Goal: Task Accomplishment & Management: Manage account settings

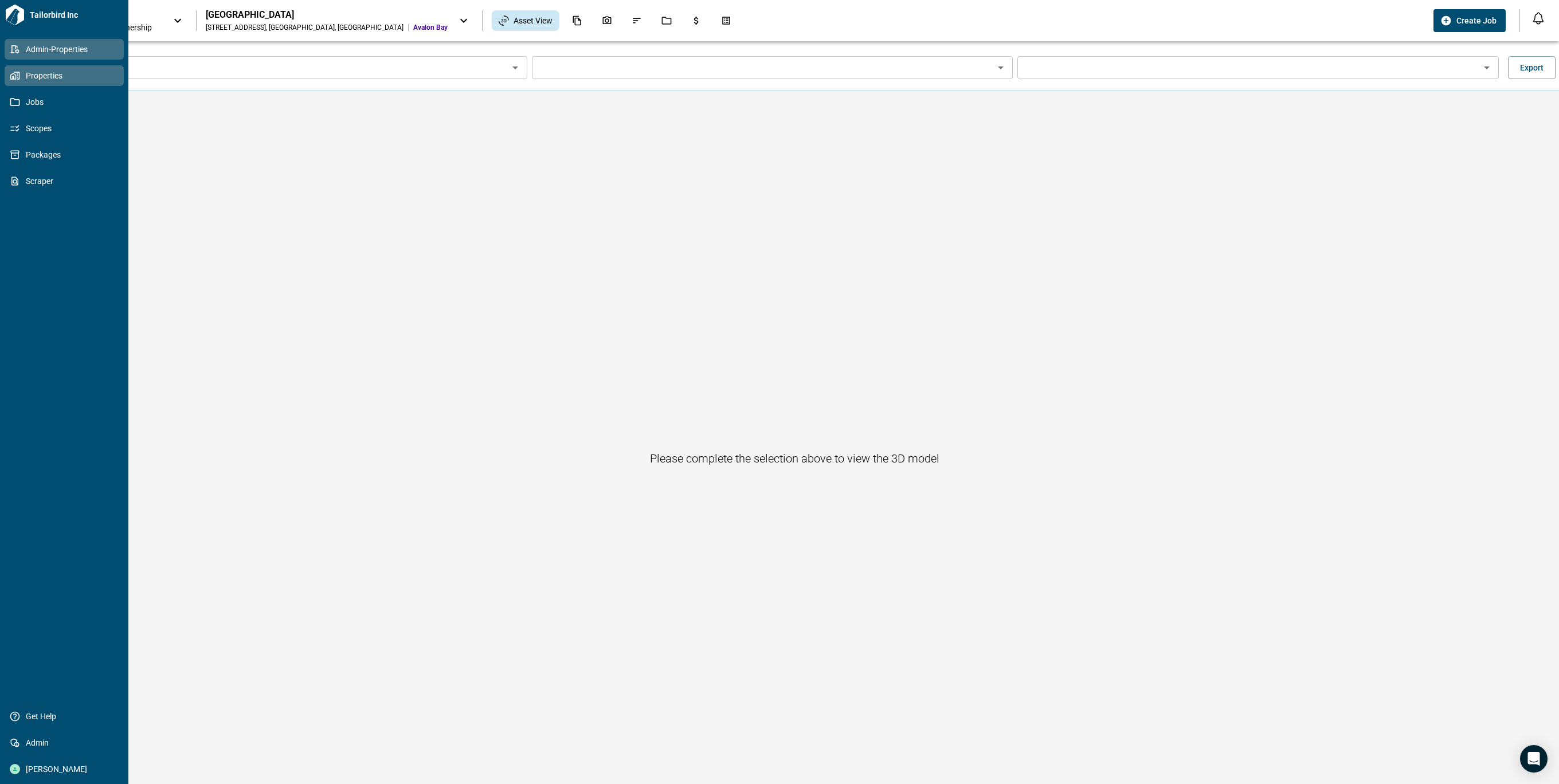
click at [13, 44] on icon at bounding box center [15, 49] width 10 height 10
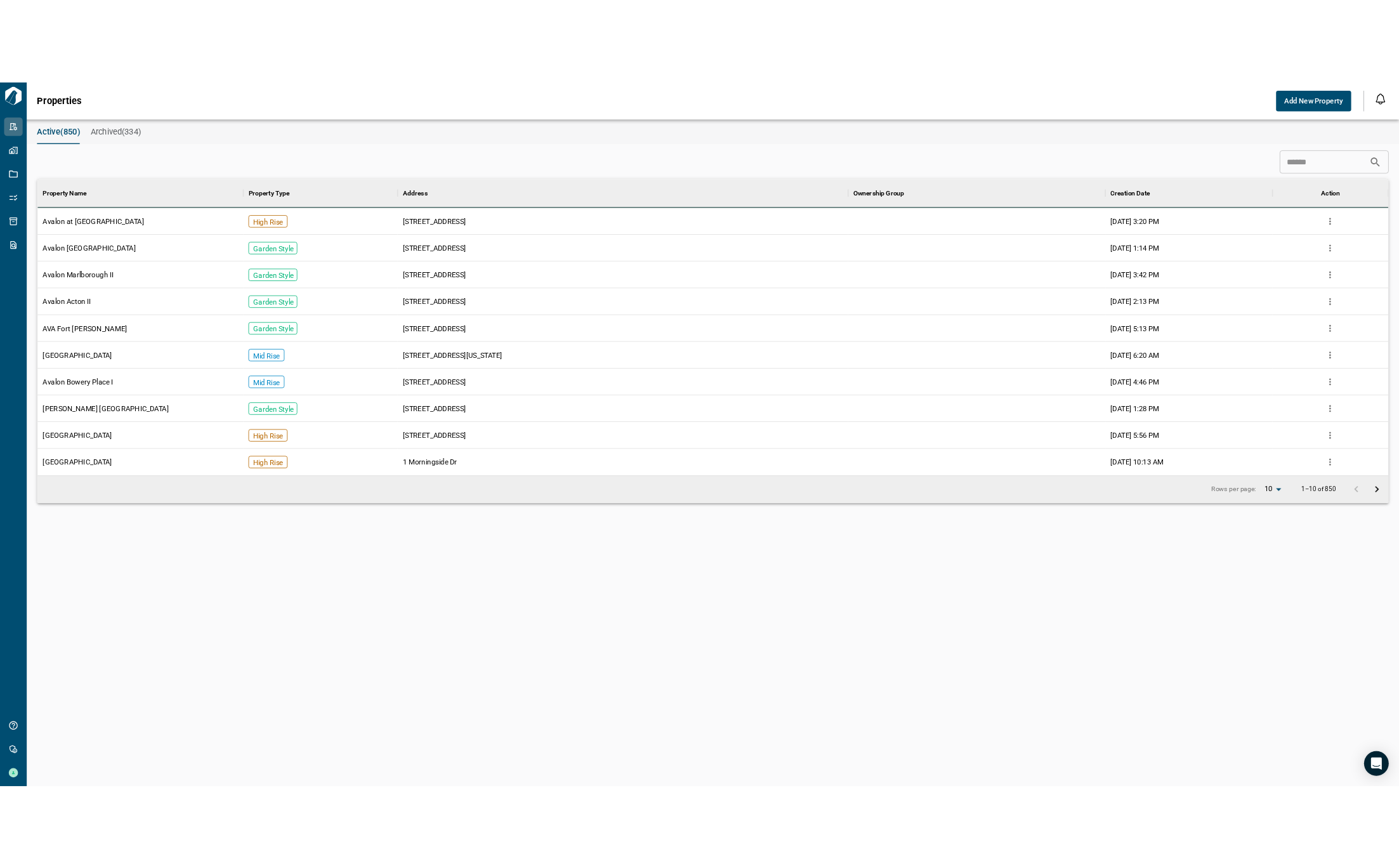
scroll to position [352, 1661]
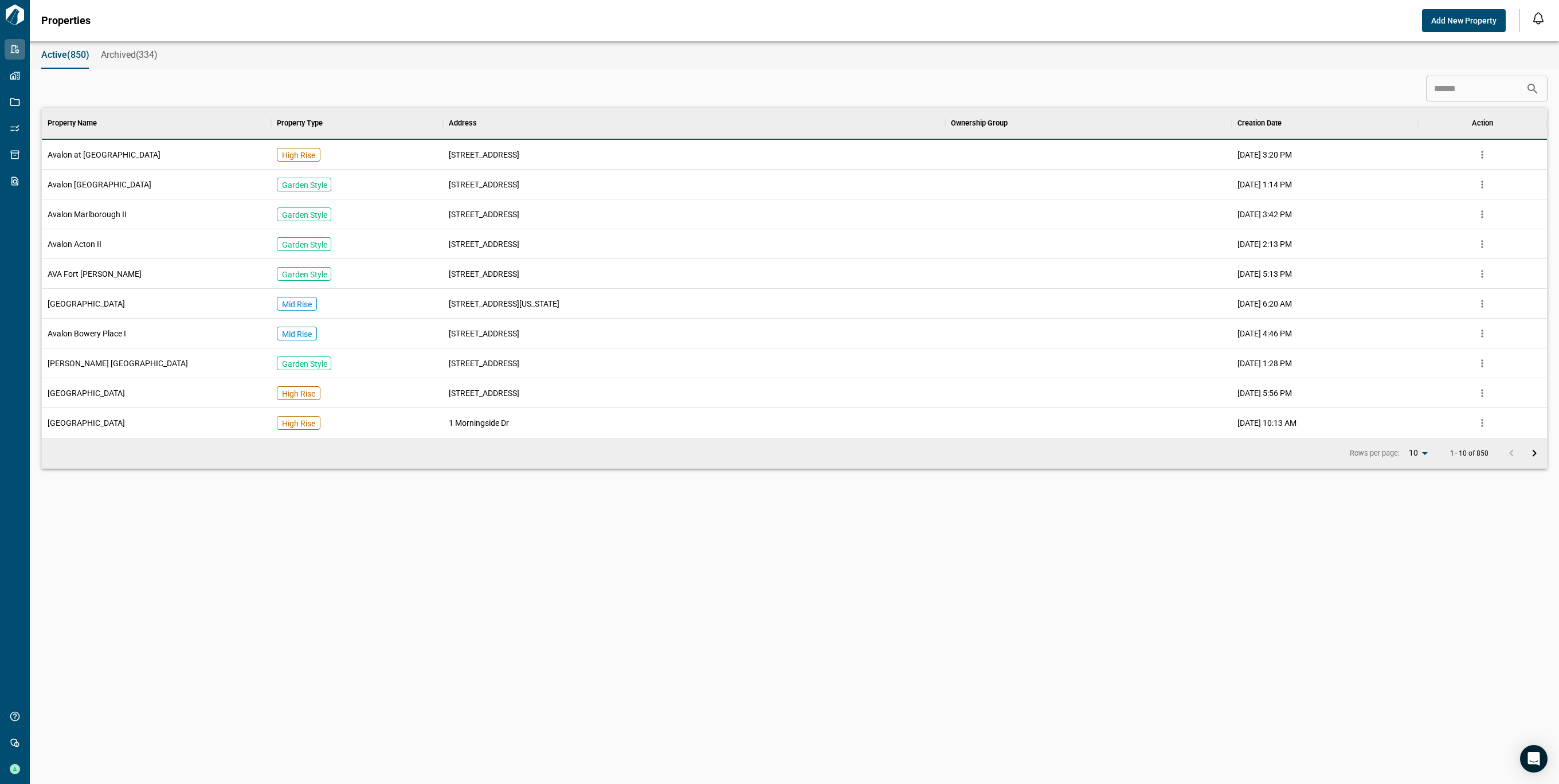
click at [196, 309] on div "[GEOGRAPHIC_DATA]" at bounding box center [156, 303] width 229 height 30
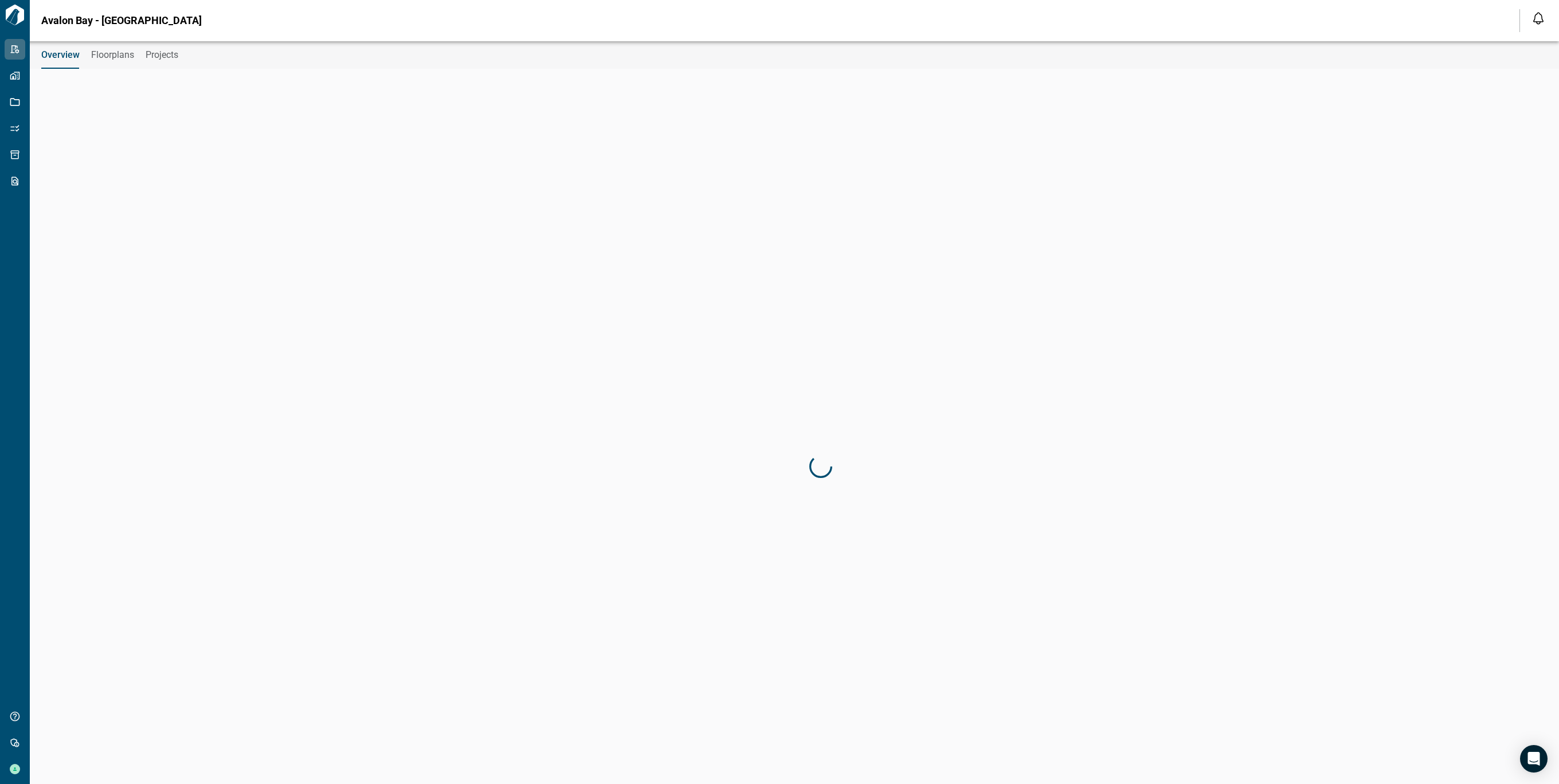
type input "**********"
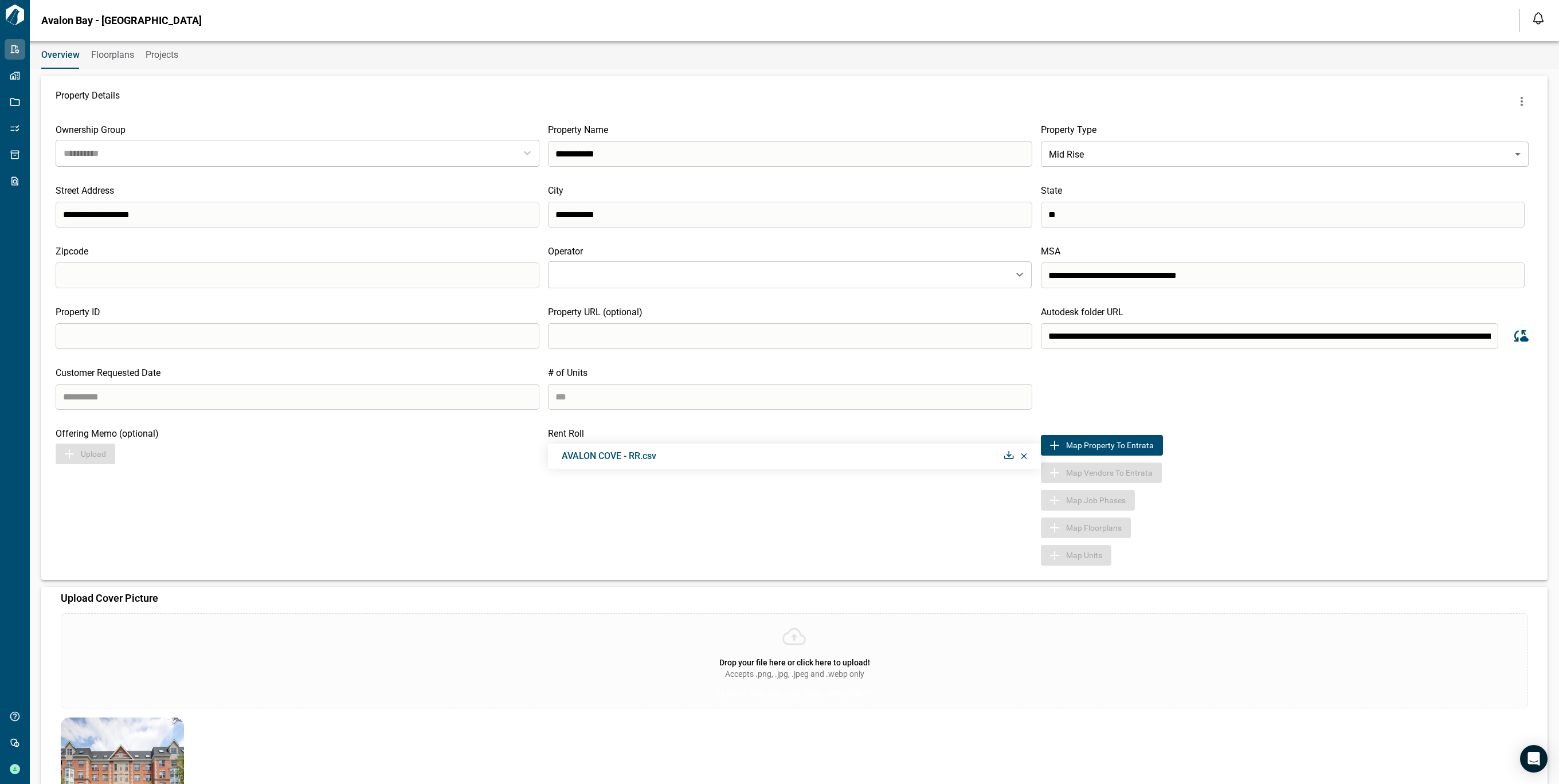
click at [1004, 458] on icon at bounding box center [1009, 454] width 10 height 8
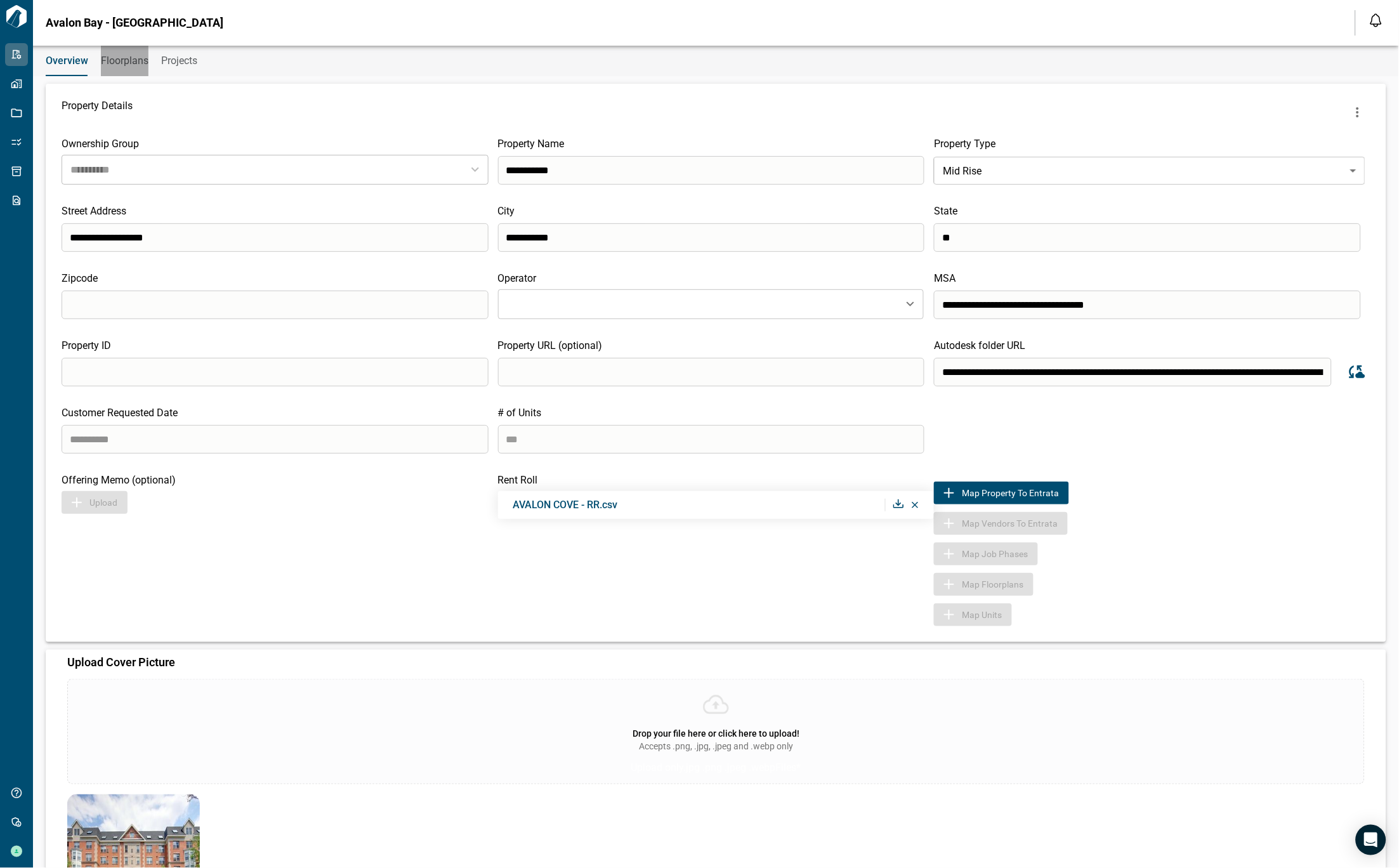
click at [114, 62] on span "Floorplans" at bounding box center [125, 60] width 48 height 13
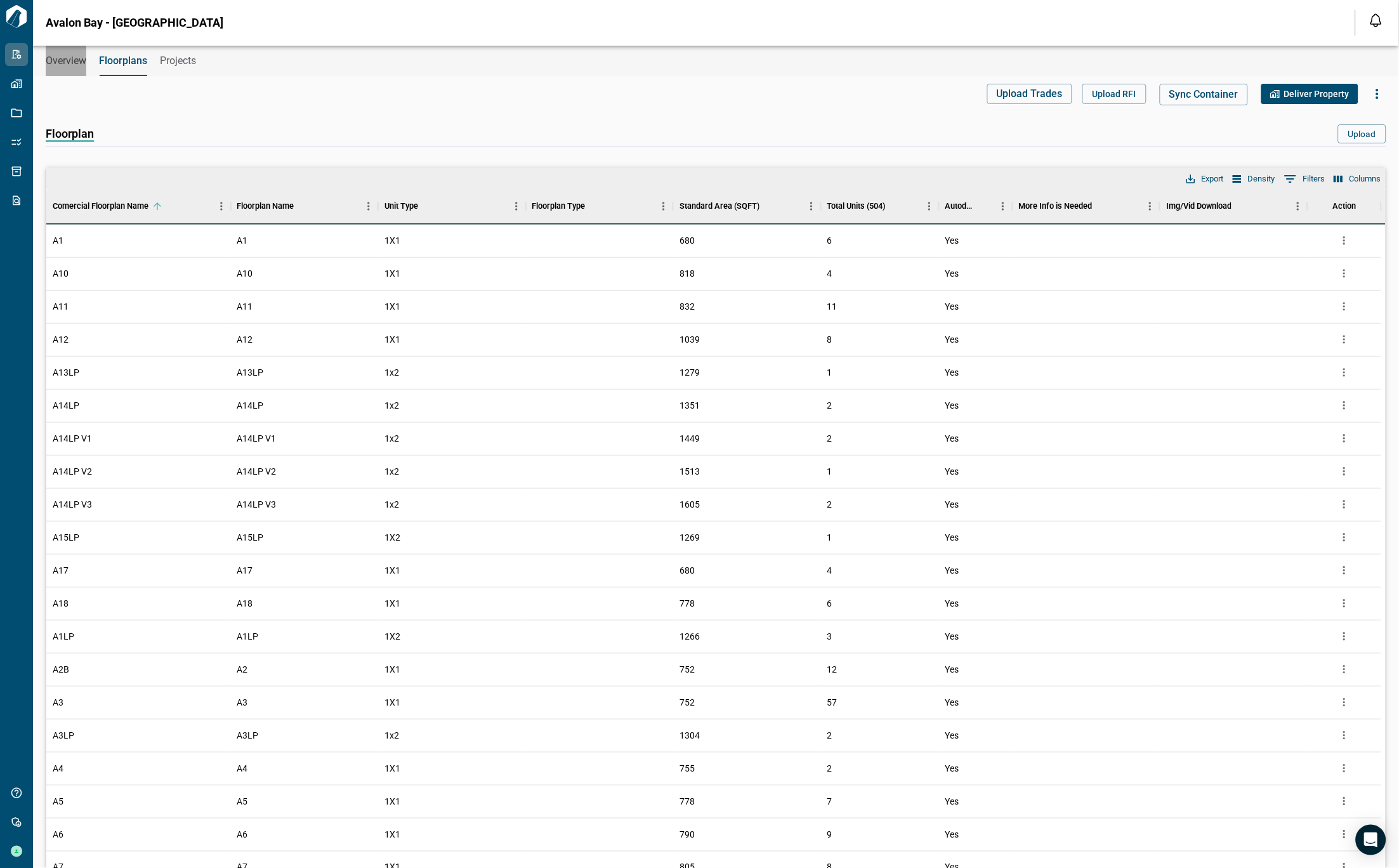
click at [68, 60] on span "Overview" at bounding box center [66, 60] width 41 height 13
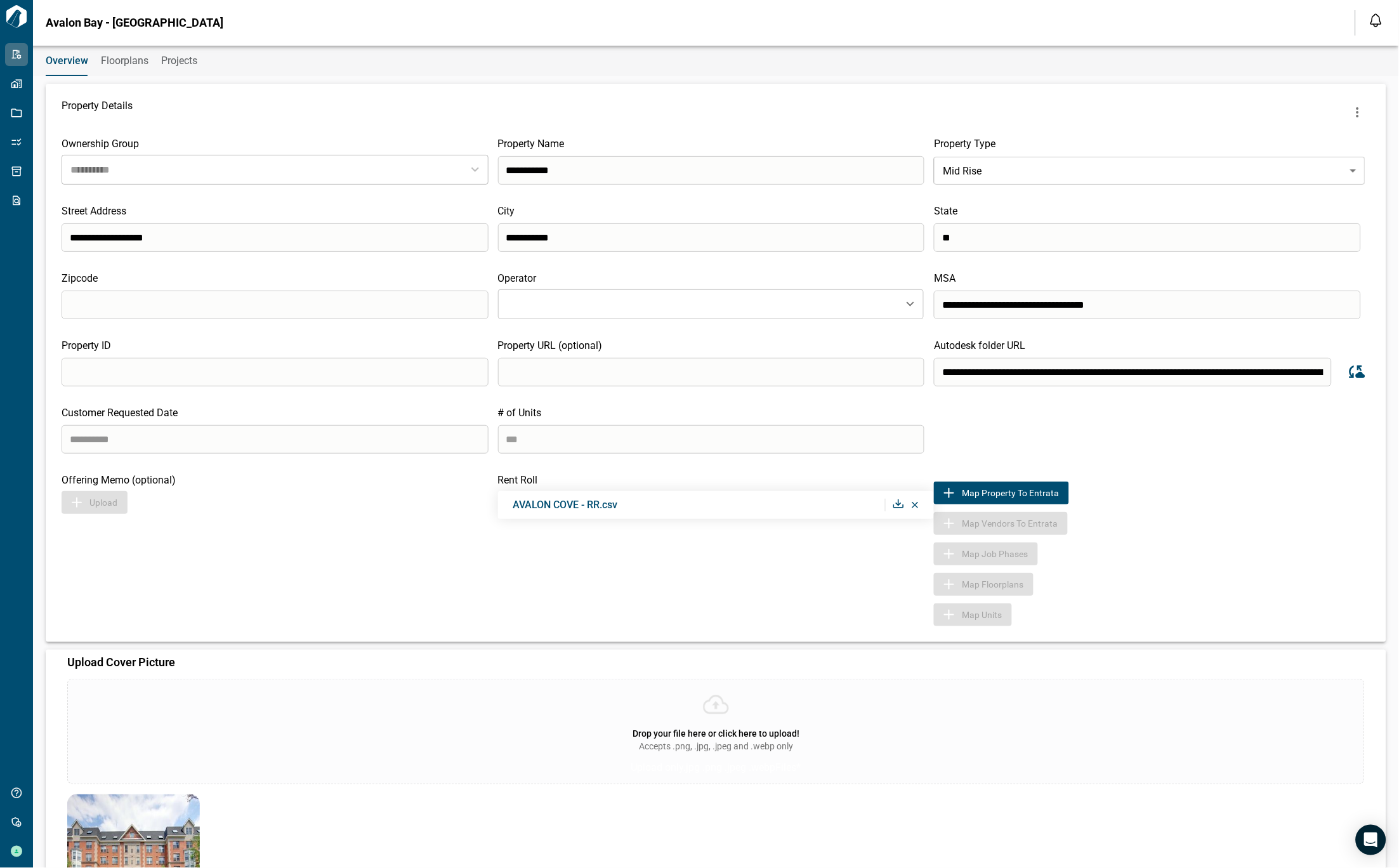
click at [920, 508] on div "AVALON COVE - RR.csv" at bounding box center [716, 505] width 437 height 28
click at [916, 507] on icon at bounding box center [915, 504] width 7 height 6
click at [914, 507] on icon at bounding box center [915, 504] width 7 height 6
click at [912, 507] on icon at bounding box center [915, 504] width 7 height 6
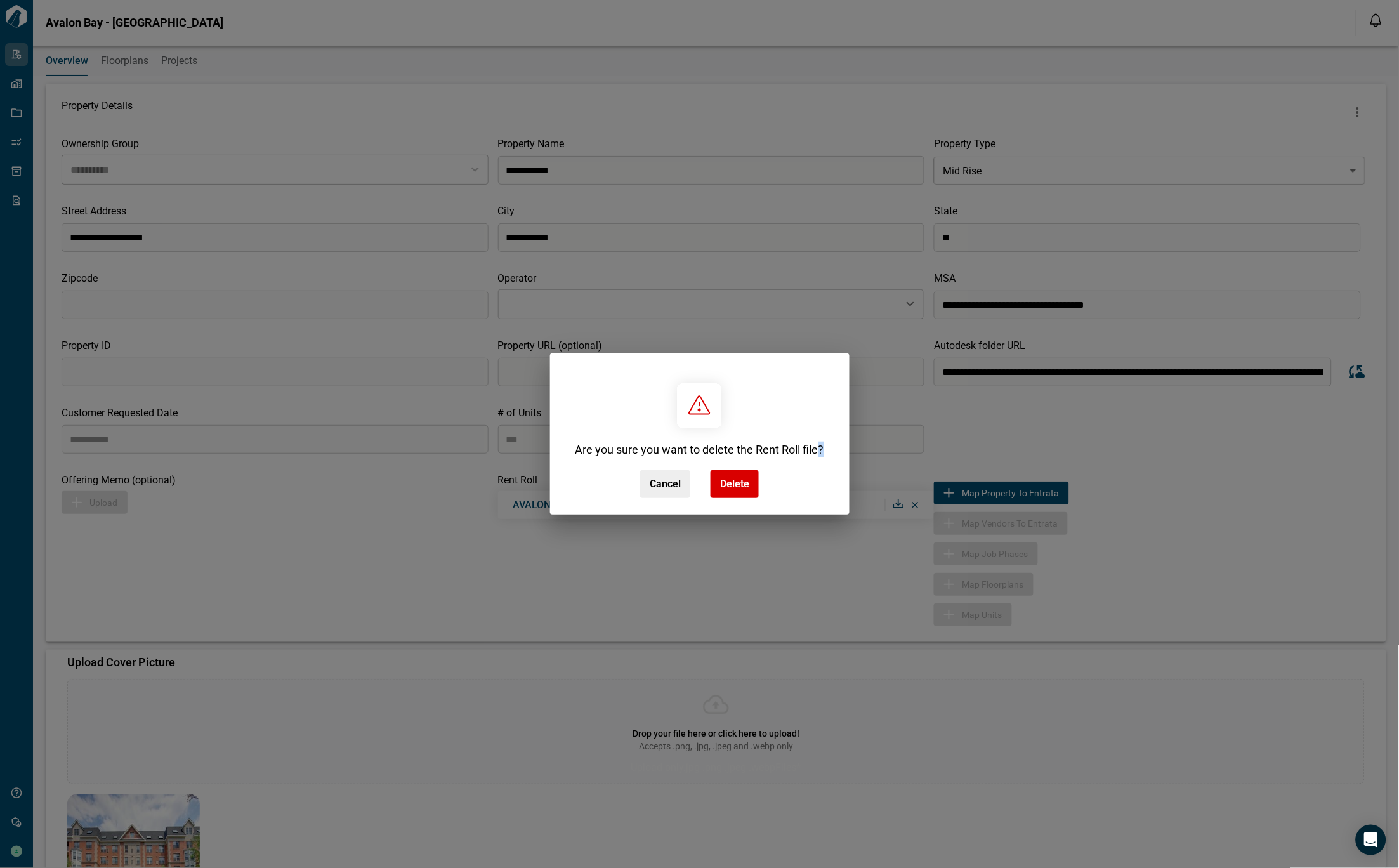
click at [911, 507] on div "Are you sure you want to delete the Rent Roll file? Cancel Delete" at bounding box center [700, 434] width 1399 height 868
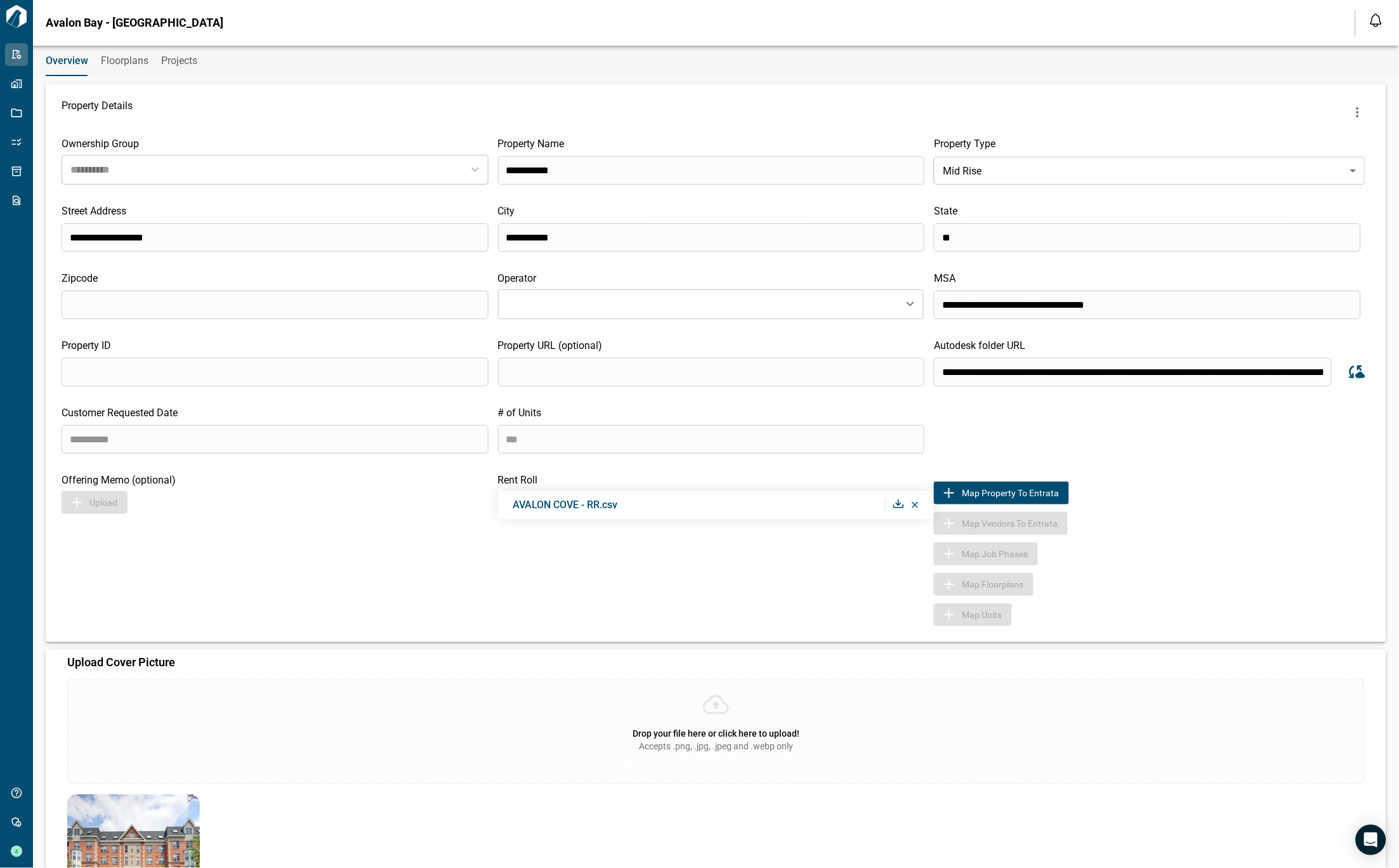
click at [912, 507] on icon at bounding box center [915, 504] width 7 height 6
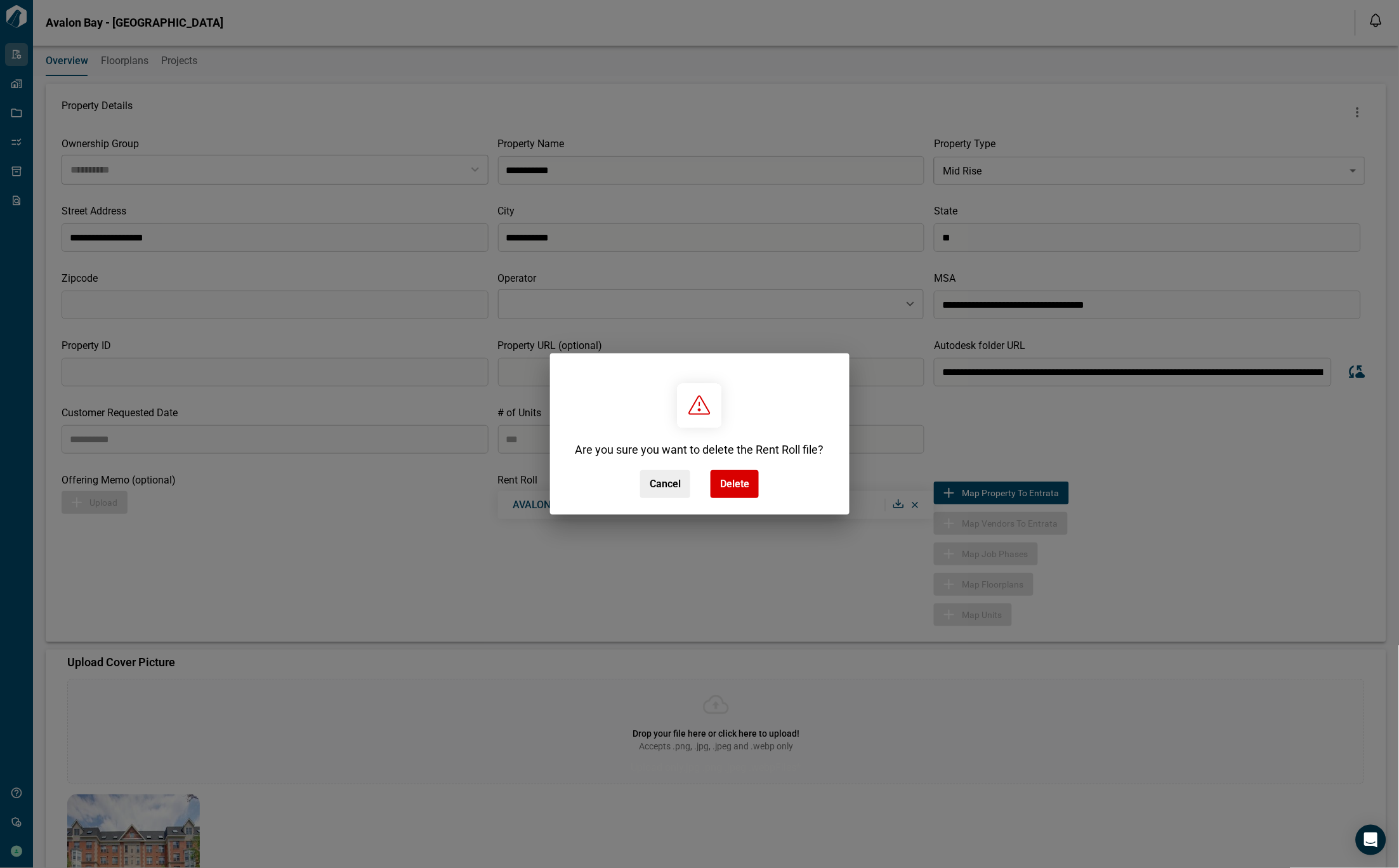
click at [910, 507] on div "Are you sure you want to delete the Rent Roll file? Cancel Delete" at bounding box center [700, 434] width 1399 height 868
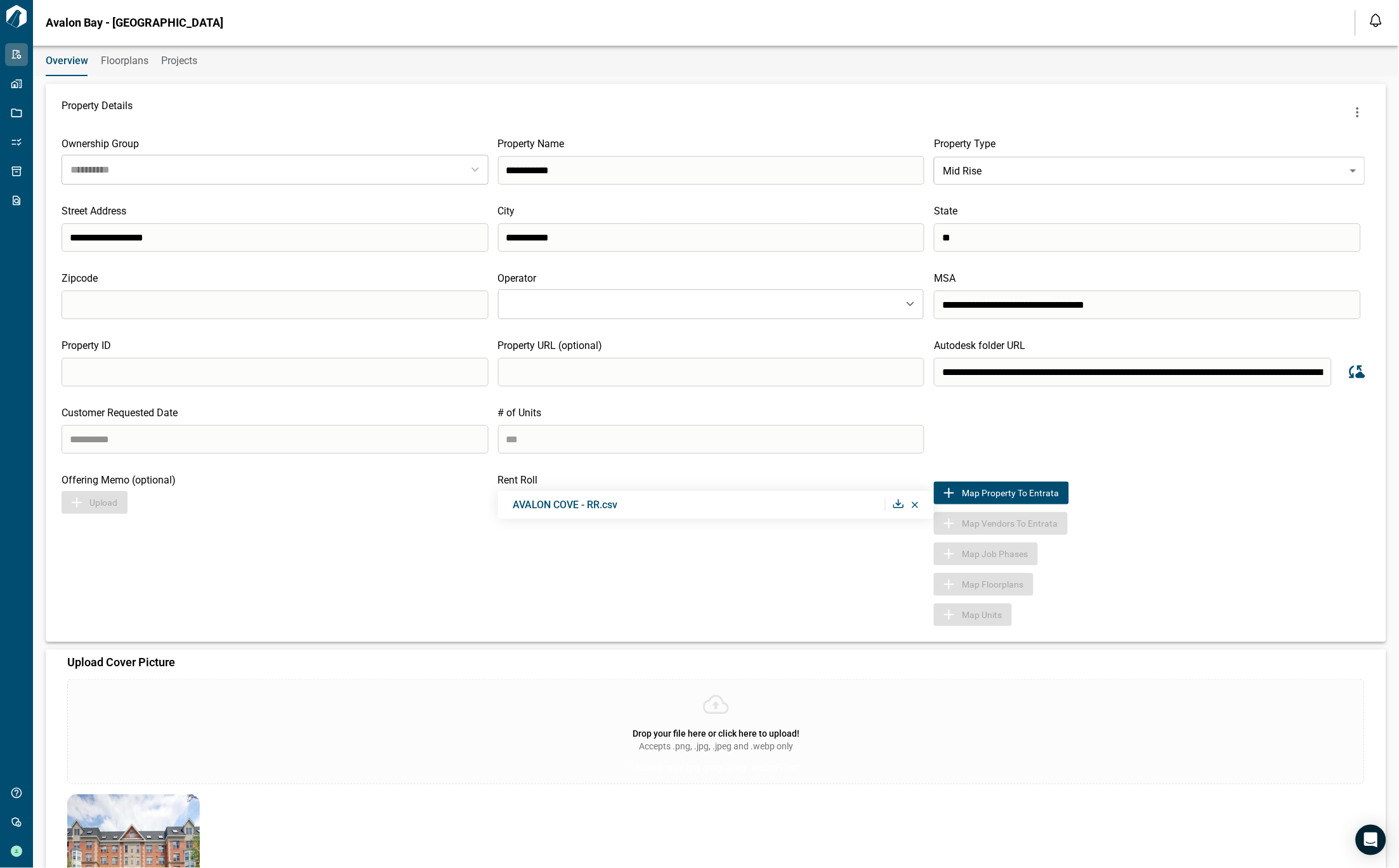
drag, startPoint x: 910, startPoint y: 507, endPoint x: 868, endPoint y: 581, distance: 85.1
click at [868, 581] on div "Rent Roll AVALON COVE - RR.csv" at bounding box center [716, 549] width 437 height 152
click at [914, 507] on icon at bounding box center [915, 504] width 6 height 6
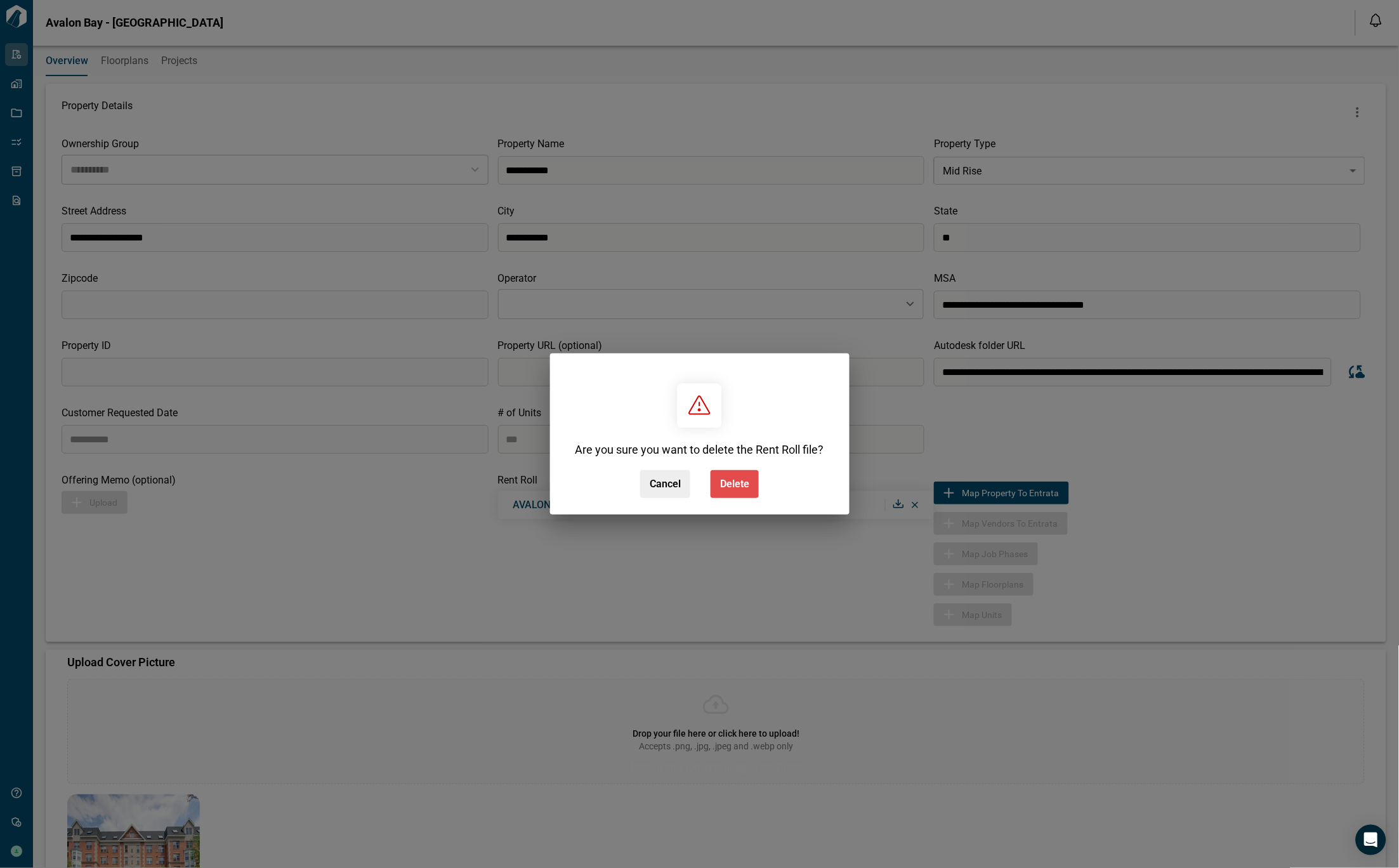
click at [755, 486] on button "Delete" at bounding box center [735, 484] width 48 height 28
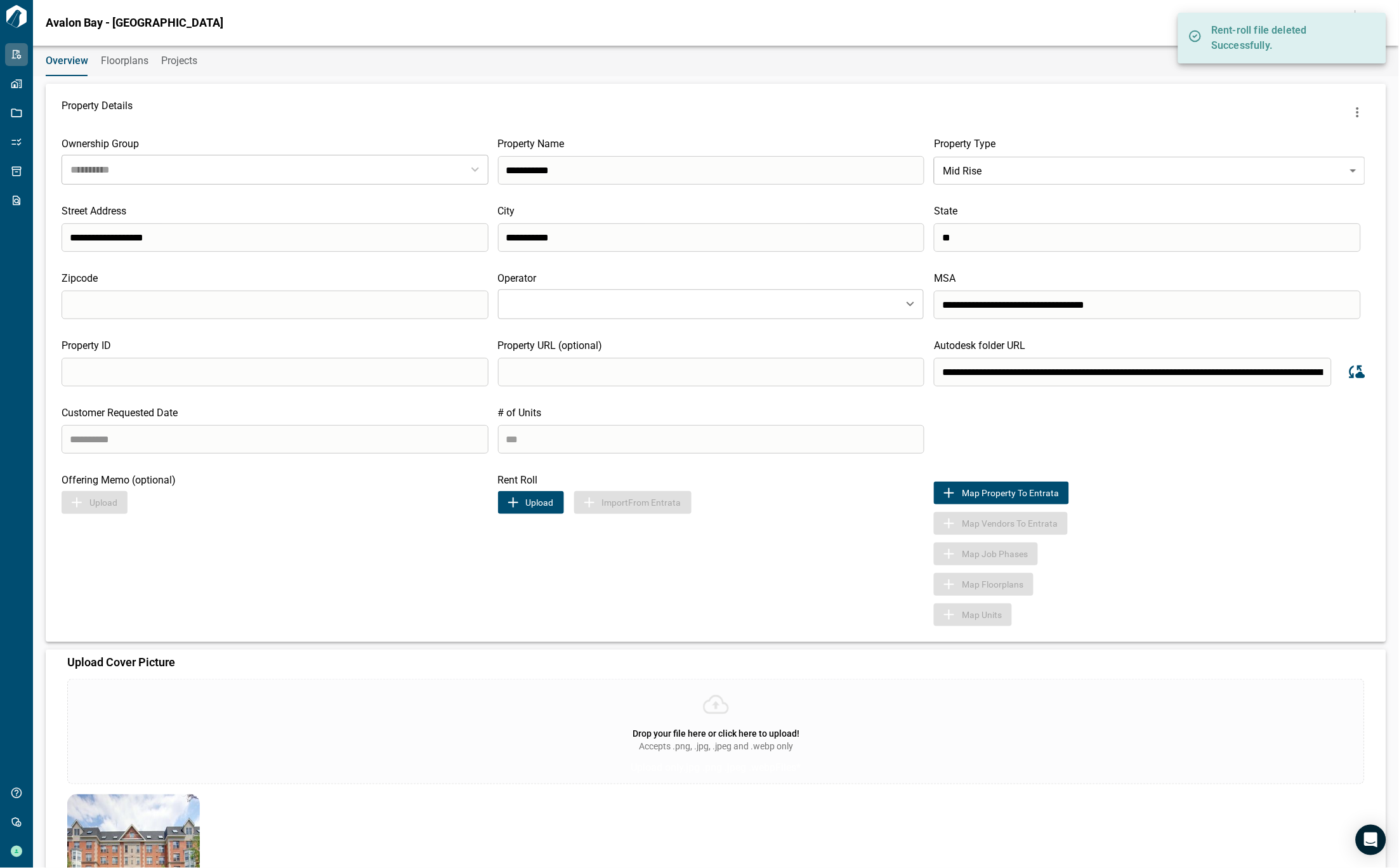
click at [535, 500] on button "Upload" at bounding box center [531, 502] width 66 height 23
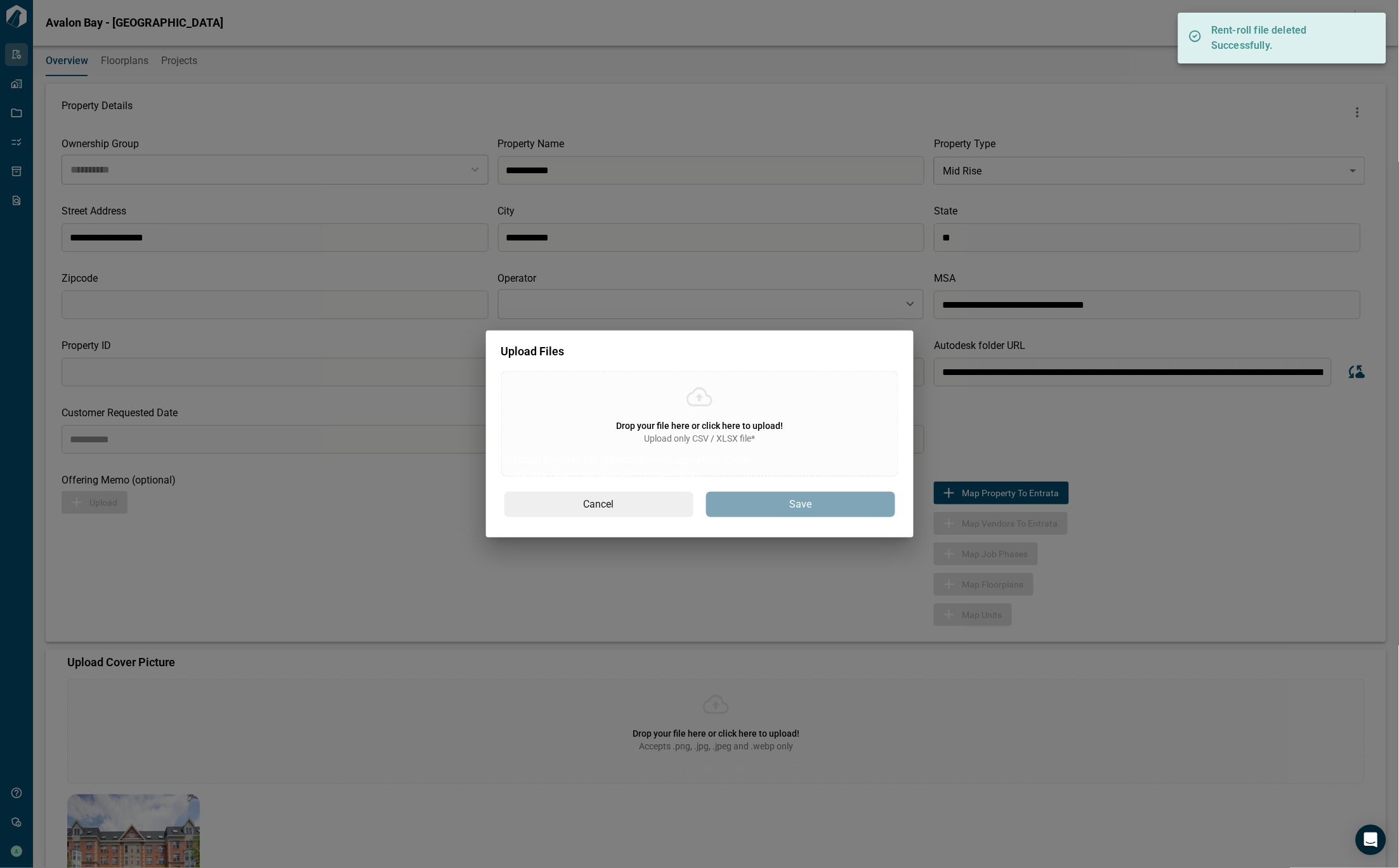
click at [674, 459] on p "Upload only text/csv application/vnd.openxmlformats-officedocument.spreadsheetm…" at bounding box center [700, 467] width 381 height 30
click at [0, 0] on input "Drop your file here or click here to upload! Upload only CSV / XLSX file* Uploa…" at bounding box center [0, 0] width 0 height 0
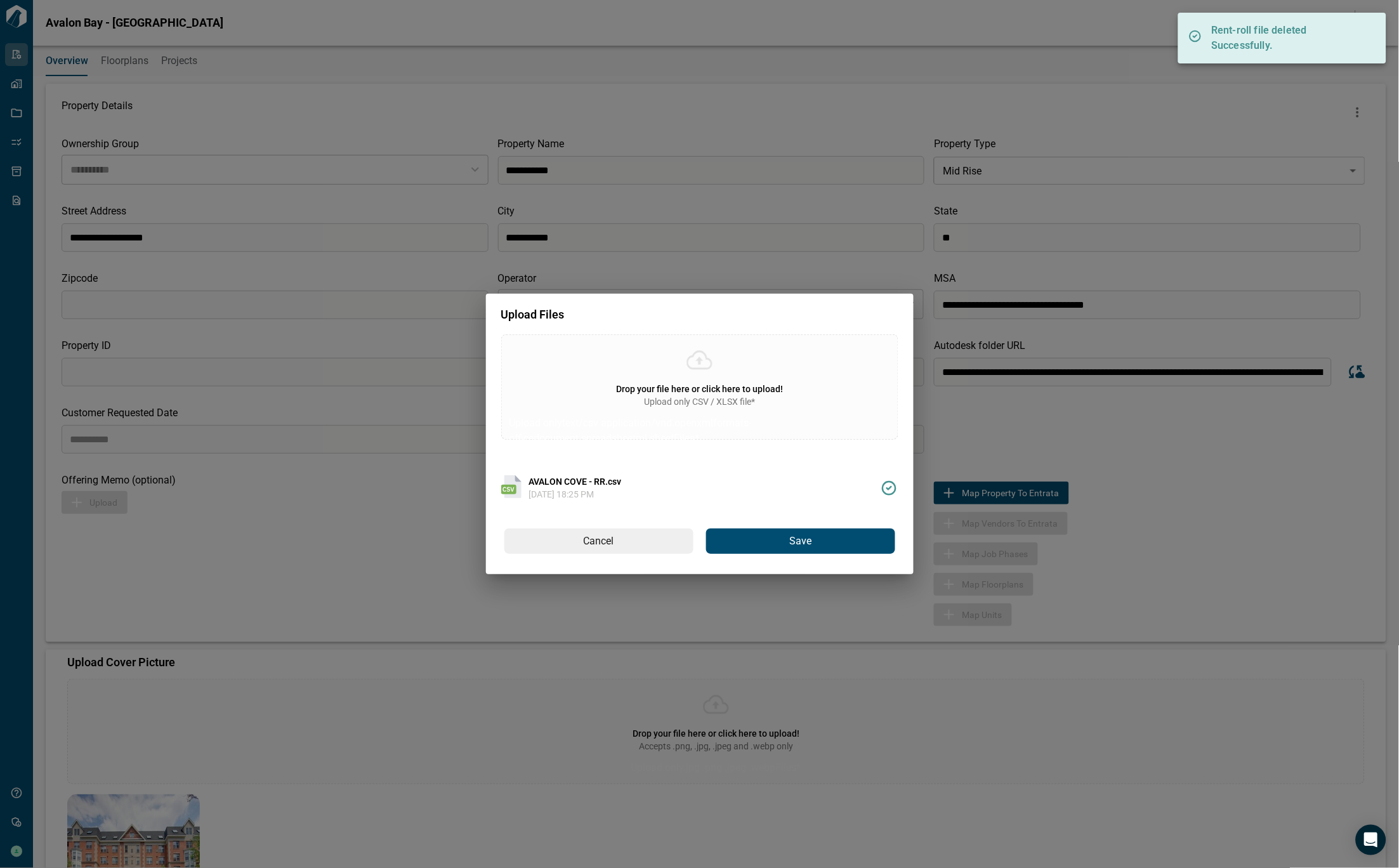
click at [847, 540] on button "Save" at bounding box center [801, 541] width 189 height 25
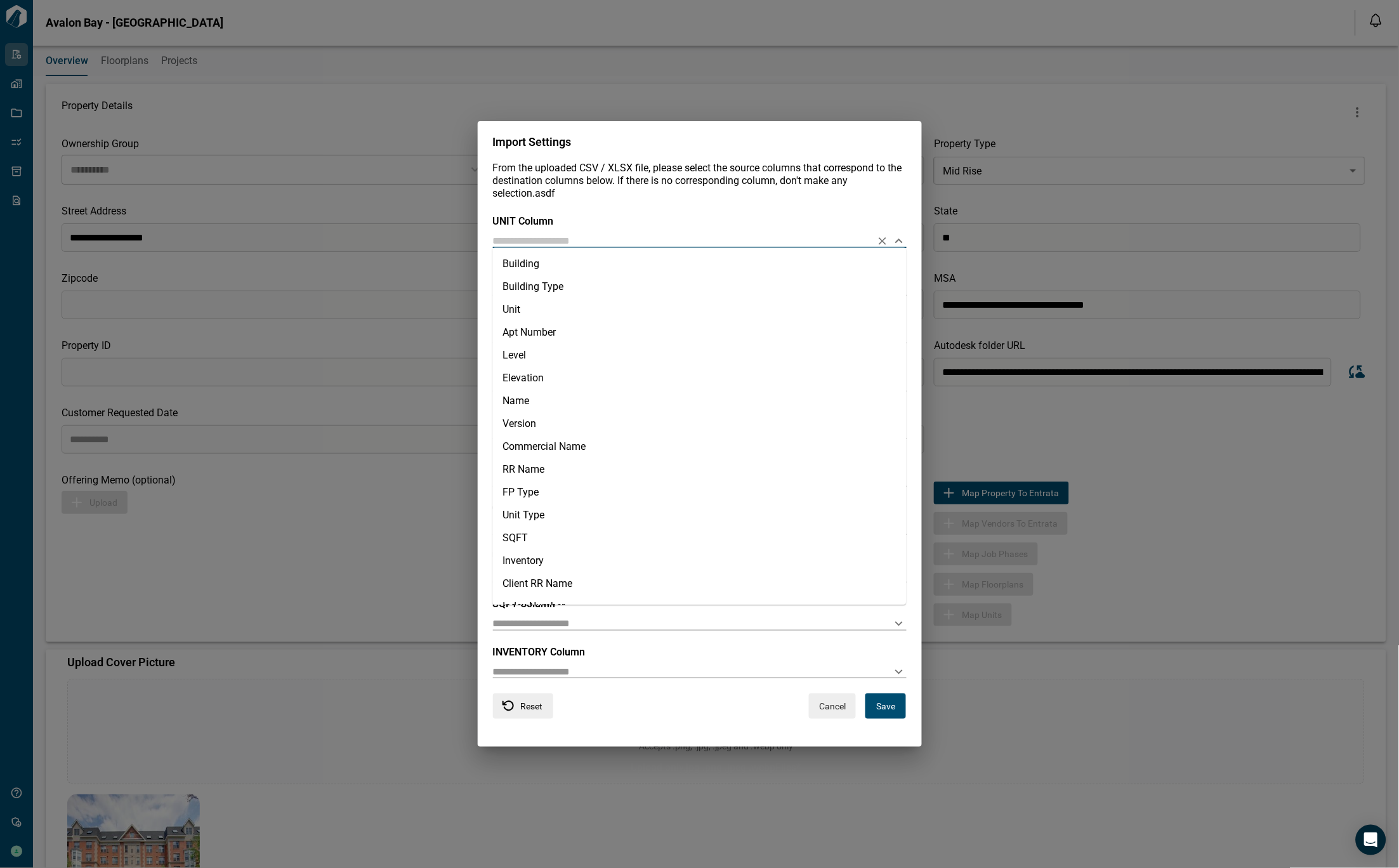
click at [655, 241] on input "text" at bounding box center [679, 240] width 373 height 12
click at [570, 311] on li "Unit" at bounding box center [700, 309] width 413 height 23
type input "****"
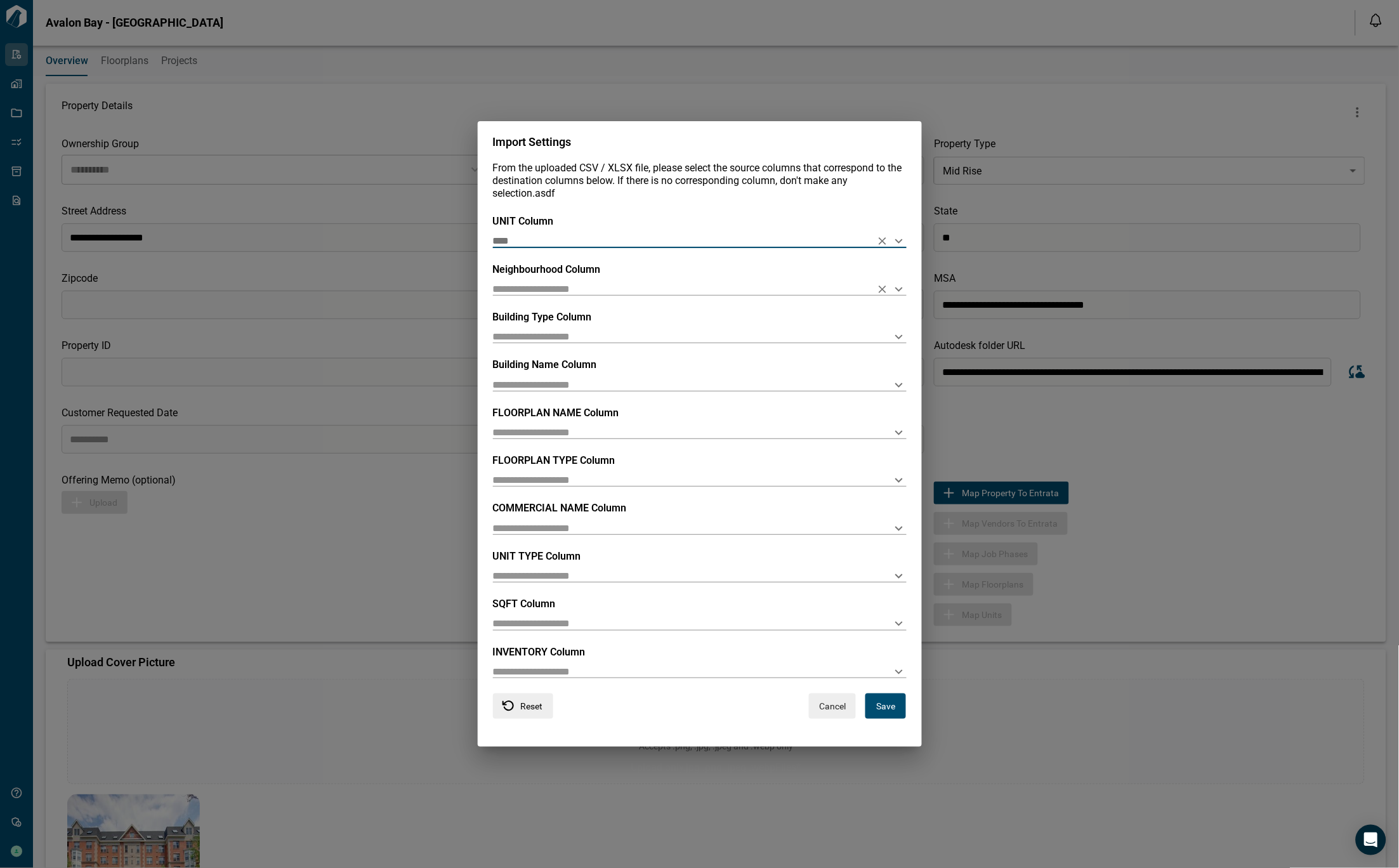
click at [555, 295] on div at bounding box center [700, 289] width 413 height 13
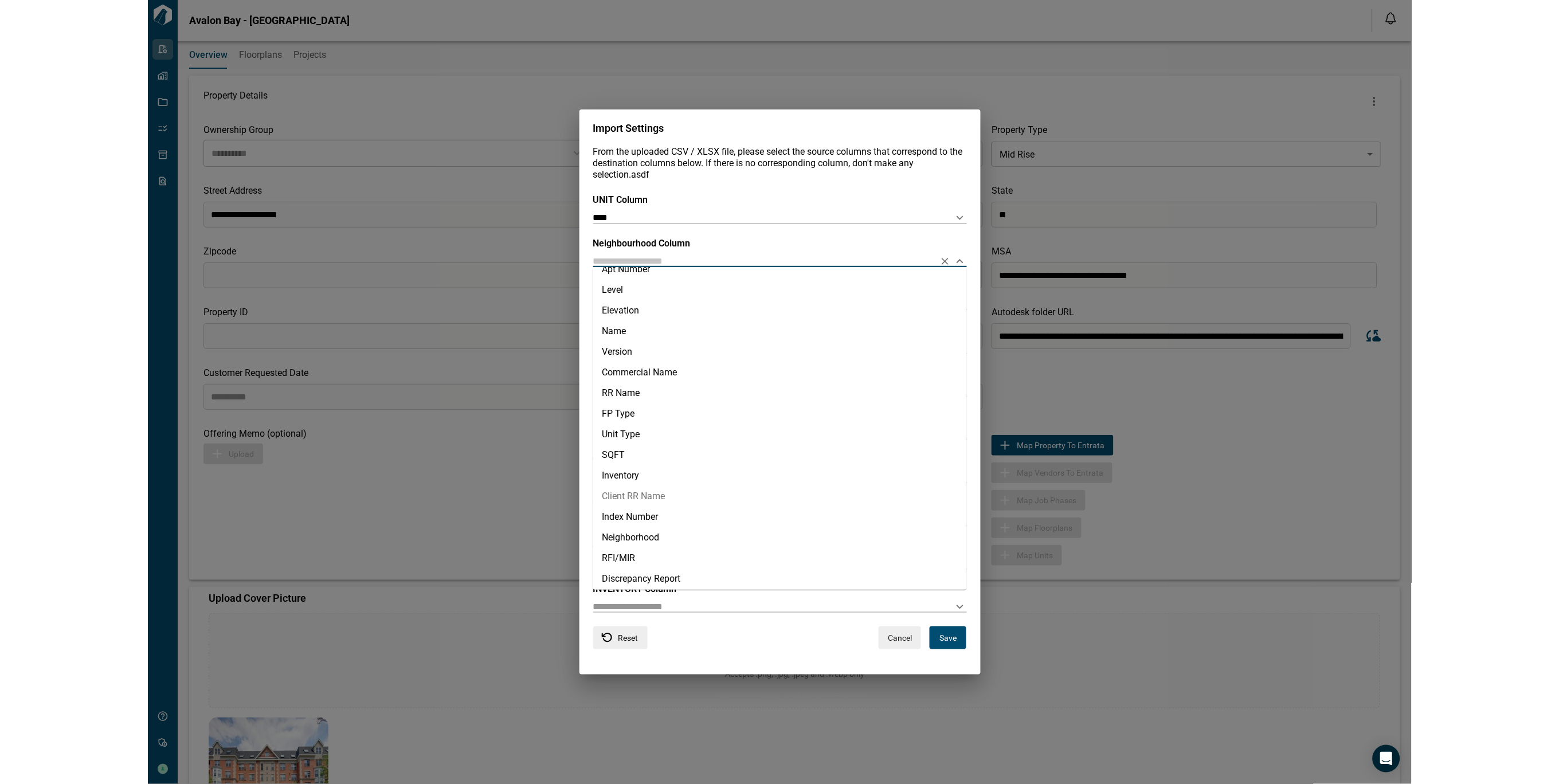
scroll to position [99, 0]
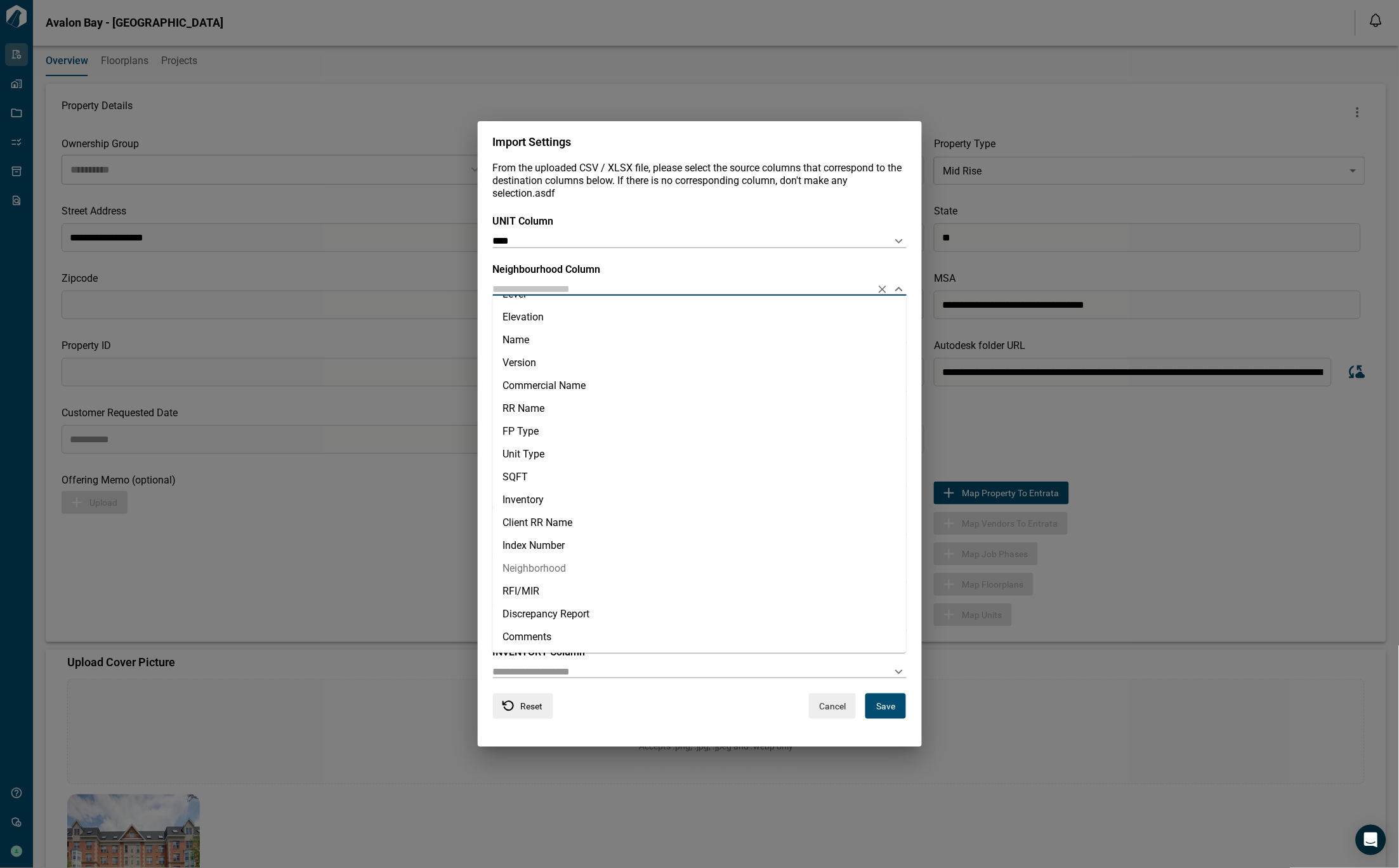
click at [553, 571] on li "Neighborhood" at bounding box center [700, 569] width 413 height 23
type input "**********"
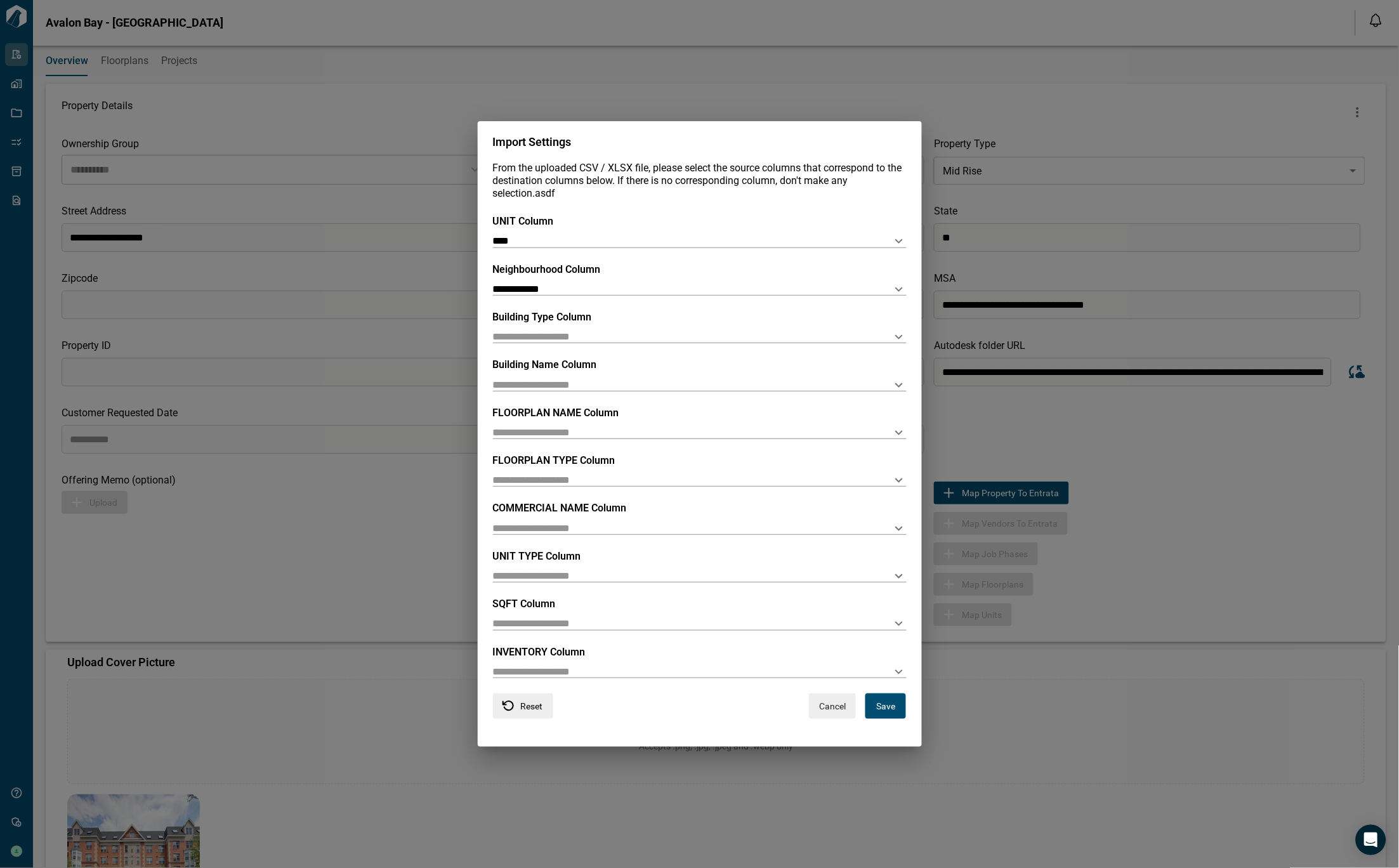
click at [579, 345] on div "**********" at bounding box center [700, 454] width 413 height 478
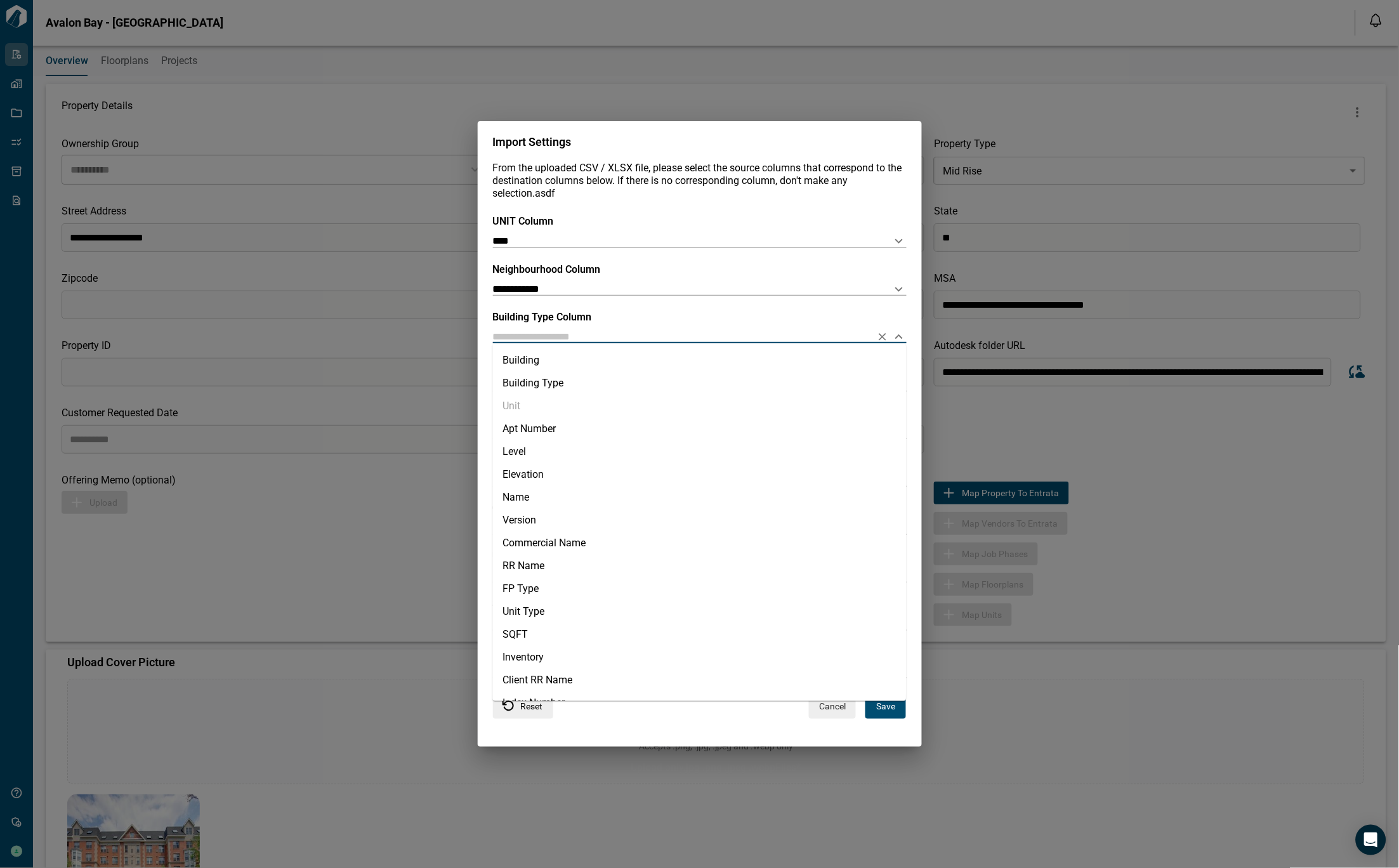
click at [616, 340] on input "text" at bounding box center [679, 336] width 373 height 12
click at [594, 381] on li "Building Type" at bounding box center [700, 383] width 413 height 23
type input "**********"
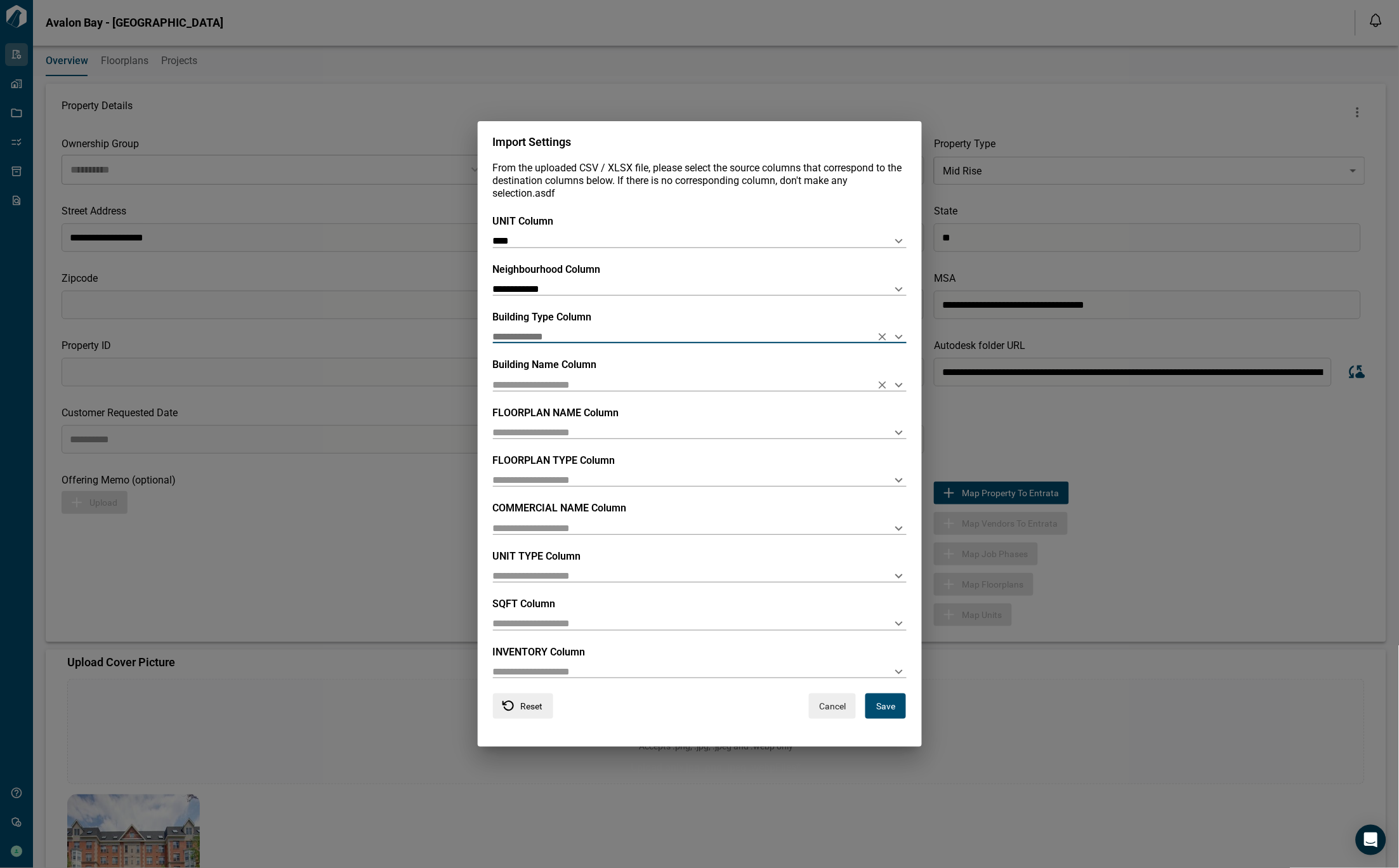
click at [573, 387] on input "text" at bounding box center [679, 384] width 373 height 12
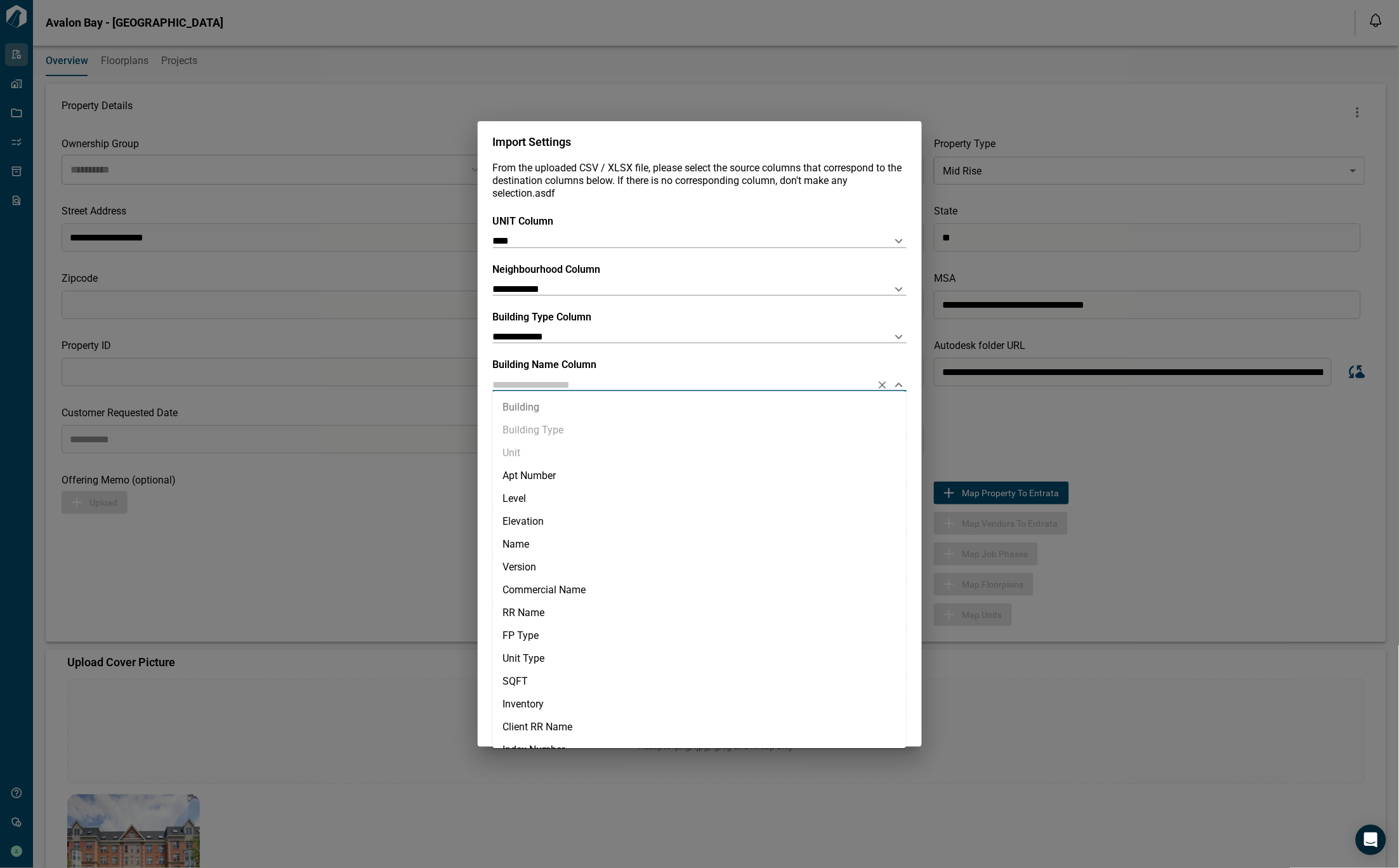
click at [557, 413] on li "Building" at bounding box center [700, 408] width 413 height 23
type input "********"
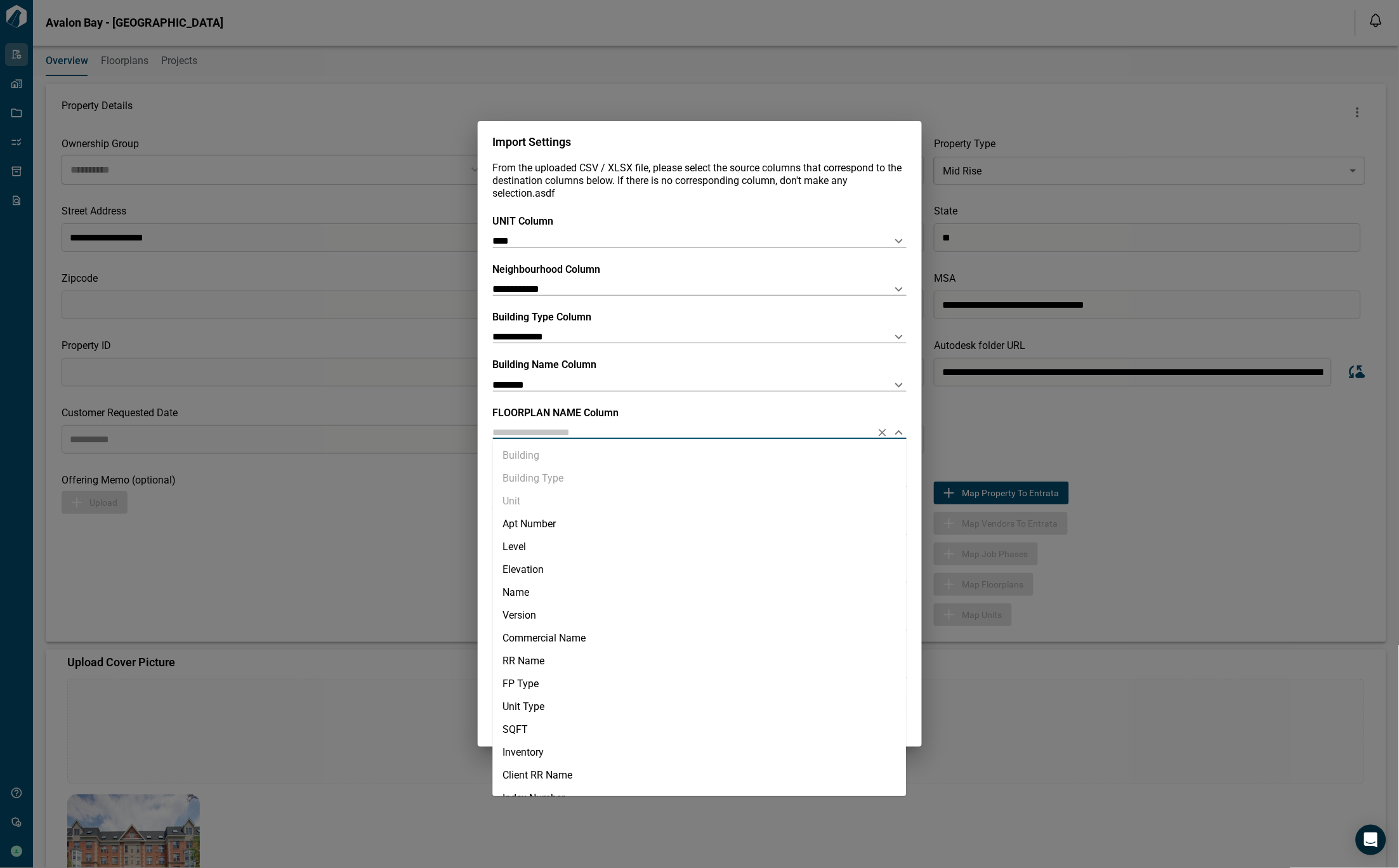
click at [559, 431] on input "text" at bounding box center [679, 432] width 373 height 12
click at [566, 589] on li "Name" at bounding box center [700, 593] width 413 height 23
type input "****"
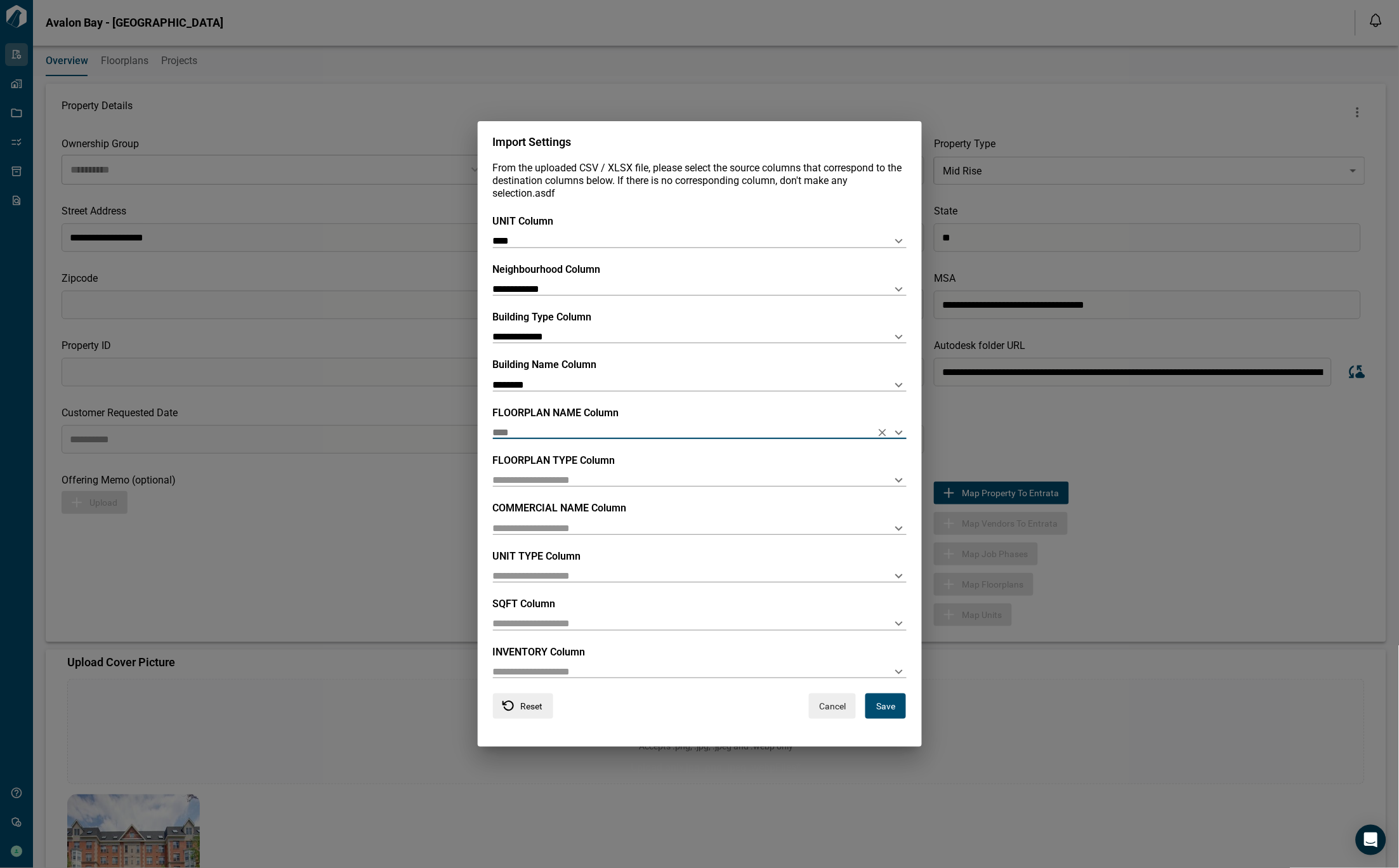
click at [566, 489] on div "**********" at bounding box center [700, 454] width 413 height 478
click at [563, 485] on input "text" at bounding box center [679, 480] width 373 height 12
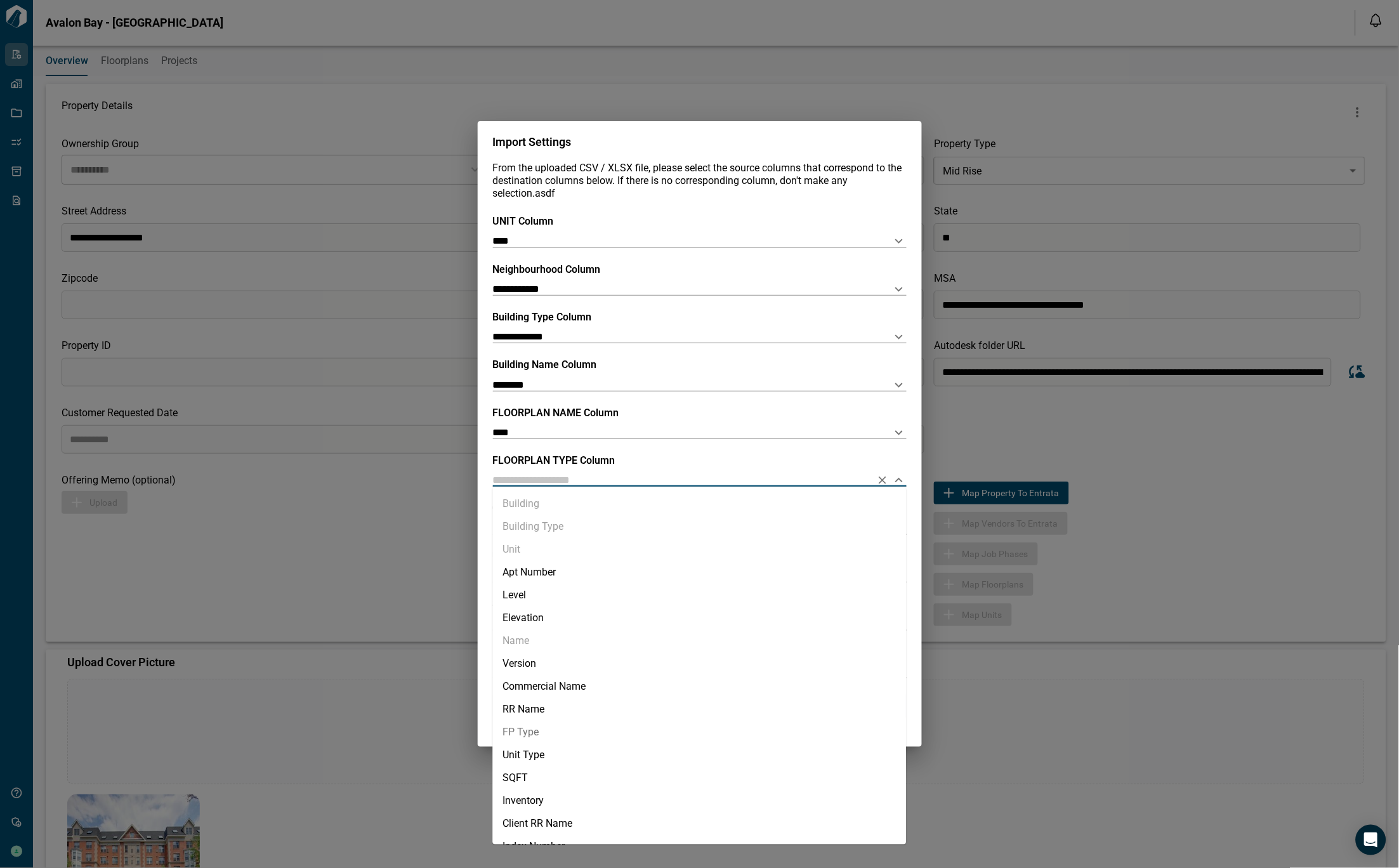
click at [549, 730] on li "FP Type" at bounding box center [700, 732] width 413 height 23
type input "*******"
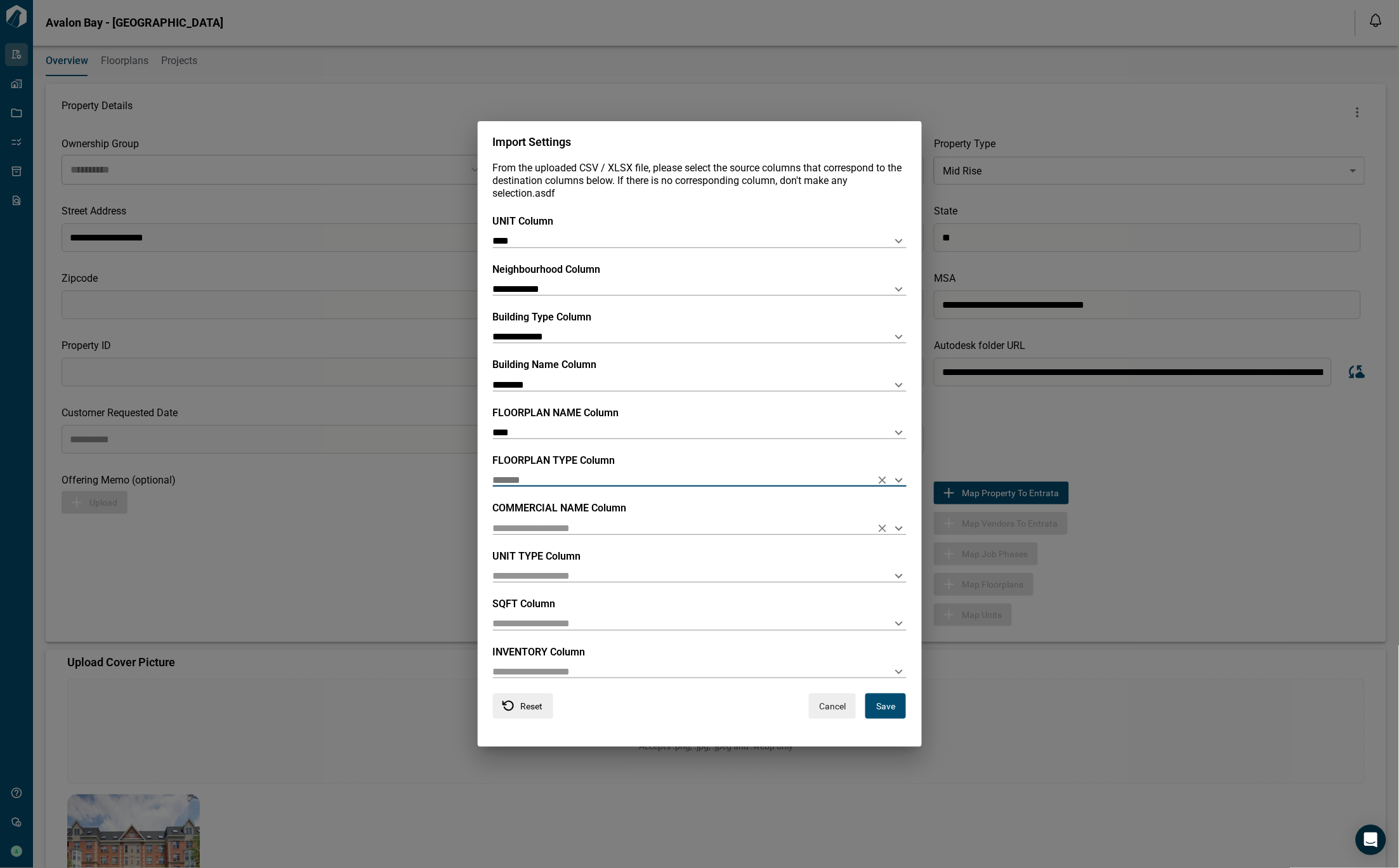
click at [546, 533] on input "text" at bounding box center [679, 528] width 373 height 12
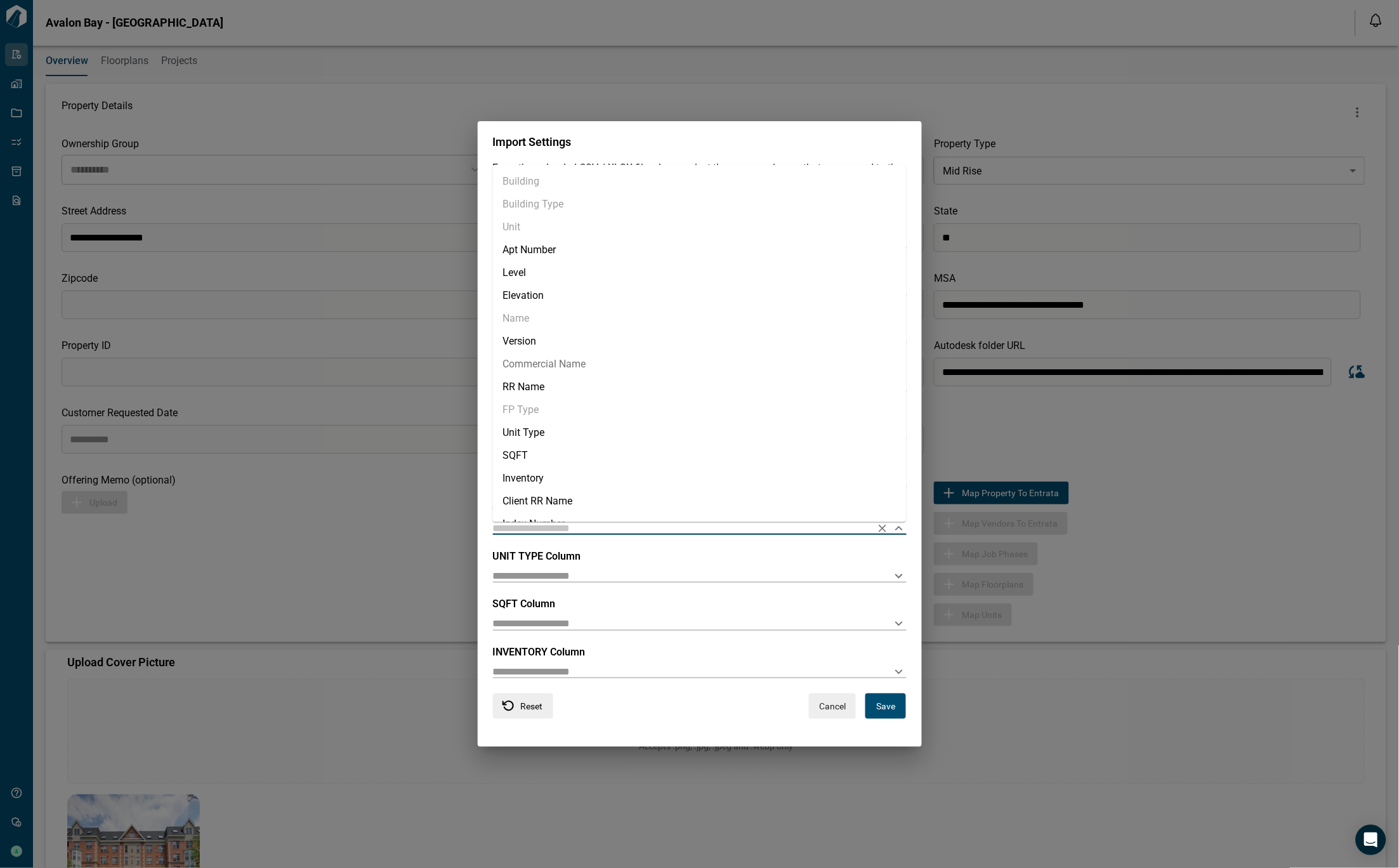
click at [572, 356] on li "Commercial Name" at bounding box center [700, 364] width 413 height 23
type input "**********"
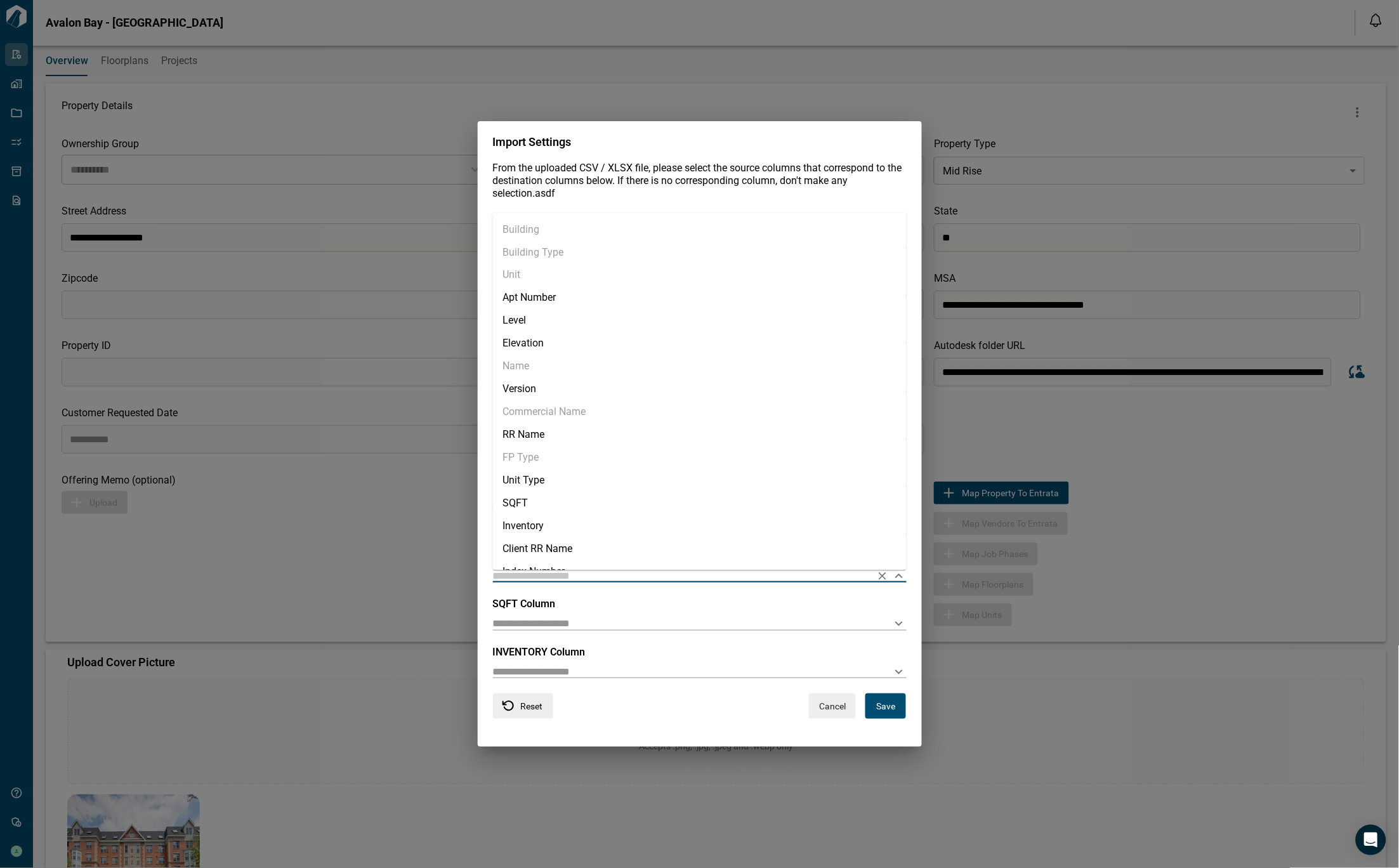
click at [594, 574] on input "text" at bounding box center [679, 575] width 373 height 12
click at [539, 476] on li "Unit Type" at bounding box center [700, 480] width 413 height 23
type input "*********"
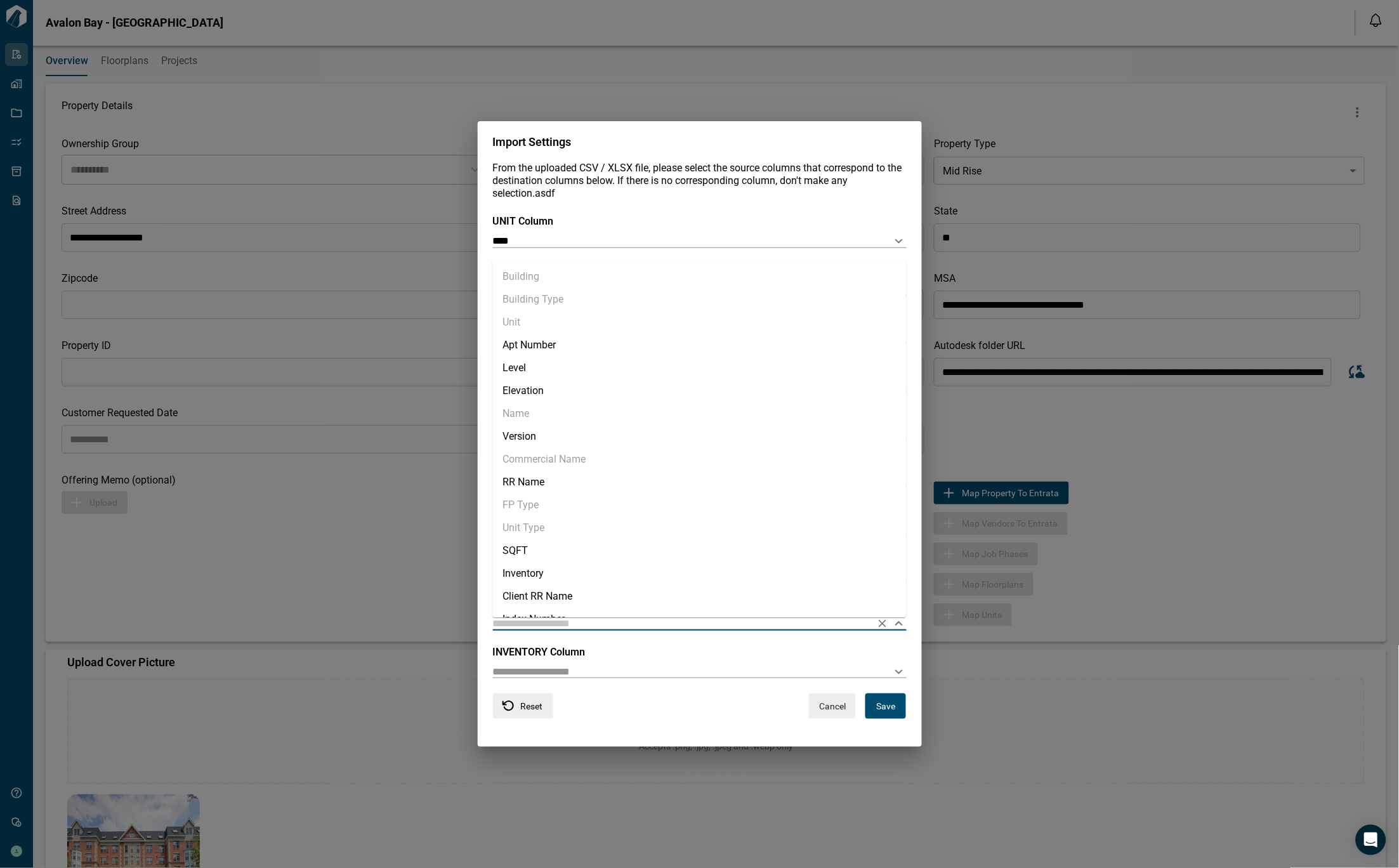
click at [575, 626] on input "text" at bounding box center [679, 623] width 373 height 12
click at [532, 555] on li "SQFT" at bounding box center [700, 551] width 413 height 23
type input "****"
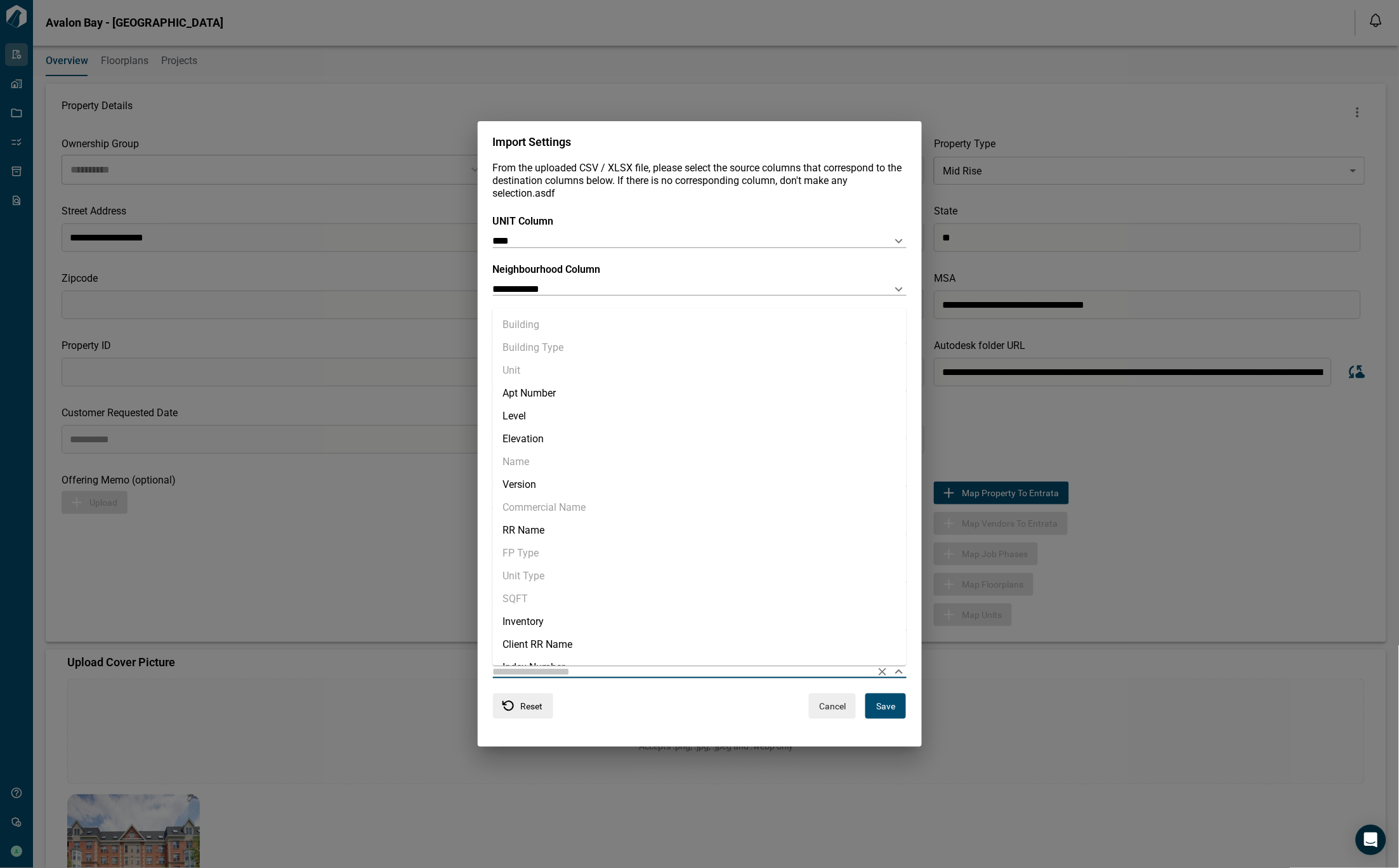
click at [596, 668] on input "text" at bounding box center [679, 671] width 373 height 12
click at [539, 617] on li "Inventory" at bounding box center [700, 622] width 413 height 23
type input "*********"
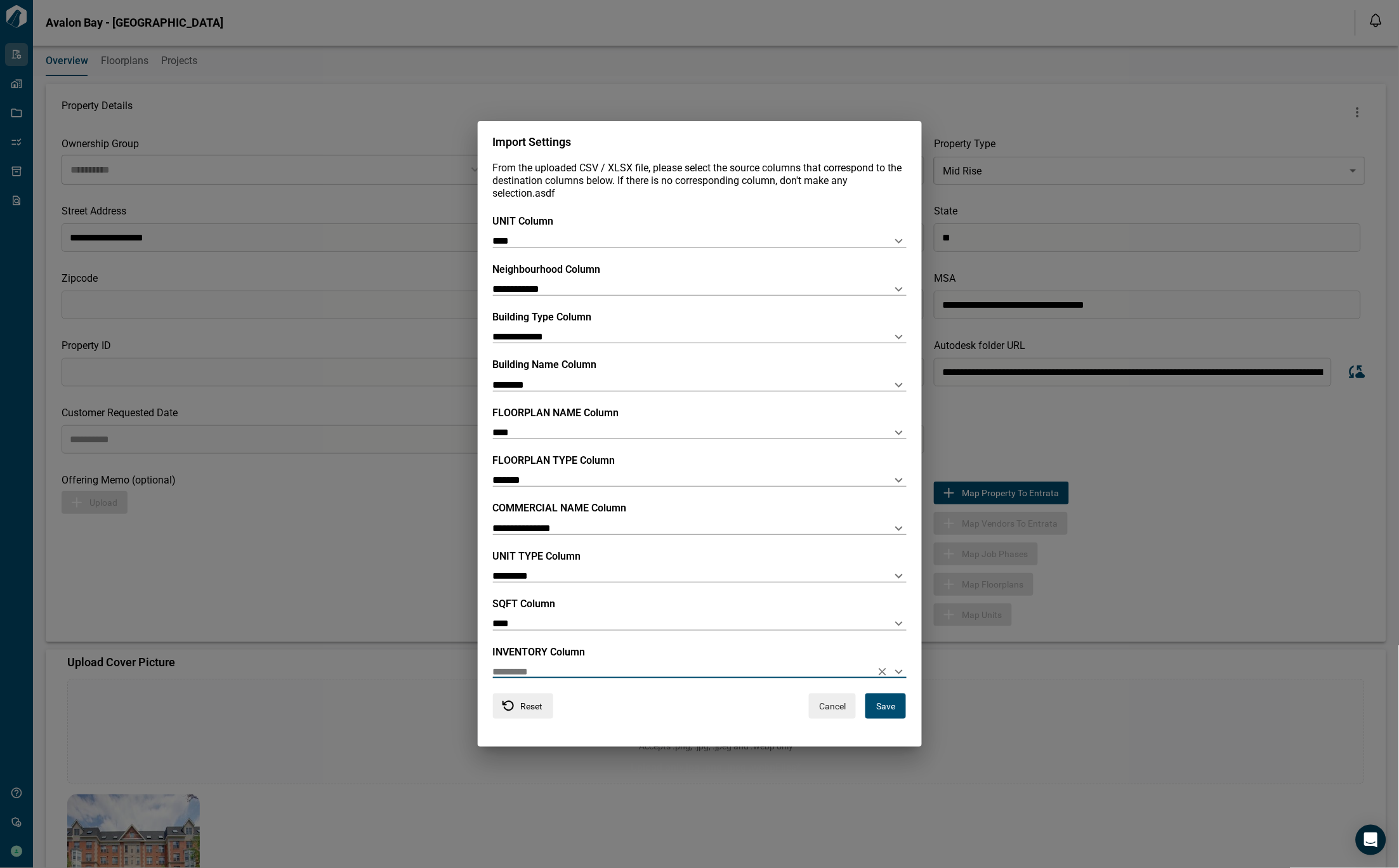
click at [894, 701] on button "Save" at bounding box center [886, 706] width 41 height 25
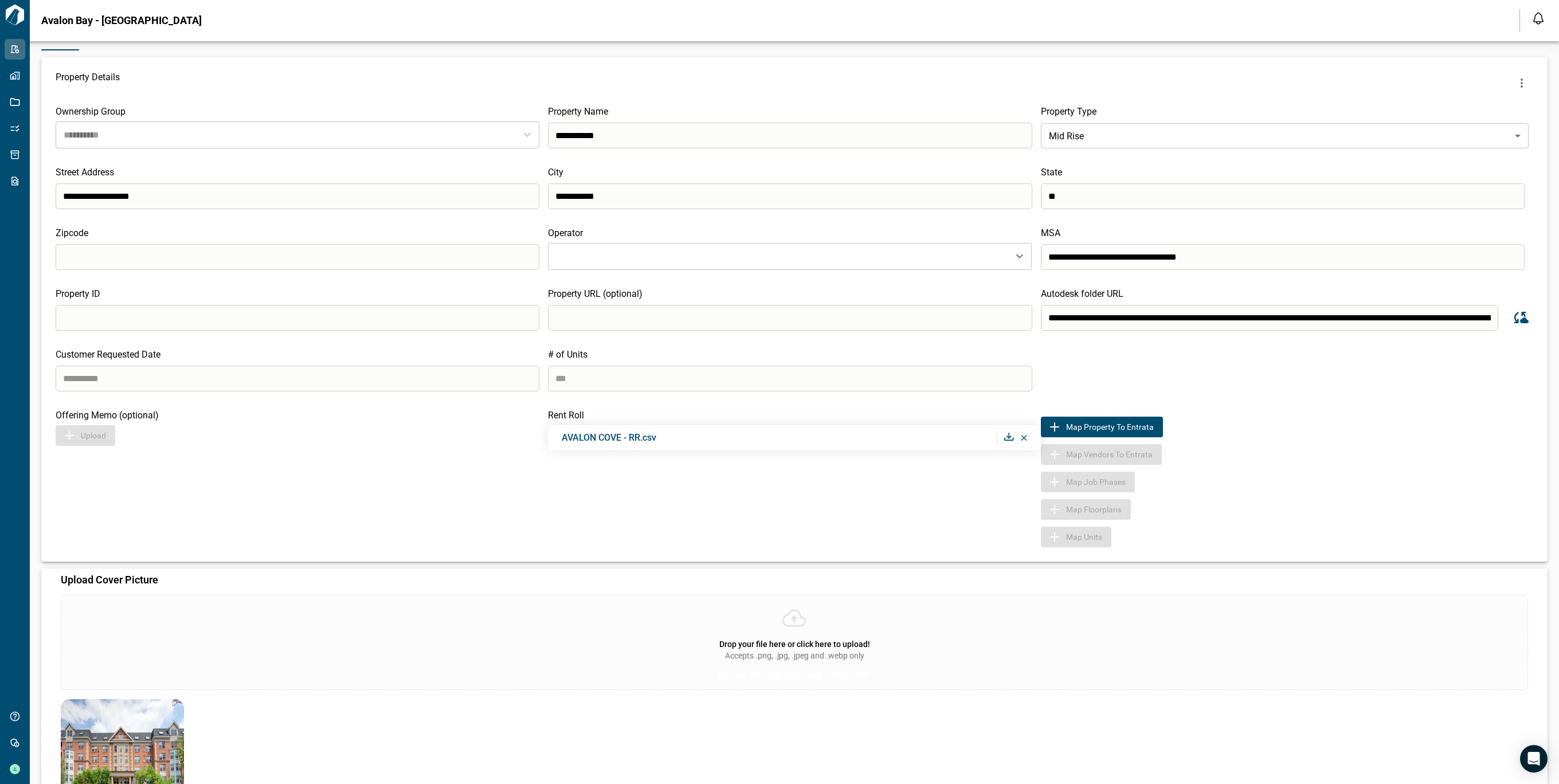
scroll to position [0, 0]
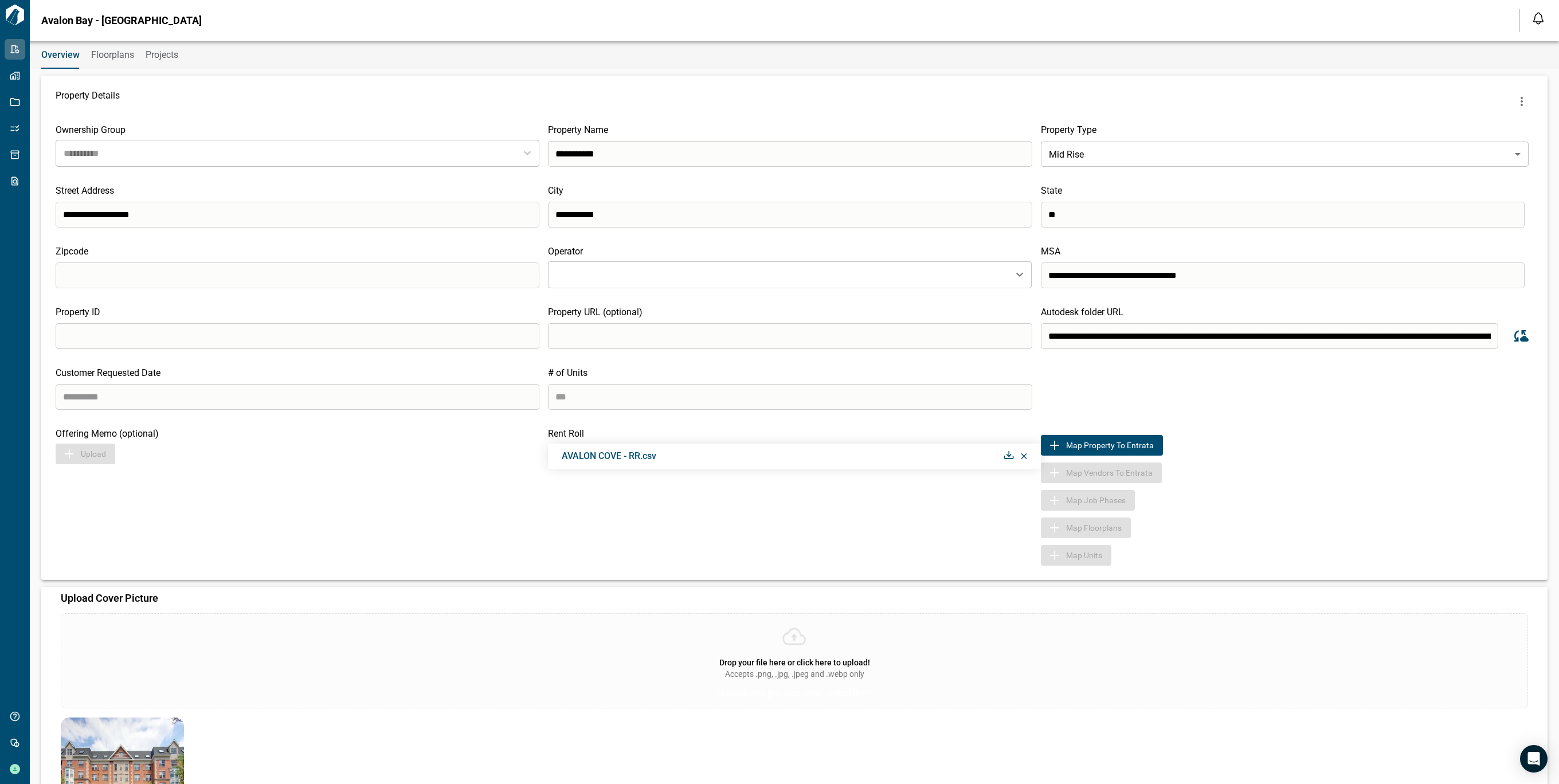
click at [116, 57] on span "Floorplans" at bounding box center [113, 54] width 43 height 11
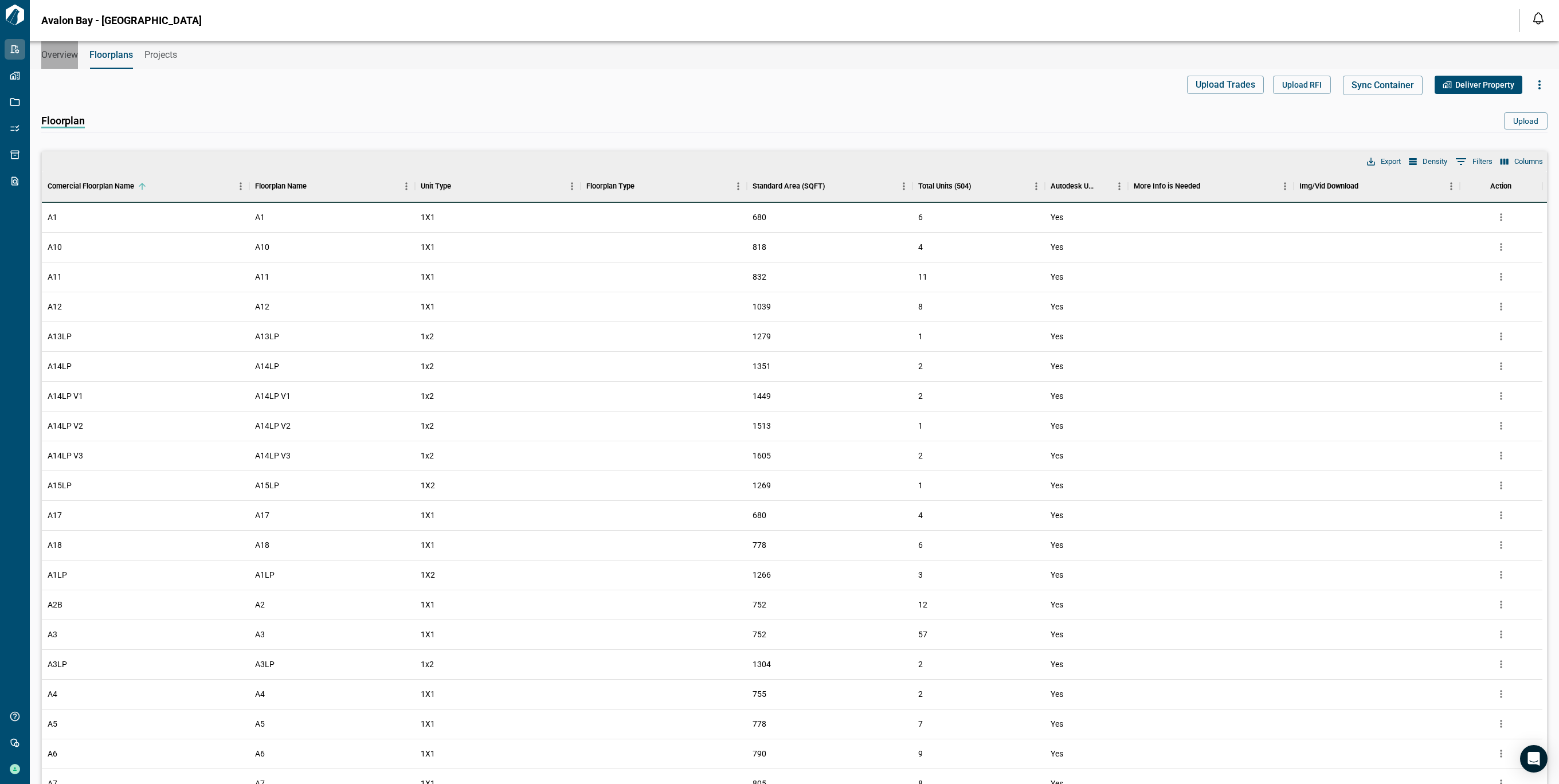
click at [68, 63] on button "Overview" at bounding box center [59, 54] width 37 height 27
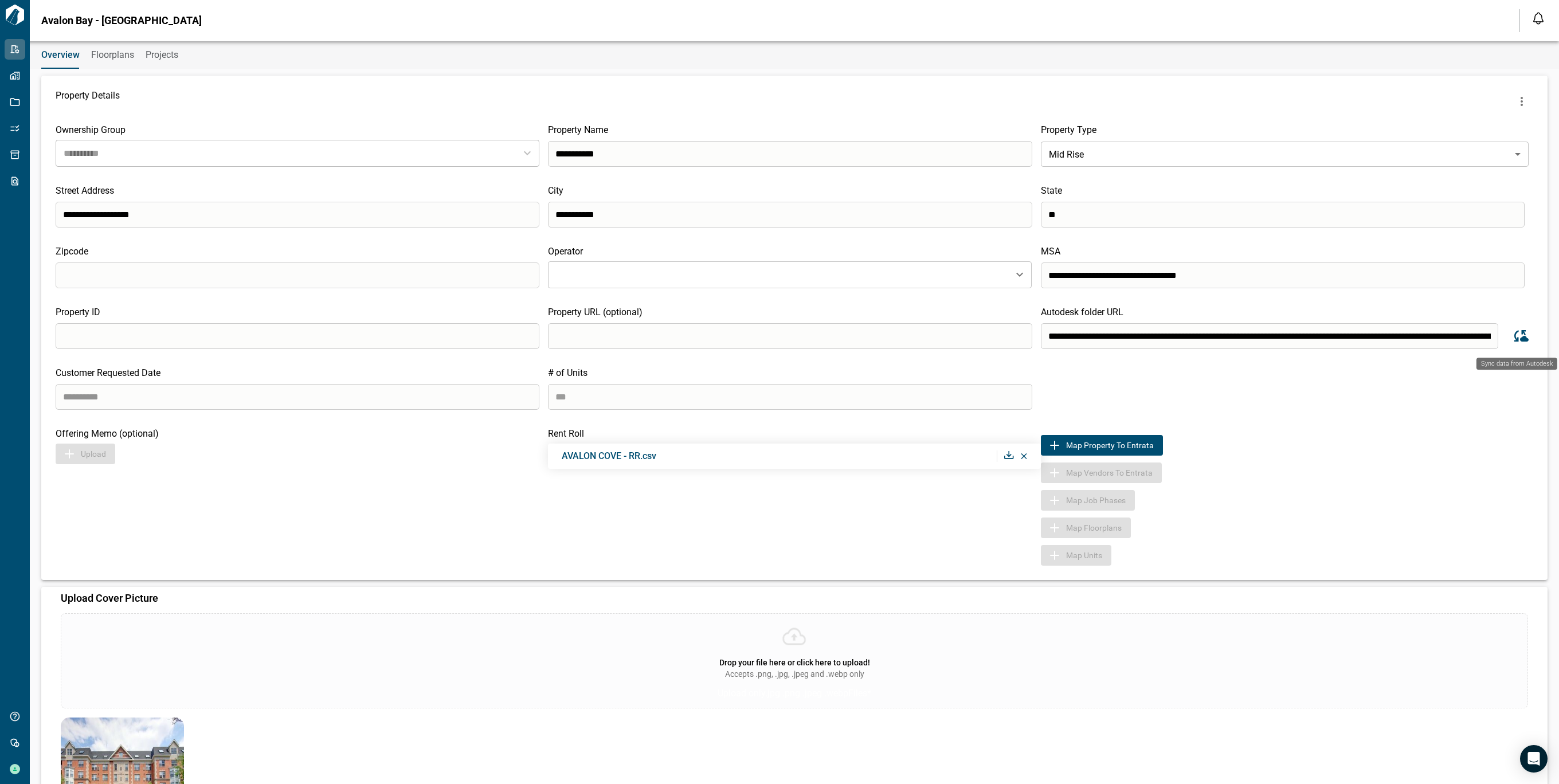
click at [1516, 337] on icon "Sync data from Autodesk" at bounding box center [1520, 336] width 17 height 17
click at [1520, 341] on icon "Sync data from Autodesk" at bounding box center [1521, 336] width 15 height 11
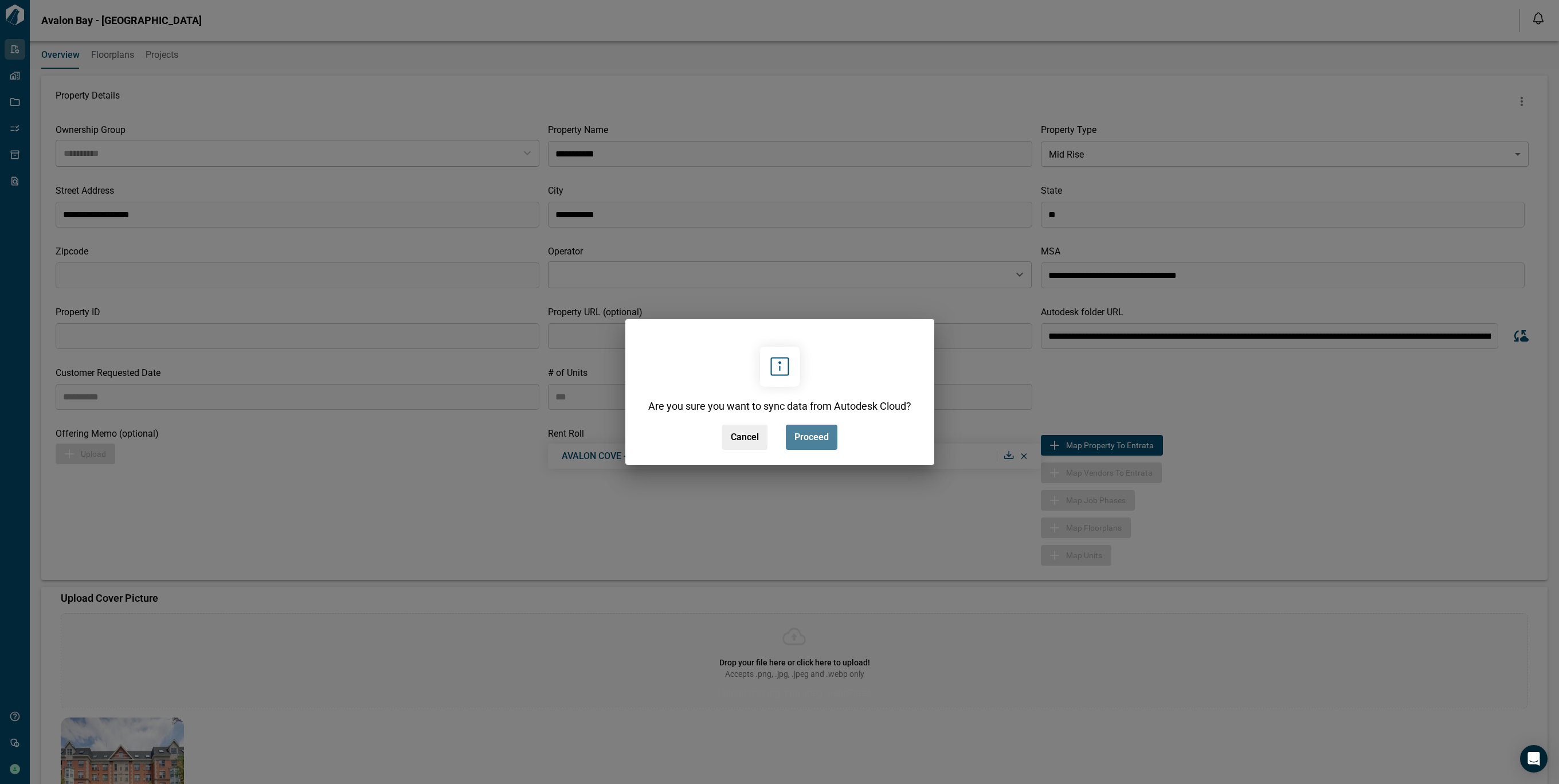
click at [811, 437] on span "Proceed" at bounding box center [812, 437] width 34 height 11
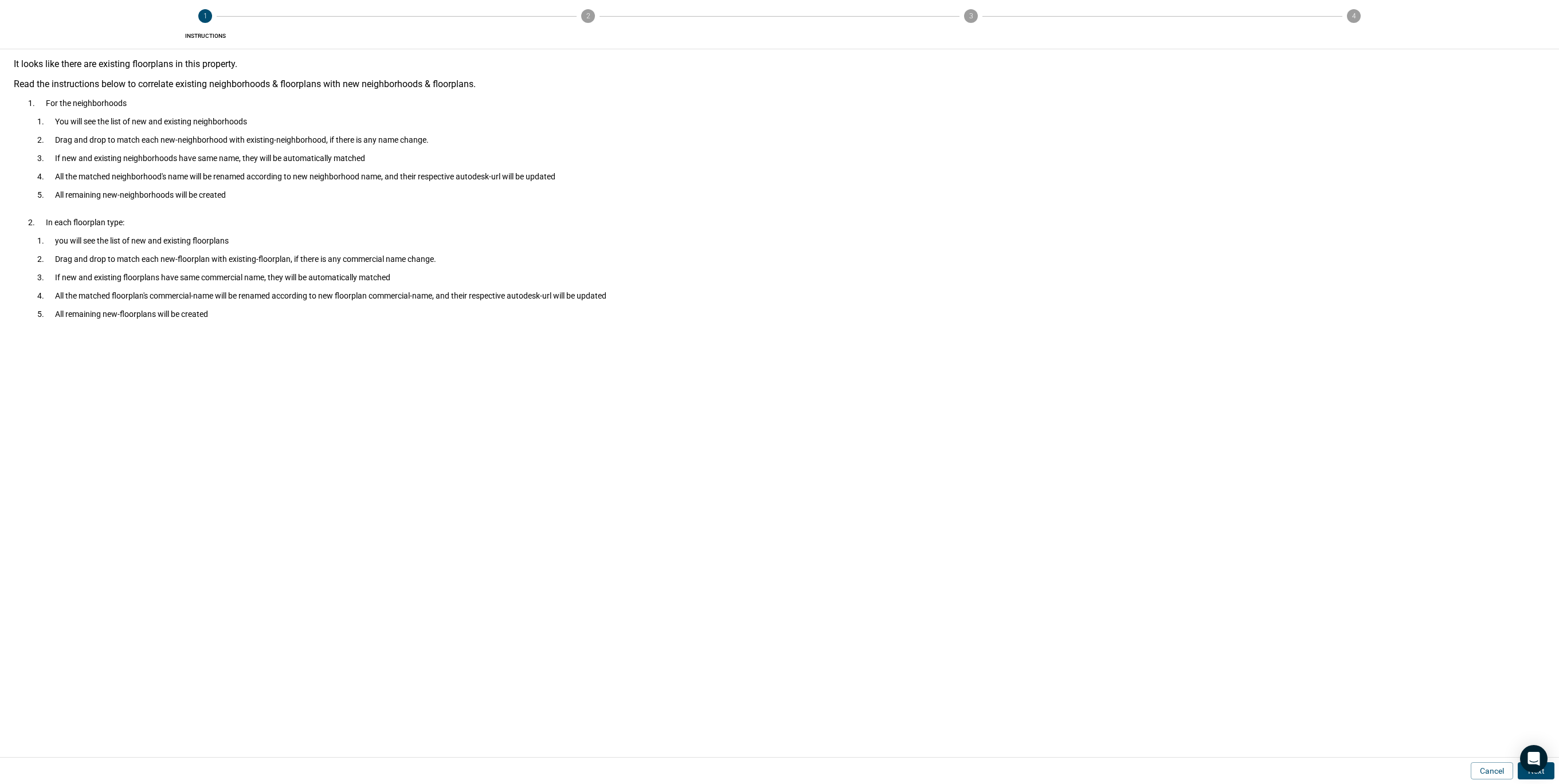
click at [1553, 774] on button "Next" at bounding box center [1536, 771] width 37 height 17
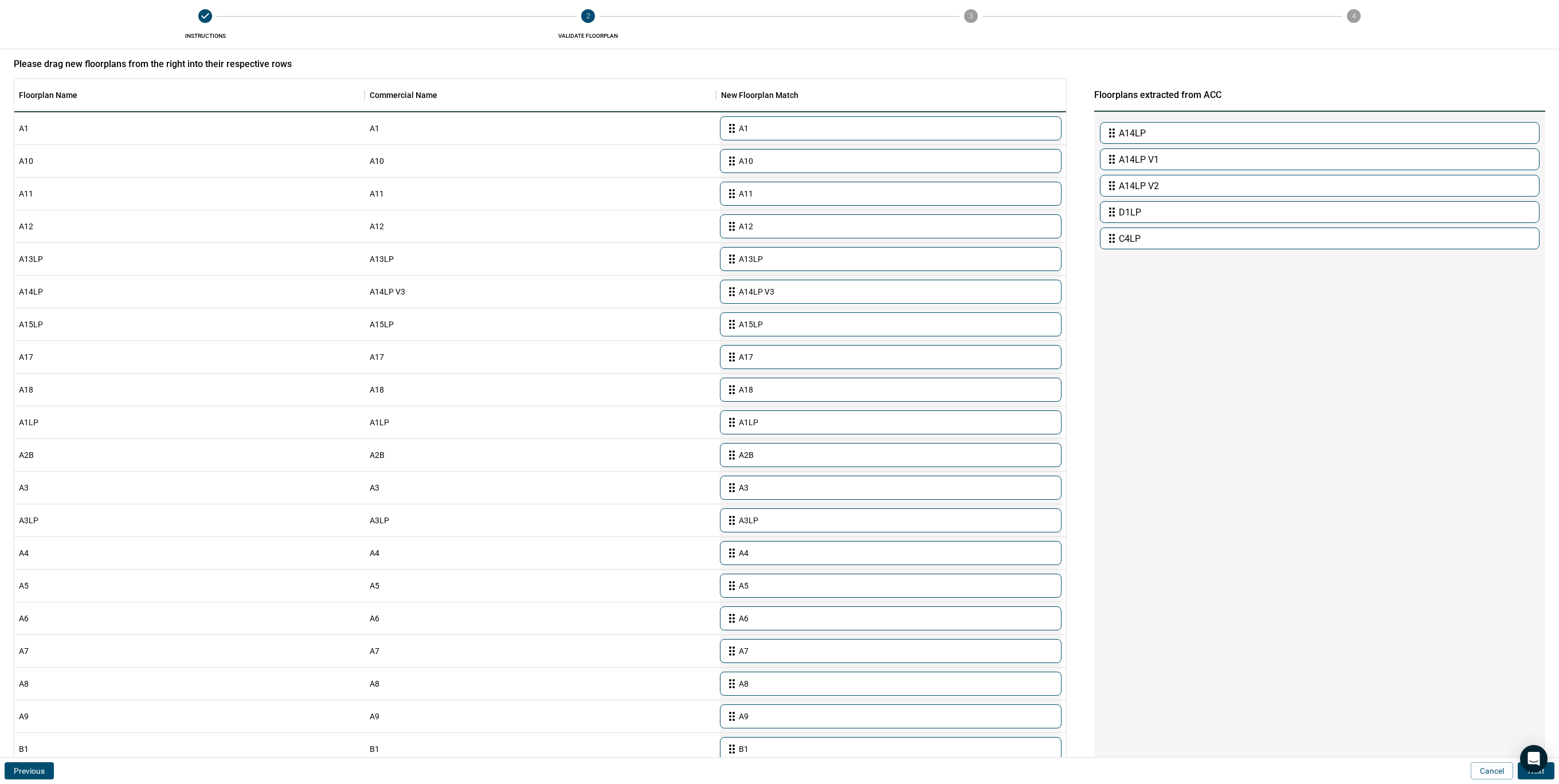
click at [1553, 774] on button "Next" at bounding box center [1536, 771] width 37 height 17
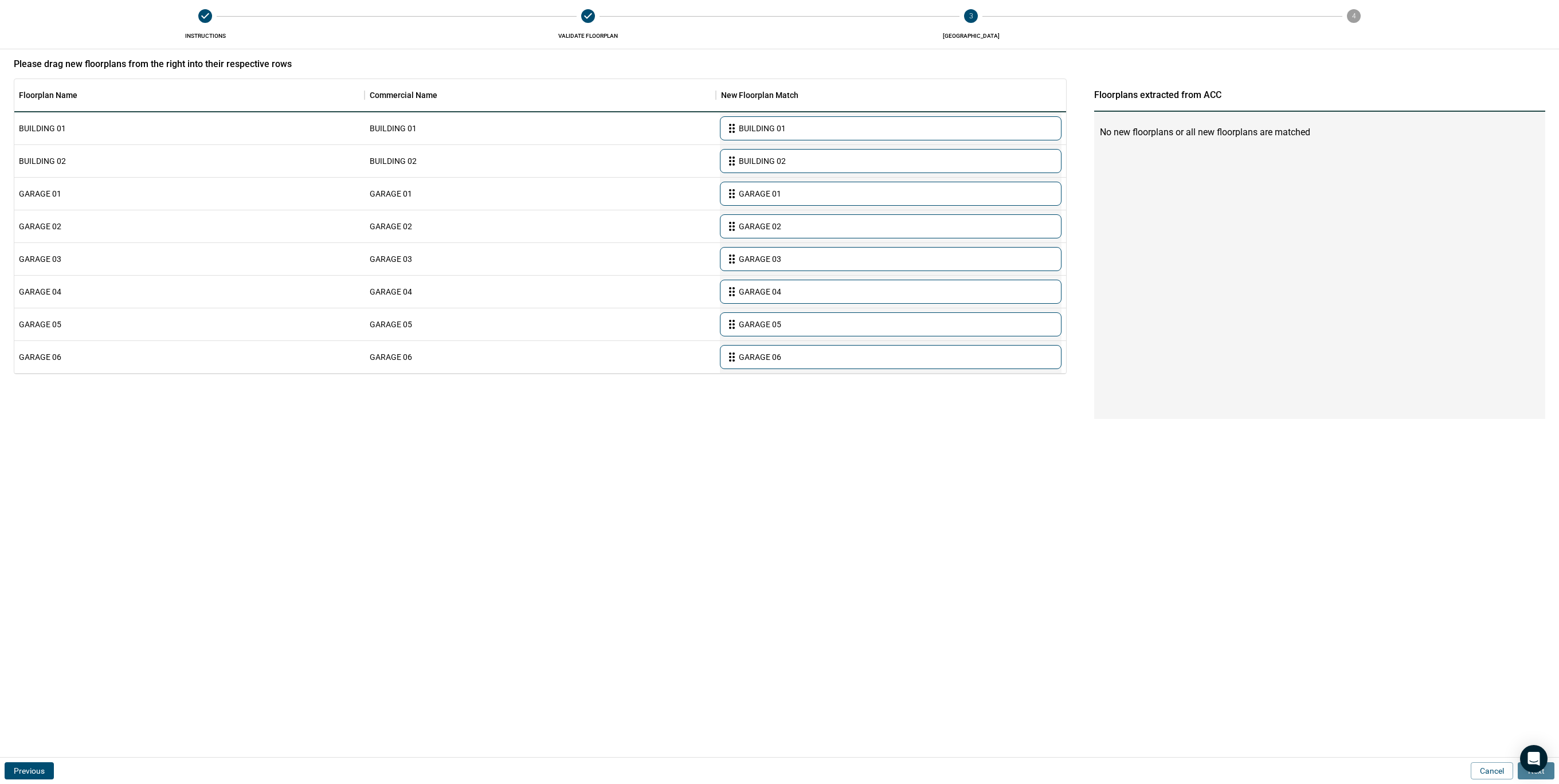
click at [1553, 774] on button "Next" at bounding box center [1536, 771] width 37 height 17
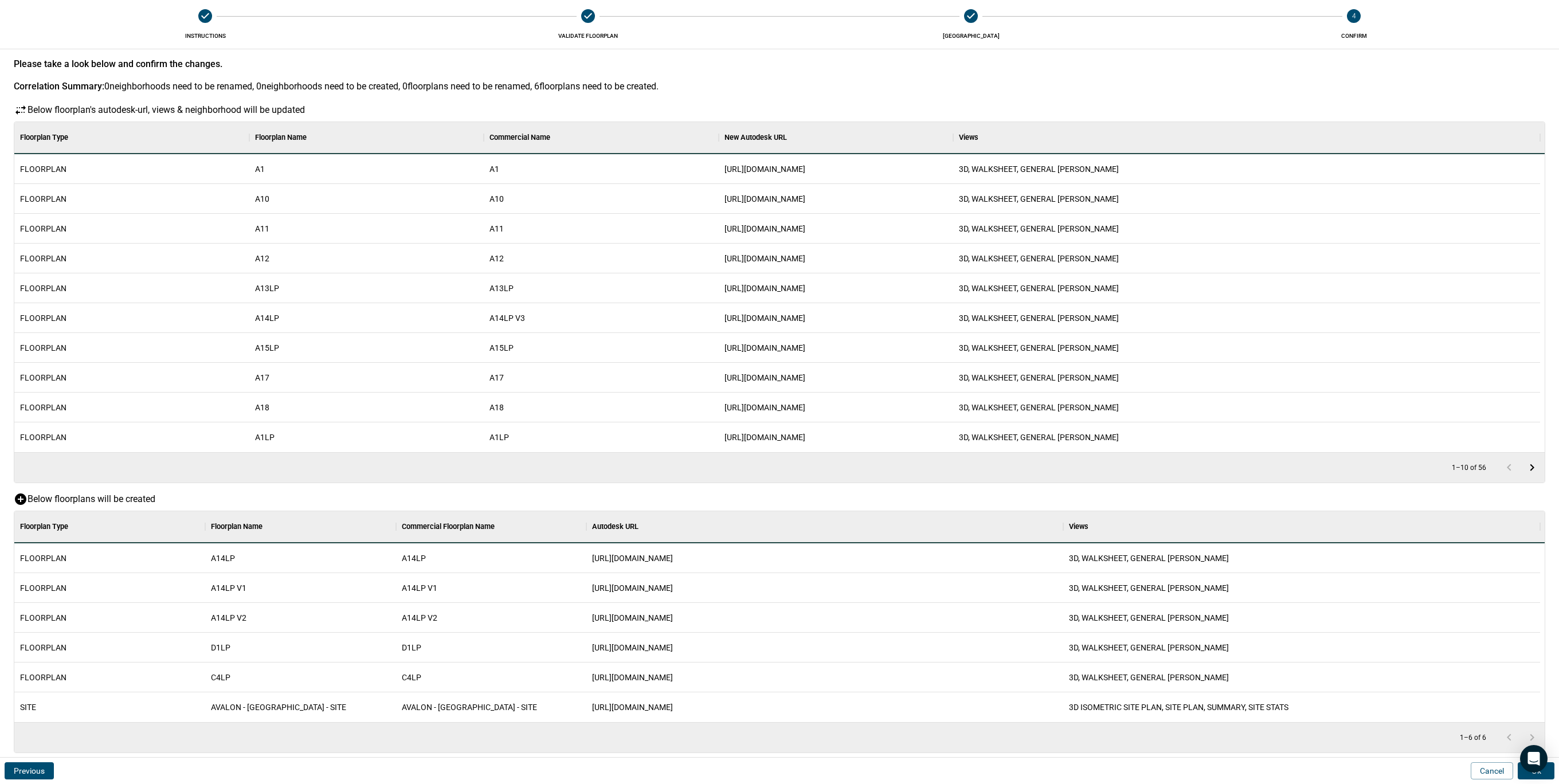
scroll to position [199, 1521]
click at [1553, 774] on button "Ok" at bounding box center [1536, 771] width 37 height 17
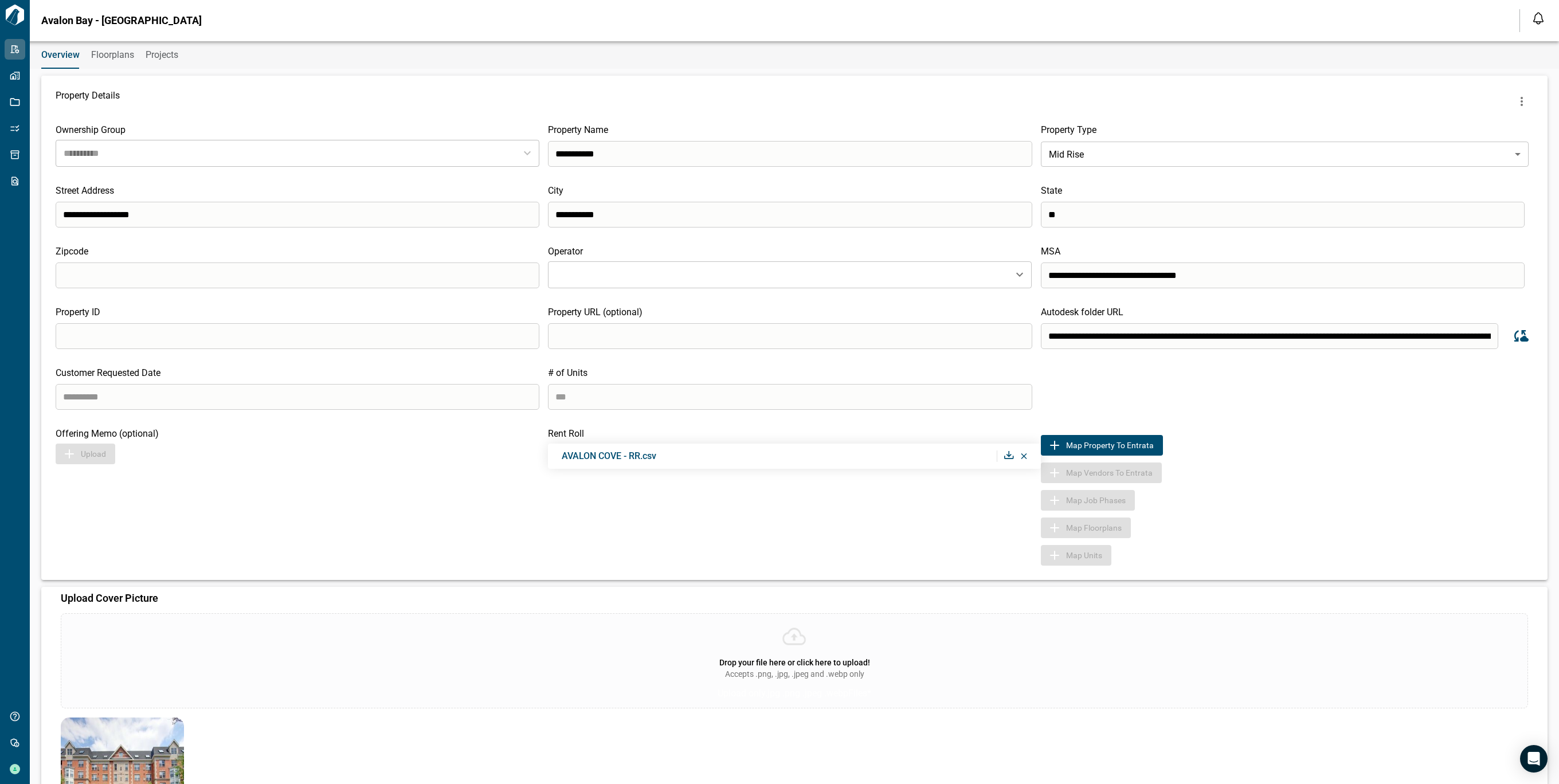
click at [1513, 333] on icon "Sync data from Autodesk" at bounding box center [1520, 336] width 17 height 17
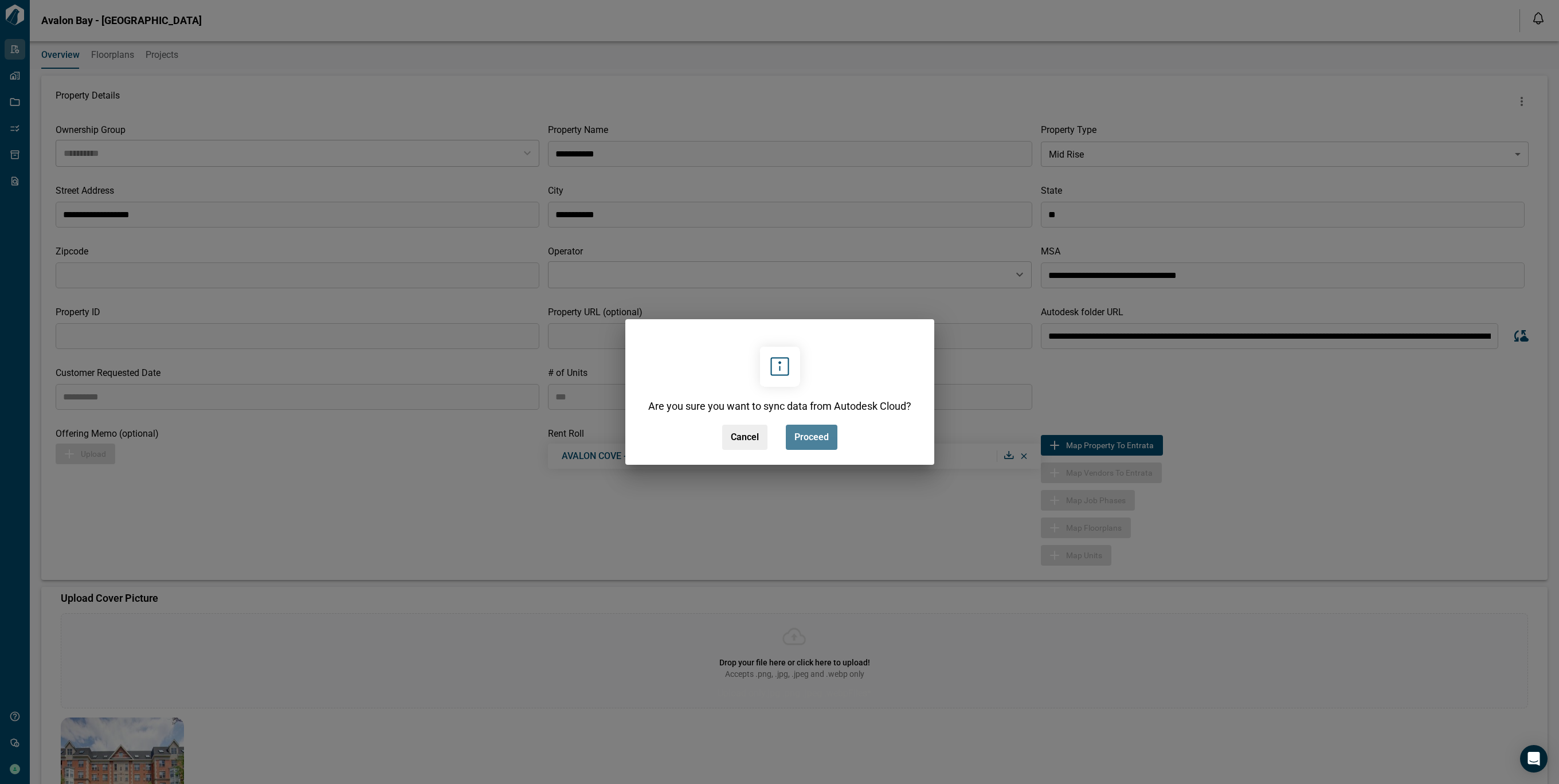
click at [835, 437] on button "Proceed" at bounding box center [811, 437] width 51 height 25
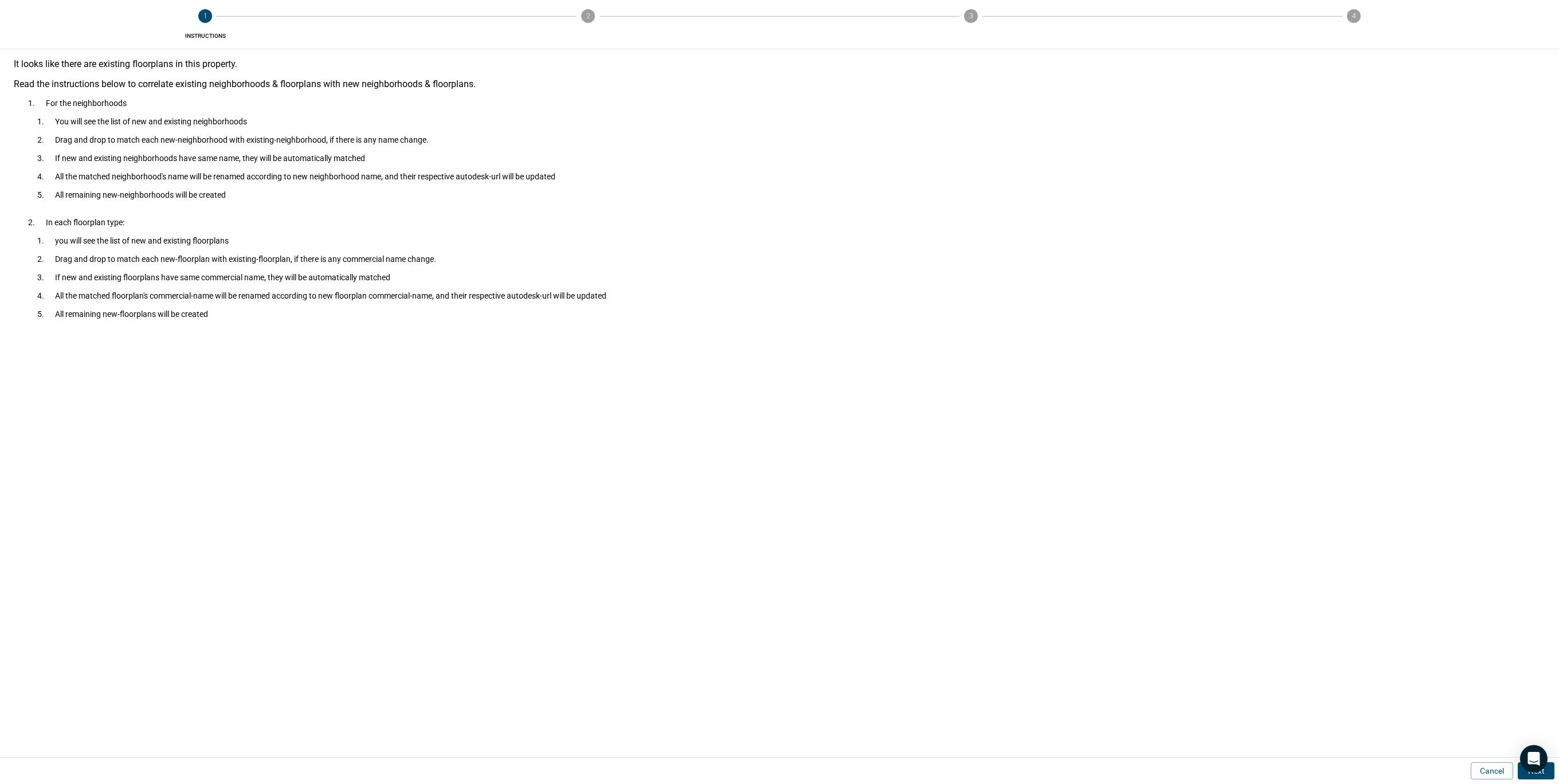
click at [1551, 771] on button "Next" at bounding box center [1536, 771] width 37 height 17
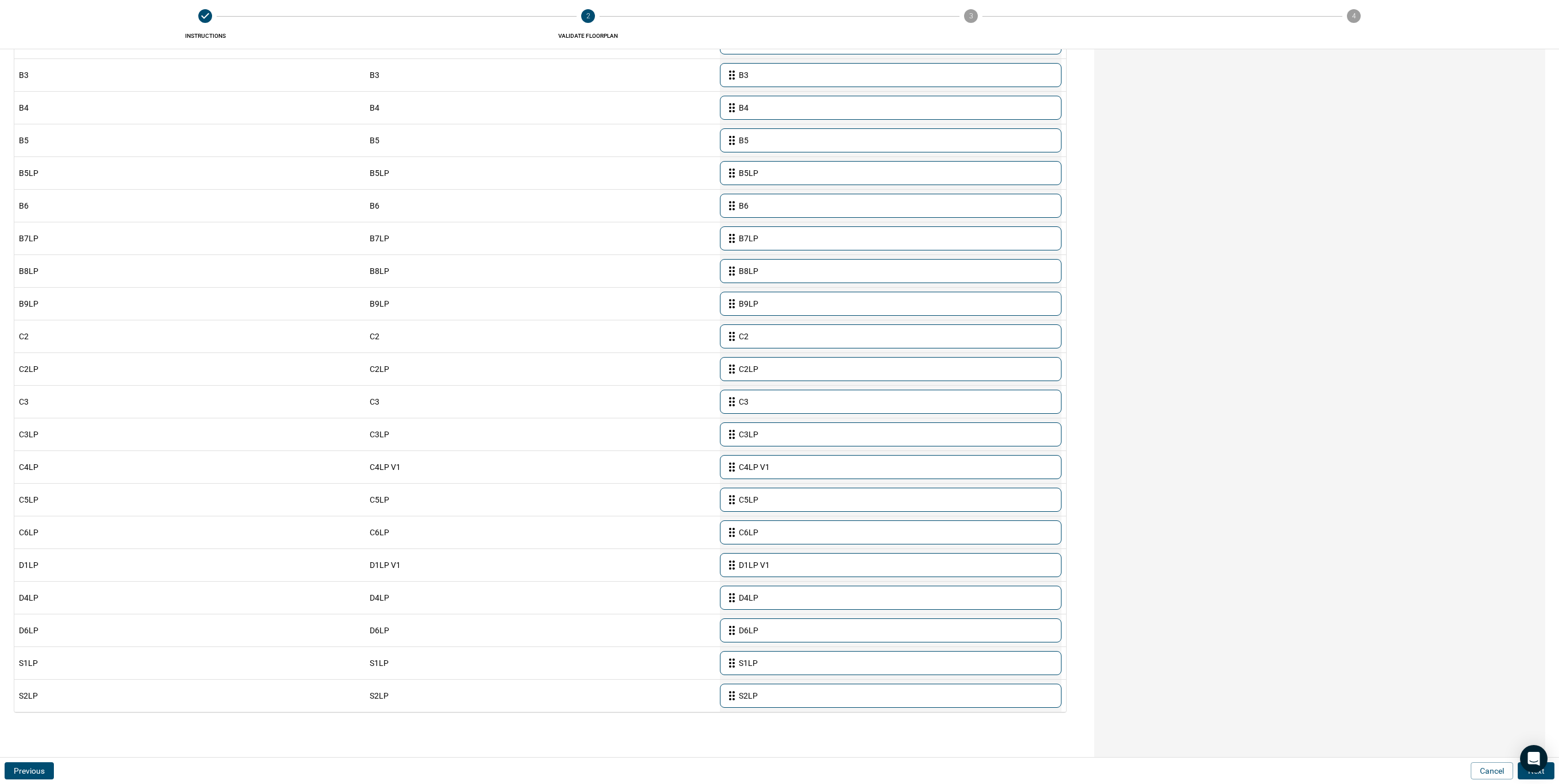
scroll to position [969, 0]
click at [1551, 774] on button "Next" at bounding box center [1536, 771] width 37 height 17
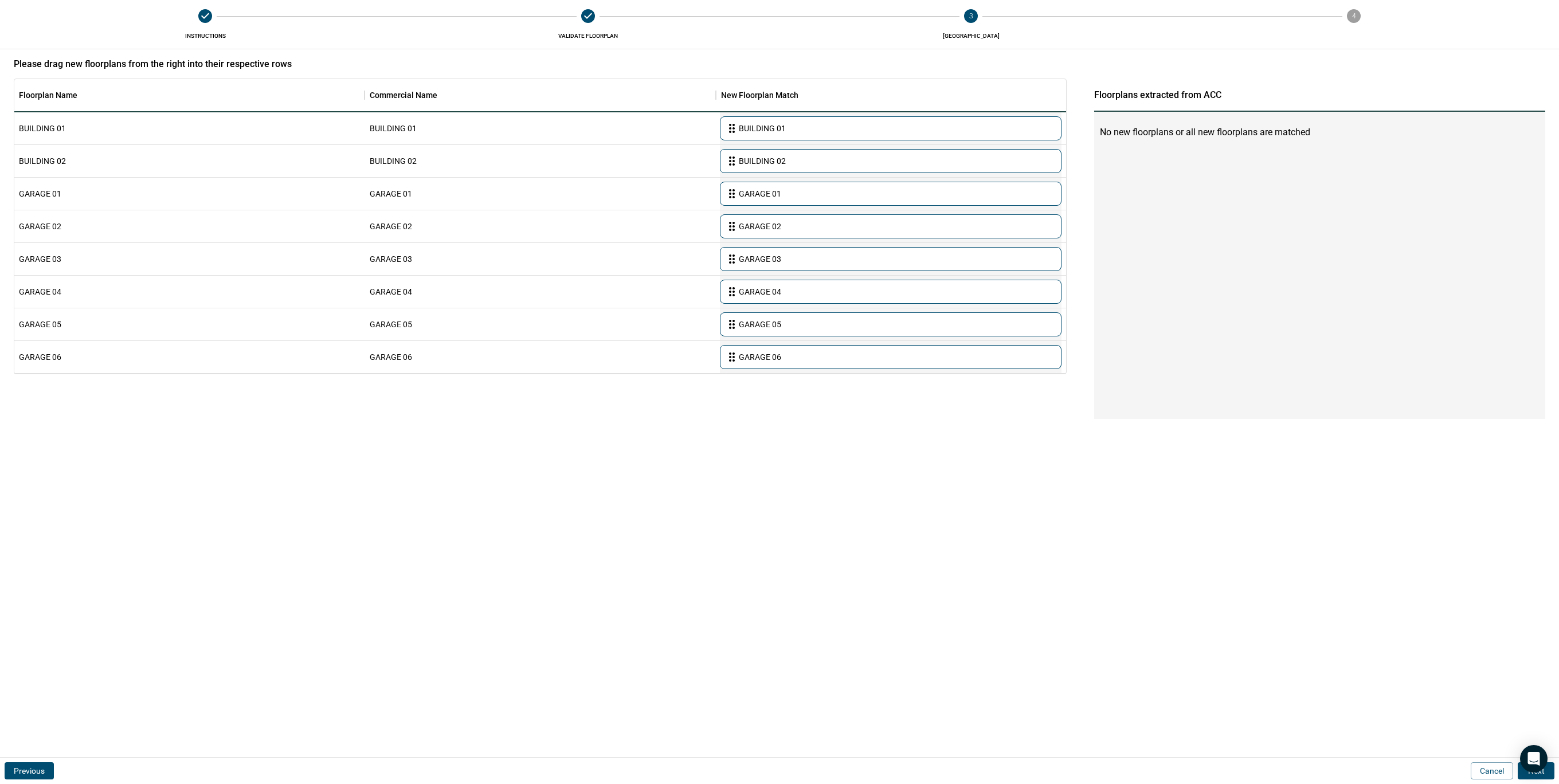
scroll to position [0, 0]
click at [1551, 774] on button "Next" at bounding box center [1536, 771] width 37 height 17
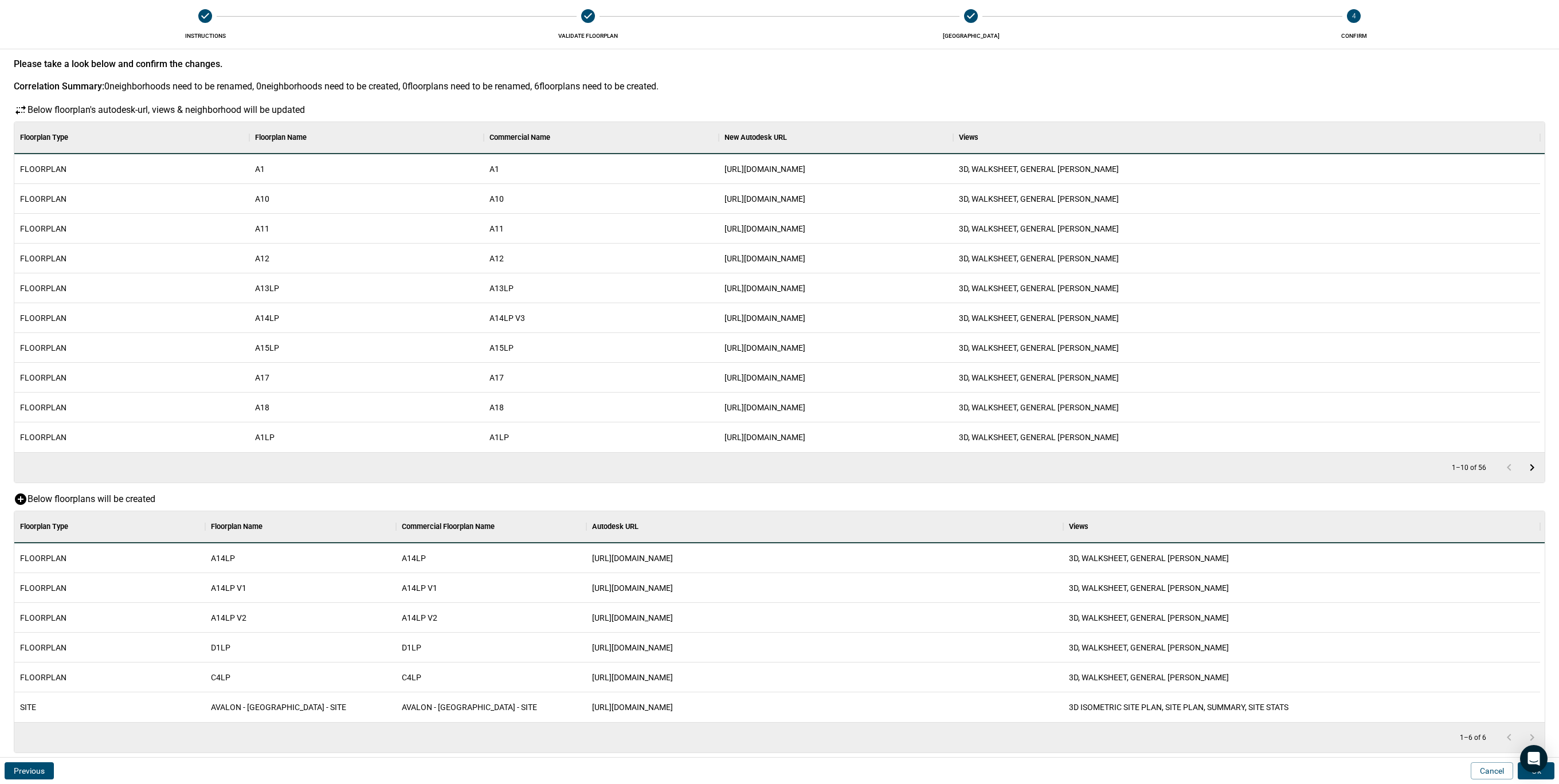
scroll to position [199, 1521]
click at [1551, 774] on button "Ok" at bounding box center [1536, 771] width 37 height 17
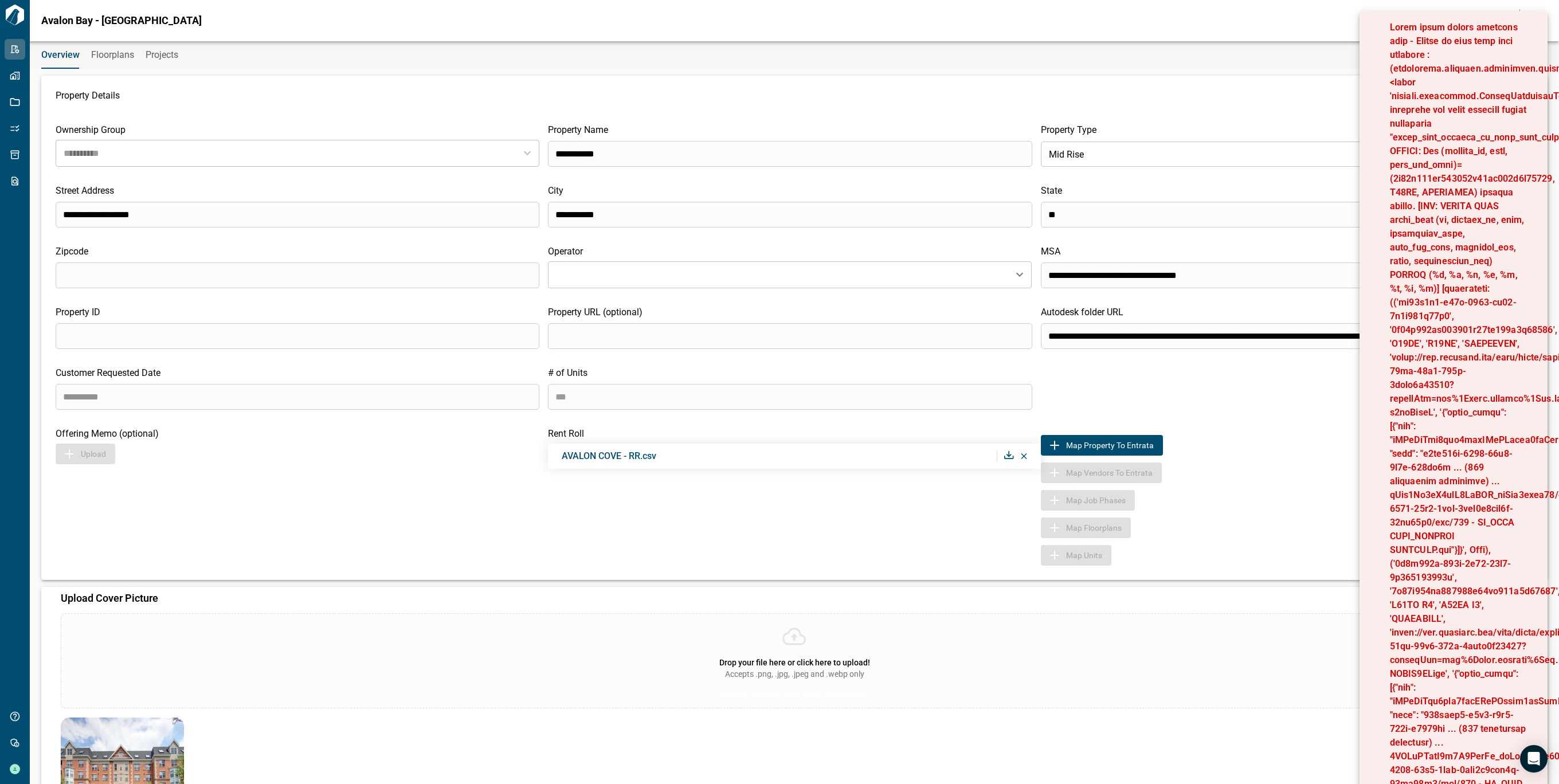
click at [1007, 645] on div "Drop your file here or click here to upload! Accepts .png, .jpg, .jpeg and .web…" at bounding box center [794, 660] width 1467 height 95
click at [0, 0] on input "Drop your file here or click here to upload! Accepts .png, .jpg, .jpeg and .web…" at bounding box center [0, 0] width 0 height 0
click at [125, 50] on span "Floorplans" at bounding box center [113, 54] width 43 height 11
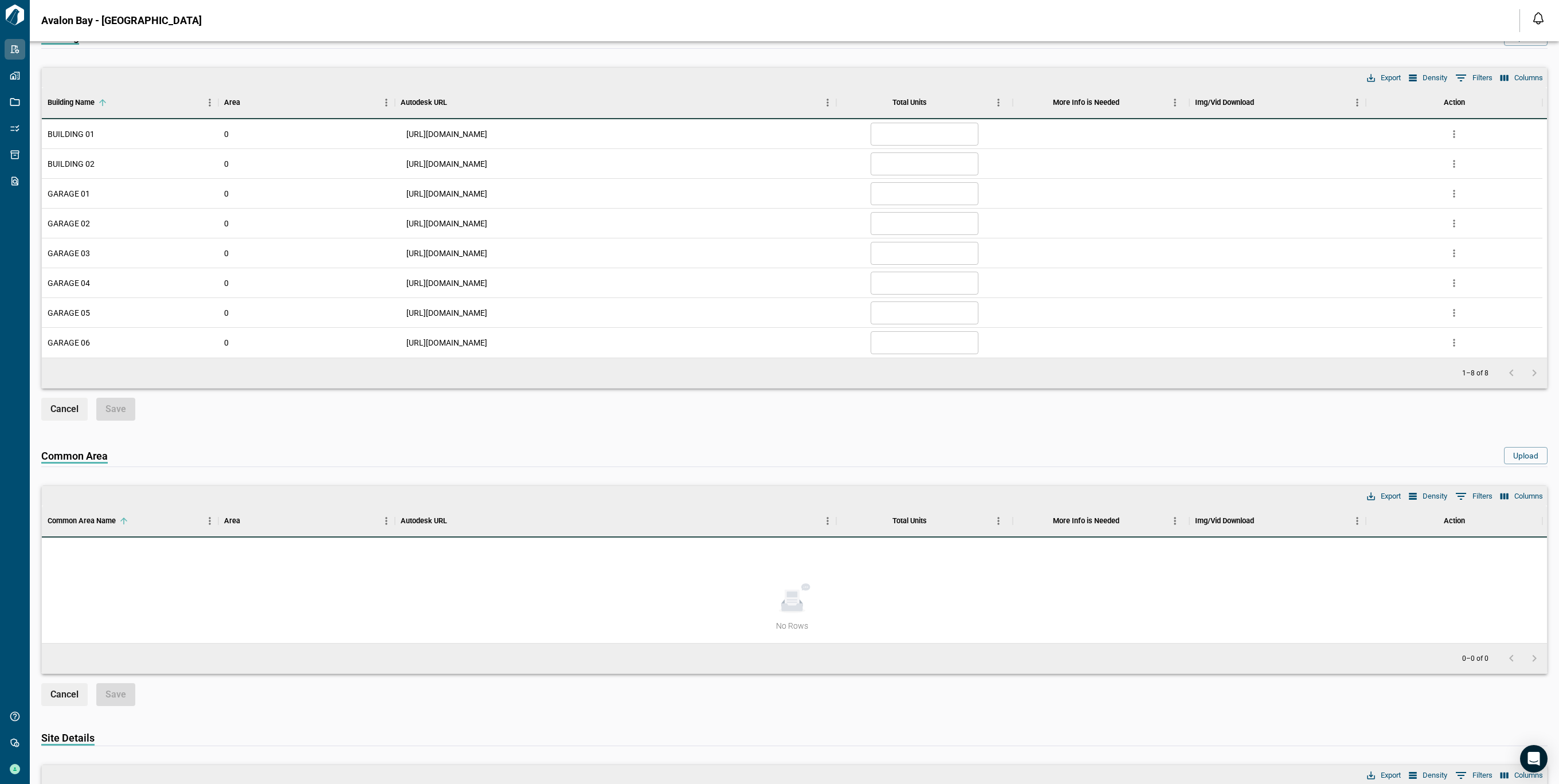
scroll to position [1834, 0]
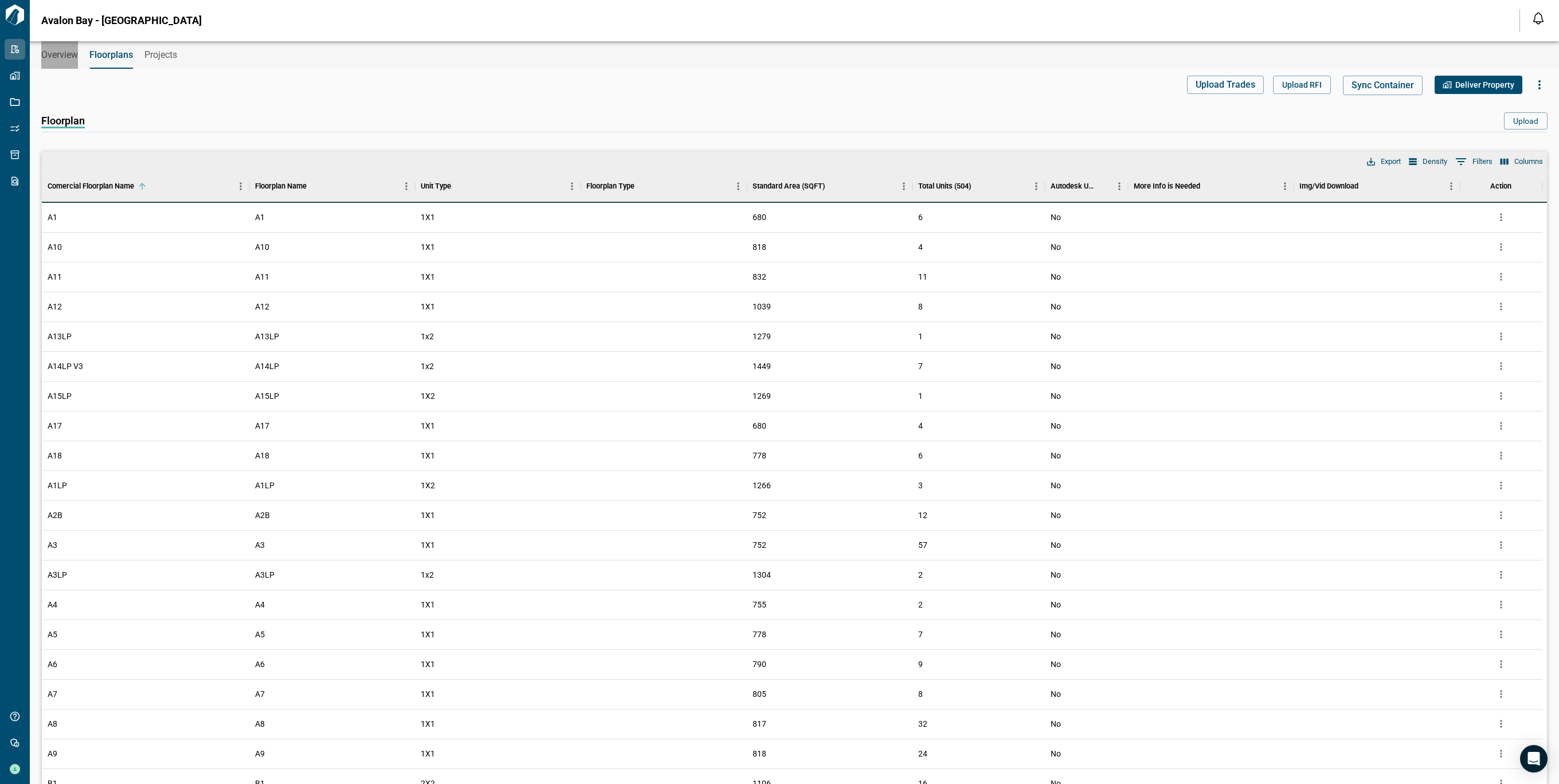
click at [57, 56] on span "Overview" at bounding box center [59, 54] width 37 height 11
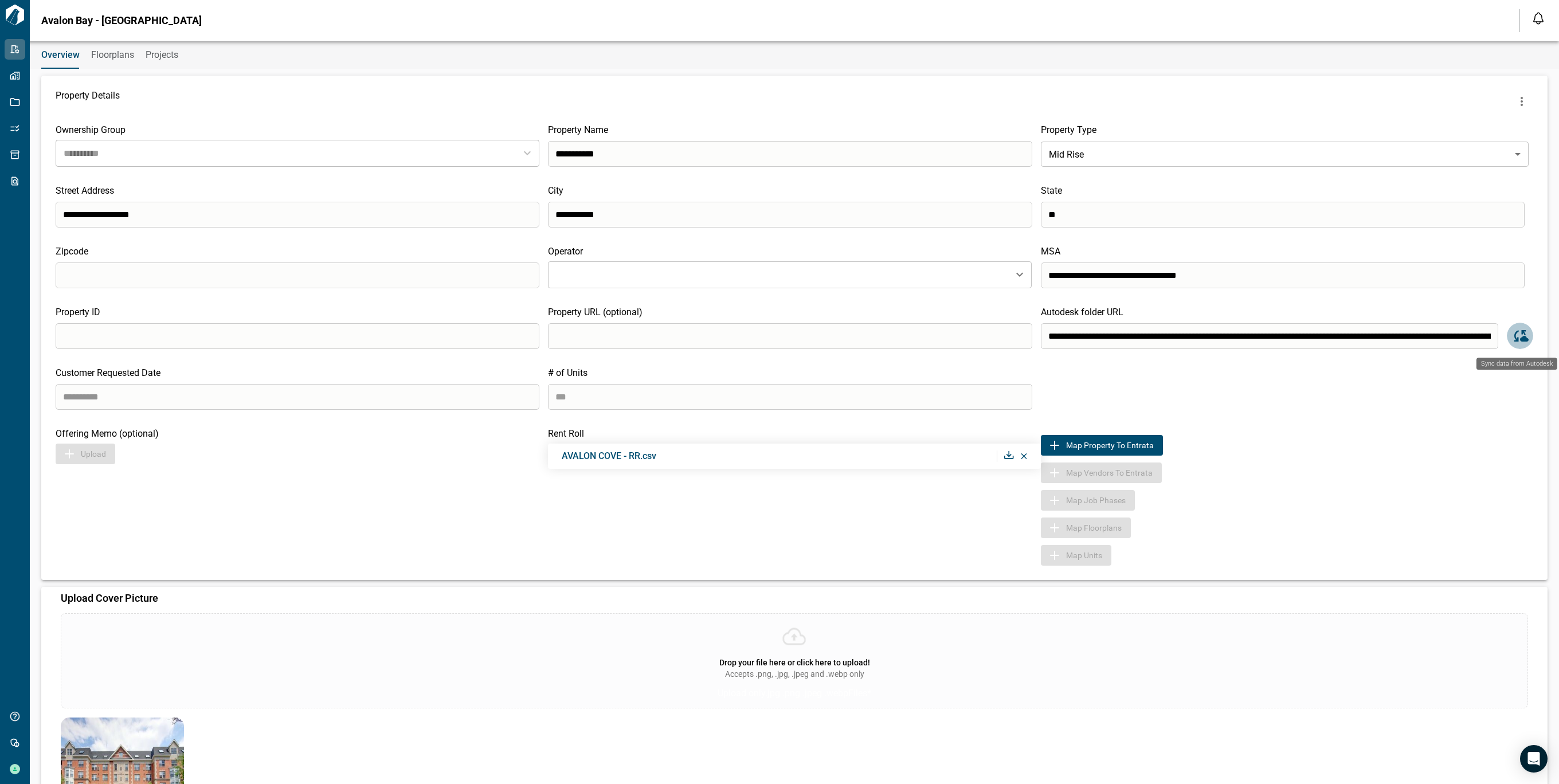
click at [1520, 339] on icon "Sync data from Autodesk" at bounding box center [1521, 336] width 15 height 11
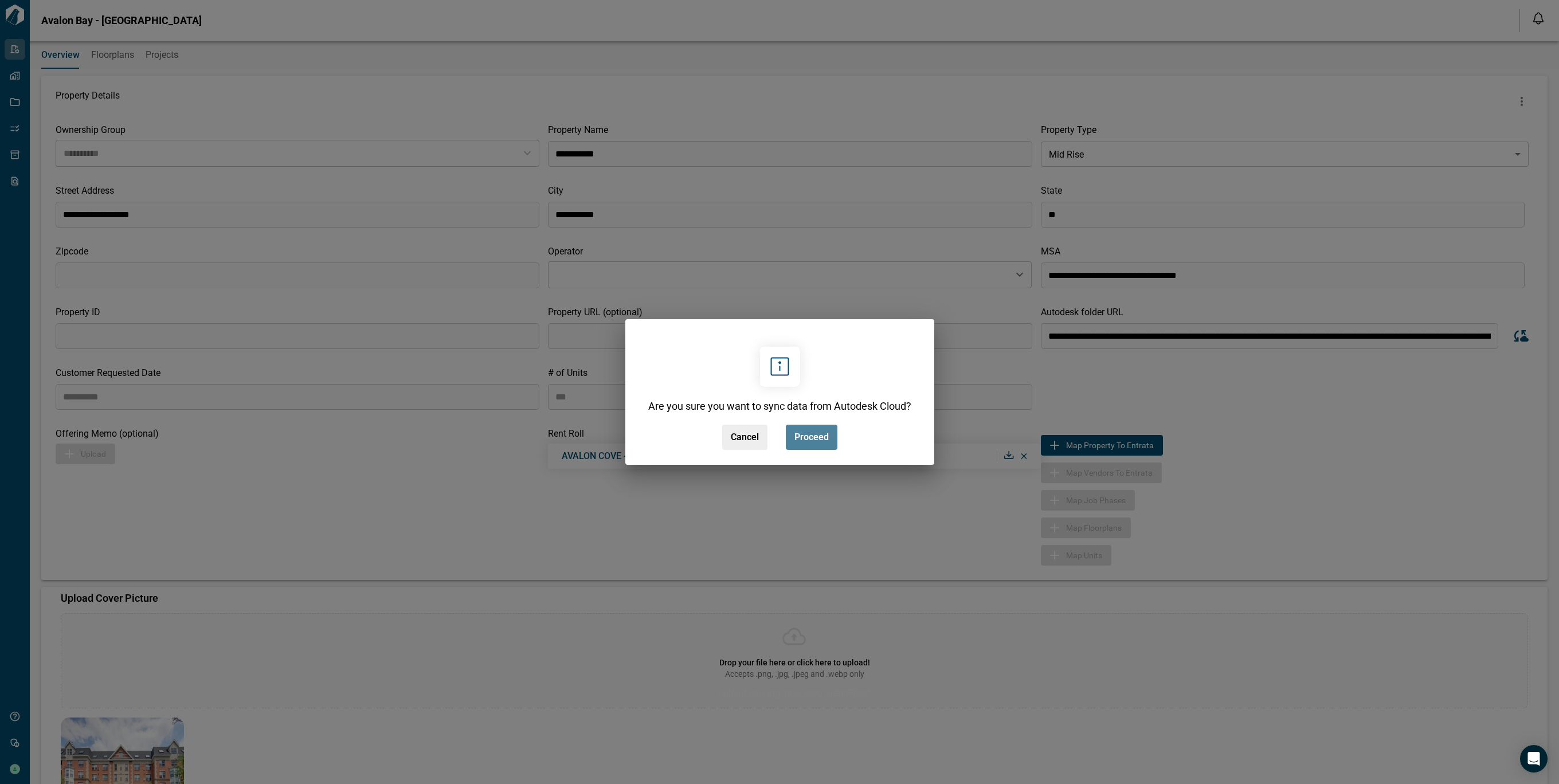
click at [815, 441] on span "Proceed" at bounding box center [812, 437] width 34 height 11
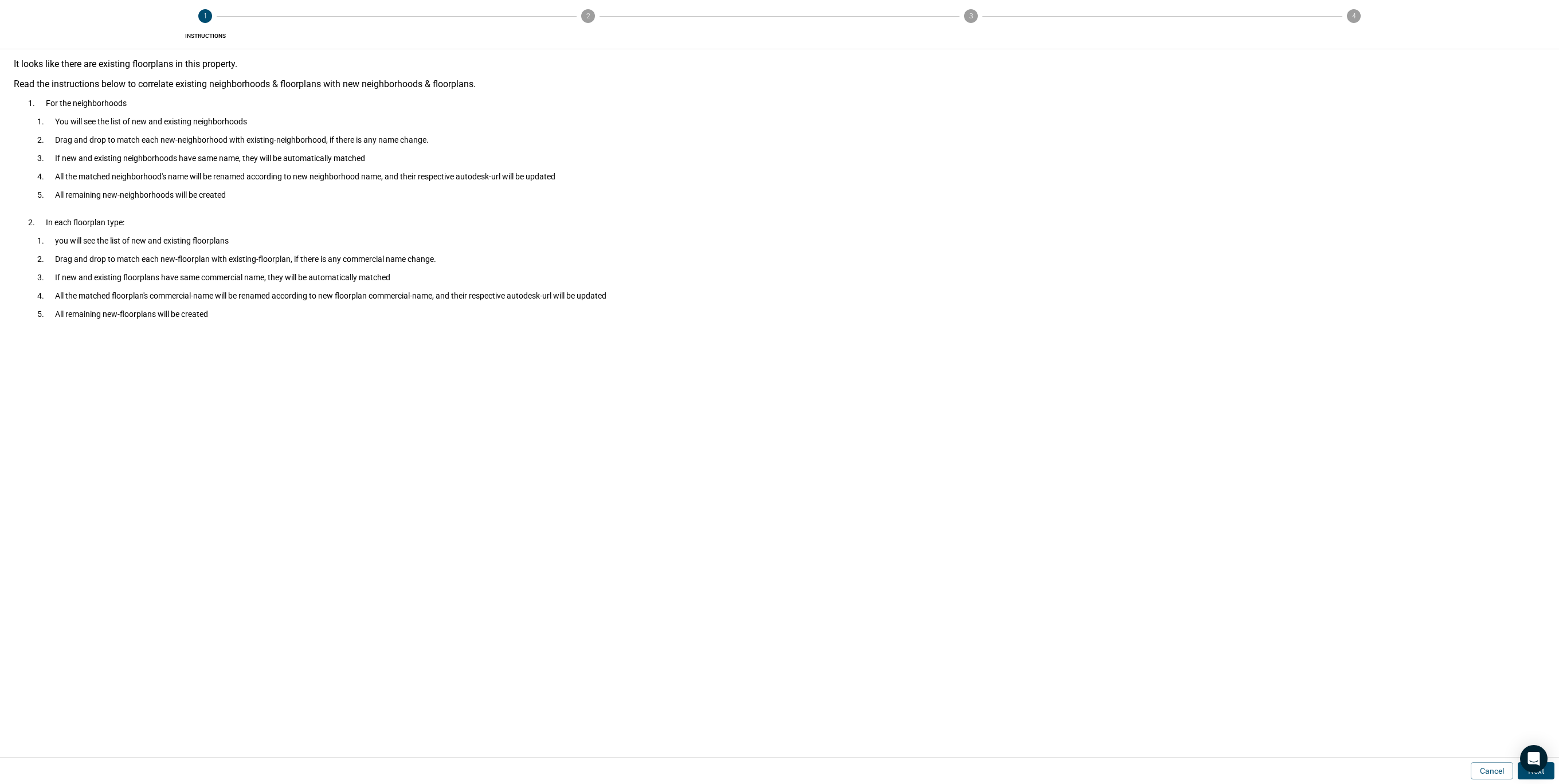
click at [1549, 776] on button "Next" at bounding box center [1536, 771] width 37 height 17
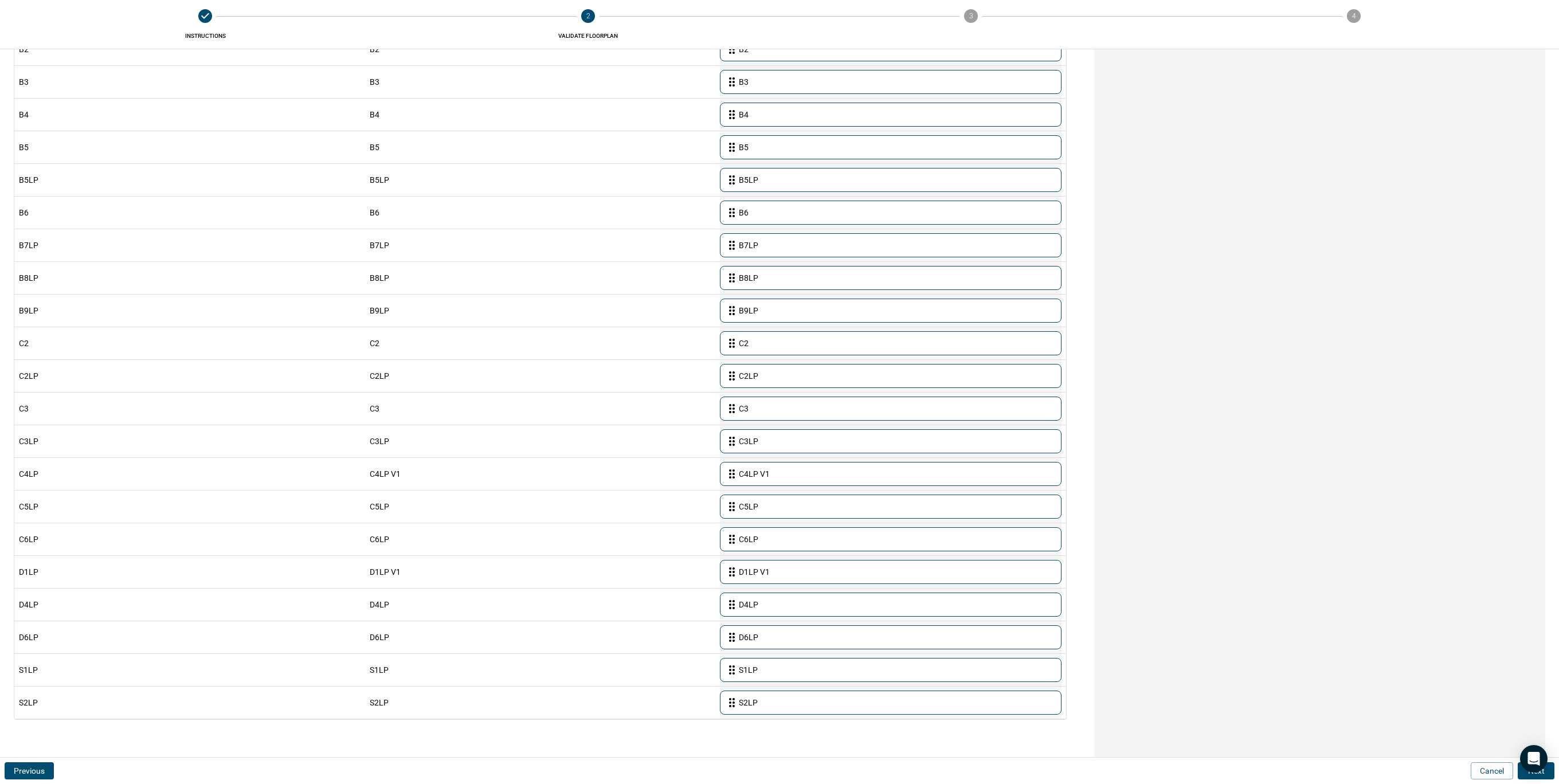
scroll to position [969, 0]
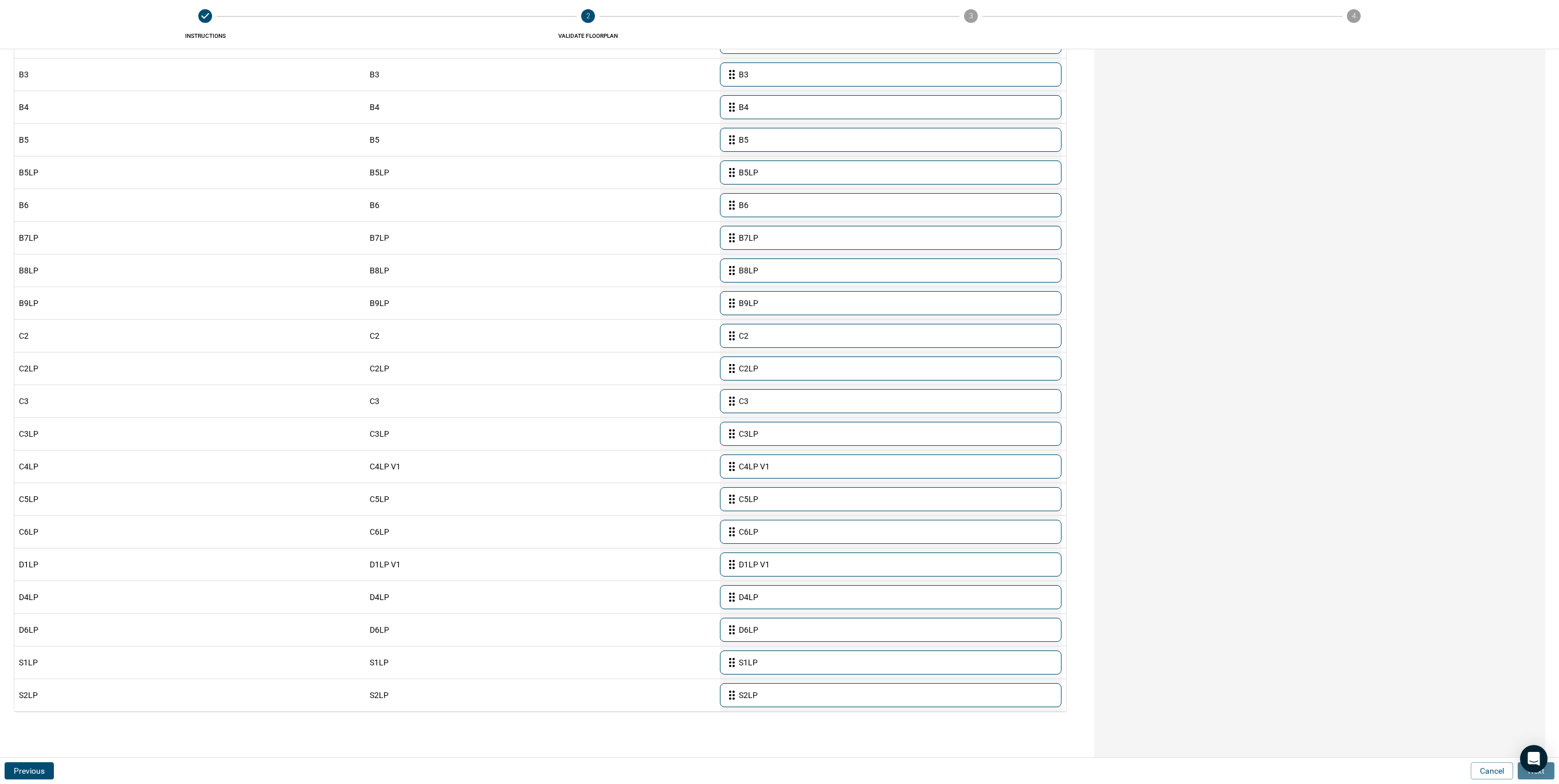
click at [1552, 774] on button "Next" at bounding box center [1536, 771] width 37 height 17
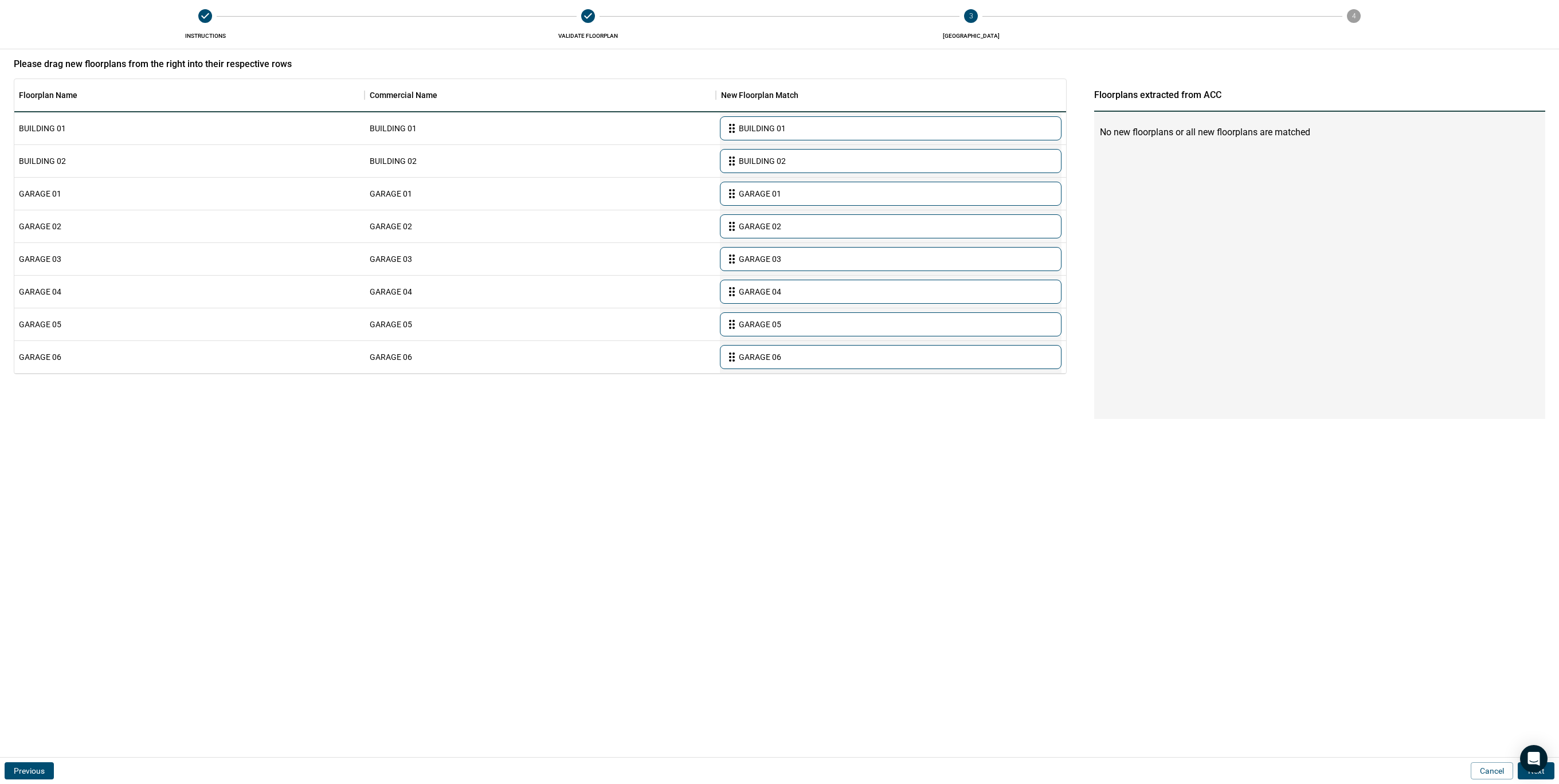
click at [1552, 774] on button "Next" at bounding box center [1536, 771] width 37 height 17
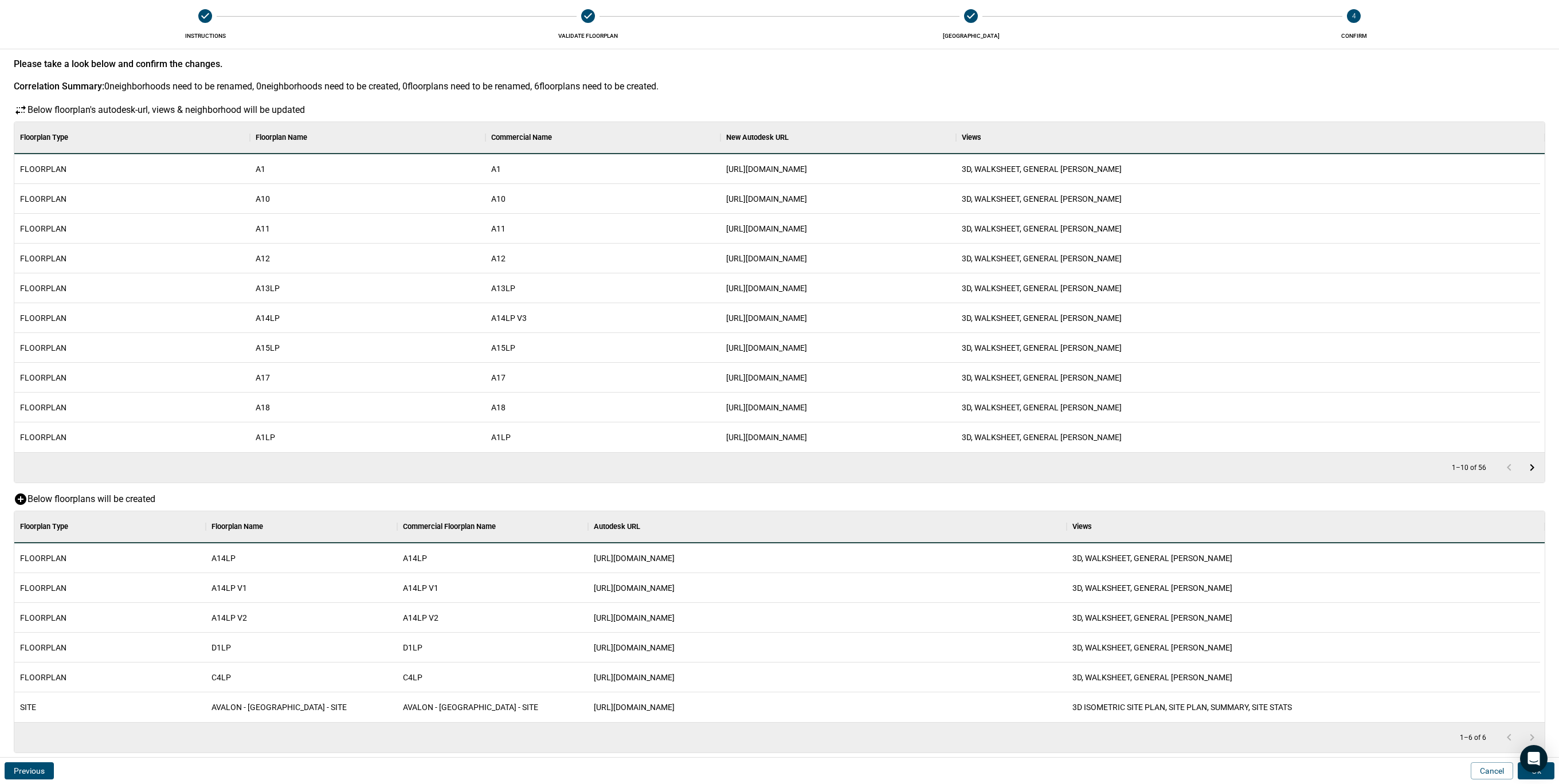
scroll to position [199, 1521]
click at [1552, 774] on button "Ok" at bounding box center [1536, 771] width 37 height 17
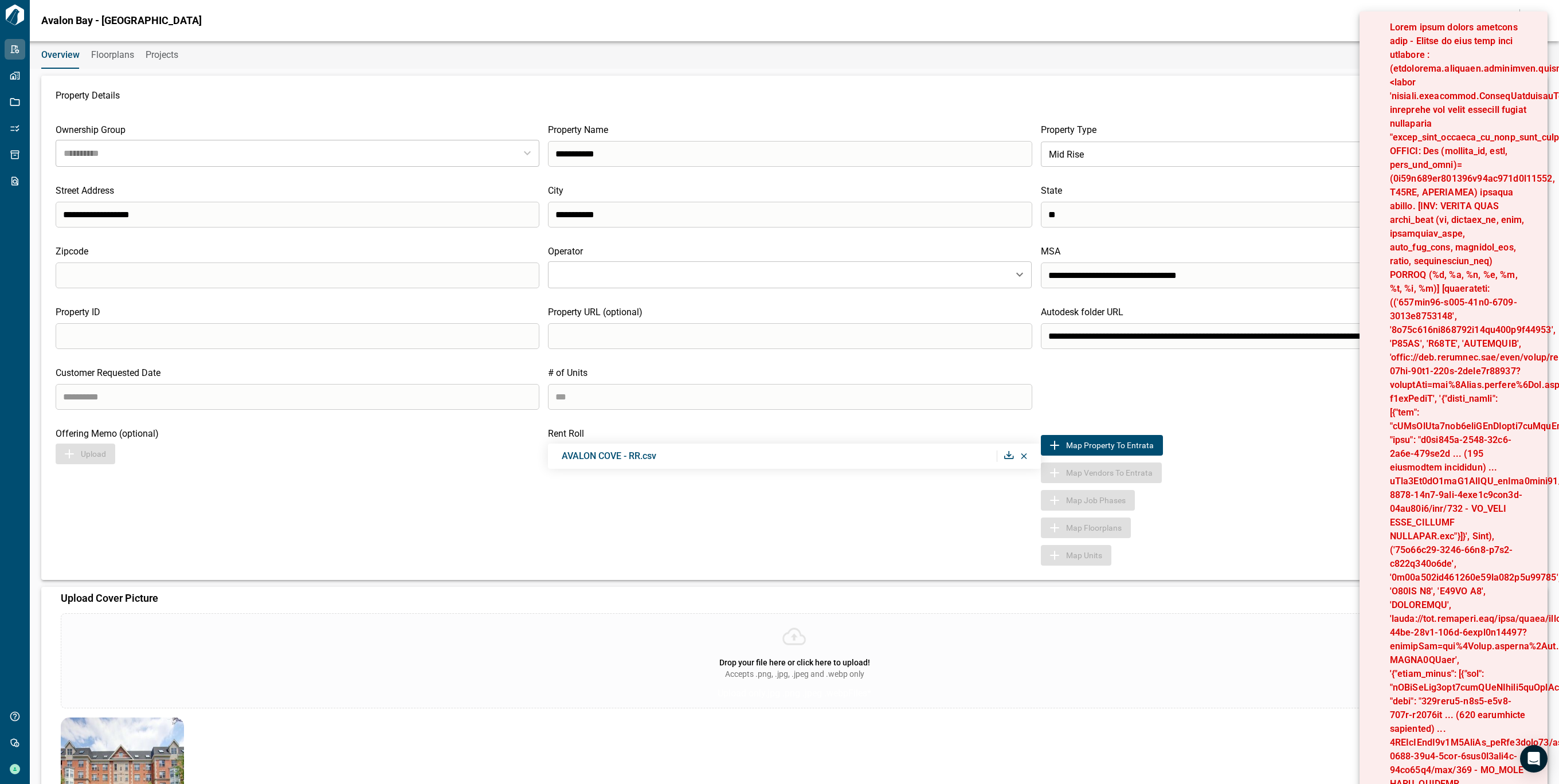
click at [1190, 395] on div "Customer Requested Date # of Units ***" at bounding box center [795, 388] width 1478 height 42
click at [901, 106] on div "Property Details" at bounding box center [795, 102] width 1478 height 23
click at [113, 56] on span "Floorplans" at bounding box center [113, 54] width 43 height 11
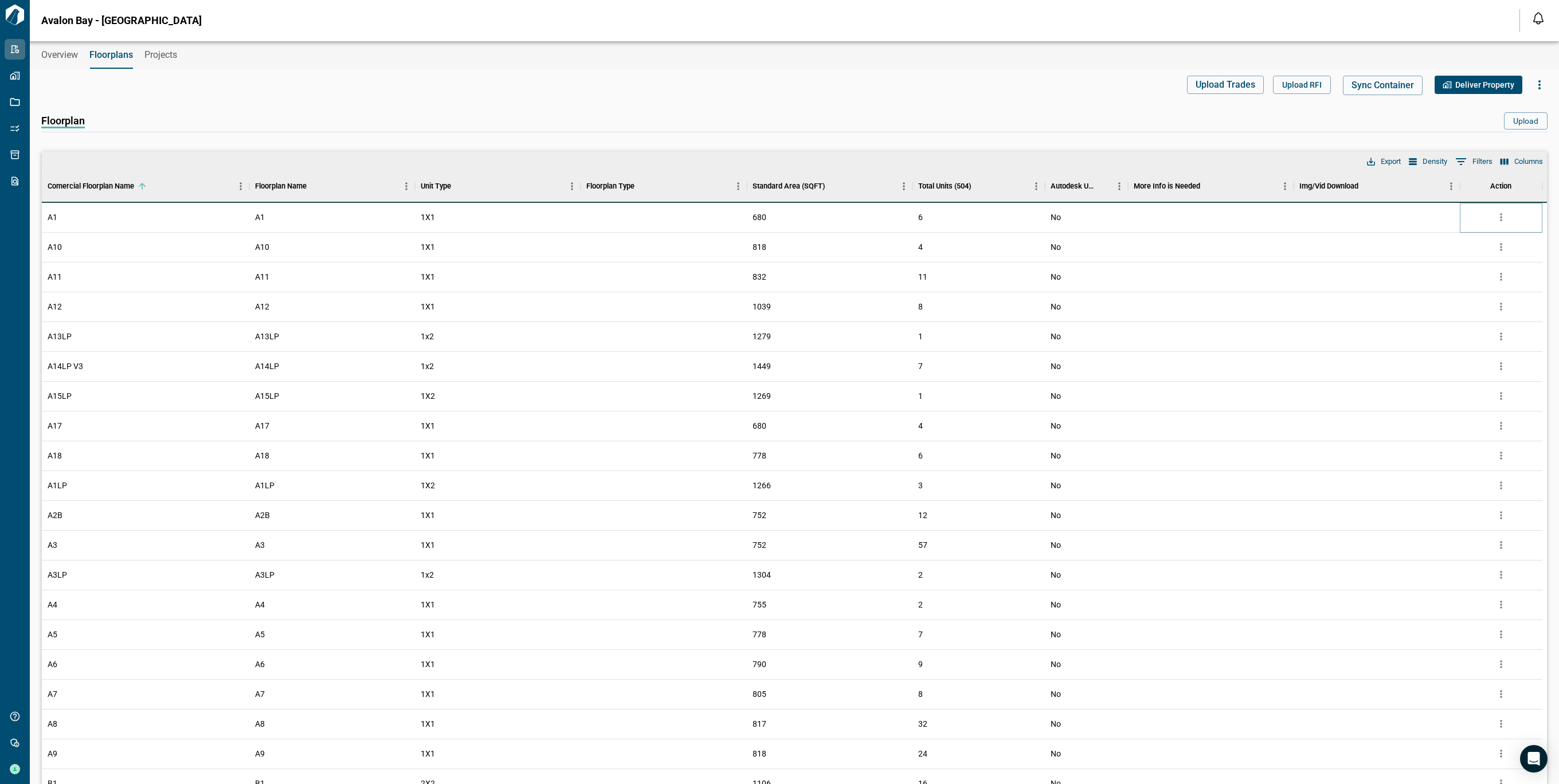
click at [1498, 224] on button "more" at bounding box center [1501, 217] width 17 height 17
click at [1458, 277] on li "Delete" at bounding box center [1453, 283] width 113 height 21
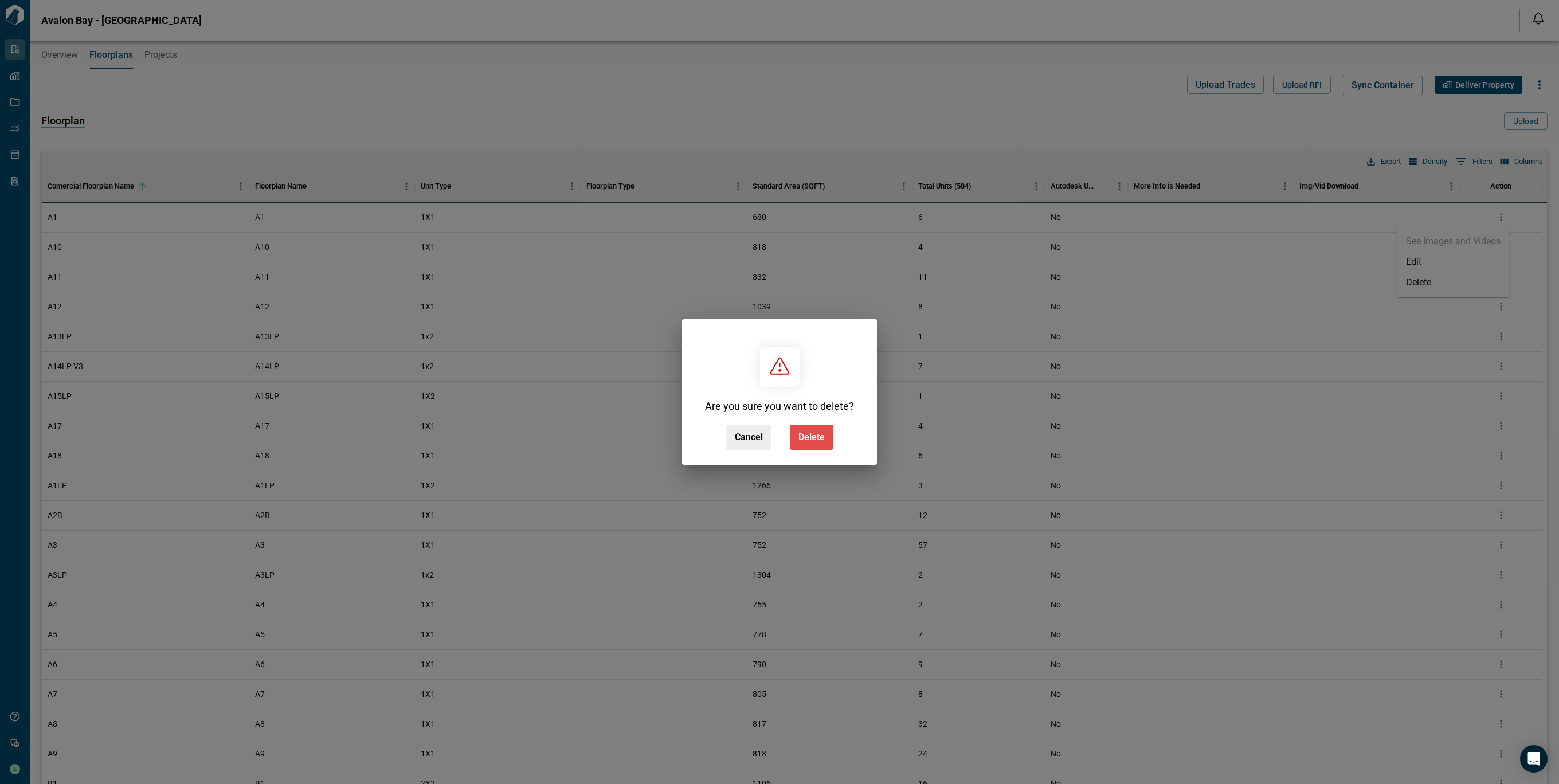
click at [802, 439] on span "Delete" at bounding box center [812, 437] width 27 height 11
click at [802, 439] on div "Cancel Delete" at bounding box center [780, 437] width 107 height 25
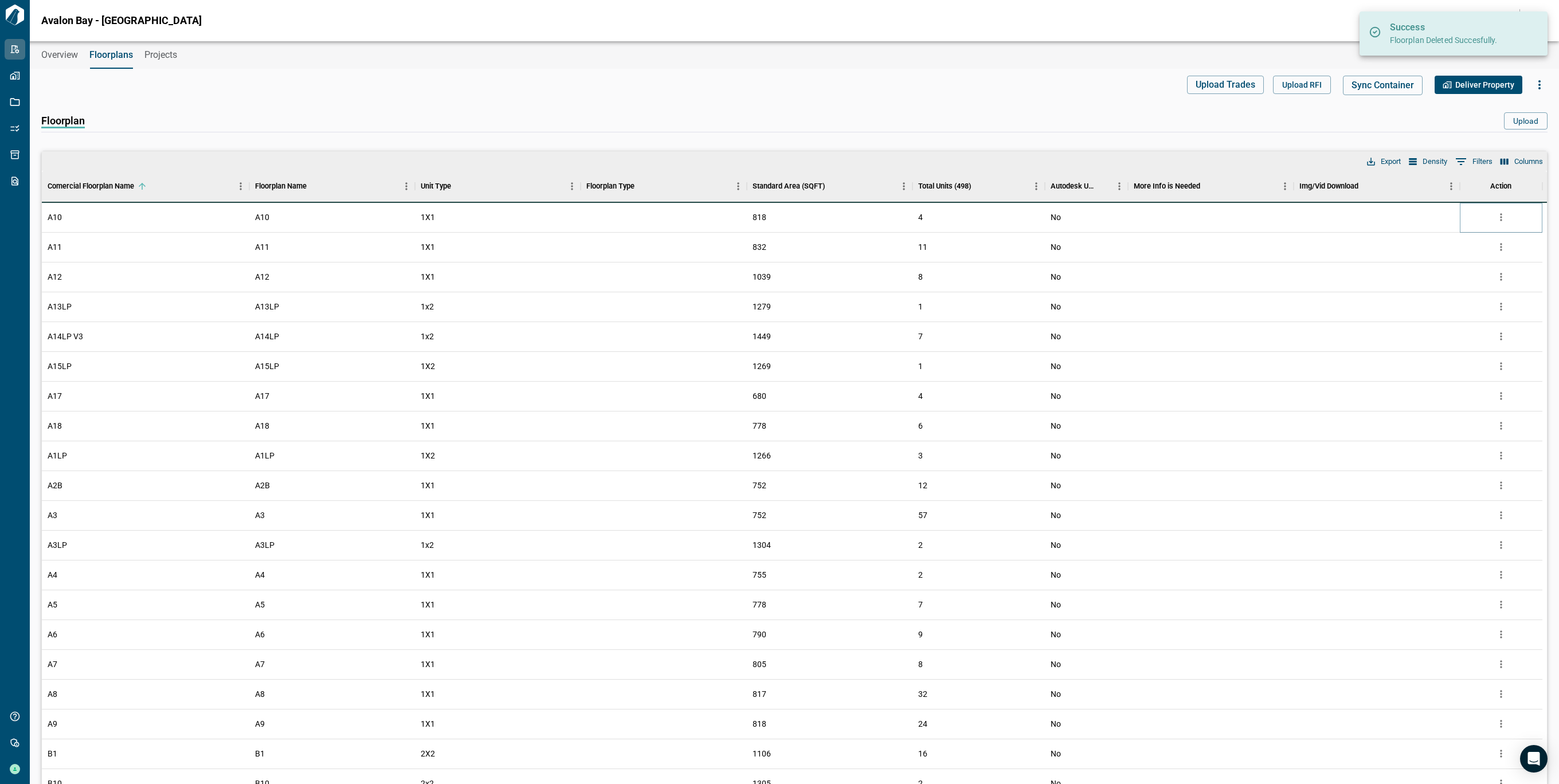
click at [1499, 212] on icon "more" at bounding box center [1501, 217] width 11 height 11
click at [1434, 281] on li "Delete" at bounding box center [1453, 283] width 113 height 21
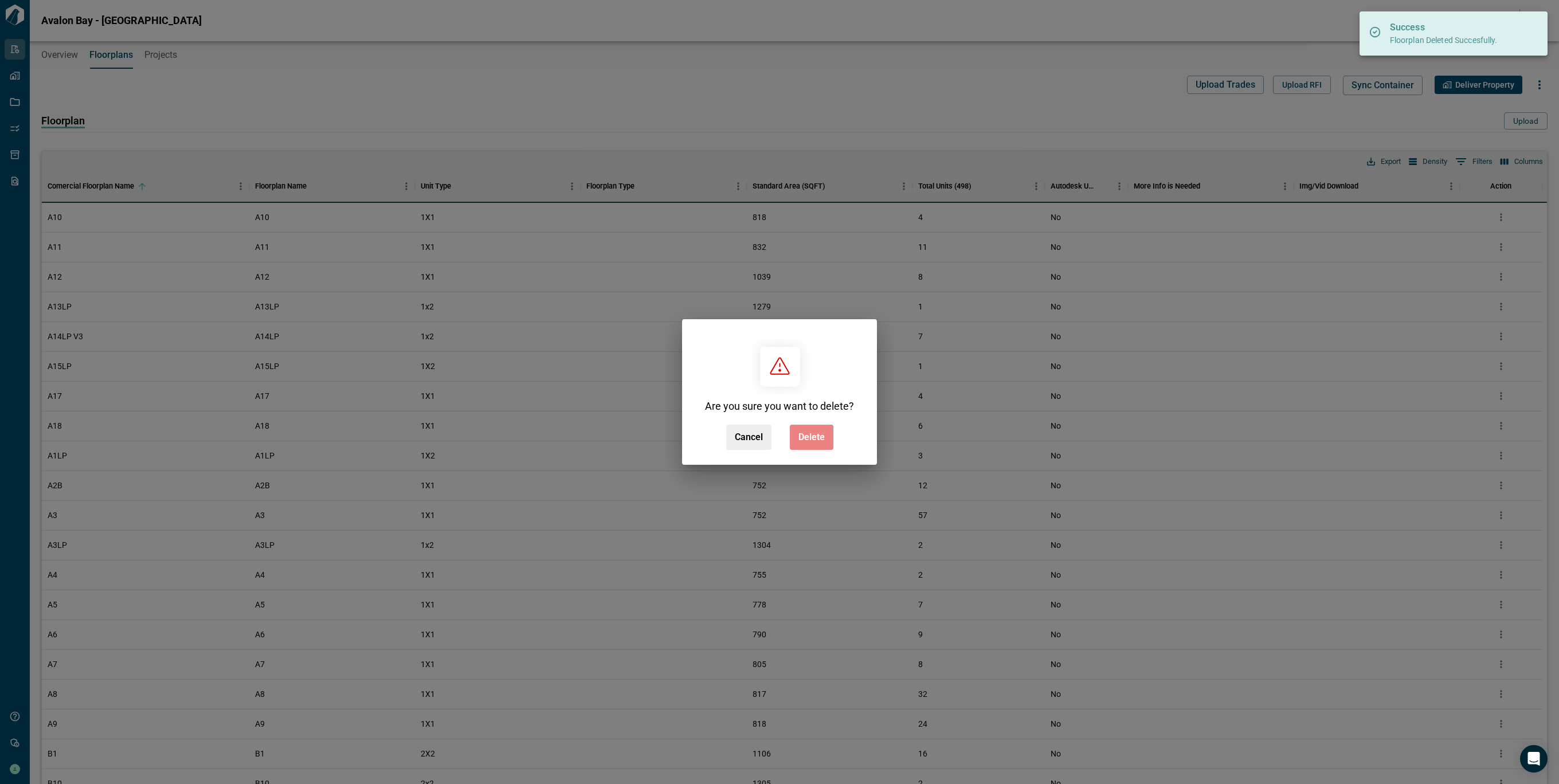
click at [817, 437] on span "Delete" at bounding box center [812, 437] width 27 height 11
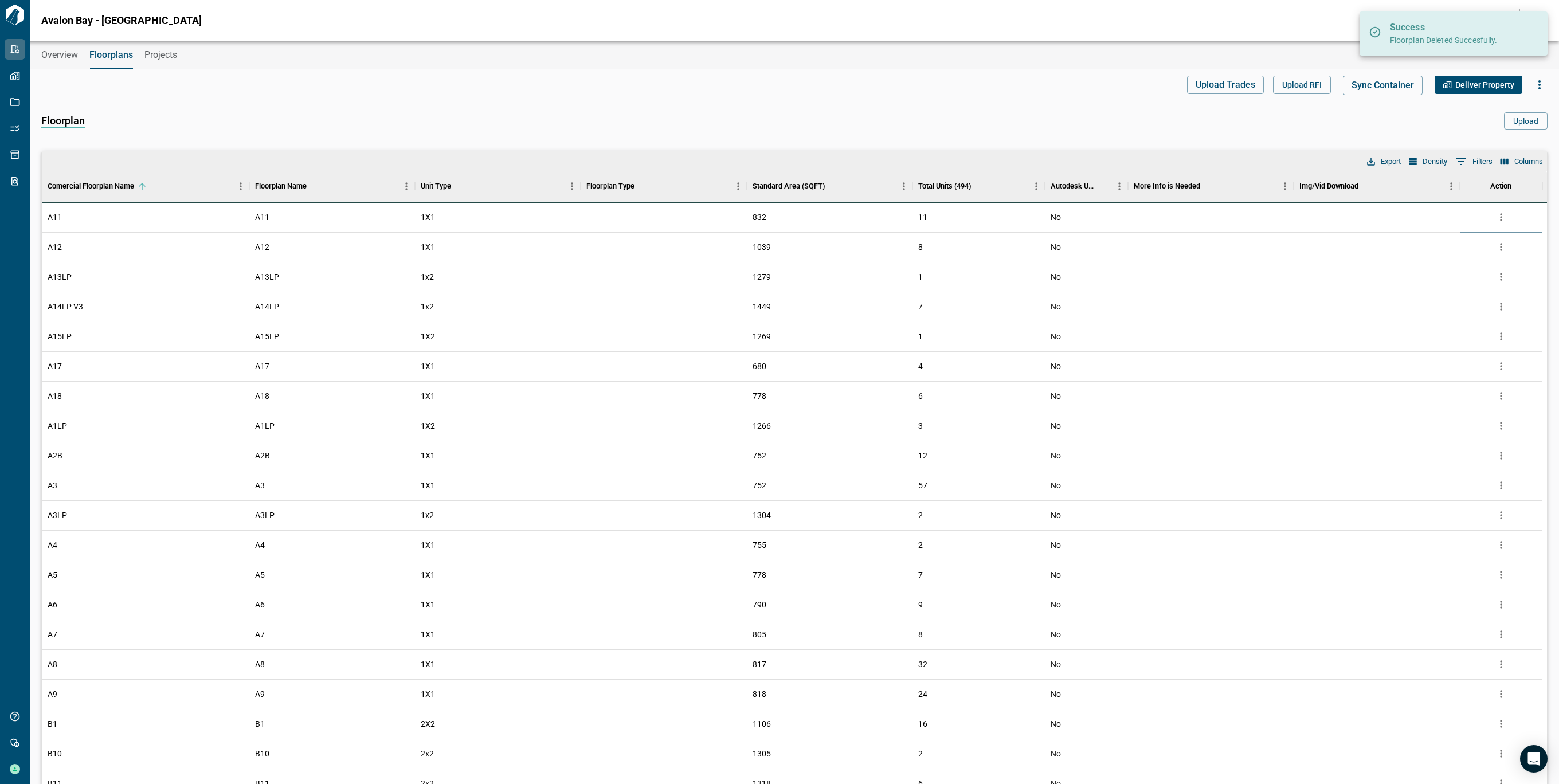
click at [1500, 217] on icon "more" at bounding box center [1500, 217] width 2 height 7
click at [1463, 276] on li "Delete" at bounding box center [1453, 283] width 113 height 21
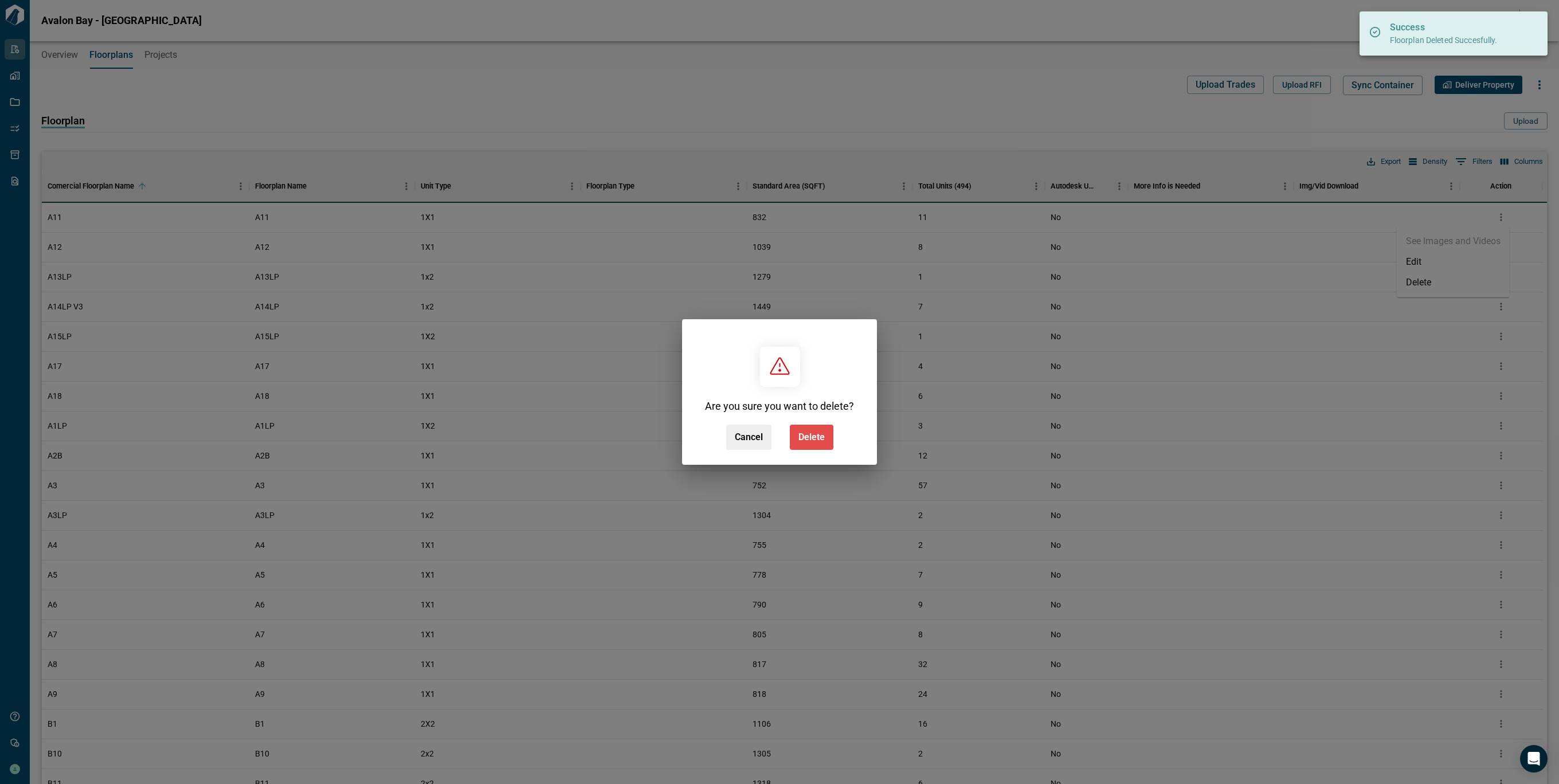
click at [806, 448] on button "Delete" at bounding box center [812, 437] width 44 height 25
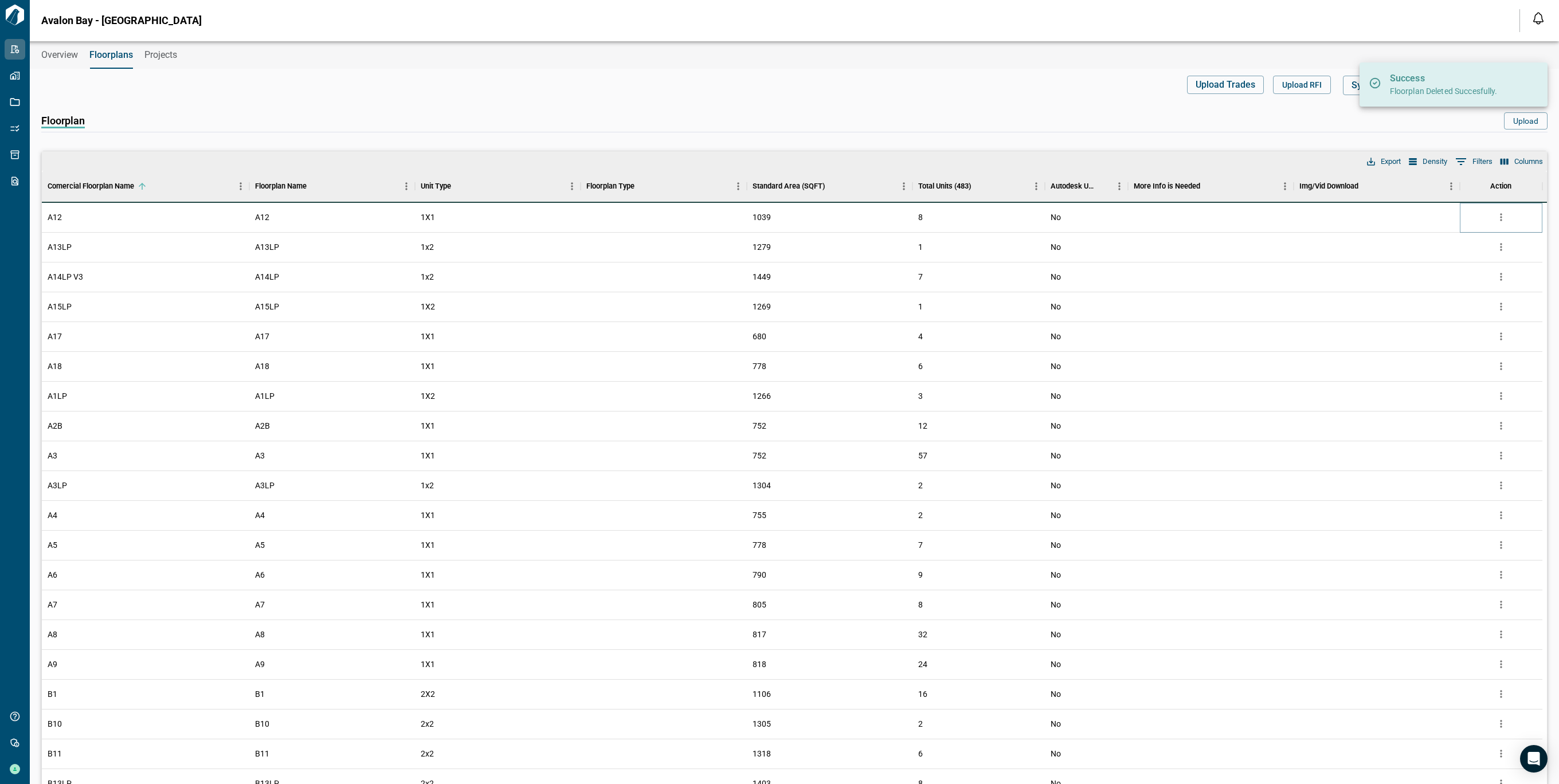
click at [1502, 218] on icon "more" at bounding box center [1501, 217] width 11 height 11
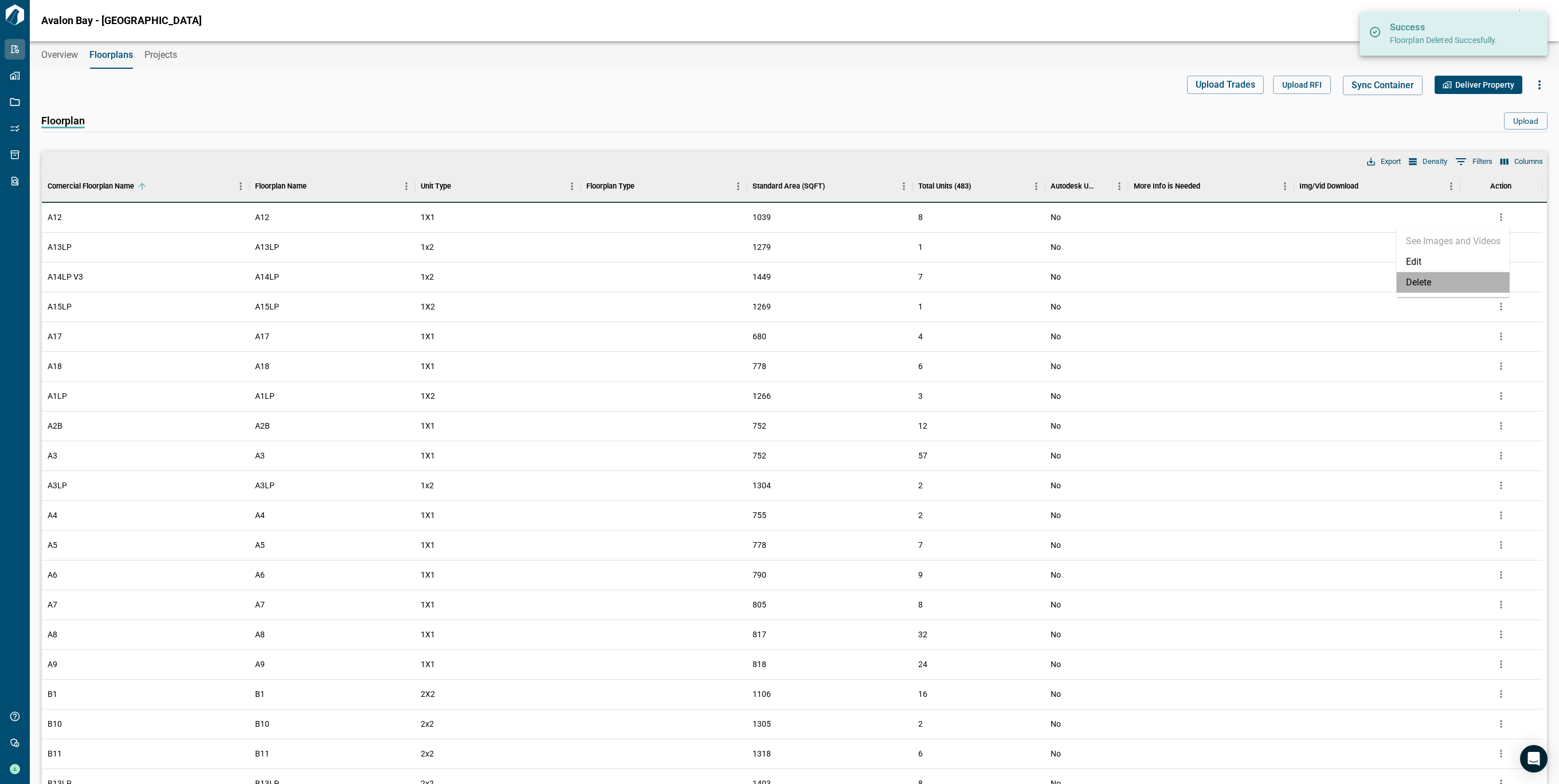
click at [1433, 290] on li "Delete" at bounding box center [1453, 283] width 113 height 21
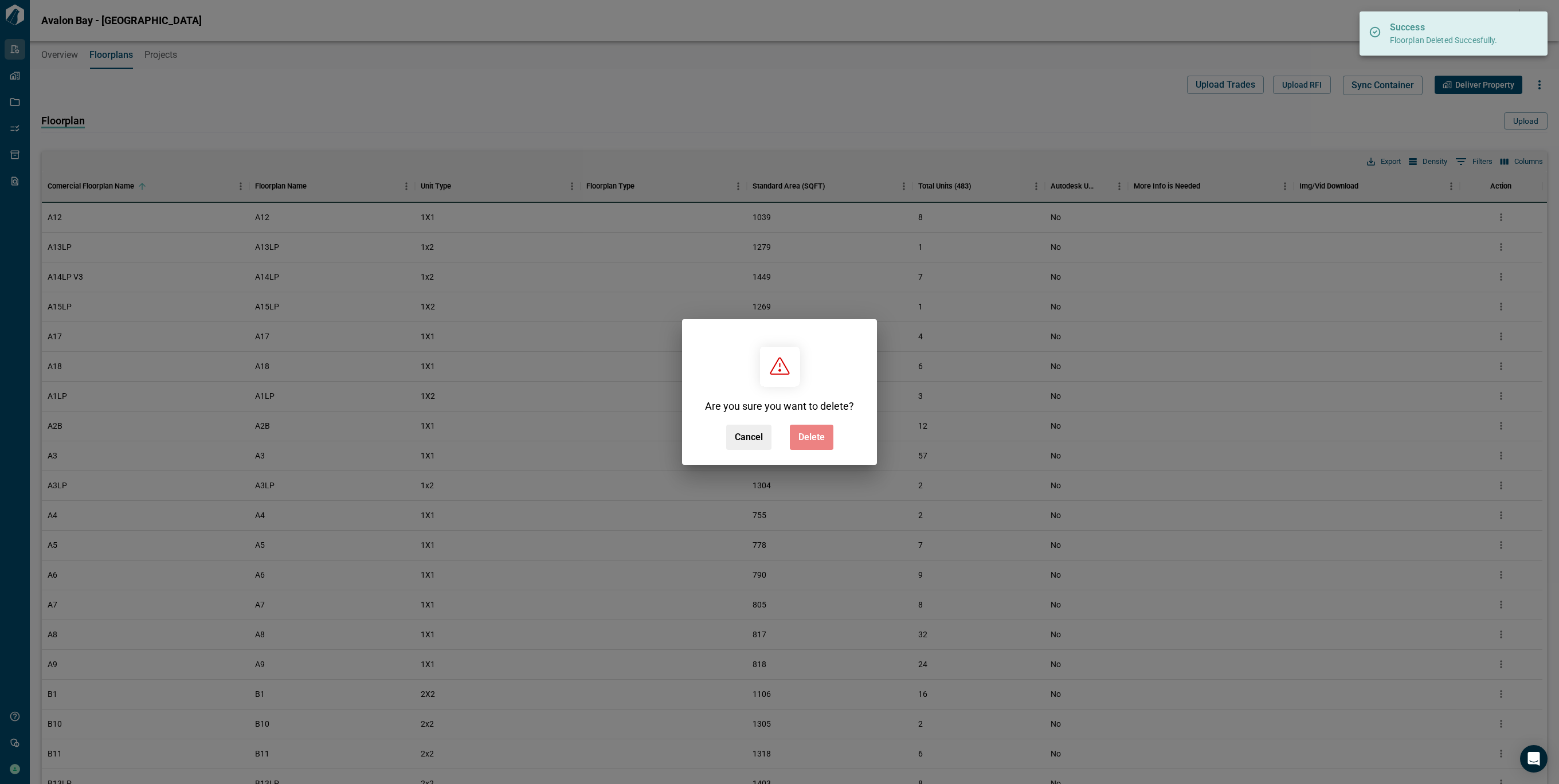
click at [813, 437] on span "Delete" at bounding box center [812, 437] width 27 height 11
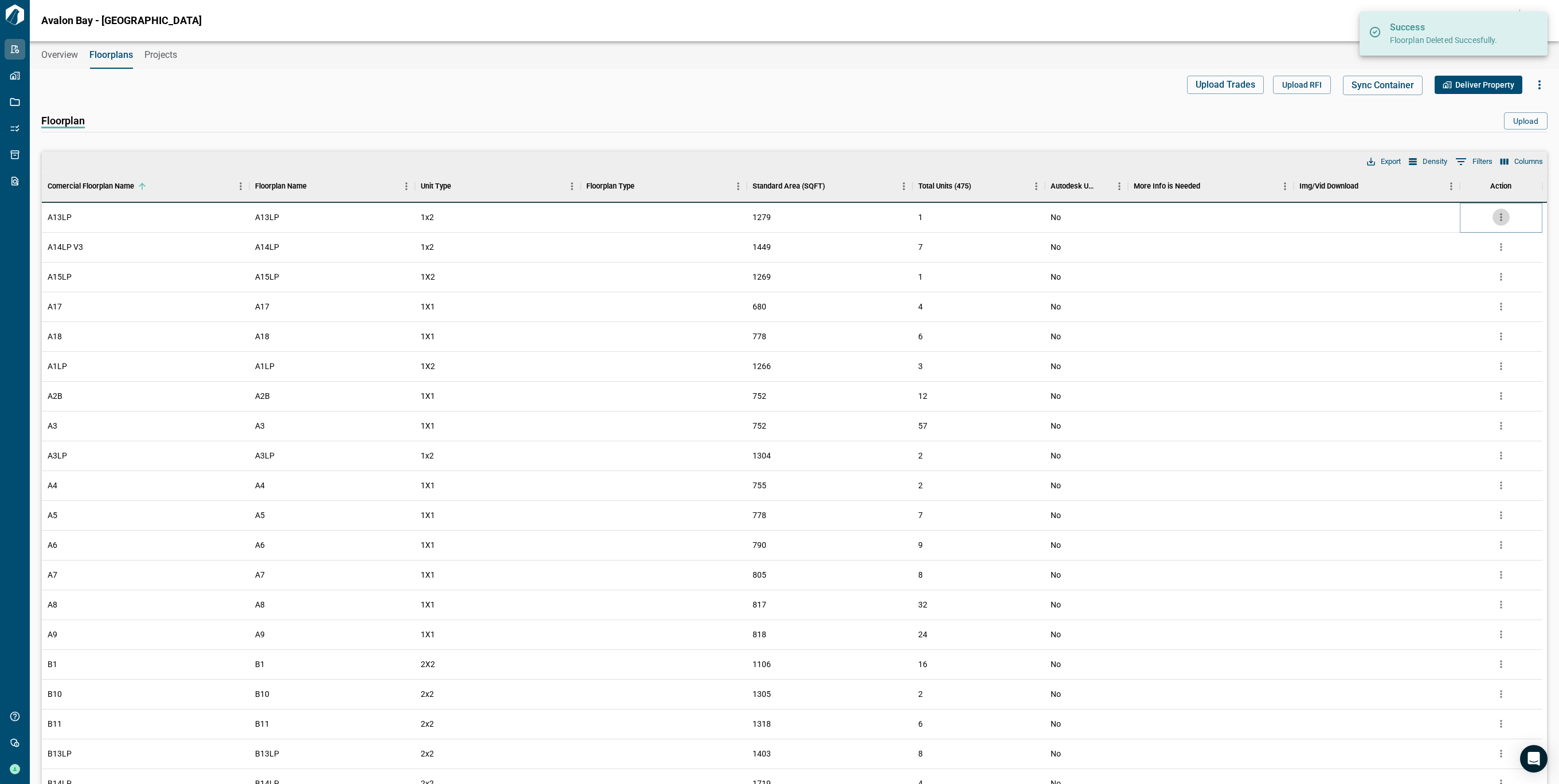
click at [1505, 214] on icon "more" at bounding box center [1501, 217] width 11 height 11
click at [1452, 278] on li "Delete" at bounding box center [1453, 283] width 113 height 21
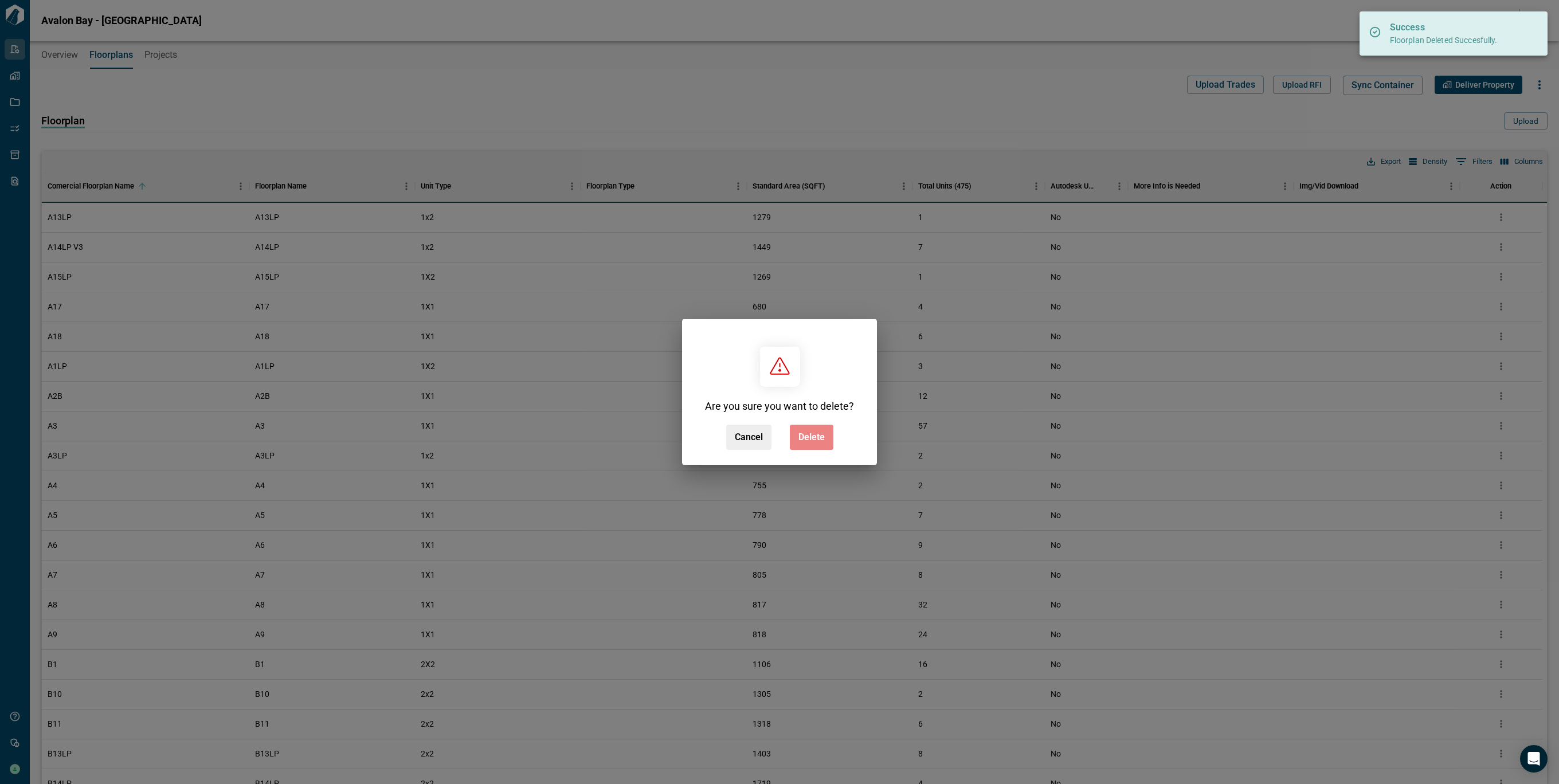
click at [811, 432] on span "Delete" at bounding box center [812, 437] width 27 height 11
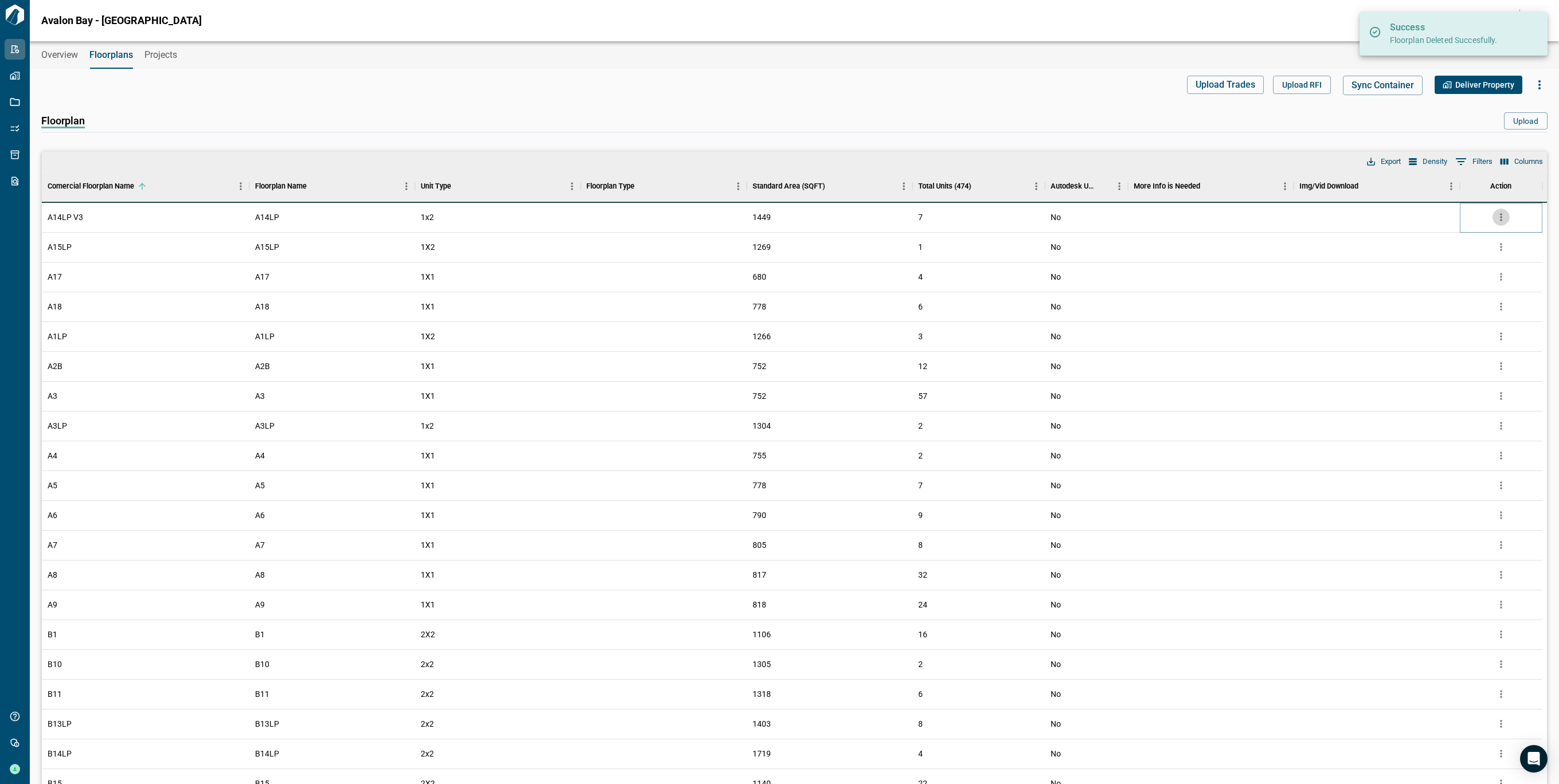
click at [1506, 211] on icon "more" at bounding box center [1501, 217] width 11 height 11
click at [1434, 283] on li "Delete" at bounding box center [1453, 283] width 113 height 21
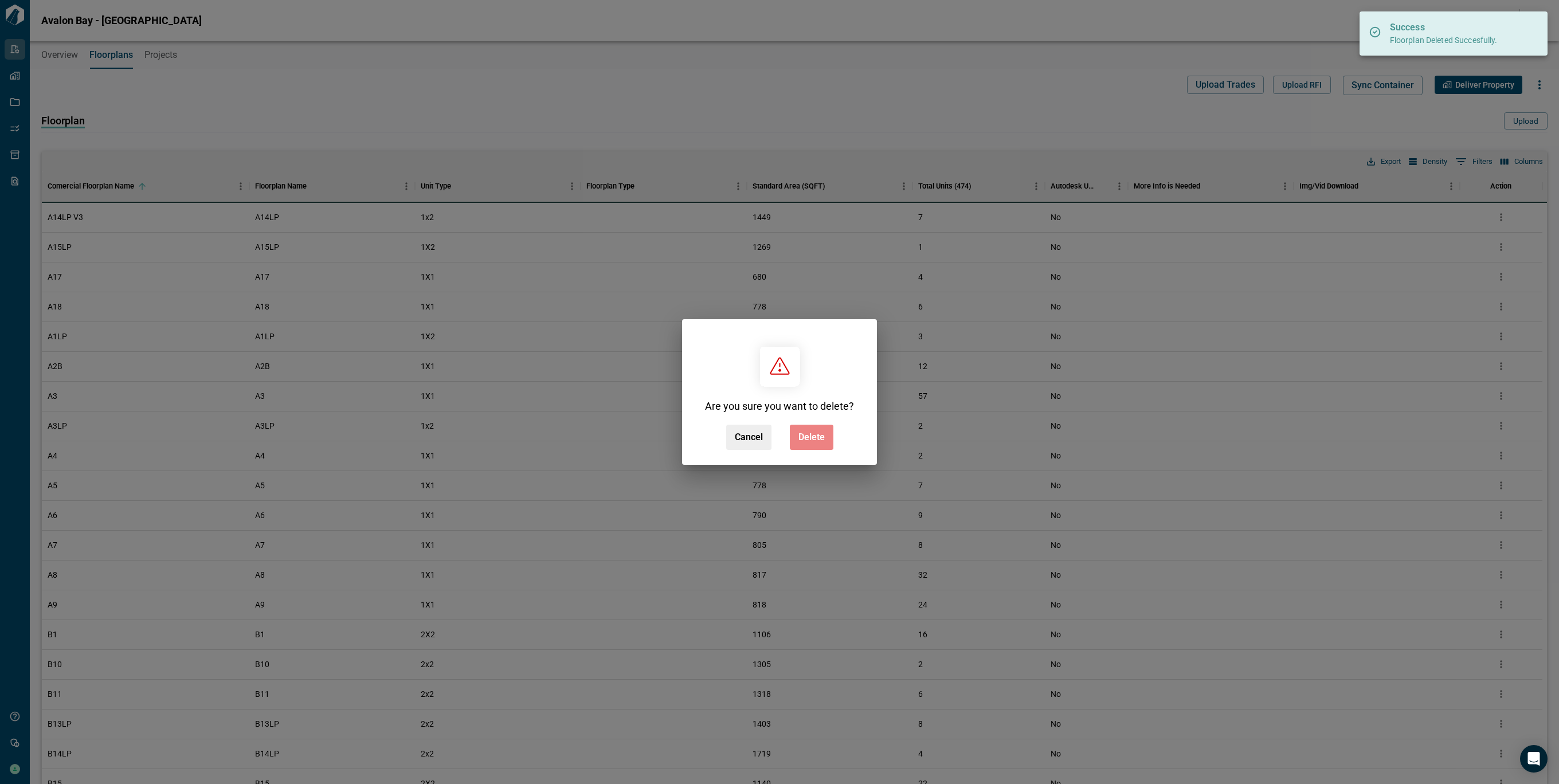
click at [805, 443] on button "Delete" at bounding box center [812, 437] width 44 height 25
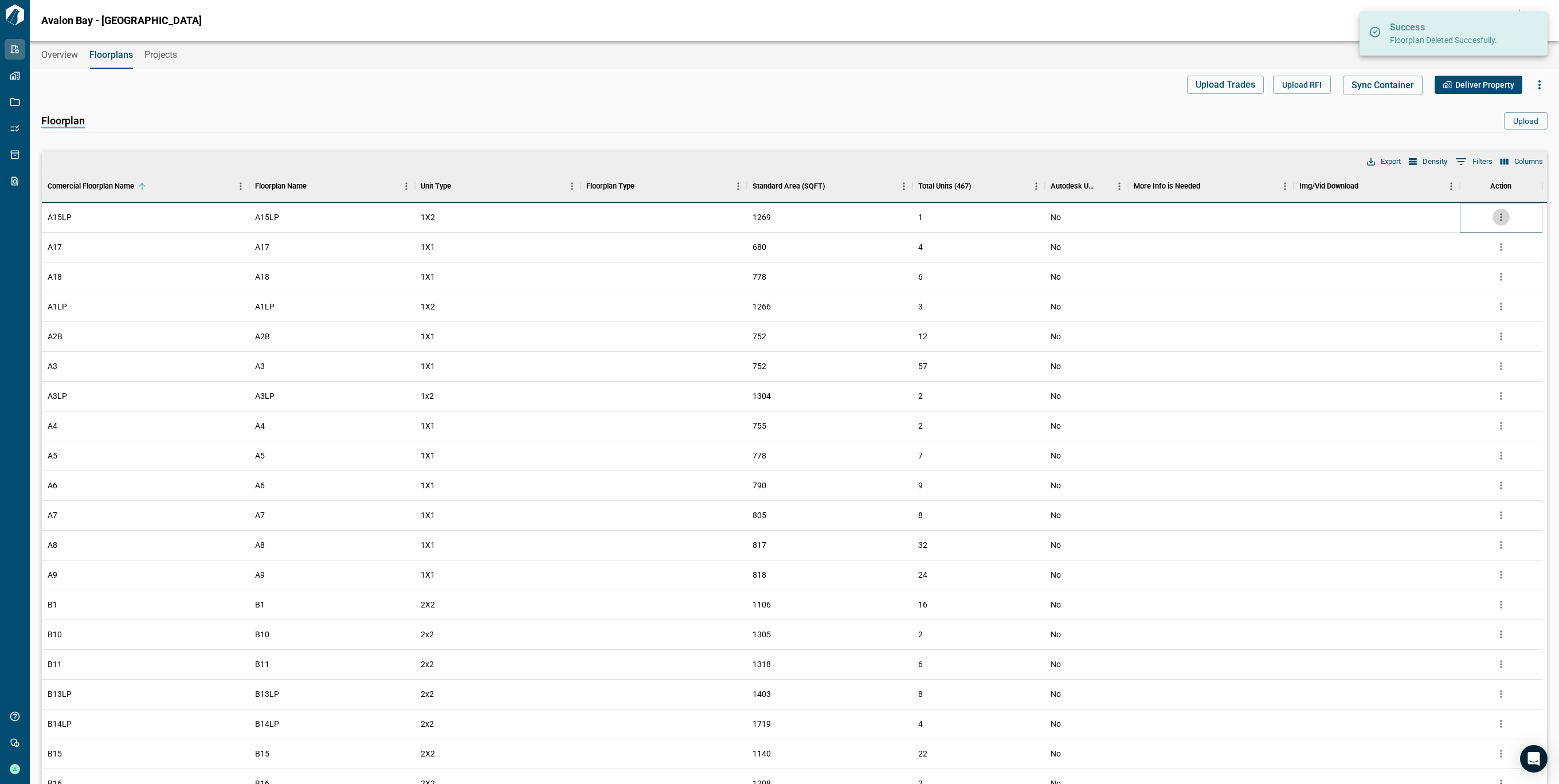
click at [1500, 216] on icon "more" at bounding box center [1501, 217] width 11 height 11
click at [1466, 282] on li "Delete" at bounding box center [1453, 283] width 113 height 21
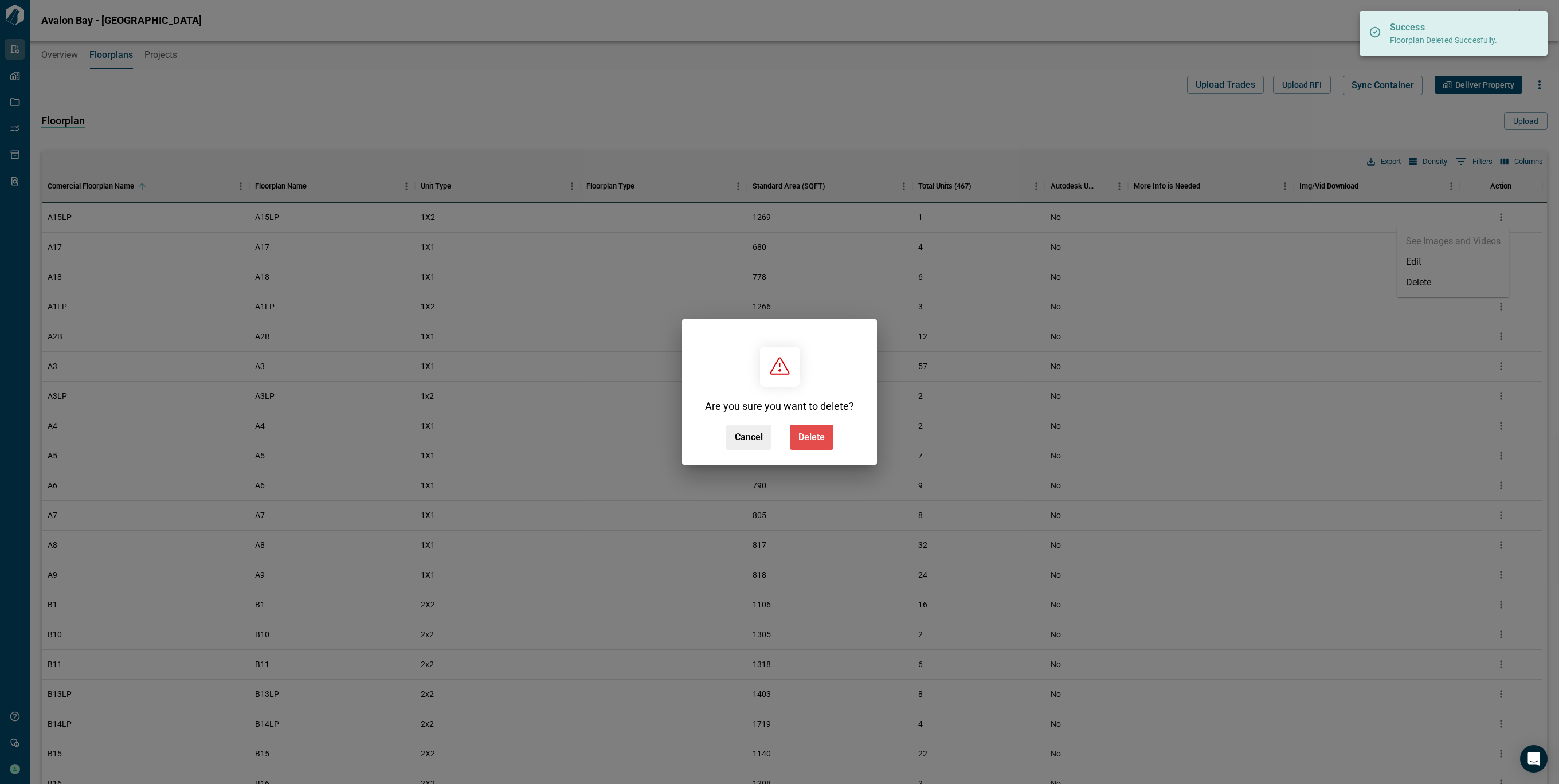
click at [823, 433] on span "Delete" at bounding box center [812, 437] width 27 height 11
click at [823, 433] on div "Cancel Delete" at bounding box center [780, 437] width 107 height 25
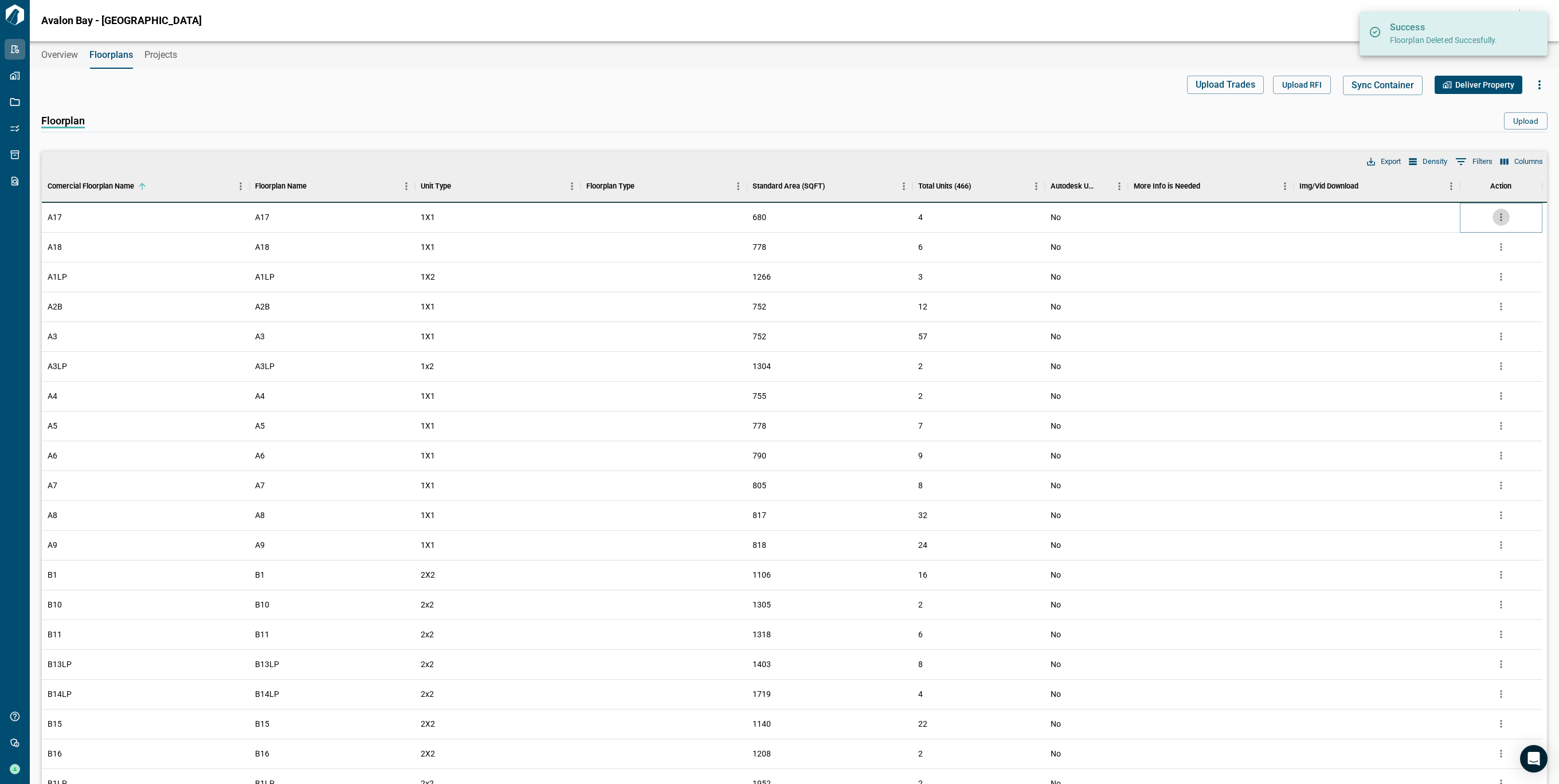
click at [1497, 216] on icon "more" at bounding box center [1501, 217] width 11 height 11
click at [1431, 287] on li "Delete" at bounding box center [1453, 283] width 113 height 21
click at [1492, 213] on div at bounding box center [1501, 217] width 17 height 17
click at [1499, 217] on icon "more" at bounding box center [1501, 217] width 11 height 11
click at [1428, 279] on li "Delete" at bounding box center [1453, 283] width 113 height 21
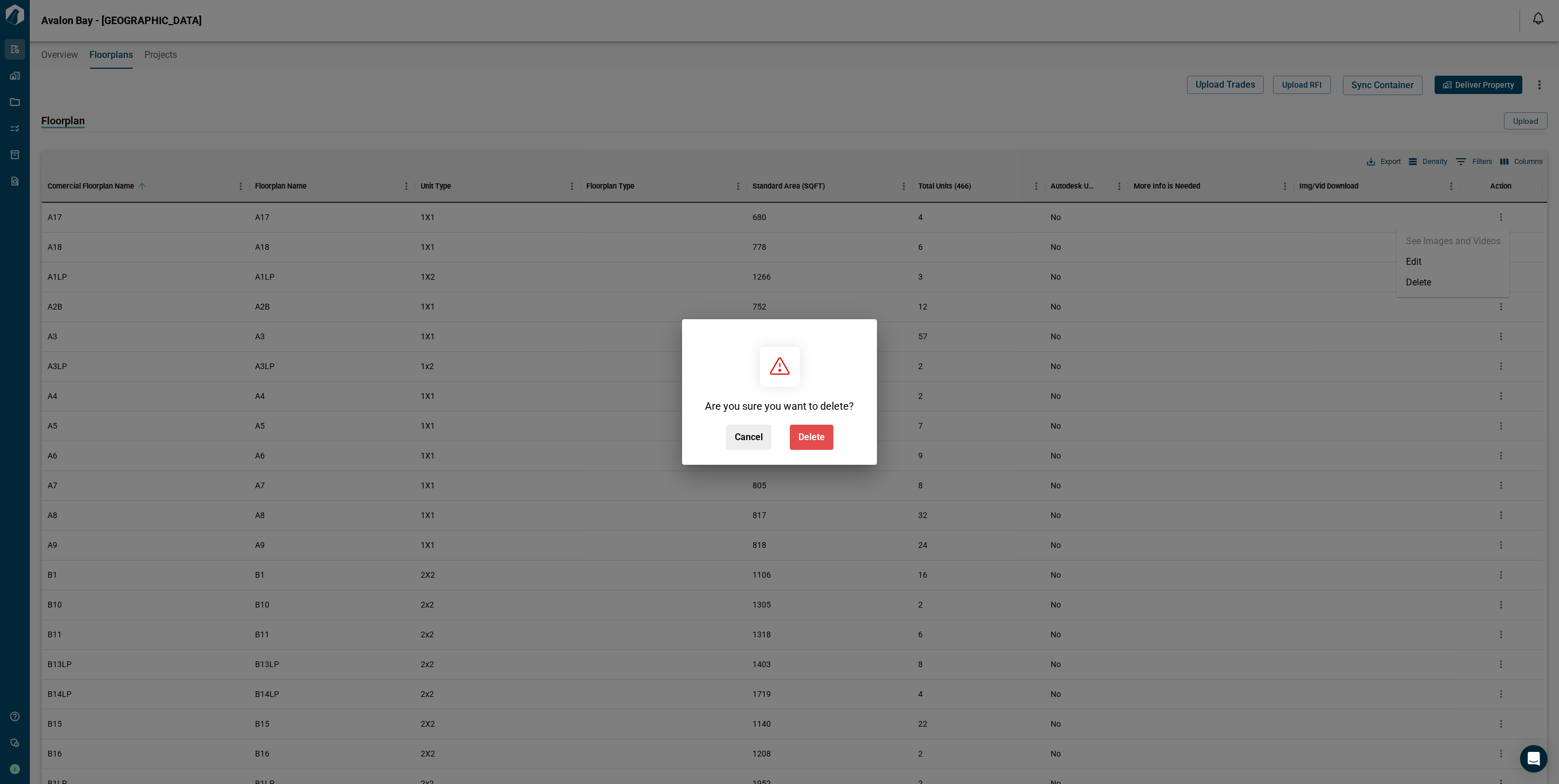
click at [820, 425] on button "Delete" at bounding box center [812, 437] width 44 height 25
click at [820, 425] on div "Cancel Delete" at bounding box center [780, 437] width 107 height 25
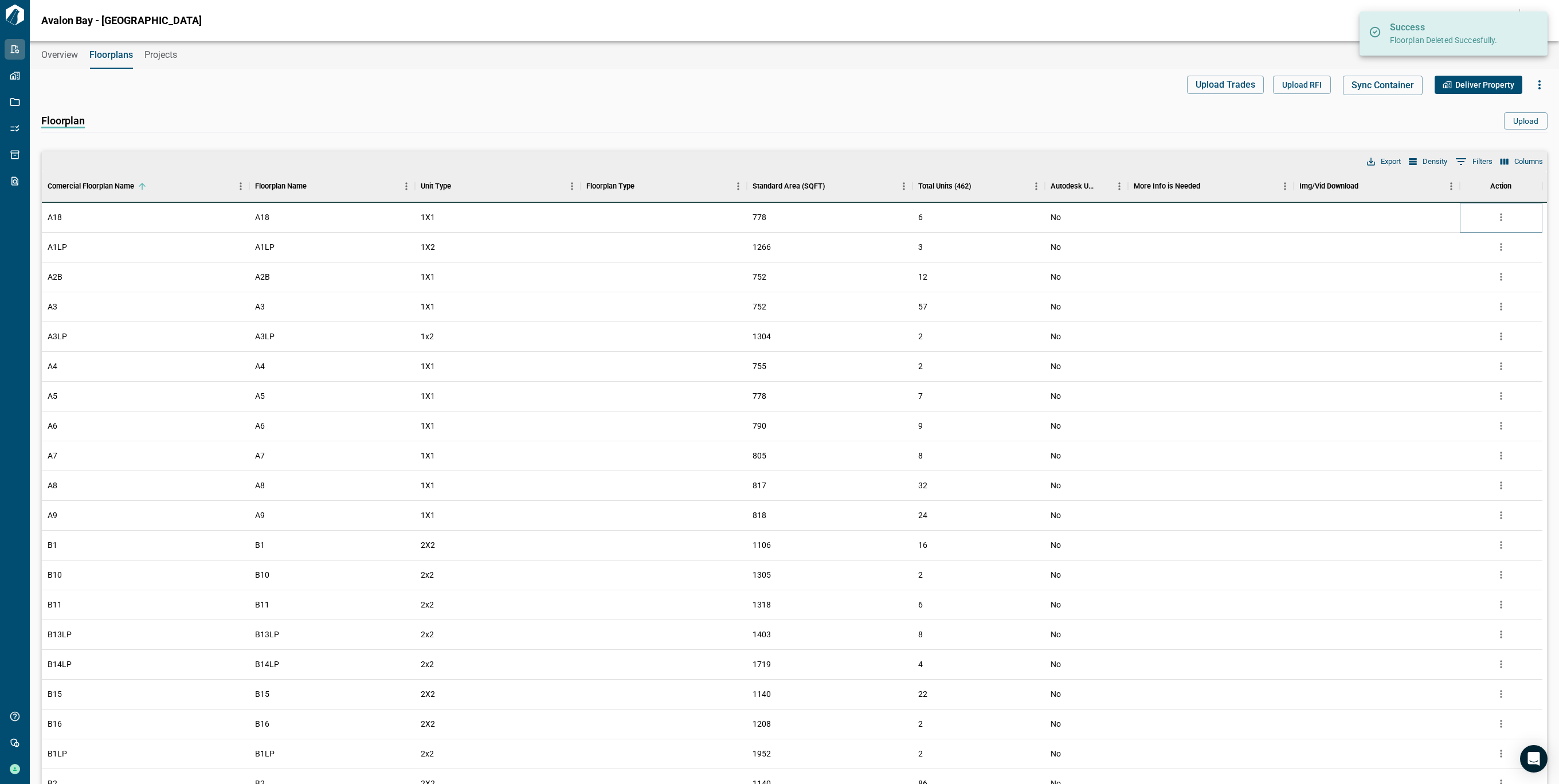
click at [1500, 218] on icon "more" at bounding box center [1501, 217] width 11 height 11
click at [1443, 284] on li "Delete" at bounding box center [1453, 283] width 113 height 21
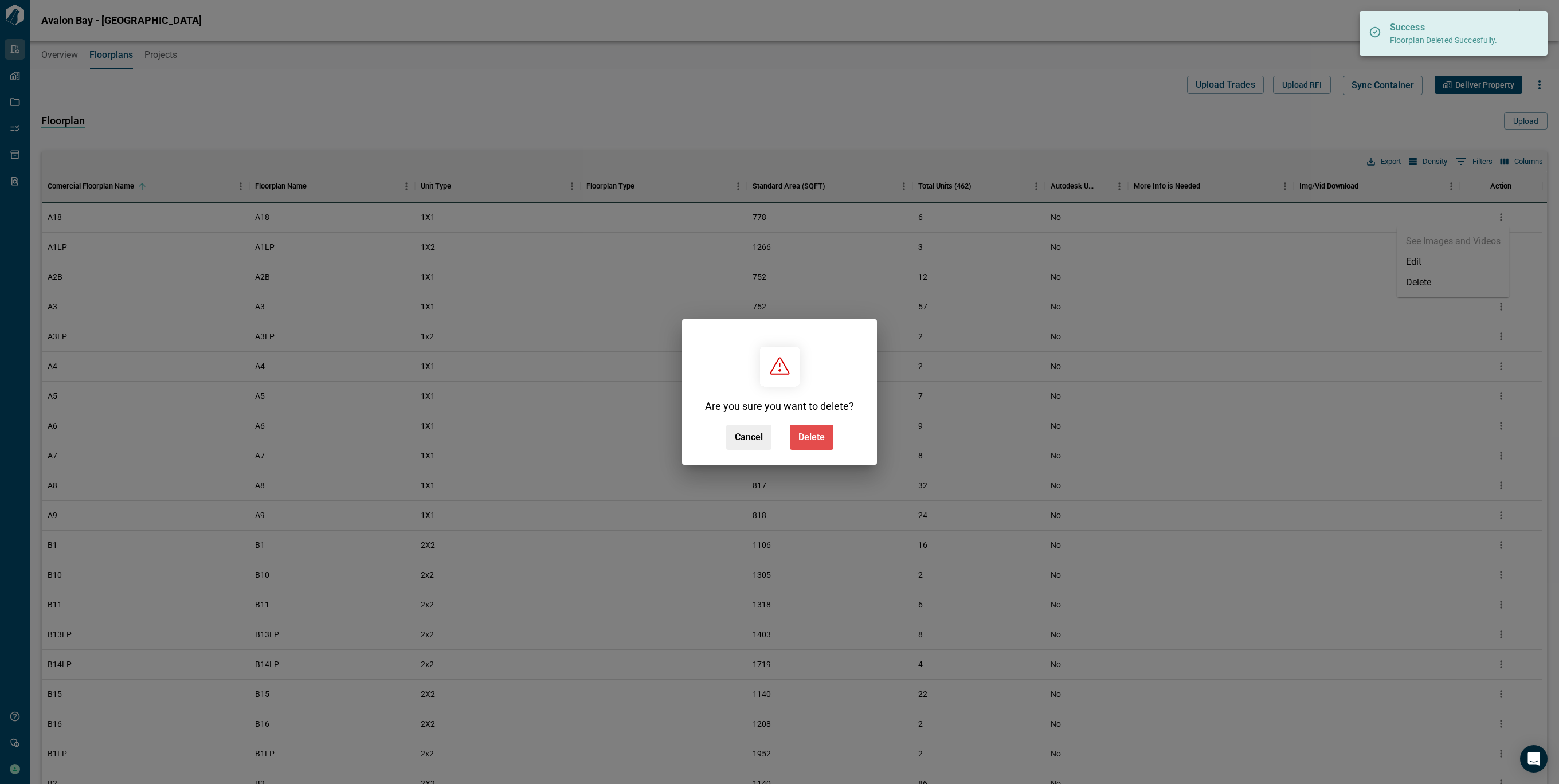
click at [821, 436] on span "Delete" at bounding box center [812, 437] width 27 height 11
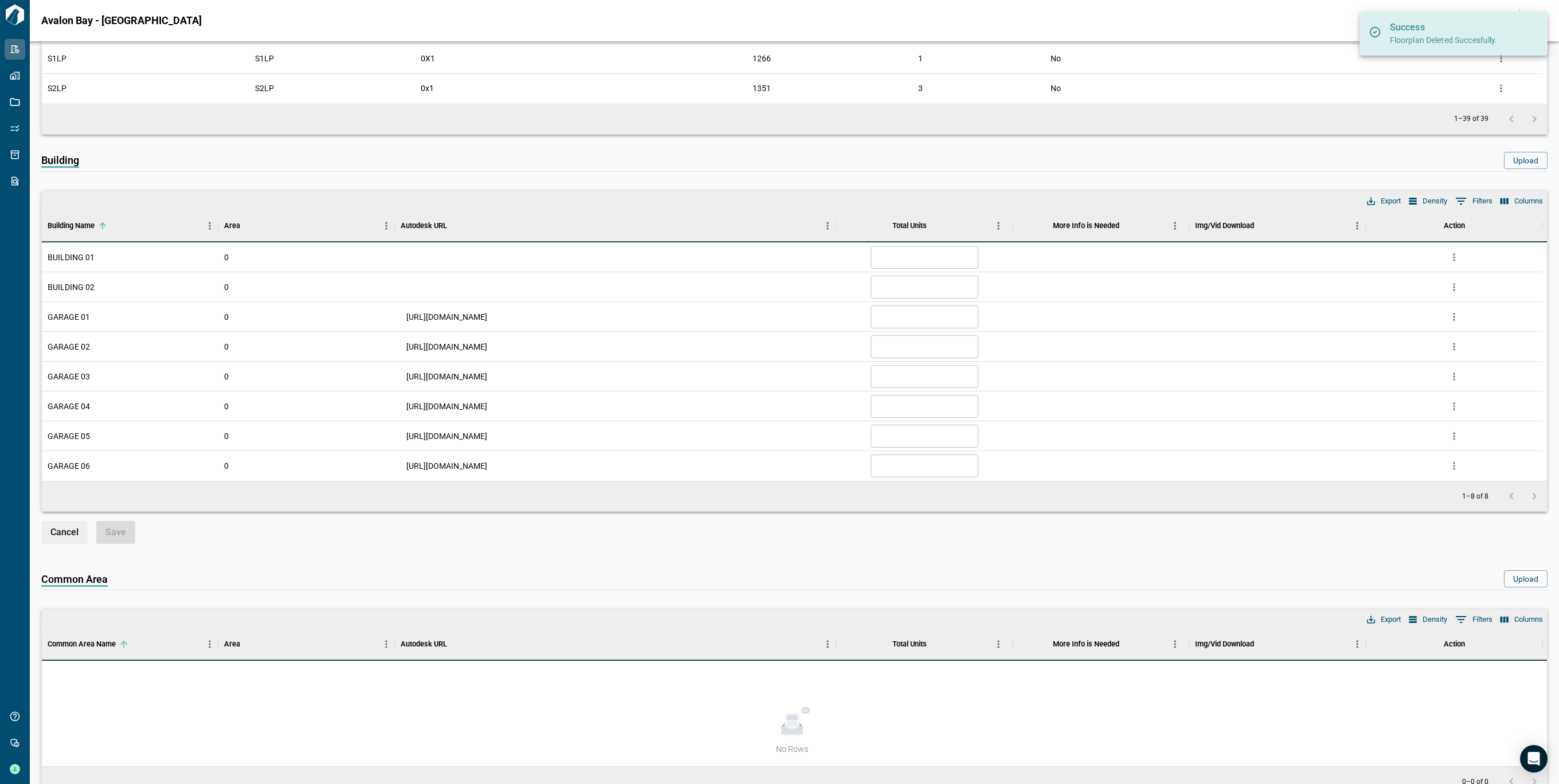
scroll to position [1298, 0]
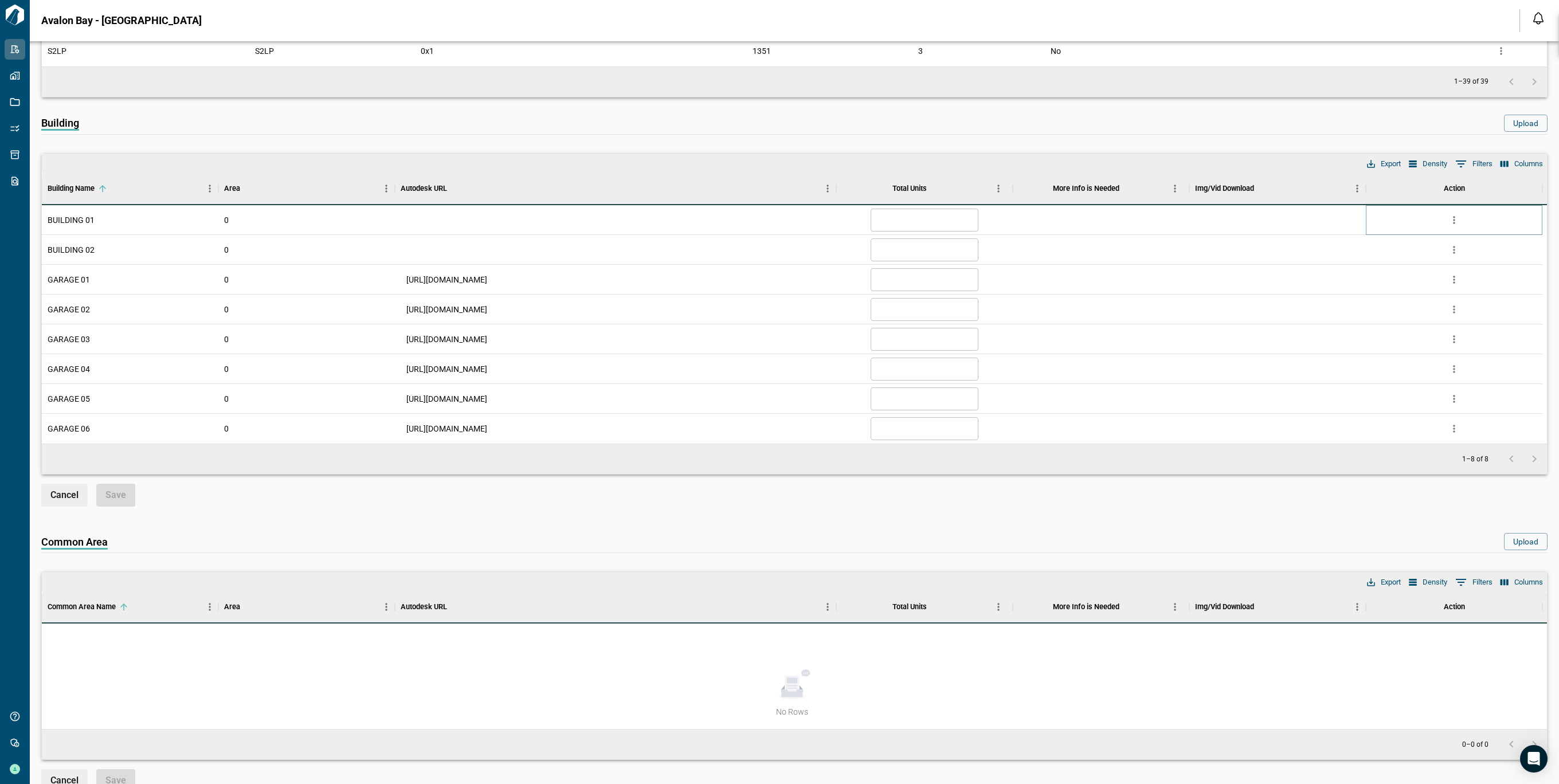
click at [1446, 218] on button "more" at bounding box center [1454, 220] width 17 height 17
click at [1376, 287] on li "Delete" at bounding box center [1406, 285] width 113 height 21
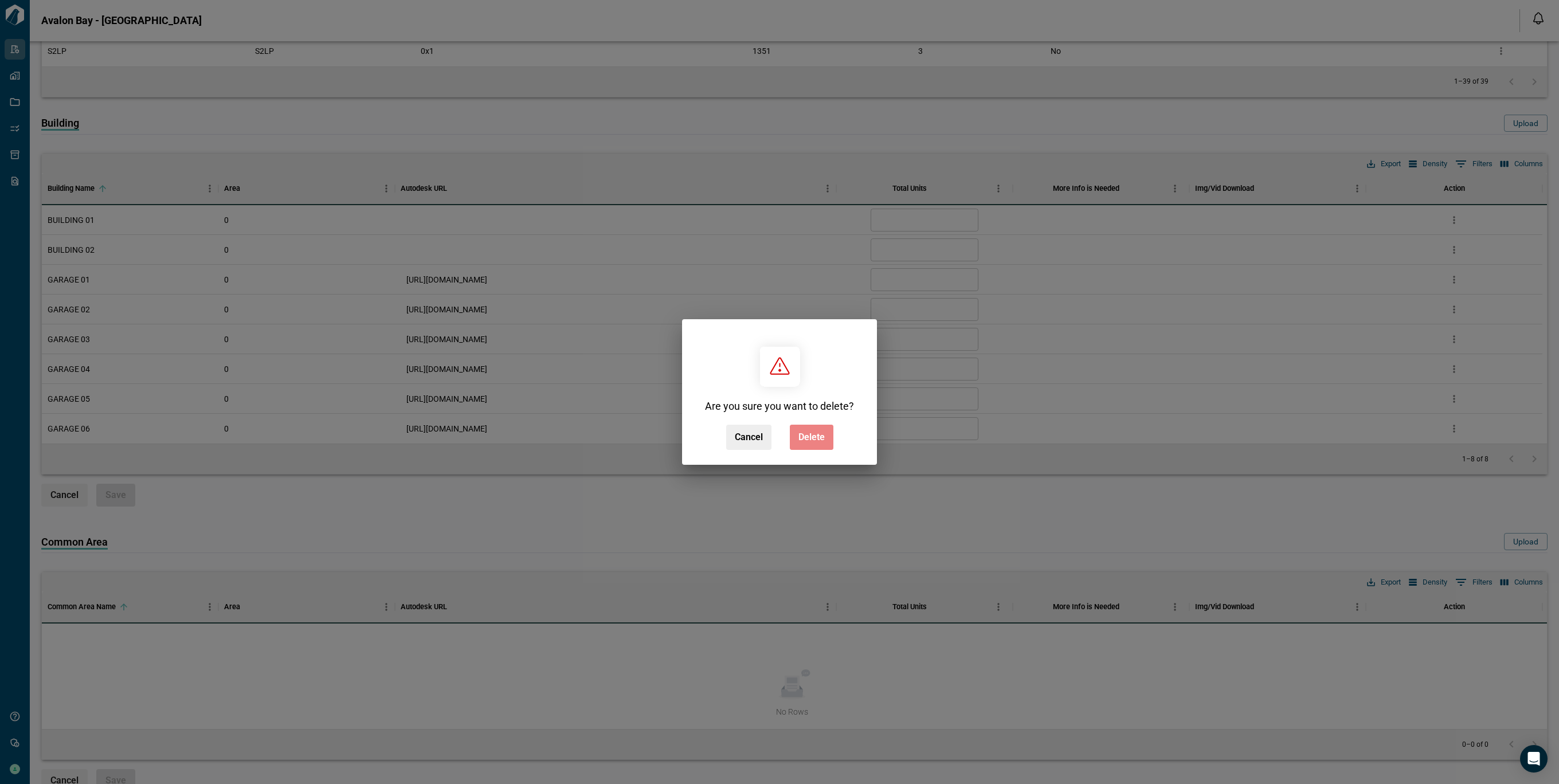
click at [806, 440] on span "Delete" at bounding box center [812, 437] width 27 height 11
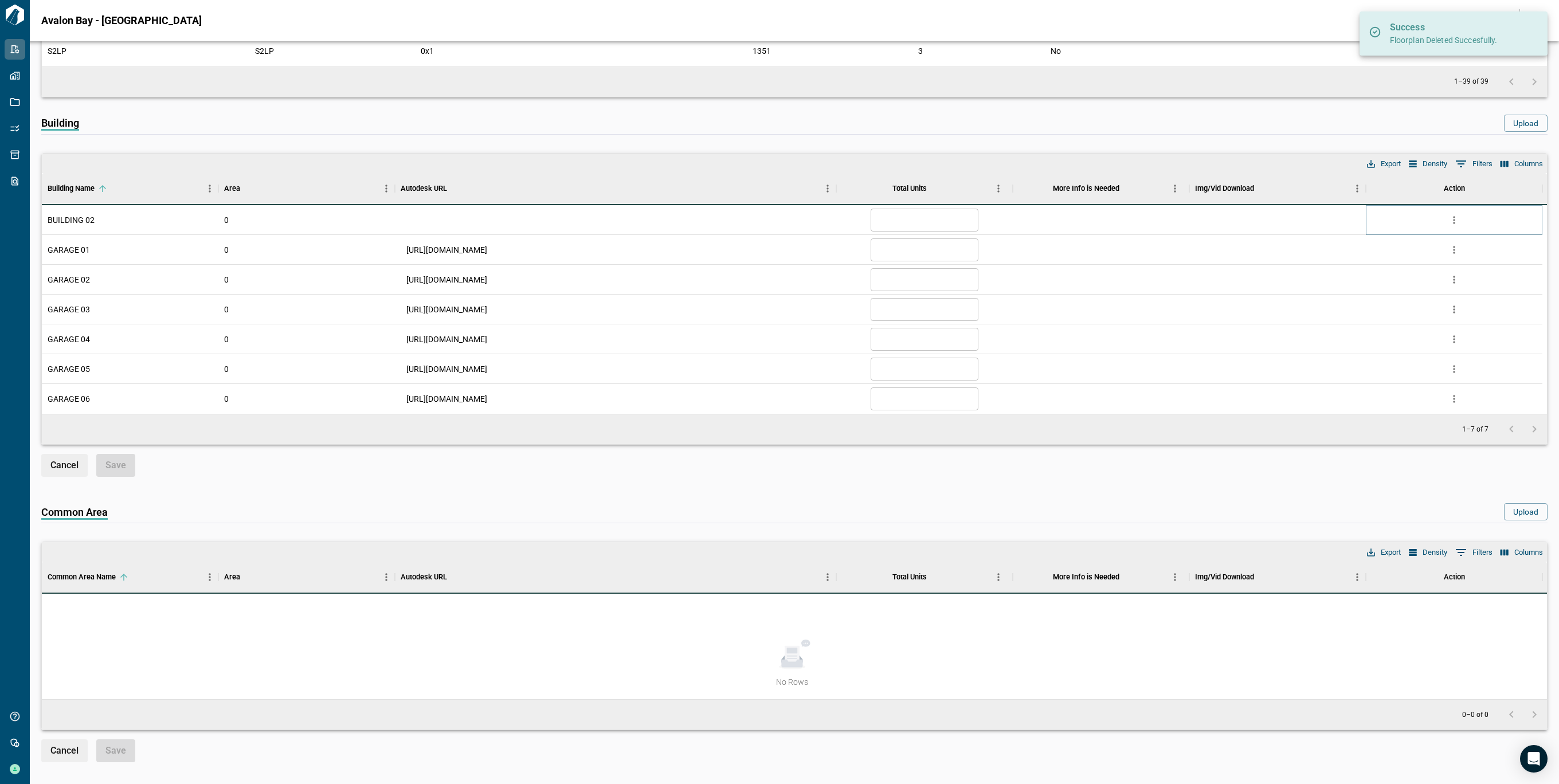
click at [1454, 216] on icon "more" at bounding box center [1454, 220] width 2 height 7
click at [1380, 289] on li "Delete" at bounding box center [1406, 285] width 113 height 21
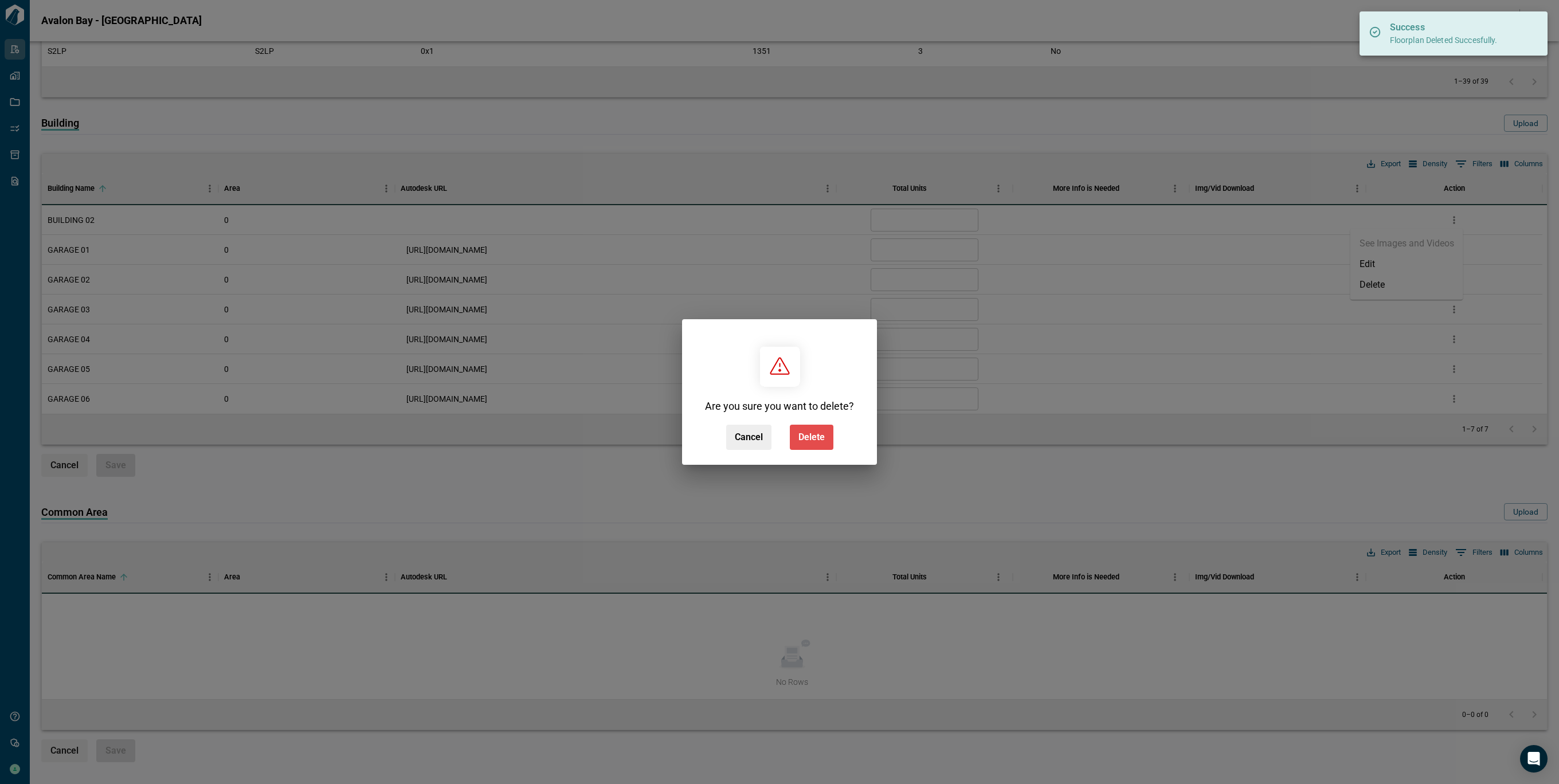
click at [830, 436] on button "Delete" at bounding box center [812, 437] width 44 height 25
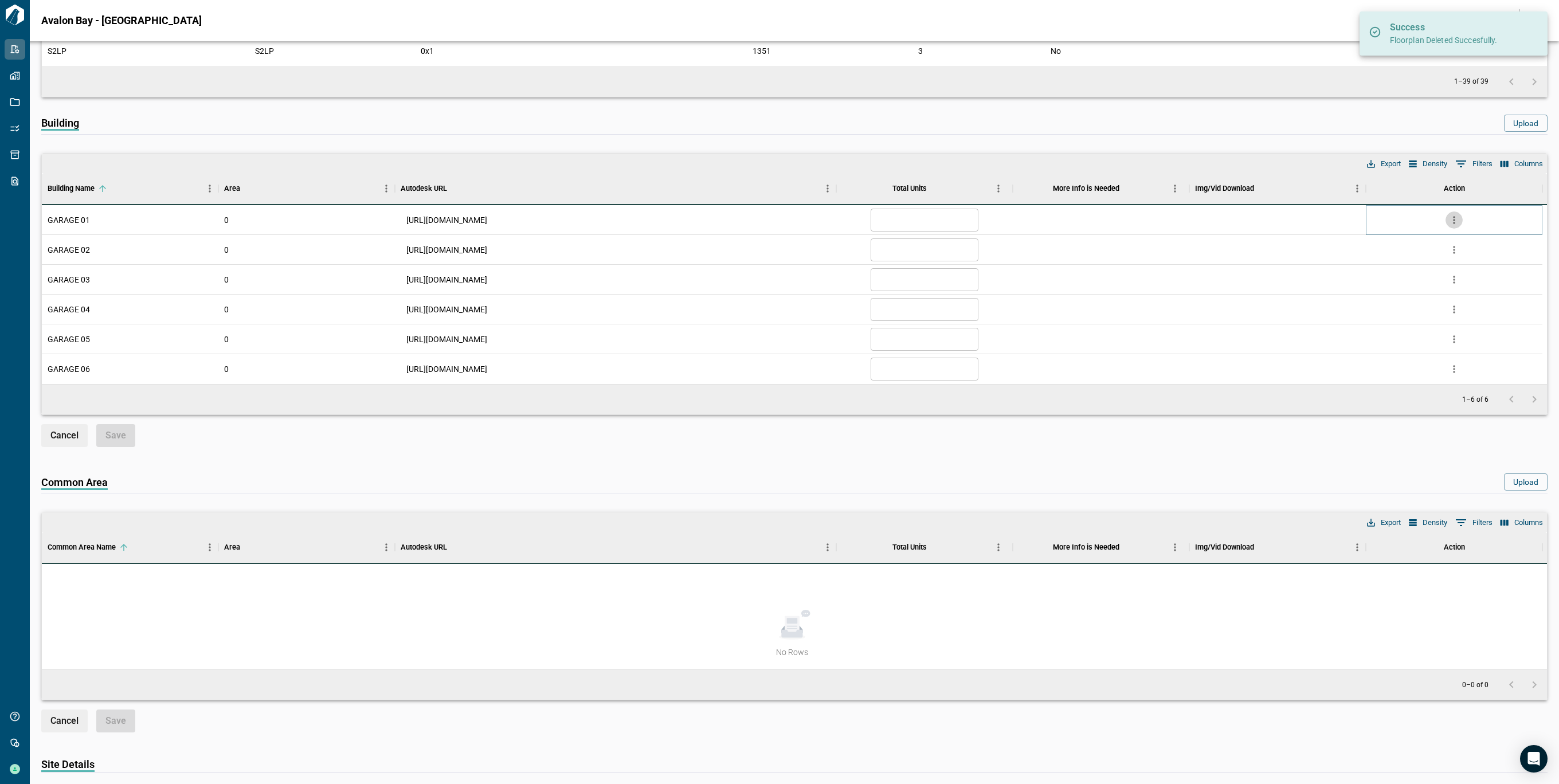
click at [1451, 212] on button "more" at bounding box center [1454, 220] width 17 height 17
click at [1396, 287] on li "Delete" at bounding box center [1406, 285] width 113 height 21
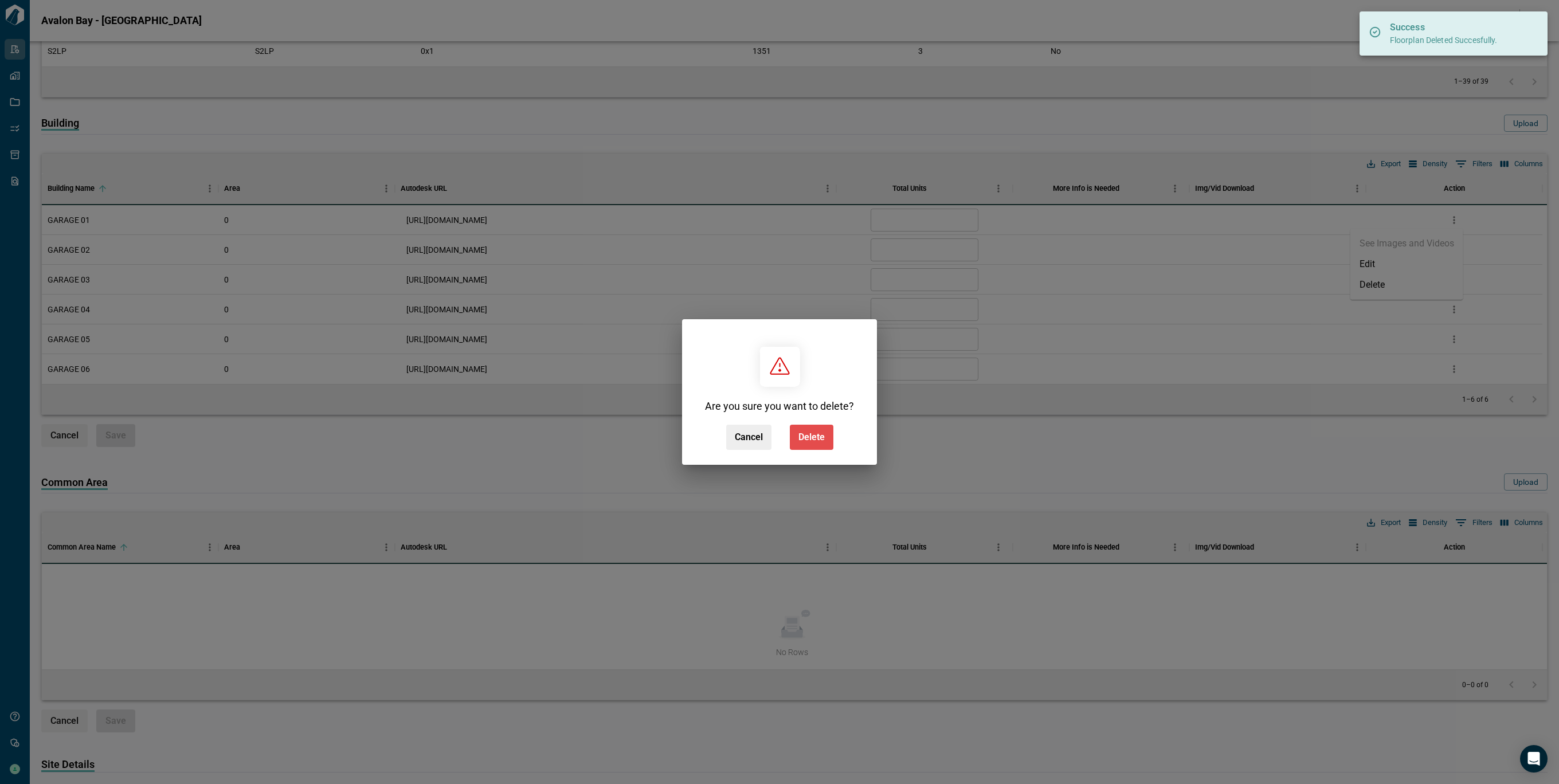
click at [793, 434] on button "Delete" at bounding box center [812, 437] width 44 height 25
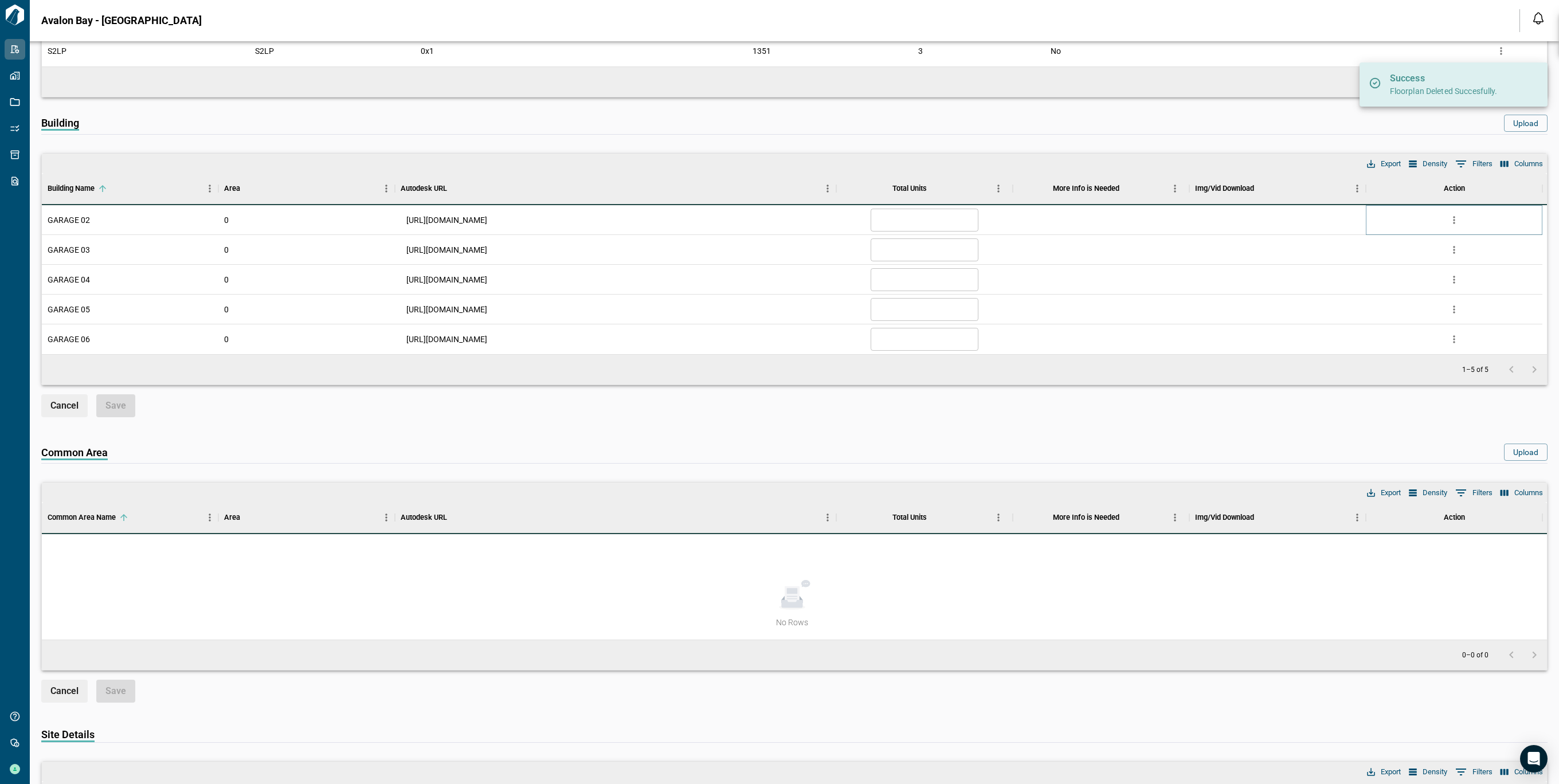
click at [1447, 217] on button "more" at bounding box center [1454, 220] width 17 height 17
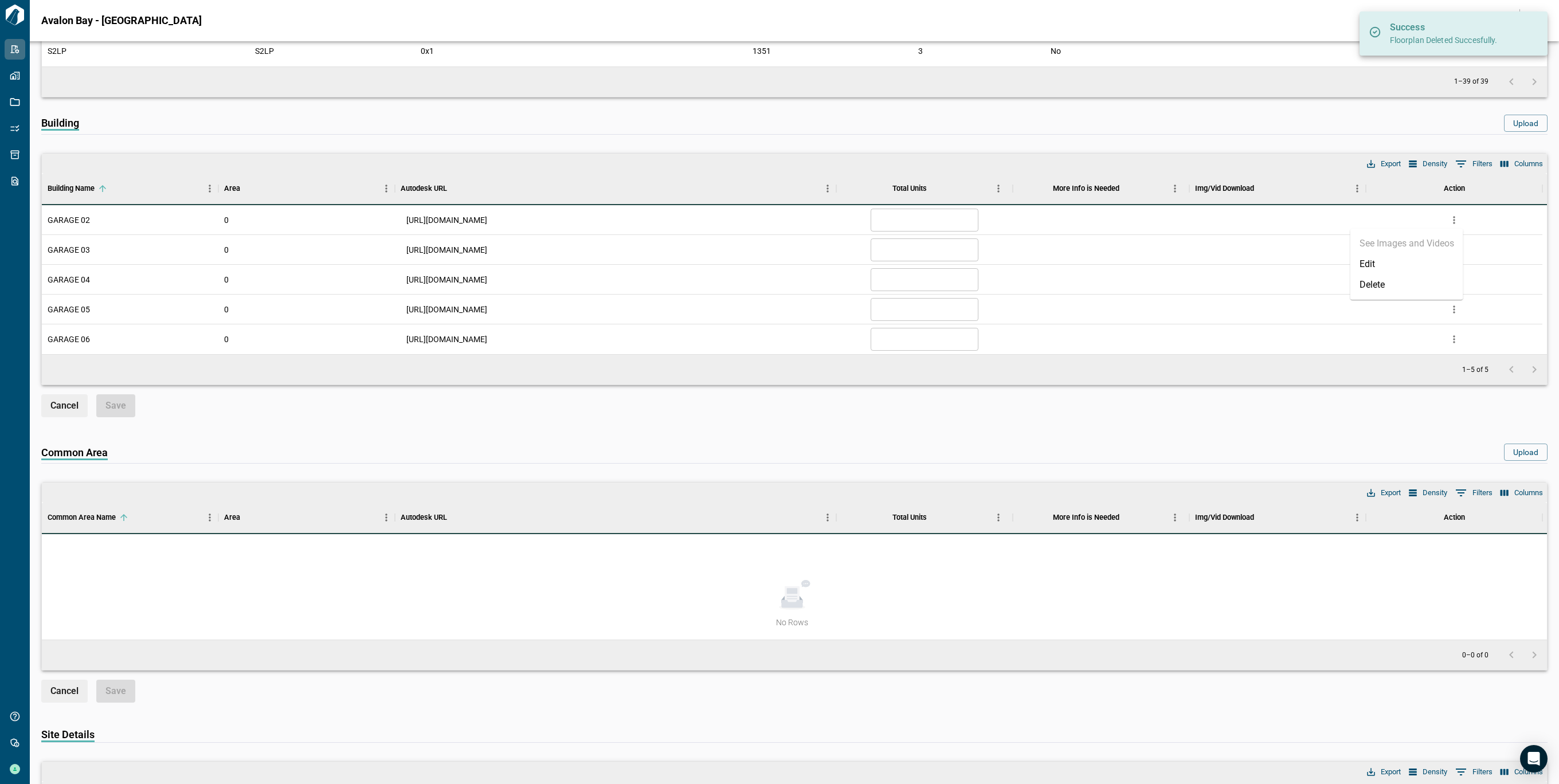
click at [1405, 295] on li "Delete" at bounding box center [1406, 285] width 113 height 21
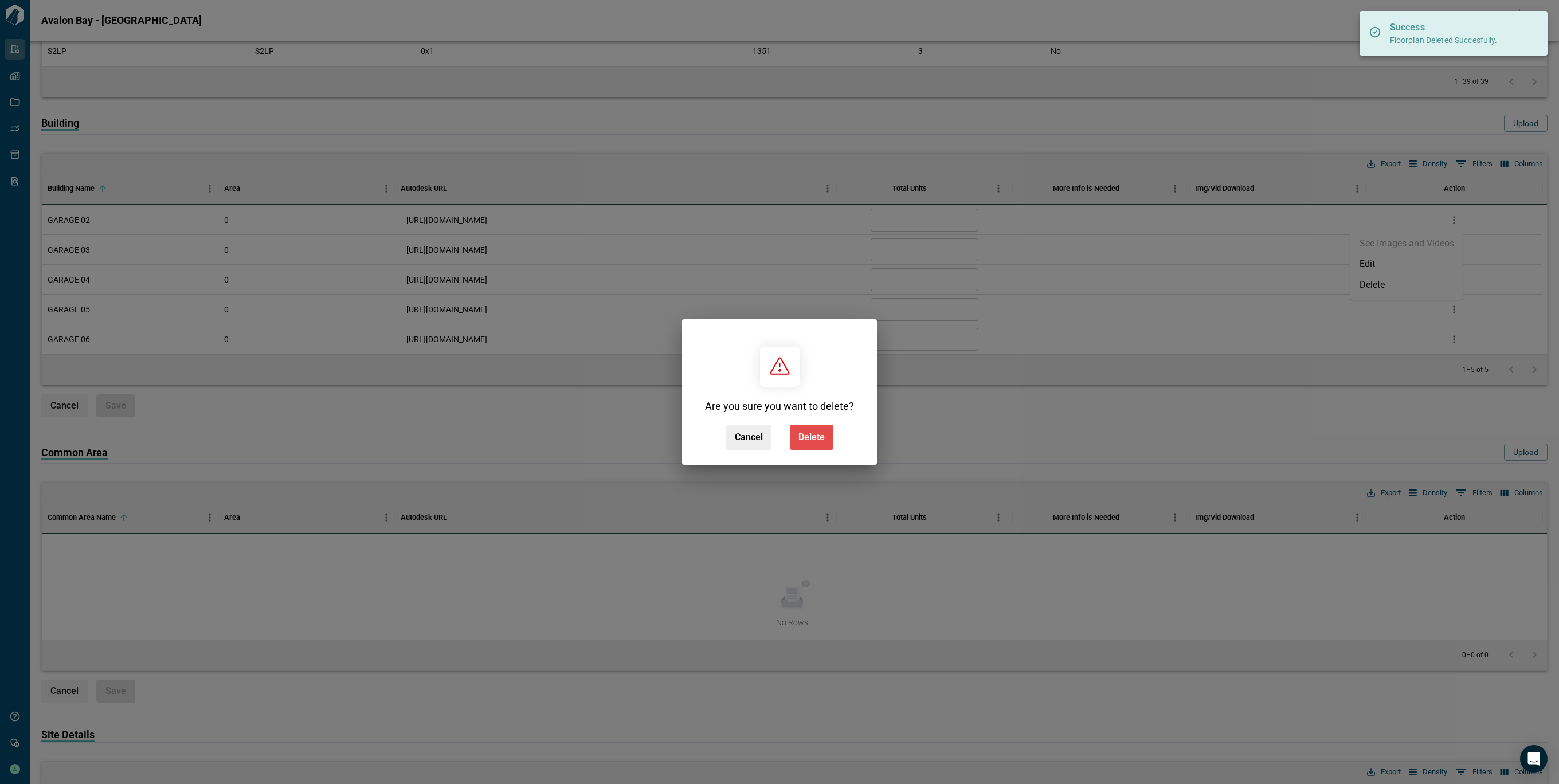
click at [807, 439] on span "Delete" at bounding box center [812, 437] width 27 height 11
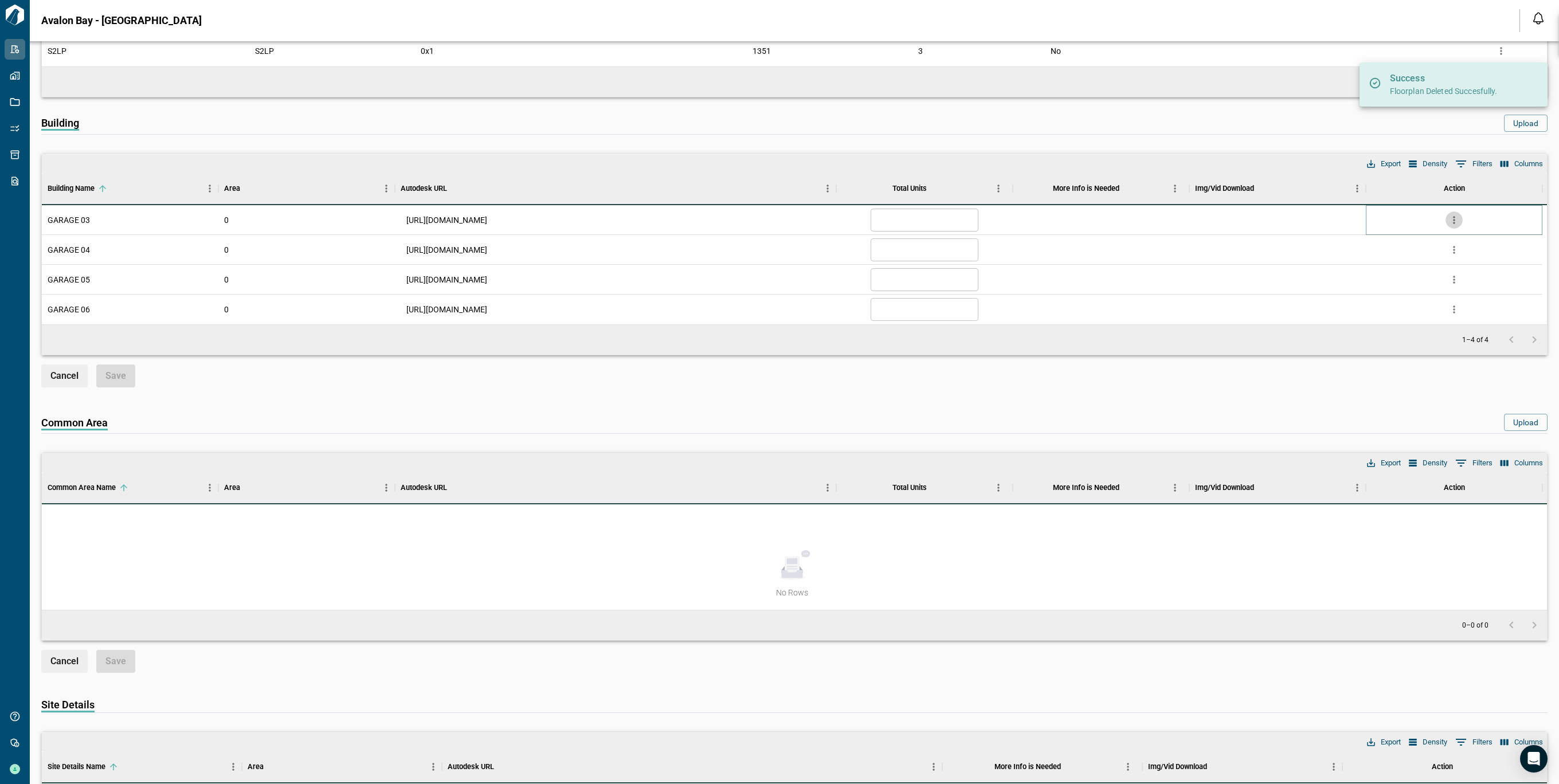
click at [1452, 223] on icon "more" at bounding box center [1454, 220] width 11 height 11
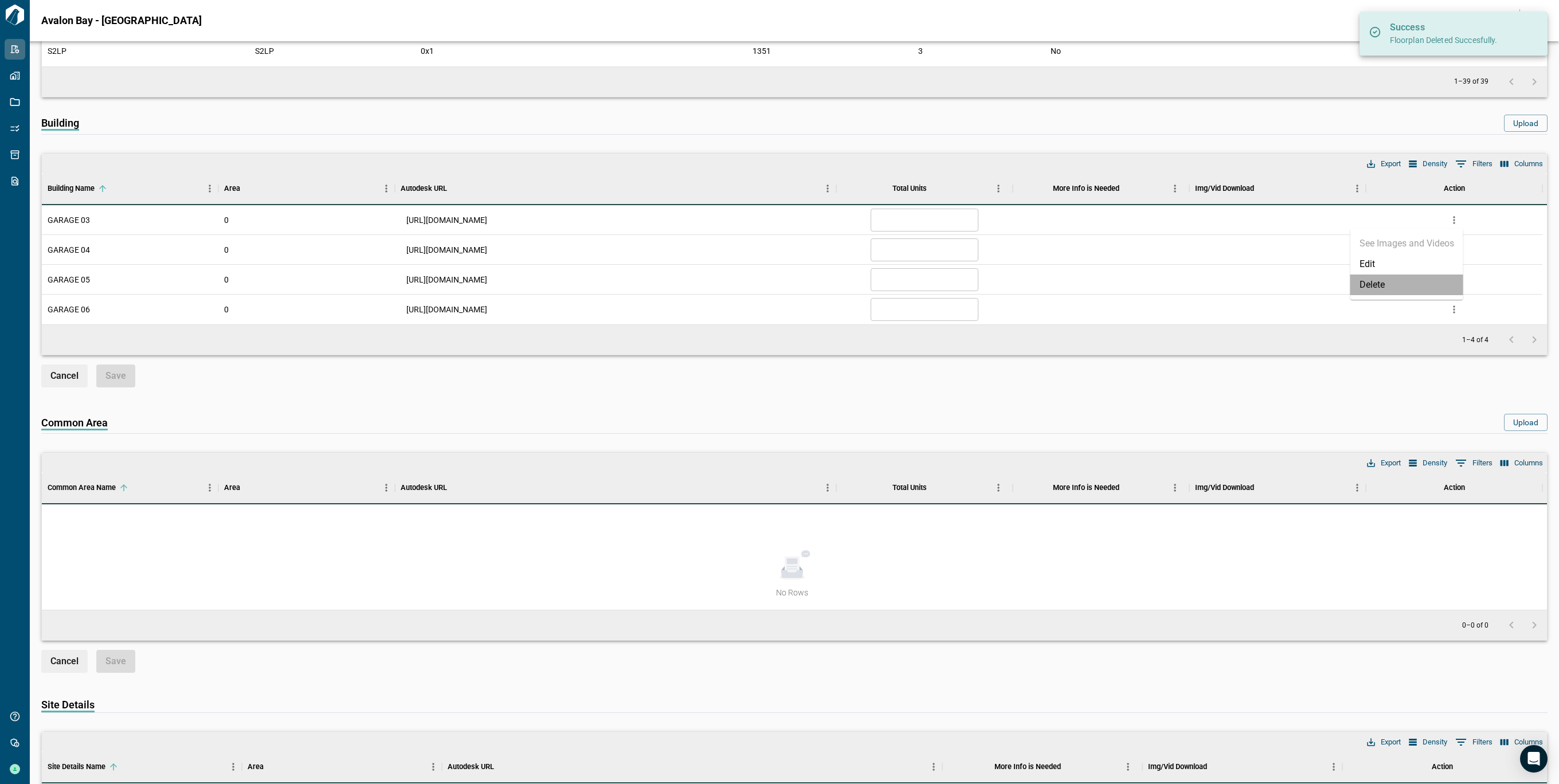
click at [1370, 286] on li "Delete" at bounding box center [1406, 285] width 113 height 21
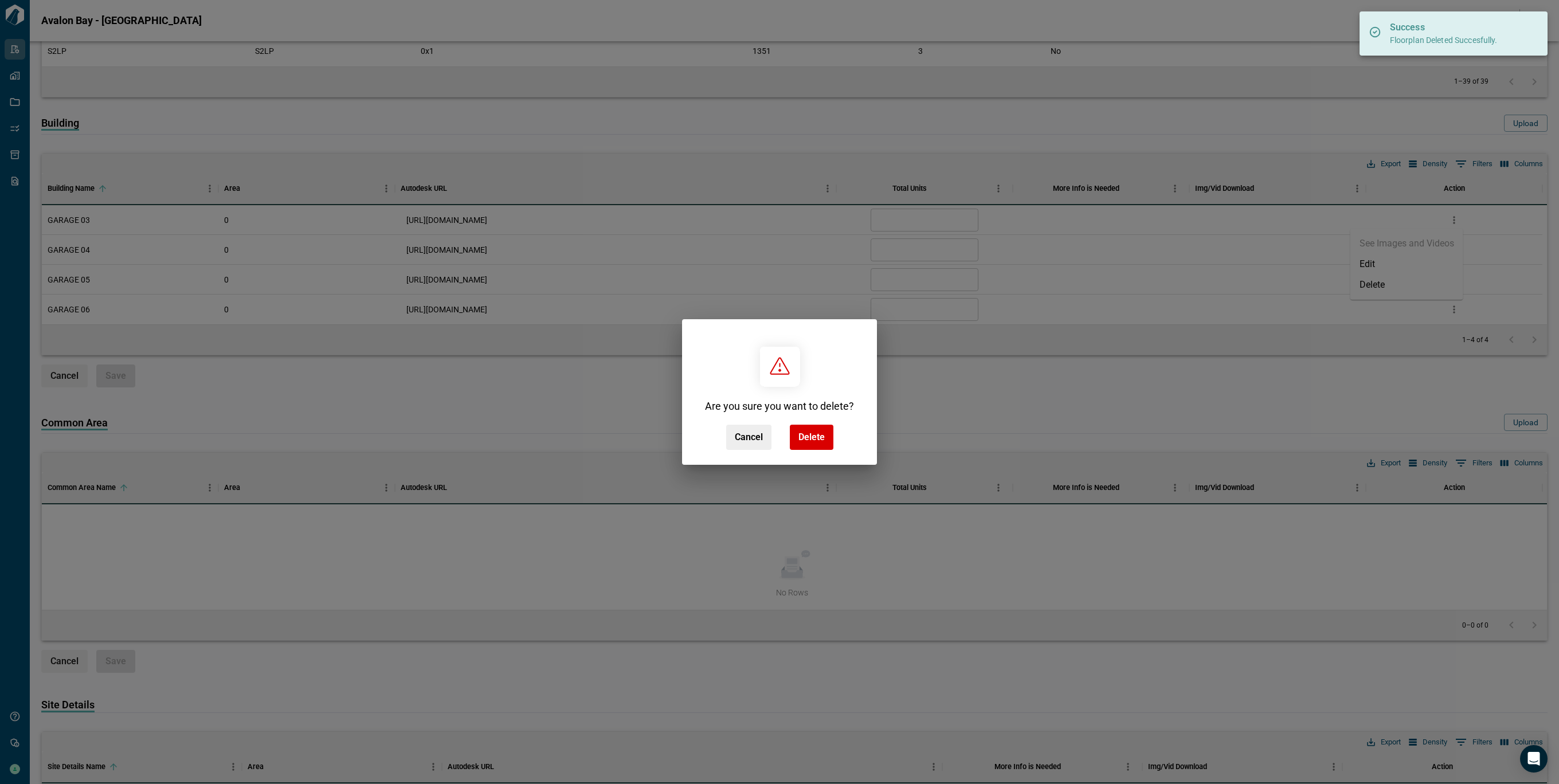
click at [802, 434] on span "Delete" at bounding box center [812, 437] width 27 height 11
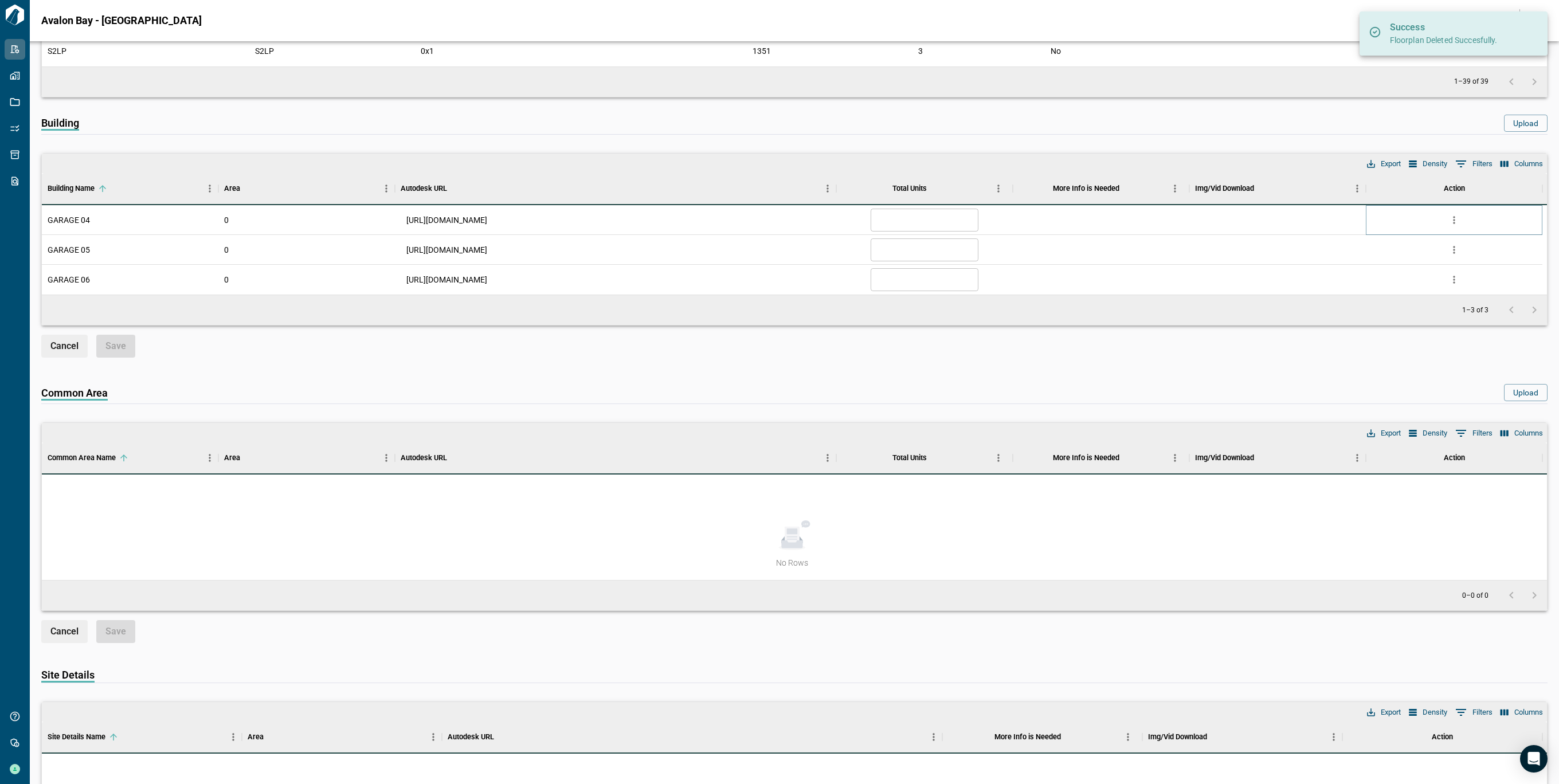
click at [1451, 216] on icon "more" at bounding box center [1454, 220] width 11 height 11
drag, startPoint x: 1451, startPoint y: 216, endPoint x: 1455, endPoint y: 227, distance: 11.7
click at [1452, 217] on icon "more" at bounding box center [1454, 220] width 11 height 11
click at [1393, 280] on li "Delete" at bounding box center [1406, 285] width 113 height 21
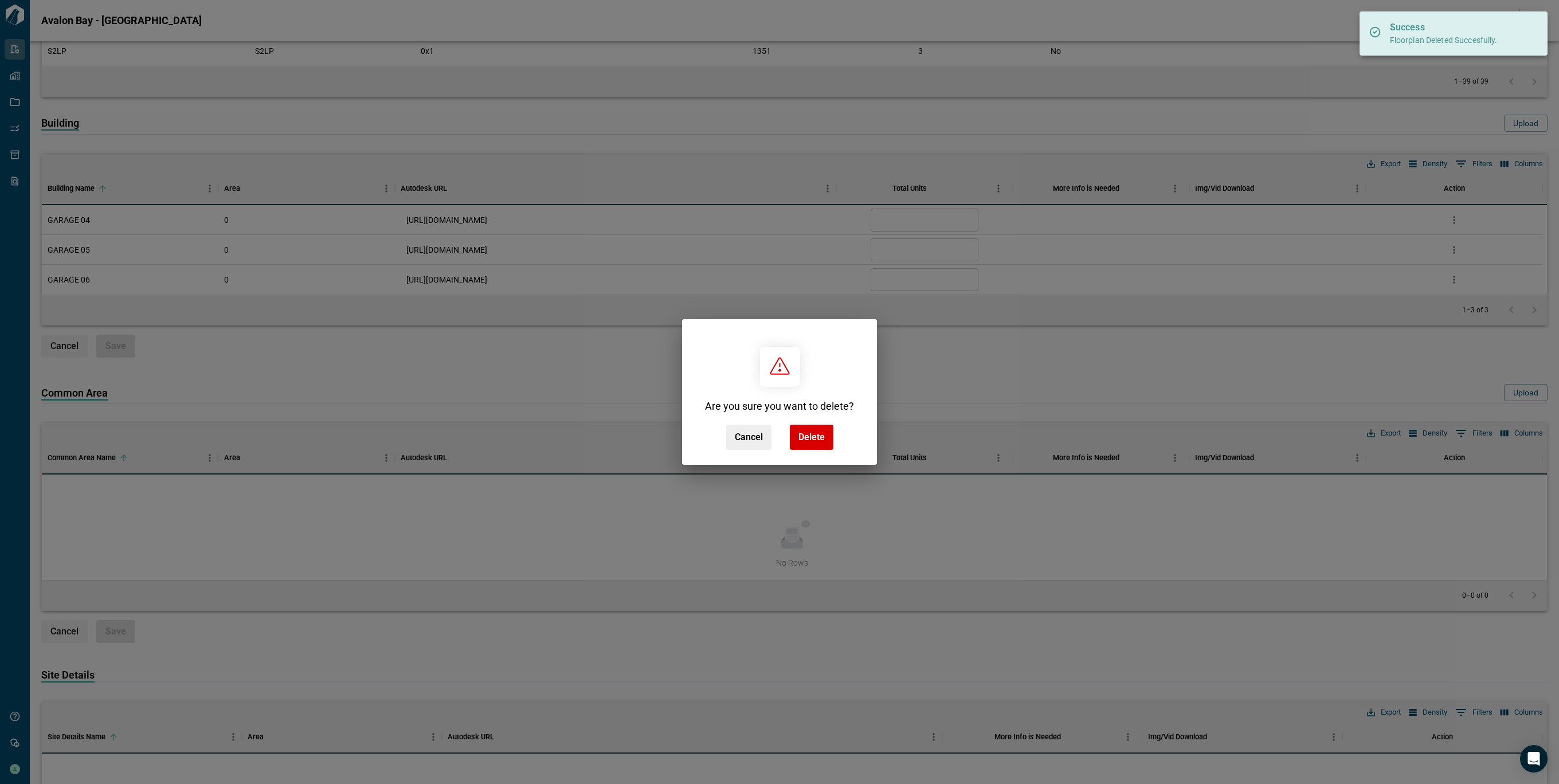
click at [1393, 280] on div "Are you sure you want to delete? Cancel Delete" at bounding box center [780, 392] width 1559 height 784
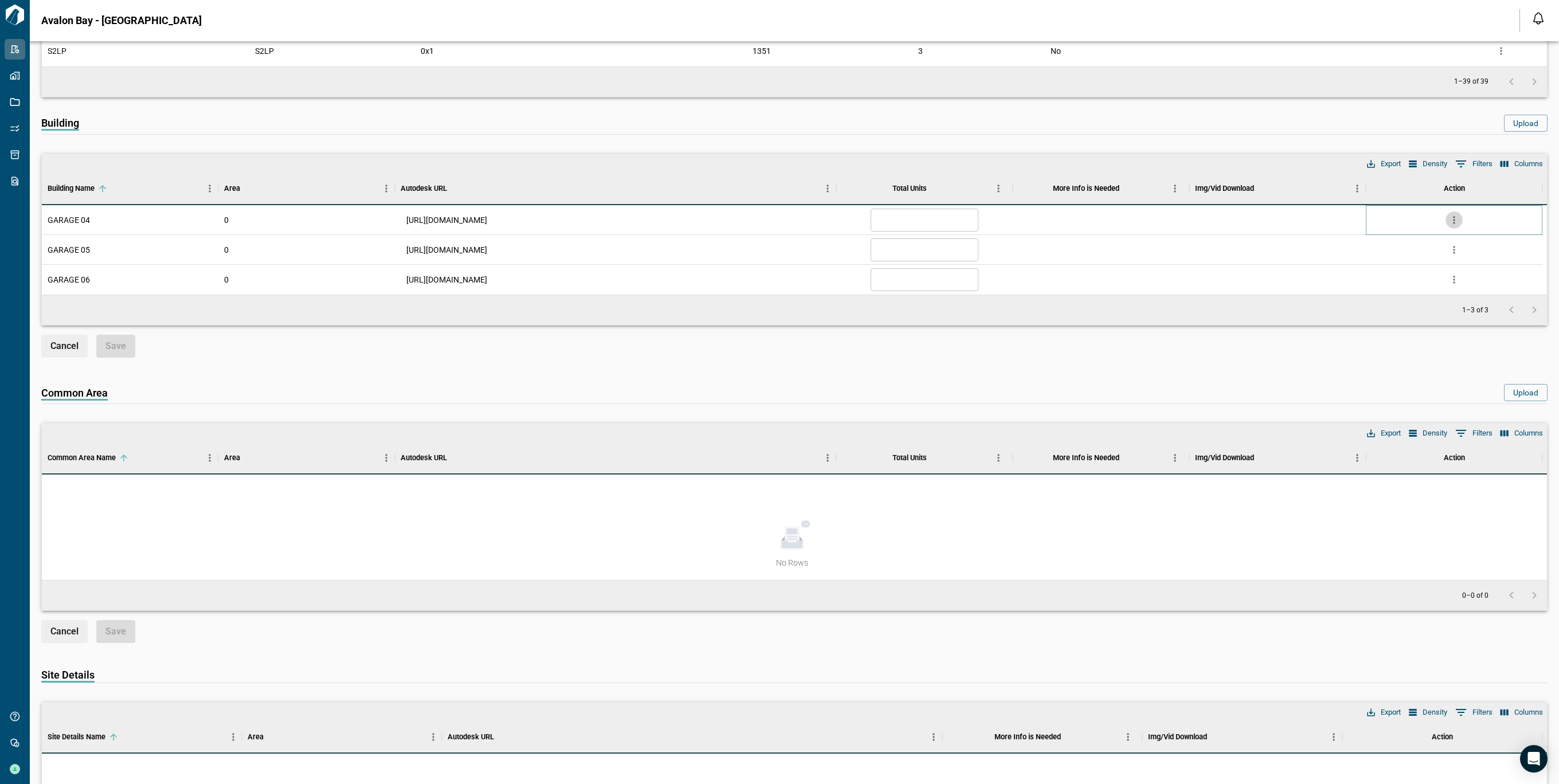
click at [1453, 216] on icon "more" at bounding box center [1454, 220] width 11 height 11
click at [1406, 285] on li "Delete" at bounding box center [1406, 285] width 113 height 21
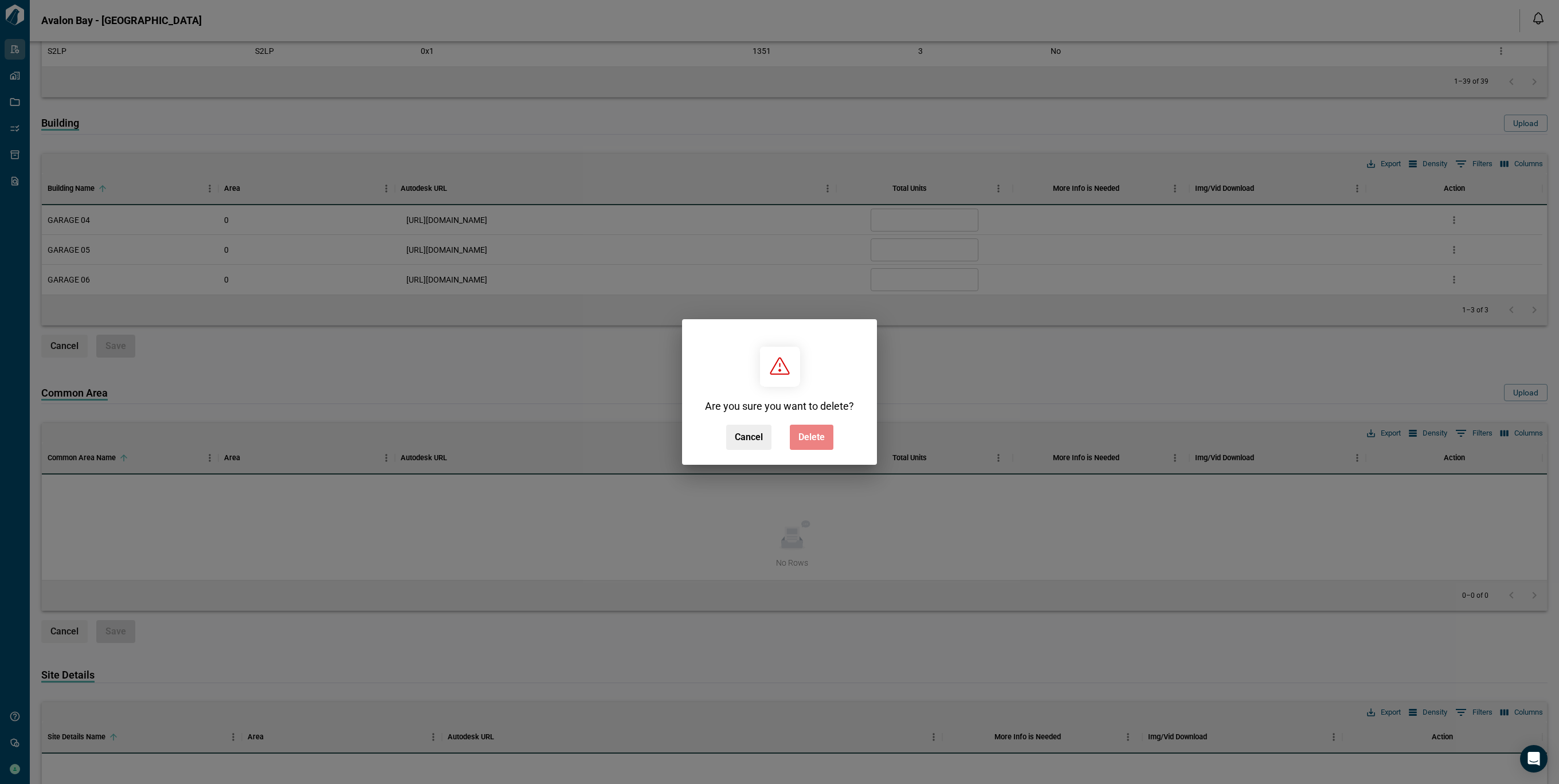
click at [811, 437] on span "Delete" at bounding box center [812, 437] width 27 height 11
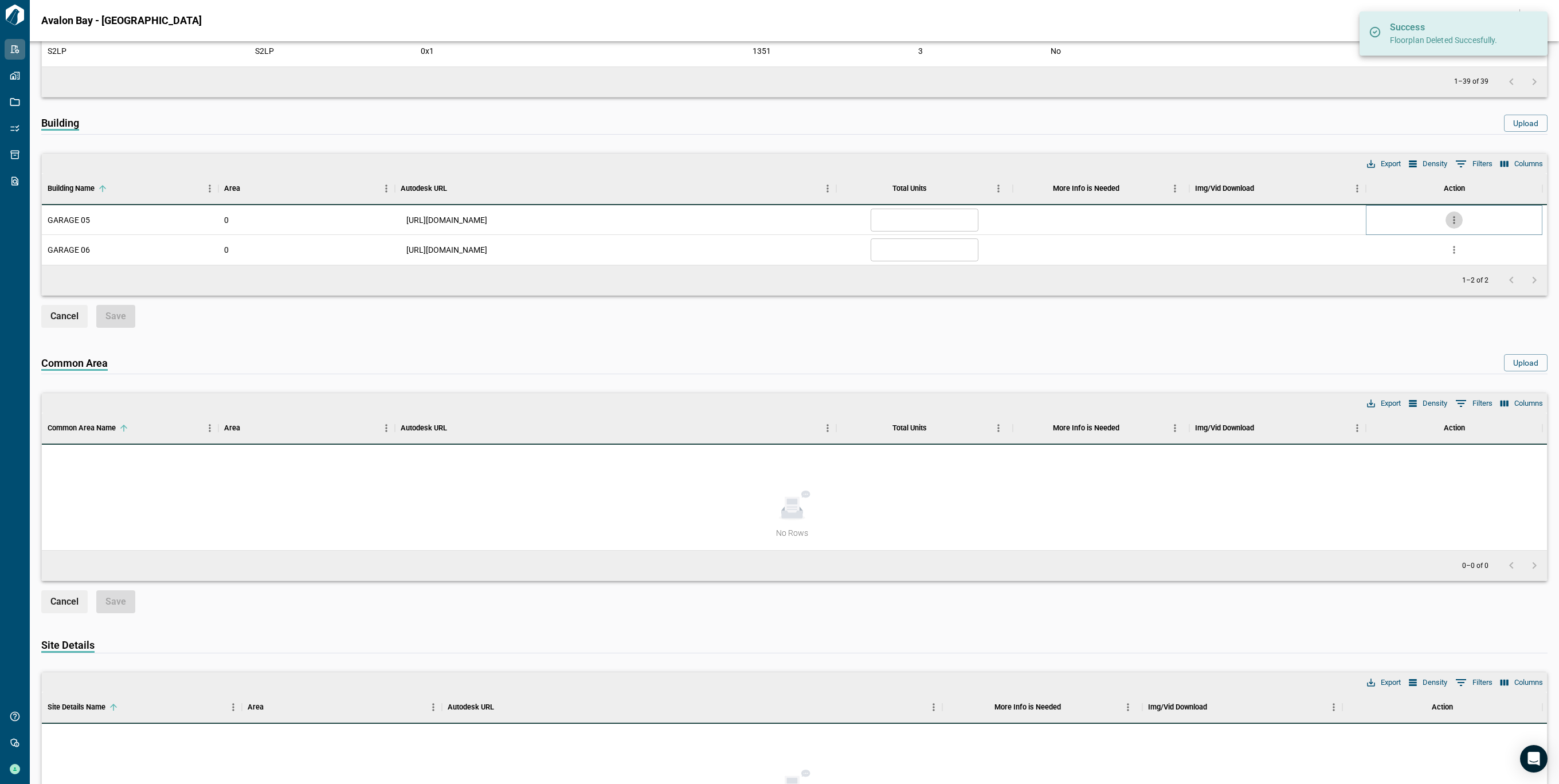
click at [1452, 216] on icon "more" at bounding box center [1454, 220] width 11 height 11
click at [1377, 276] on li "Delete" at bounding box center [1406, 285] width 113 height 21
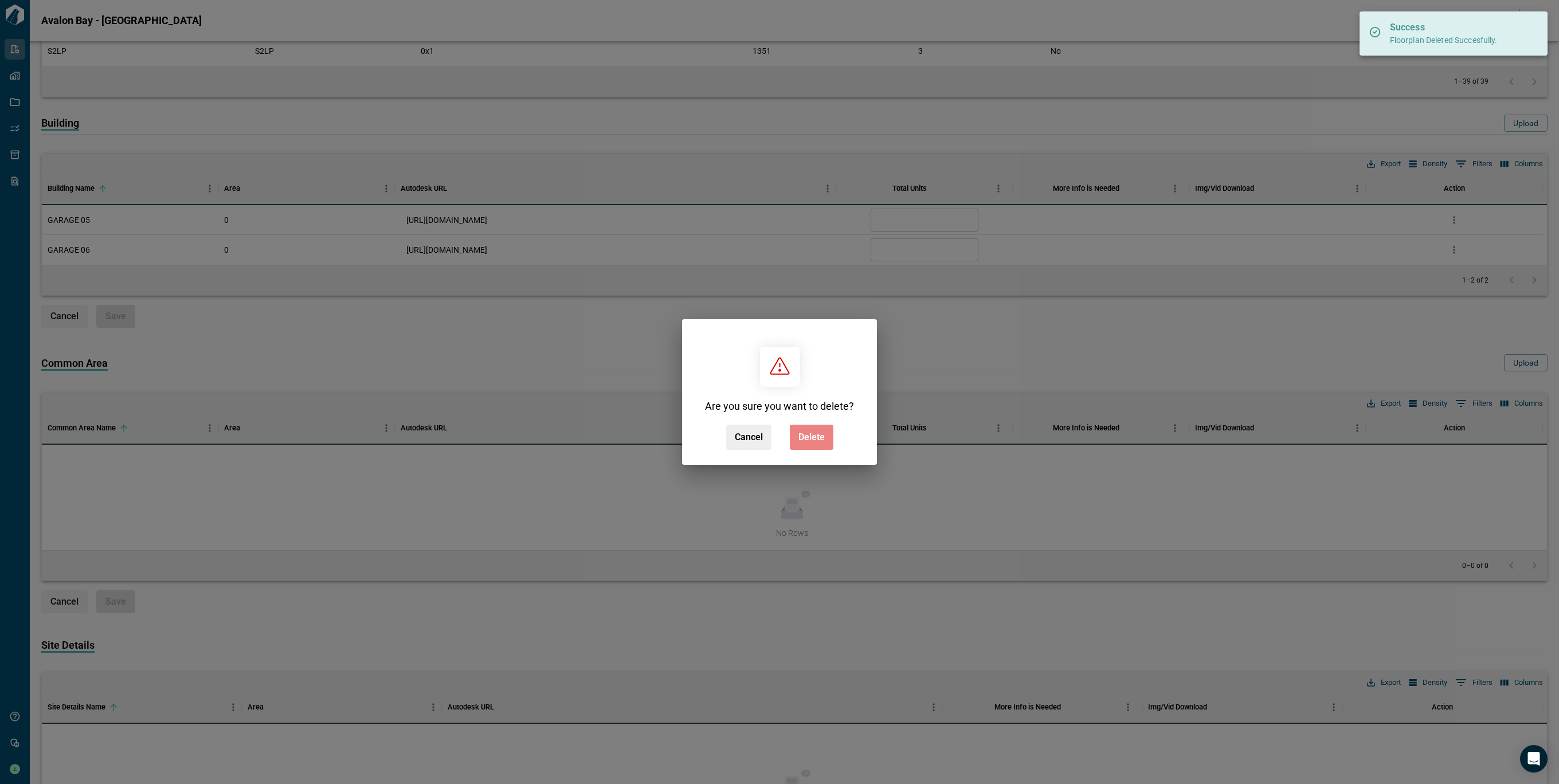
click at [822, 434] on span "Delete" at bounding box center [812, 437] width 27 height 11
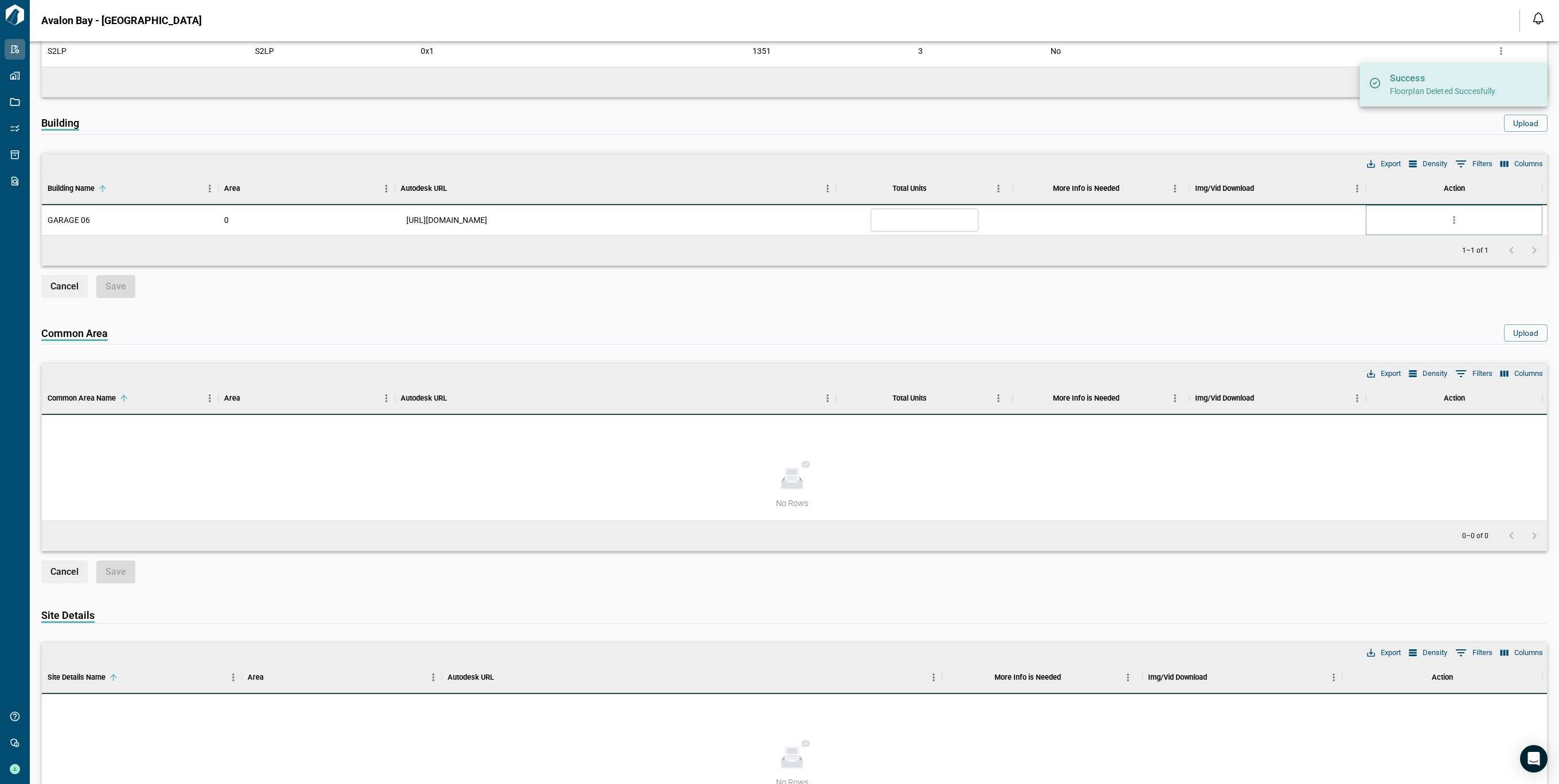
click at [1446, 217] on button "more" at bounding box center [1454, 220] width 17 height 17
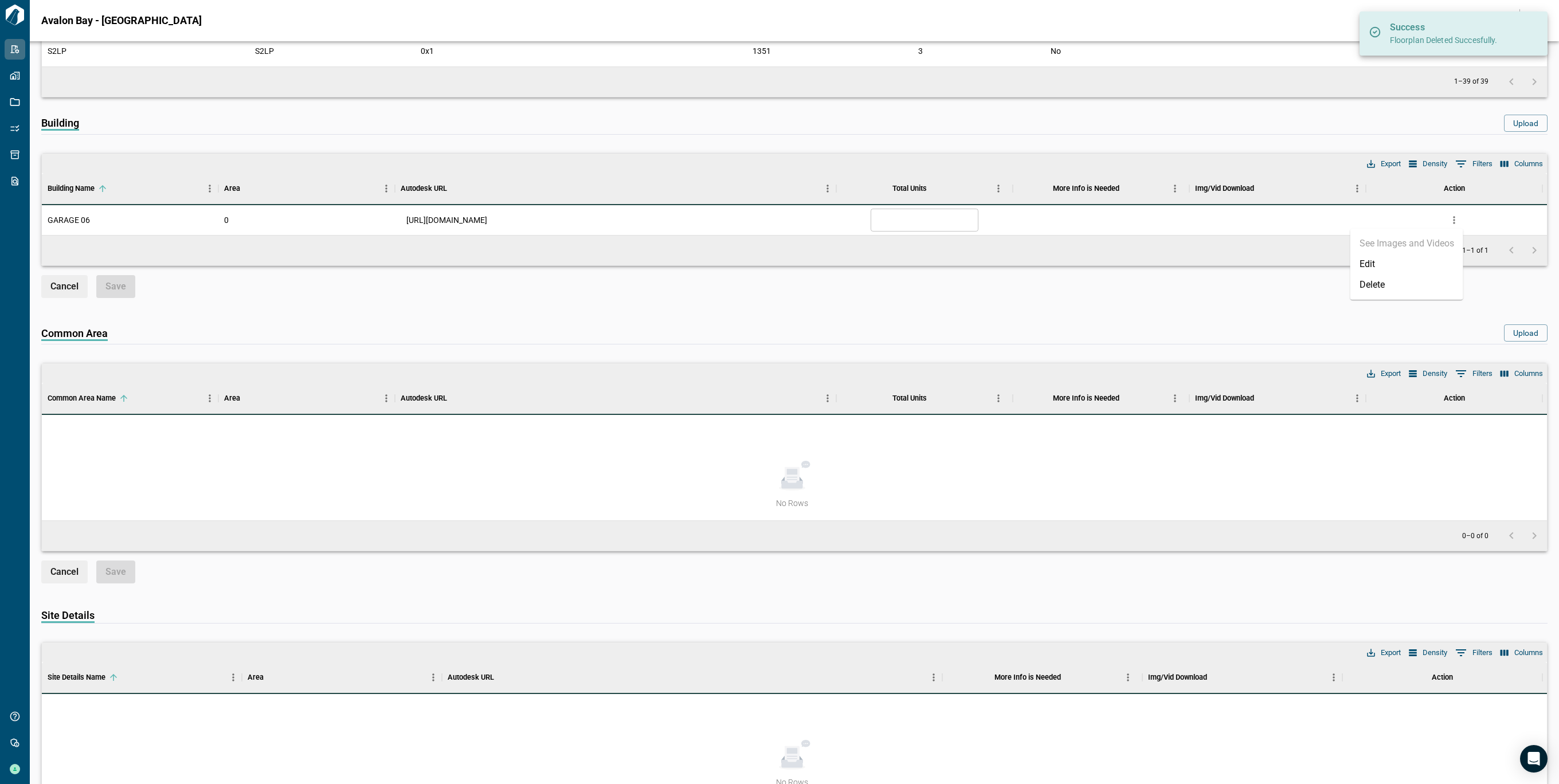
click at [1369, 278] on li "Delete" at bounding box center [1406, 285] width 113 height 21
click at [1455, 218] on icon "more" at bounding box center [1454, 220] width 11 height 11
click at [1411, 281] on li "Delete" at bounding box center [1406, 285] width 113 height 21
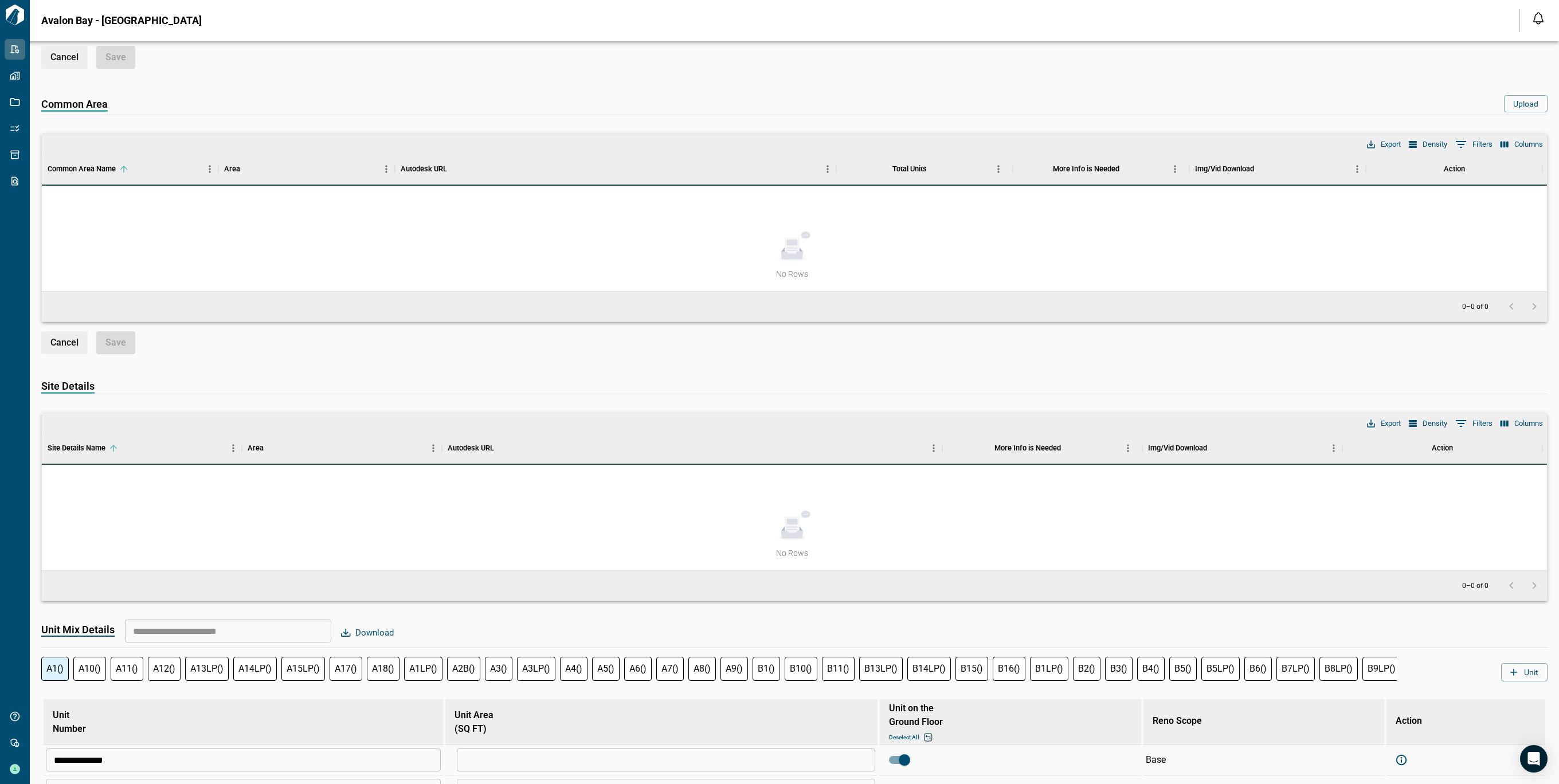
scroll to position [1222, 0]
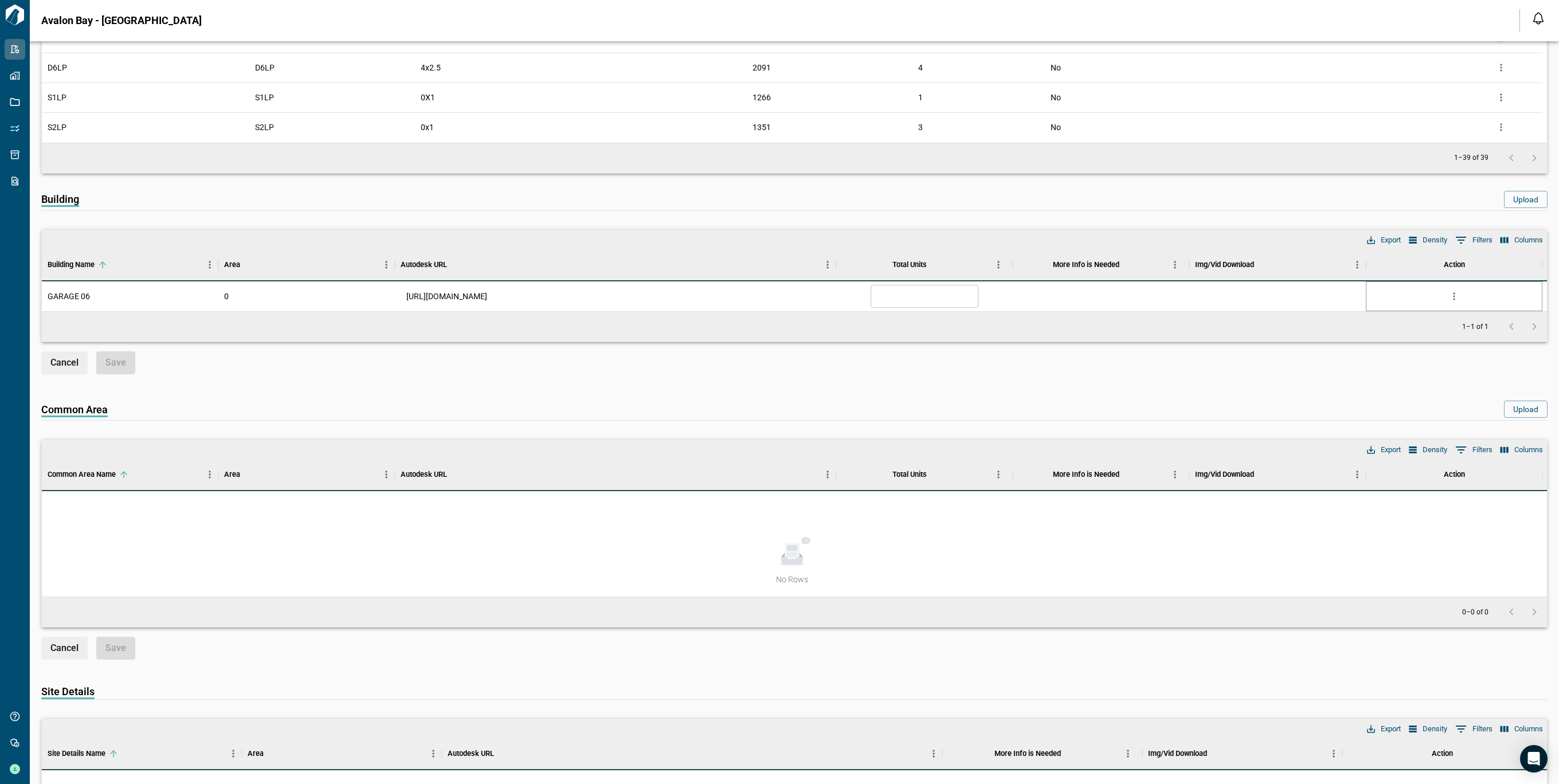
click at [1448, 298] on icon "more" at bounding box center [1454, 296] width 11 height 11
click at [1400, 358] on li "Delete" at bounding box center [1406, 361] width 113 height 21
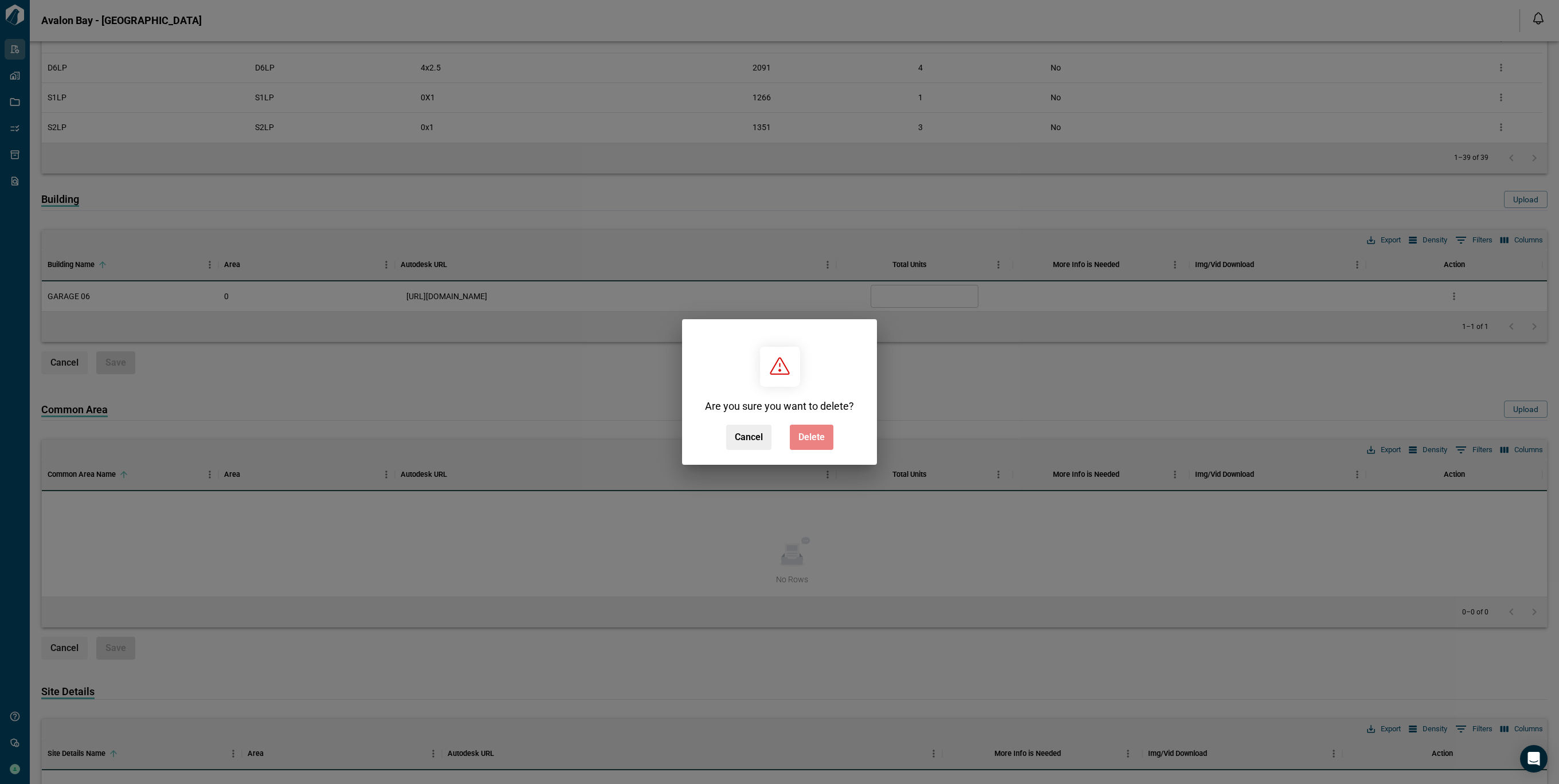
click at [814, 439] on span "Delete" at bounding box center [812, 437] width 27 height 11
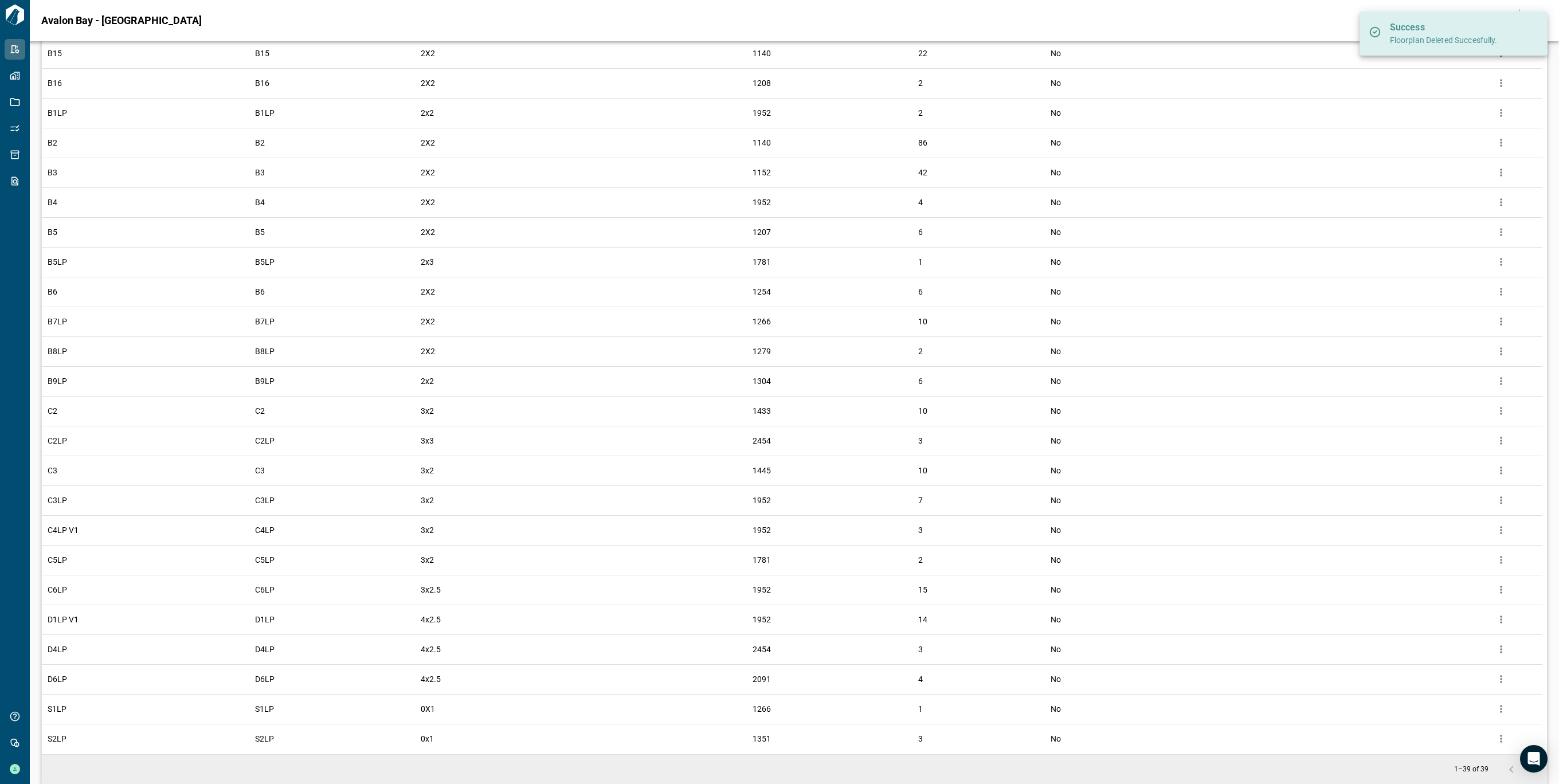
scroll to position [916, 0]
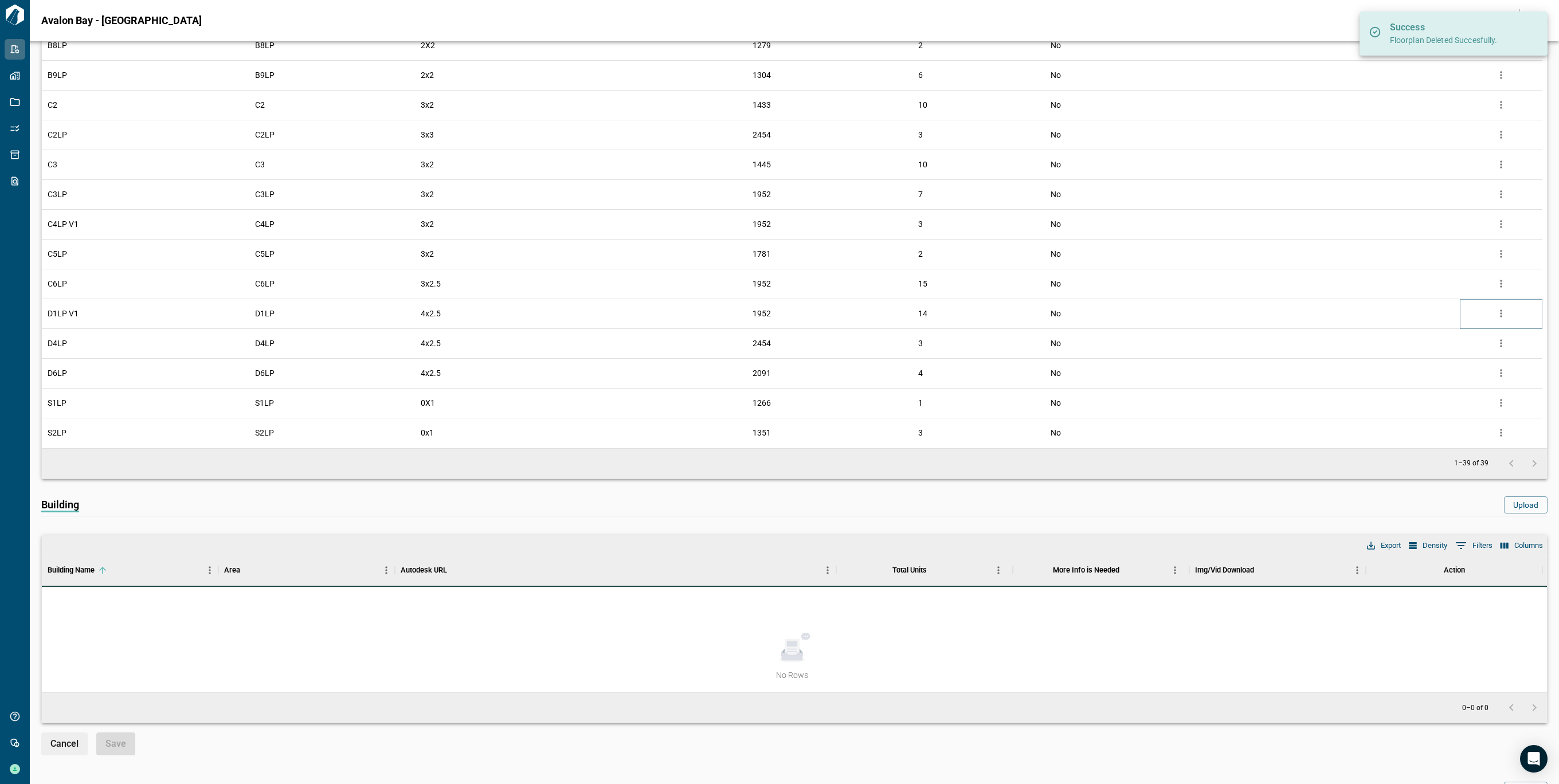
drag, startPoint x: 1499, startPoint y: 309, endPoint x: 1498, endPoint y: 315, distance: 6.1
click at [1500, 309] on icon "more" at bounding box center [1501, 313] width 11 height 11
click at [1460, 382] on li "Delete" at bounding box center [1453, 378] width 113 height 21
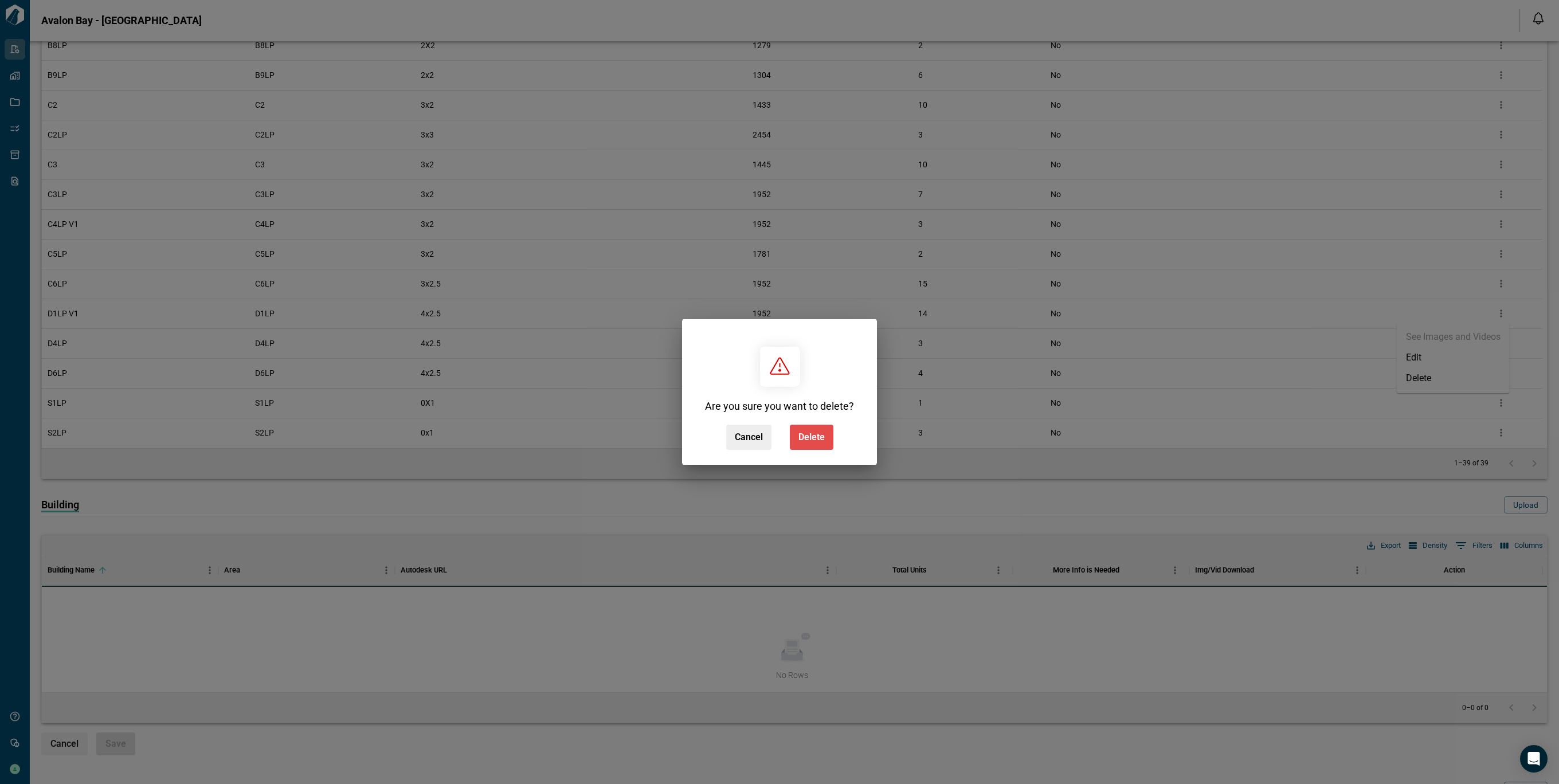
click at [798, 442] on span "Delete" at bounding box center [812, 437] width 27 height 11
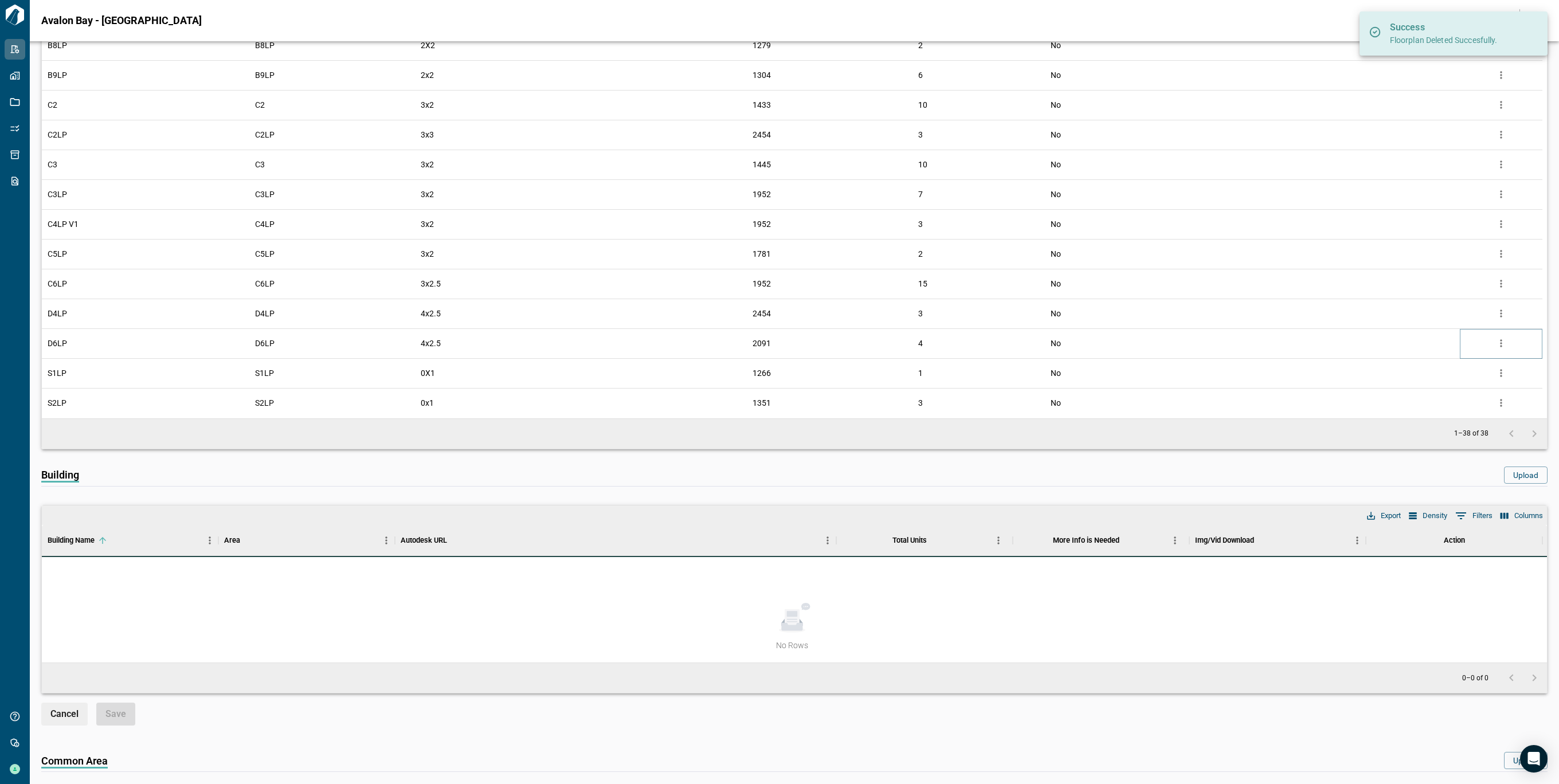
click at [1499, 344] on icon "more" at bounding box center [1501, 343] width 11 height 11
click at [1423, 411] on li "Delete" at bounding box center [1453, 408] width 113 height 21
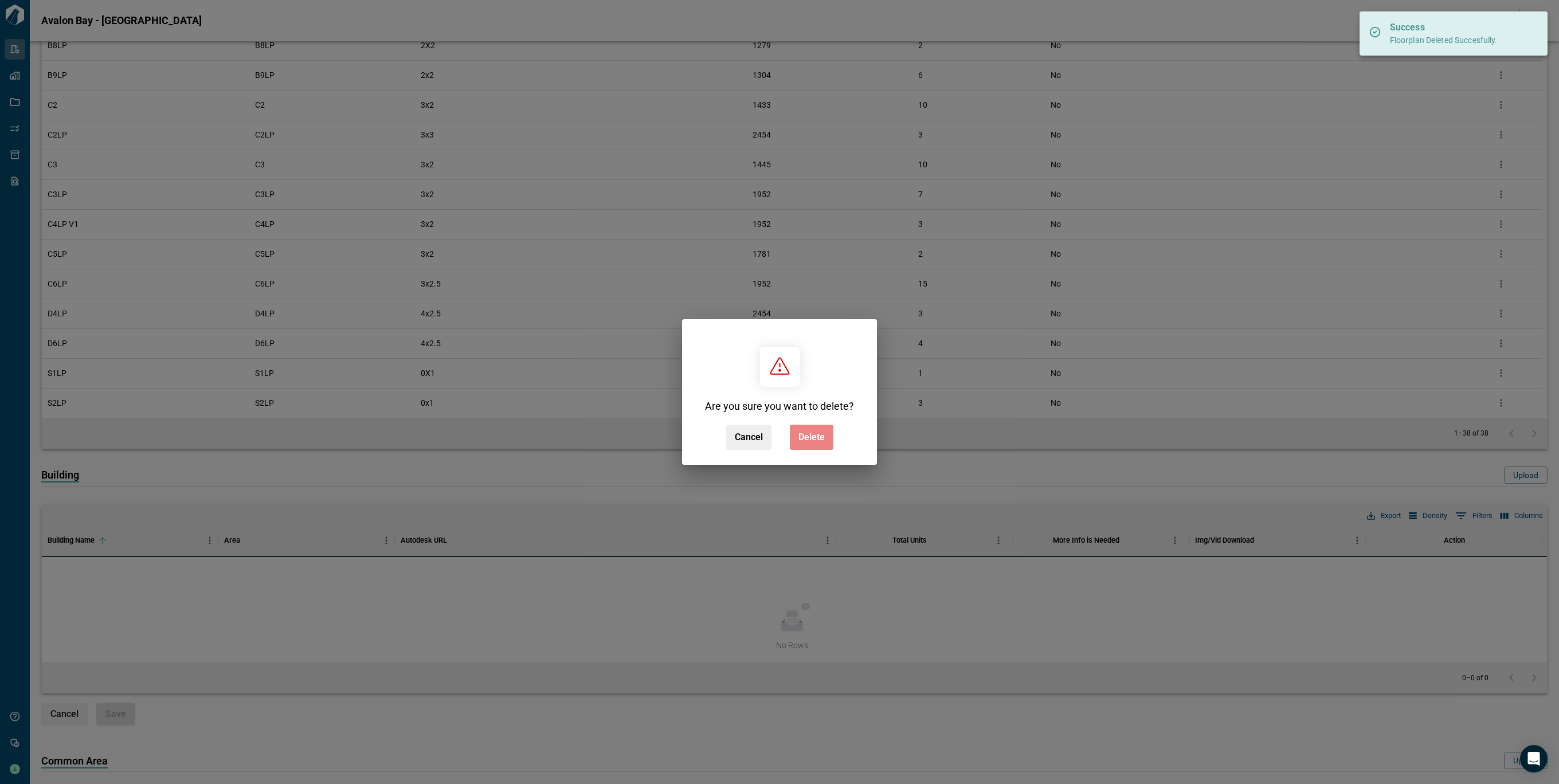
click at [812, 439] on span "Delete" at bounding box center [812, 437] width 27 height 11
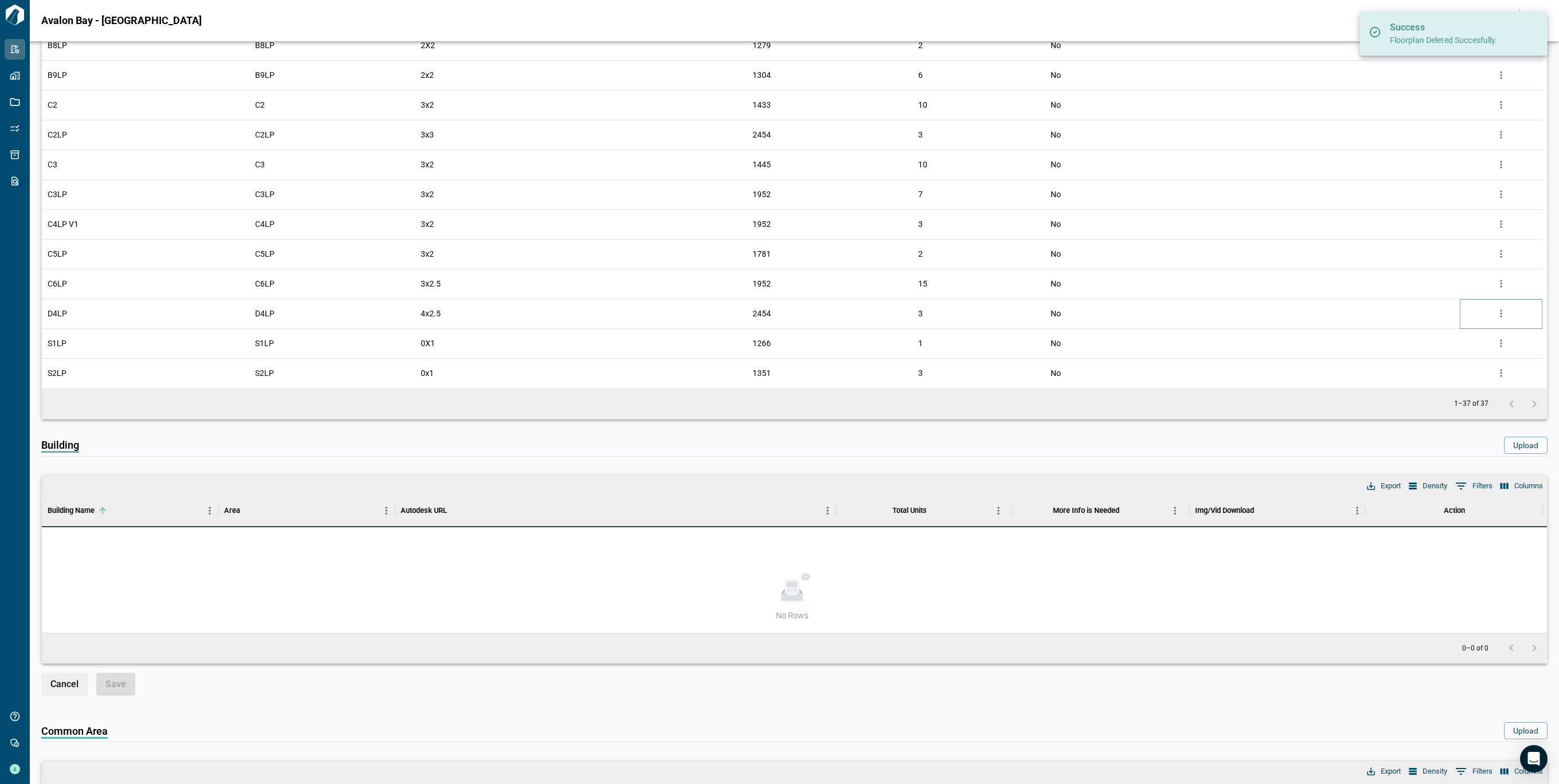
click at [1501, 315] on icon "more" at bounding box center [1501, 313] width 11 height 11
click at [1445, 373] on li "Delete" at bounding box center [1453, 378] width 113 height 21
click at [1502, 341] on icon "more" at bounding box center [1501, 343] width 11 height 11
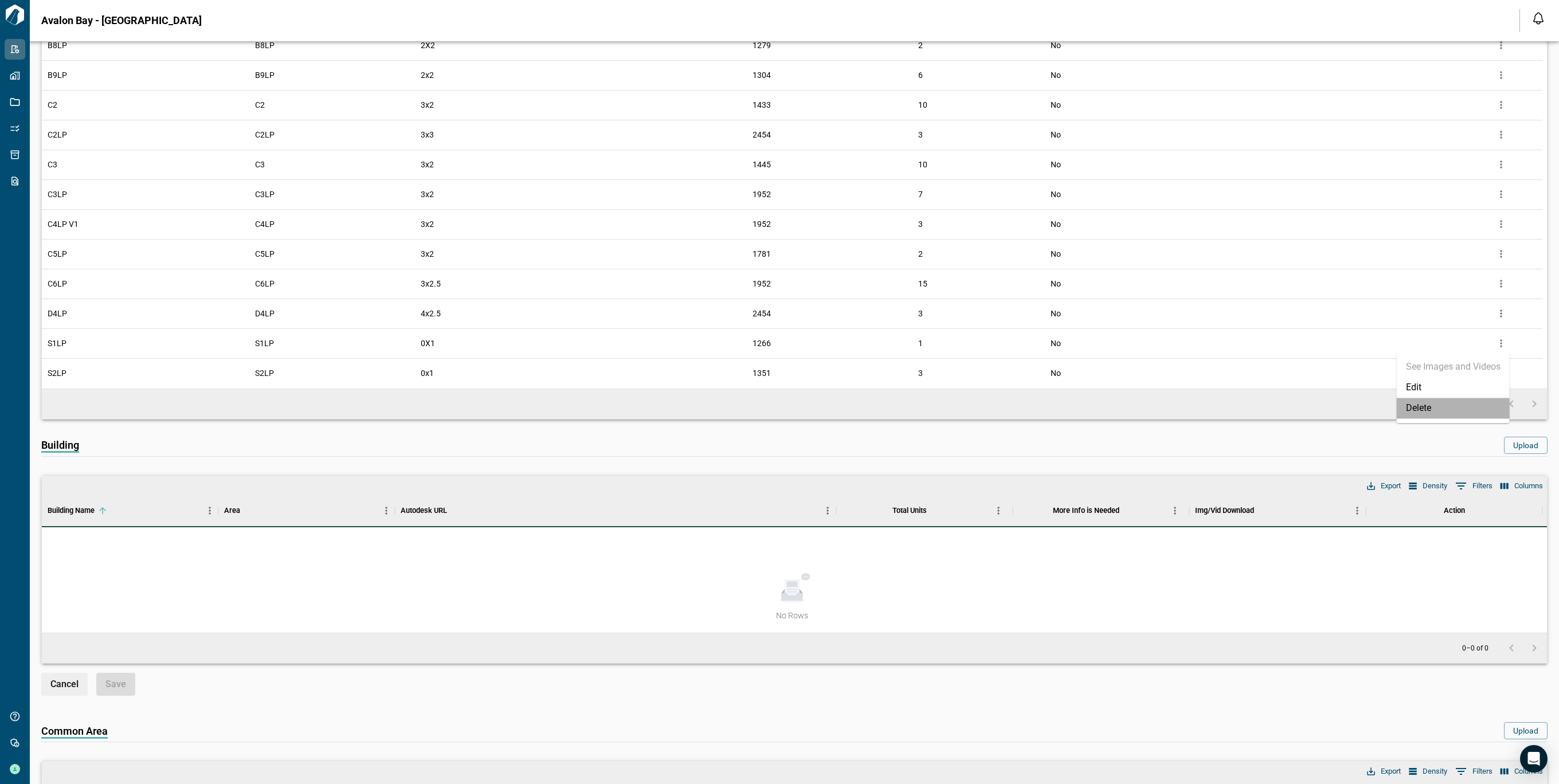
click at [1425, 412] on li "Delete" at bounding box center [1453, 408] width 113 height 21
click at [1498, 249] on icon "more" at bounding box center [1501, 253] width 11 height 11
click at [1440, 314] on li "Delete" at bounding box center [1453, 319] width 113 height 21
click at [1507, 249] on button "more" at bounding box center [1501, 253] width 17 height 17
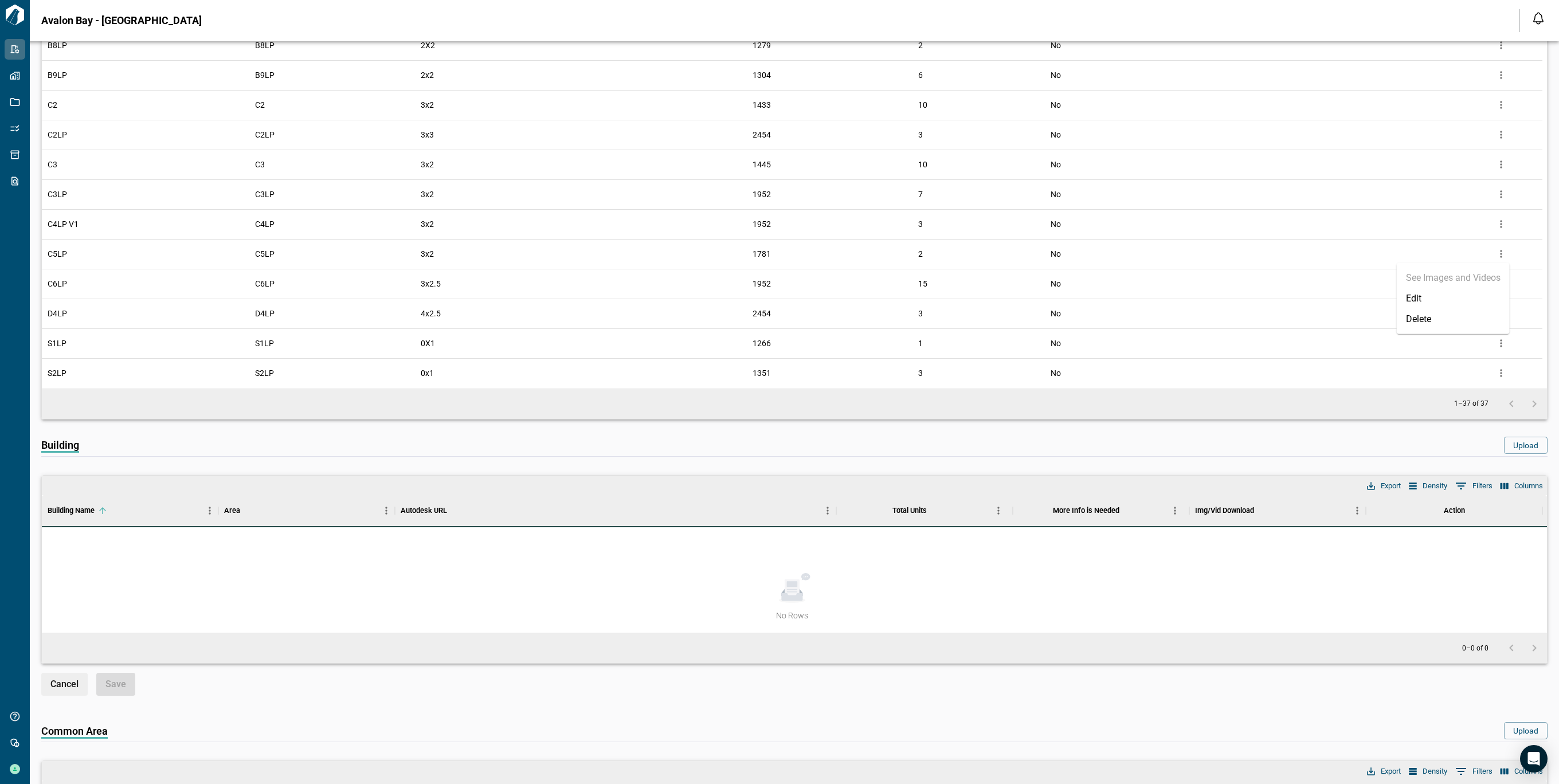
click at [1440, 314] on li "Delete" at bounding box center [1453, 319] width 113 height 21
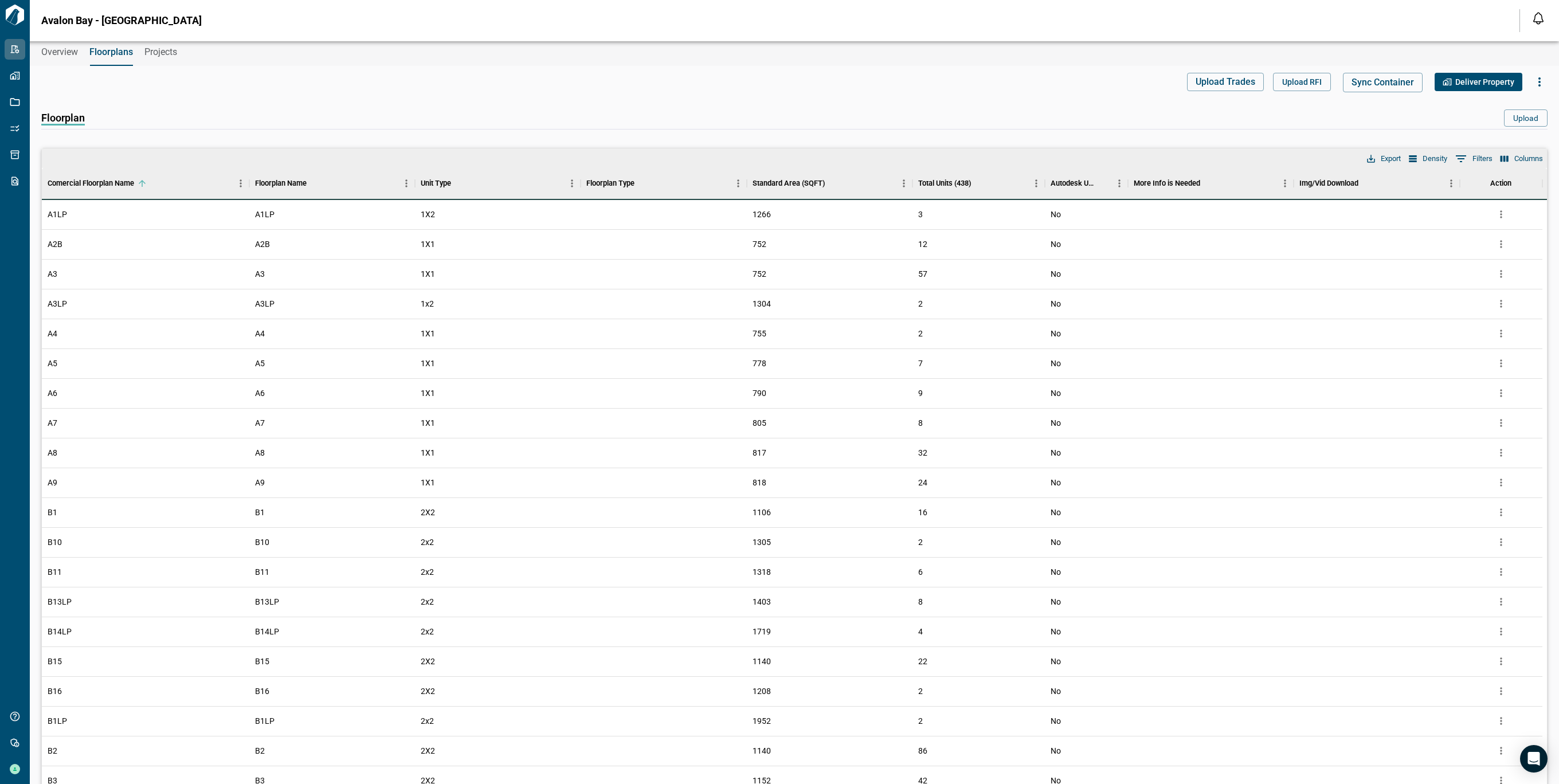
scroll to position [0, 0]
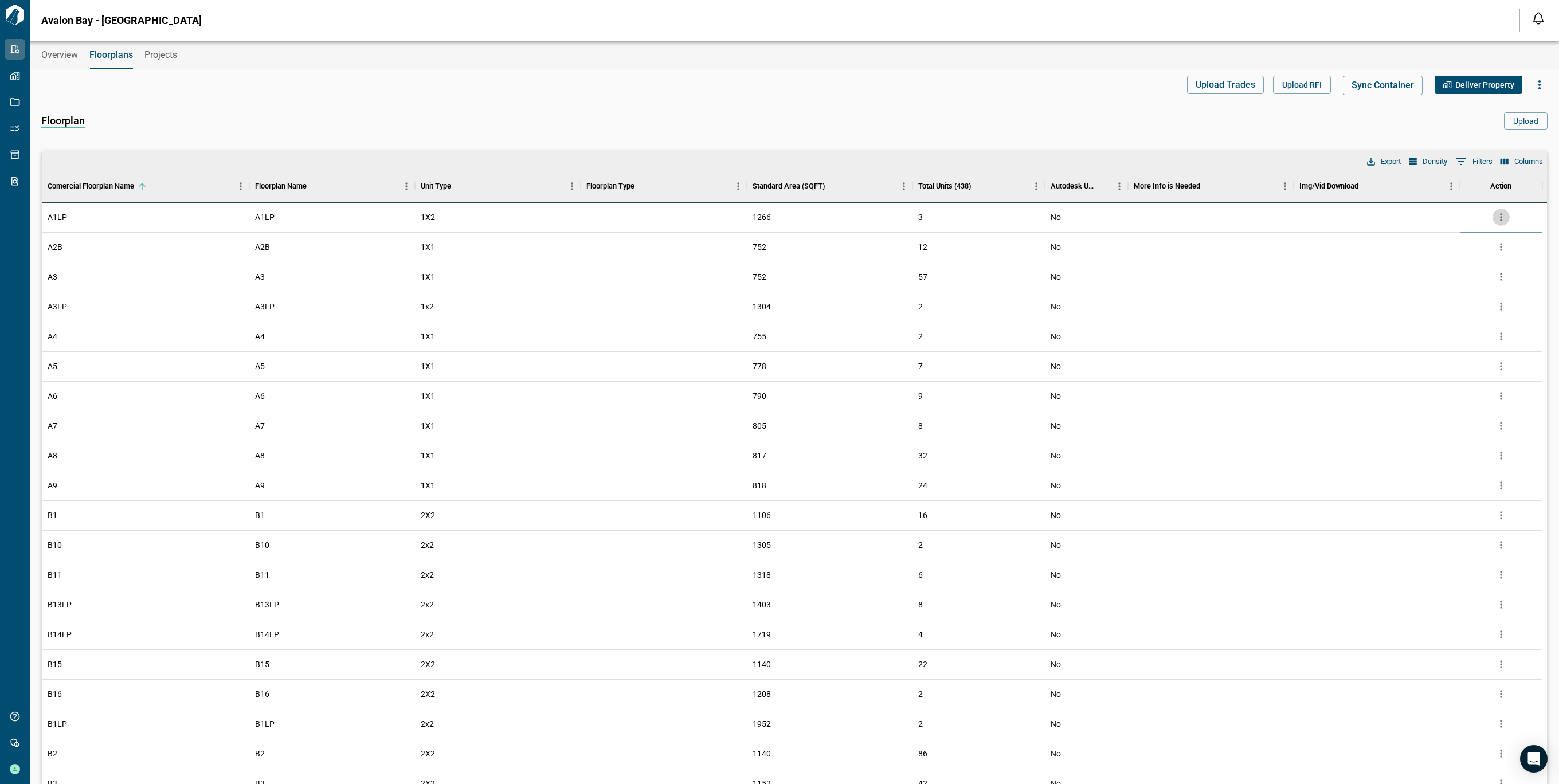
click at [1504, 218] on icon "more" at bounding box center [1501, 217] width 11 height 11
click at [1445, 284] on li "Delete" at bounding box center [1453, 283] width 113 height 21
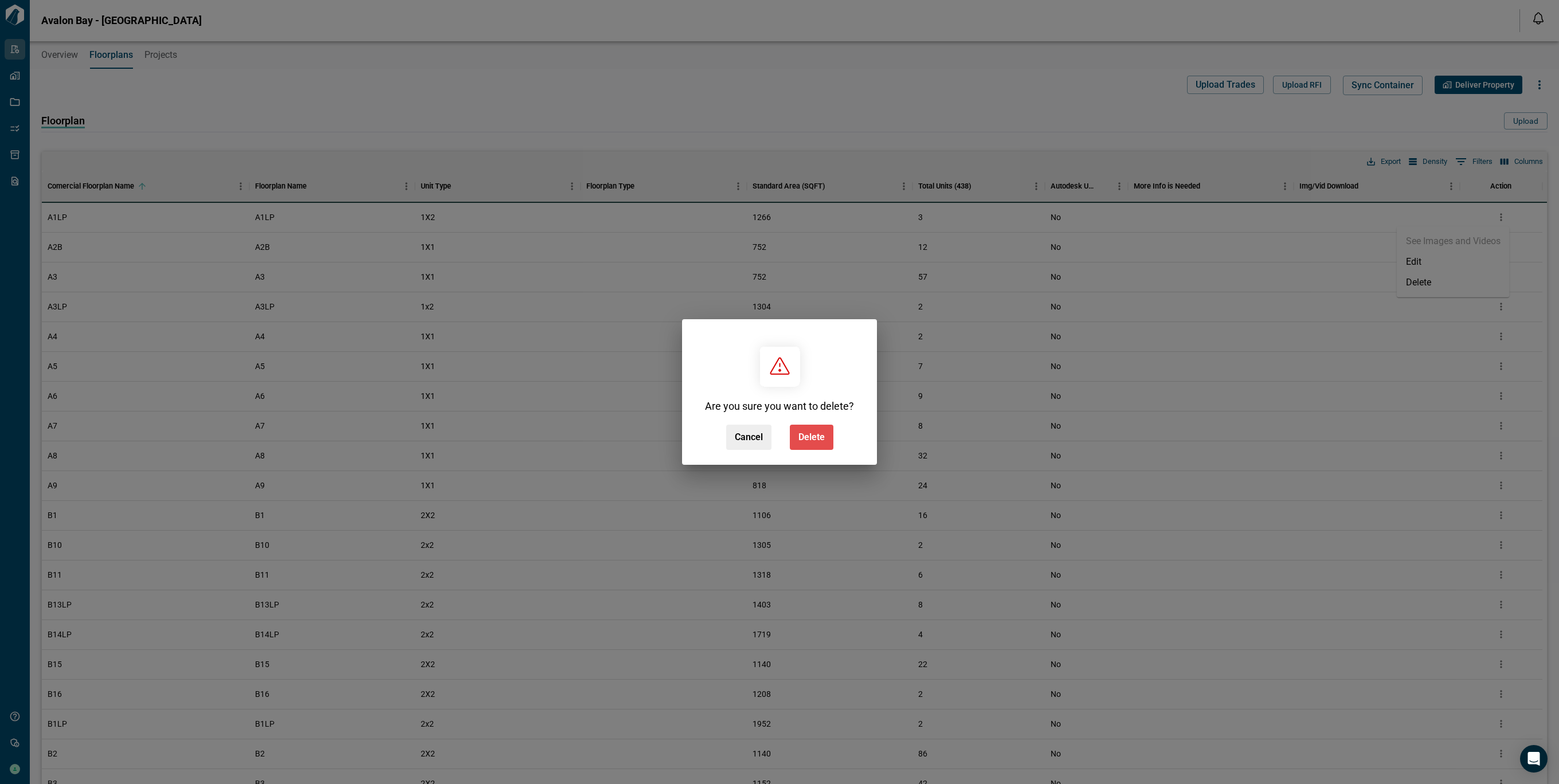
click at [806, 430] on button "Delete" at bounding box center [812, 437] width 44 height 25
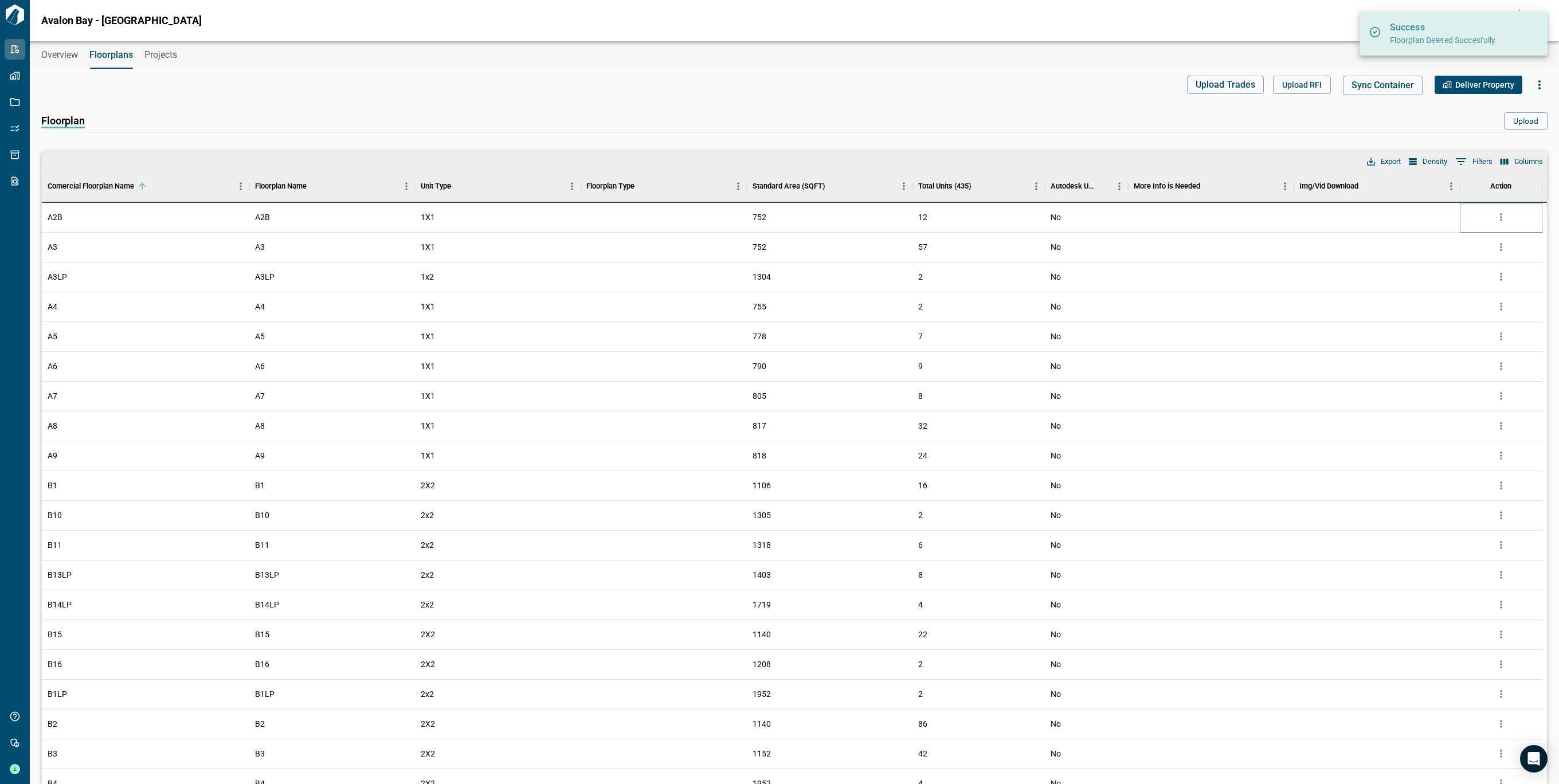
drag, startPoint x: 1505, startPoint y: 216, endPoint x: 1504, endPoint y: 222, distance: 6.1
click at [1504, 214] on icon "more" at bounding box center [1501, 217] width 11 height 11
click at [1445, 287] on li "Delete" at bounding box center [1453, 283] width 113 height 21
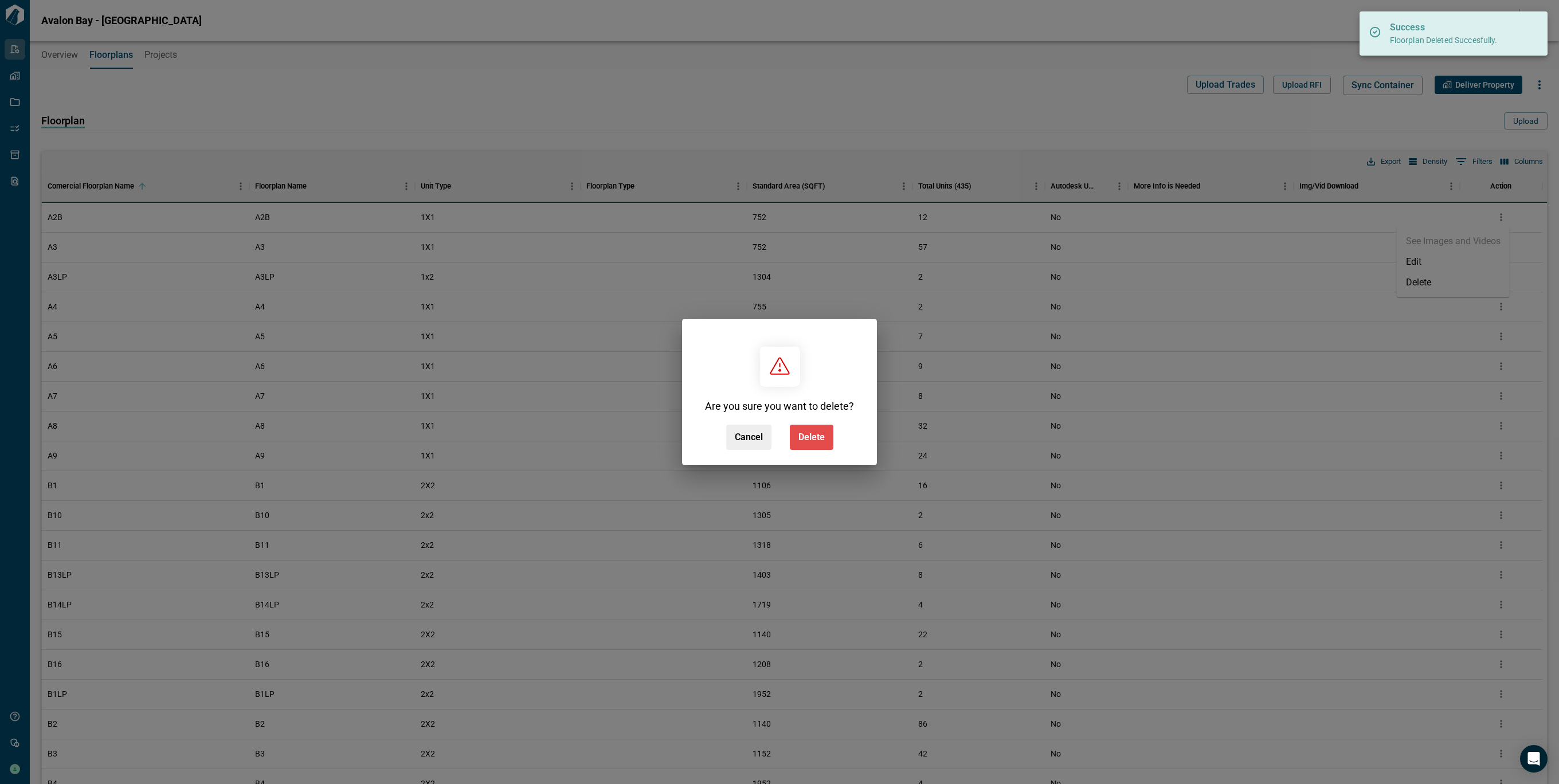
click at [813, 436] on span "Delete" at bounding box center [812, 437] width 27 height 11
click at [813, 436] on div "Cancel Delete" at bounding box center [780, 437] width 107 height 25
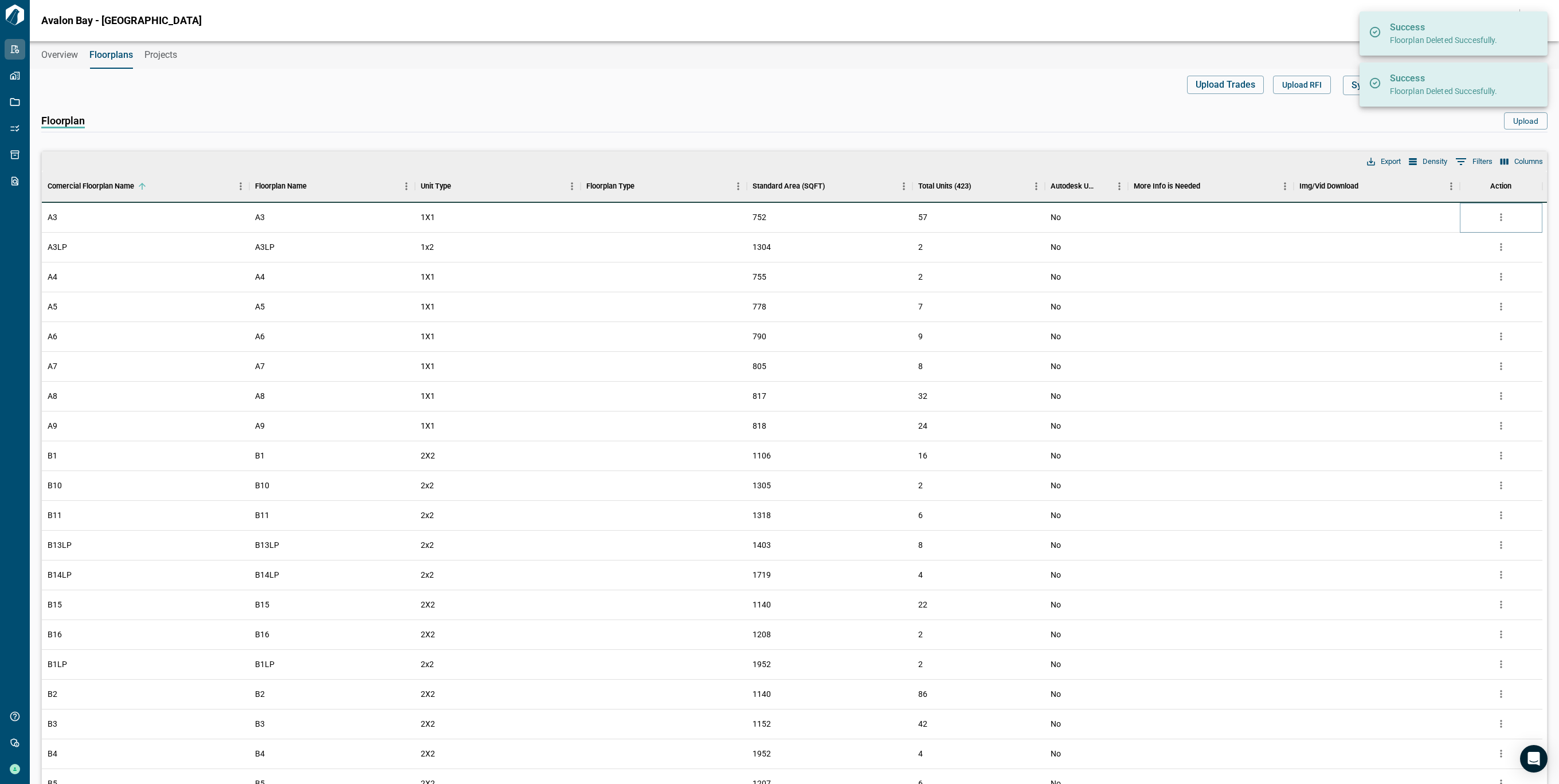
click at [1502, 213] on icon "more" at bounding box center [1501, 217] width 11 height 11
click at [1464, 275] on li "Delete" at bounding box center [1453, 283] width 113 height 21
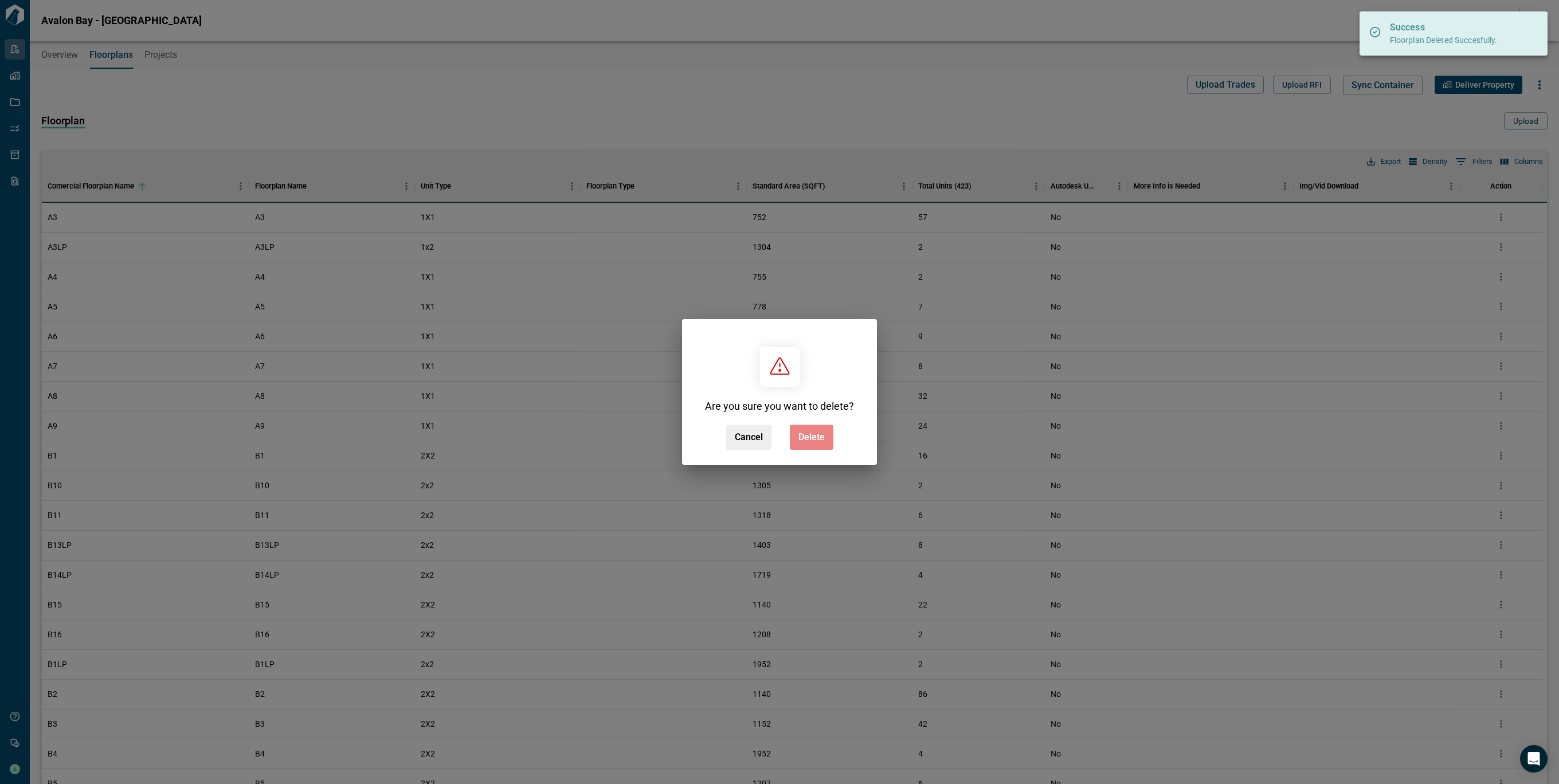
click at [828, 438] on button "Delete" at bounding box center [812, 437] width 44 height 25
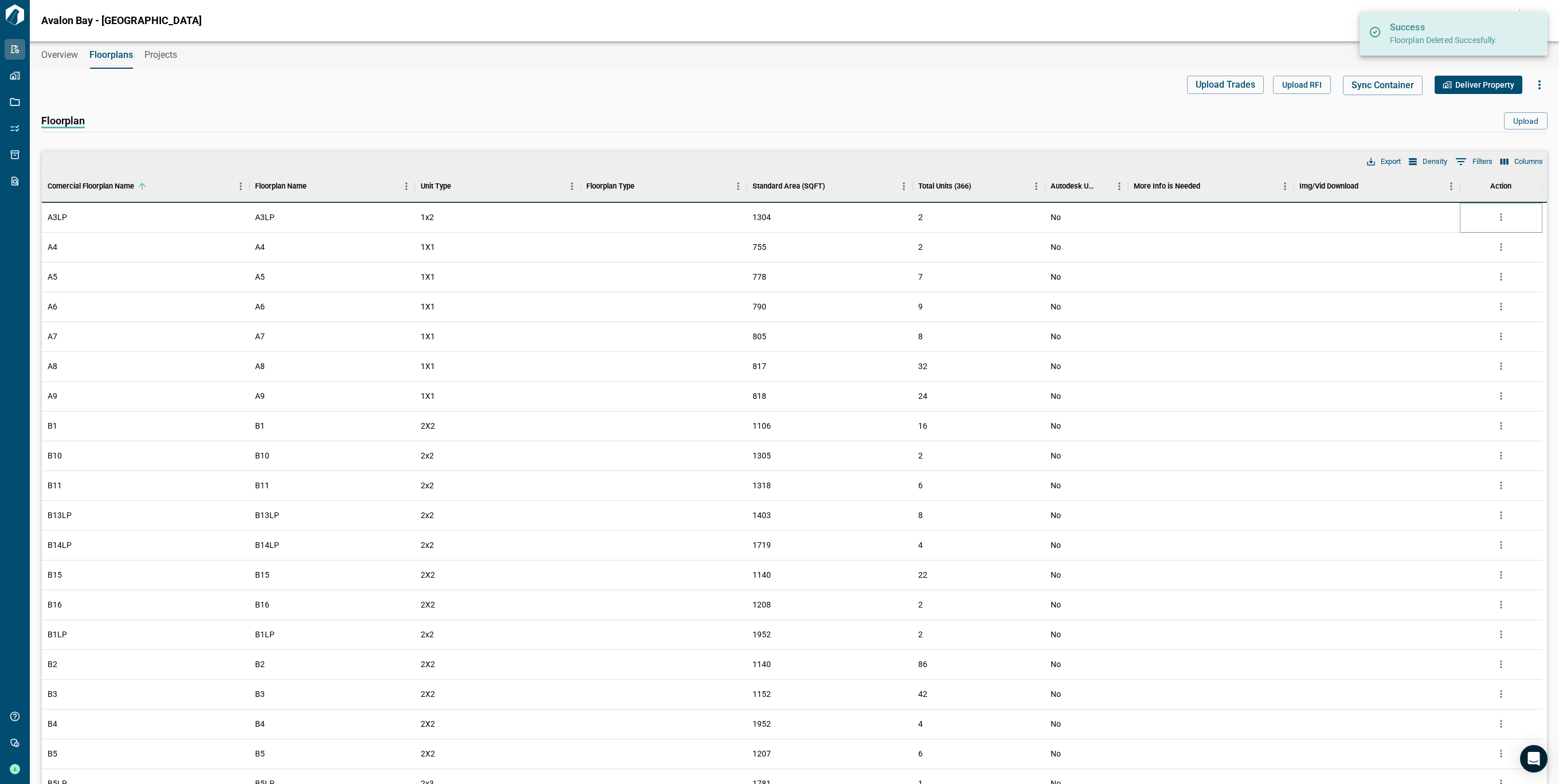
click at [1504, 223] on button "more" at bounding box center [1501, 217] width 17 height 17
click at [1463, 275] on li "Delete" at bounding box center [1453, 283] width 113 height 21
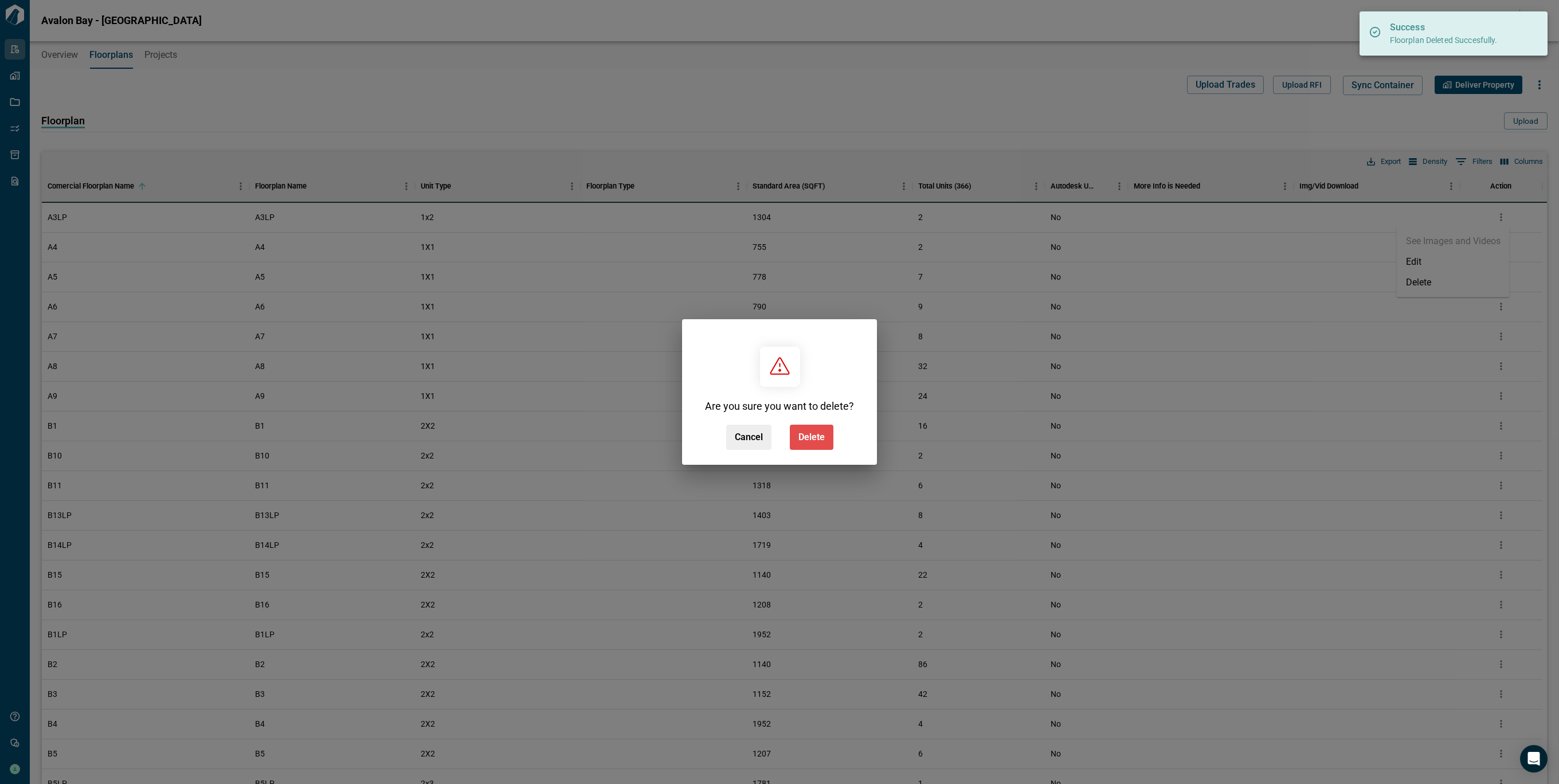
click at [820, 429] on button "Delete" at bounding box center [812, 437] width 44 height 25
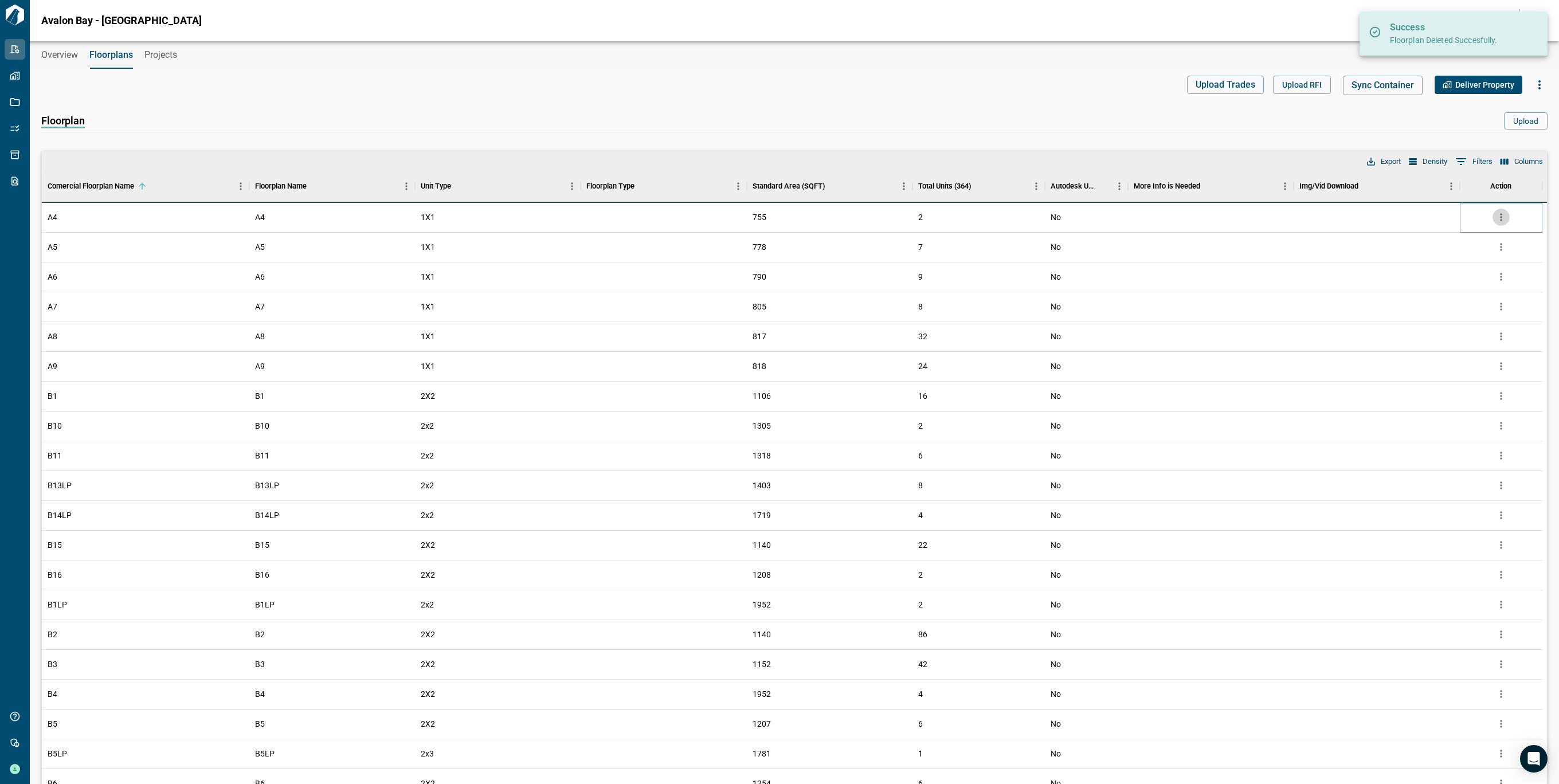
click at [1502, 221] on icon "more" at bounding box center [1501, 217] width 11 height 11
click at [1434, 285] on li "Delete" at bounding box center [1453, 283] width 113 height 21
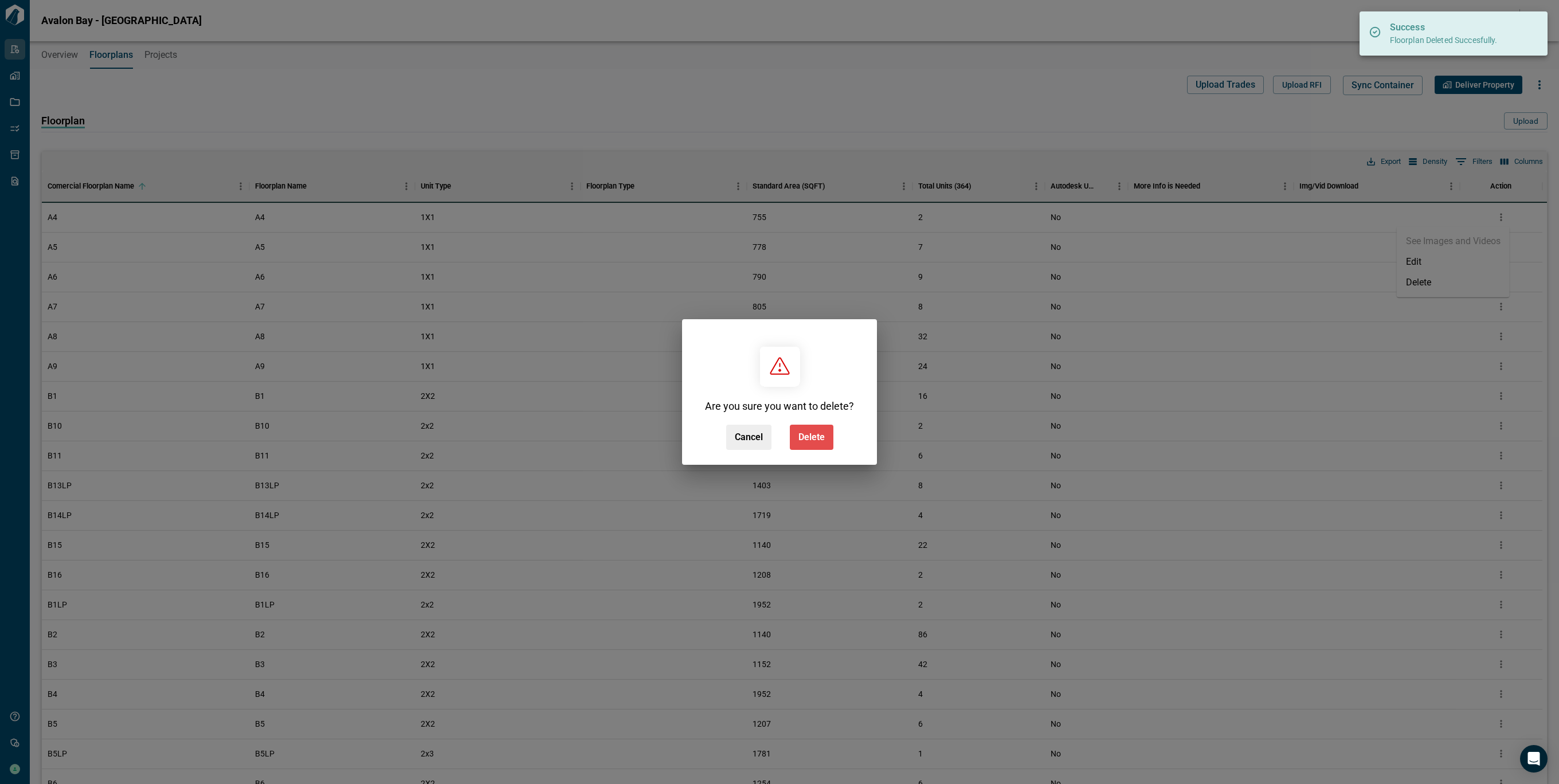
click at [814, 441] on span "Delete" at bounding box center [812, 437] width 27 height 11
click at [814, 441] on div "Cancel Delete" at bounding box center [780, 437] width 107 height 25
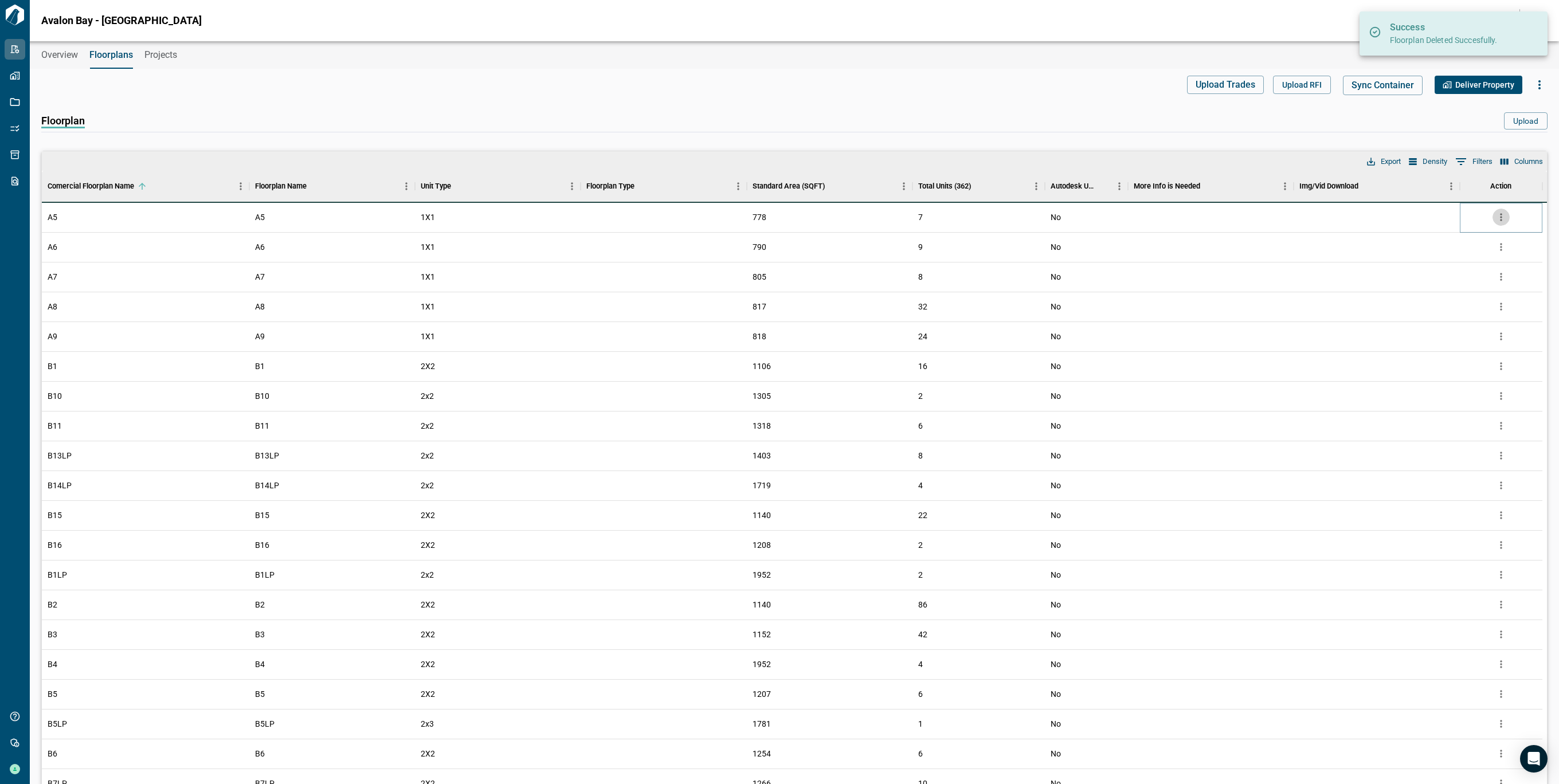
click at [1501, 220] on icon "more" at bounding box center [1500, 217] width 2 height 7
click at [1437, 275] on li "Delete" at bounding box center [1453, 283] width 113 height 21
click at [1500, 217] on icon "more" at bounding box center [1501, 217] width 11 height 11
click at [1459, 283] on li "Delete" at bounding box center [1453, 283] width 113 height 21
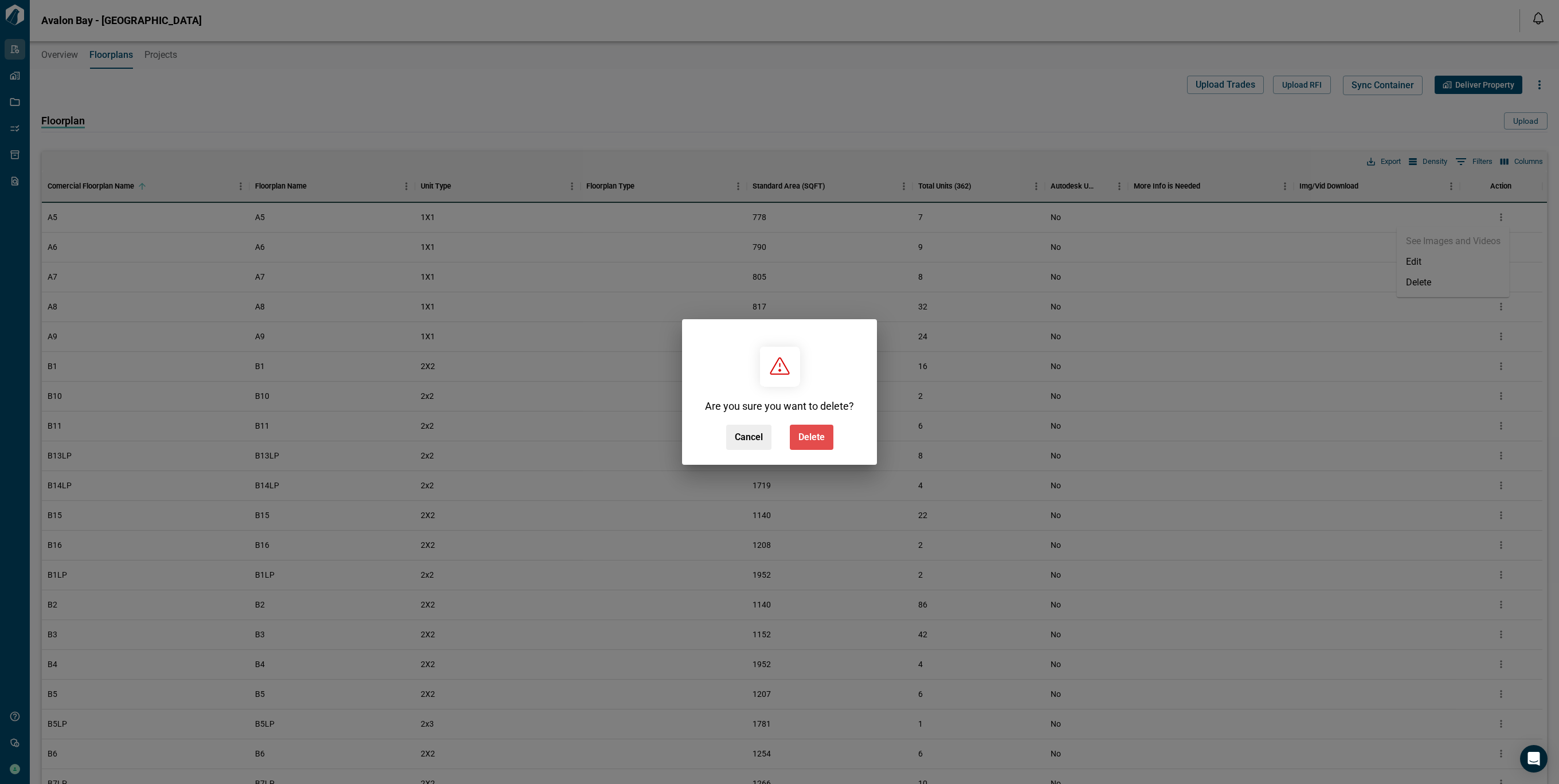
click at [807, 438] on span "Delete" at bounding box center [812, 437] width 27 height 11
click at [807, 438] on div "Cancel Delete" at bounding box center [780, 437] width 107 height 25
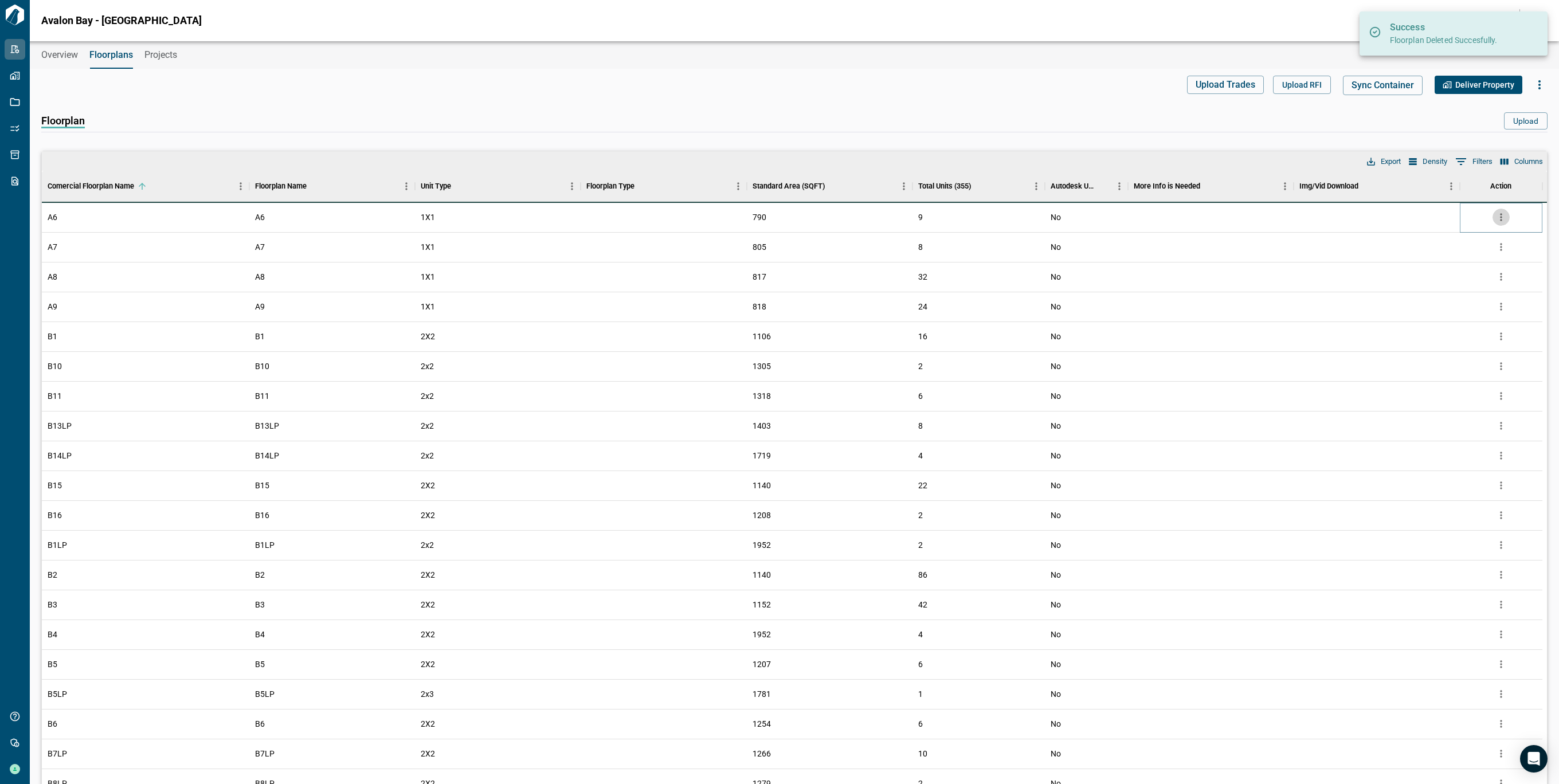
click at [1496, 219] on icon "more" at bounding box center [1501, 217] width 11 height 11
click at [1468, 287] on li "Delete" at bounding box center [1453, 283] width 113 height 21
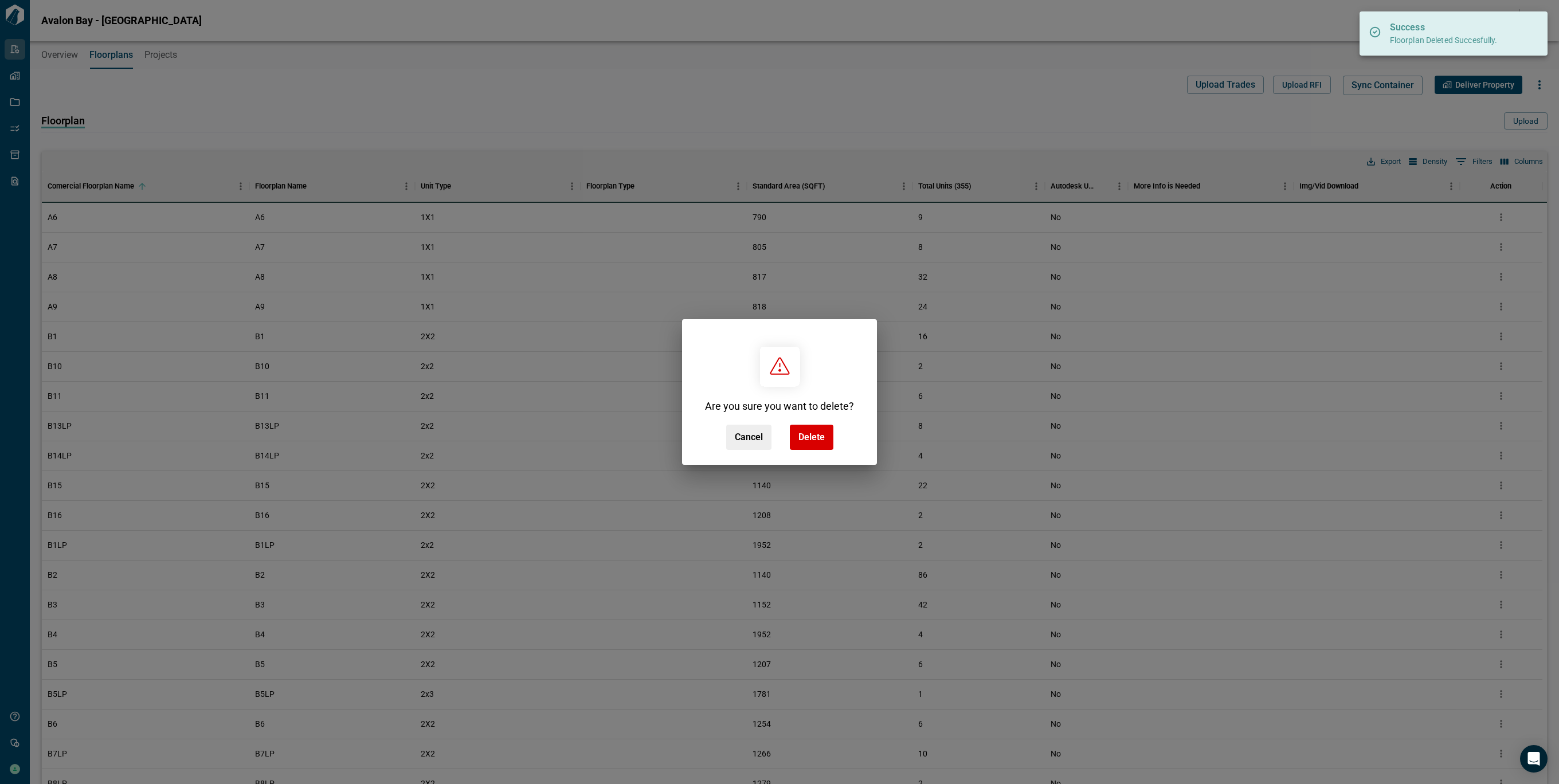
click at [1468, 287] on div "Are you sure you want to delete? Cancel Delete" at bounding box center [780, 392] width 1559 height 784
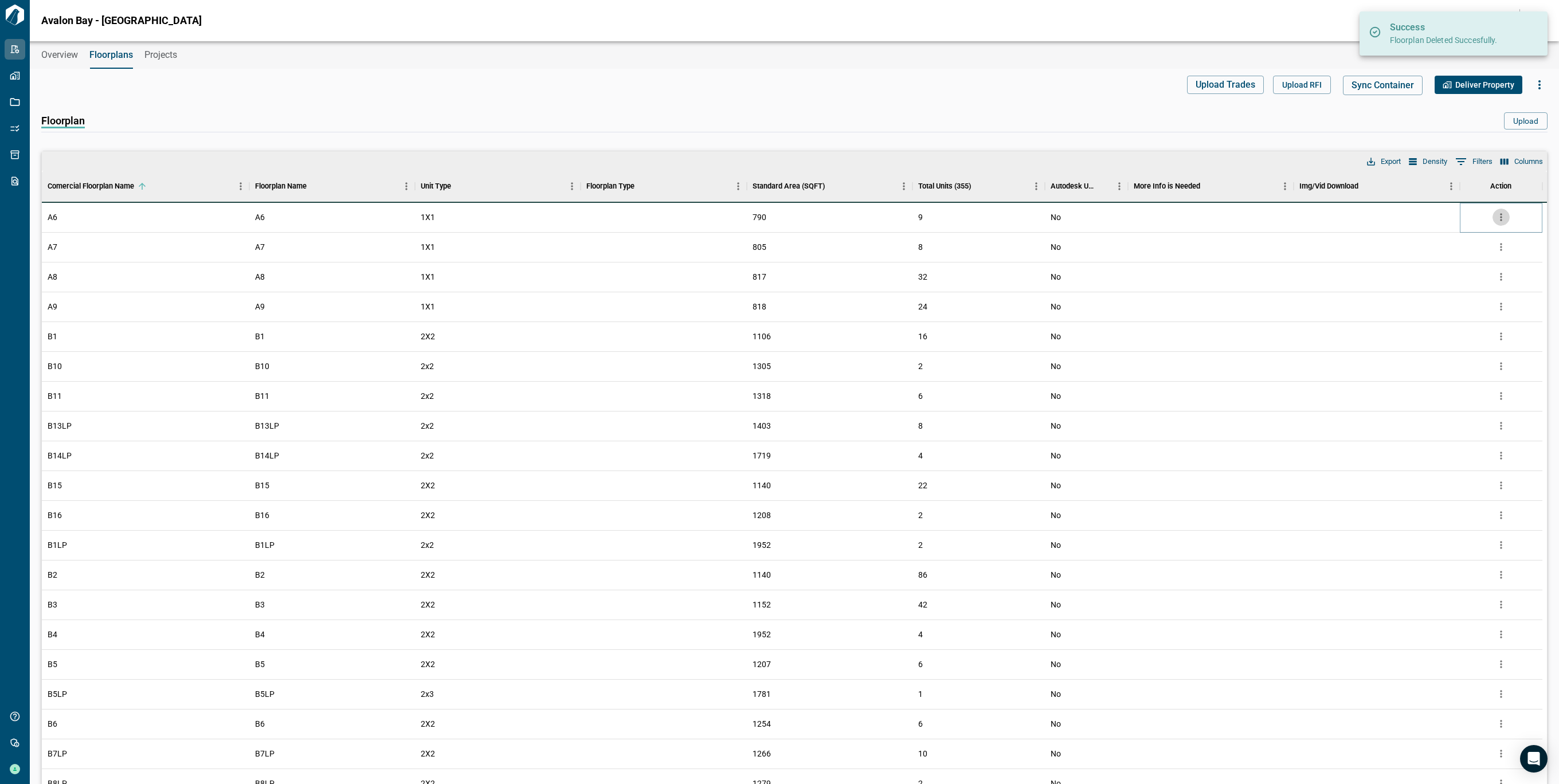
click at [1503, 216] on icon "more" at bounding box center [1501, 217] width 11 height 11
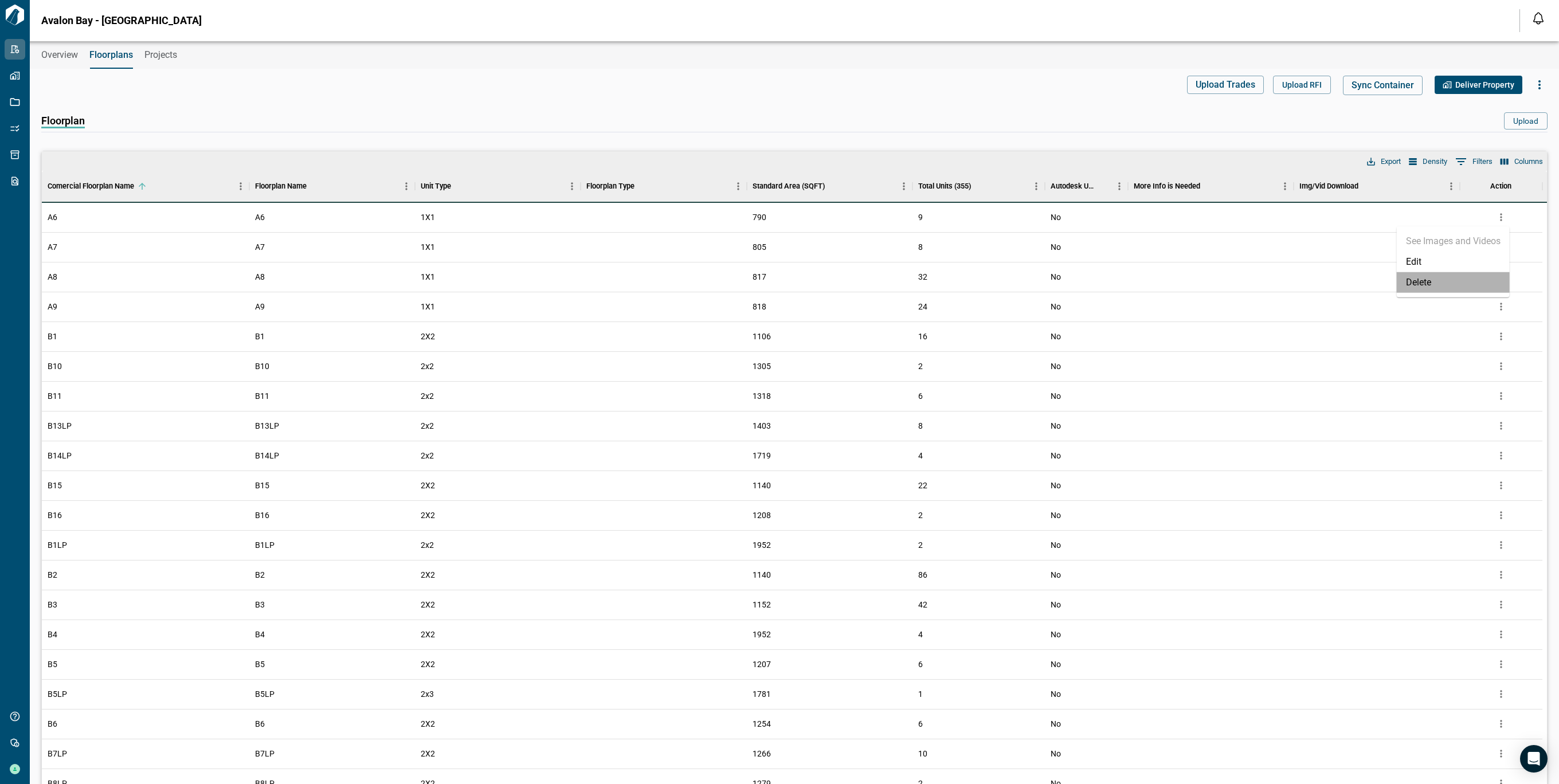
click at [1425, 286] on li "Delete" at bounding box center [1453, 283] width 113 height 21
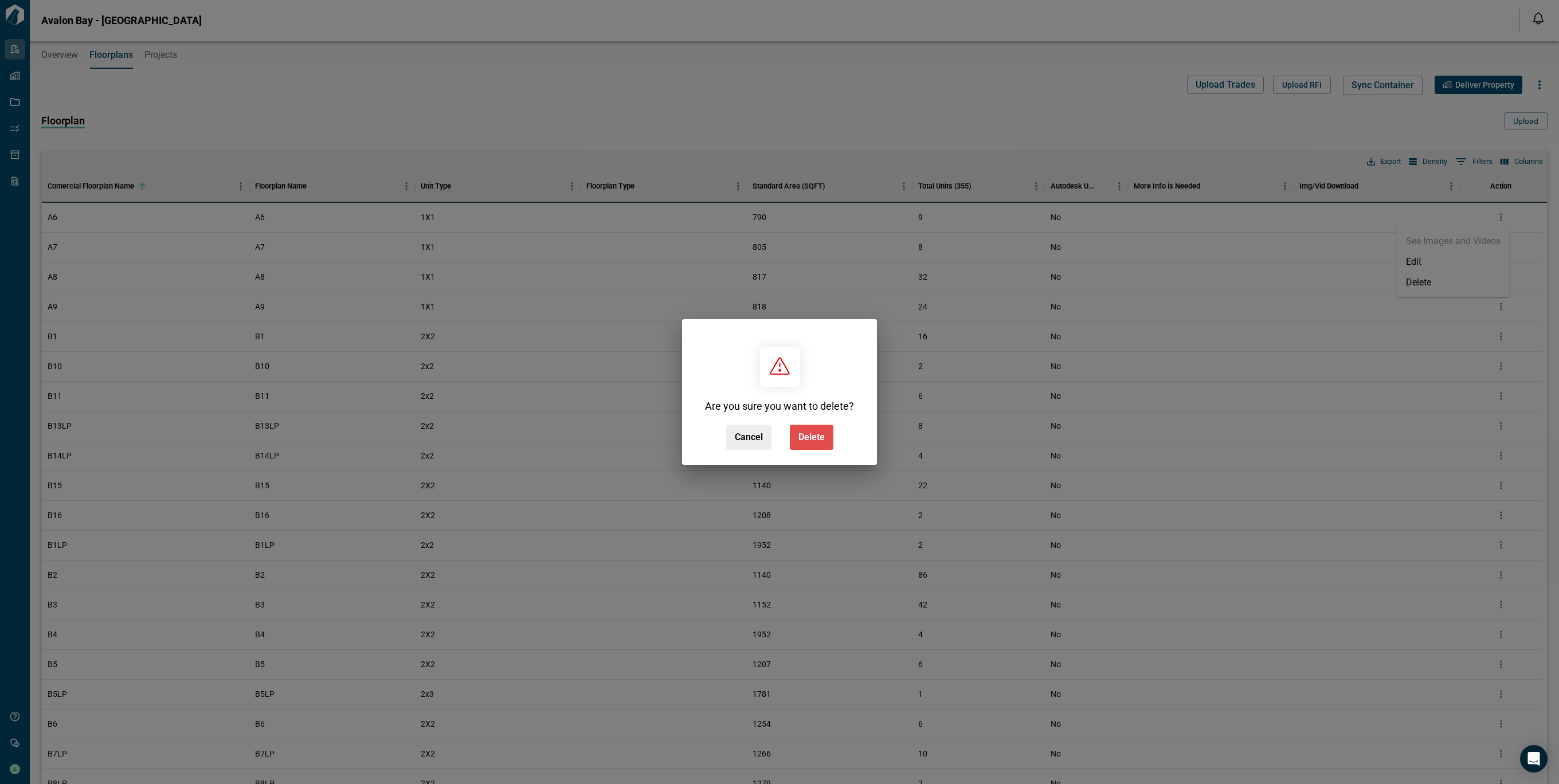
click at [813, 434] on span "Delete" at bounding box center [812, 437] width 27 height 11
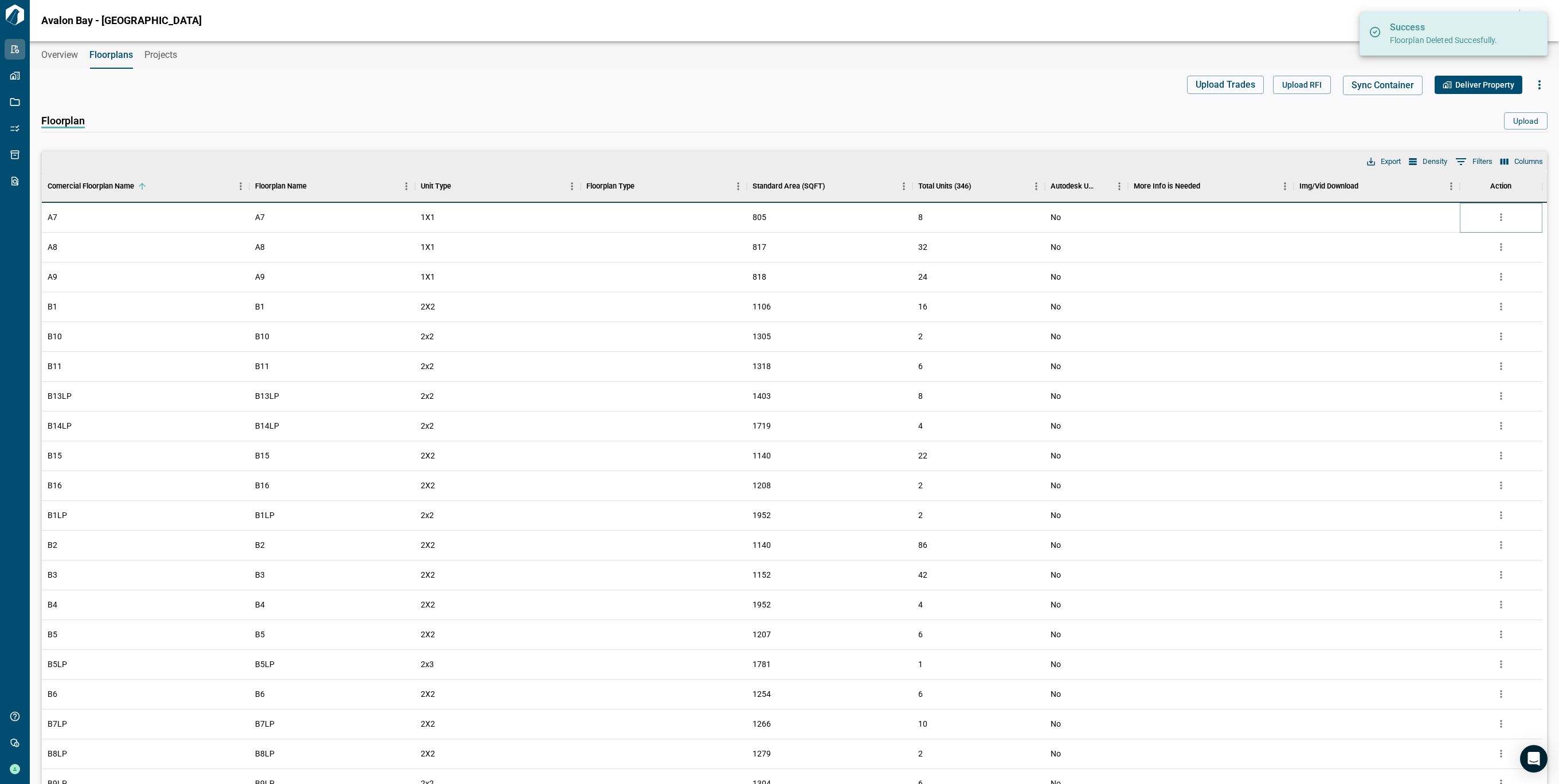
click at [1498, 214] on icon "more" at bounding box center [1501, 217] width 11 height 11
click at [1438, 281] on li "Delete" at bounding box center [1453, 283] width 113 height 21
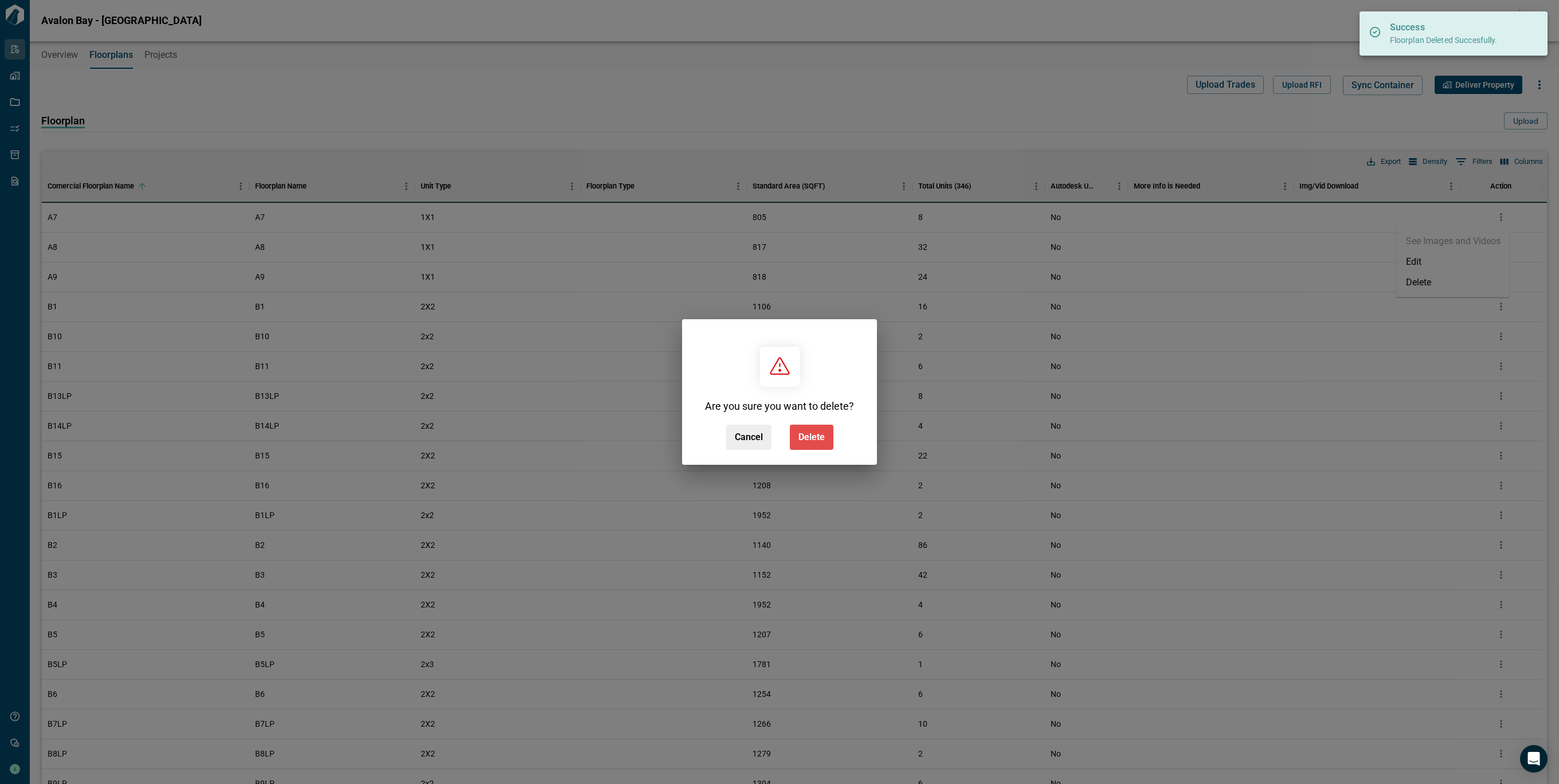
click at [804, 439] on span "Delete" at bounding box center [812, 437] width 27 height 11
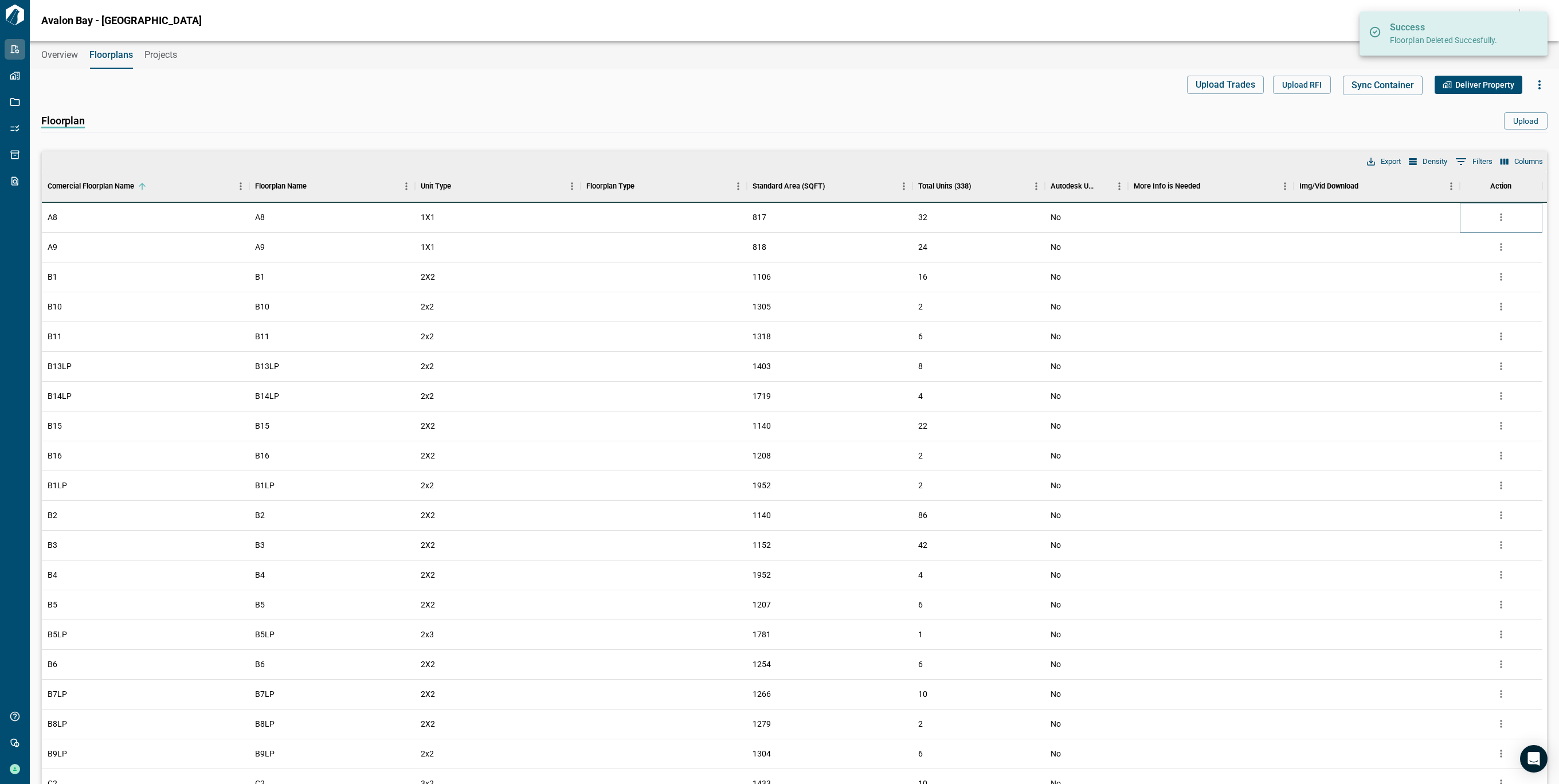
click at [1498, 217] on icon "more" at bounding box center [1501, 217] width 11 height 11
click at [1445, 289] on li "Delete" at bounding box center [1453, 283] width 113 height 21
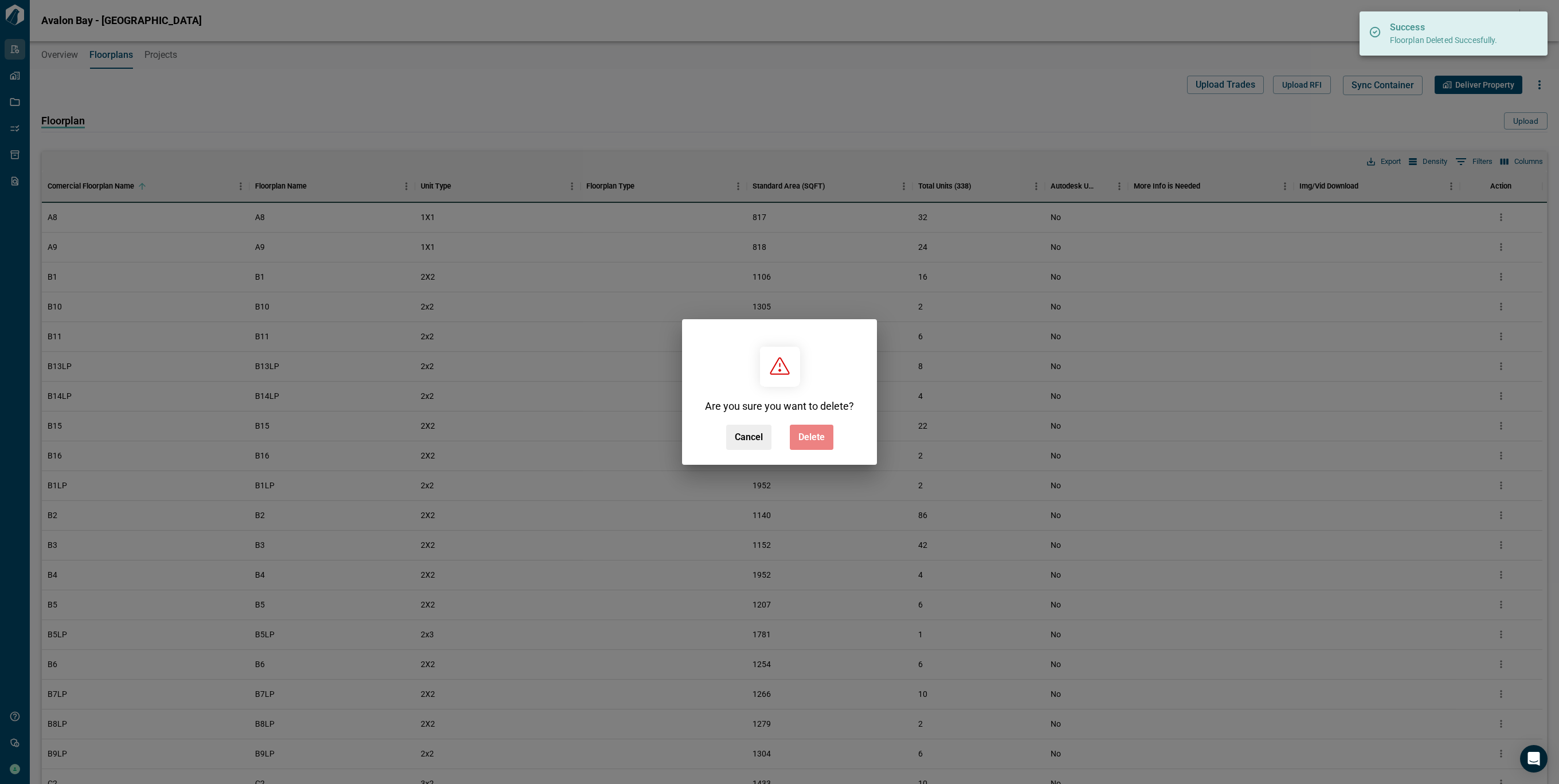
click at [811, 438] on span "Delete" at bounding box center [812, 437] width 27 height 11
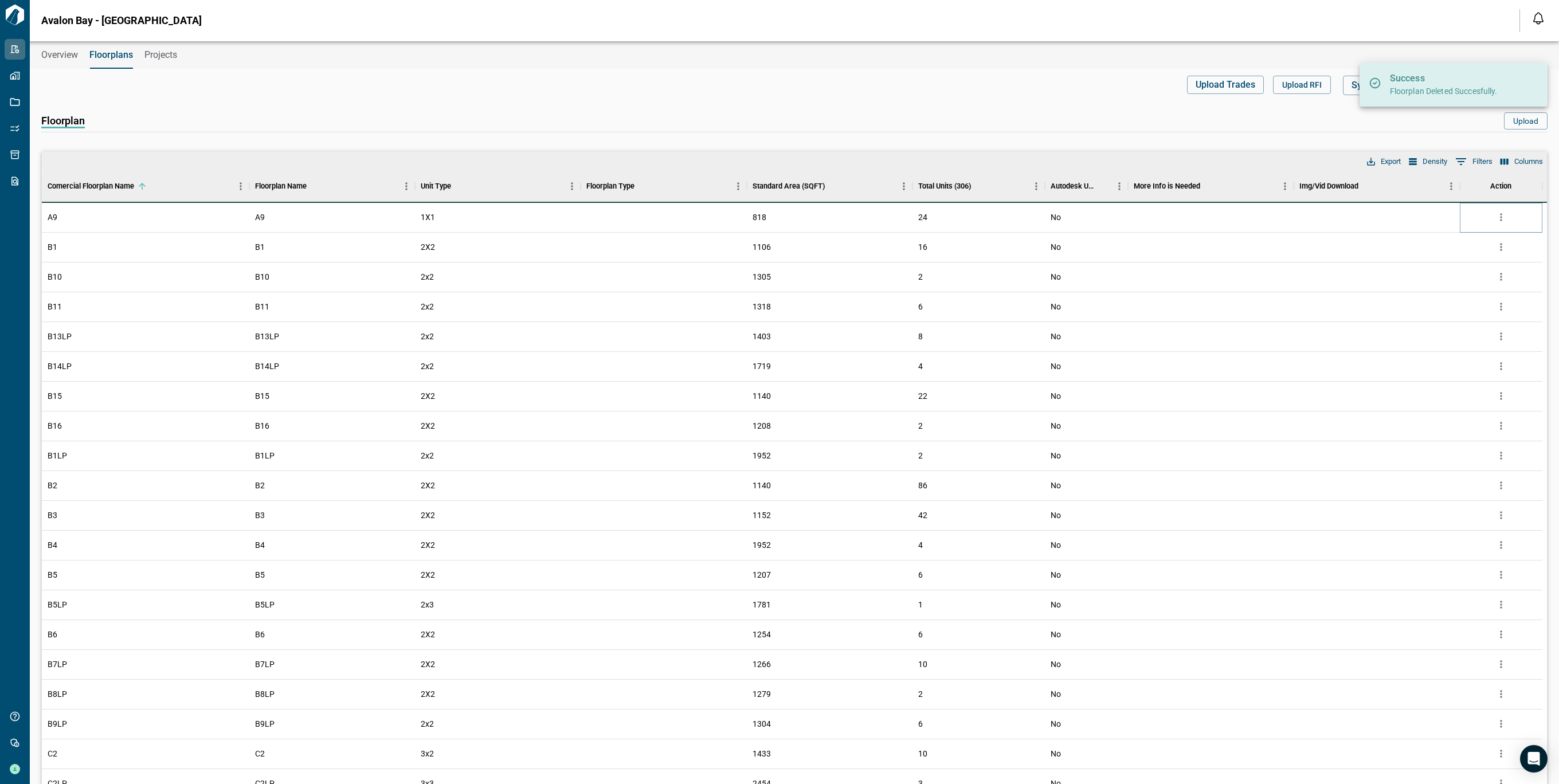
click at [1498, 217] on icon "more" at bounding box center [1501, 217] width 11 height 11
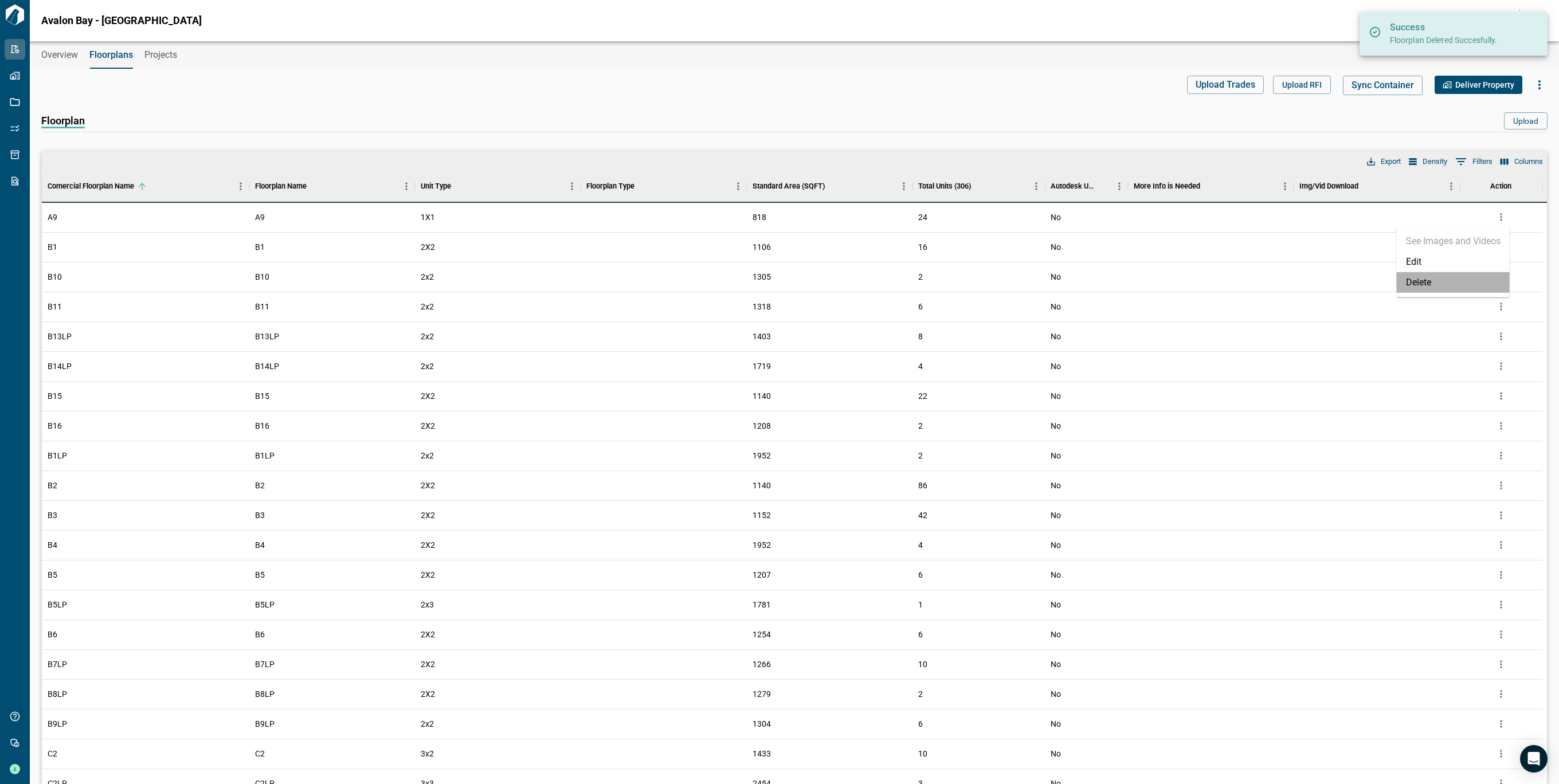
click at [1437, 286] on li "Delete" at bounding box center [1453, 283] width 113 height 21
click at [1508, 219] on button "more" at bounding box center [1501, 217] width 17 height 17
click at [1459, 281] on li "Delete" at bounding box center [1453, 283] width 113 height 21
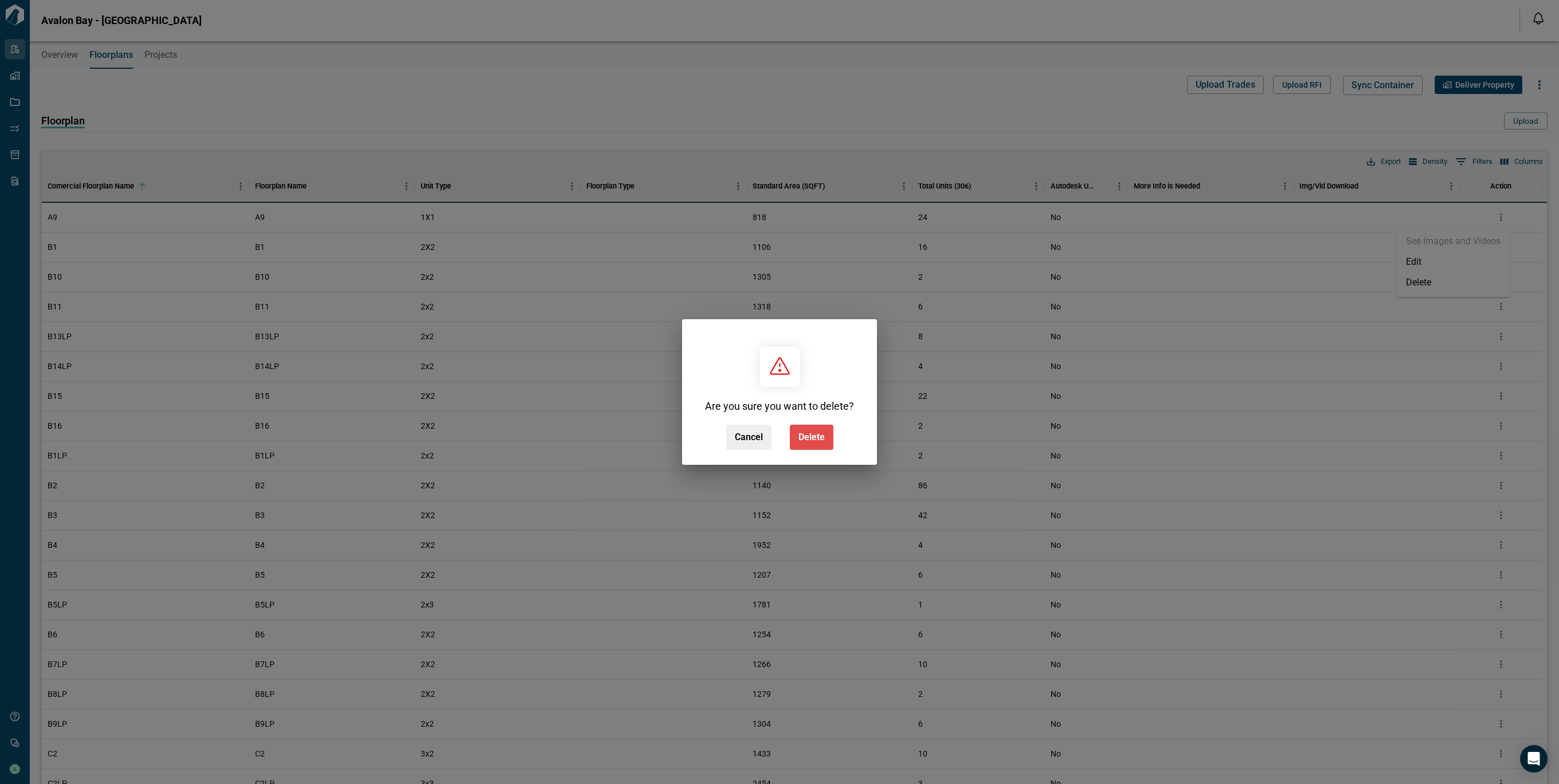
click at [810, 434] on span "Delete" at bounding box center [812, 437] width 27 height 11
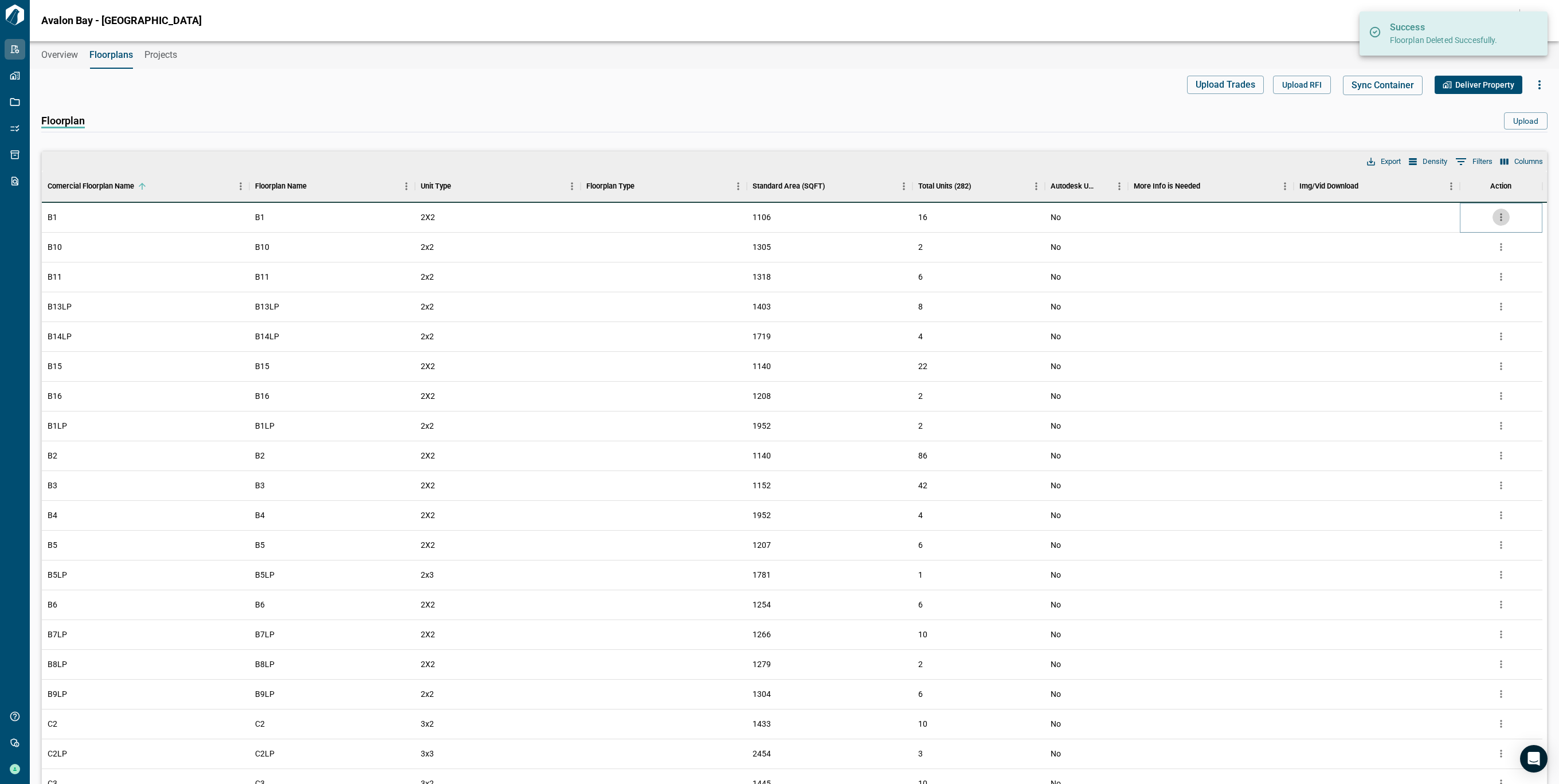
click at [1500, 213] on icon "more" at bounding box center [1501, 217] width 11 height 11
click at [1445, 275] on li "Delete" at bounding box center [1453, 283] width 113 height 21
click at [1496, 216] on icon "more" at bounding box center [1501, 217] width 11 height 11
click at [1458, 286] on li "Delete" at bounding box center [1453, 283] width 113 height 21
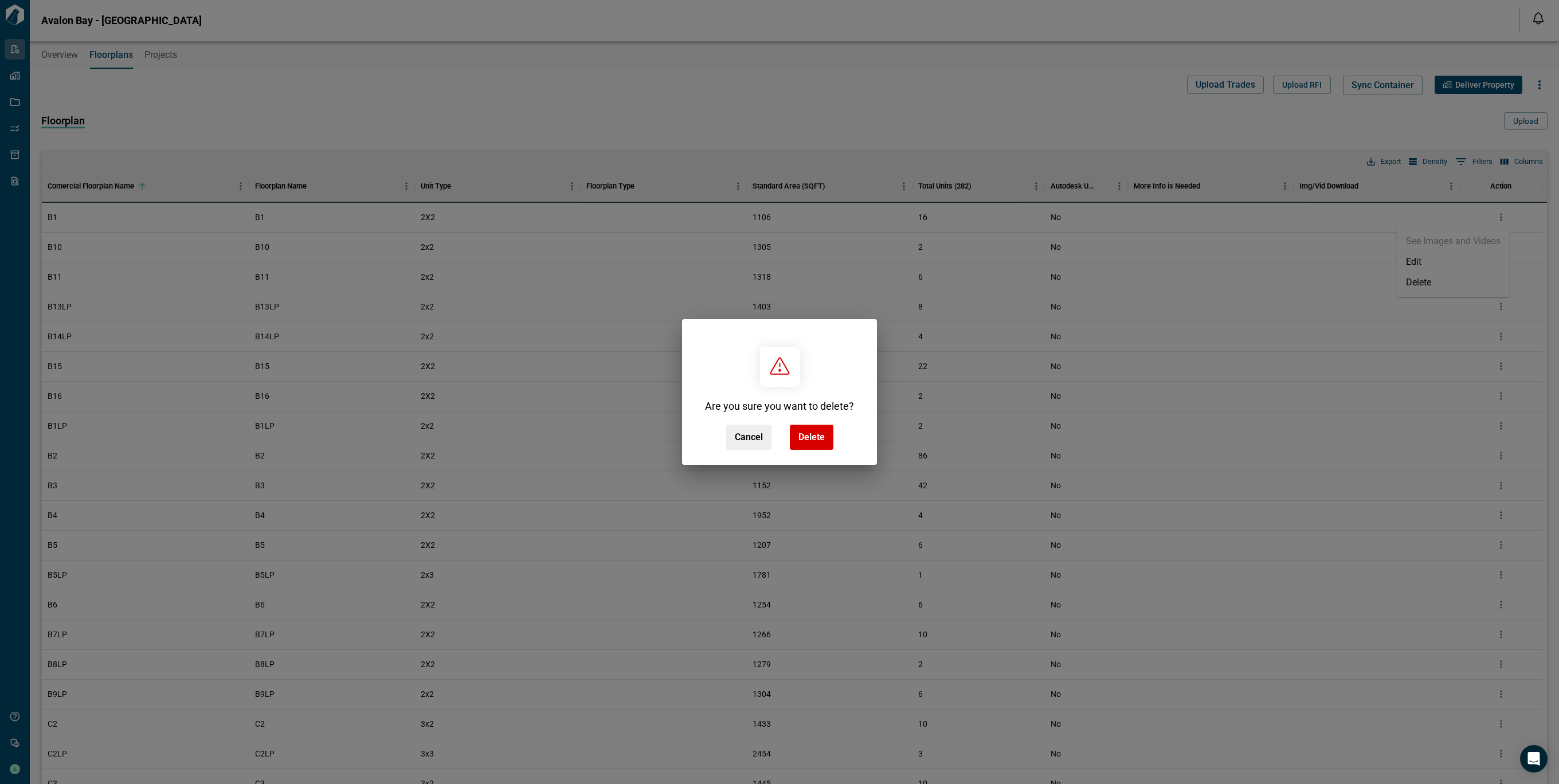
click at [815, 436] on span "Delete" at bounding box center [812, 437] width 27 height 11
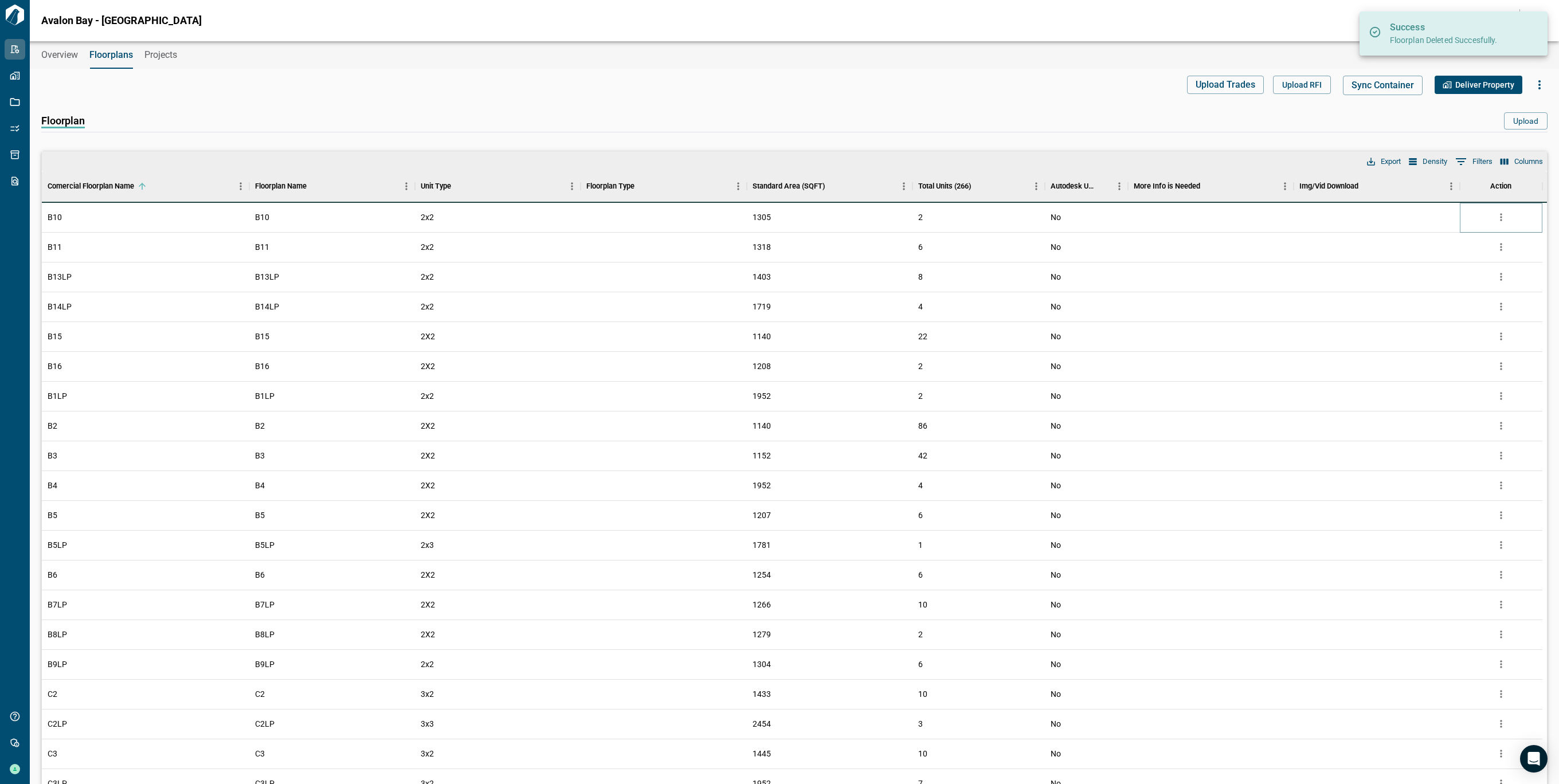
click at [1497, 214] on icon "more" at bounding box center [1501, 217] width 11 height 11
click at [1443, 285] on li "Delete" at bounding box center [1453, 283] width 113 height 21
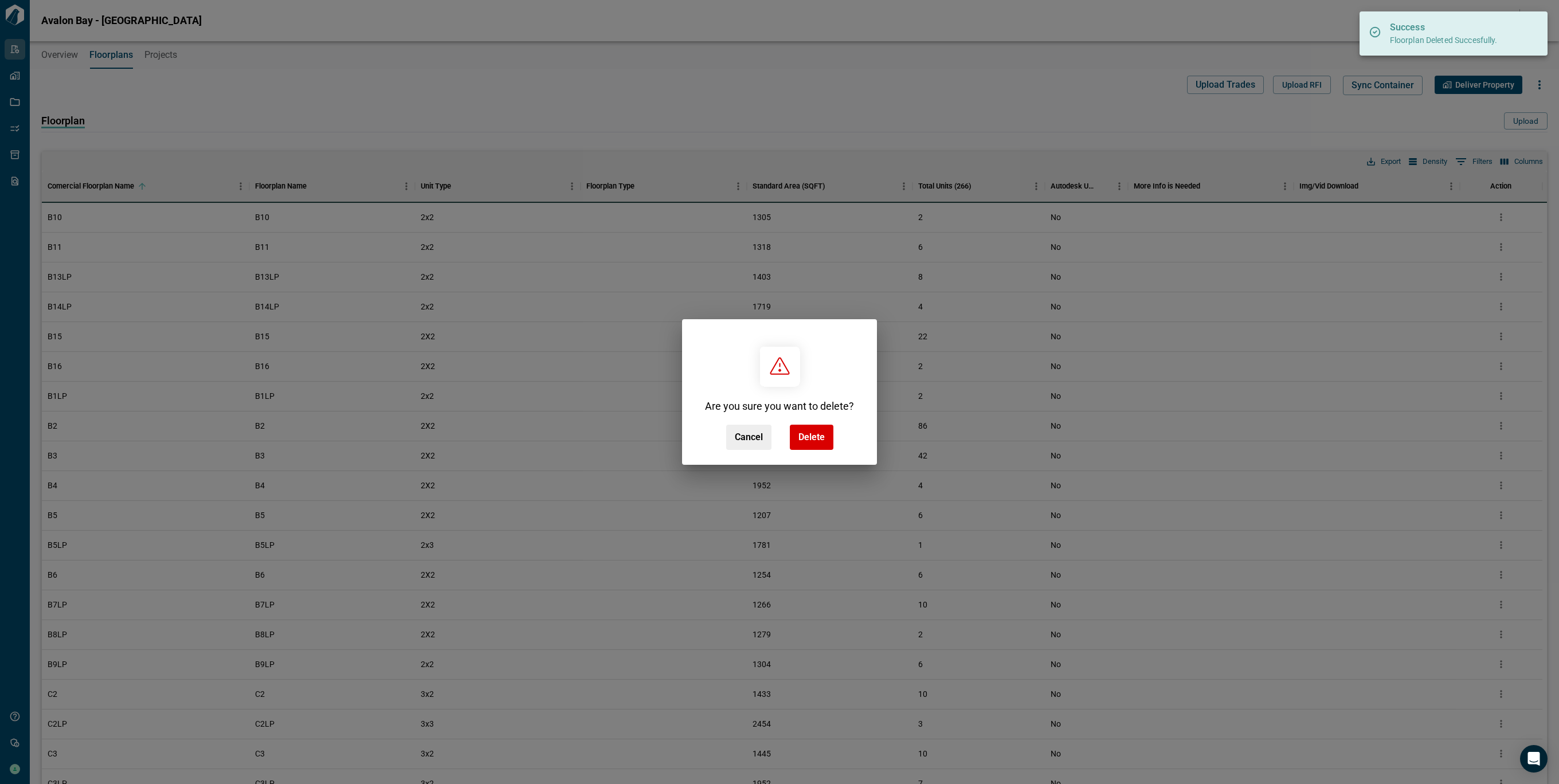
click at [1443, 285] on div "Are you sure you want to delete? Cancel Delete" at bounding box center [780, 392] width 1559 height 784
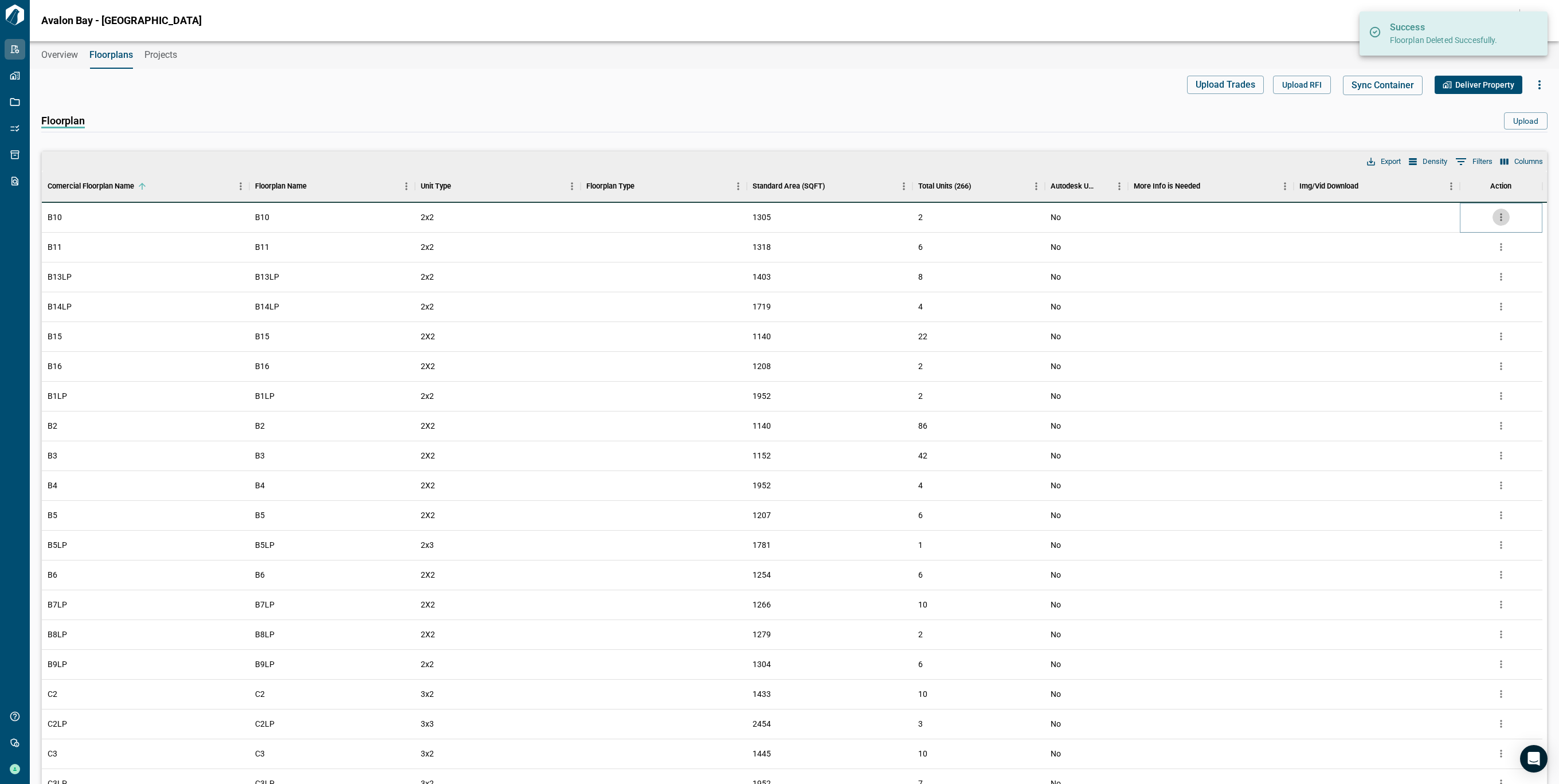
click at [1499, 214] on icon "more" at bounding box center [1501, 217] width 11 height 11
click at [1443, 275] on li "Delete" at bounding box center [1453, 283] width 113 height 21
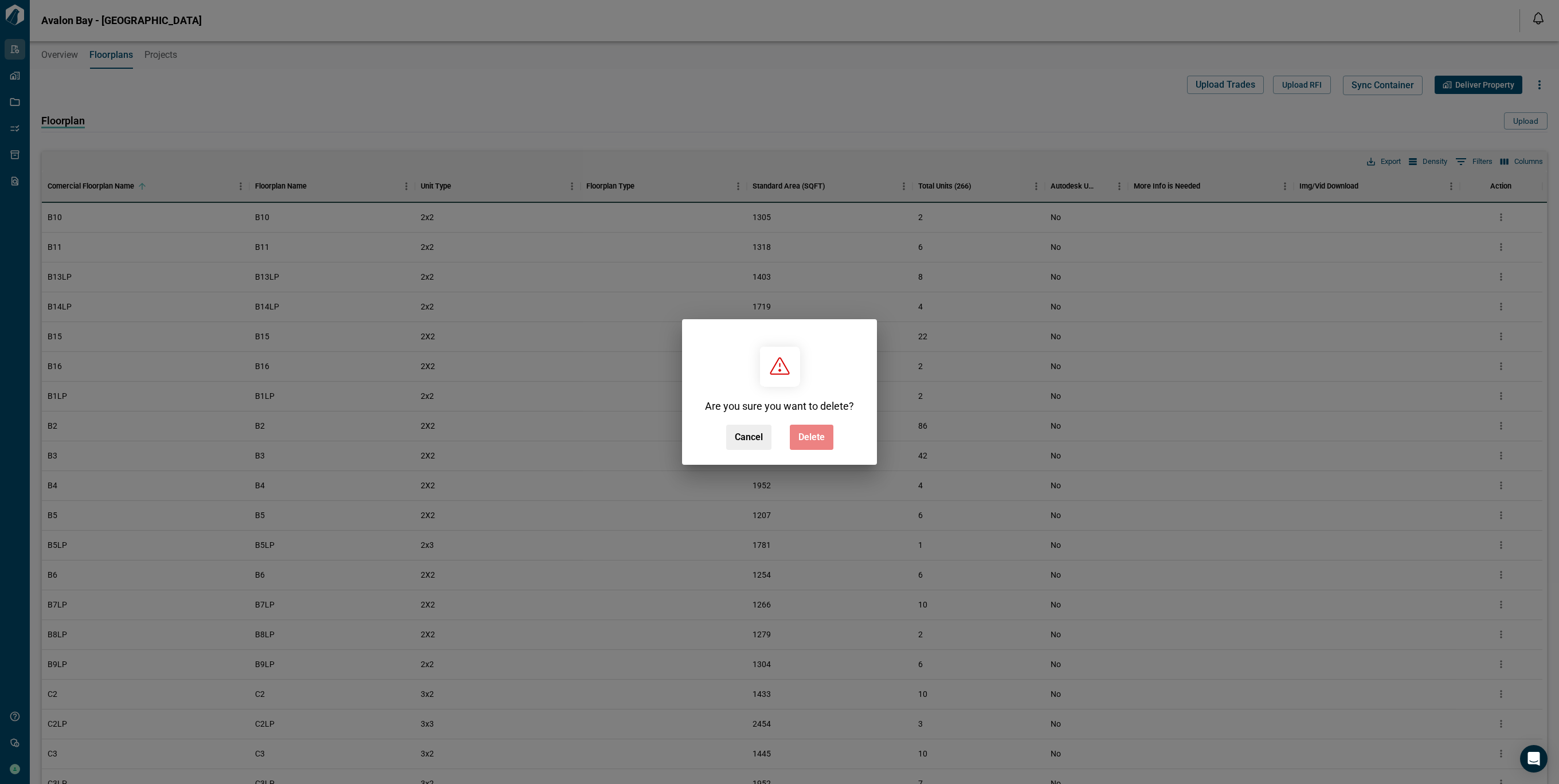
click at [806, 436] on span "Delete" at bounding box center [812, 437] width 27 height 11
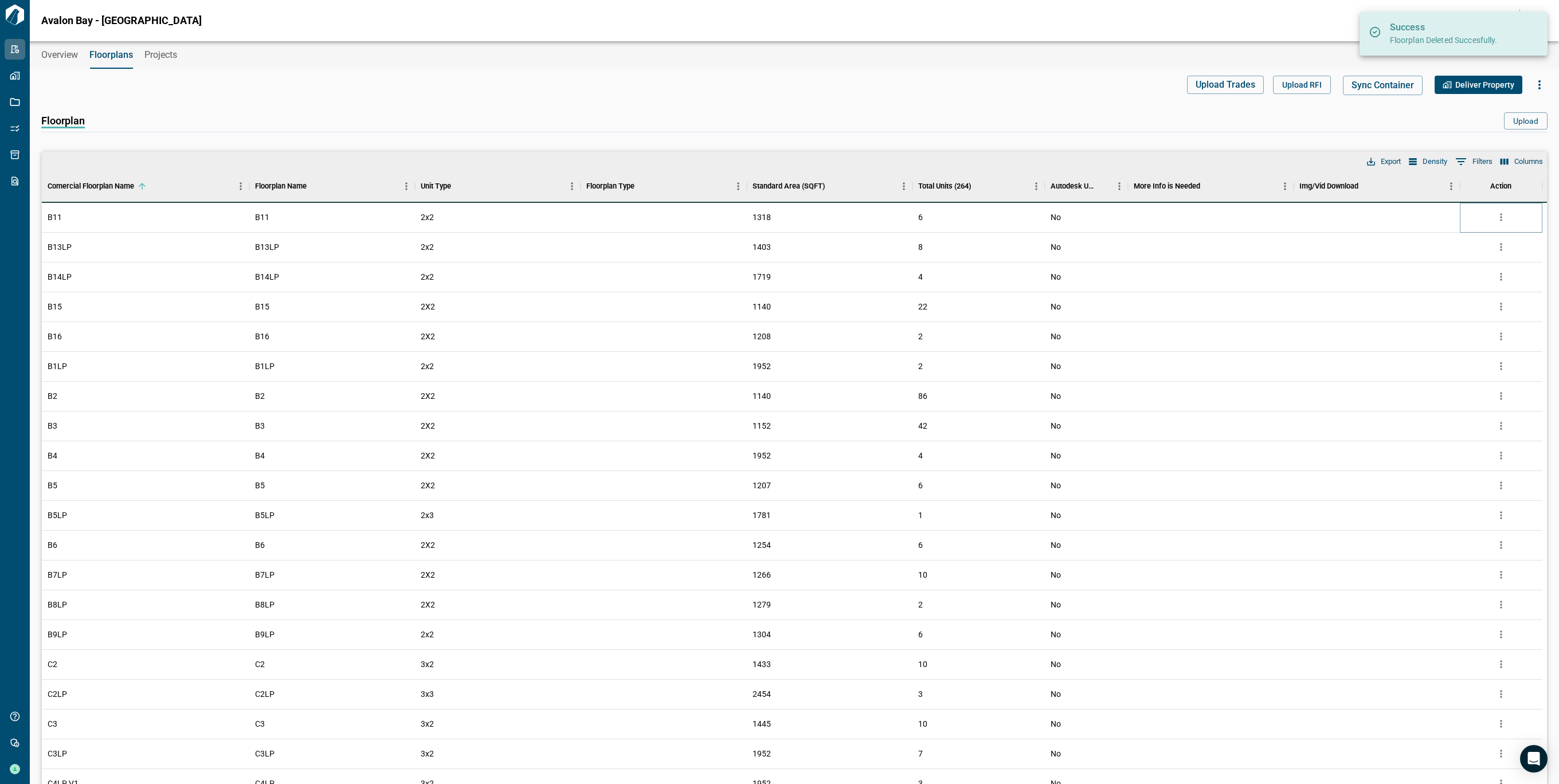
click at [1505, 222] on icon "more" at bounding box center [1501, 217] width 11 height 11
click at [1459, 290] on li "Delete" at bounding box center [1453, 283] width 113 height 21
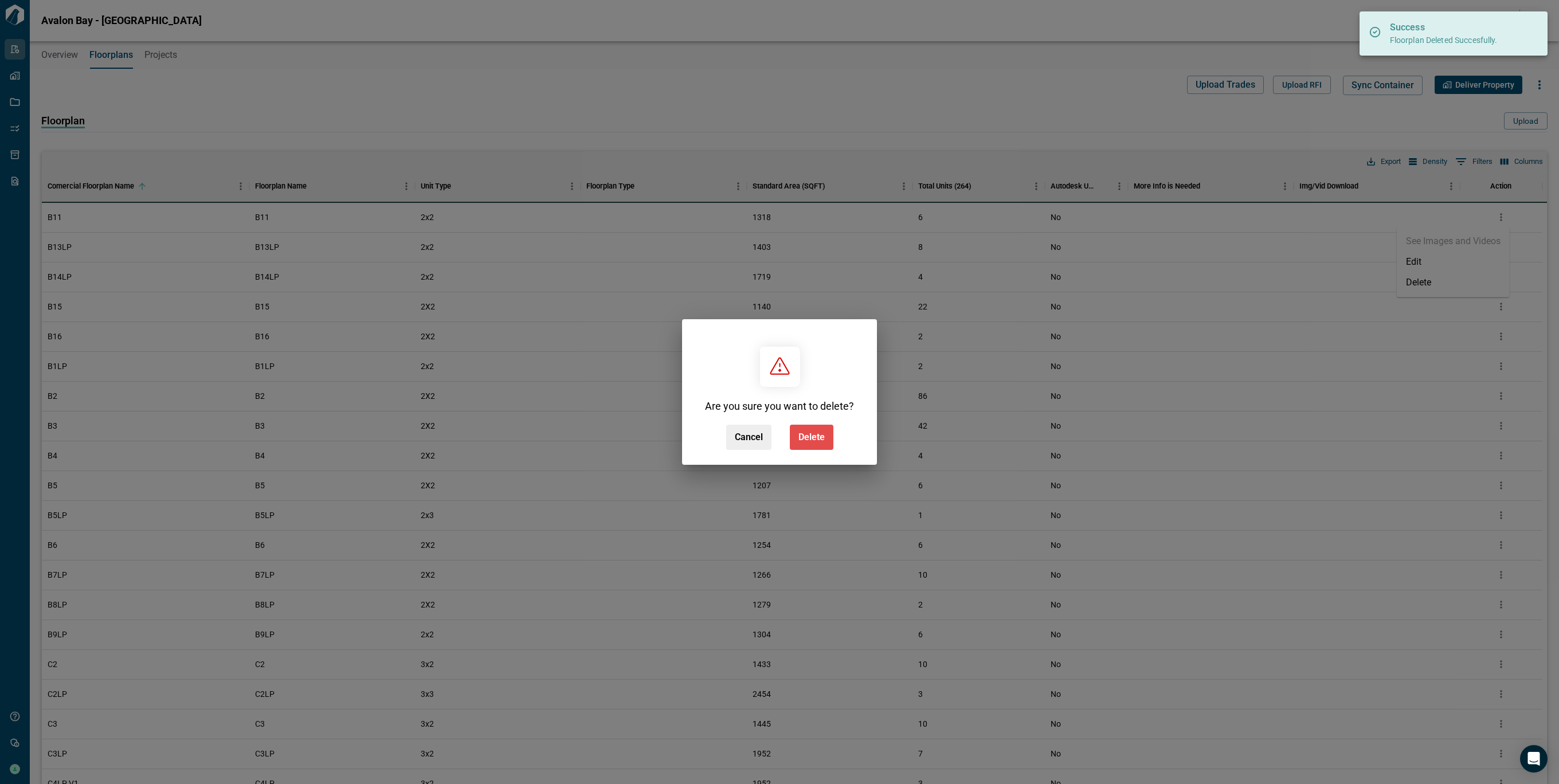
click at [811, 434] on span "Delete" at bounding box center [812, 437] width 27 height 11
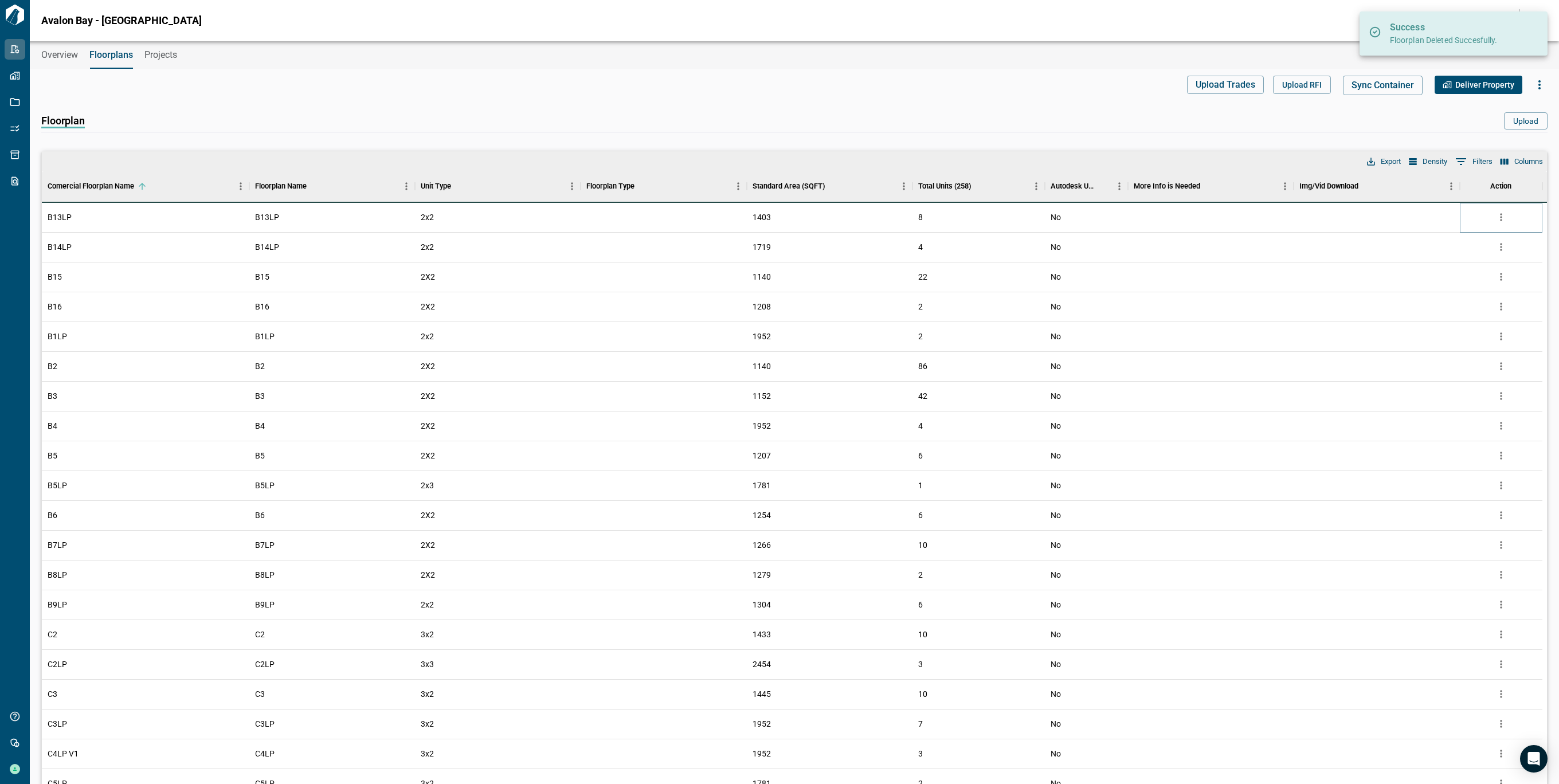
click at [1498, 220] on icon "more" at bounding box center [1501, 217] width 11 height 11
click at [1417, 291] on li "Delete" at bounding box center [1453, 283] width 113 height 21
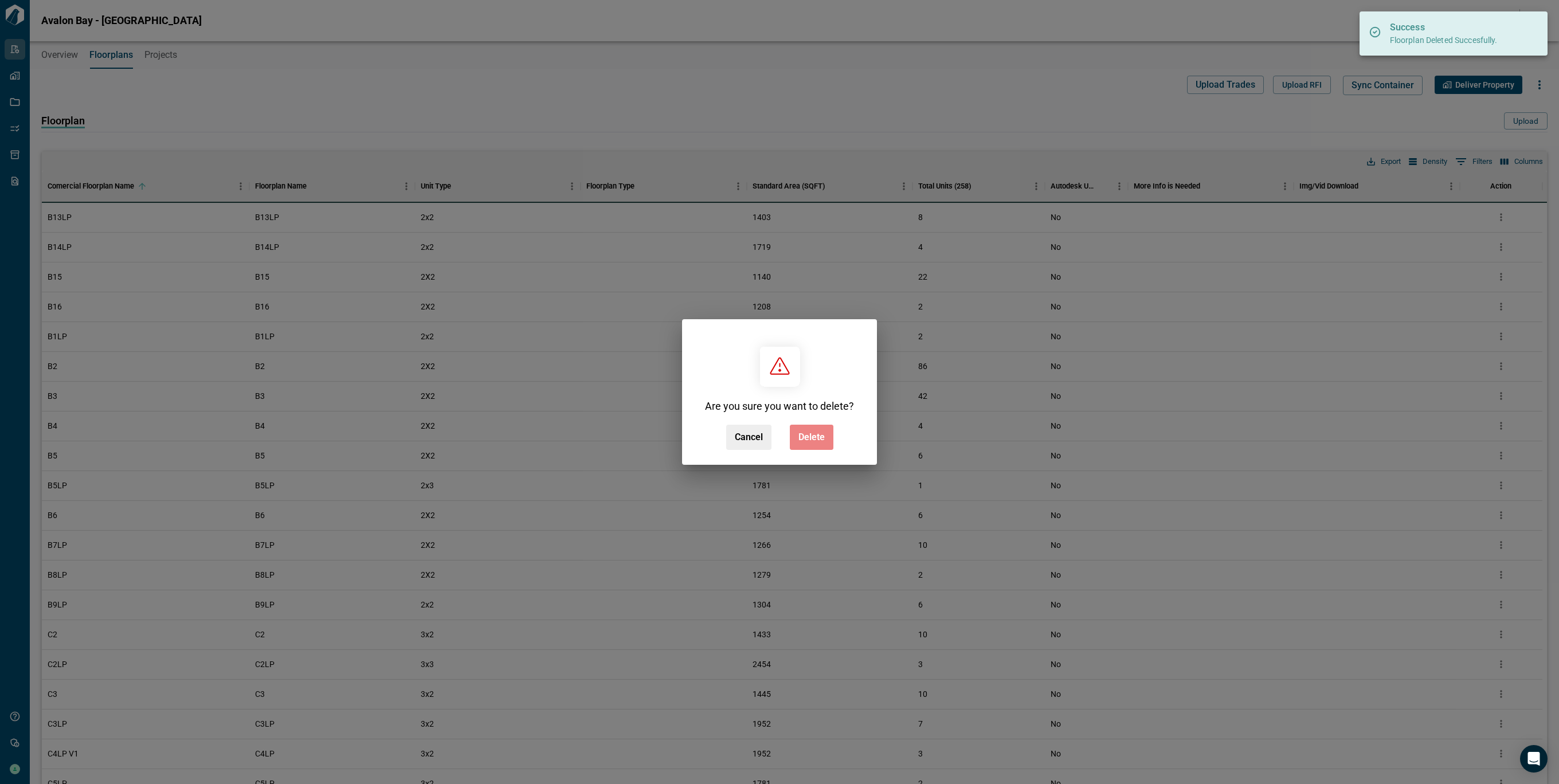
click at [808, 437] on span "Delete" at bounding box center [812, 437] width 27 height 11
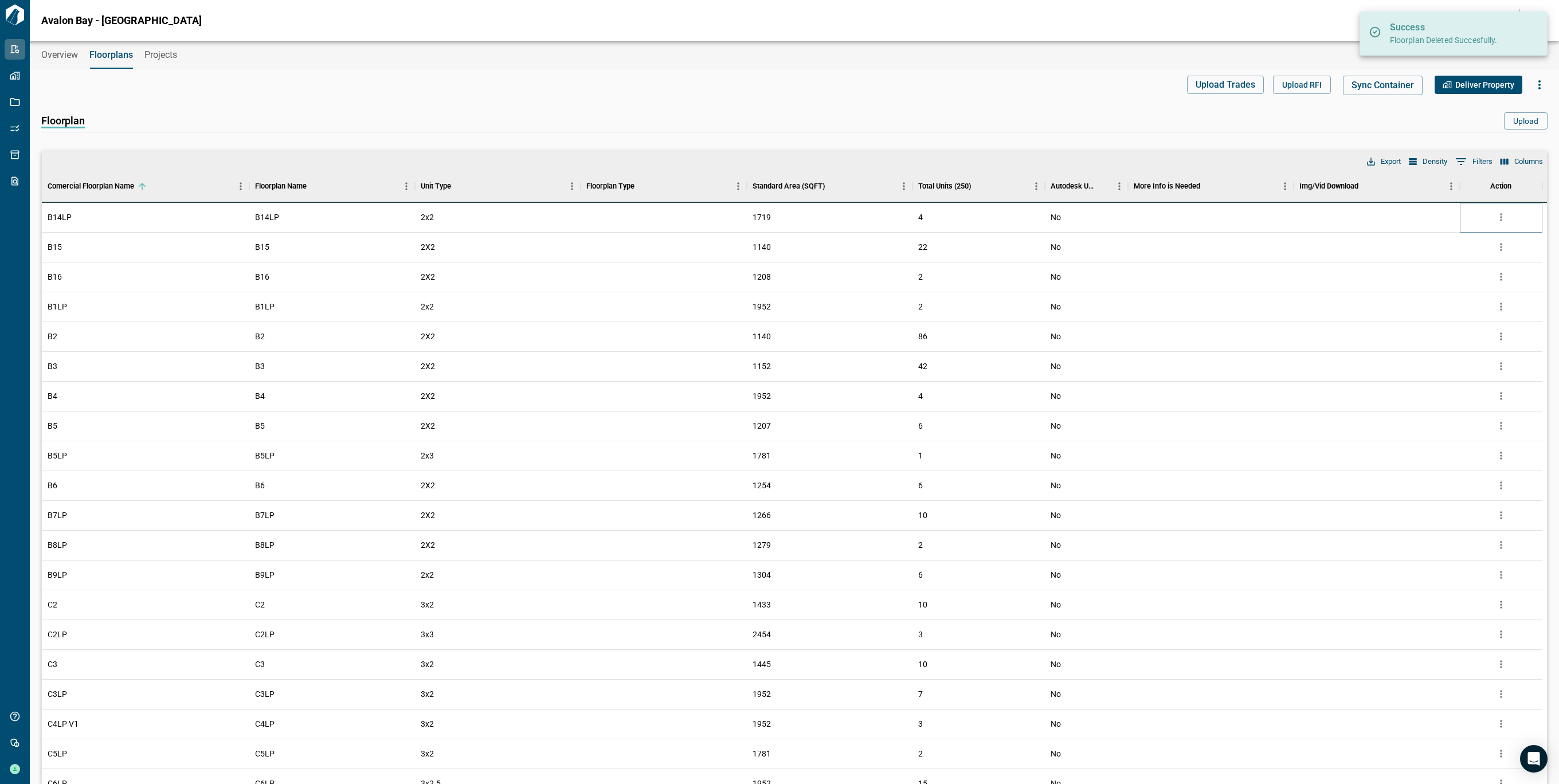
click at [1497, 217] on icon "more" at bounding box center [1501, 217] width 11 height 11
click at [1497, 217] on icon "more" at bounding box center [1501, 217] width 11 height 11
click at [1423, 283] on li "Delete" at bounding box center [1453, 283] width 113 height 21
click at [1498, 214] on icon "more" at bounding box center [1501, 217] width 11 height 11
click at [1419, 286] on li "Delete" at bounding box center [1453, 283] width 113 height 21
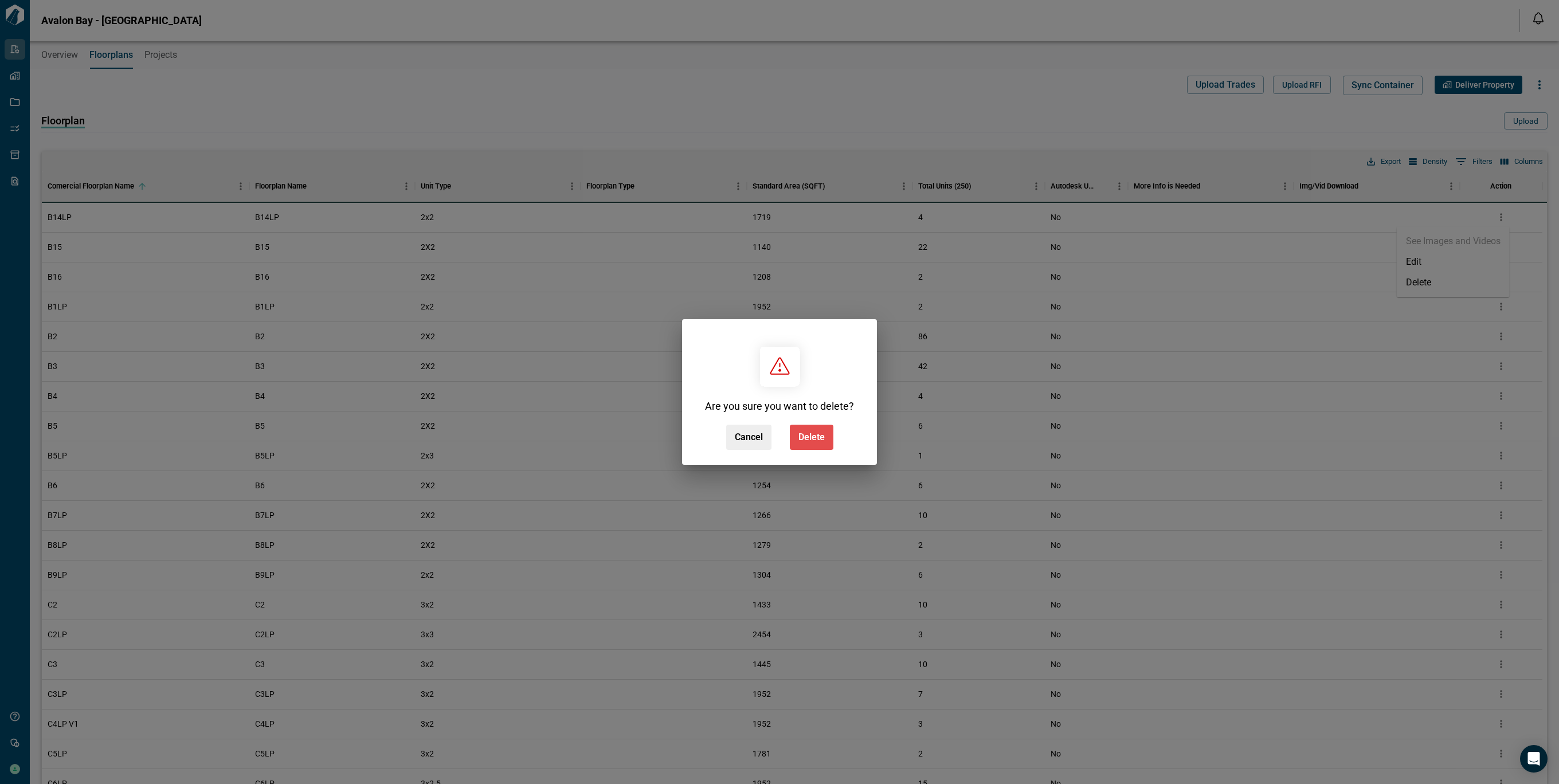
click at [810, 425] on button "Delete" at bounding box center [812, 437] width 44 height 25
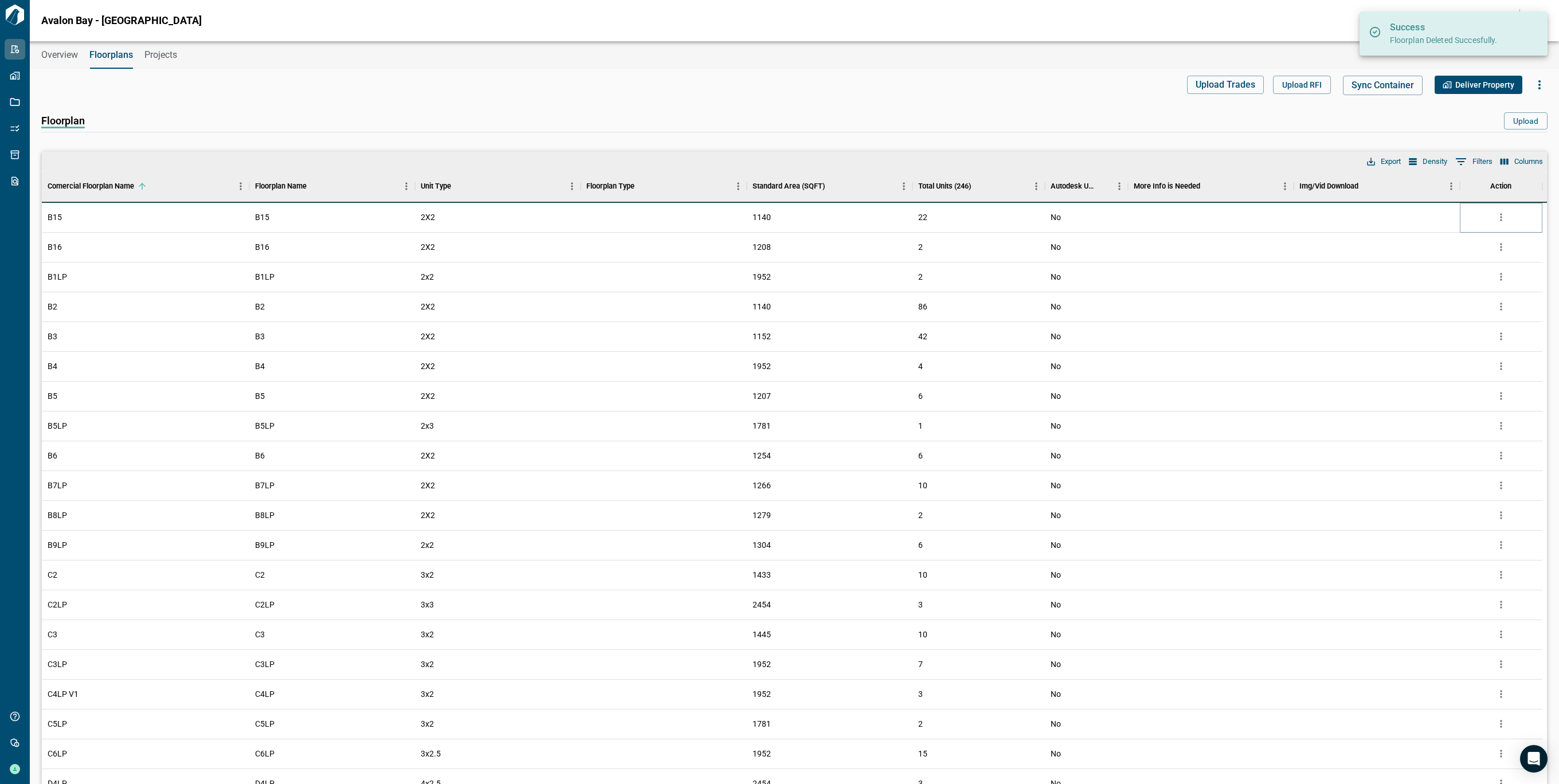
click at [1500, 218] on icon "more" at bounding box center [1501, 217] width 11 height 11
click at [1434, 281] on li "Delete" at bounding box center [1453, 283] width 113 height 21
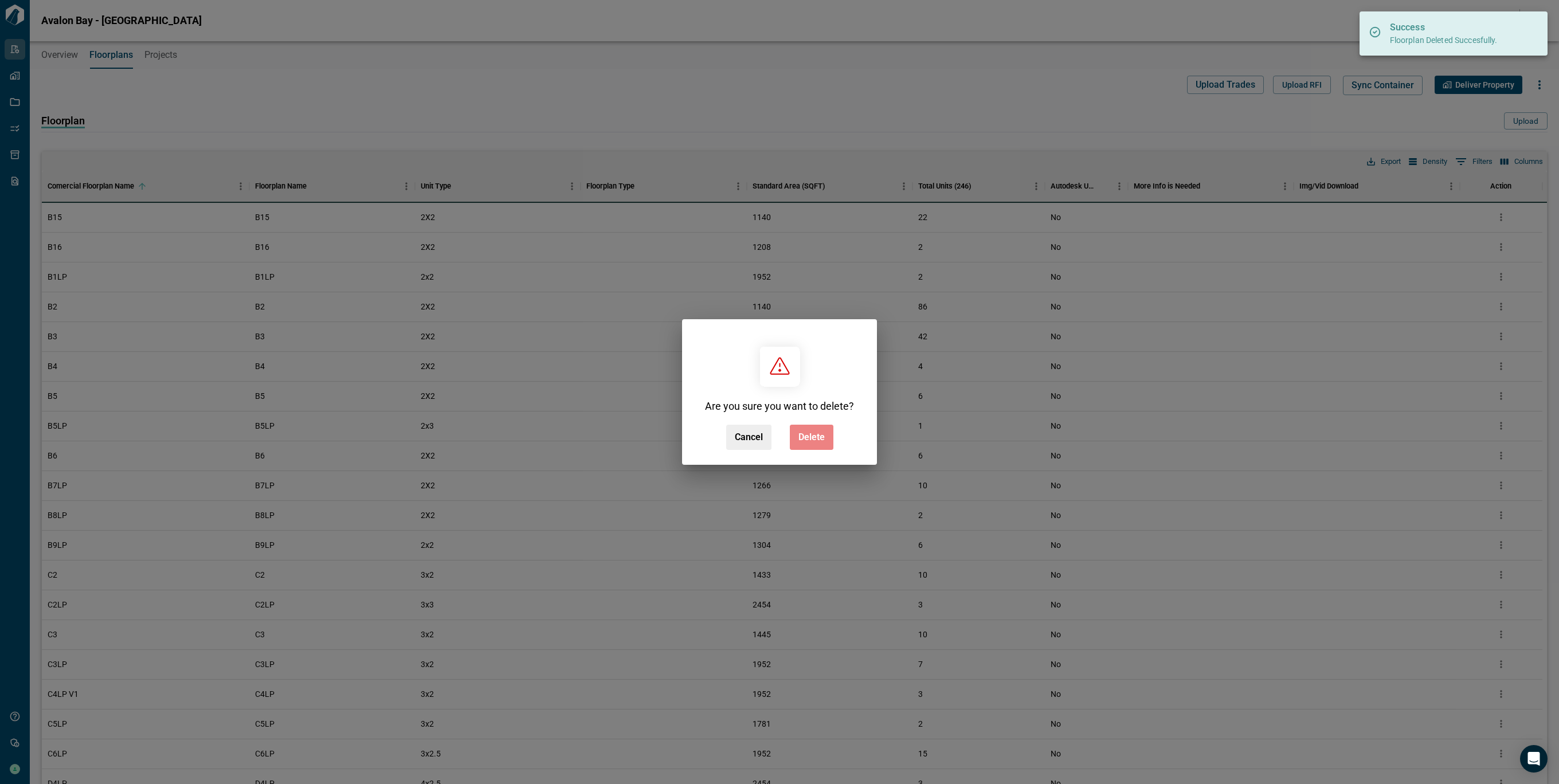
click at [804, 439] on span "Delete" at bounding box center [812, 437] width 27 height 11
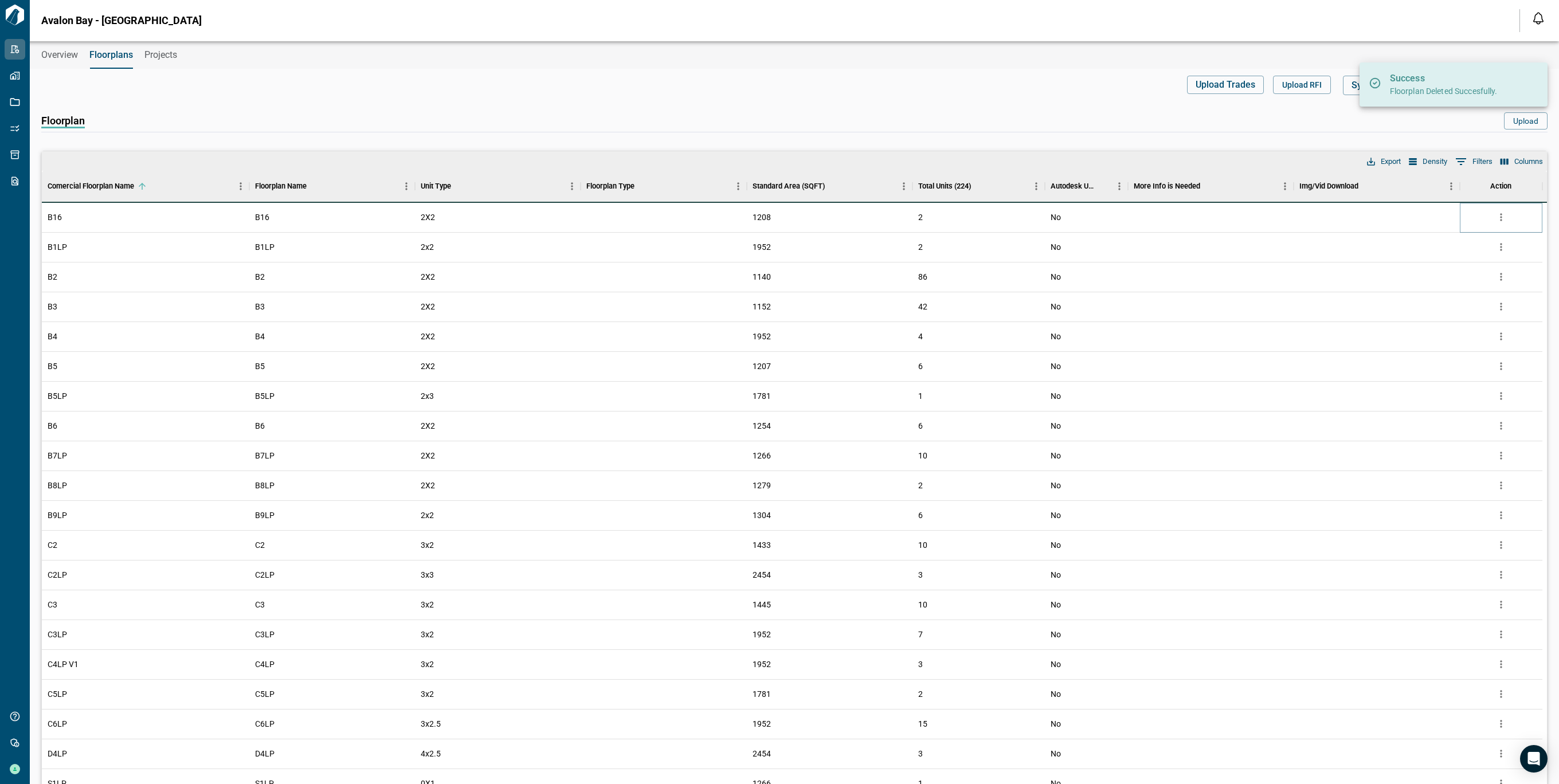
click at [1502, 216] on icon "more" at bounding box center [1501, 217] width 11 height 11
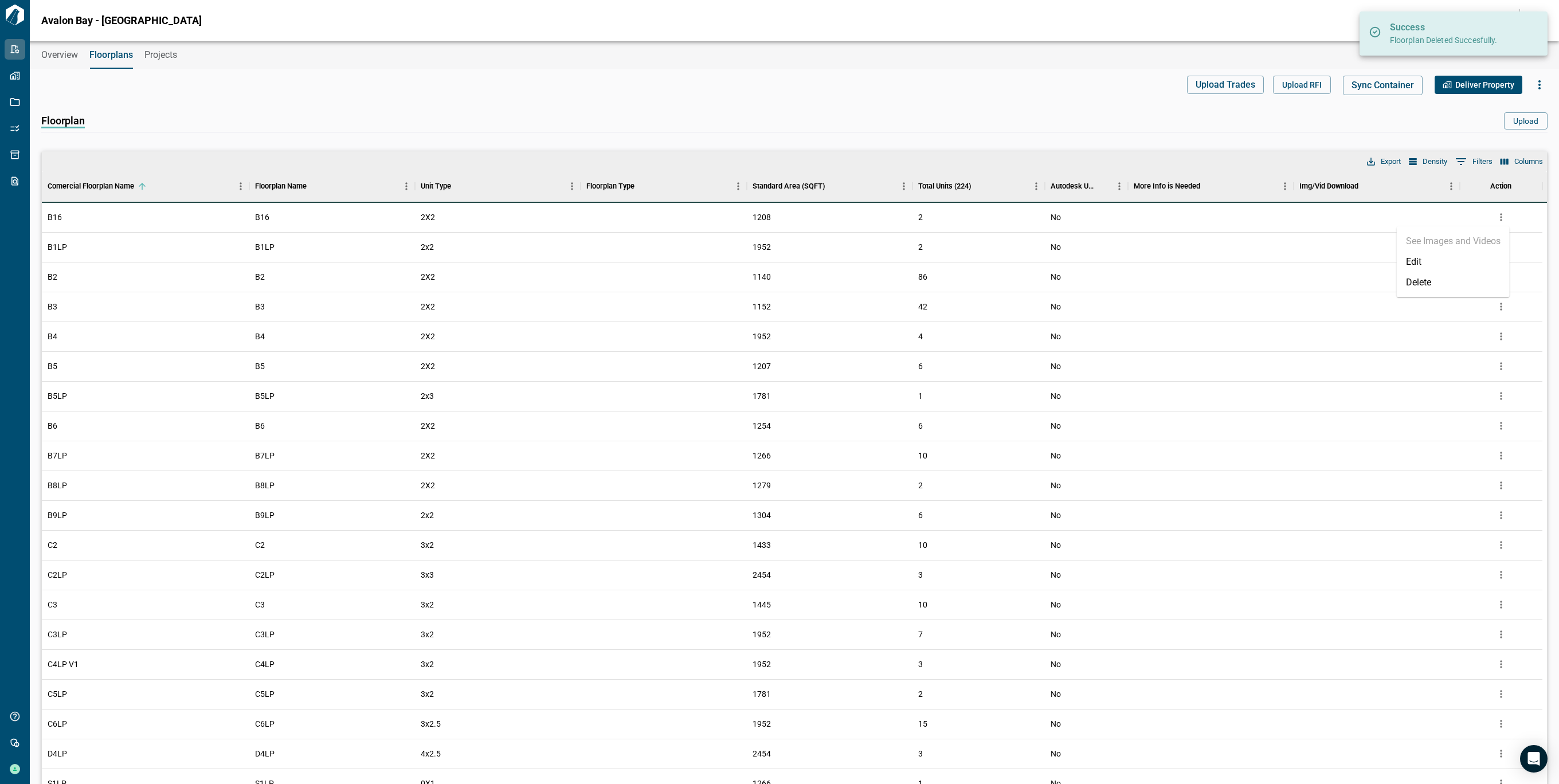
click at [1437, 287] on li "Delete" at bounding box center [1453, 283] width 113 height 21
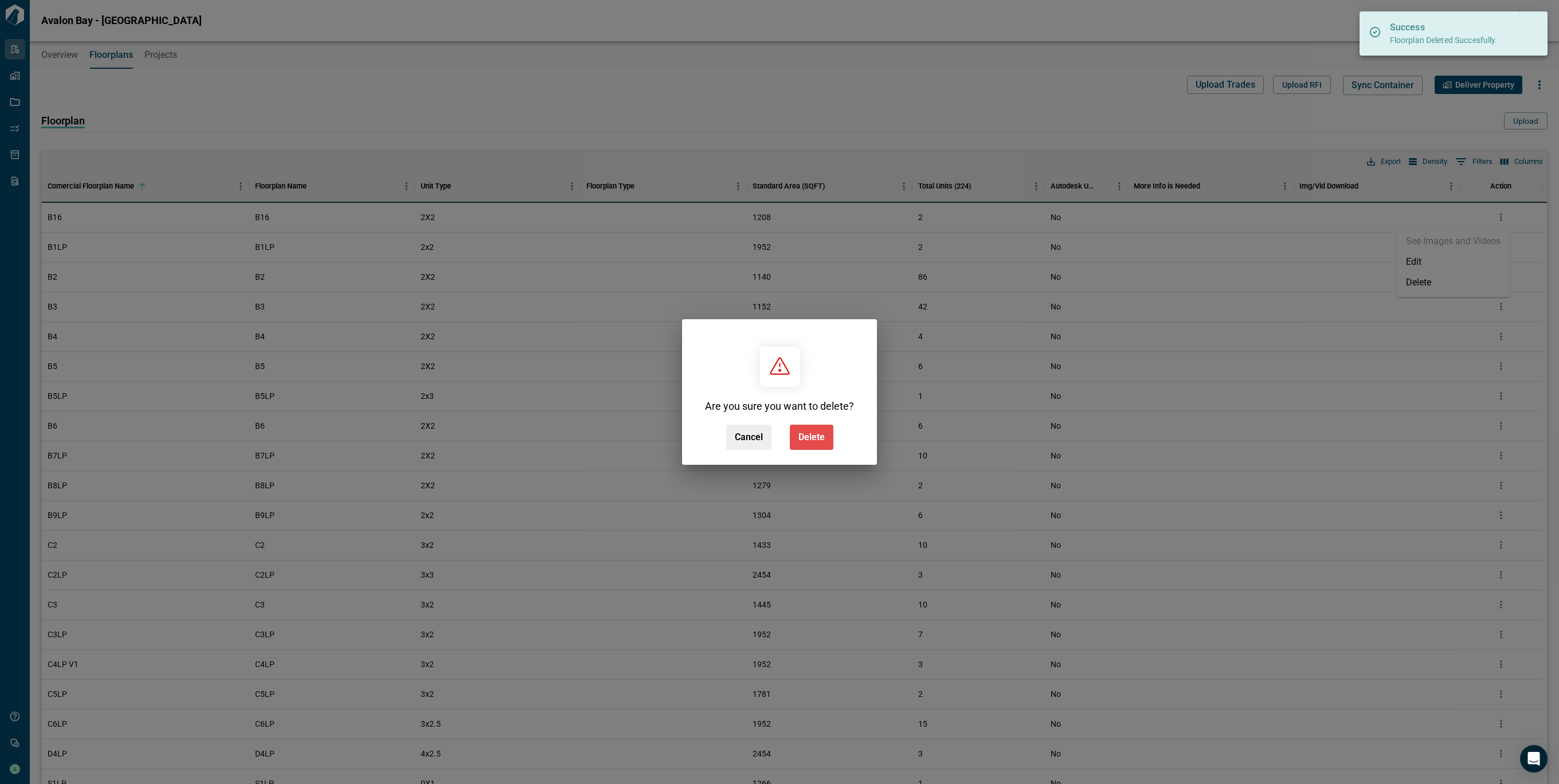
click at [819, 436] on span "Delete" at bounding box center [812, 437] width 27 height 11
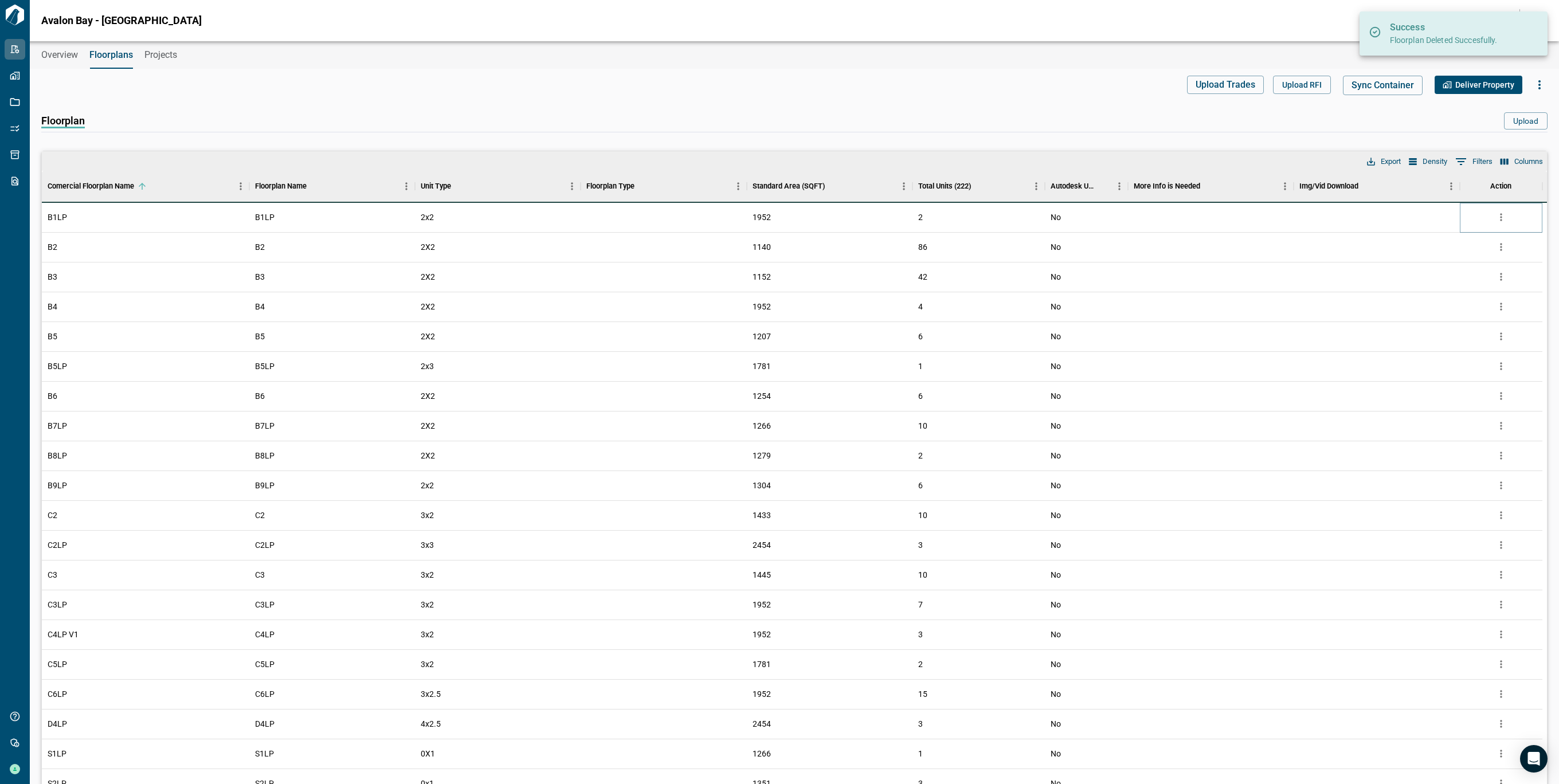
click at [1497, 220] on icon "more" at bounding box center [1501, 217] width 11 height 11
click at [1445, 275] on li "Delete" at bounding box center [1453, 283] width 113 height 21
click at [1497, 217] on icon "more" at bounding box center [1501, 217] width 11 height 11
click at [1443, 277] on li "Delete" at bounding box center [1453, 283] width 113 height 21
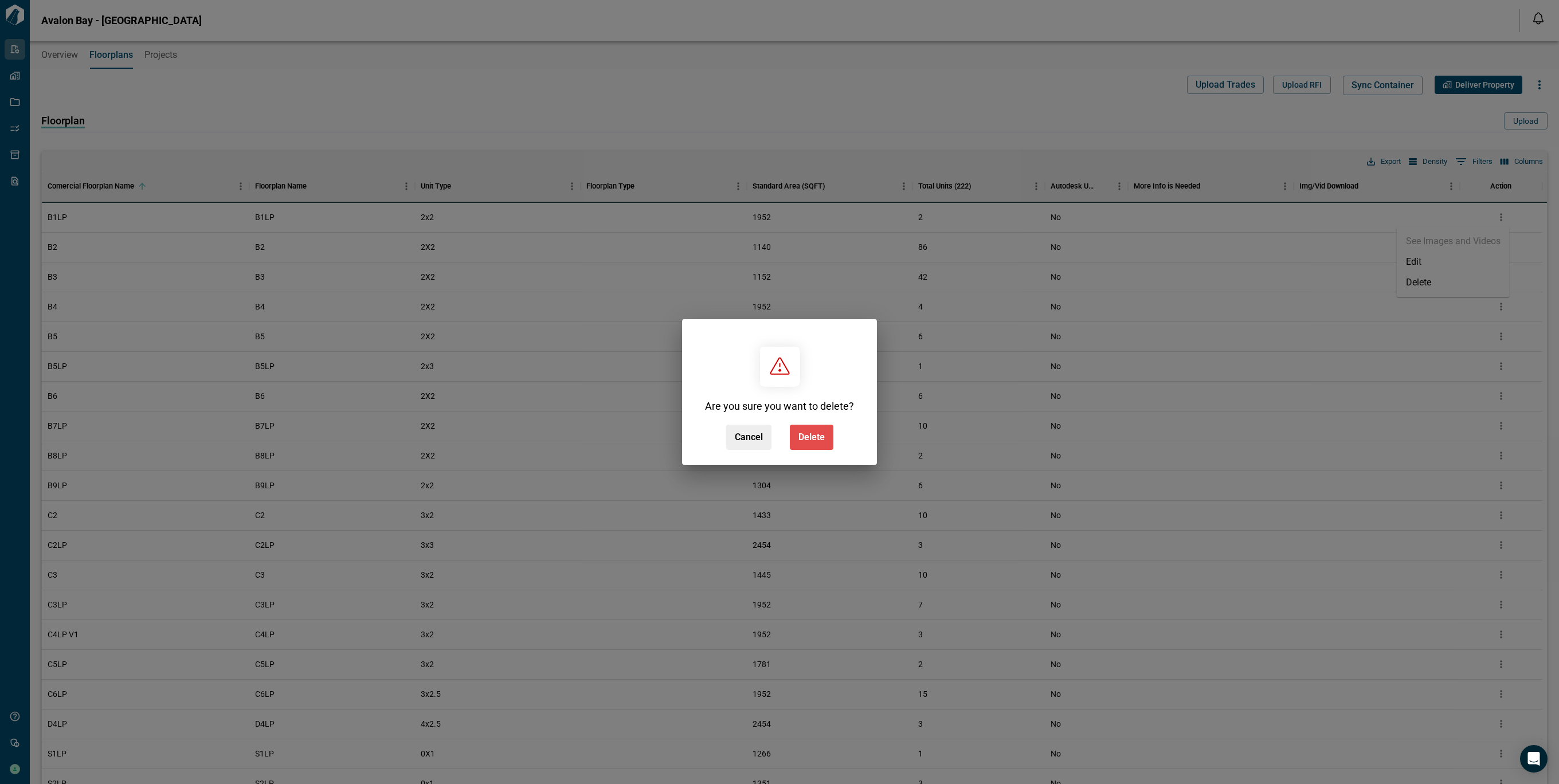
click at [804, 442] on span "Delete" at bounding box center [812, 437] width 27 height 11
click at [804, 442] on div "Cancel Delete" at bounding box center [780, 437] width 107 height 25
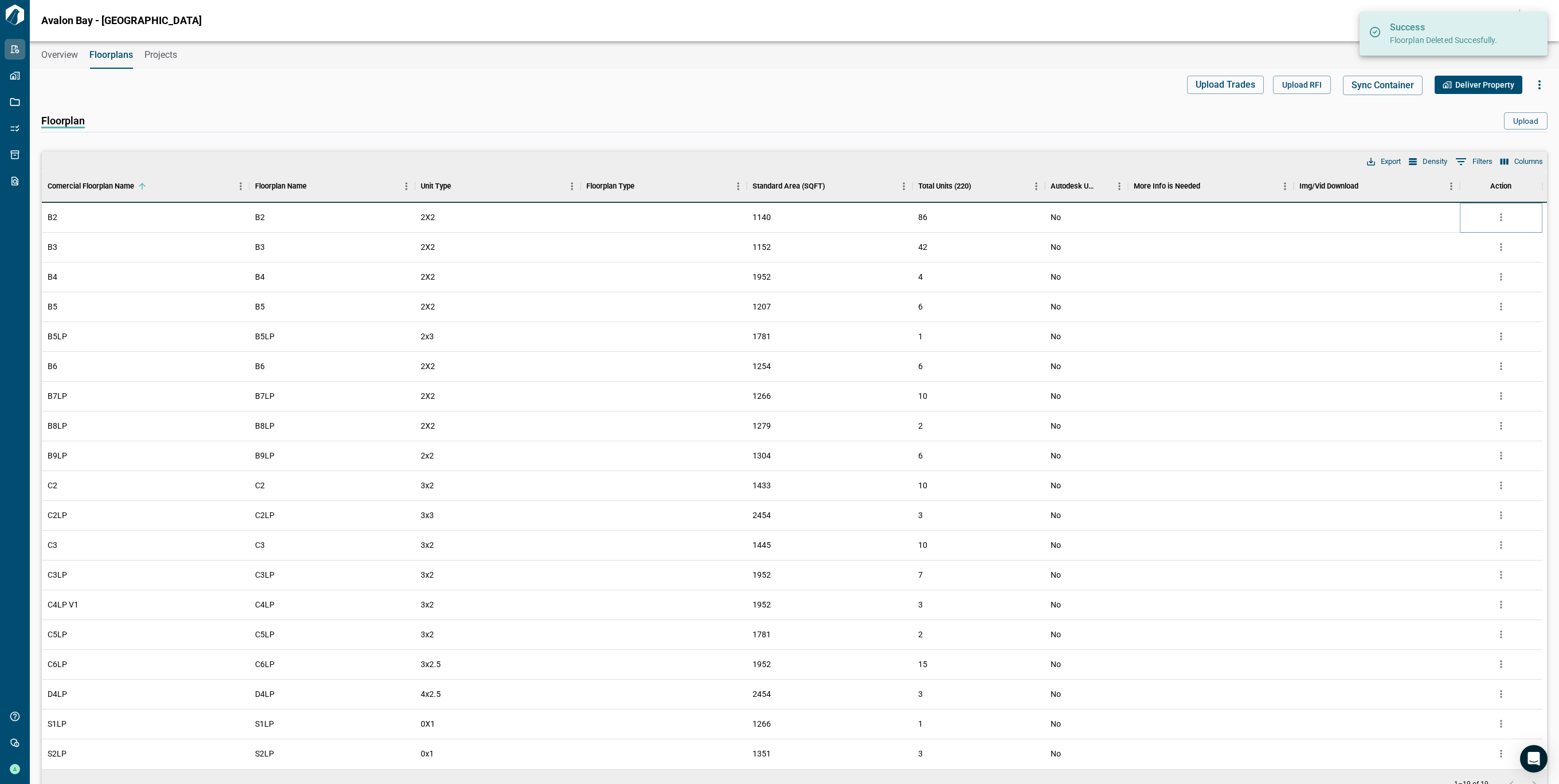
click at [1500, 217] on icon "more" at bounding box center [1501, 217] width 11 height 11
click at [1433, 289] on li "Delete" at bounding box center [1453, 283] width 113 height 21
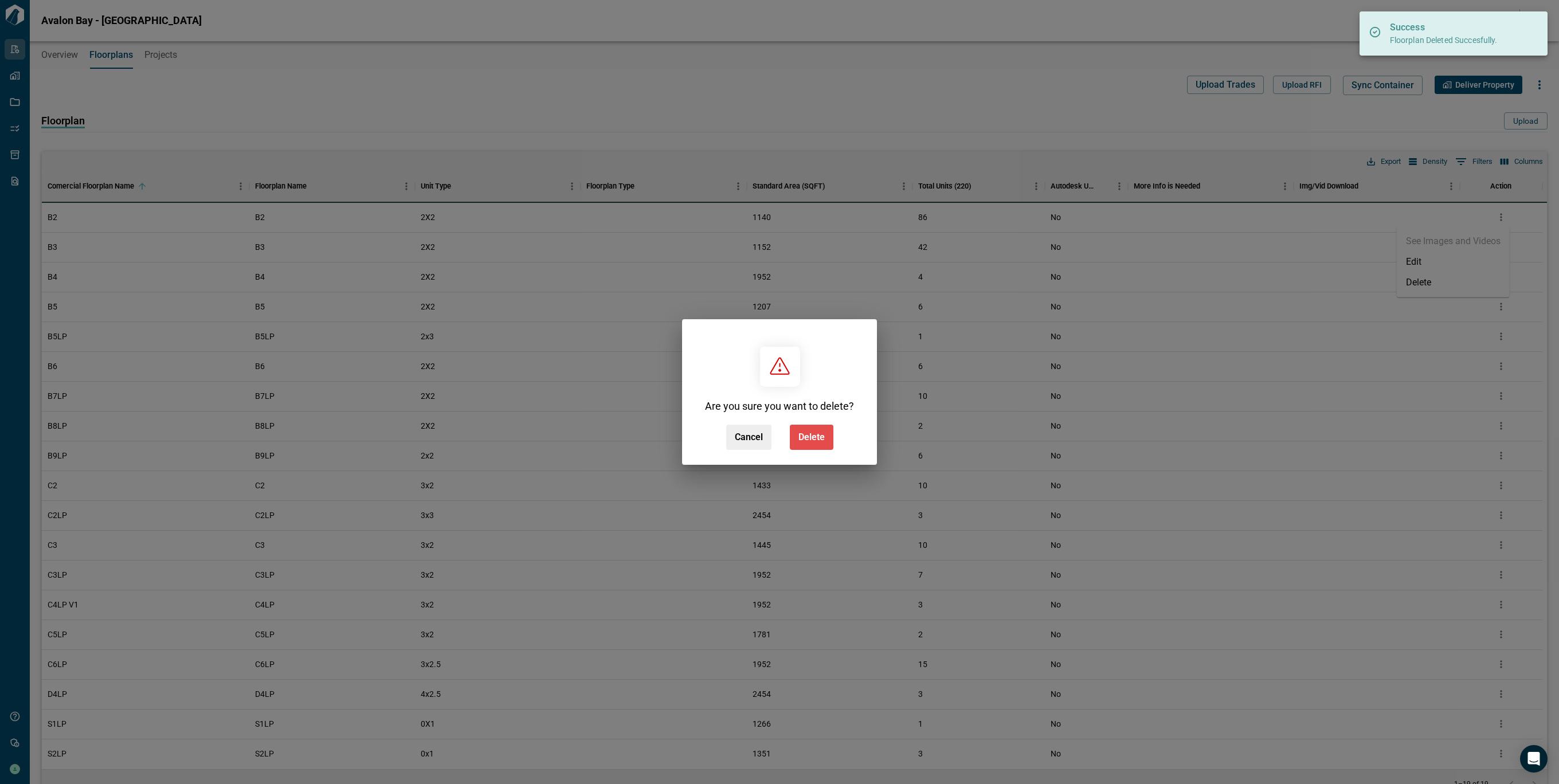
click at [817, 436] on span "Delete" at bounding box center [812, 437] width 27 height 11
click at [817, 436] on div "Cancel Delete" at bounding box center [780, 437] width 107 height 25
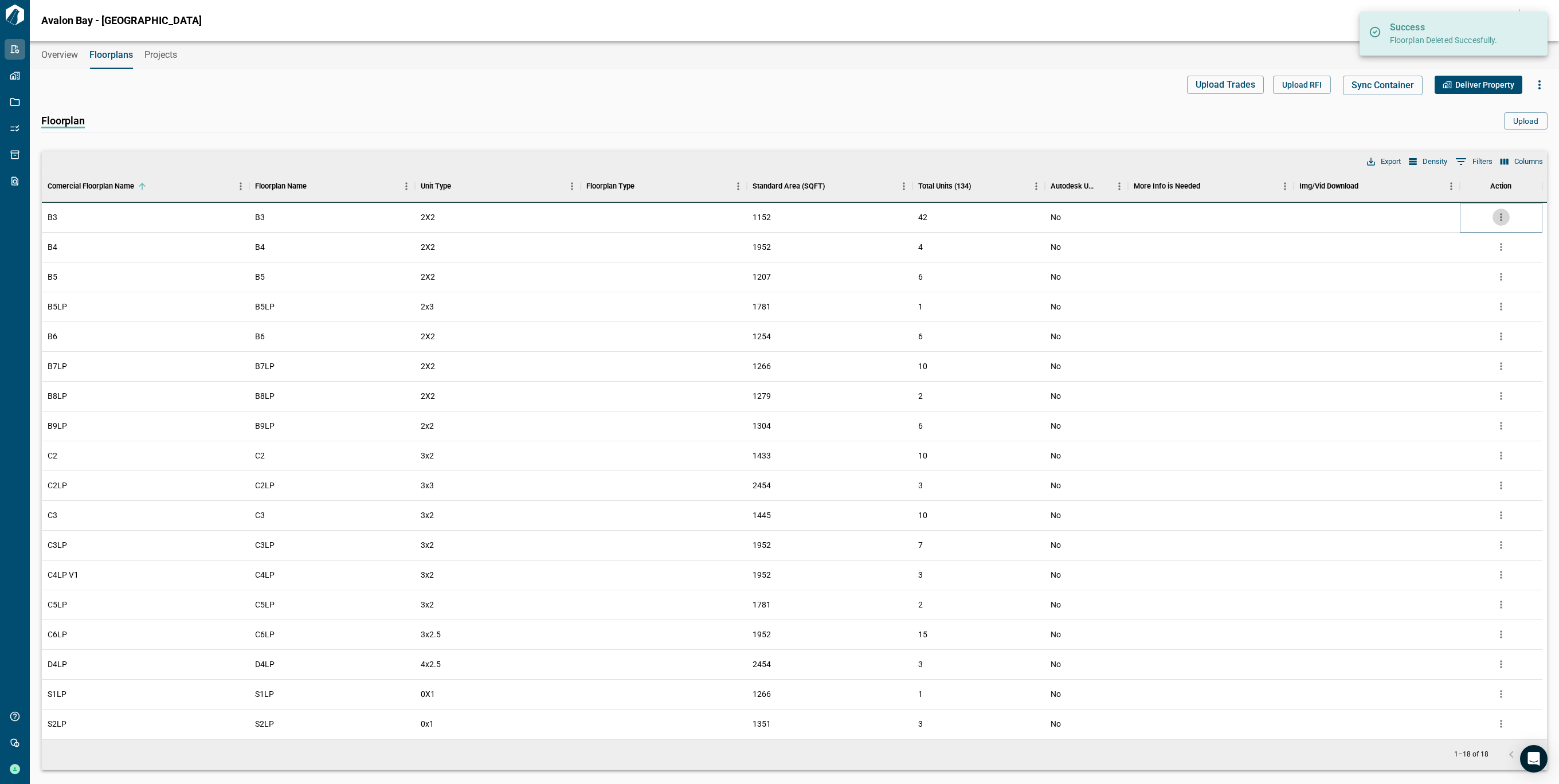
click at [1499, 213] on icon "more" at bounding box center [1501, 217] width 11 height 11
click at [1442, 276] on li "Delete" at bounding box center [1453, 283] width 113 height 21
click at [1501, 214] on icon "more" at bounding box center [1500, 217] width 2 height 7
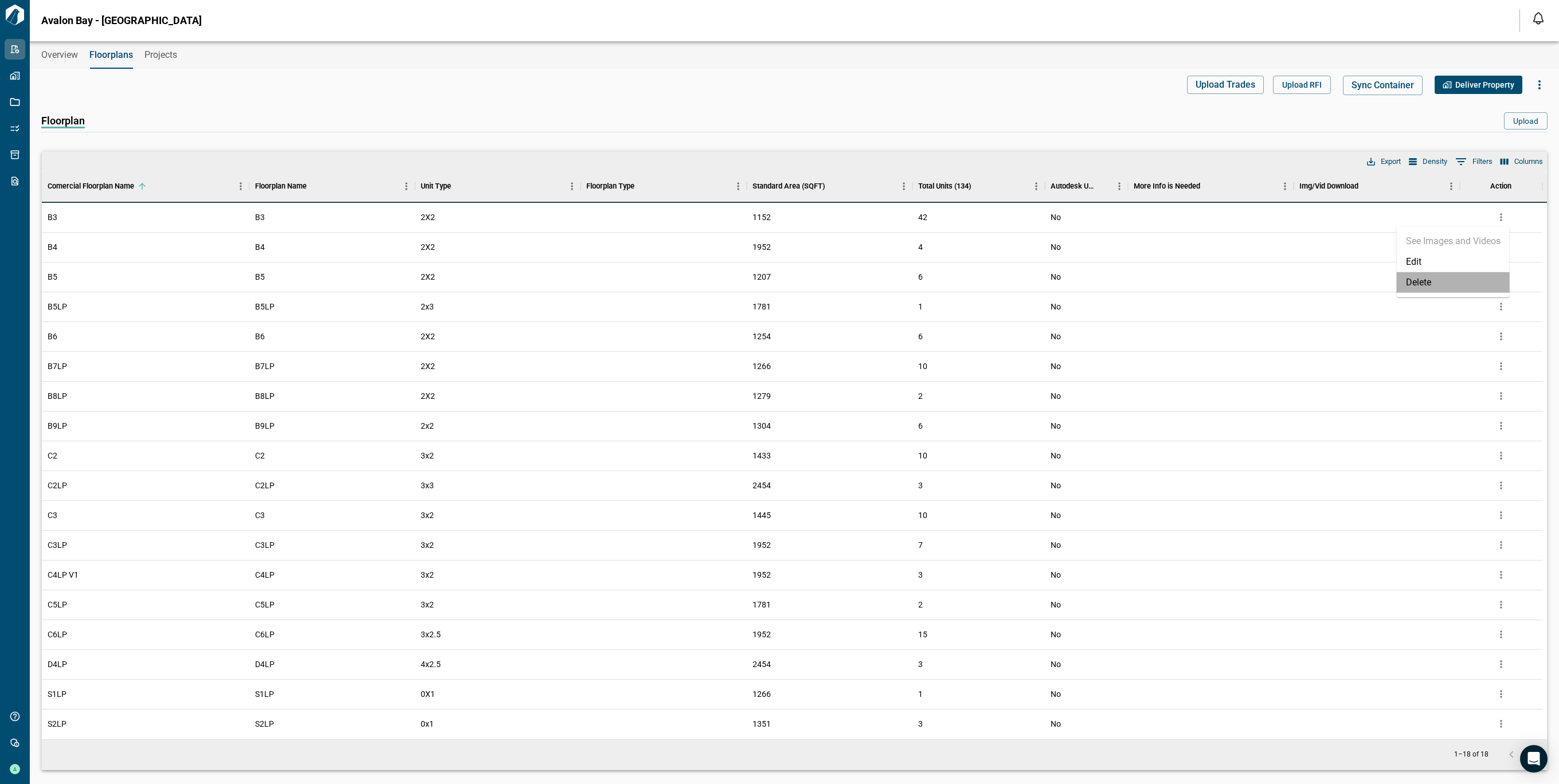
click at [1418, 283] on li "Delete" at bounding box center [1453, 283] width 113 height 21
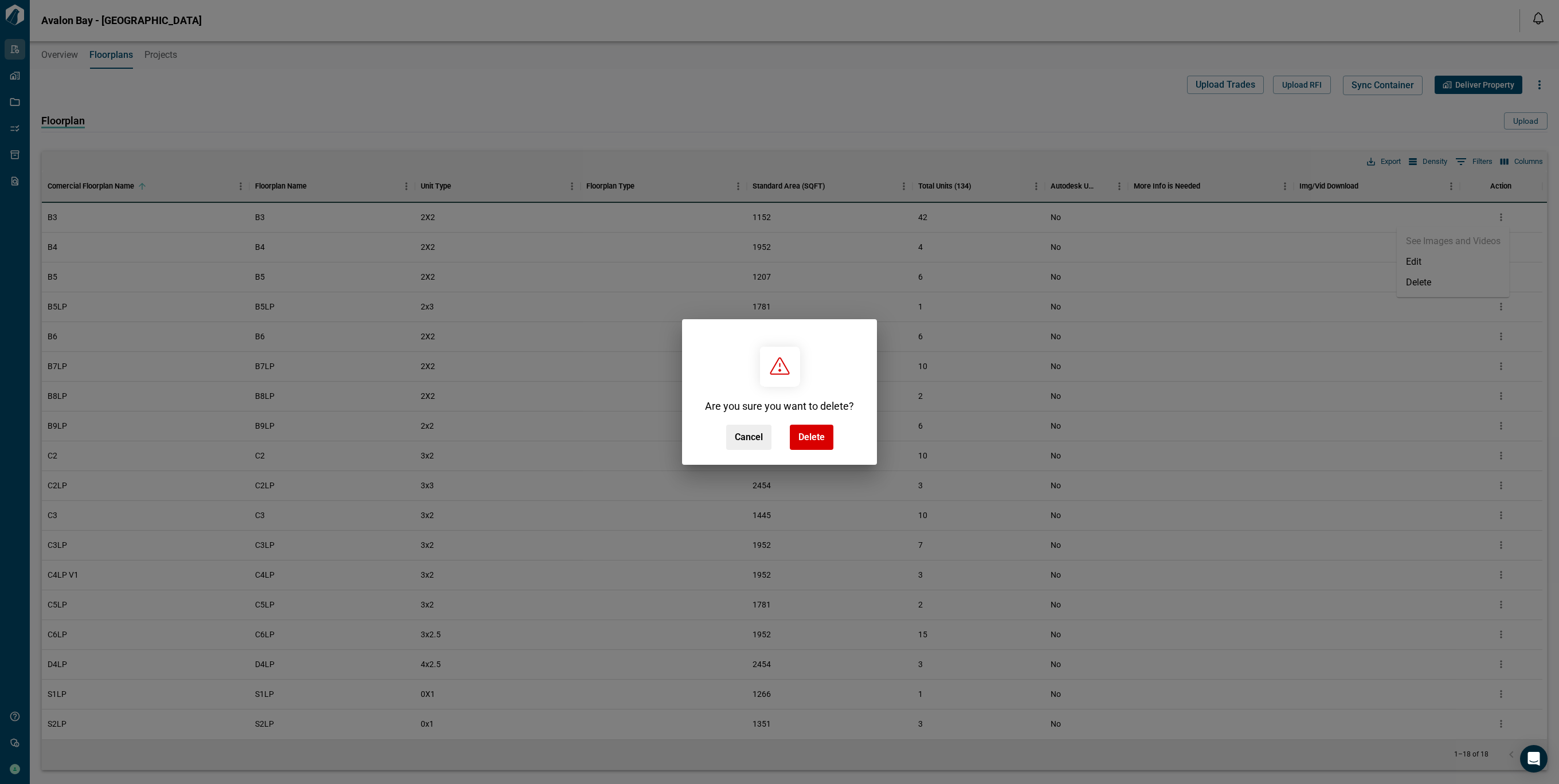
click at [810, 437] on span "Delete" at bounding box center [812, 437] width 27 height 11
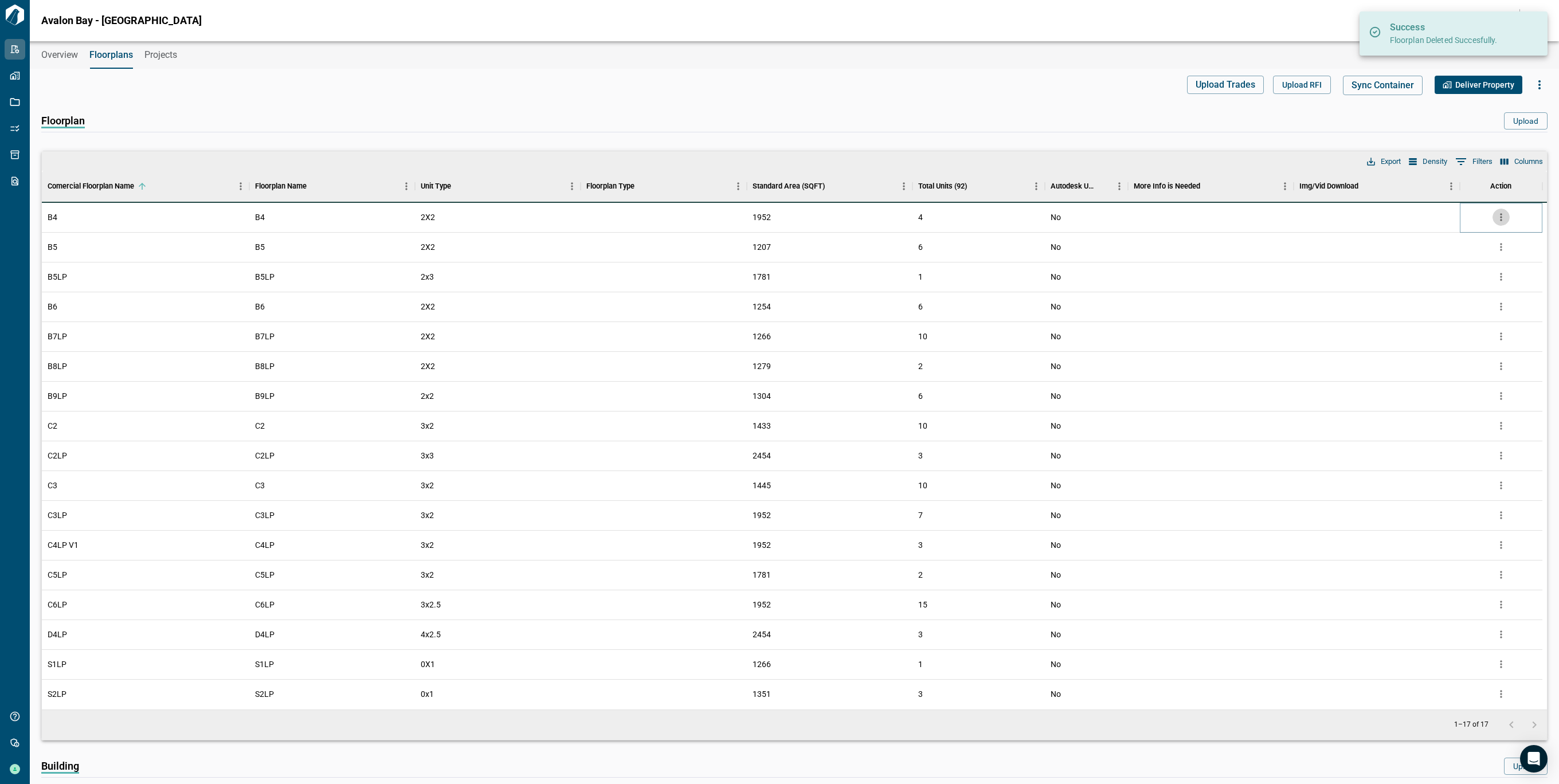
click at [1502, 217] on icon "more" at bounding box center [1501, 217] width 11 height 11
click at [1439, 277] on li "Delete" at bounding box center [1453, 283] width 113 height 21
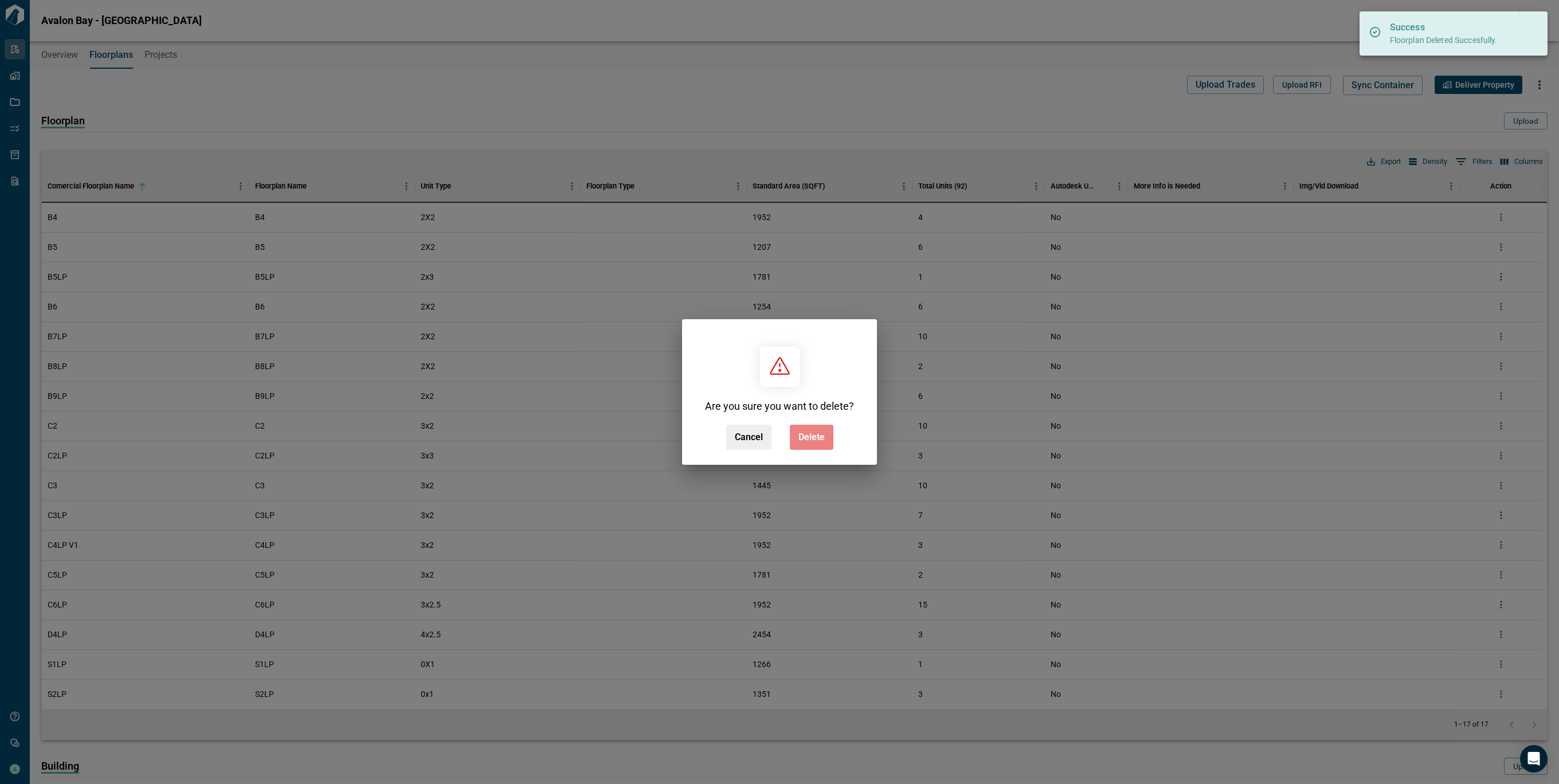
click at [830, 431] on button "Delete" at bounding box center [812, 437] width 44 height 25
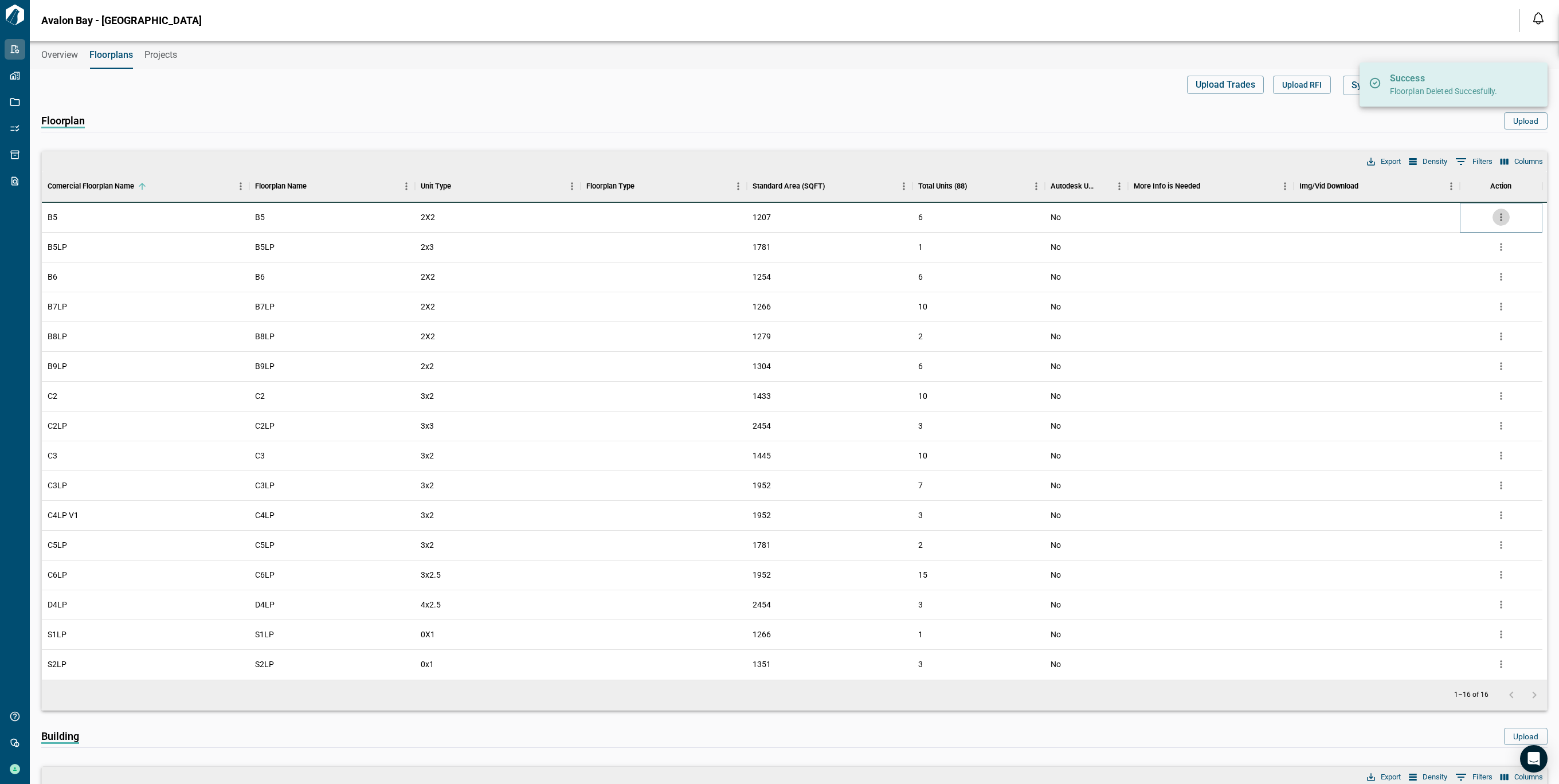
click at [1500, 214] on icon "more" at bounding box center [1501, 217] width 11 height 11
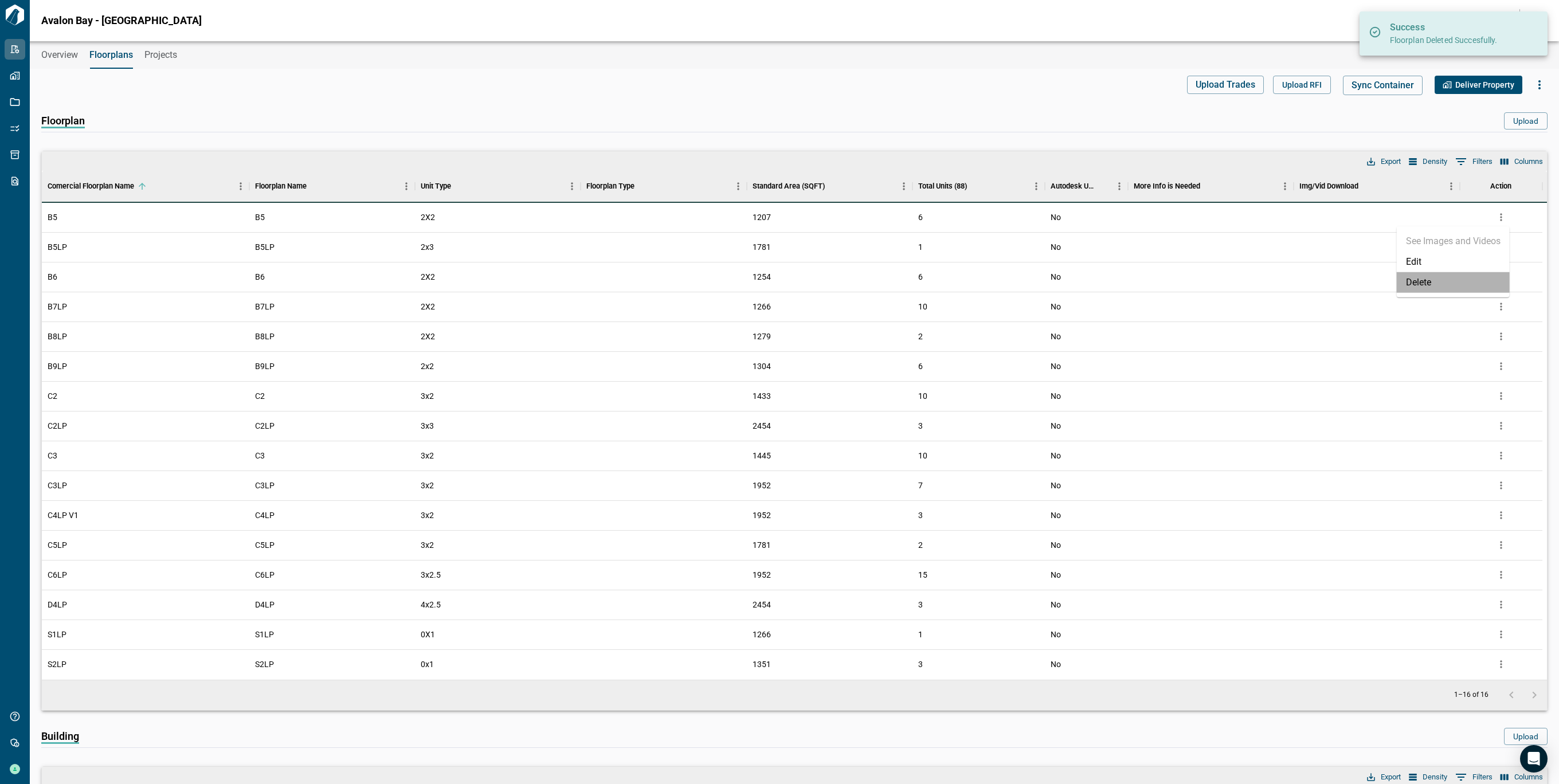
click at [1428, 284] on li "Delete" at bounding box center [1453, 283] width 113 height 21
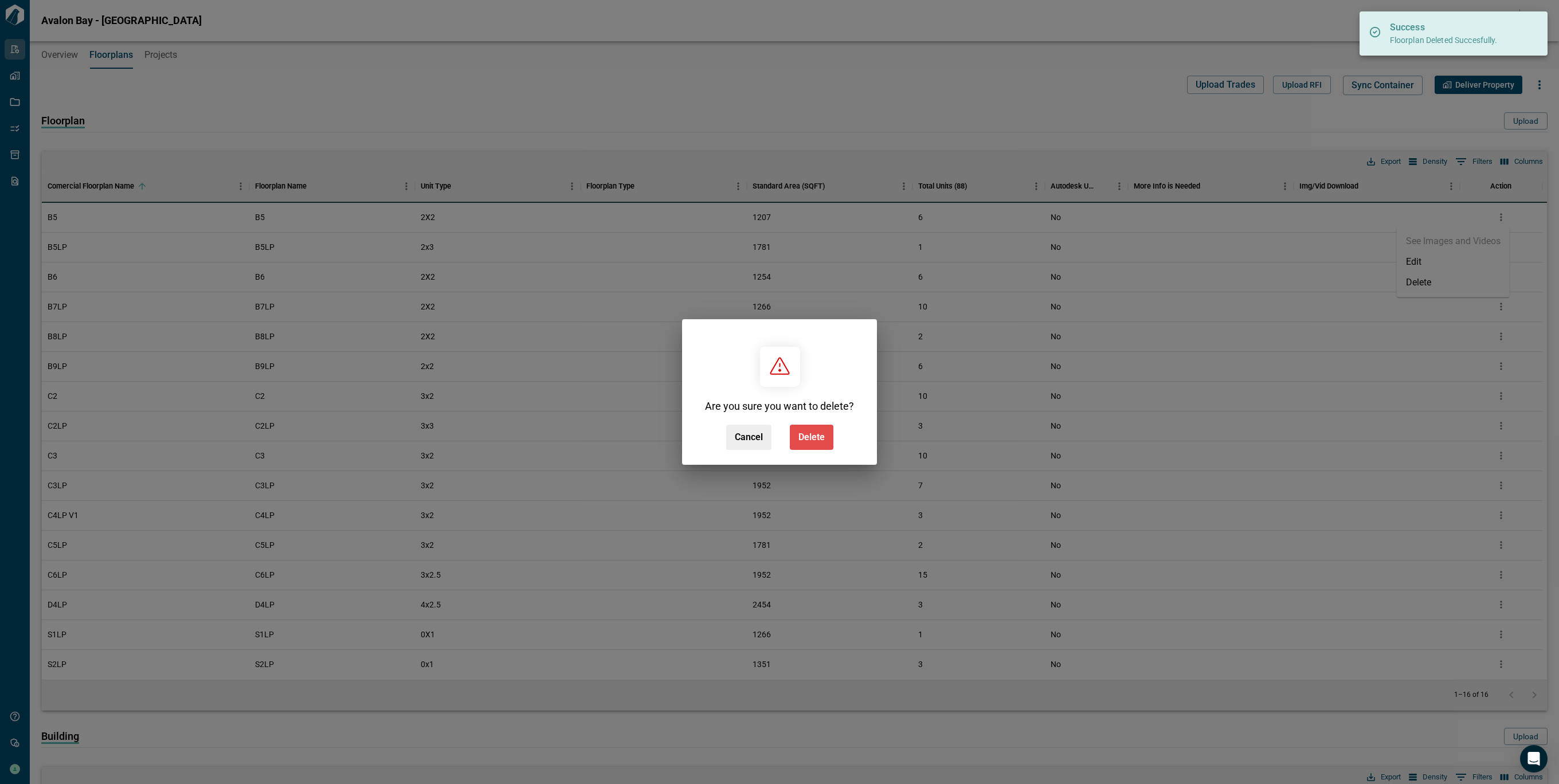
click at [799, 437] on span "Delete" at bounding box center [812, 437] width 27 height 11
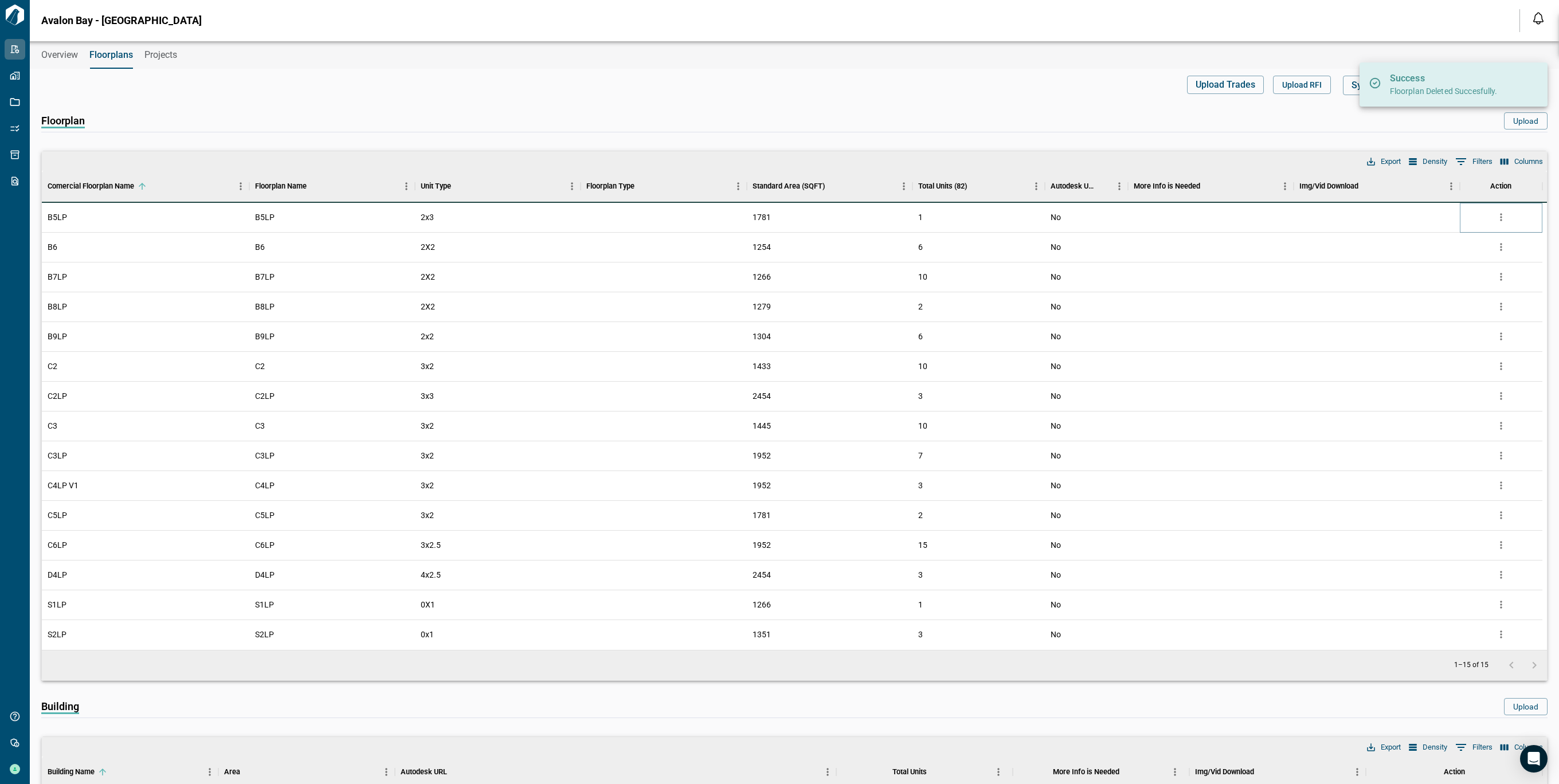
click at [1502, 212] on icon "more" at bounding box center [1501, 217] width 11 height 11
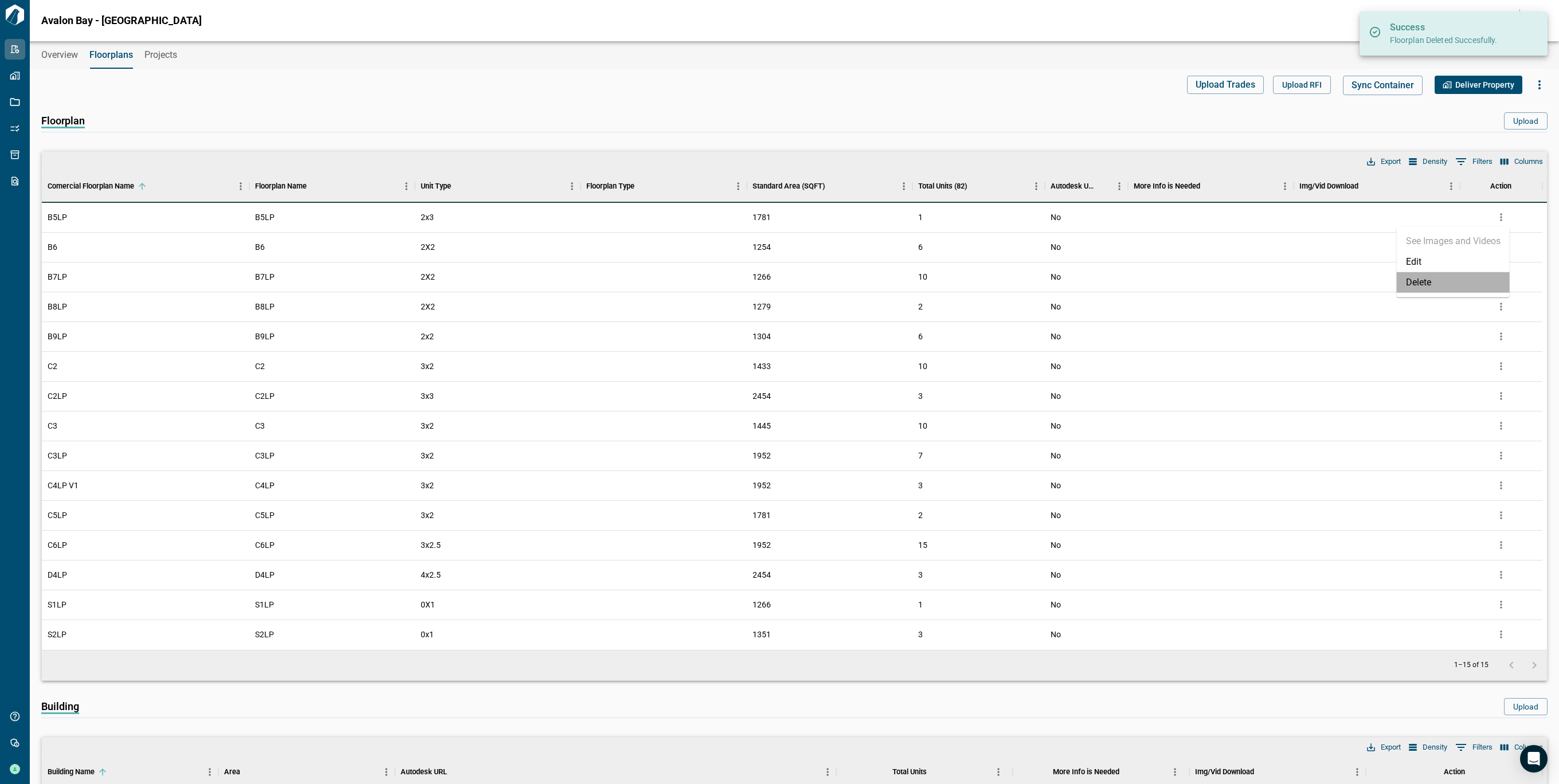
click at [1448, 281] on li "Delete" at bounding box center [1453, 283] width 113 height 21
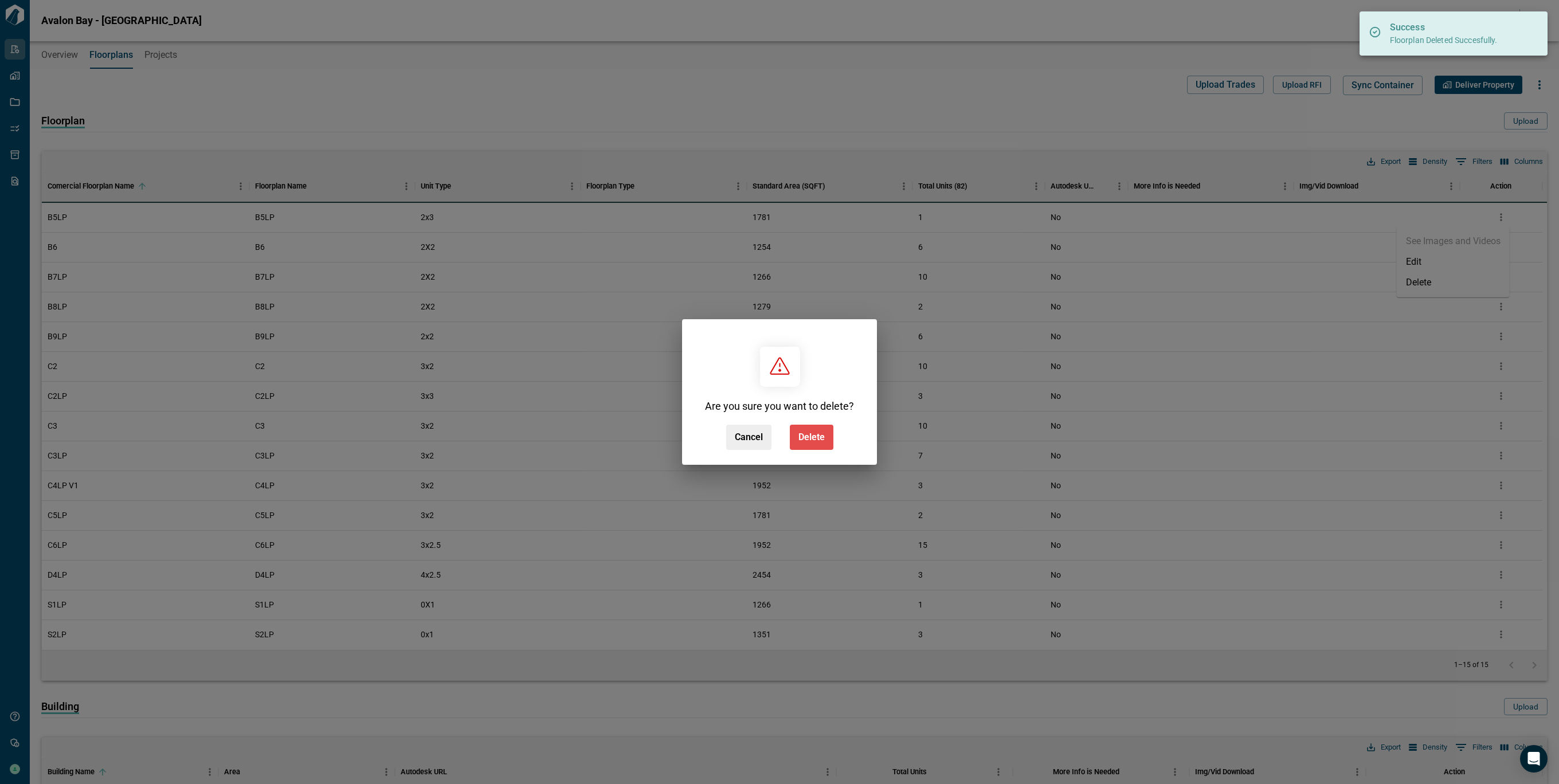
click at [801, 438] on span "Delete" at bounding box center [812, 437] width 27 height 11
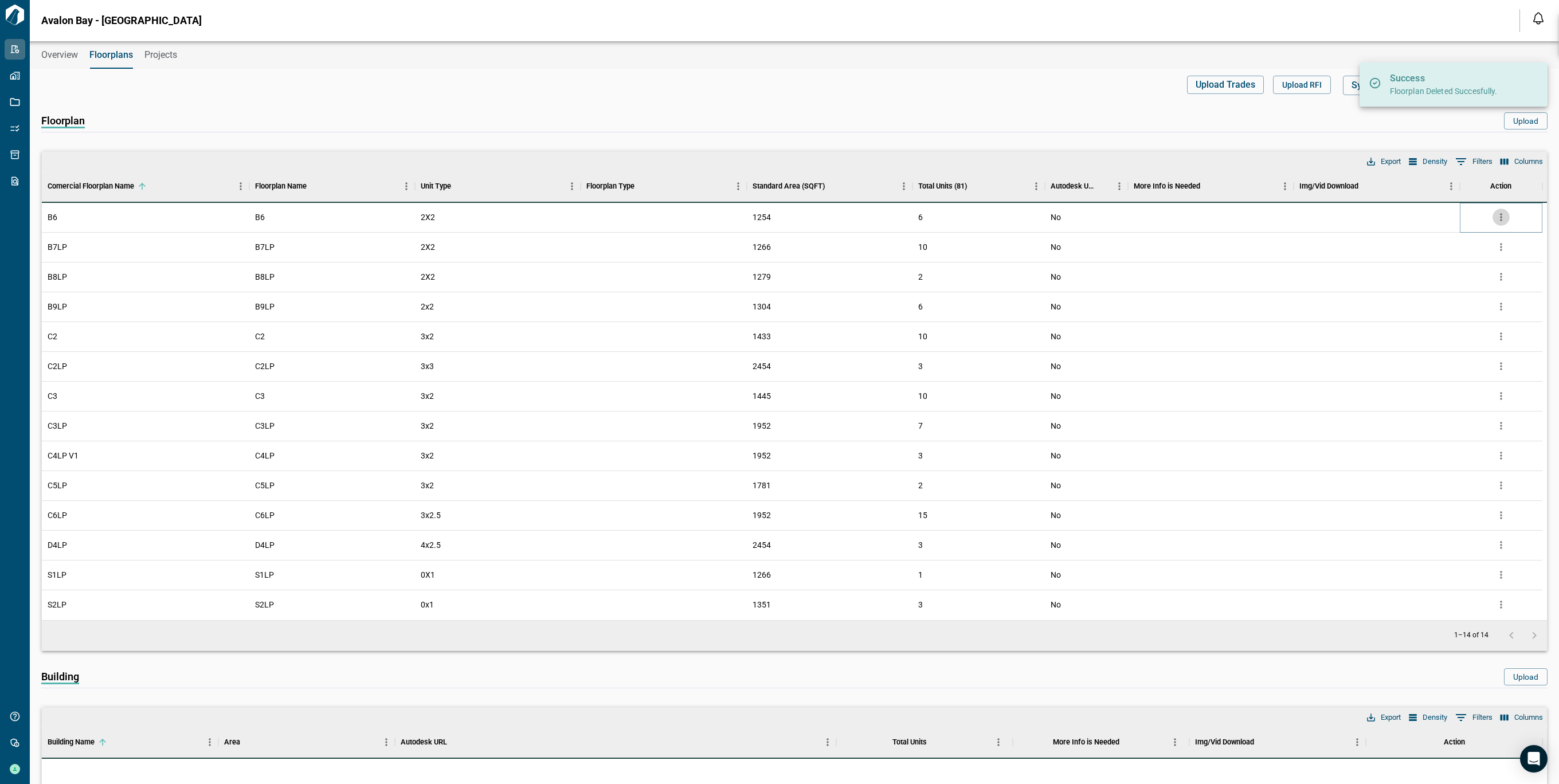
click at [1502, 222] on icon "more" at bounding box center [1501, 217] width 11 height 11
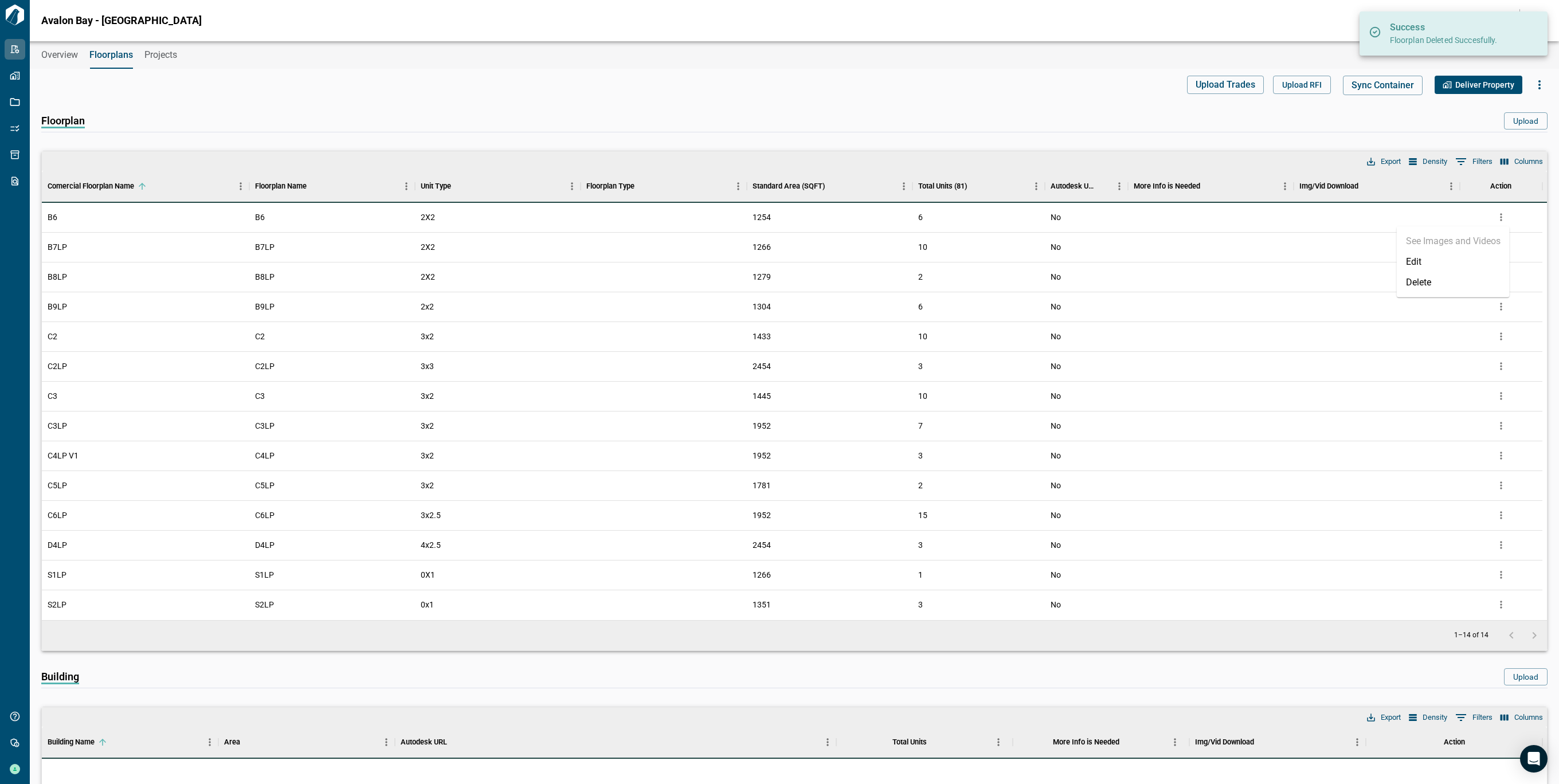
click at [1417, 283] on li "Delete" at bounding box center [1453, 283] width 113 height 21
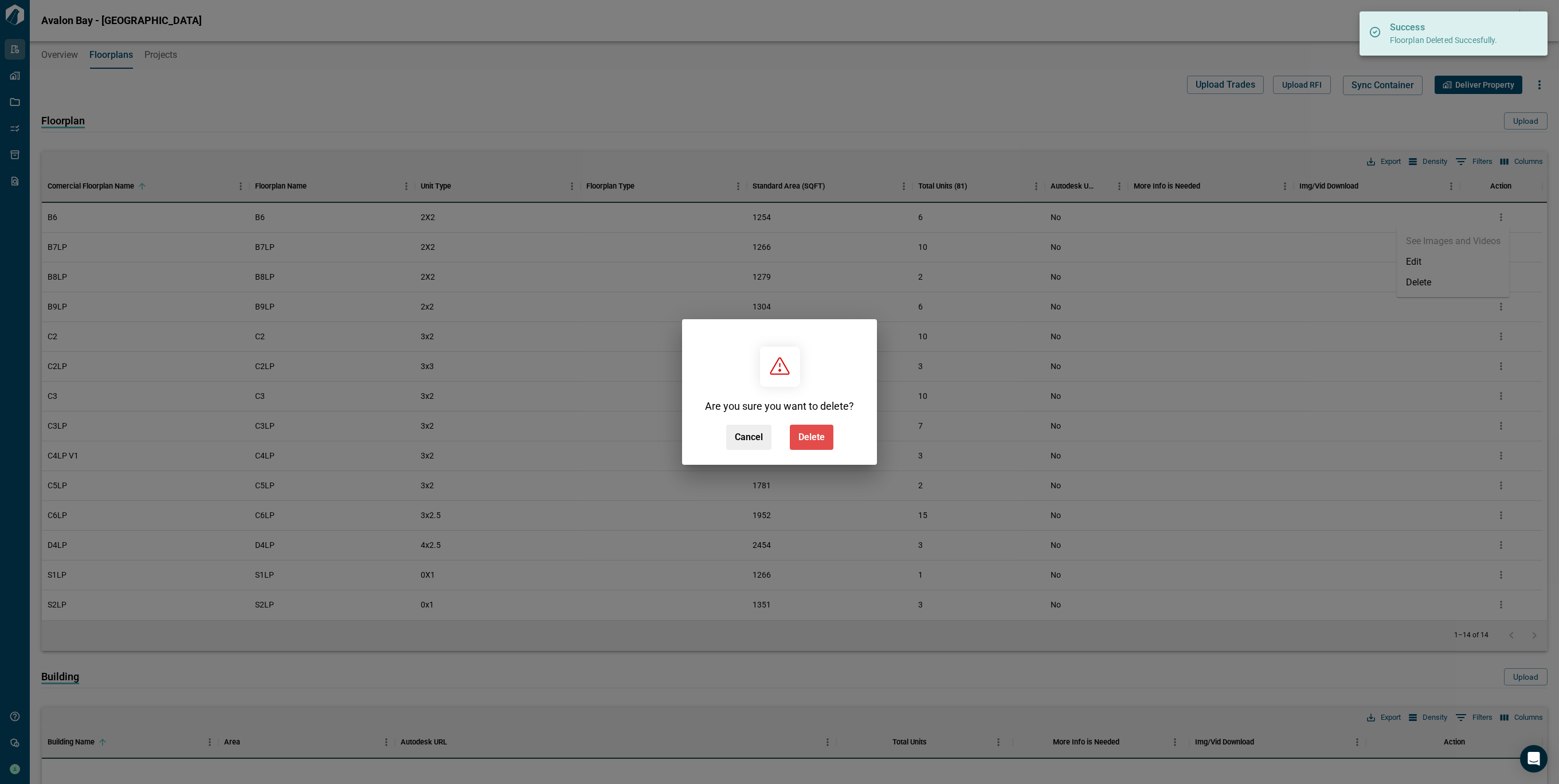
click at [799, 441] on span "Delete" at bounding box center [812, 437] width 27 height 11
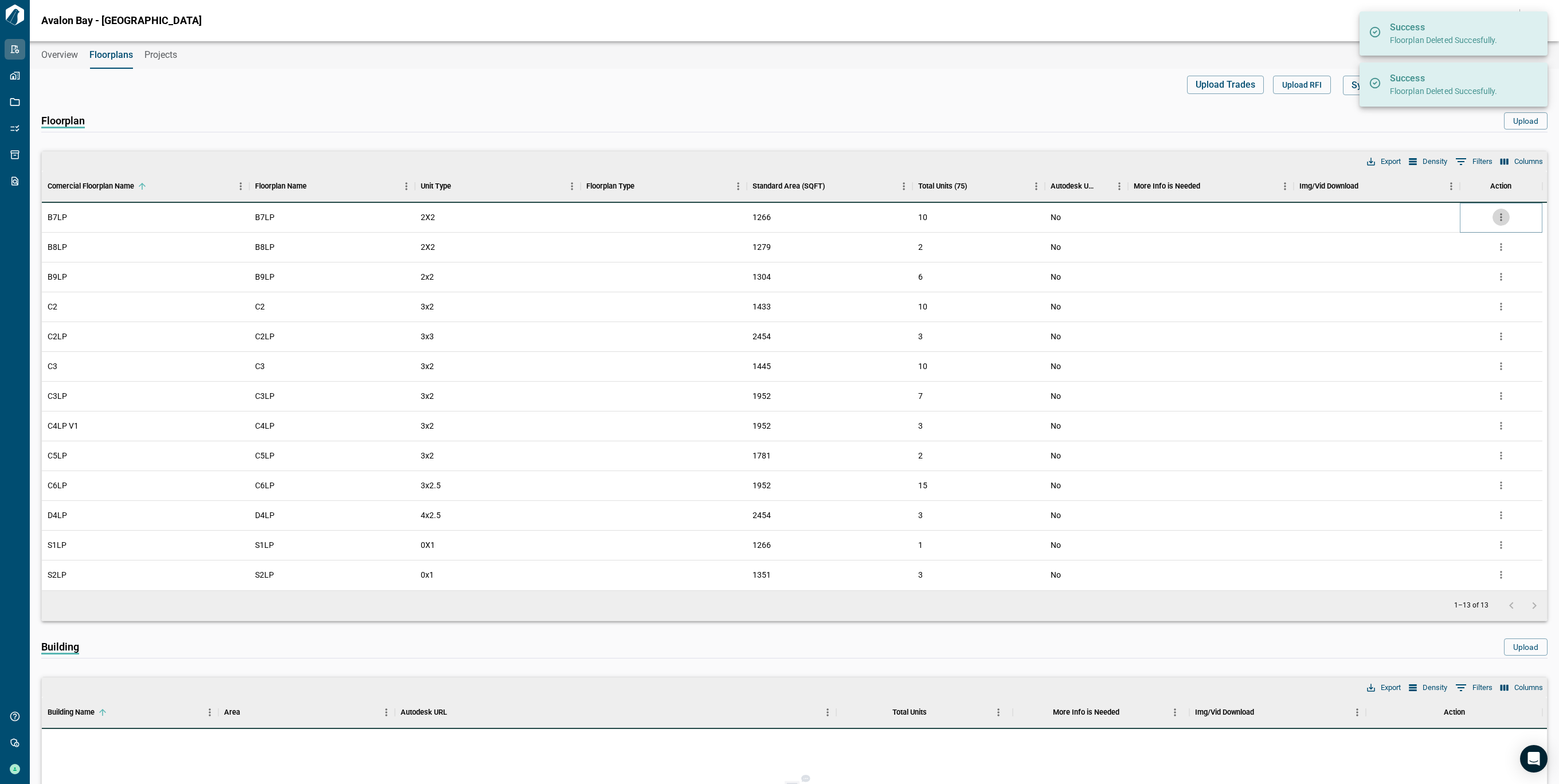
click at [1508, 218] on button "more" at bounding box center [1501, 217] width 17 height 17
click at [1408, 280] on li "Delete" at bounding box center [1453, 283] width 113 height 21
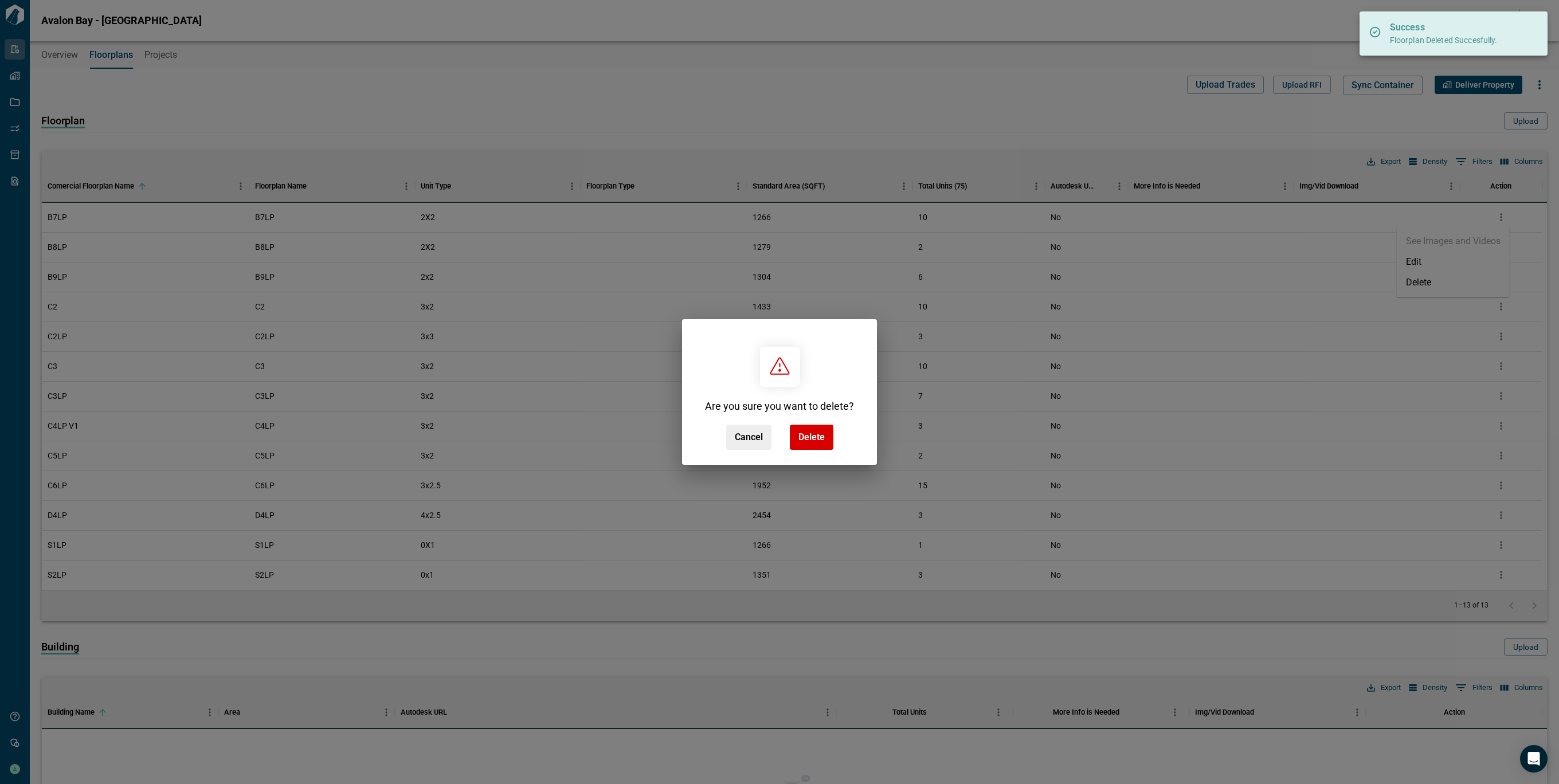
click at [821, 430] on button "Delete" at bounding box center [812, 437] width 44 height 25
click at [833, 428] on div "Cancel Delete" at bounding box center [780, 437] width 107 height 25
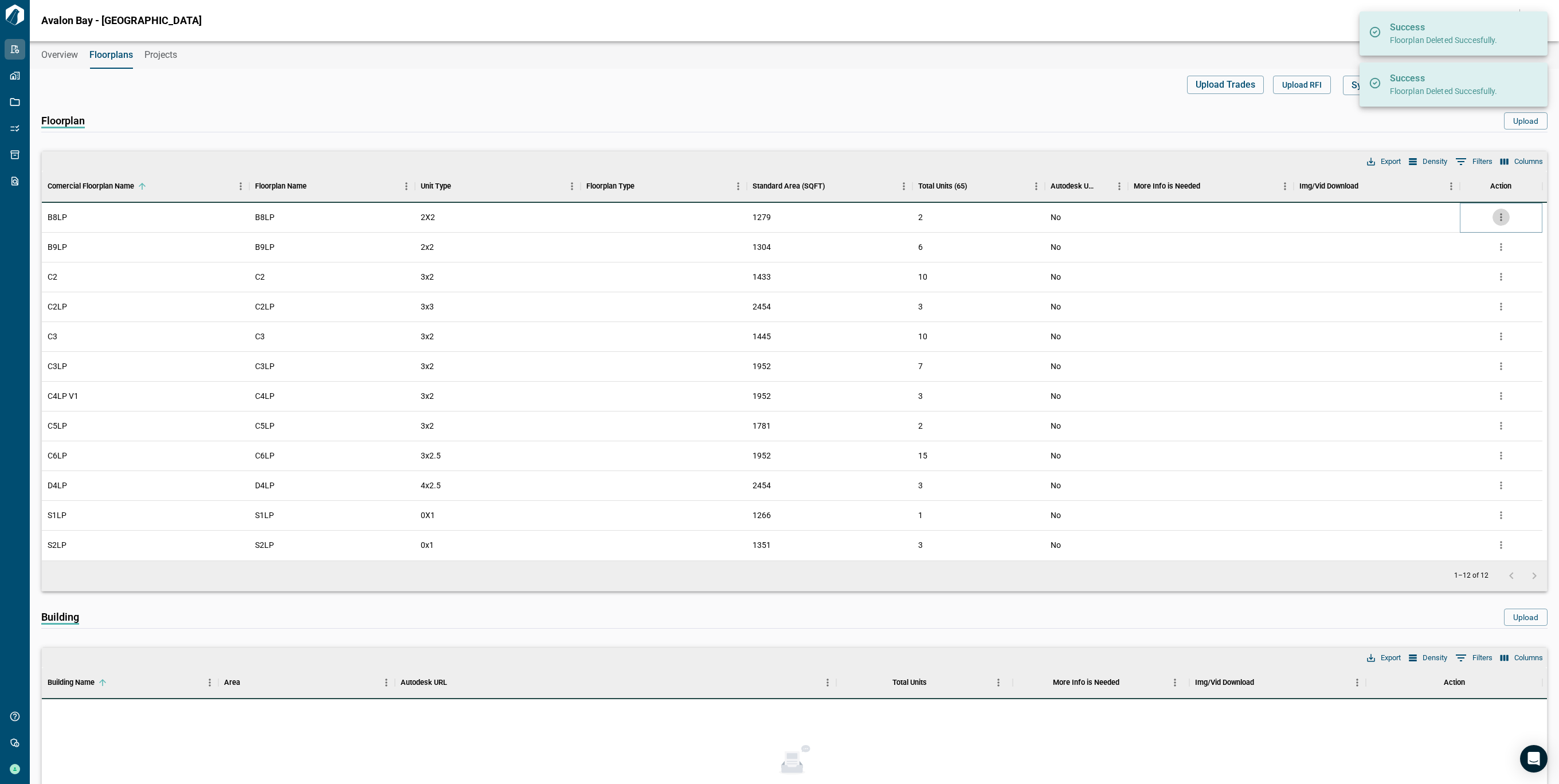
click at [1504, 223] on button "more" at bounding box center [1501, 217] width 17 height 17
click at [1437, 284] on li "Delete" at bounding box center [1453, 283] width 113 height 21
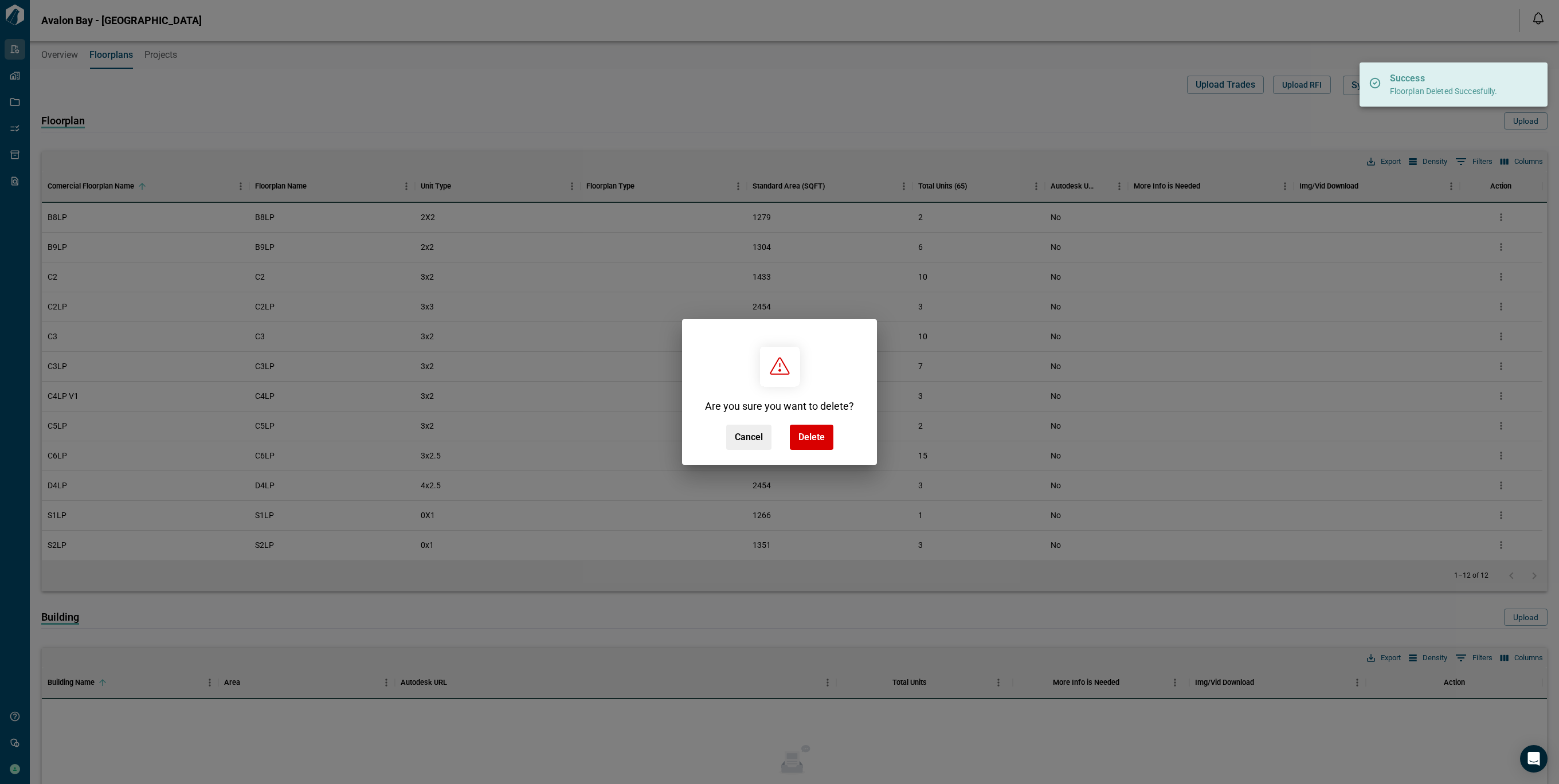
click at [1434, 285] on div "Are you sure you want to delete? Cancel Delete" at bounding box center [780, 392] width 1559 height 784
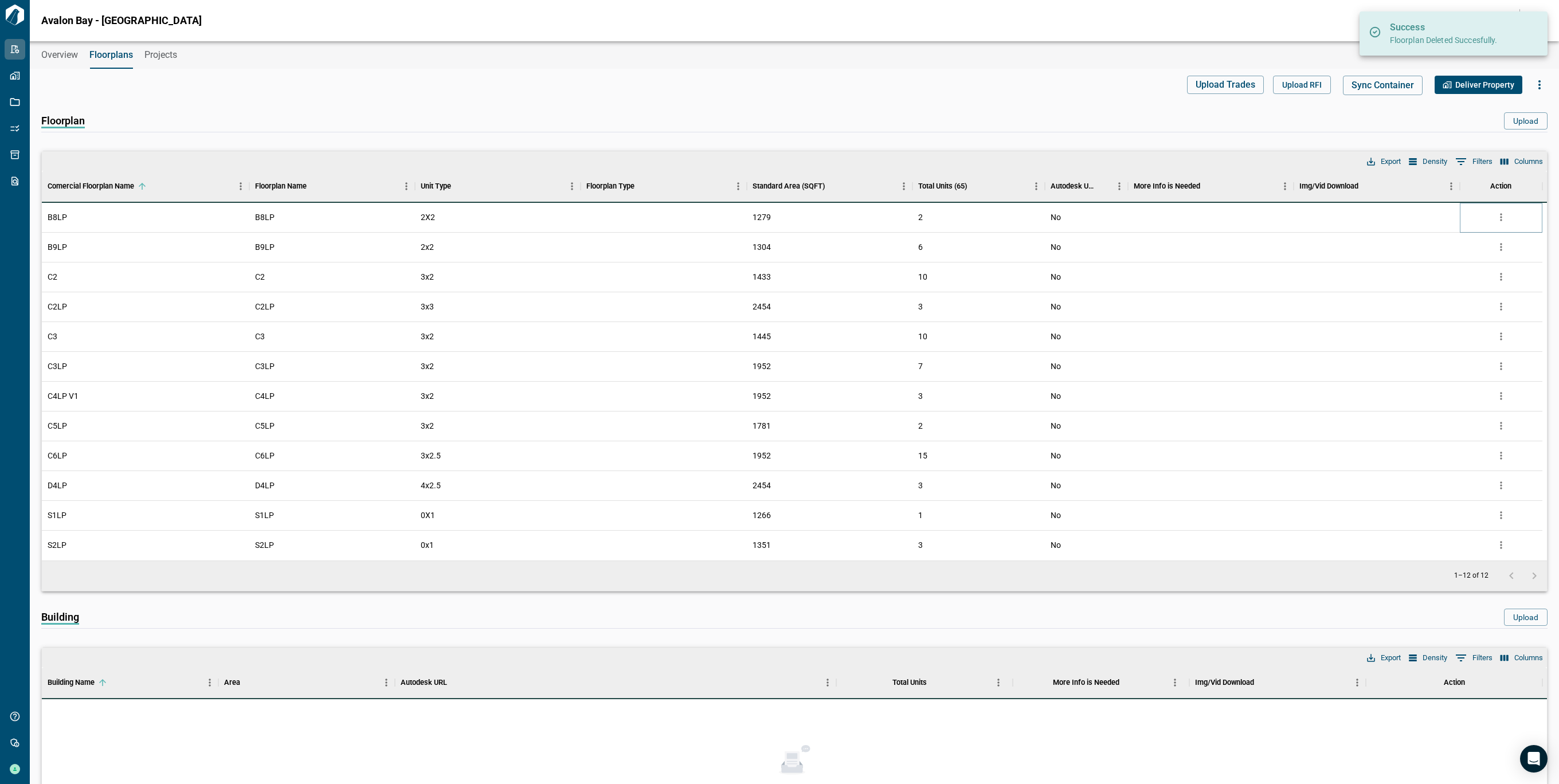
click at [1501, 215] on icon "more" at bounding box center [1500, 217] width 2 height 7
click at [1411, 281] on li "Delete" at bounding box center [1453, 283] width 113 height 21
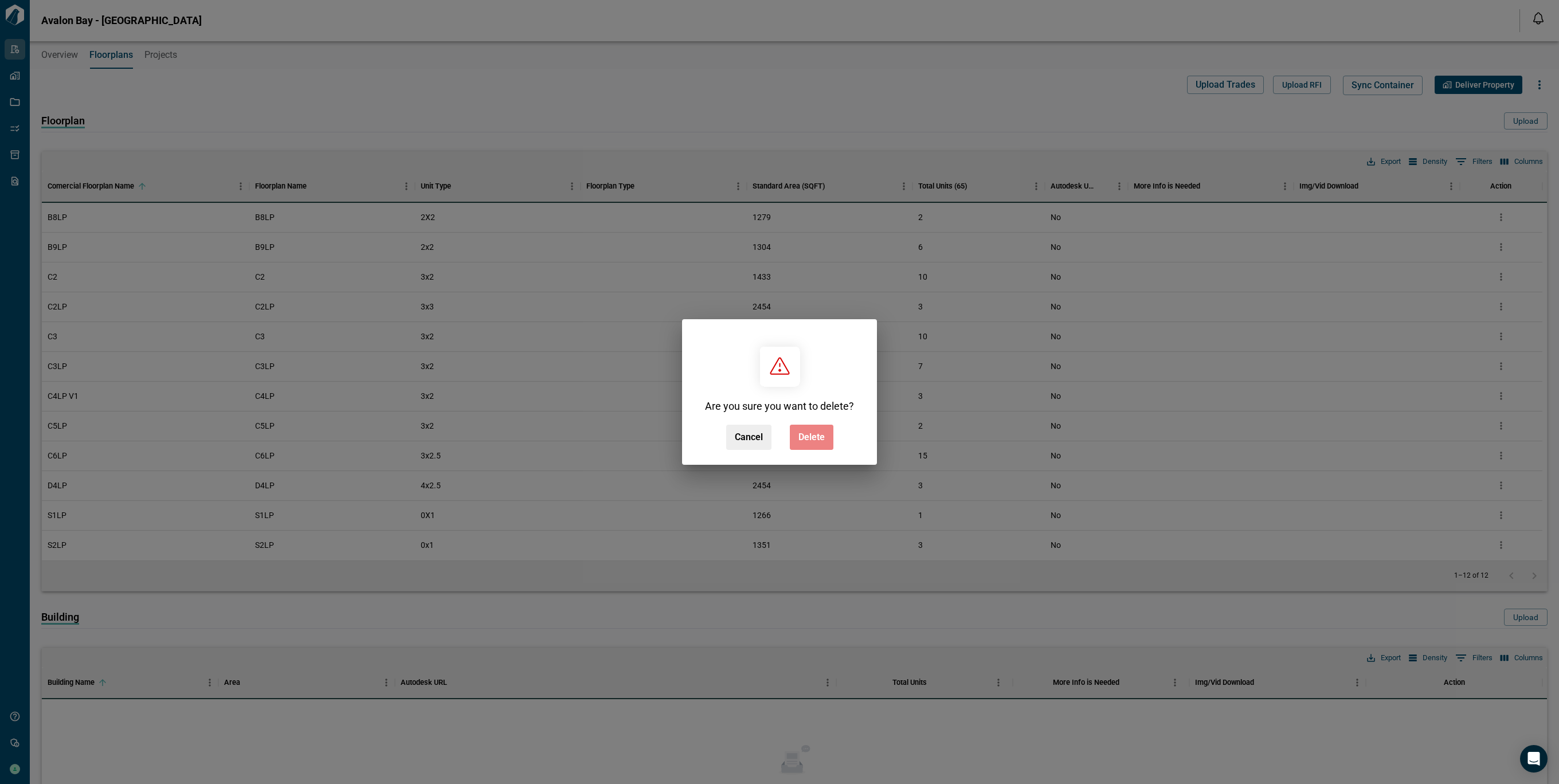
click at [826, 434] on button "Delete" at bounding box center [812, 437] width 44 height 25
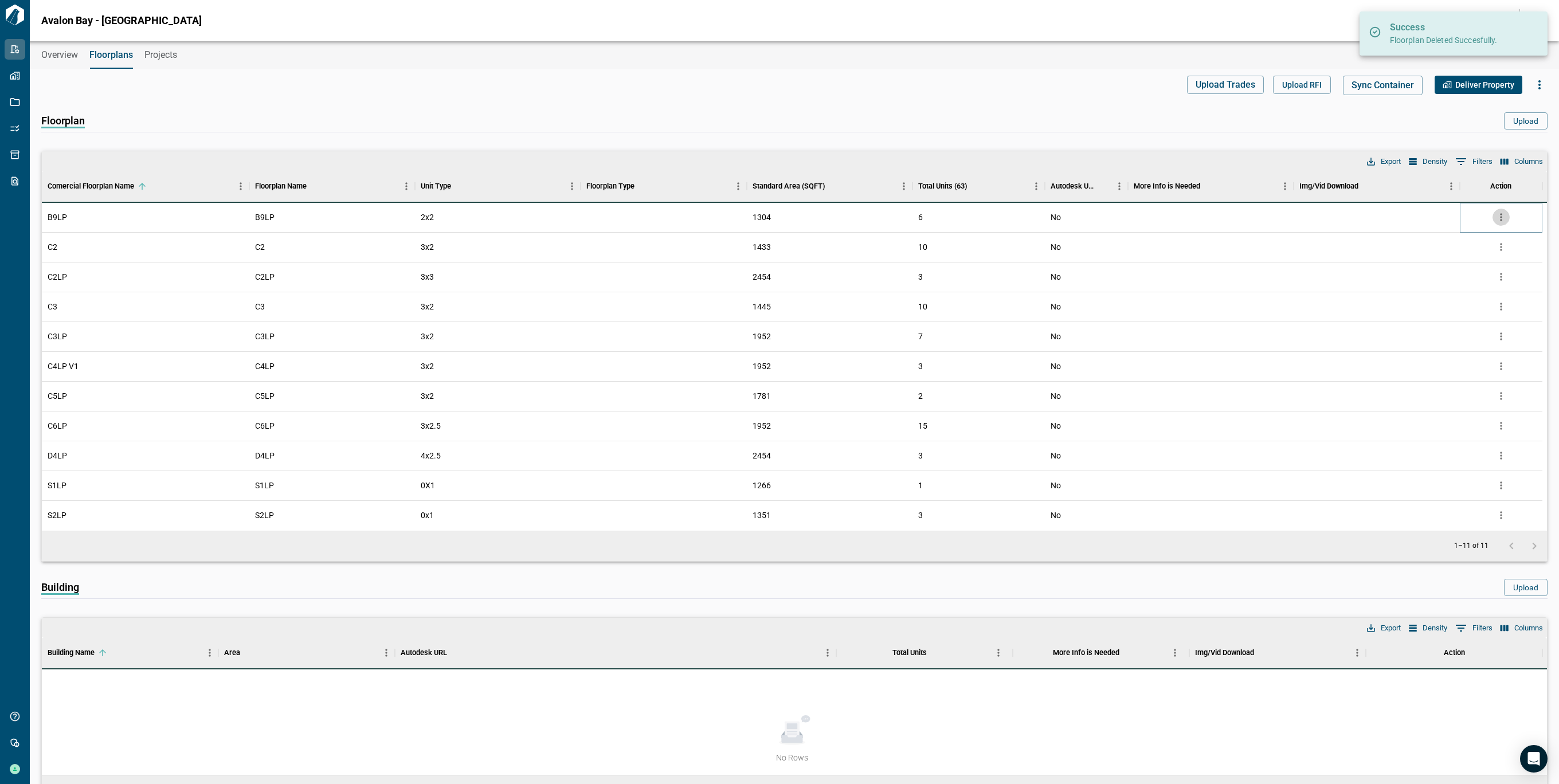
click at [1495, 215] on icon "more" at bounding box center [1501, 217] width 11 height 11
click at [1426, 281] on li "Delete" at bounding box center [1453, 283] width 113 height 21
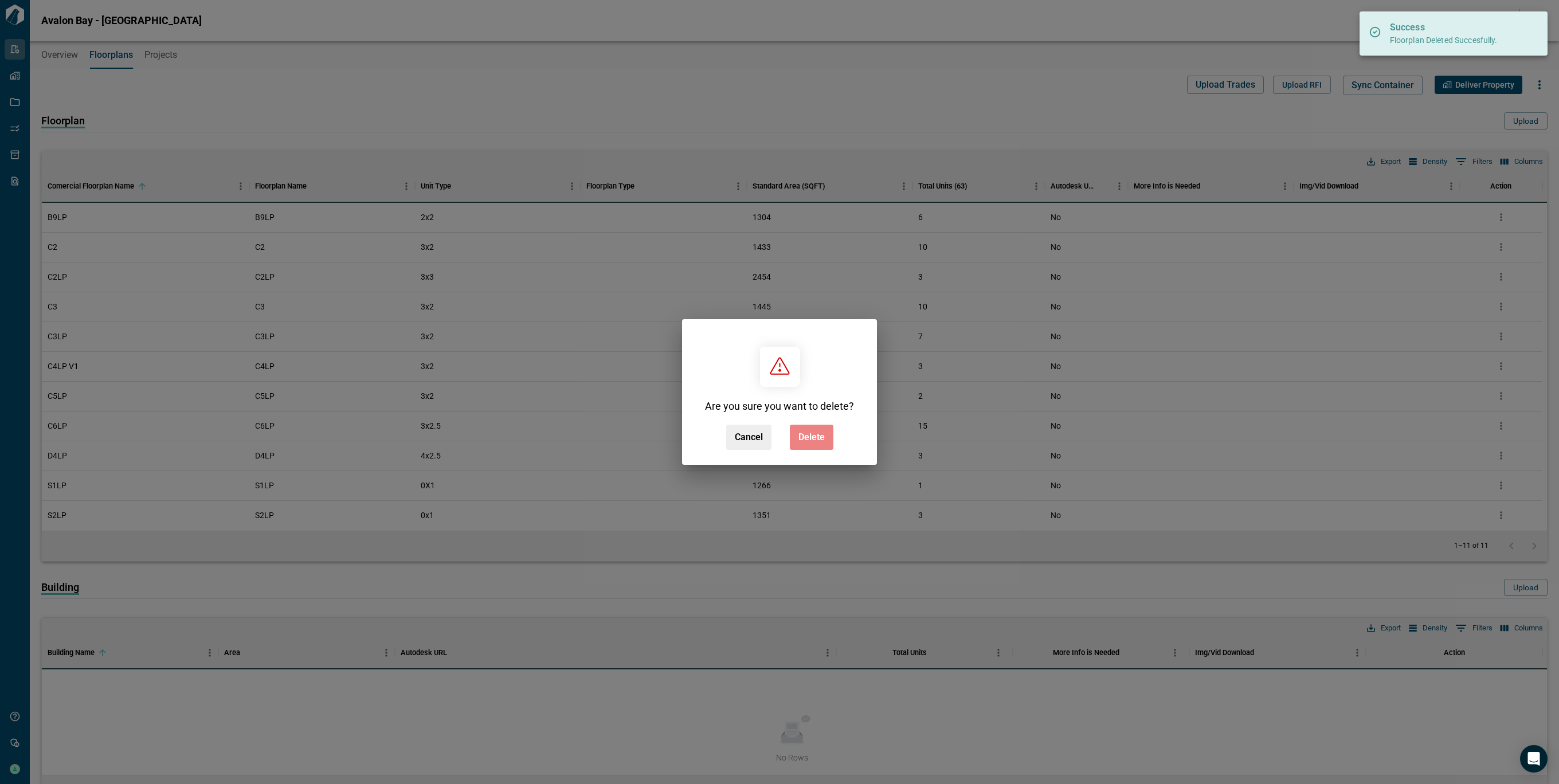
click at [796, 436] on button "Delete" at bounding box center [812, 437] width 44 height 25
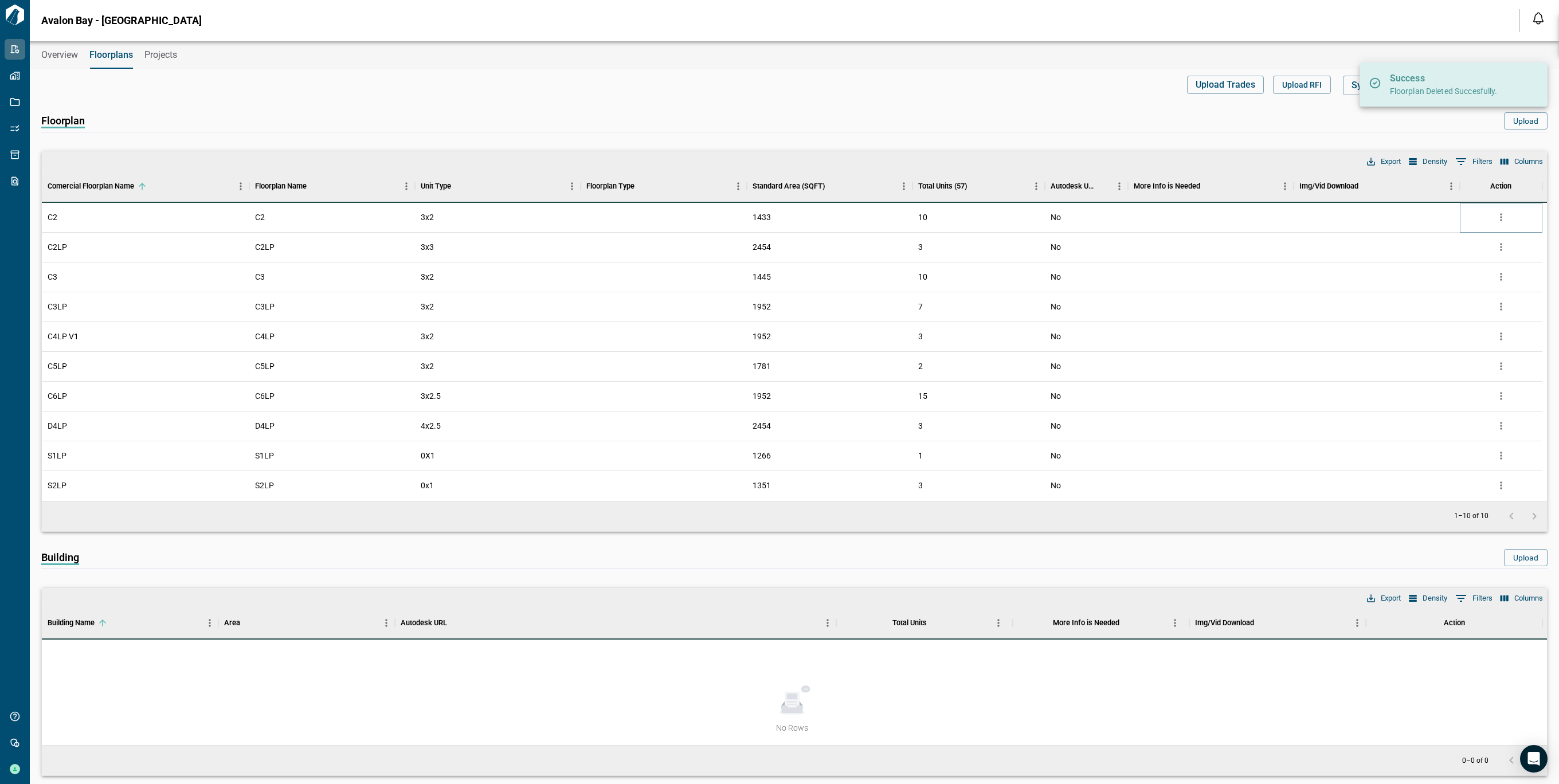
click at [1497, 212] on icon "more" at bounding box center [1501, 217] width 11 height 11
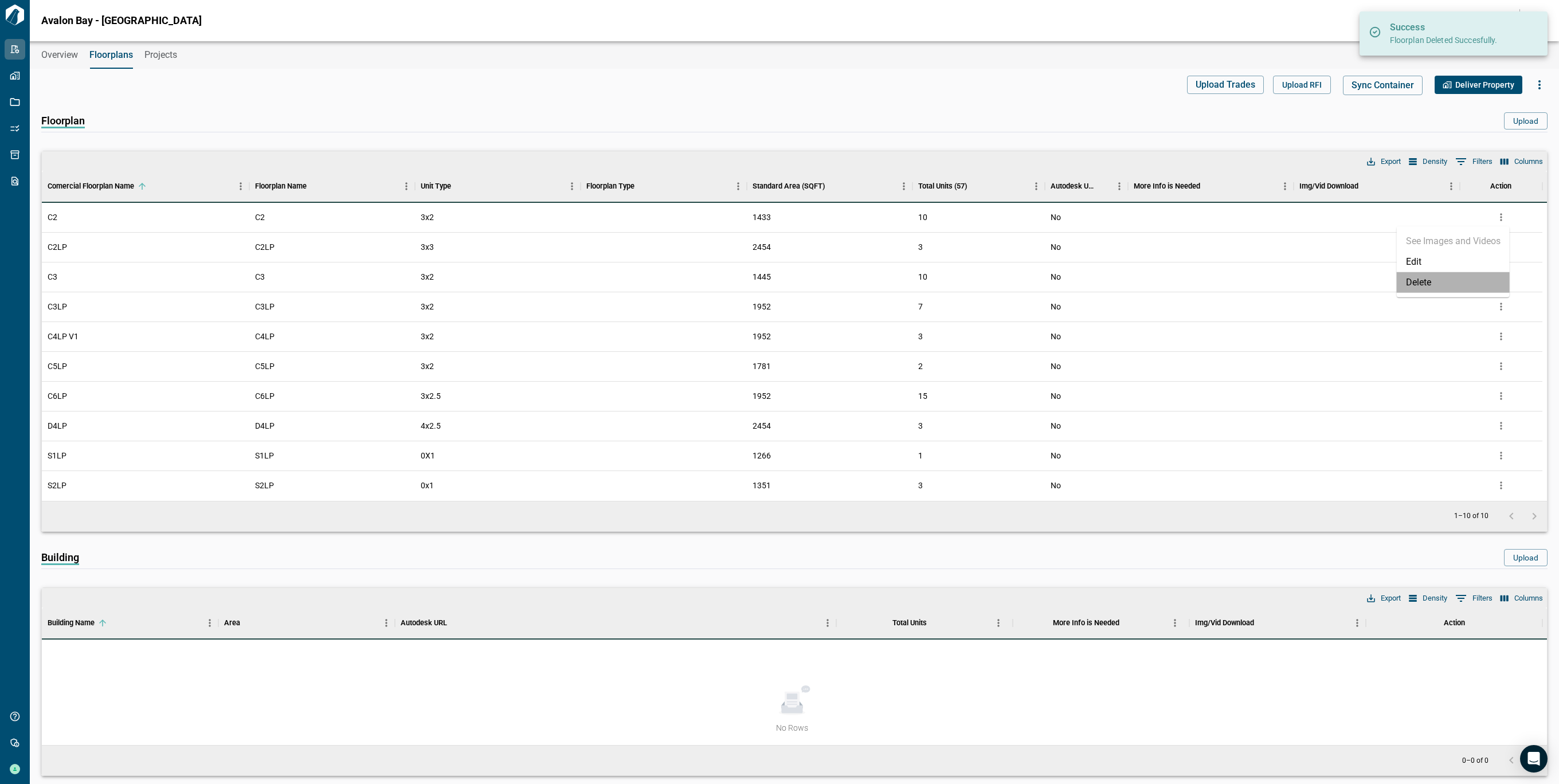
click at [1431, 273] on li "Delete" at bounding box center [1453, 283] width 113 height 21
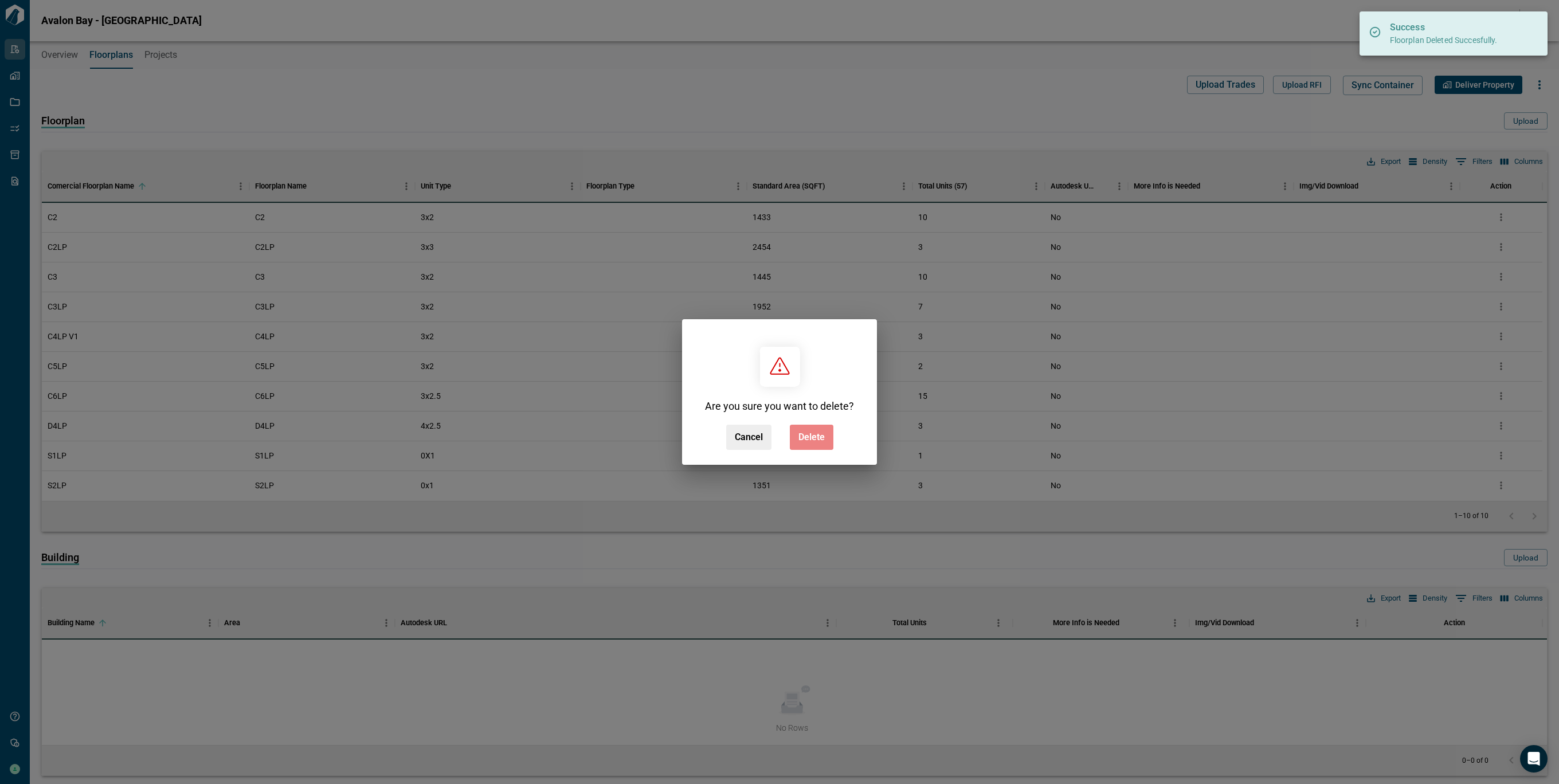
click at [822, 433] on span "Delete" at bounding box center [812, 437] width 27 height 11
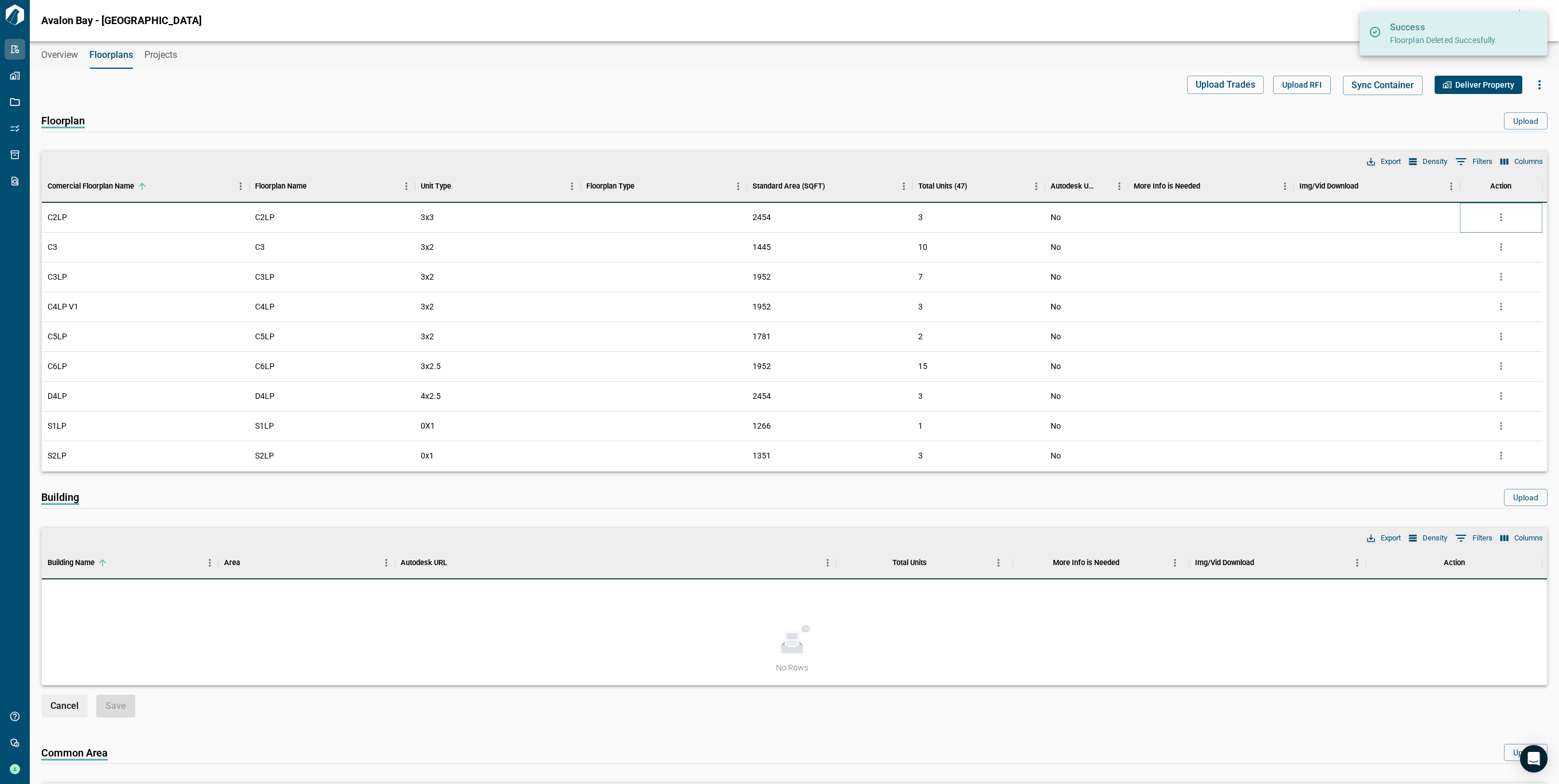
click at [1500, 221] on icon "more" at bounding box center [1501, 217] width 11 height 11
drag, startPoint x: 1443, startPoint y: 281, endPoint x: 1437, endPoint y: 283, distance: 6.3
click at [1437, 283] on li "Delete" at bounding box center [1453, 283] width 113 height 21
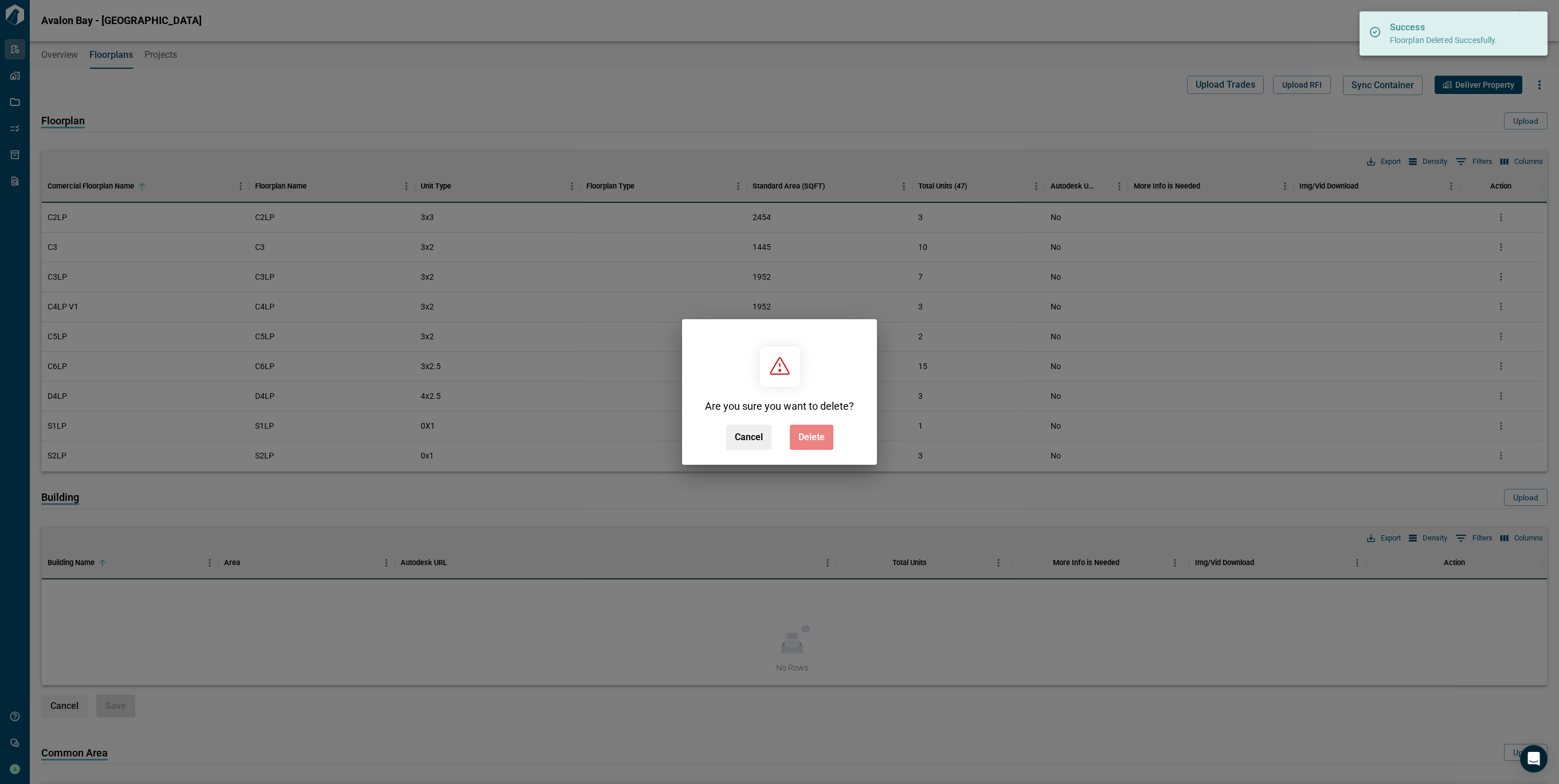
click at [799, 447] on button "Delete" at bounding box center [812, 437] width 44 height 25
click at [799, 447] on div "Cancel Delete" at bounding box center [780, 437] width 107 height 25
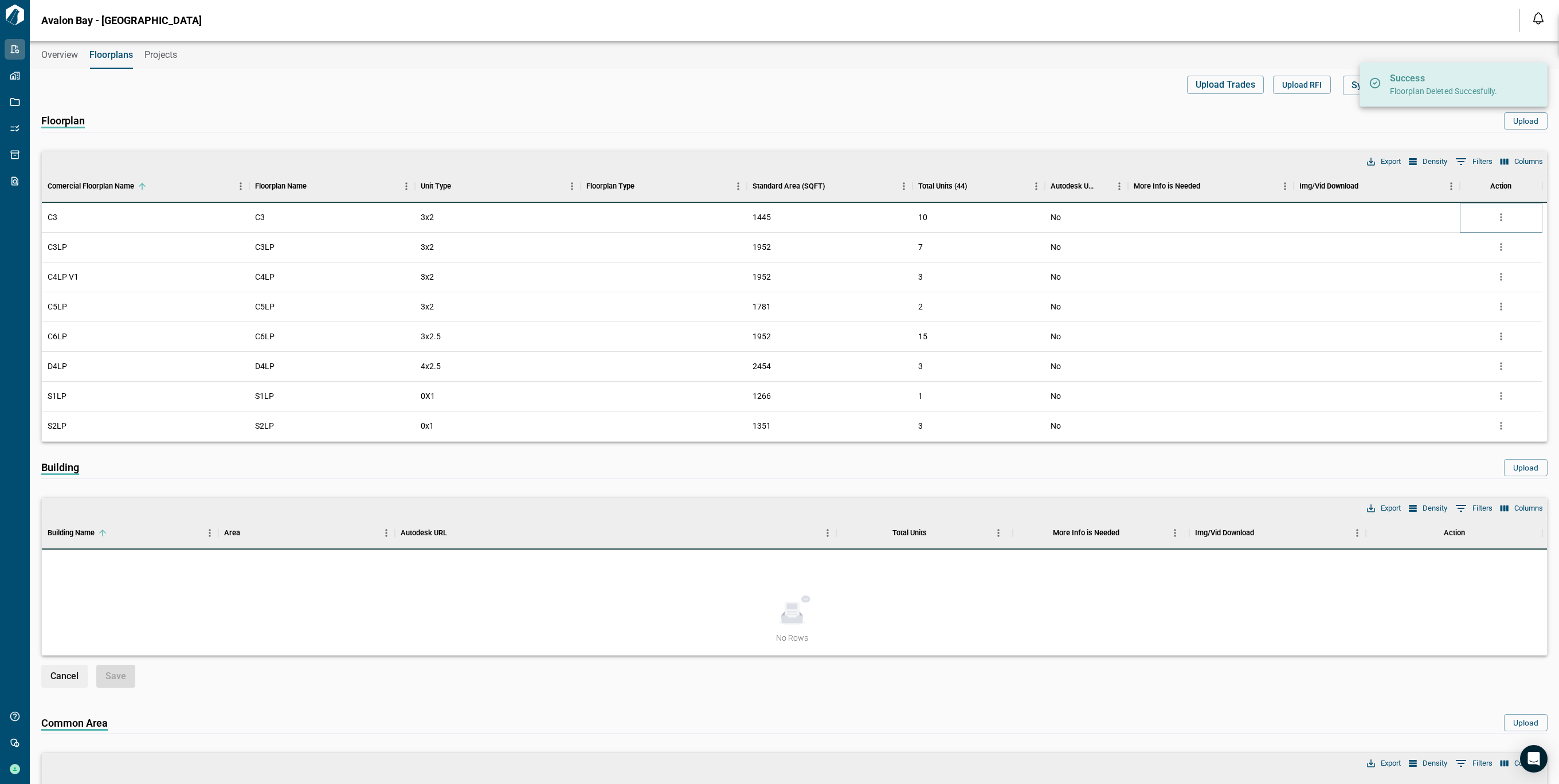
drag, startPoint x: 1496, startPoint y: 217, endPoint x: 1495, endPoint y: 223, distance: 6.1
click at [1497, 217] on icon "more" at bounding box center [1501, 217] width 11 height 11
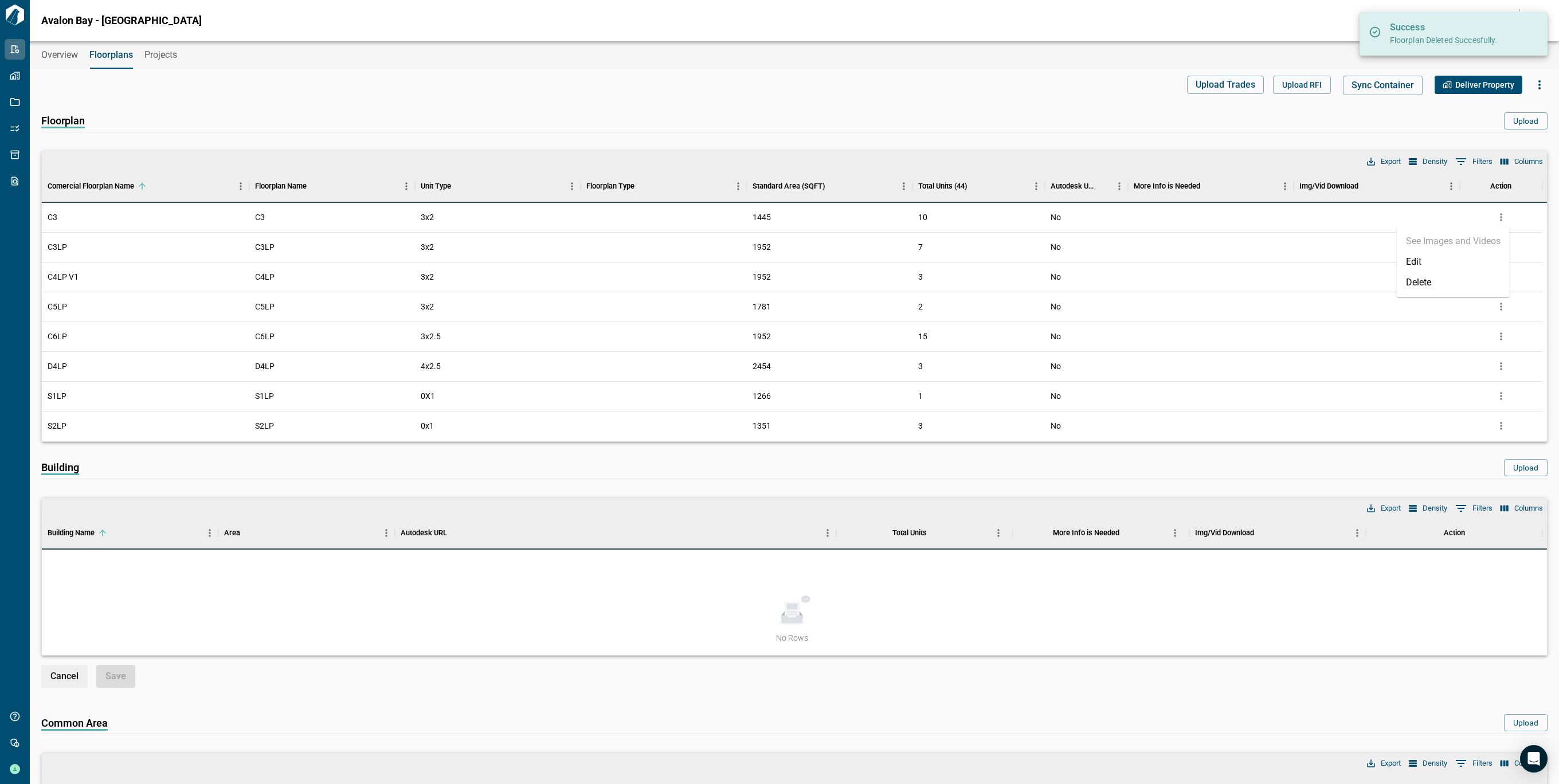
click at [1445, 277] on li "Delete" at bounding box center [1453, 283] width 113 height 21
click at [1498, 221] on icon "more" at bounding box center [1501, 217] width 11 height 11
click at [1459, 278] on li "Delete" at bounding box center [1453, 283] width 113 height 21
click at [1496, 213] on icon "more" at bounding box center [1501, 217] width 11 height 11
click at [1442, 273] on li "Delete" at bounding box center [1453, 283] width 113 height 21
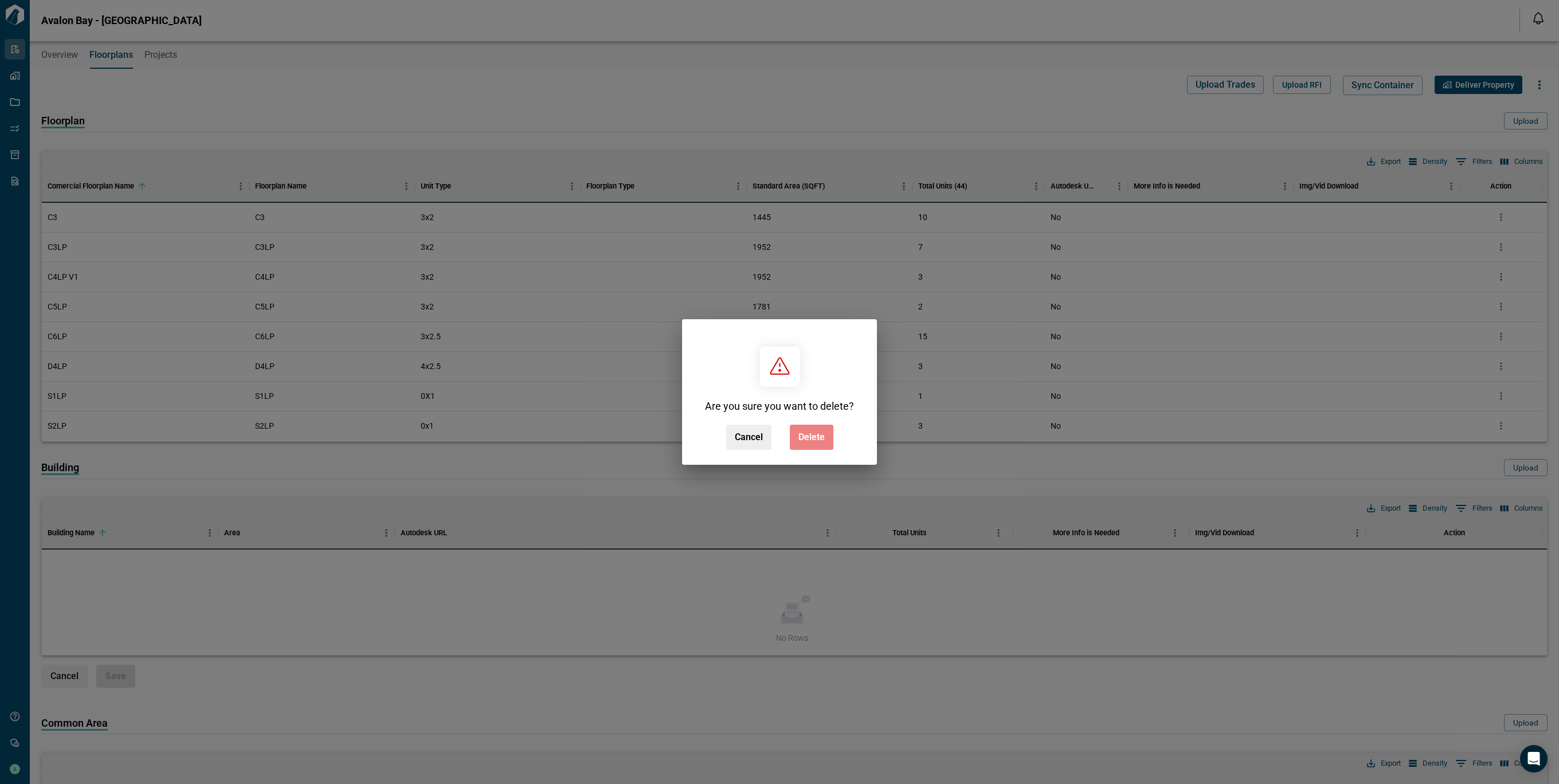
click at [804, 440] on span "Delete" at bounding box center [812, 437] width 27 height 11
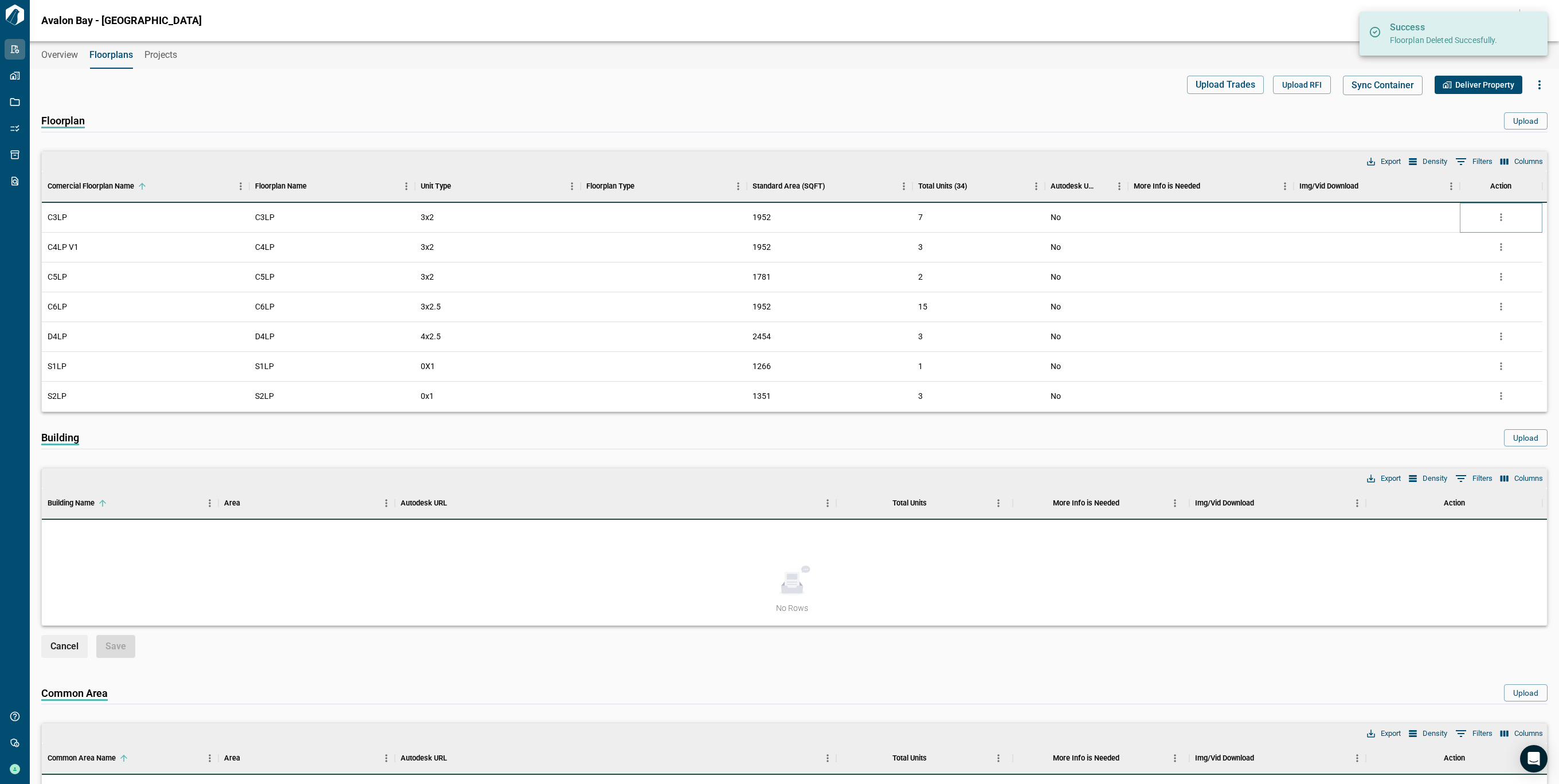
click at [1502, 211] on icon "more" at bounding box center [1501, 217] width 11 height 11
click at [1452, 284] on li "Delete" at bounding box center [1453, 283] width 113 height 21
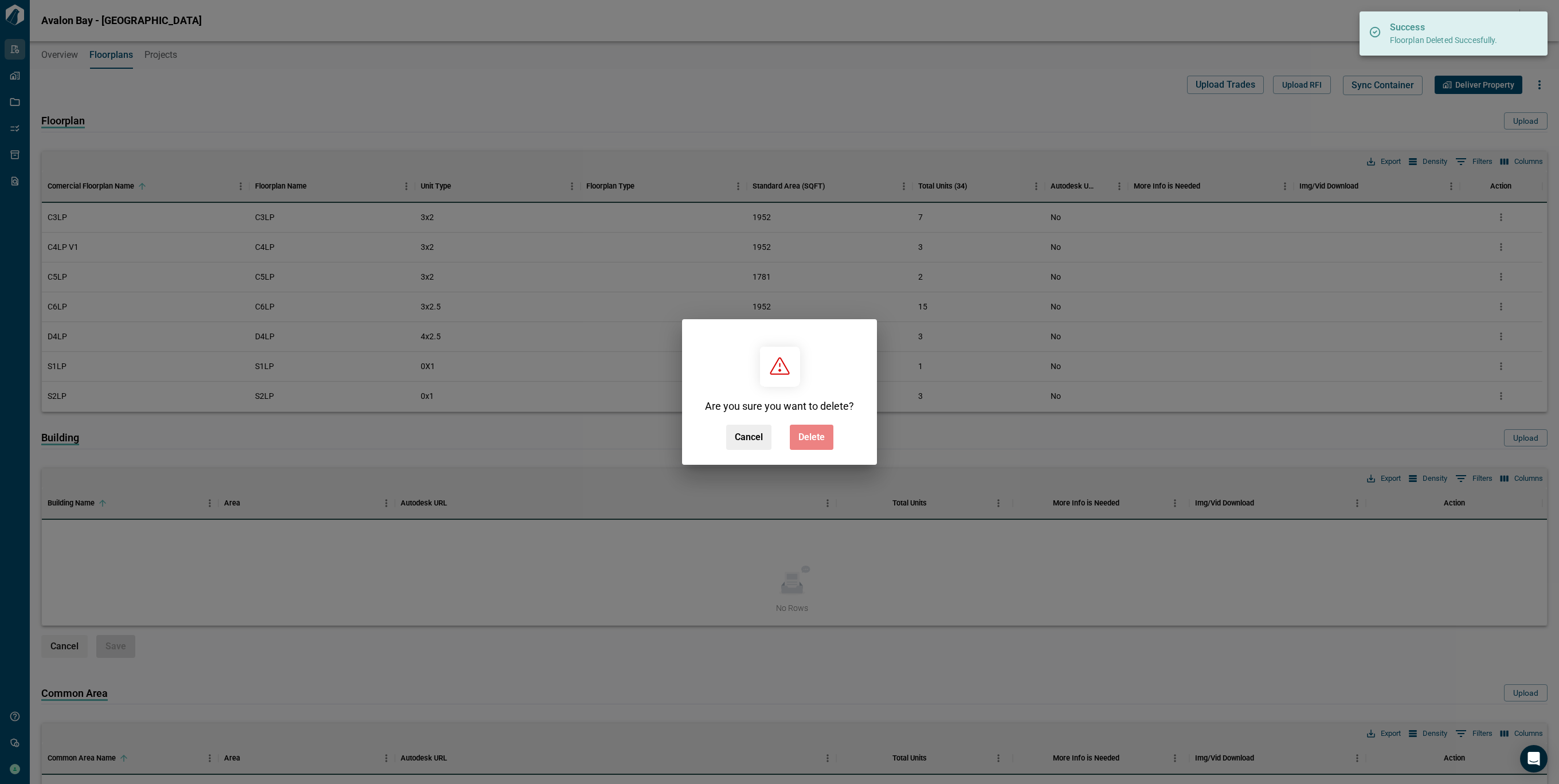
click at [818, 437] on span "Delete" at bounding box center [812, 437] width 27 height 11
click at [818, 437] on div "Cancel Delete" at bounding box center [780, 437] width 107 height 25
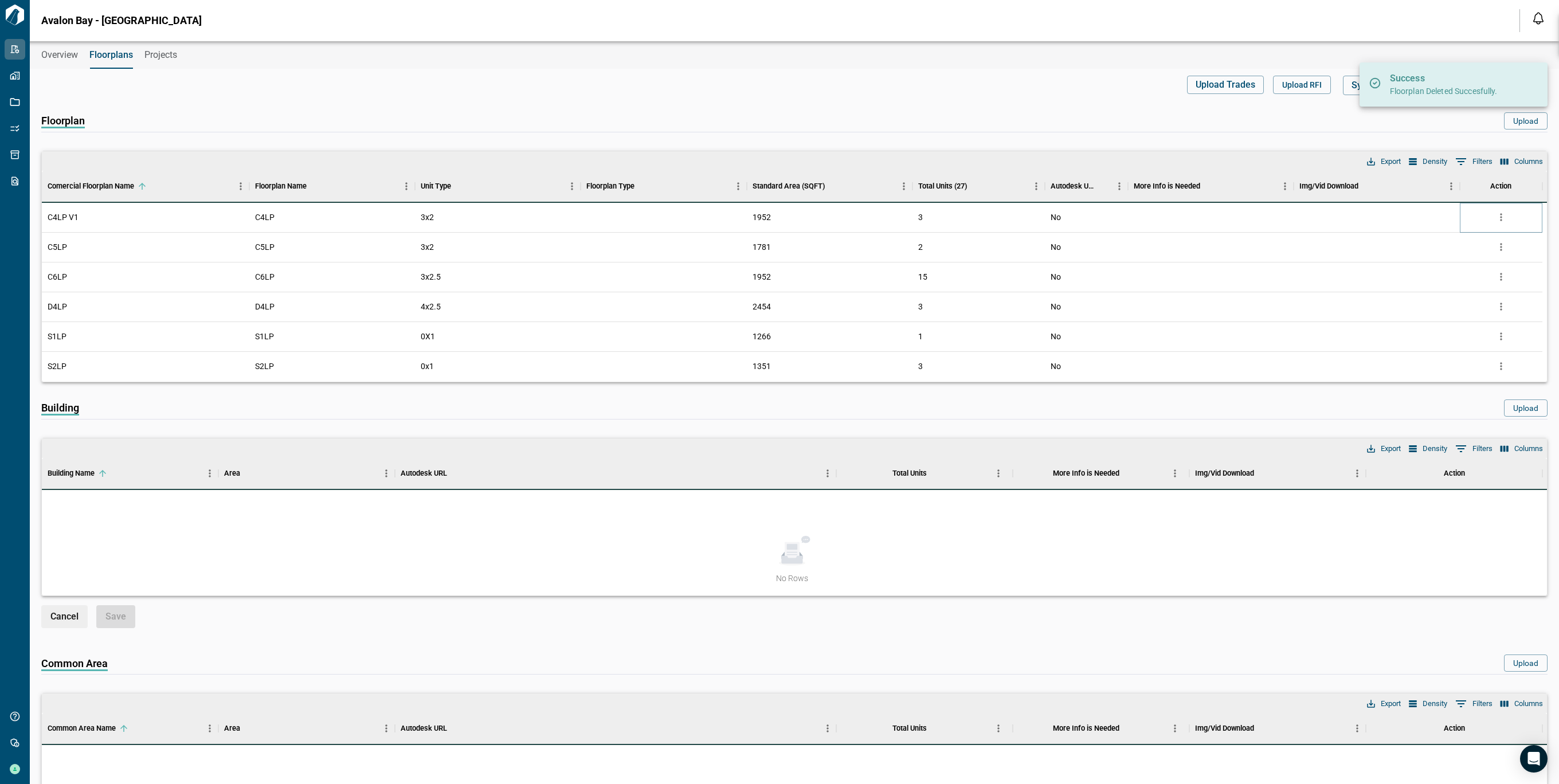
click at [1500, 217] on icon "more" at bounding box center [1500, 217] width 2 height 7
click at [1500, 217] on icon "more" at bounding box center [1500, 217] width 2 height 7
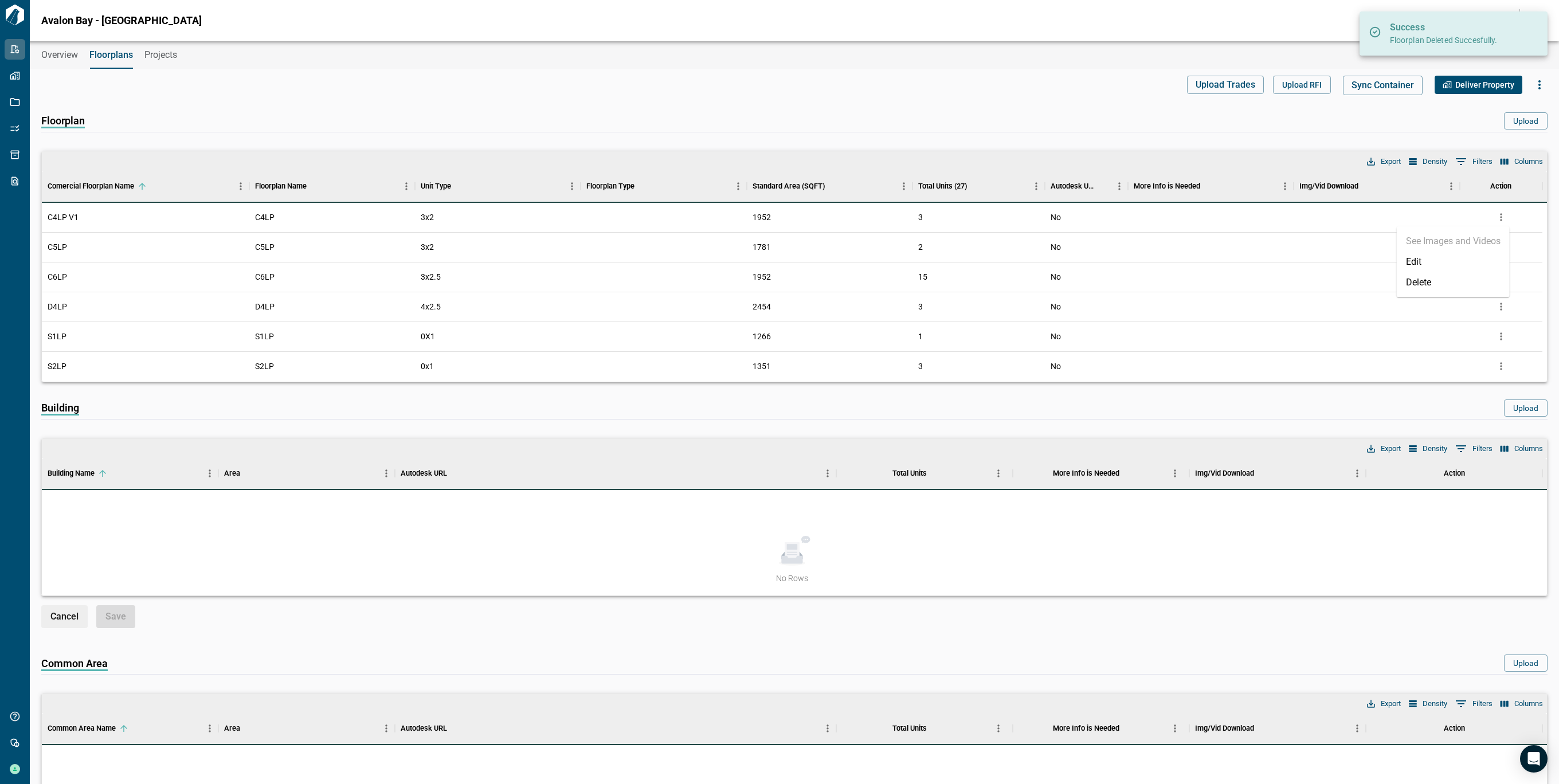
click at [1444, 286] on li "Delete" at bounding box center [1453, 283] width 113 height 21
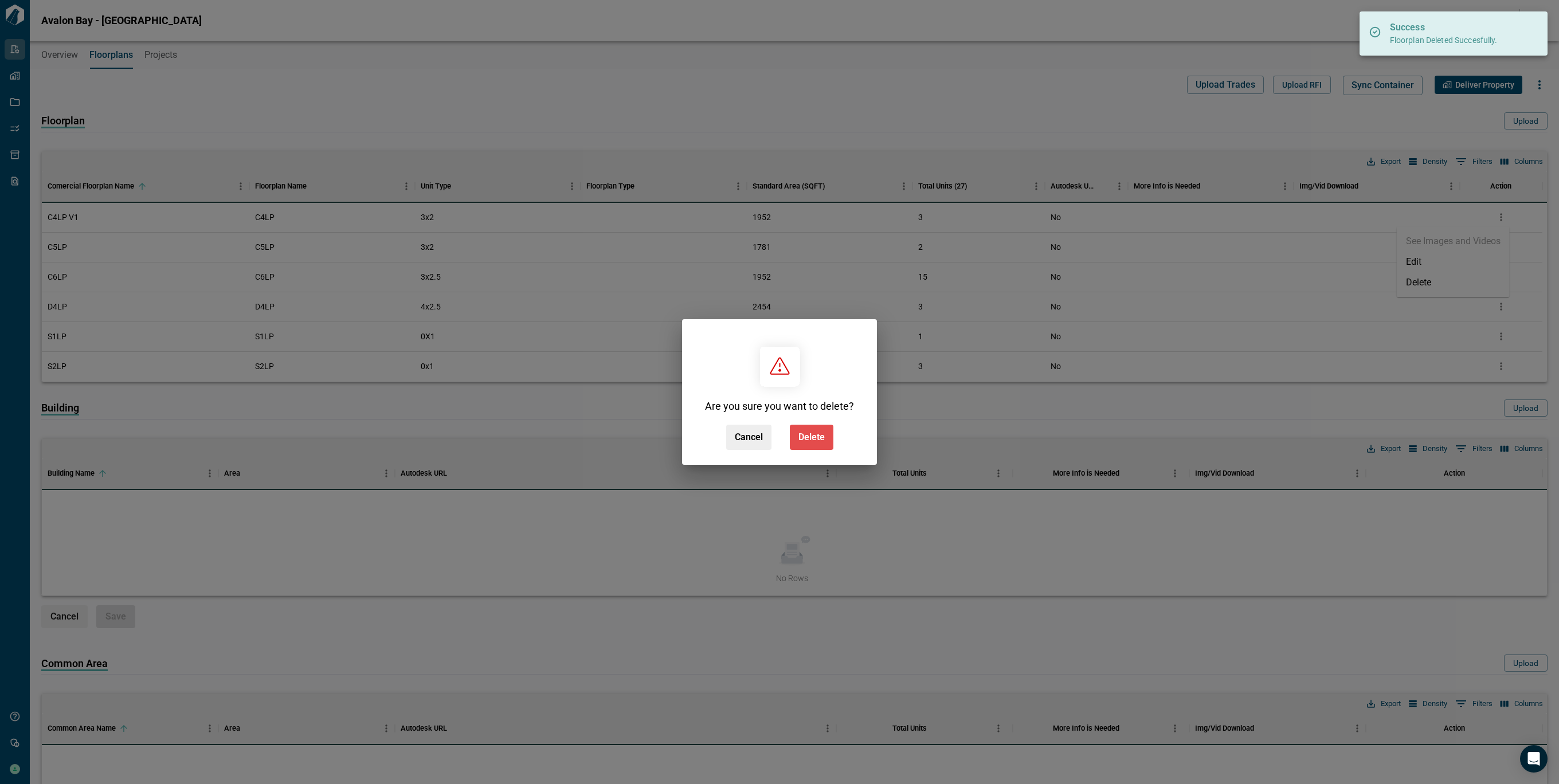
click at [815, 432] on span "Delete" at bounding box center [812, 437] width 27 height 11
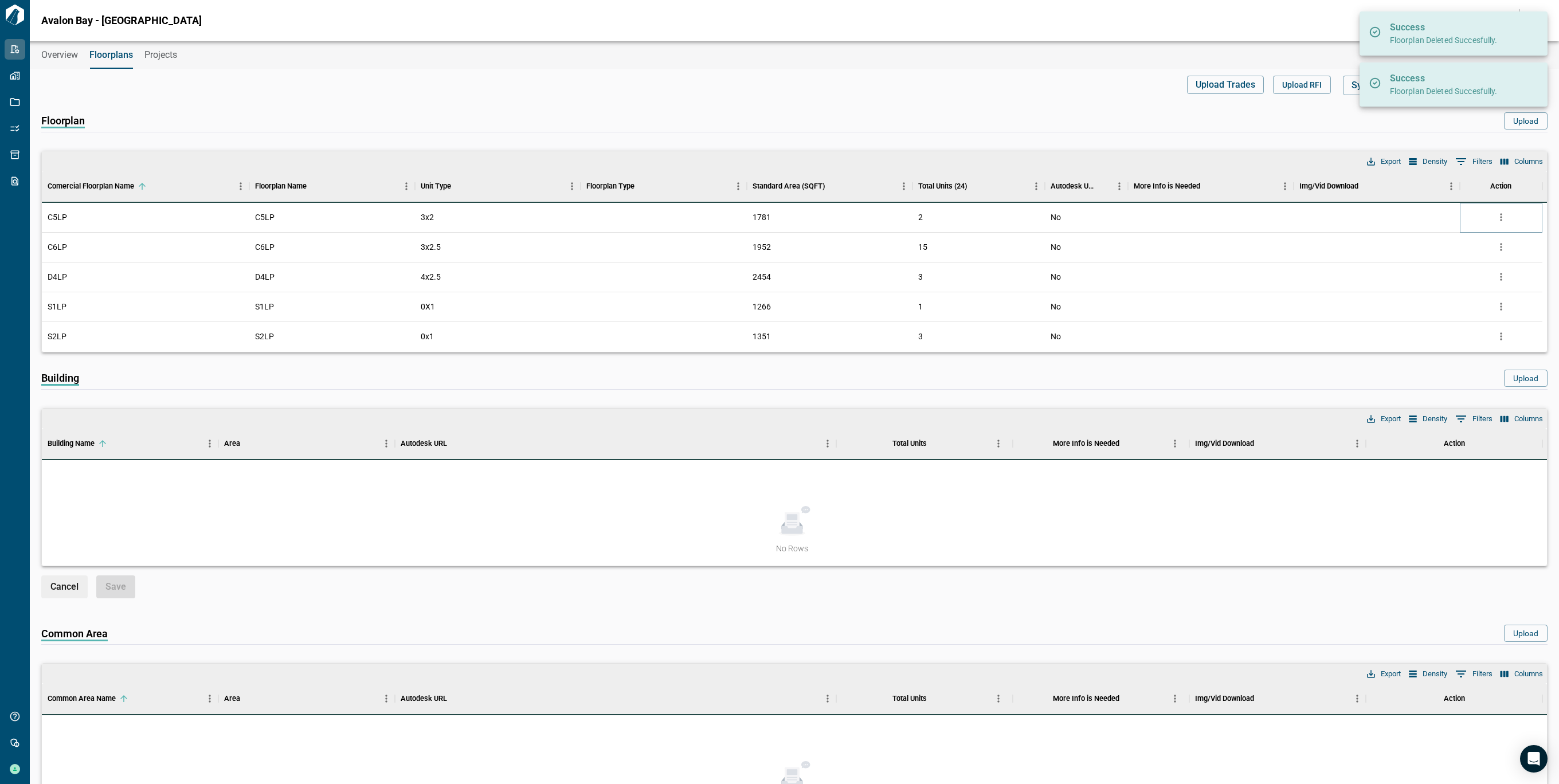
click at [1506, 218] on icon "more" at bounding box center [1501, 217] width 11 height 11
click at [1426, 284] on li "Delete" at bounding box center [1453, 283] width 113 height 21
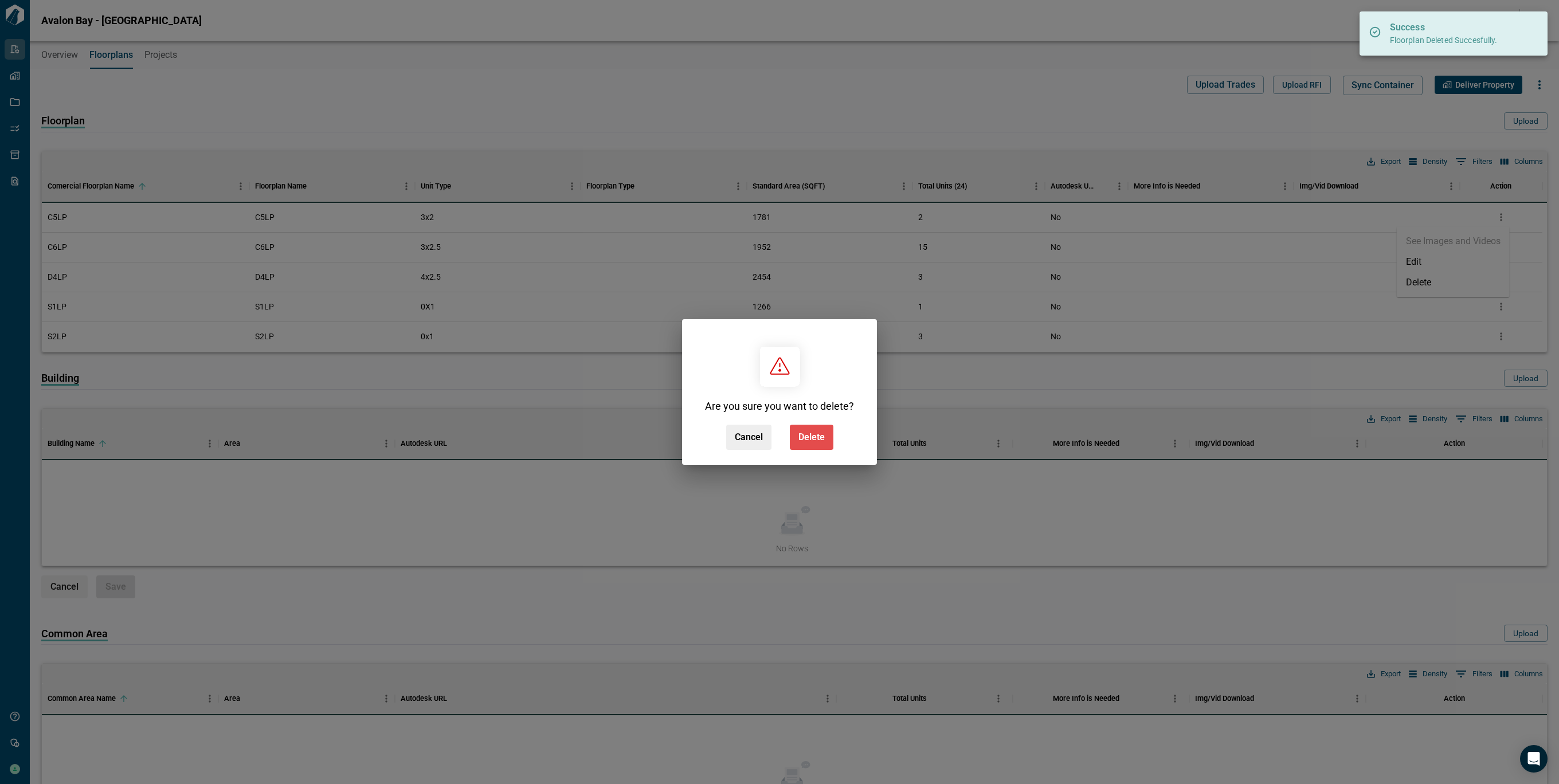
click at [809, 430] on button "Delete" at bounding box center [812, 437] width 44 height 25
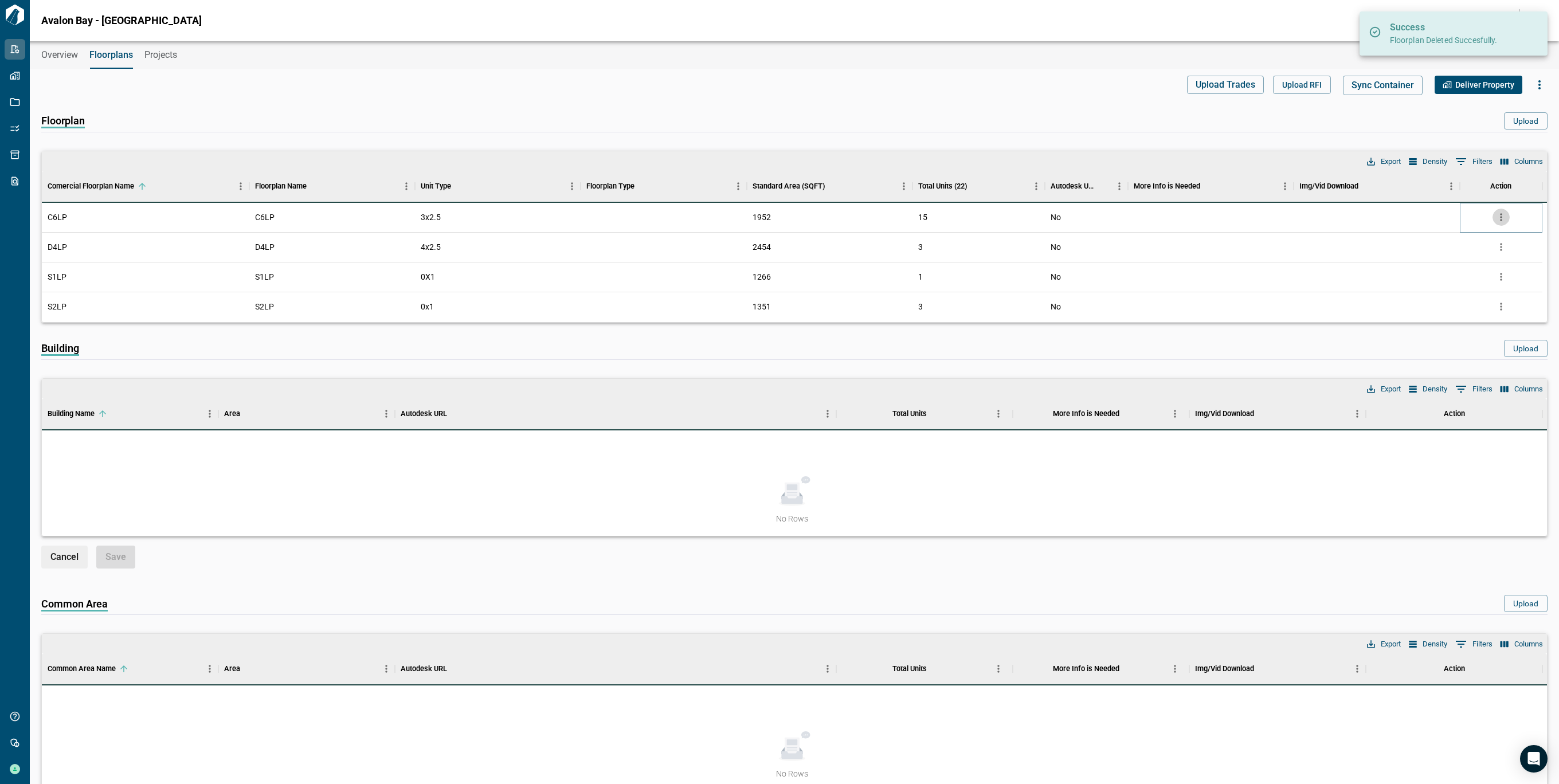
click at [1499, 215] on icon "more" at bounding box center [1501, 217] width 11 height 11
click at [1435, 286] on li "Delete" at bounding box center [1453, 283] width 113 height 21
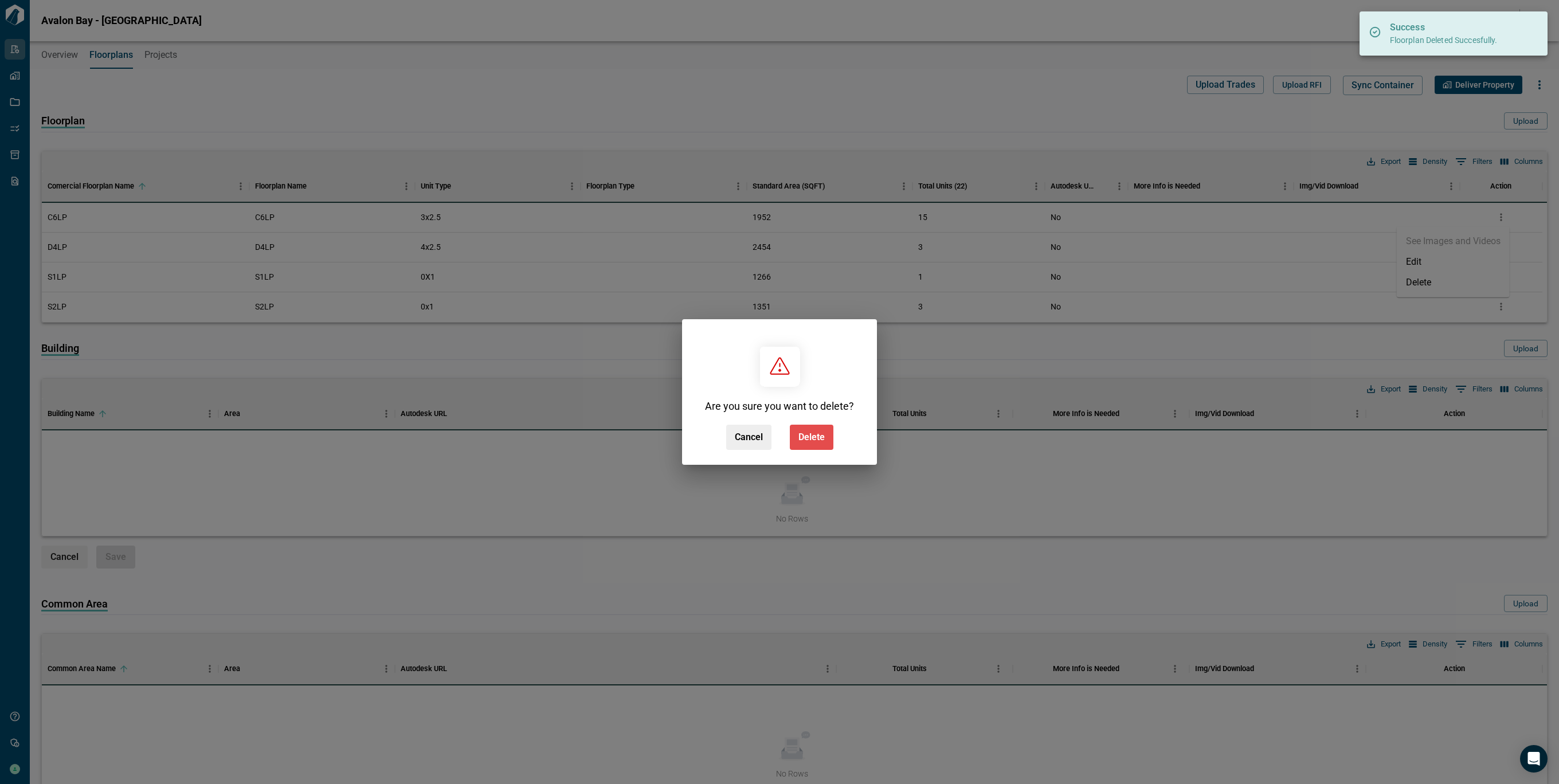
click at [805, 446] on button "Delete" at bounding box center [812, 437] width 44 height 25
click at [805, 446] on div "Cancel Delete" at bounding box center [780, 437] width 107 height 25
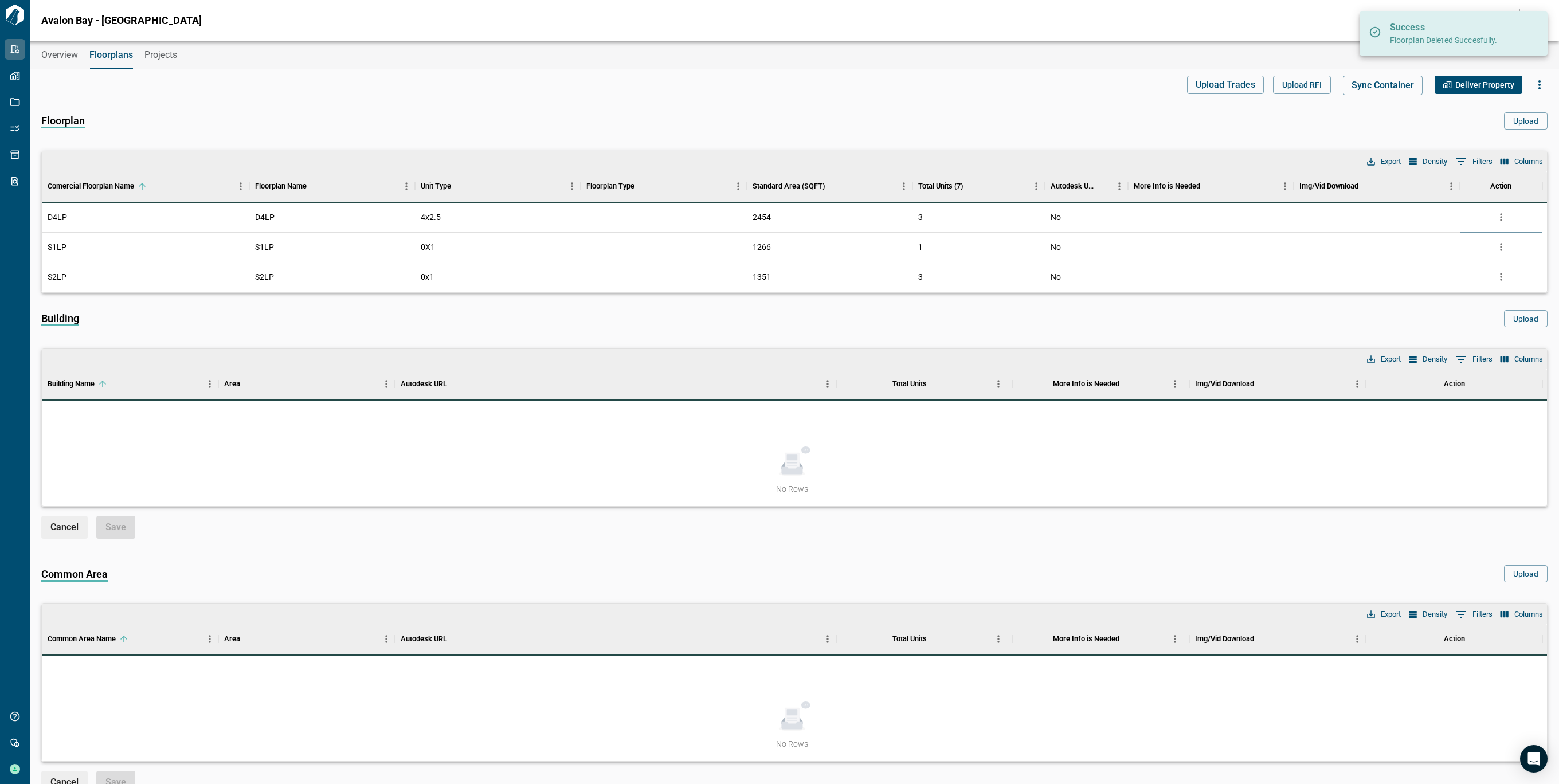
click at [1503, 217] on icon "more" at bounding box center [1501, 217] width 11 height 11
click at [1434, 280] on li "Delete" at bounding box center [1453, 283] width 113 height 21
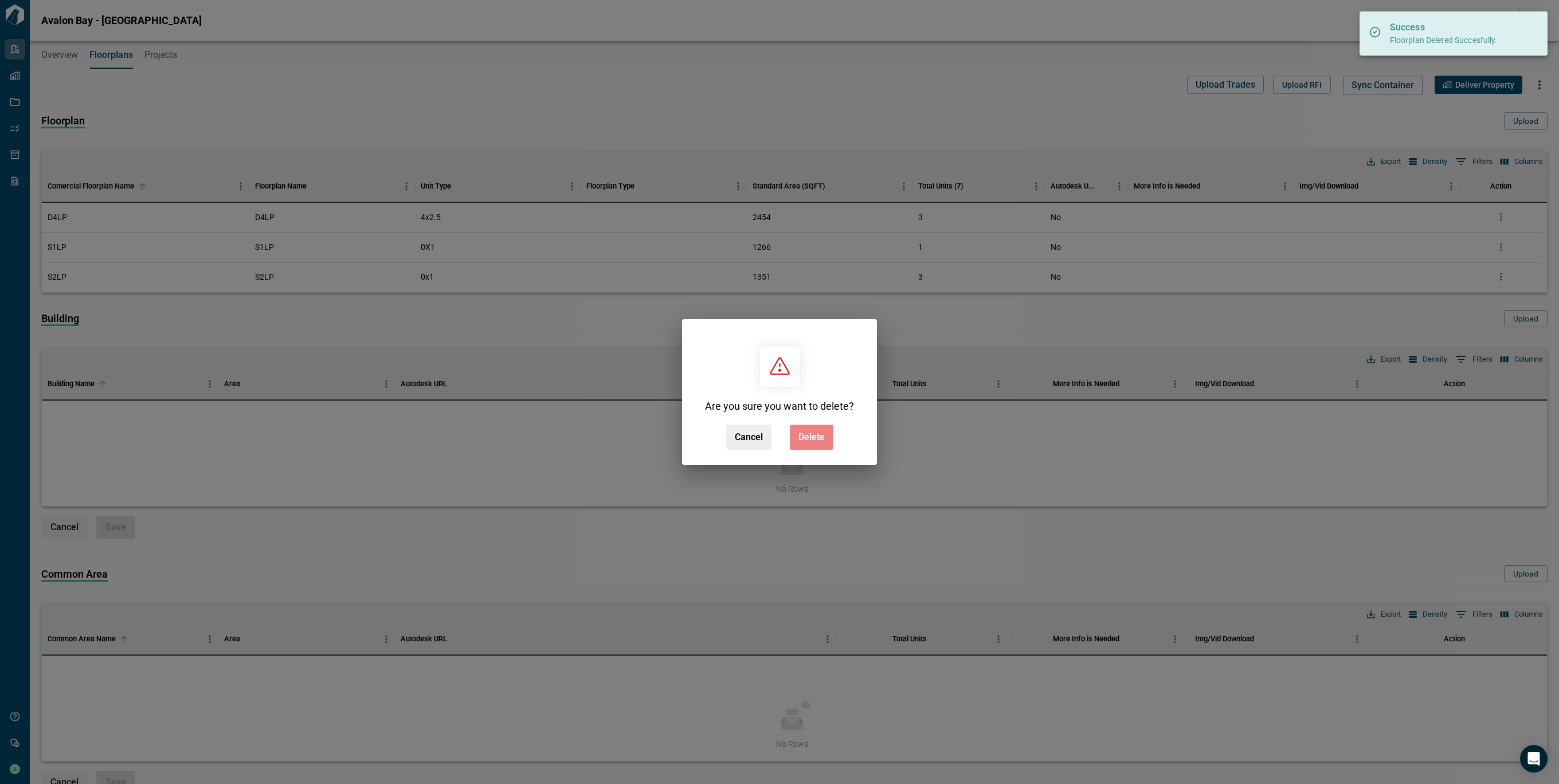
click at [821, 438] on span "Delete" at bounding box center [812, 437] width 27 height 11
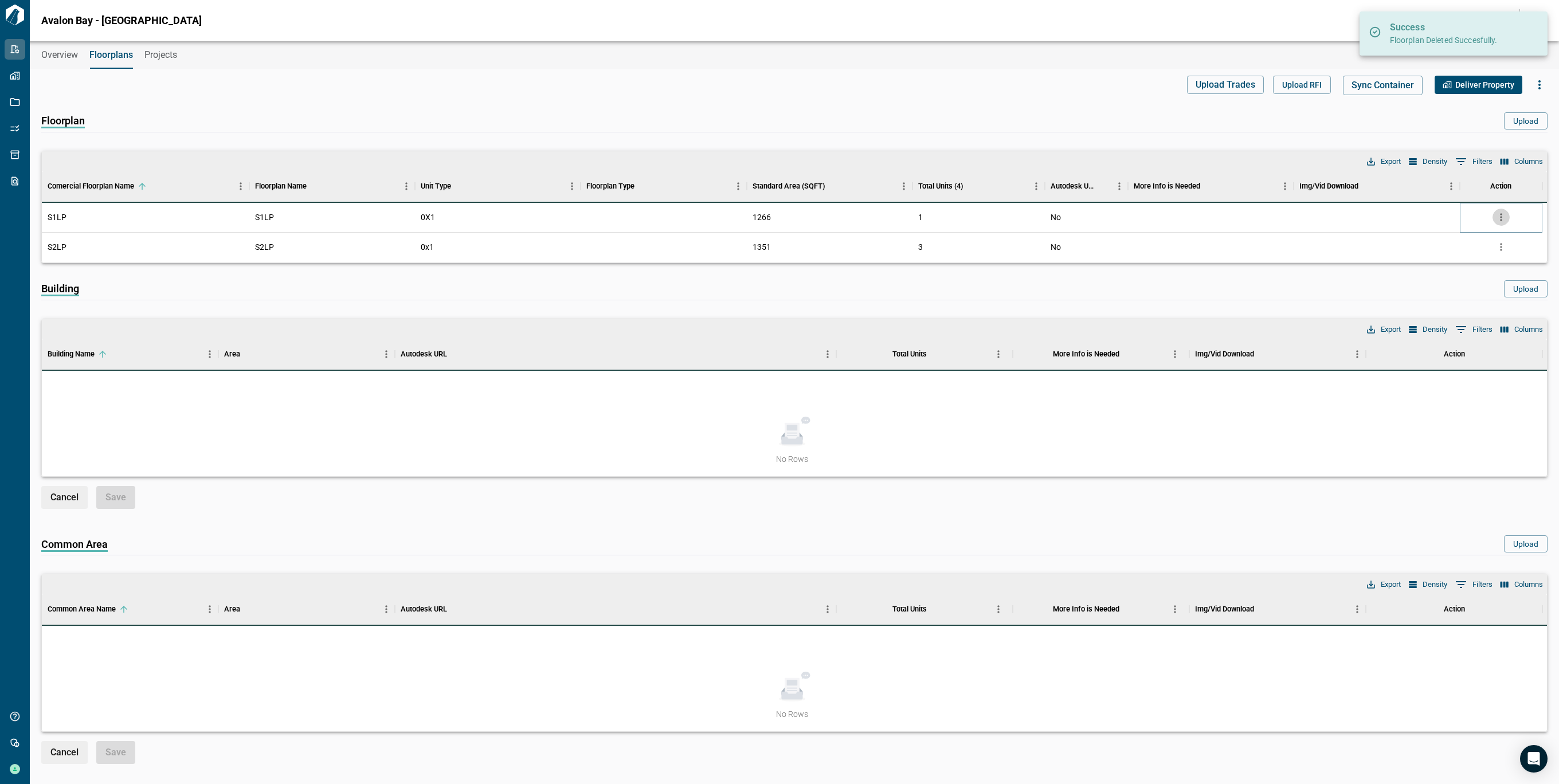
click at [1499, 221] on icon "more" at bounding box center [1501, 217] width 11 height 11
click at [1431, 287] on li "Delete" at bounding box center [1453, 283] width 113 height 21
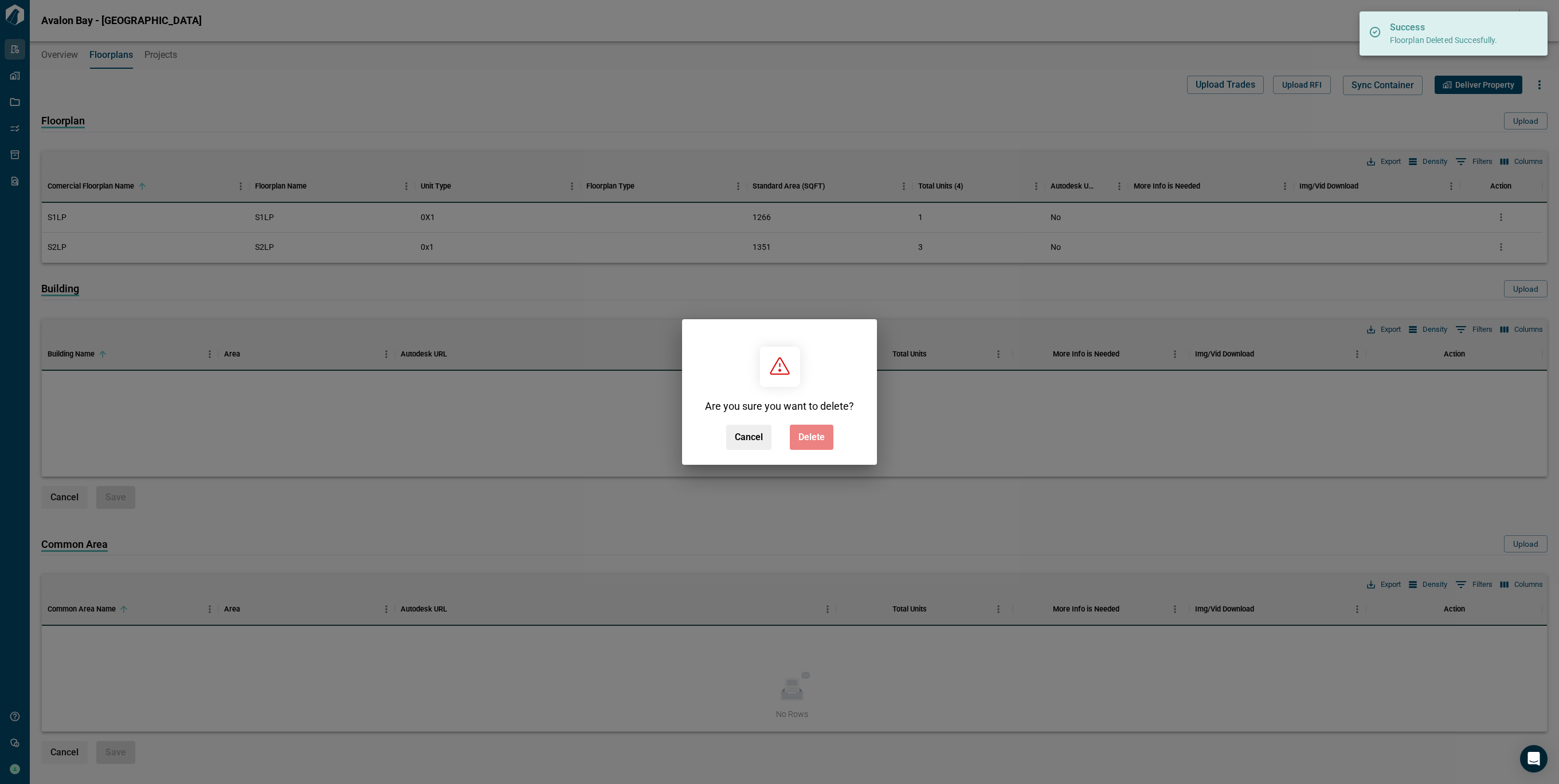
click at [819, 436] on span "Delete" at bounding box center [812, 437] width 27 height 11
click at [819, 436] on div "Cancel Delete" at bounding box center [780, 437] width 107 height 25
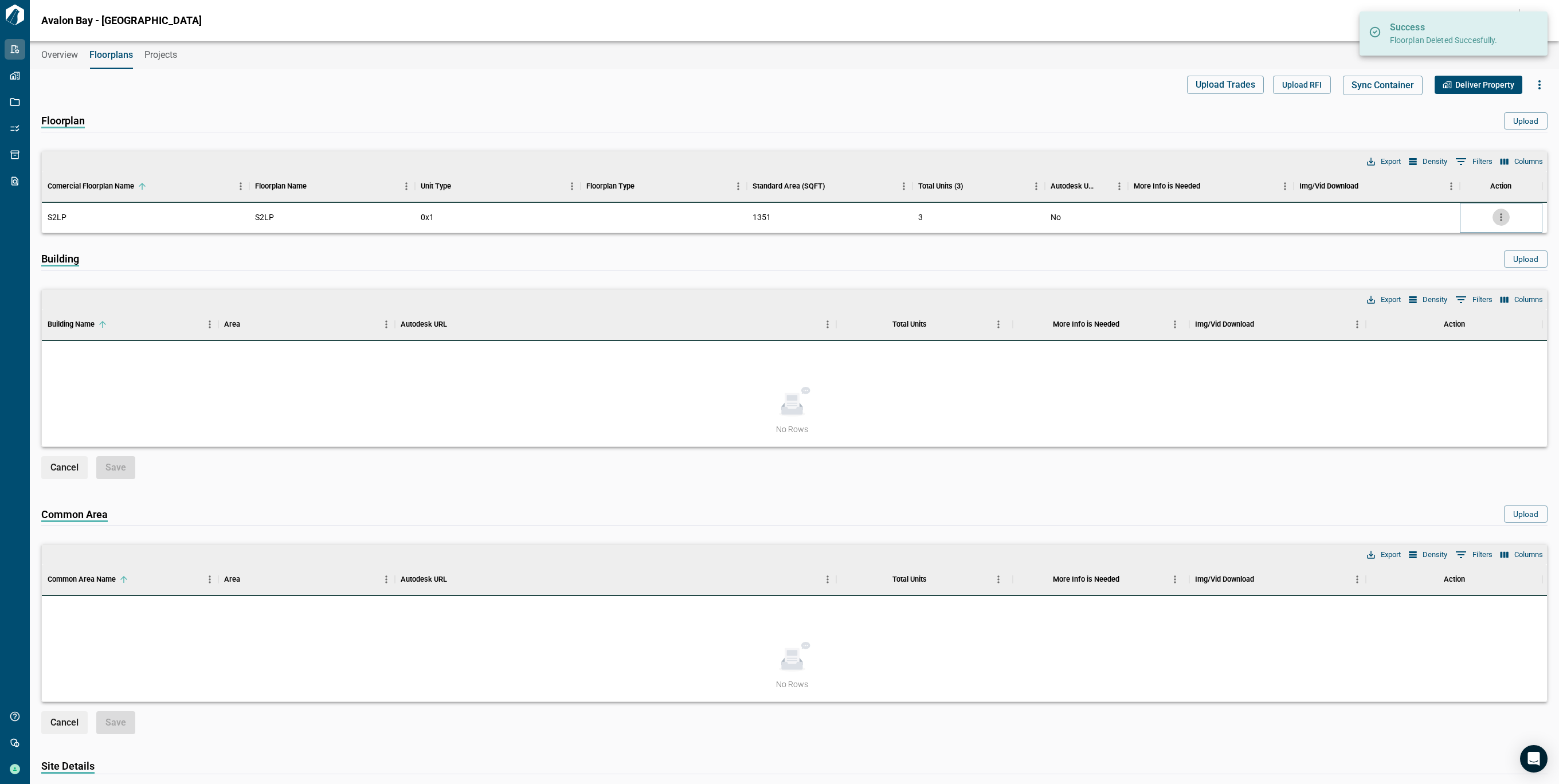
click at [1497, 214] on icon "more" at bounding box center [1501, 217] width 11 height 11
click at [1428, 285] on li "Delete" at bounding box center [1453, 283] width 113 height 21
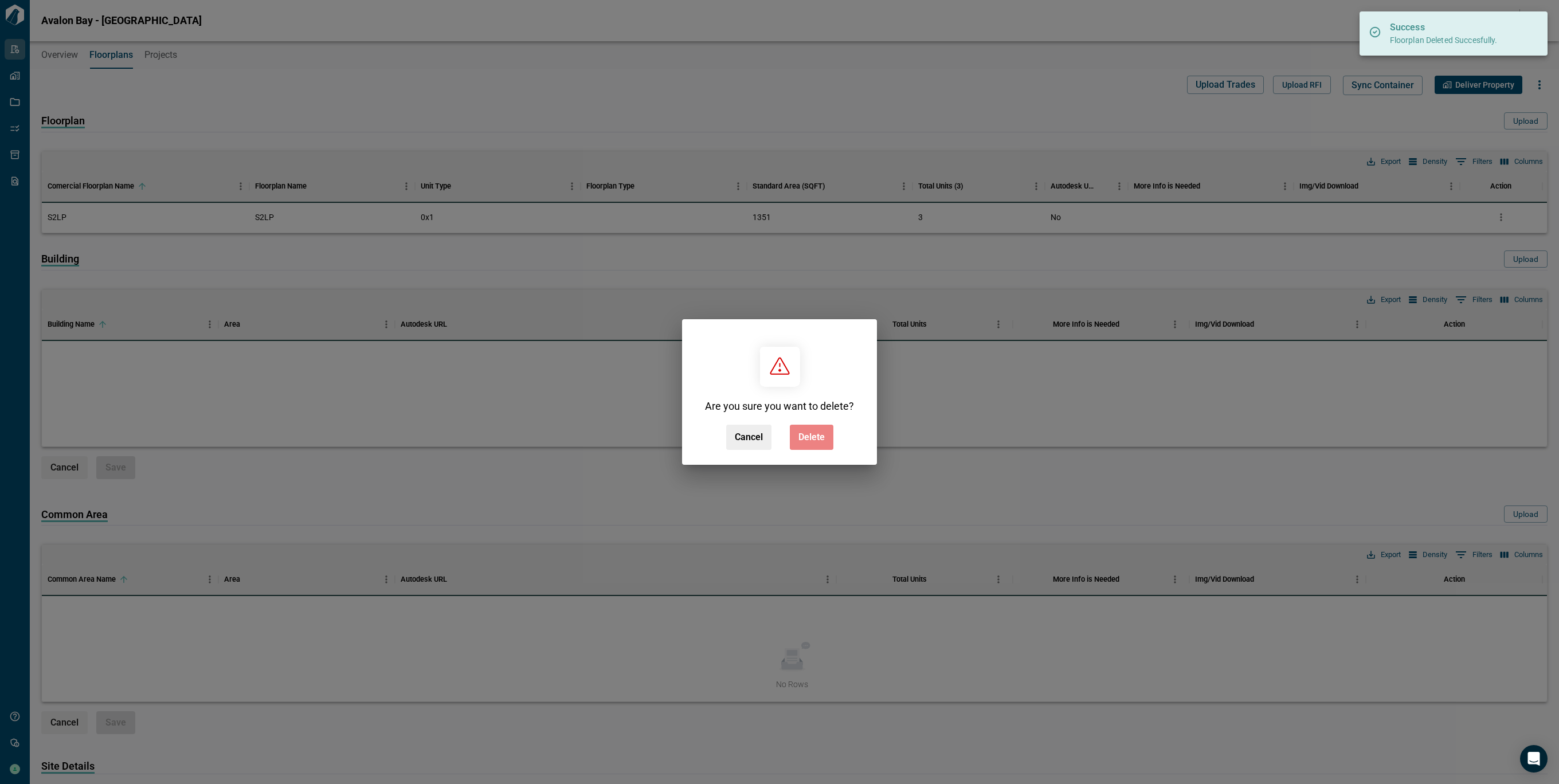
click at [806, 446] on button "Delete" at bounding box center [812, 437] width 44 height 25
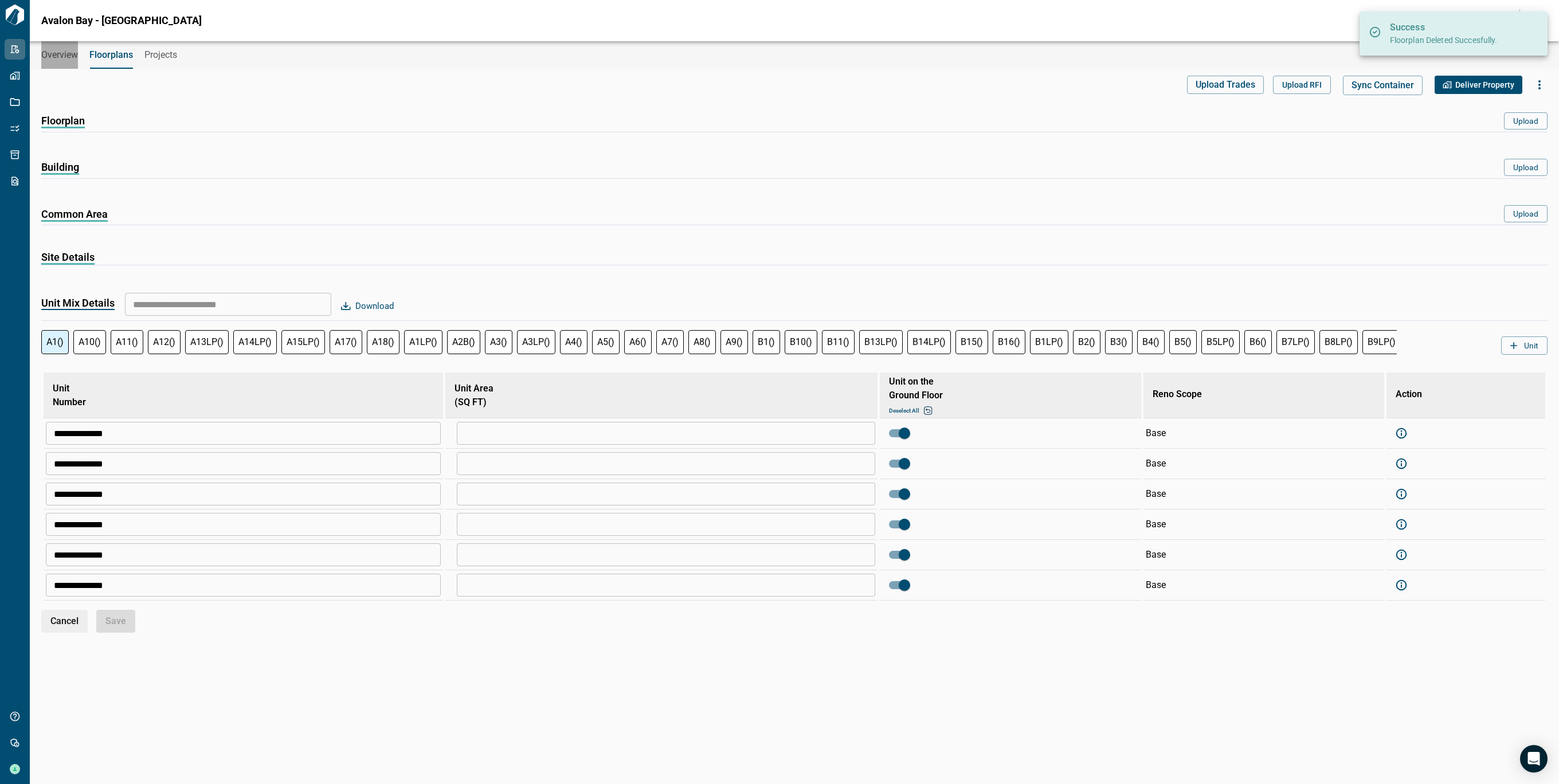
click at [65, 59] on span "Overview" at bounding box center [59, 54] width 37 height 11
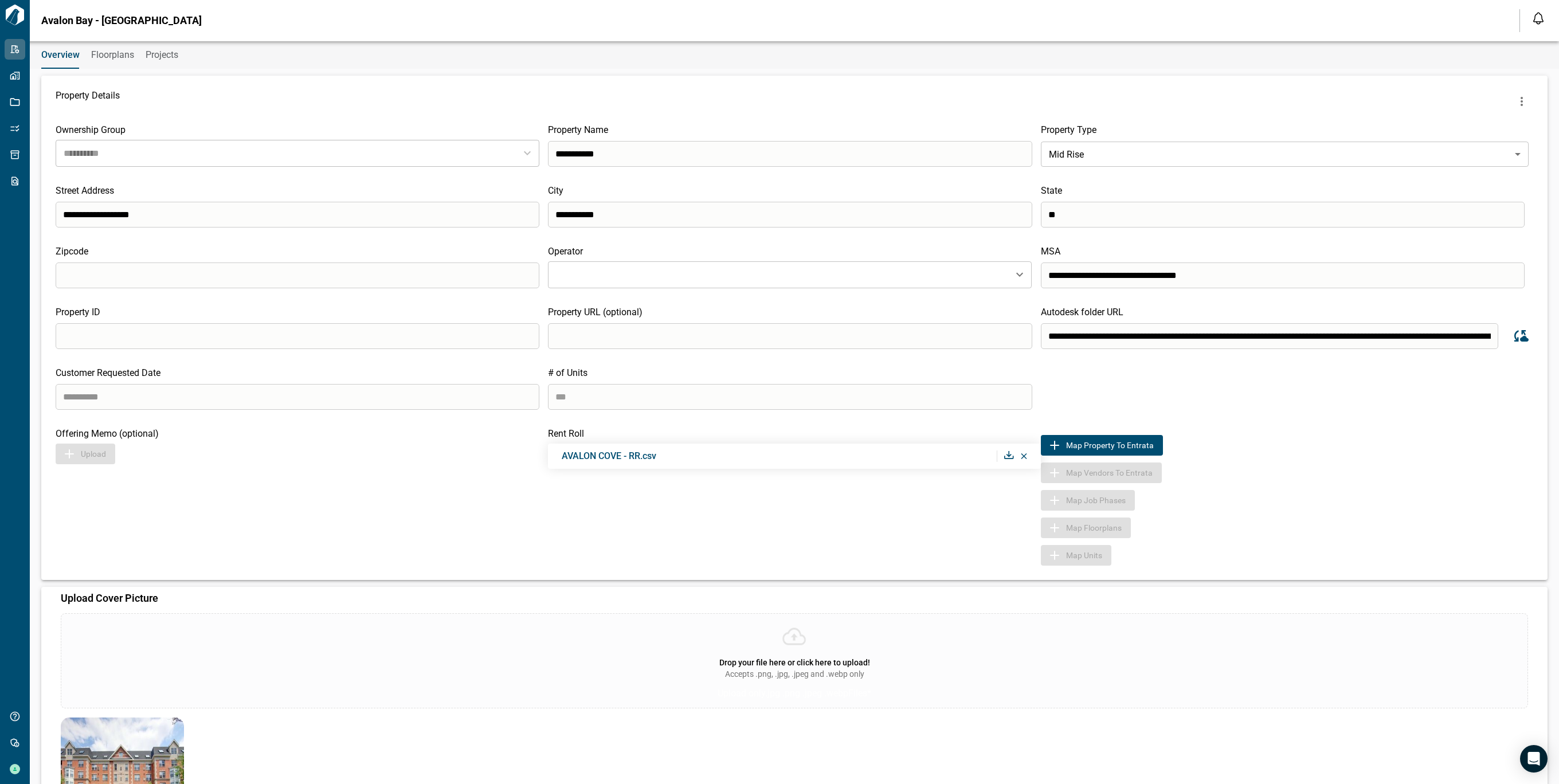
click at [1021, 456] on icon at bounding box center [1023, 456] width 5 height 5
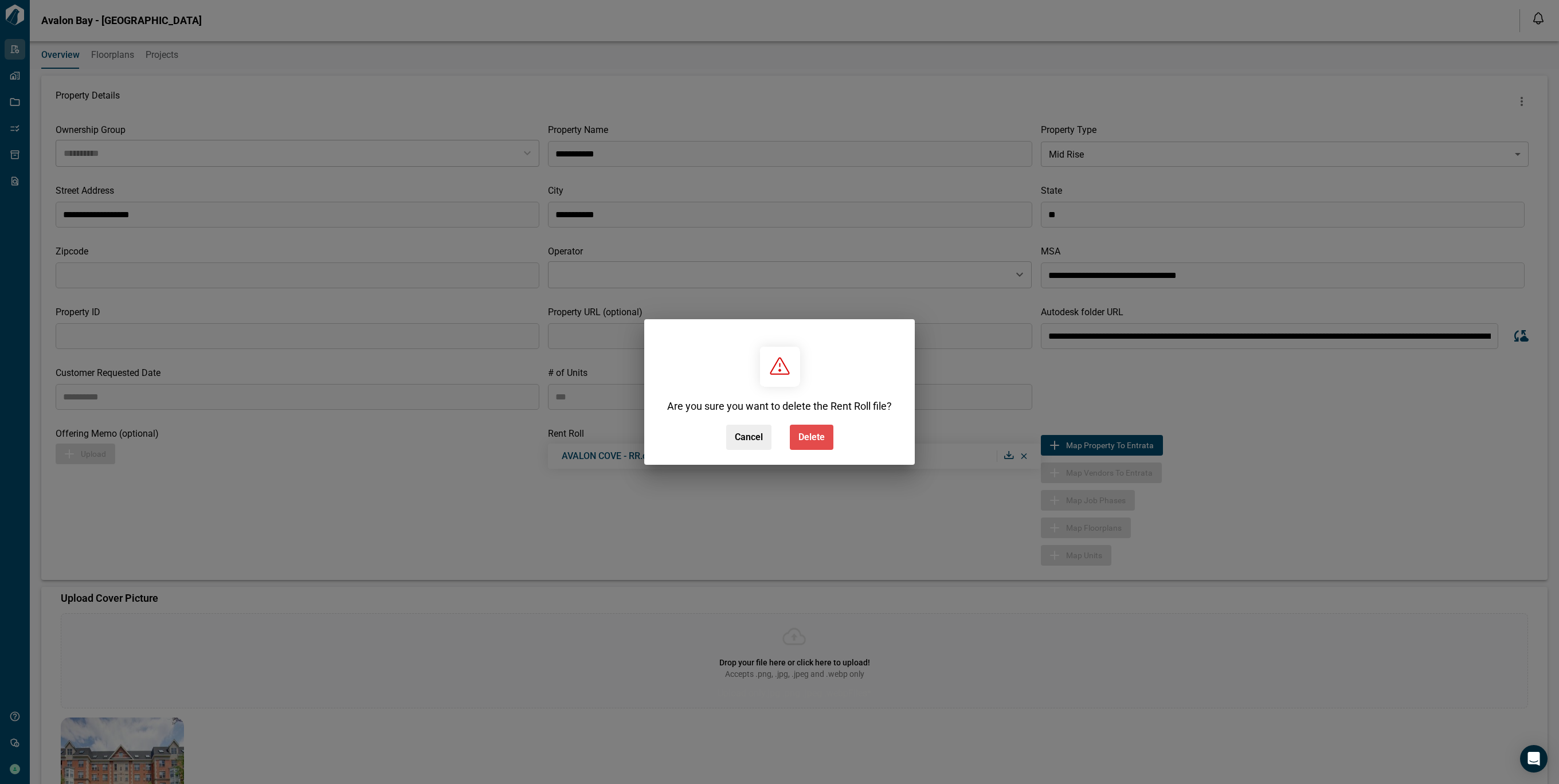
click at [796, 437] on button "Delete" at bounding box center [812, 437] width 44 height 25
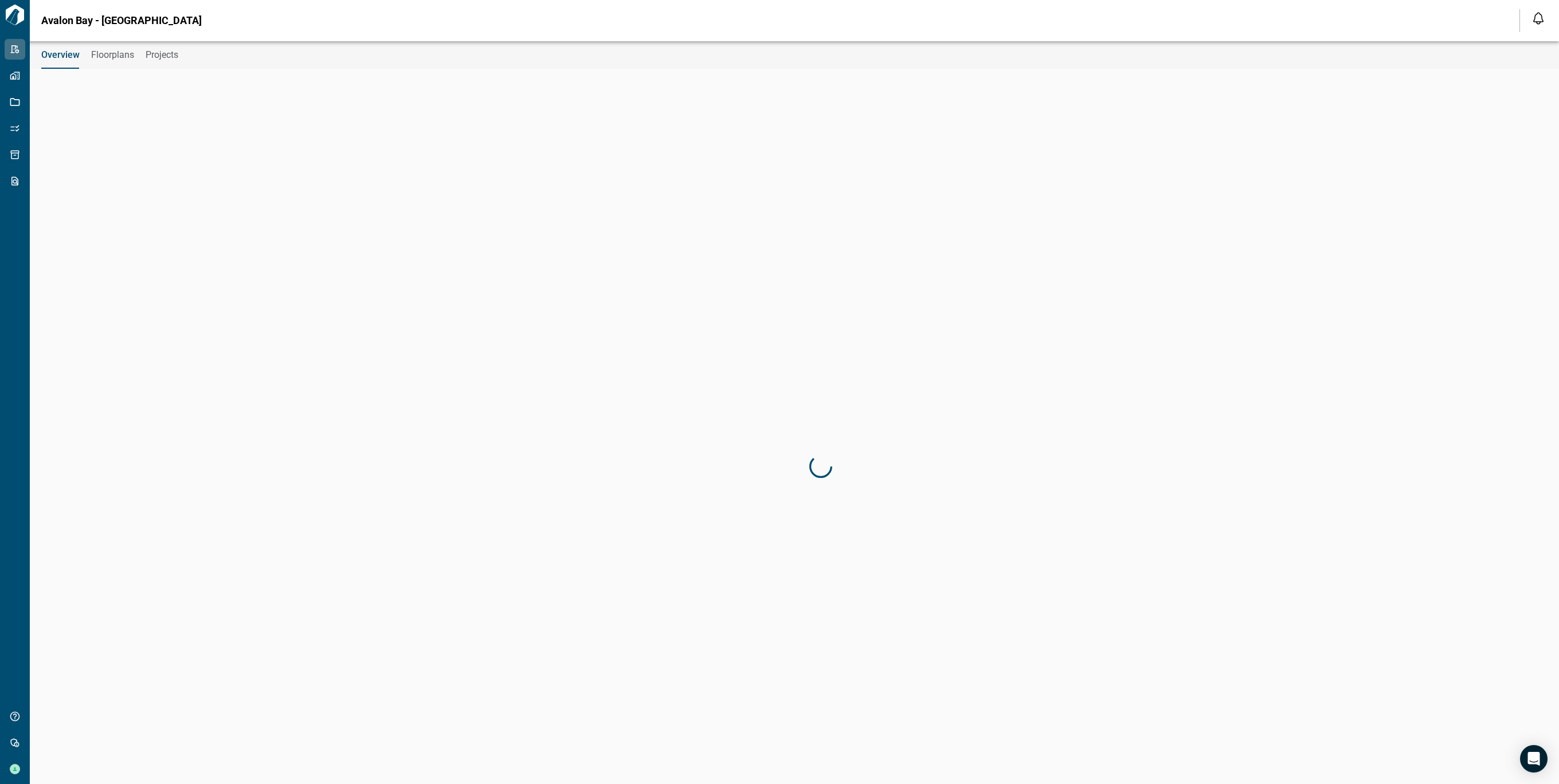
type input "**********"
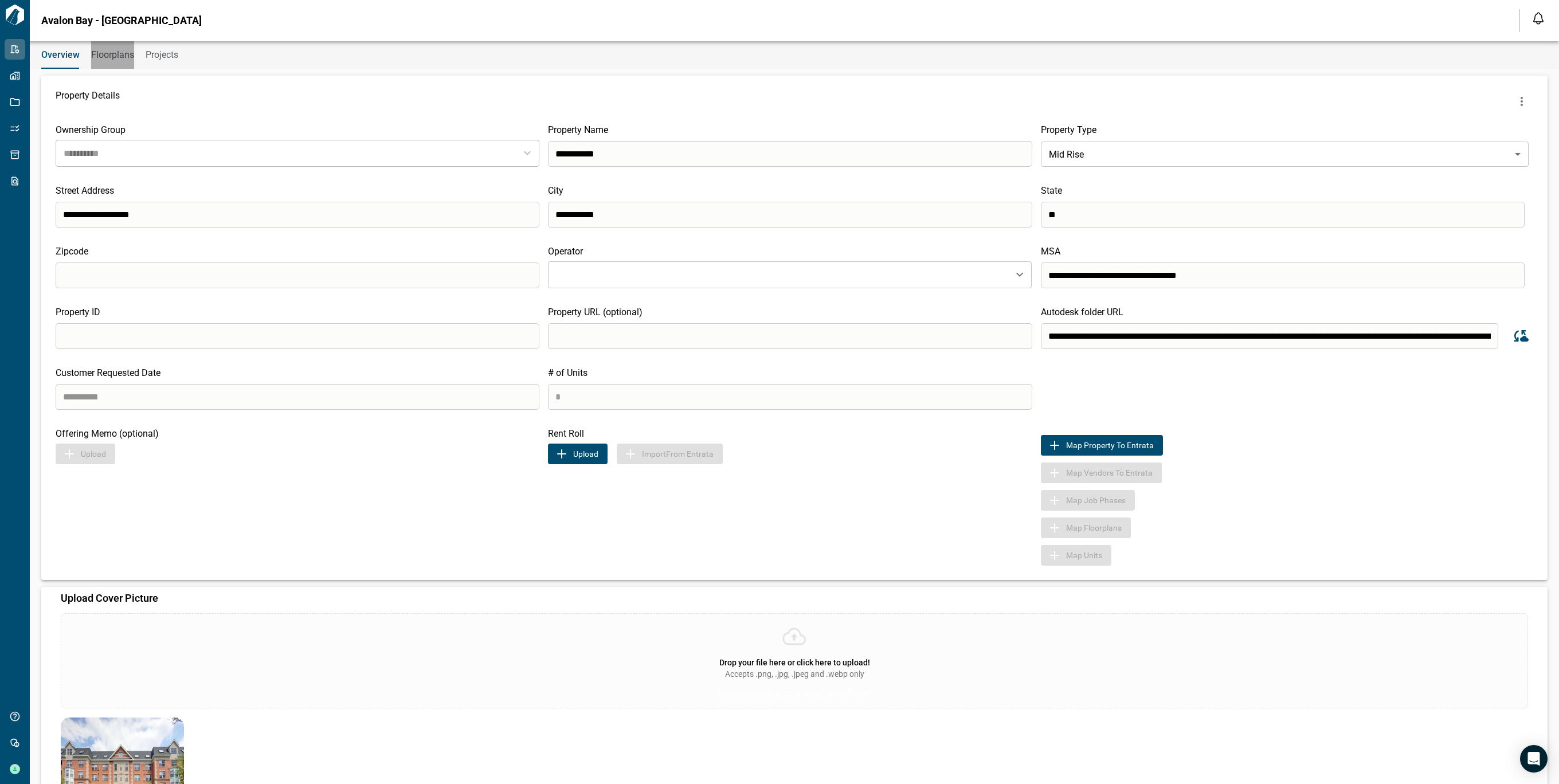
click at [108, 53] on span "Floorplans" at bounding box center [113, 54] width 43 height 11
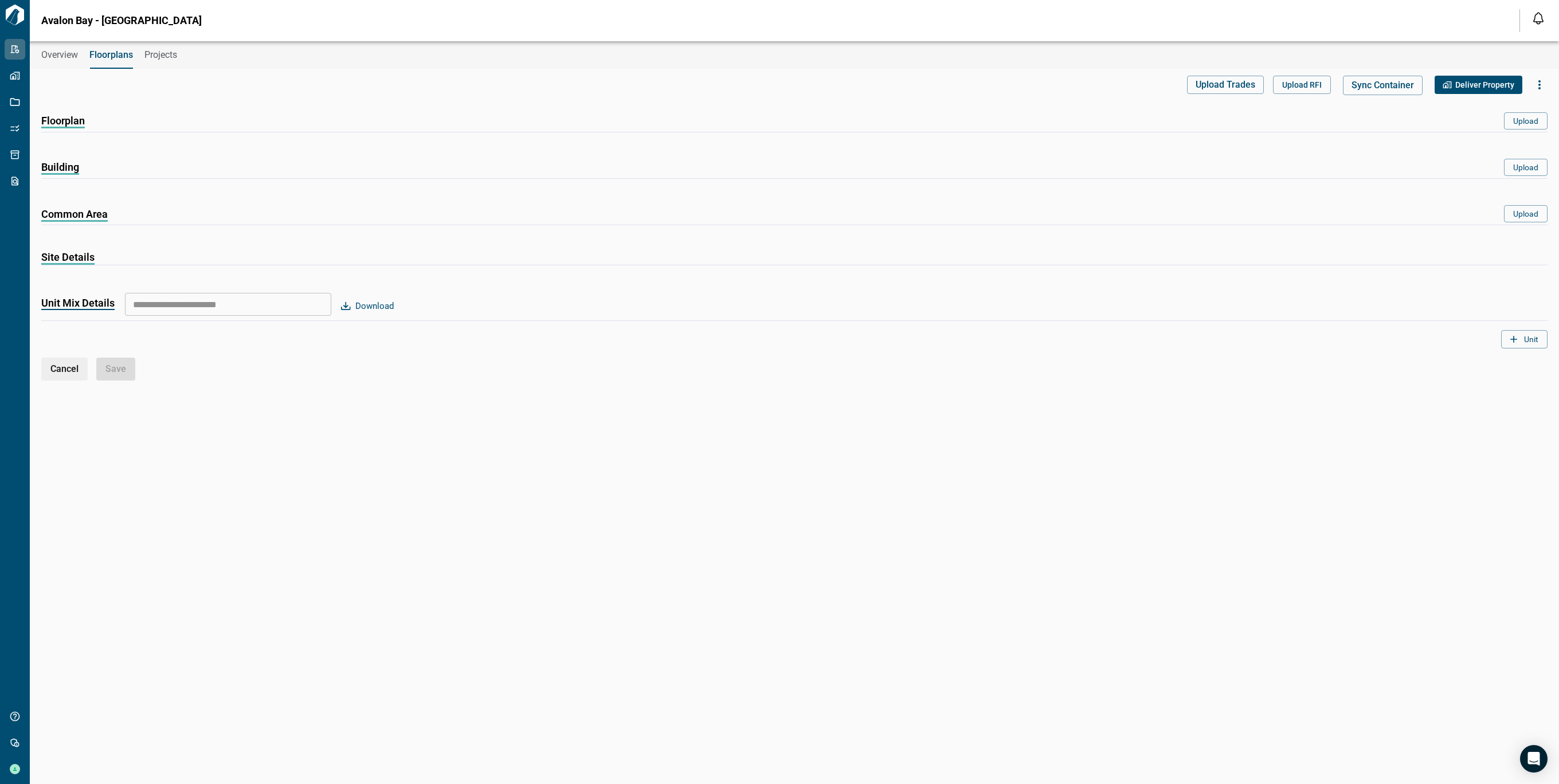
click at [77, 51] on span "Overview" at bounding box center [59, 54] width 37 height 11
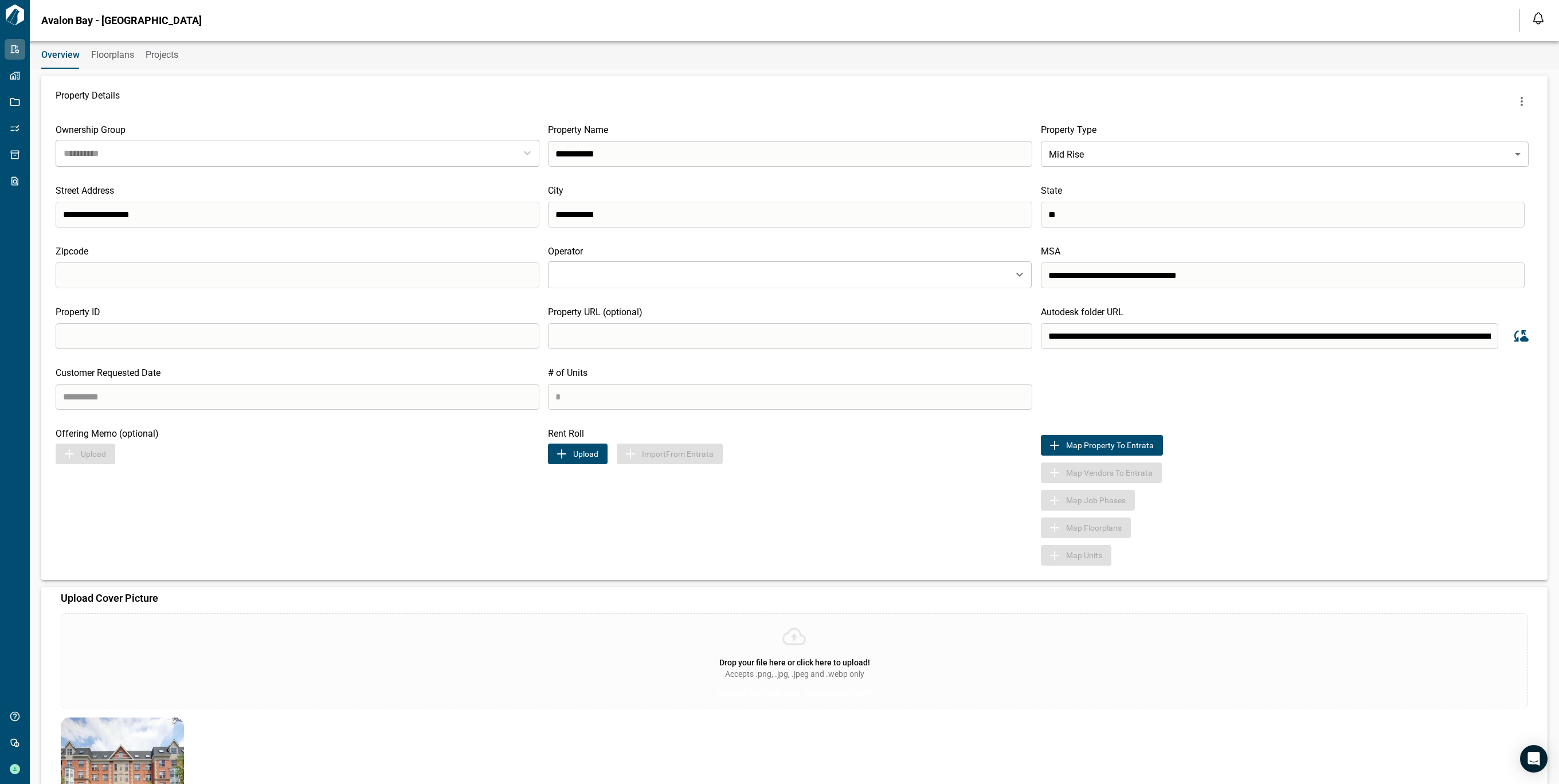
click at [1045, 339] on input "**********" at bounding box center [1270, 336] width 458 height 26
drag, startPoint x: 1046, startPoint y: 339, endPoint x: 1496, endPoint y: 342, distance: 450.0
click at [1496, 342] on div "**********" at bounding box center [1274, 333] width 466 height 31
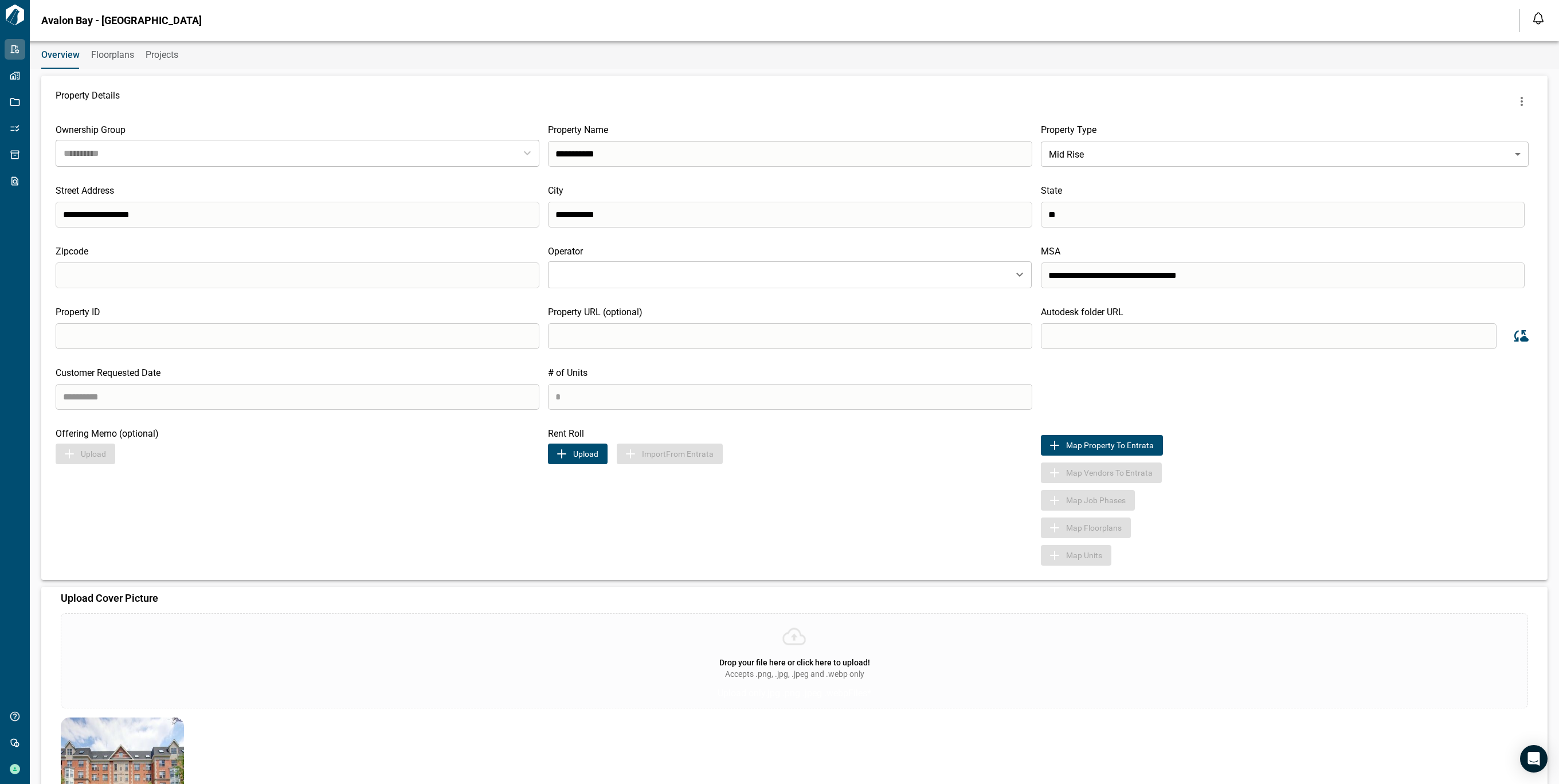
click at [1446, 488] on div "Map Property to Entrata Map Vendors to Entrata Map Job phases Map Floorplans Ma…" at bounding box center [1287, 496] width 493 height 137
click at [1202, 337] on input "**********" at bounding box center [1270, 336] width 458 height 26
click at [986, 330] on input "search" at bounding box center [789, 336] width 484 height 26
click at [1289, 333] on input "**********" at bounding box center [1270, 336] width 458 height 26
drag, startPoint x: 1034, startPoint y: 330, endPoint x: 1006, endPoint y: 330, distance: 28.0
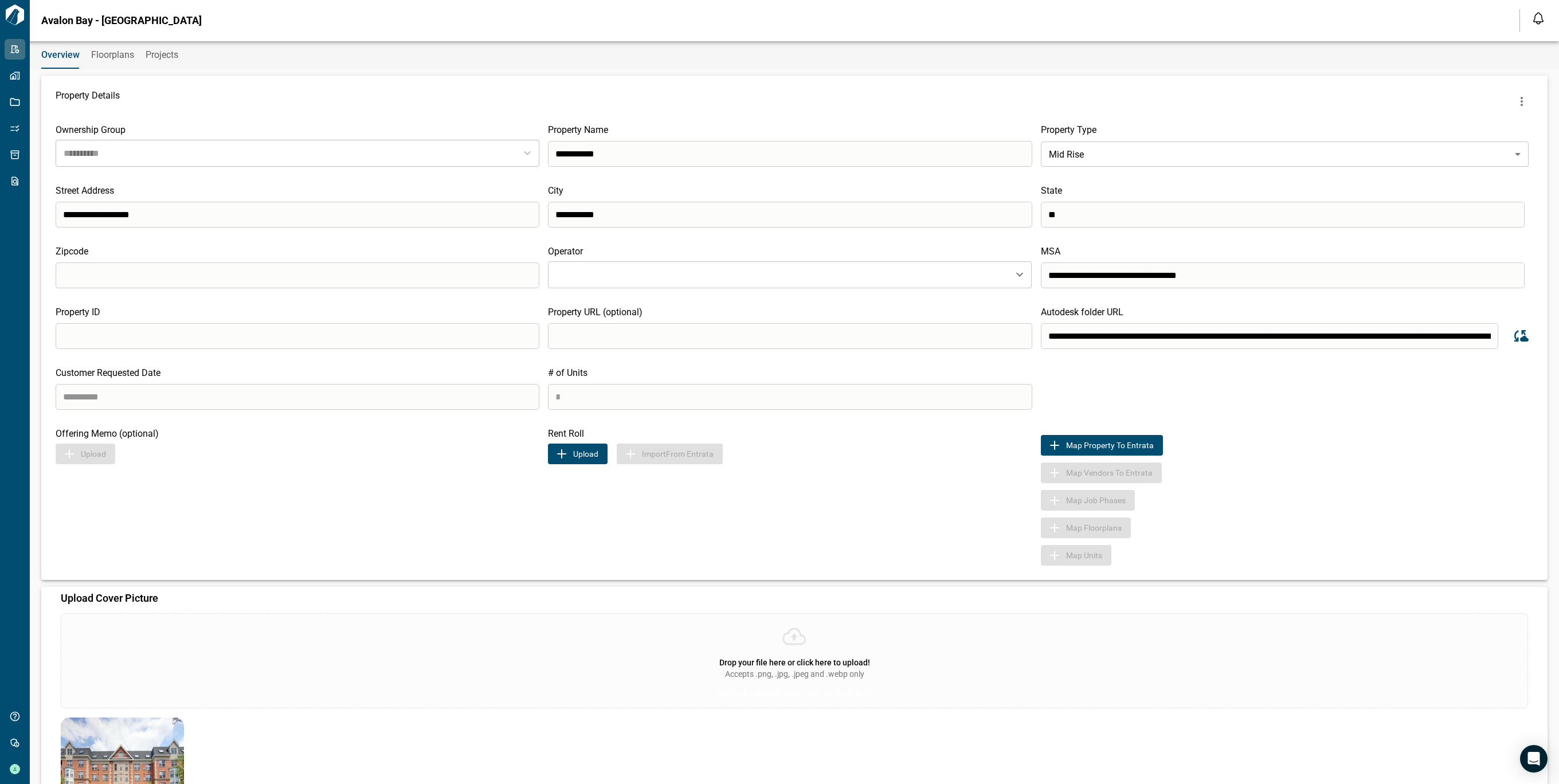
click at [1006, 330] on div at bounding box center [794, 333] width 493 height 31
click at [1044, 332] on input "**********" at bounding box center [1270, 336] width 458 height 26
click at [1131, 335] on input "**********" at bounding box center [1270, 336] width 458 height 26
click at [1344, 339] on input "**********" at bounding box center [1270, 336] width 458 height 26
type input "**********"
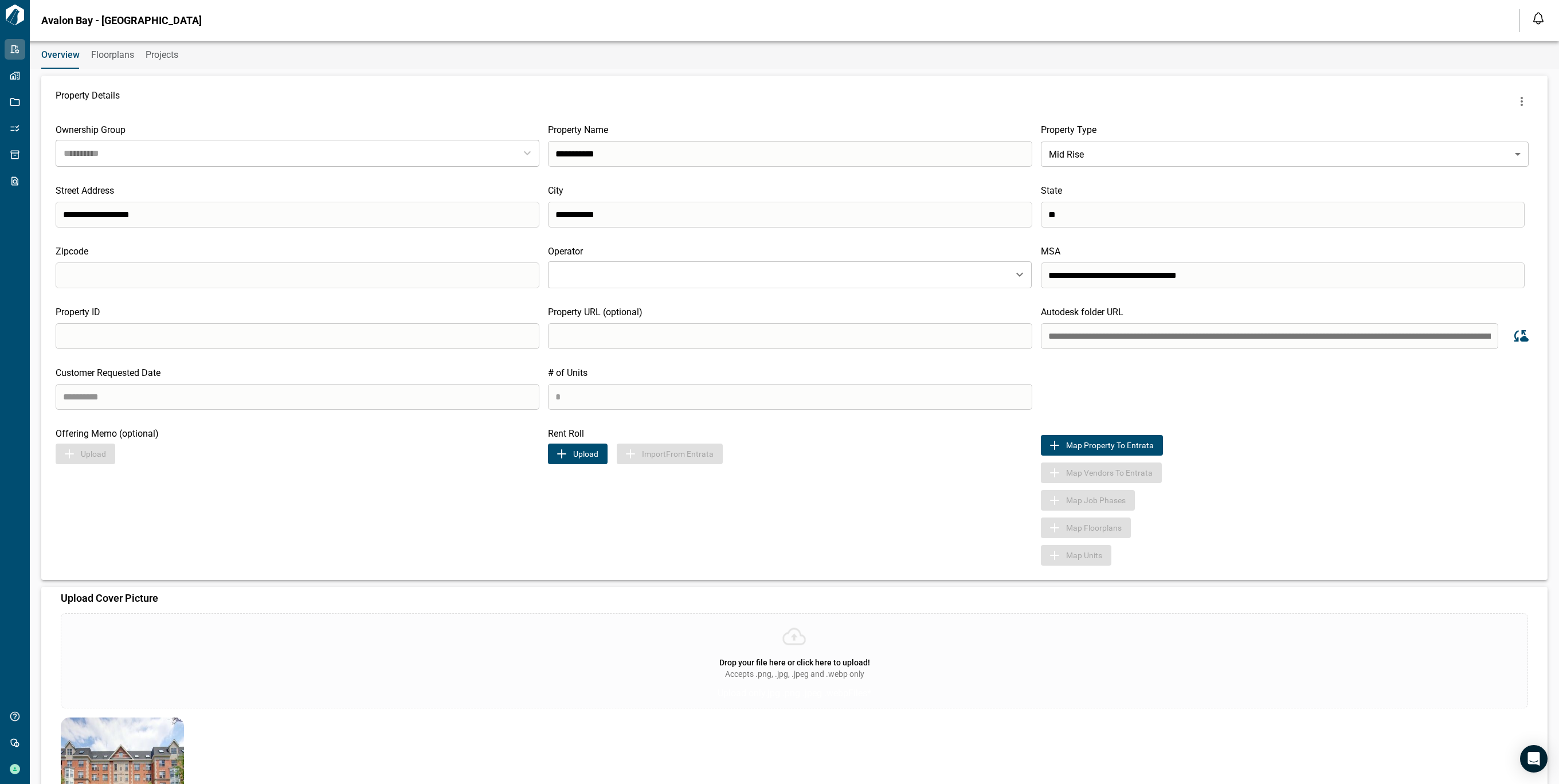
click at [1385, 332] on input "**********" at bounding box center [1270, 336] width 458 height 26
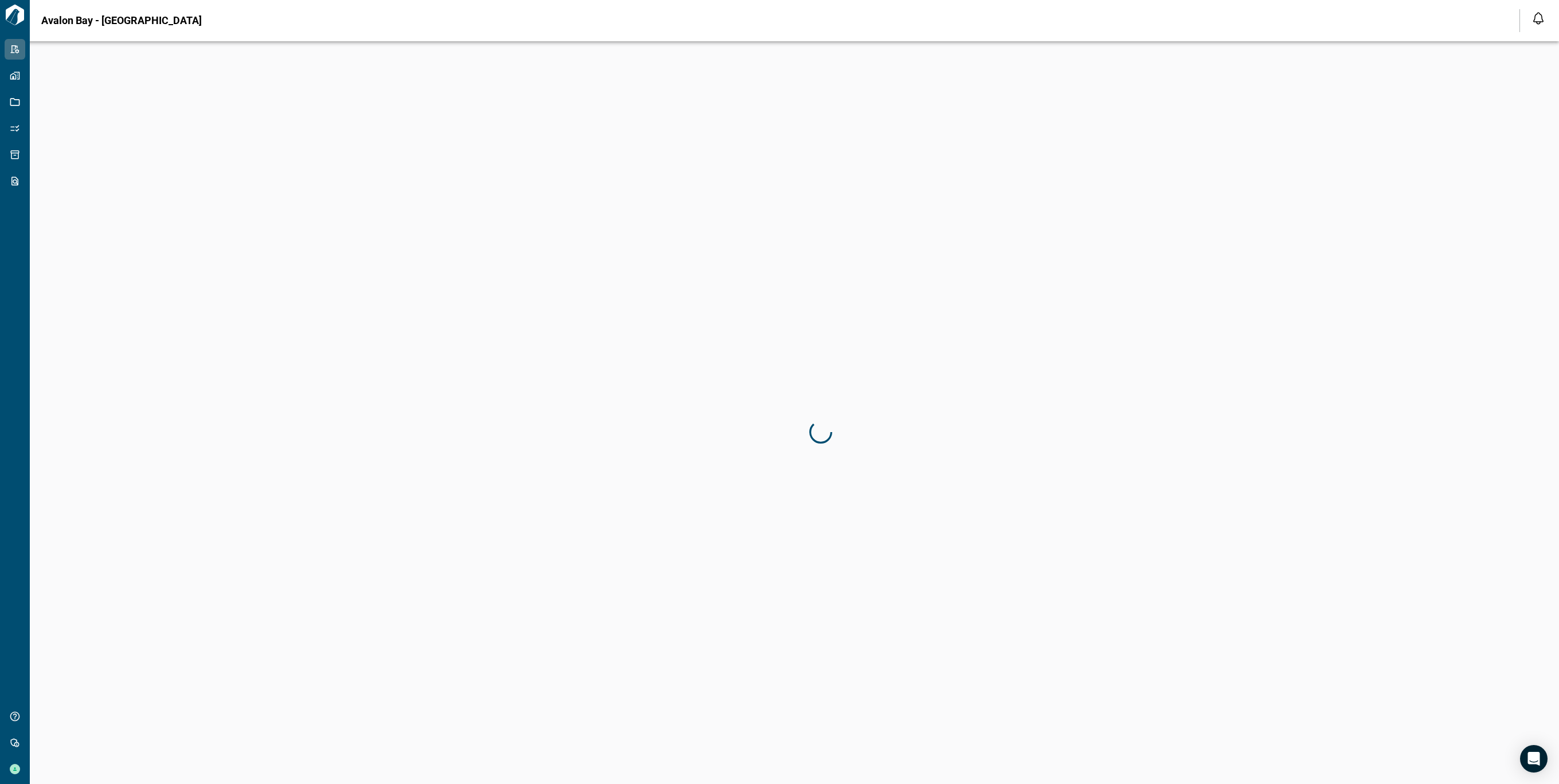
click at [1279, 328] on div at bounding box center [821, 433] width 1559 height 784
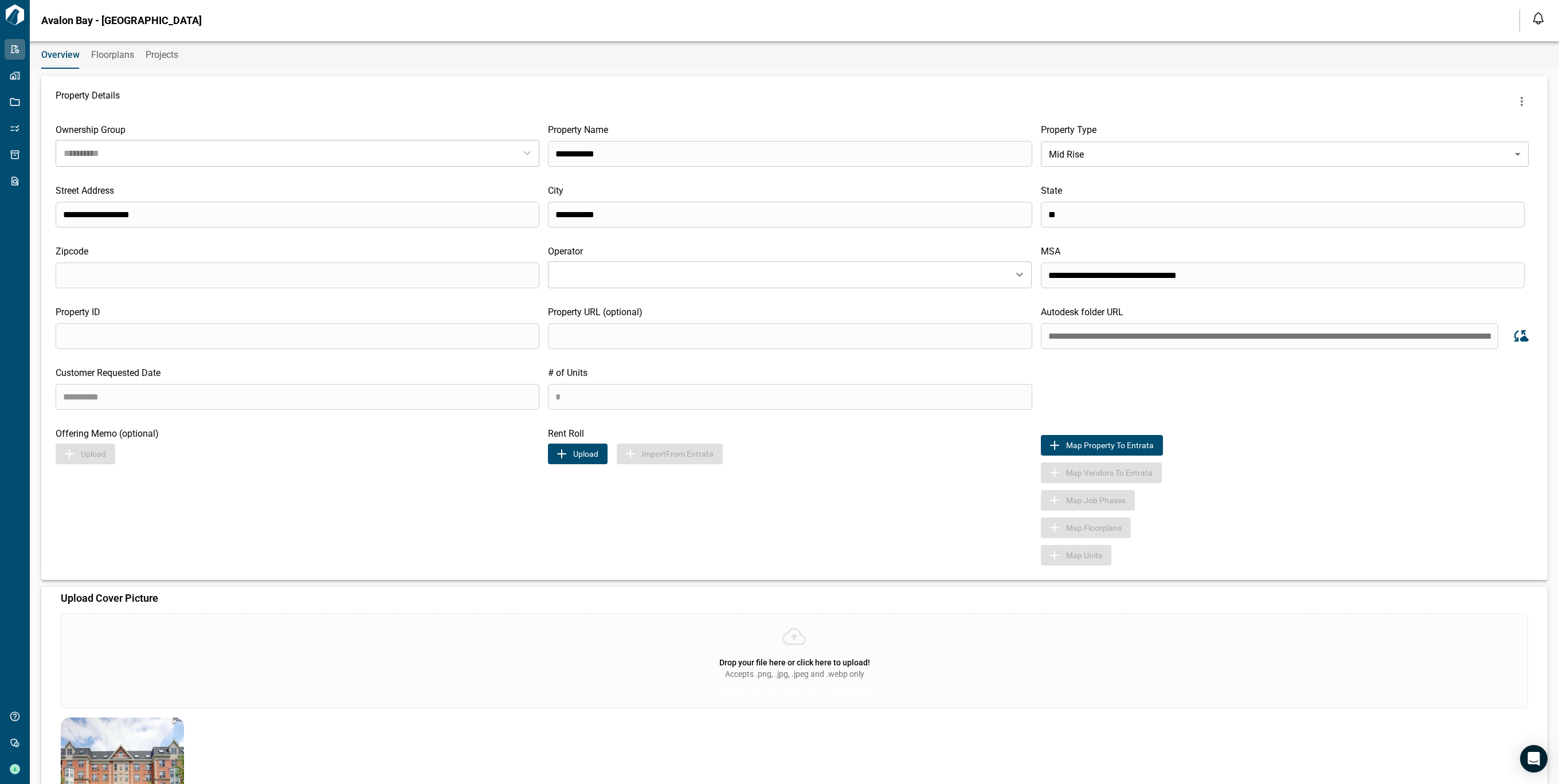
drag, startPoint x: 1042, startPoint y: 335, endPoint x: 1434, endPoint y: 339, distance: 392.0
click at [1423, 338] on input "**********" at bounding box center [1270, 336] width 458 height 26
type input "**********"
click at [1044, 333] on input "**********" at bounding box center [1270, 336] width 458 height 26
drag, startPoint x: 1044, startPoint y: 333, endPoint x: 1361, endPoint y: 336, distance: 317.0
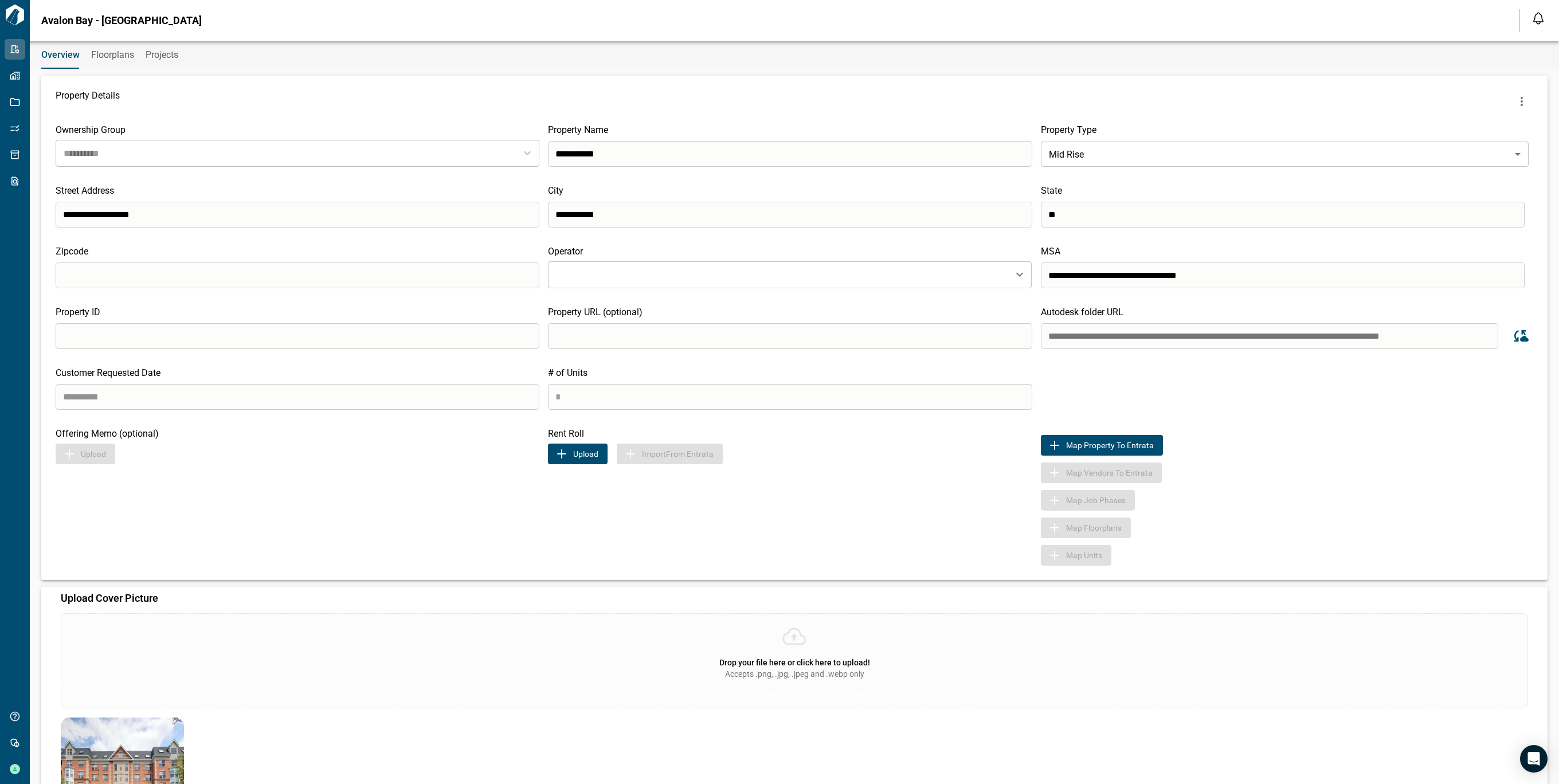
click at [1361, 336] on input "**********" at bounding box center [1270, 336] width 458 height 26
type input "**********"
click at [1041, 333] on input "**********" at bounding box center [1270, 336] width 458 height 26
drag, startPoint x: 1076, startPoint y: 336, endPoint x: 1197, endPoint y: 333, distance: 121.0
click at [1197, 333] on input "**********" at bounding box center [1270, 336] width 458 height 26
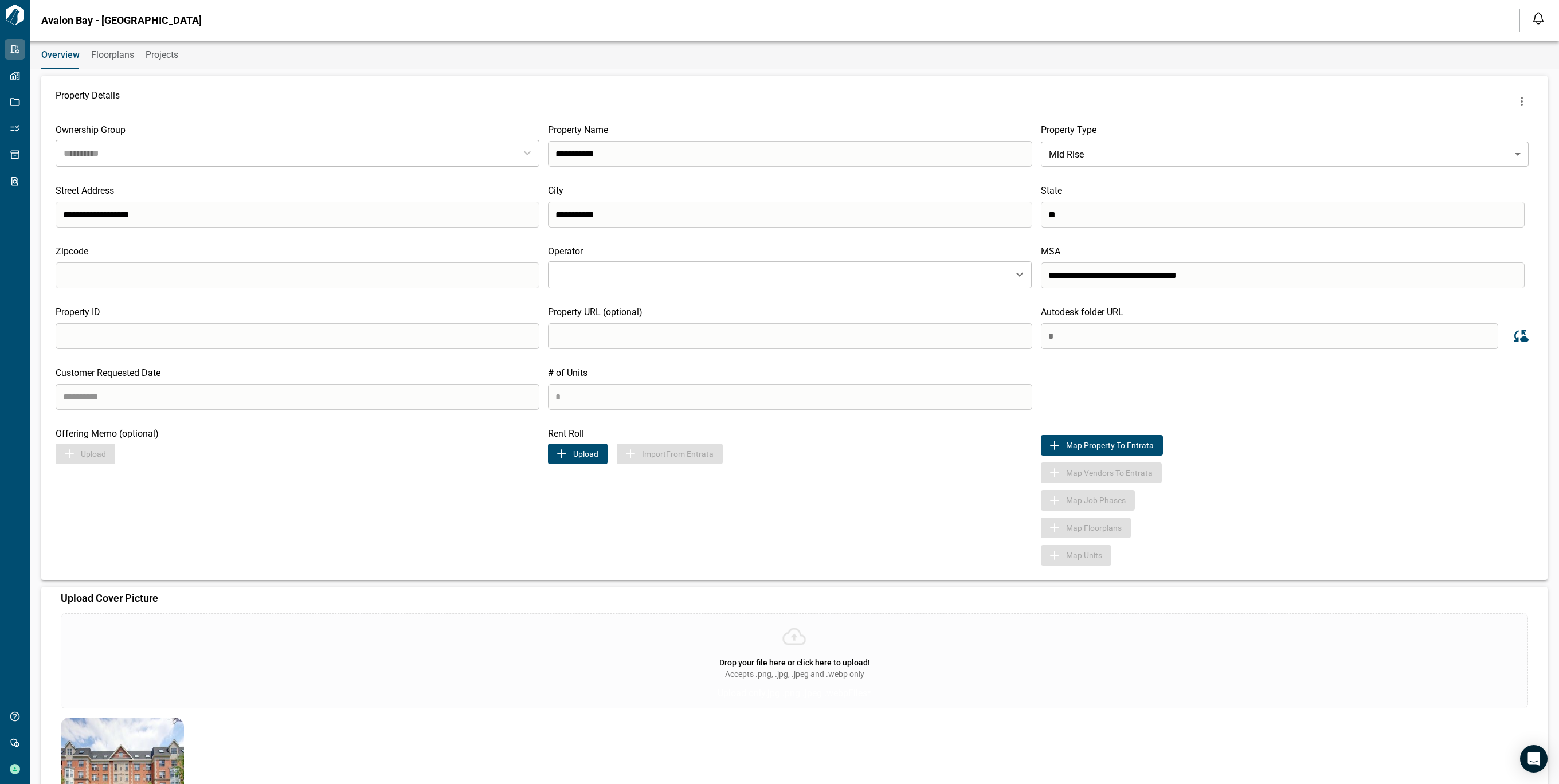
type input "*"
click at [1283, 479] on div "Map Vendors to Entrata" at bounding box center [1287, 472] width 493 height 21
click at [1284, 479] on div "Map Vendors to Entrata" at bounding box center [1287, 472] width 493 height 21
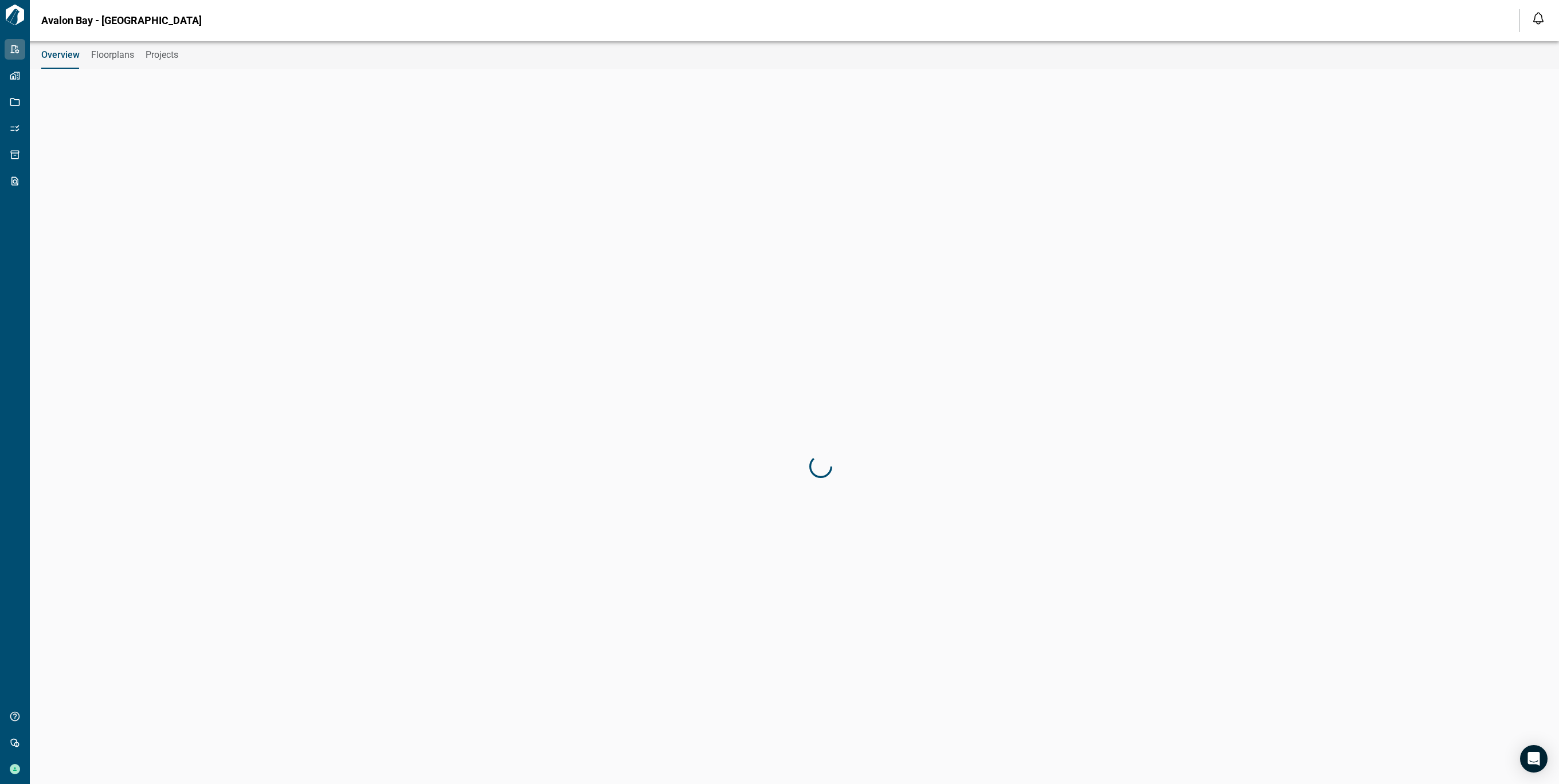
click at [1065, 341] on div at bounding box center [821, 468] width 1559 height 784
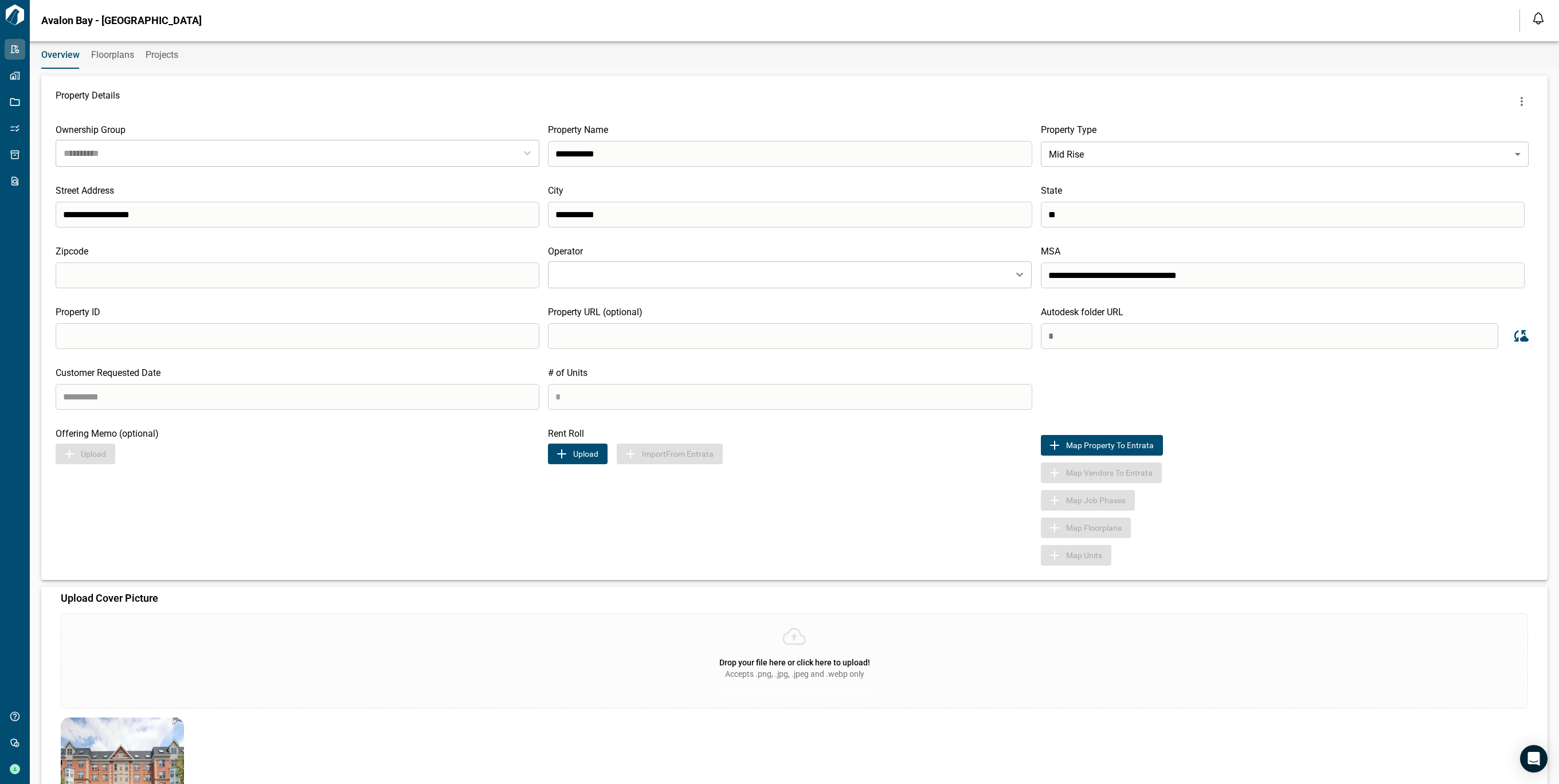
click at [1065, 341] on input "*" at bounding box center [1270, 336] width 458 height 26
click at [1255, 480] on div "Map Vendors to Entrata" at bounding box center [1287, 472] width 493 height 21
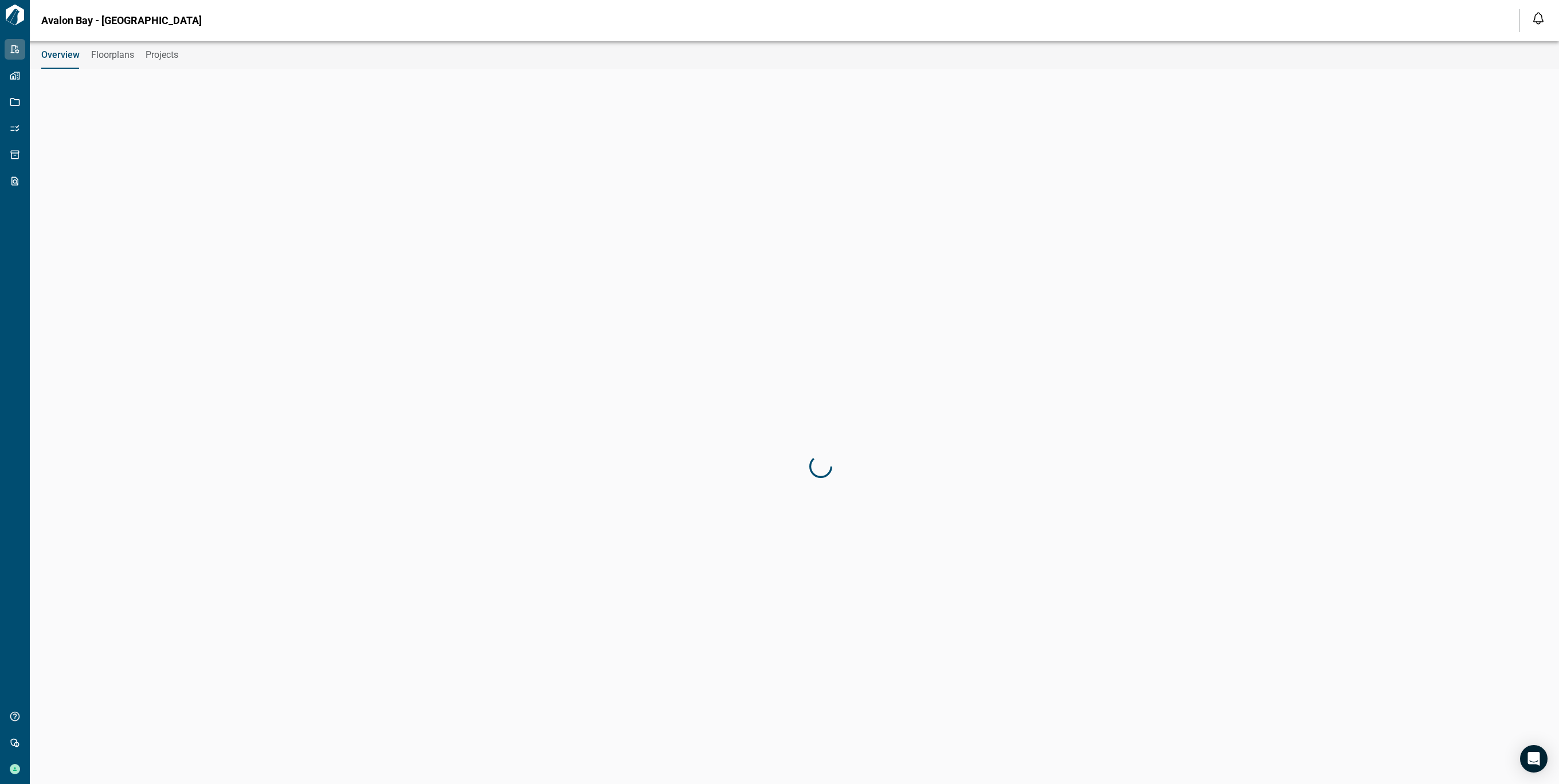
type input "**********"
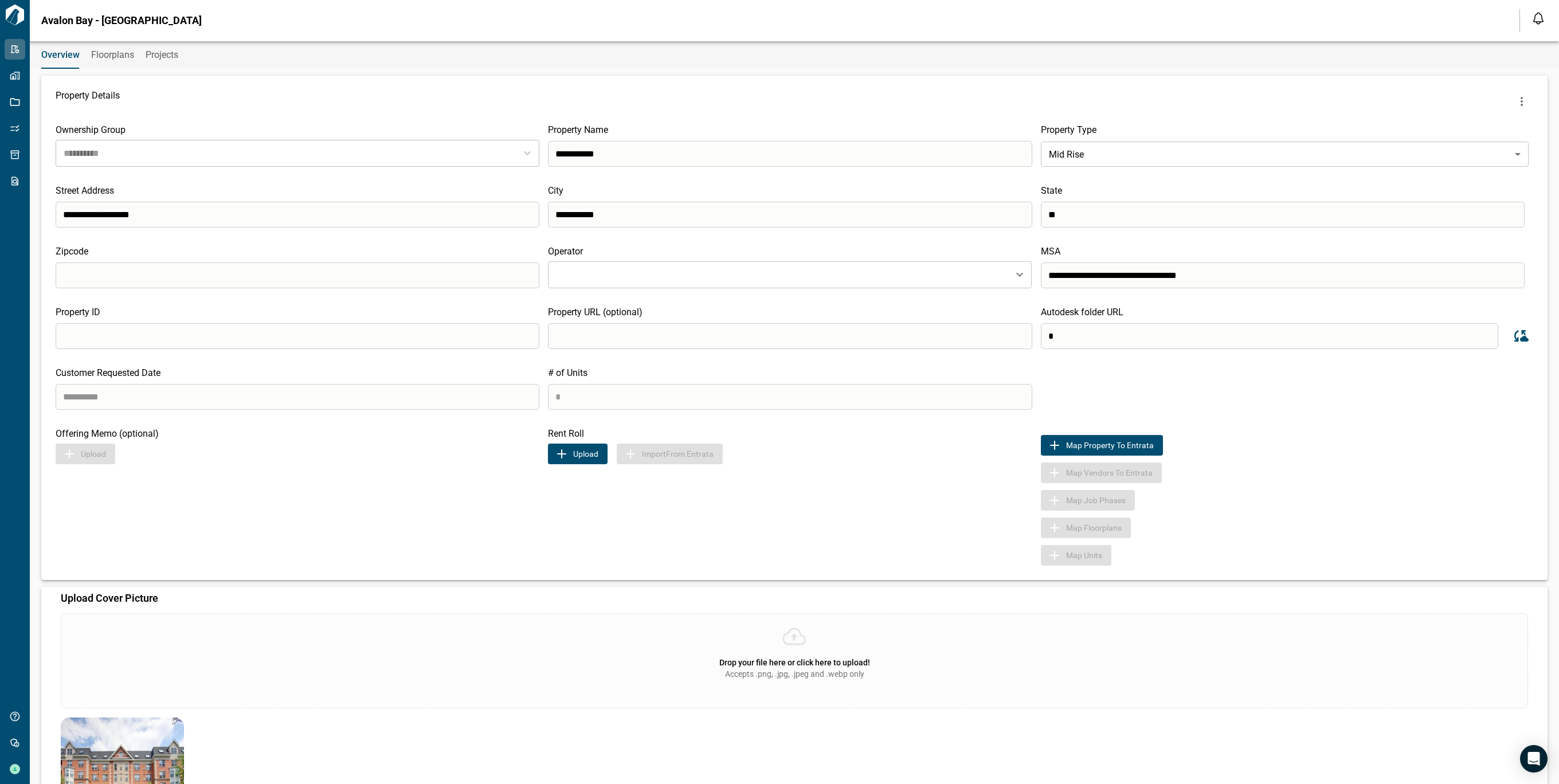
click at [560, 463] on button "Upload" at bounding box center [577, 454] width 59 height 21
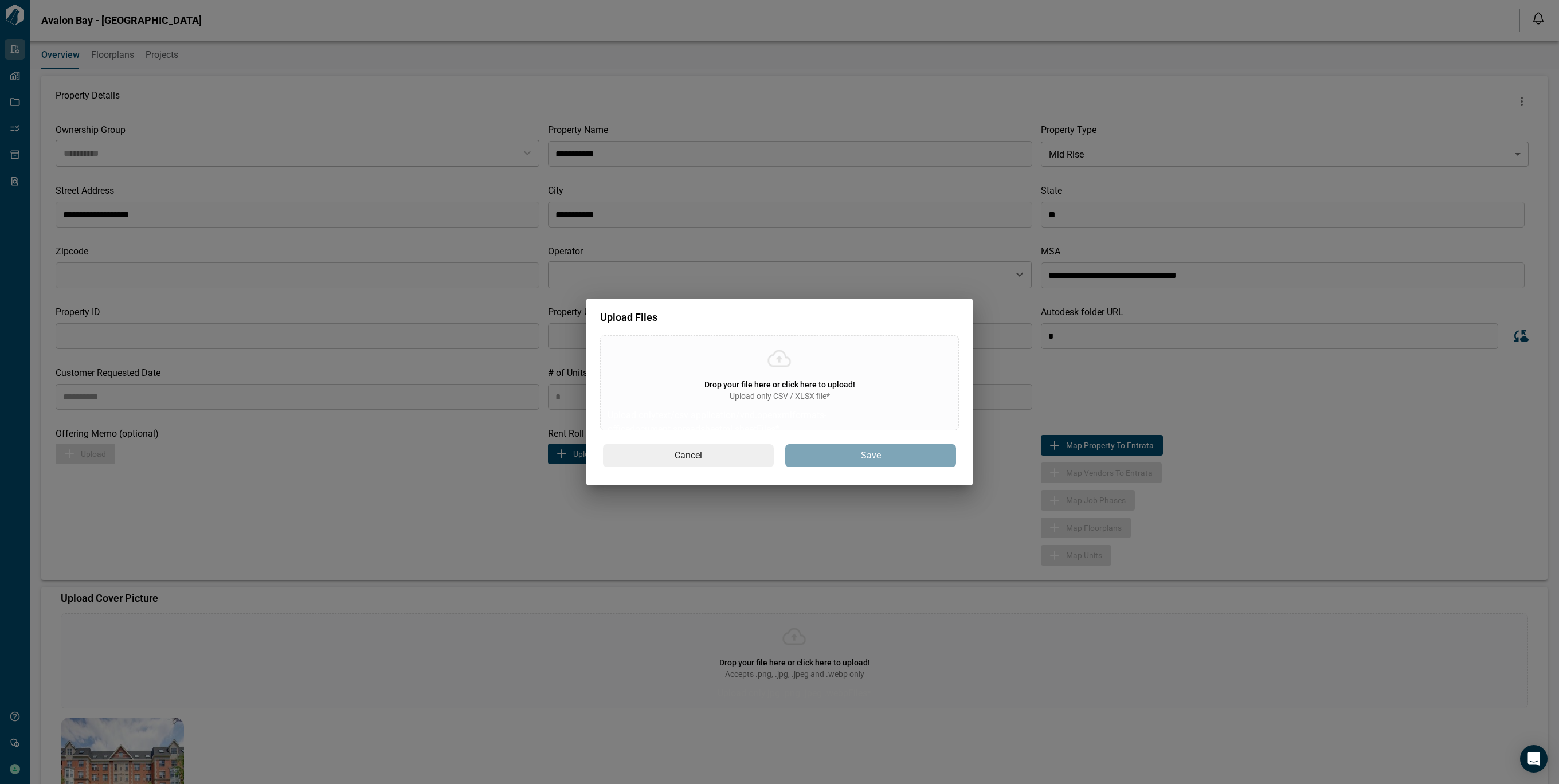
click at [833, 397] on div "Upload only CSV / XLSX file*" at bounding box center [780, 396] width 151 height 11
click at [0, 0] on input "Drop your file here or click here to upload! Upload only CSV / XLSX file* Uploa…" at bounding box center [0, 0] width 0 height 0
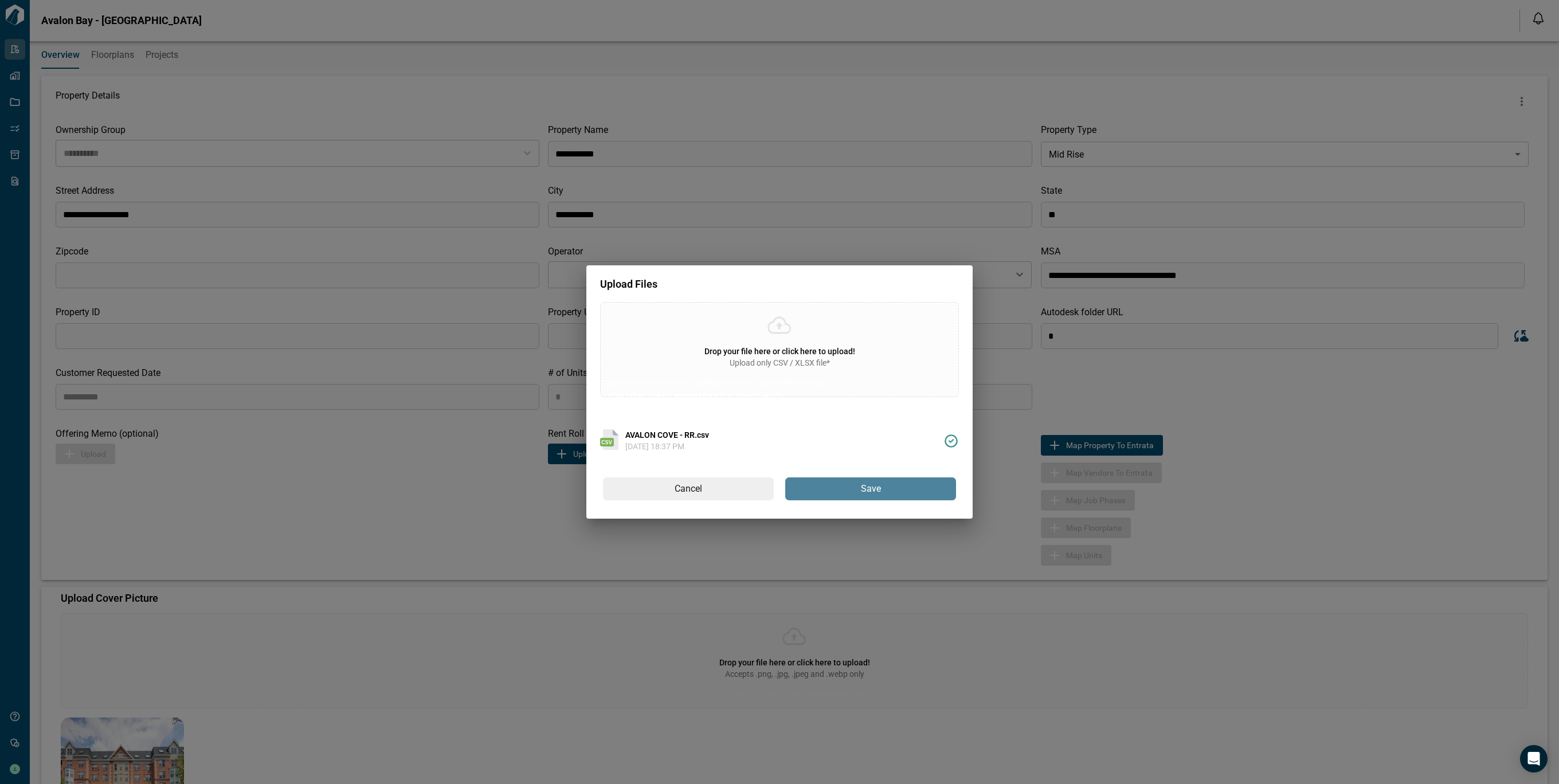
click at [825, 491] on button "Save" at bounding box center [870, 489] width 171 height 23
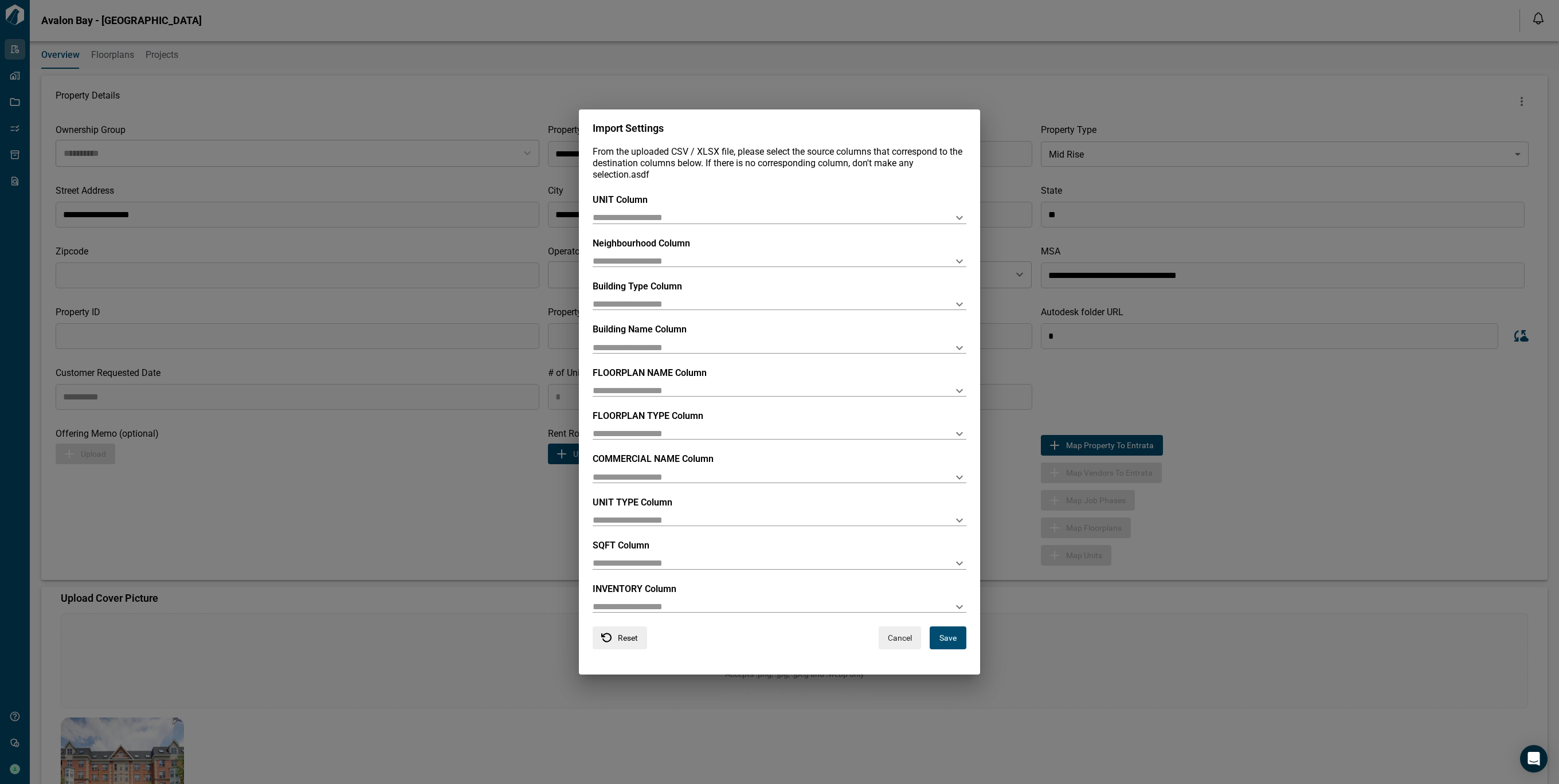
click at [894, 645] on button "Cancel" at bounding box center [900, 638] width 42 height 23
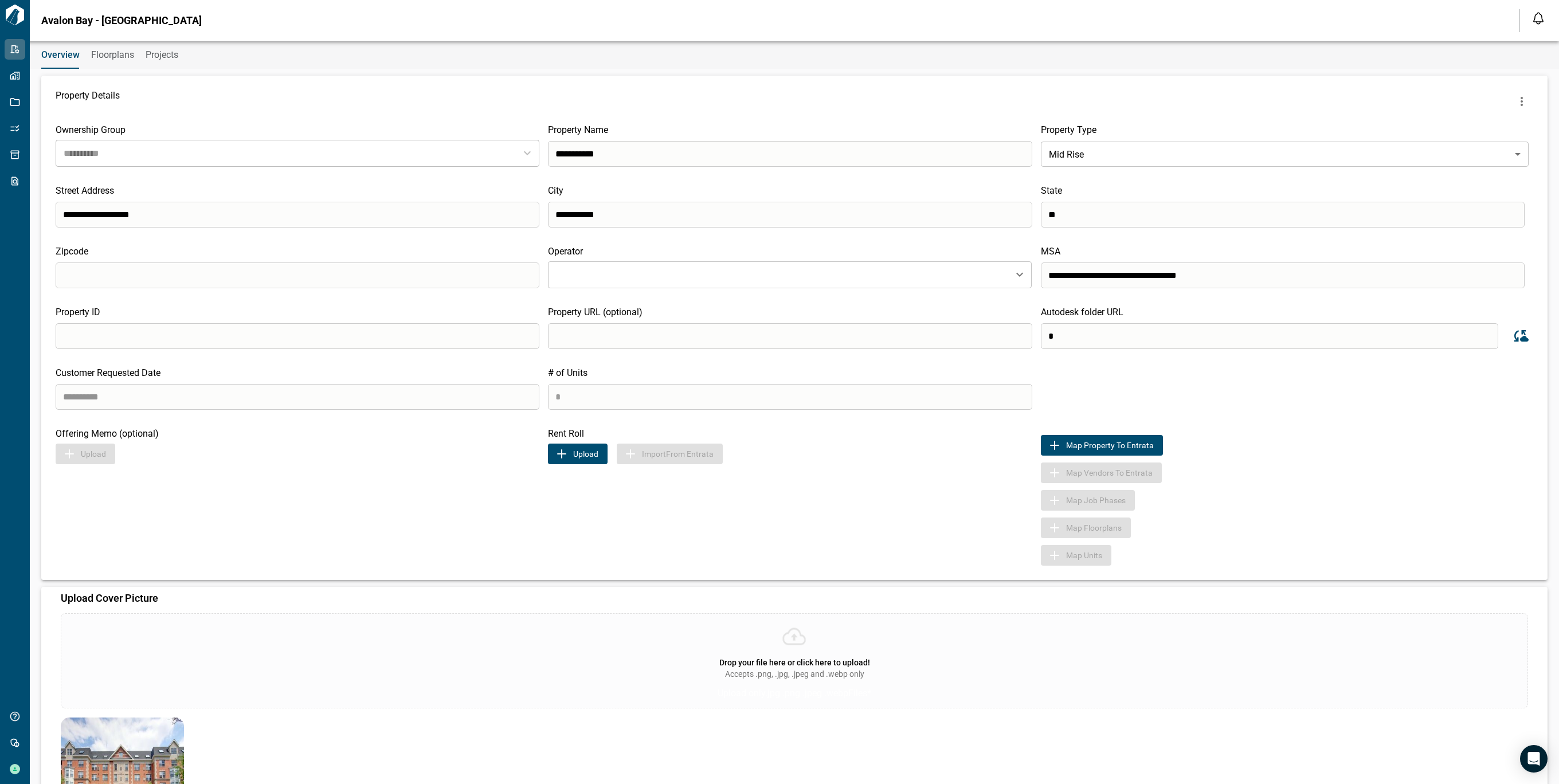
click at [583, 452] on button "Upload" at bounding box center [577, 454] width 59 height 21
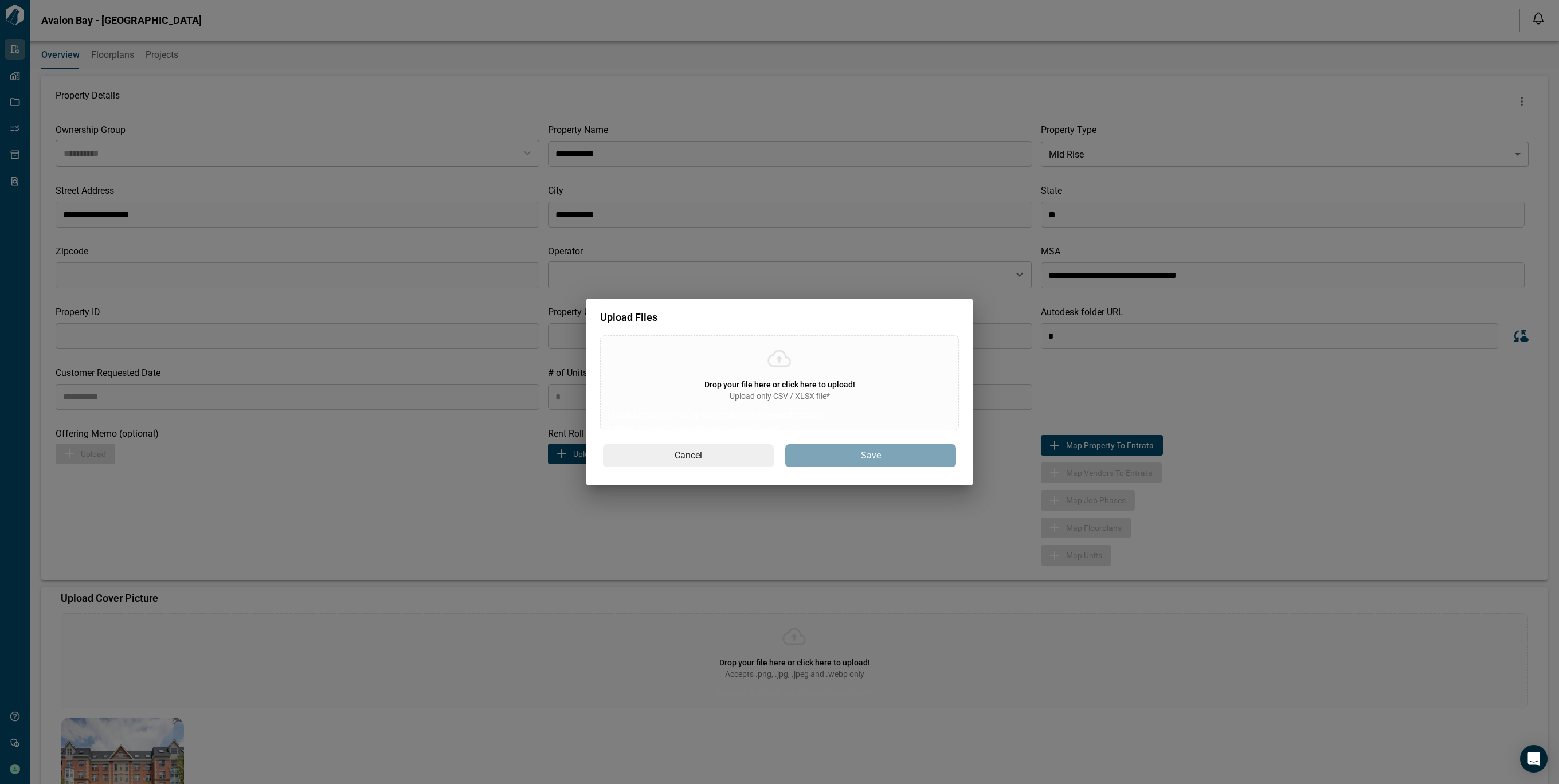
click at [813, 387] on span "Drop your file here or click here to upload!" at bounding box center [780, 384] width 151 height 9
click at [0, 0] on input "Drop your file here or click here to upload! Upload only CSV / XLSX file* Uploa…" at bounding box center [0, 0] width 0 height 0
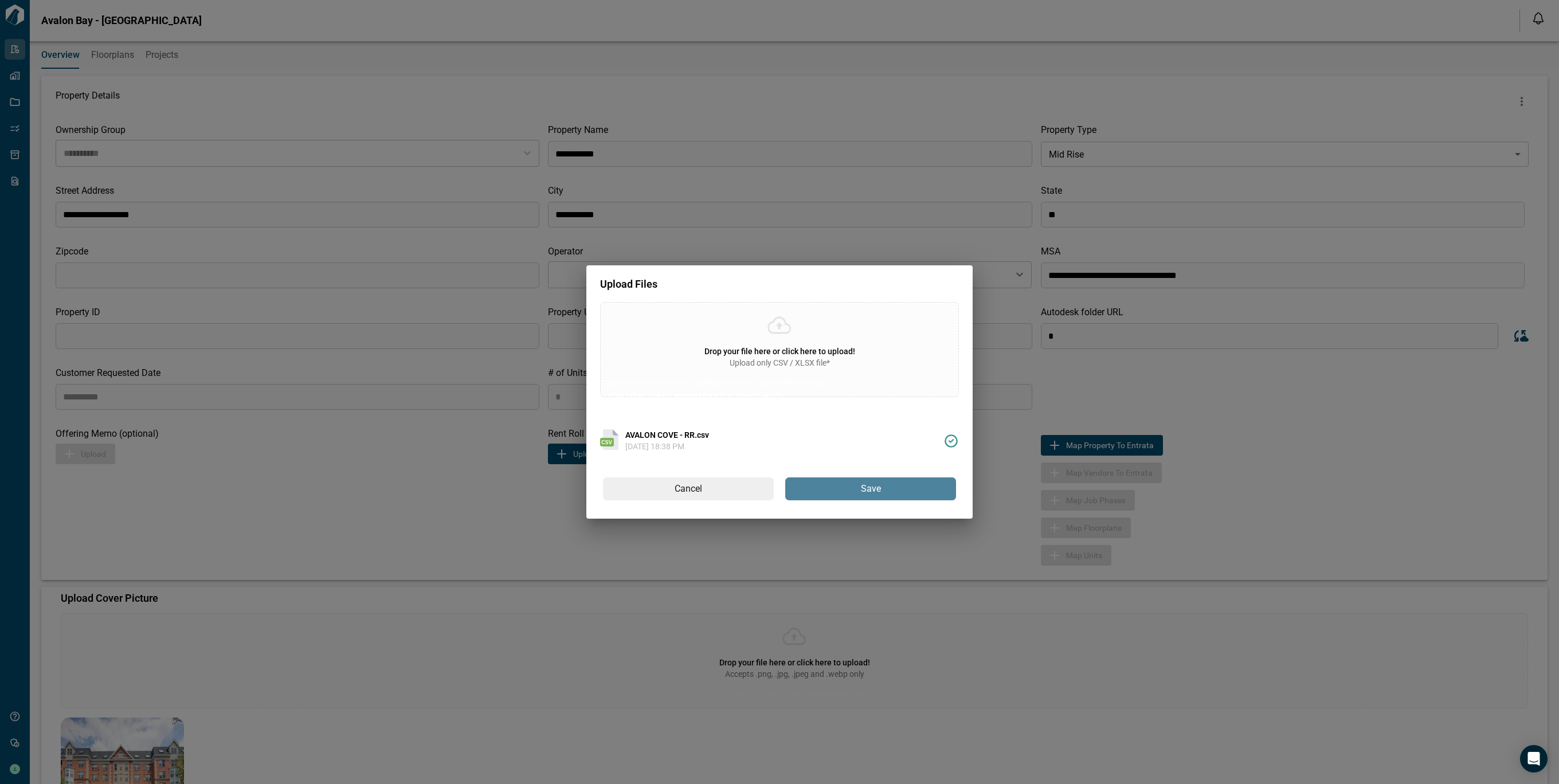
click at [878, 483] on span "Save" at bounding box center [870, 489] width 20 height 12
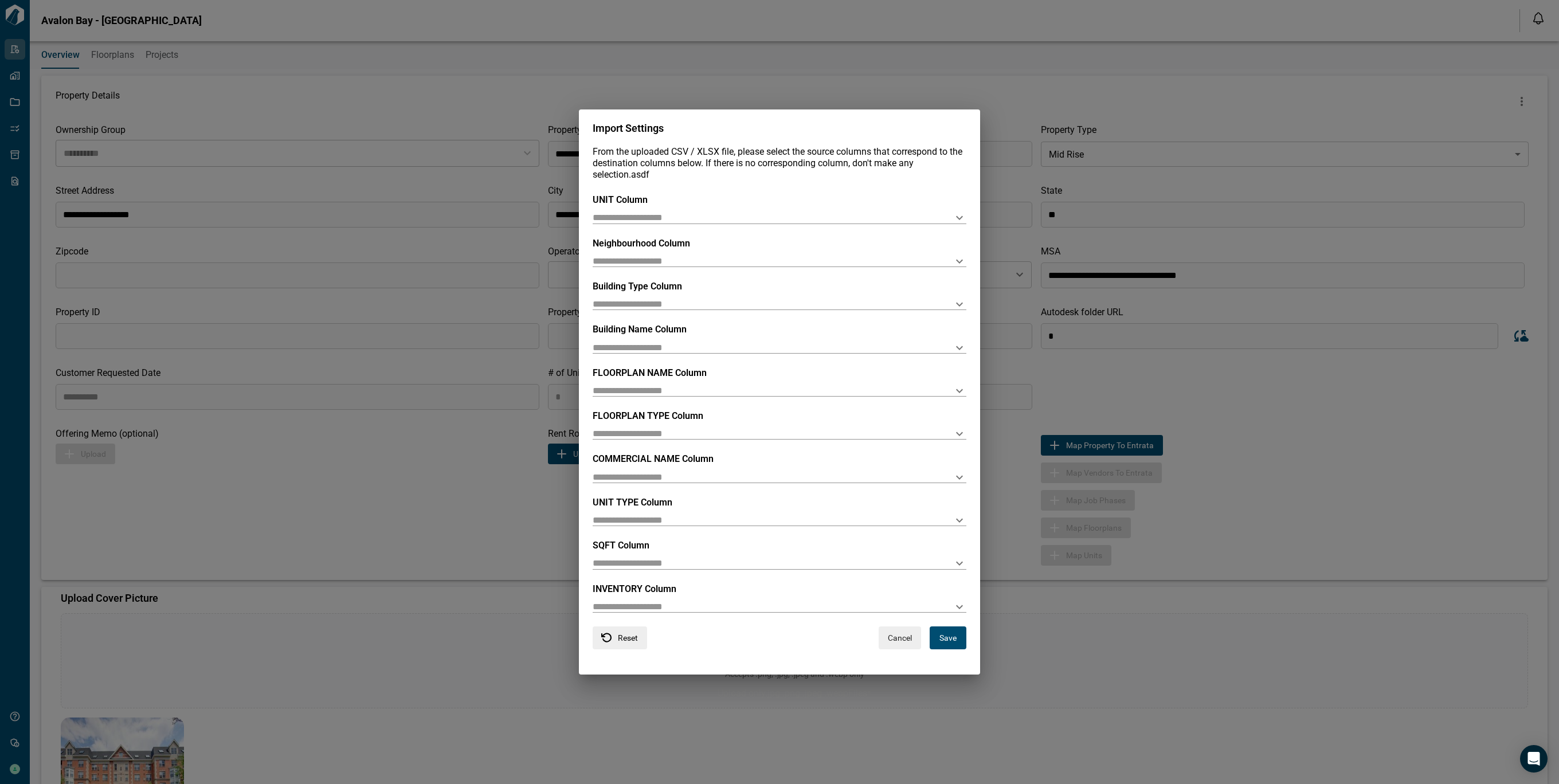
click at [622, 209] on div "UNIT Column" at bounding box center [779, 209] width 373 height 29
click at [622, 214] on input "text" at bounding box center [761, 217] width 337 height 11
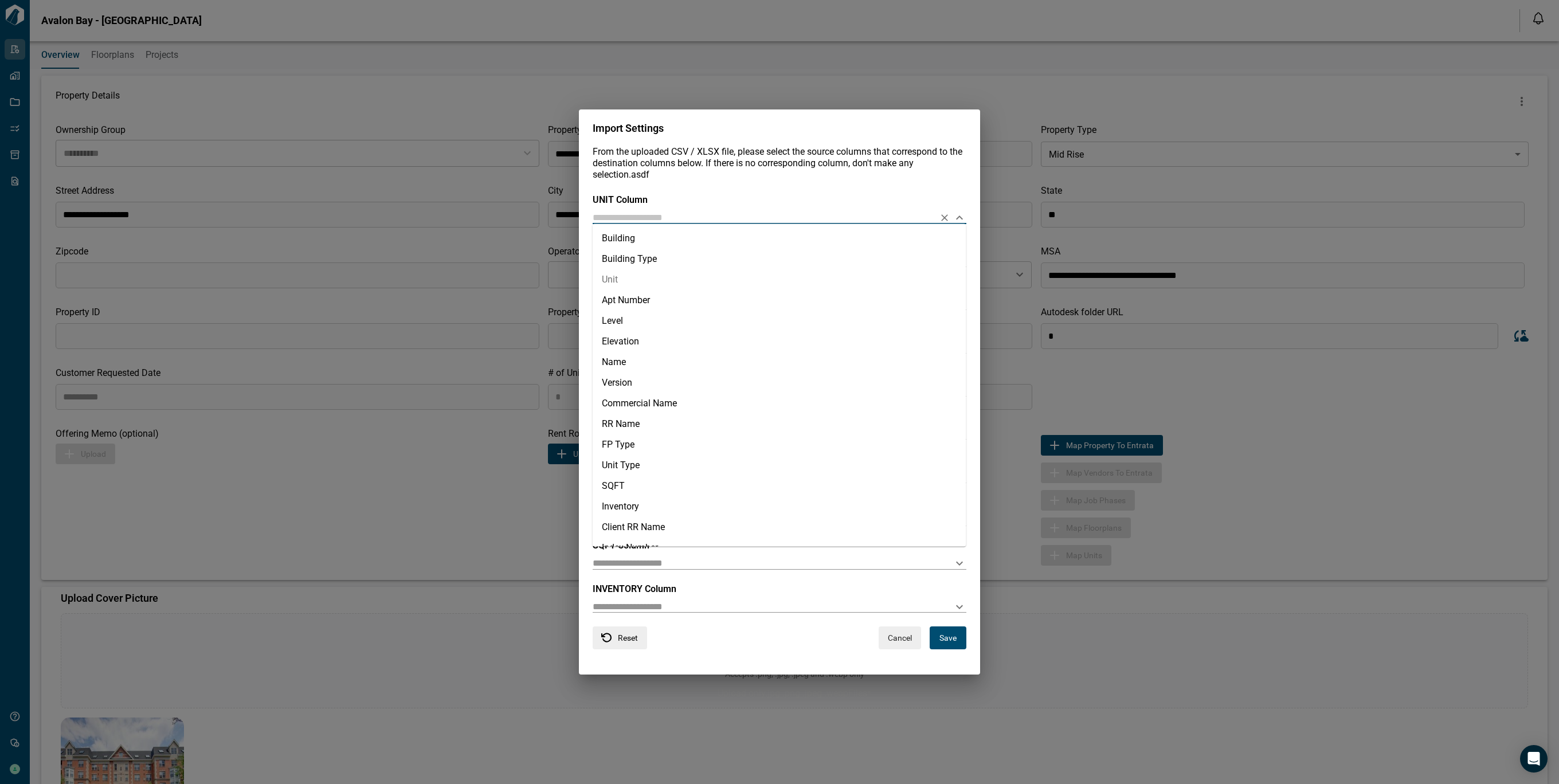
click at [628, 275] on li "Unit" at bounding box center [779, 279] width 373 height 21
type input "****"
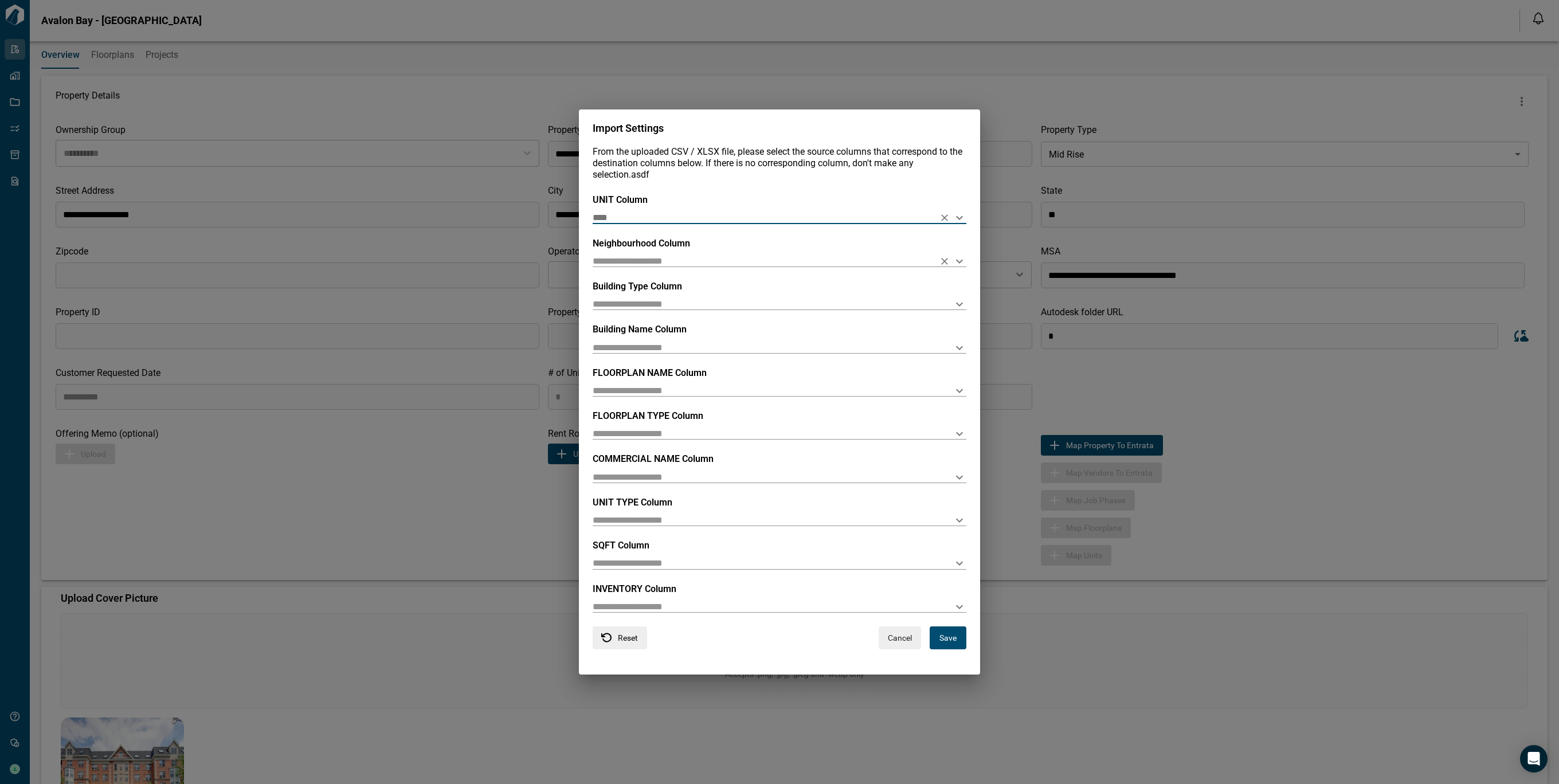
click at [614, 258] on input "text" at bounding box center [761, 261] width 337 height 11
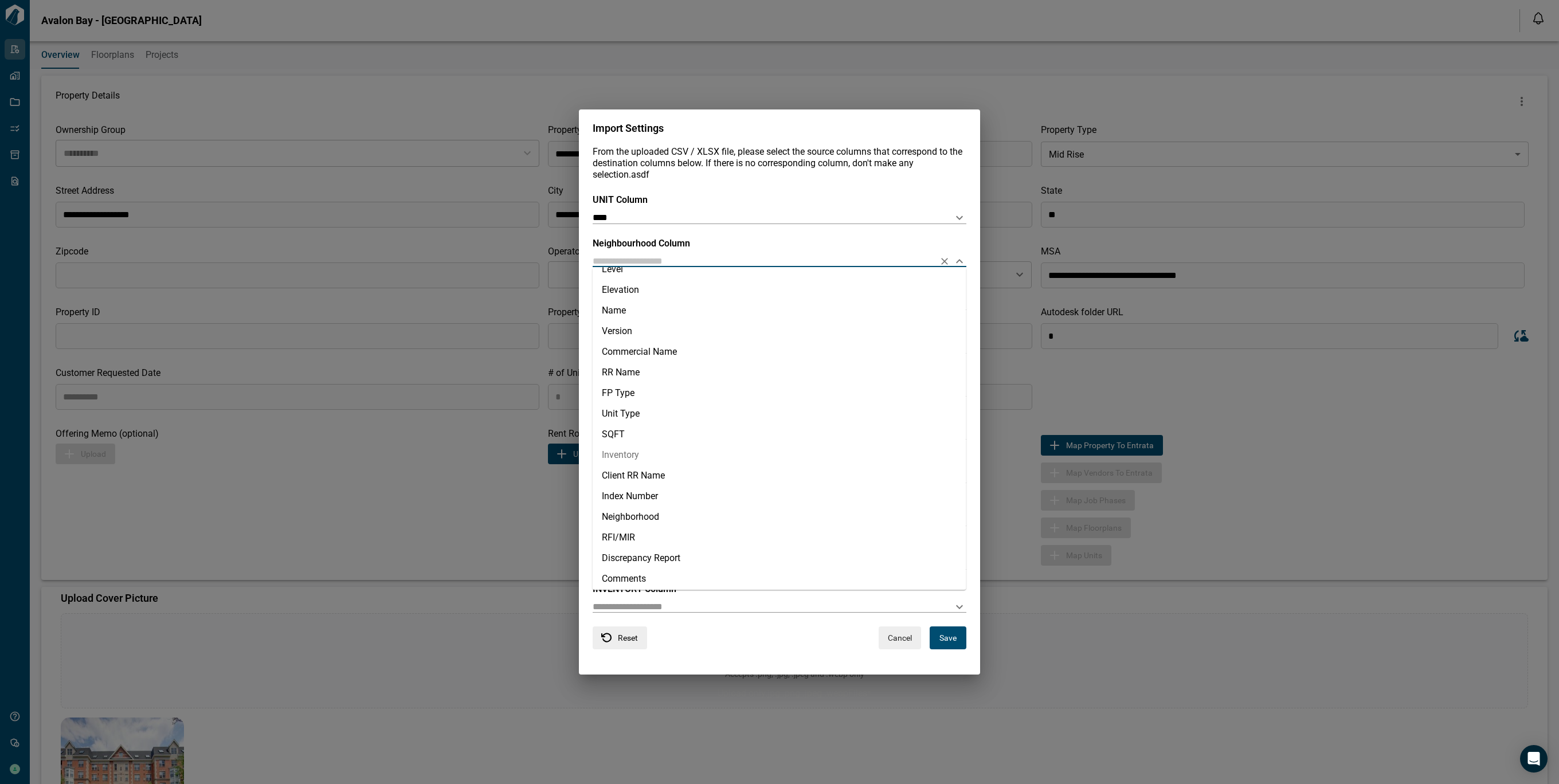
scroll to position [99, 0]
click at [638, 516] on li "Neighborhood" at bounding box center [779, 514] width 373 height 21
type input "**********"
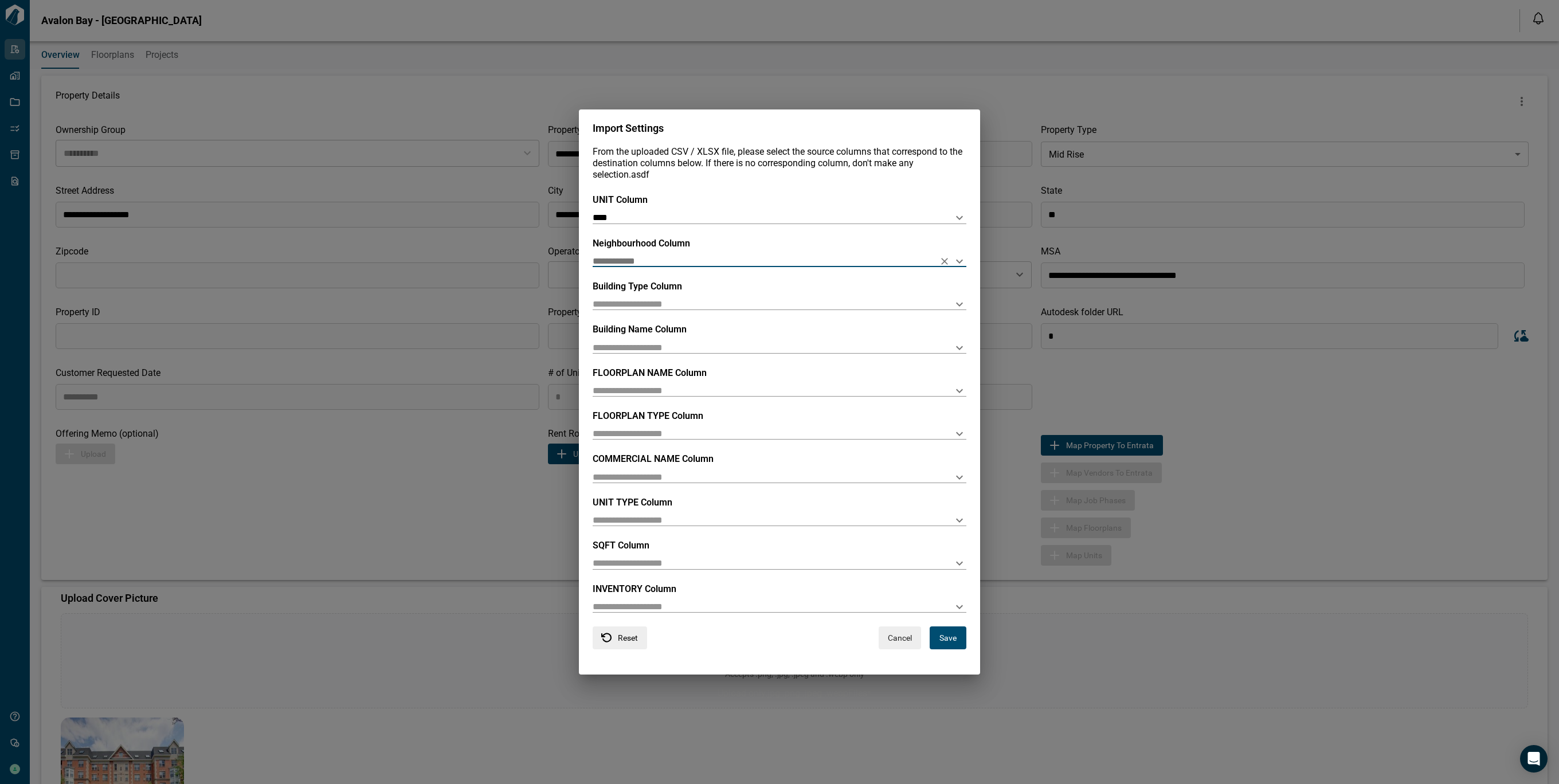
click at [641, 312] on div "**********" at bounding box center [779, 410] width 373 height 432
click at [637, 305] on input "text" at bounding box center [761, 304] width 337 height 11
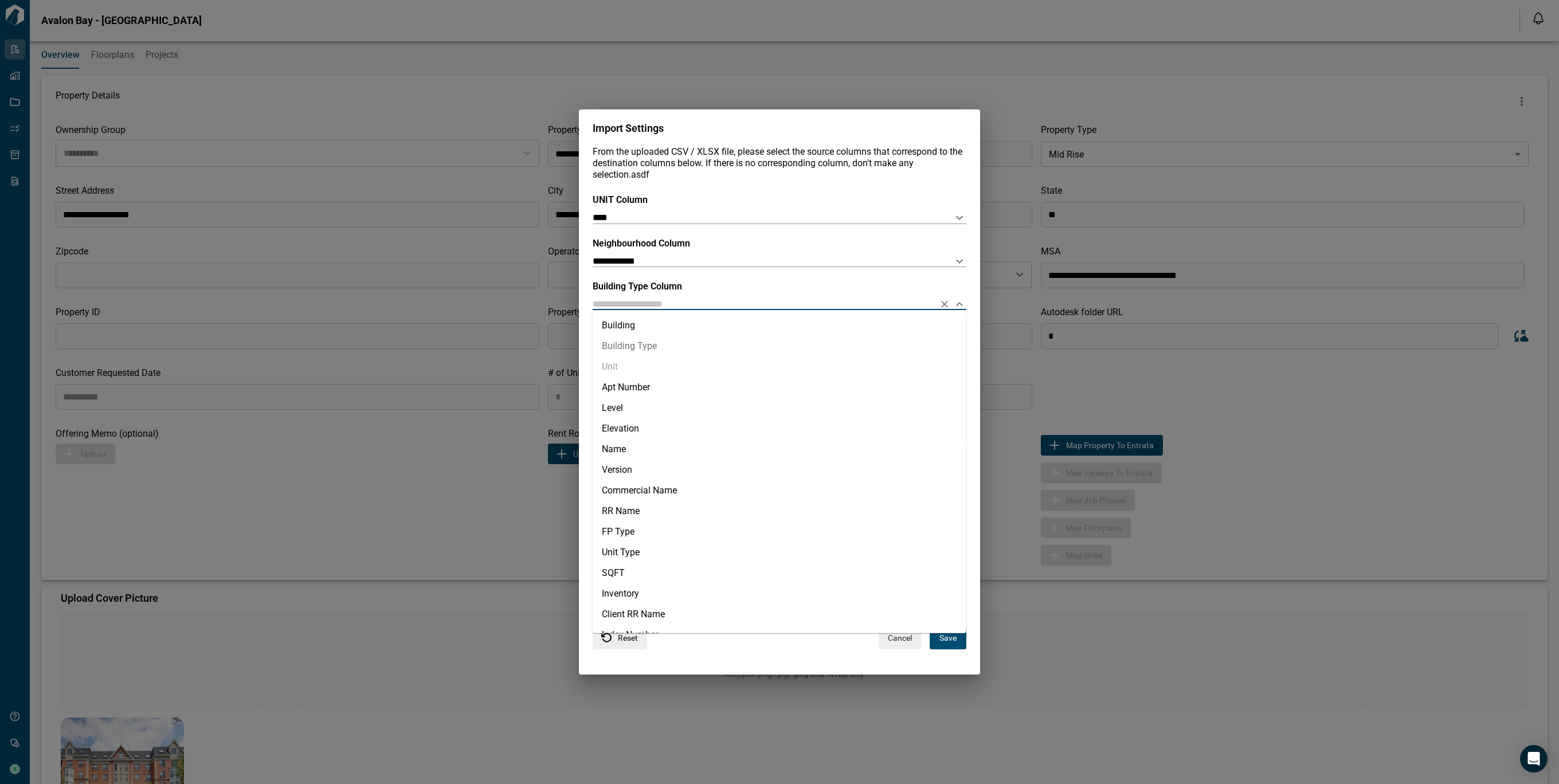
click at [648, 350] on li "Building Type" at bounding box center [779, 346] width 373 height 21
type input "**********"
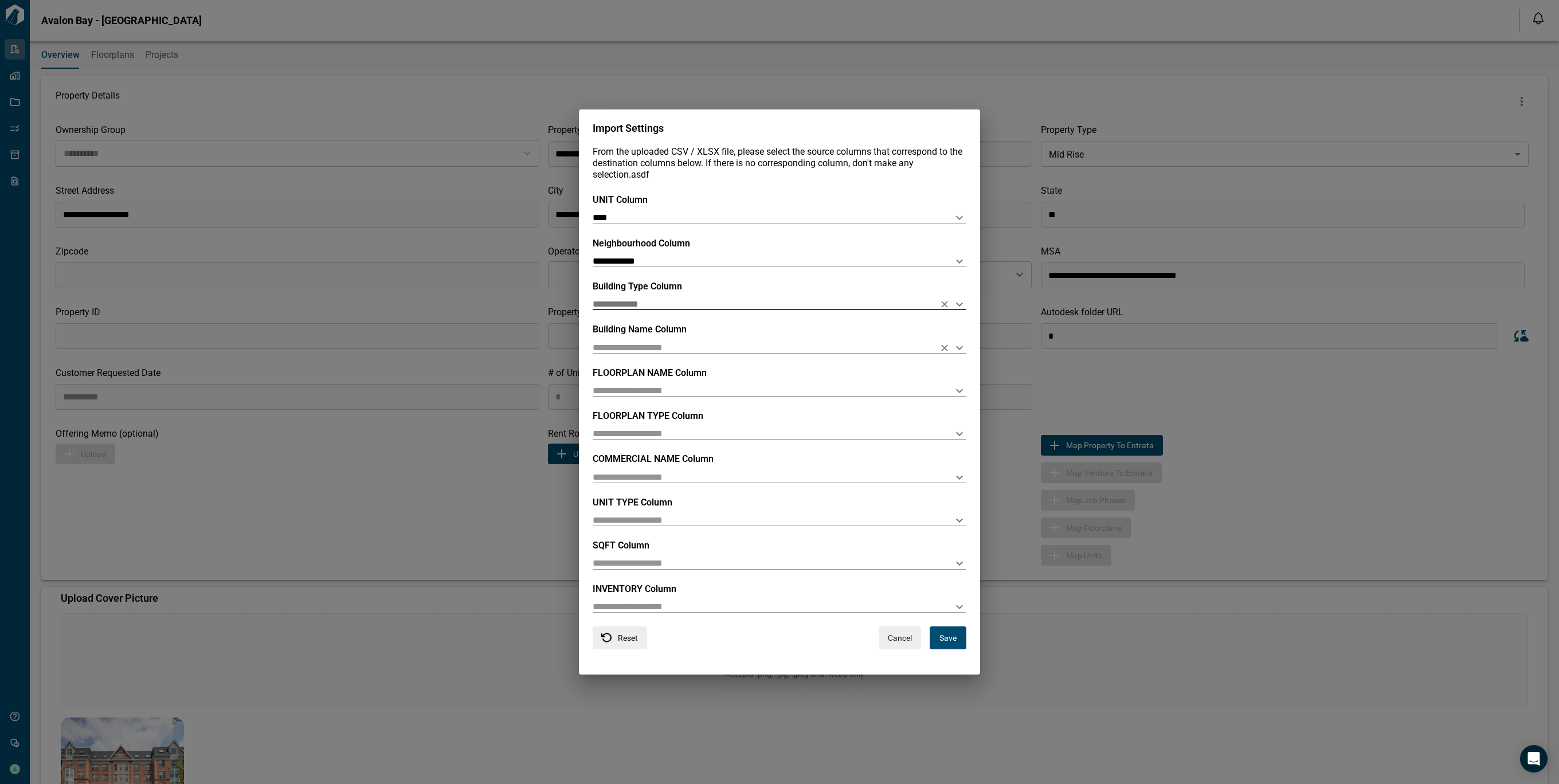
click at [638, 349] on input "text" at bounding box center [761, 347] width 337 height 11
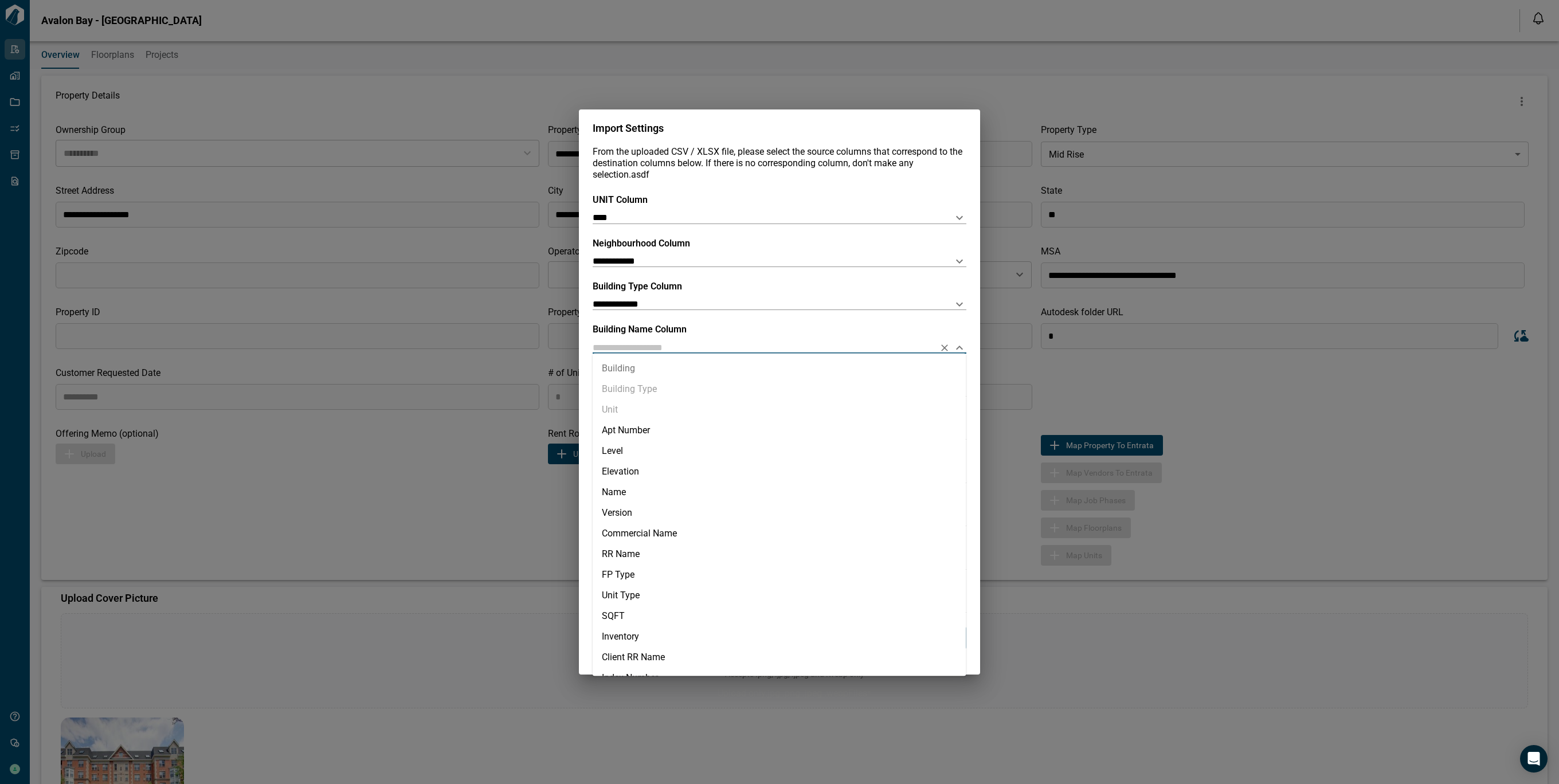
click at [641, 366] on li "Building" at bounding box center [779, 368] width 373 height 21
type input "********"
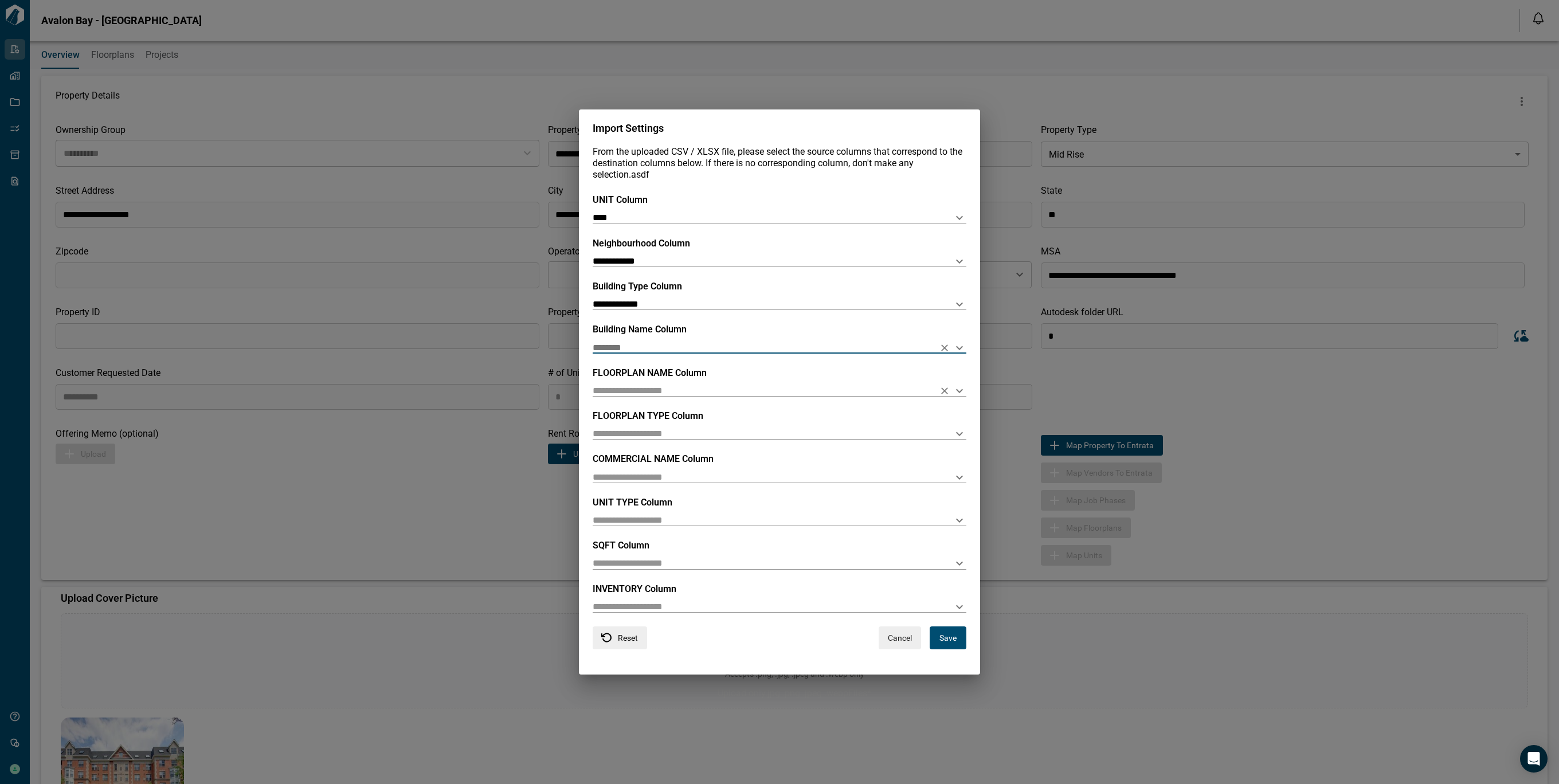
click at [635, 393] on input "text" at bounding box center [761, 390] width 337 height 11
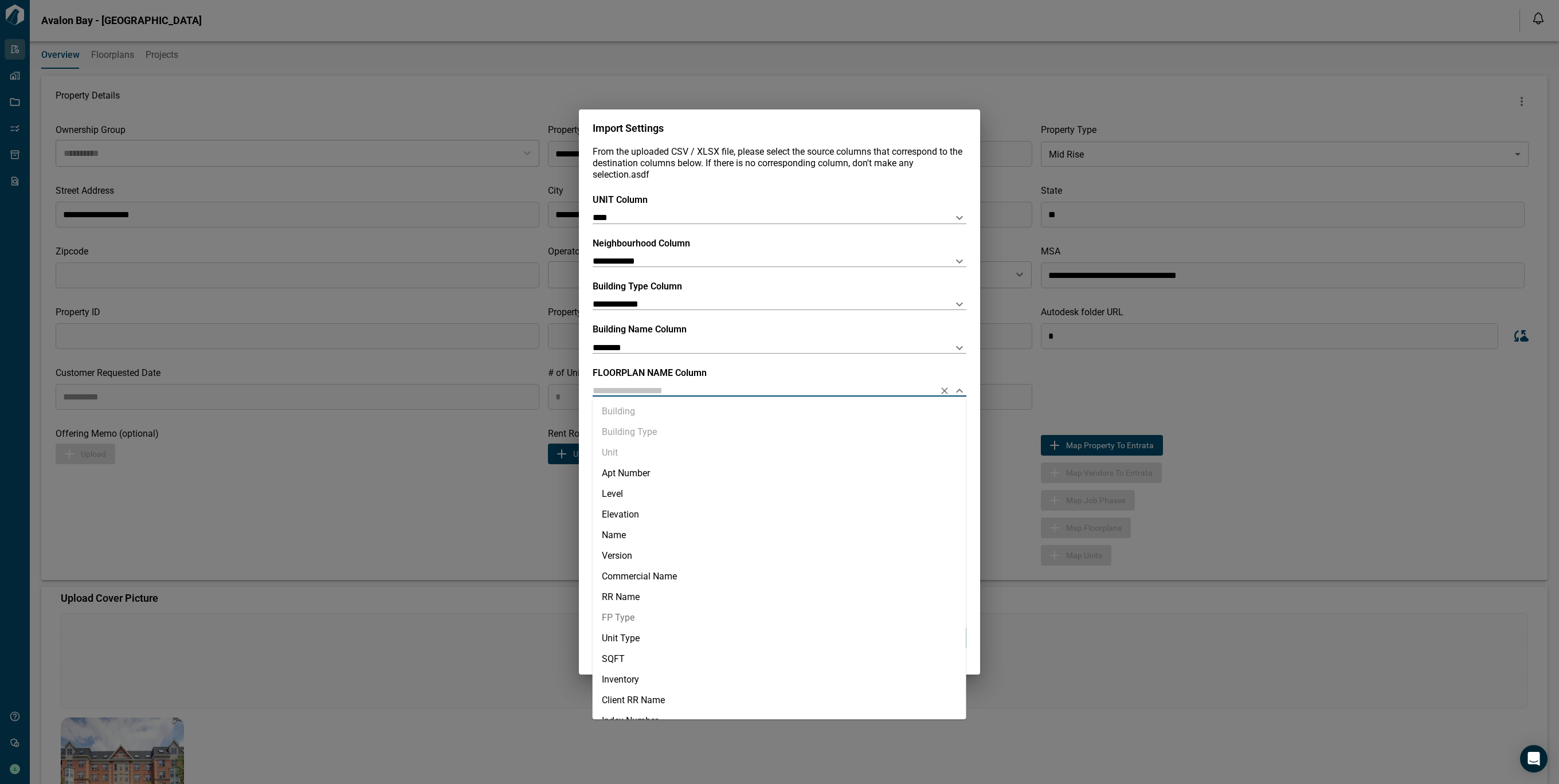
click at [674, 619] on li "FP Type" at bounding box center [779, 618] width 373 height 21
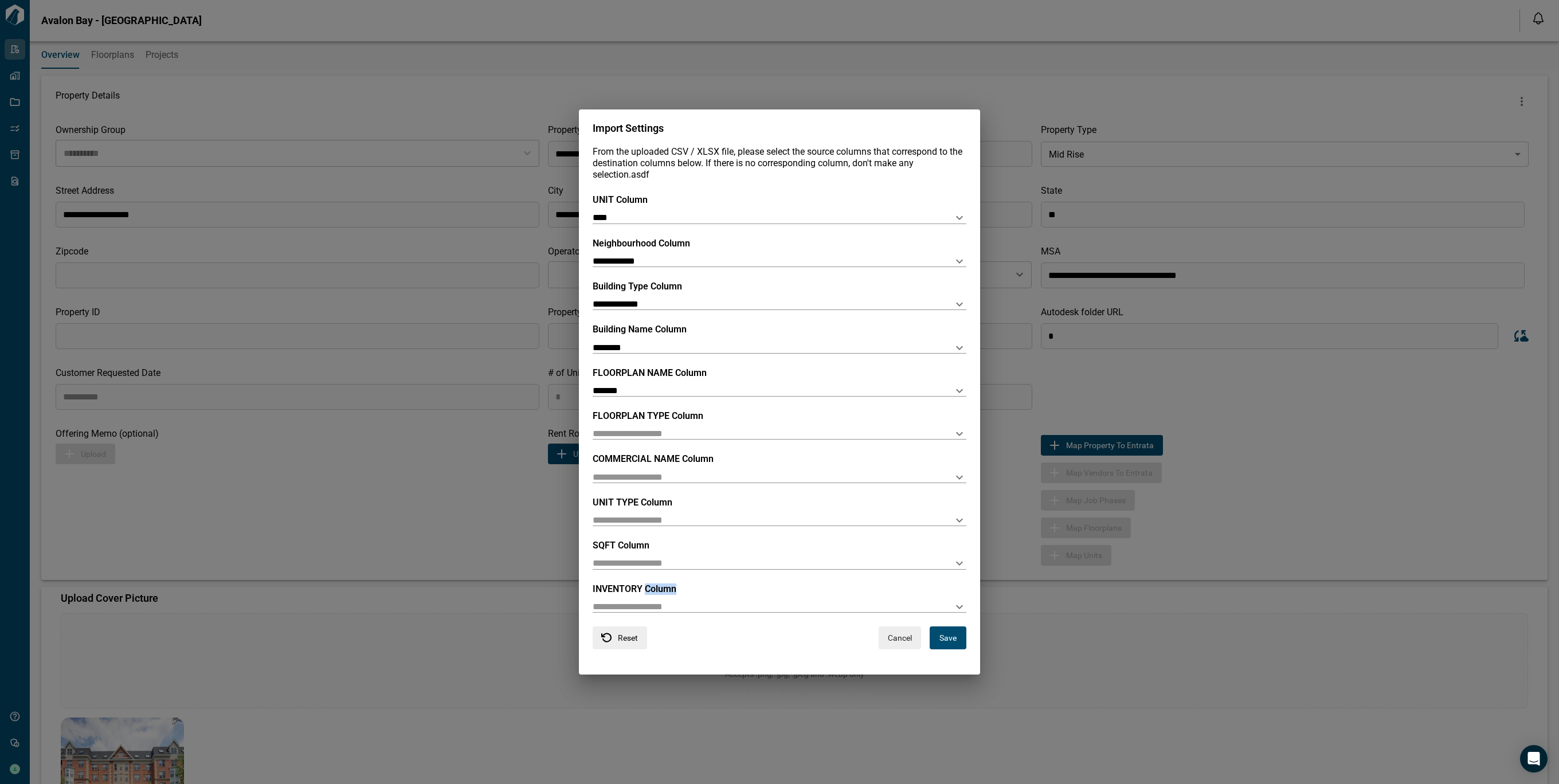
click at [674, 619] on div "**********" at bounding box center [779, 410] width 373 height 432
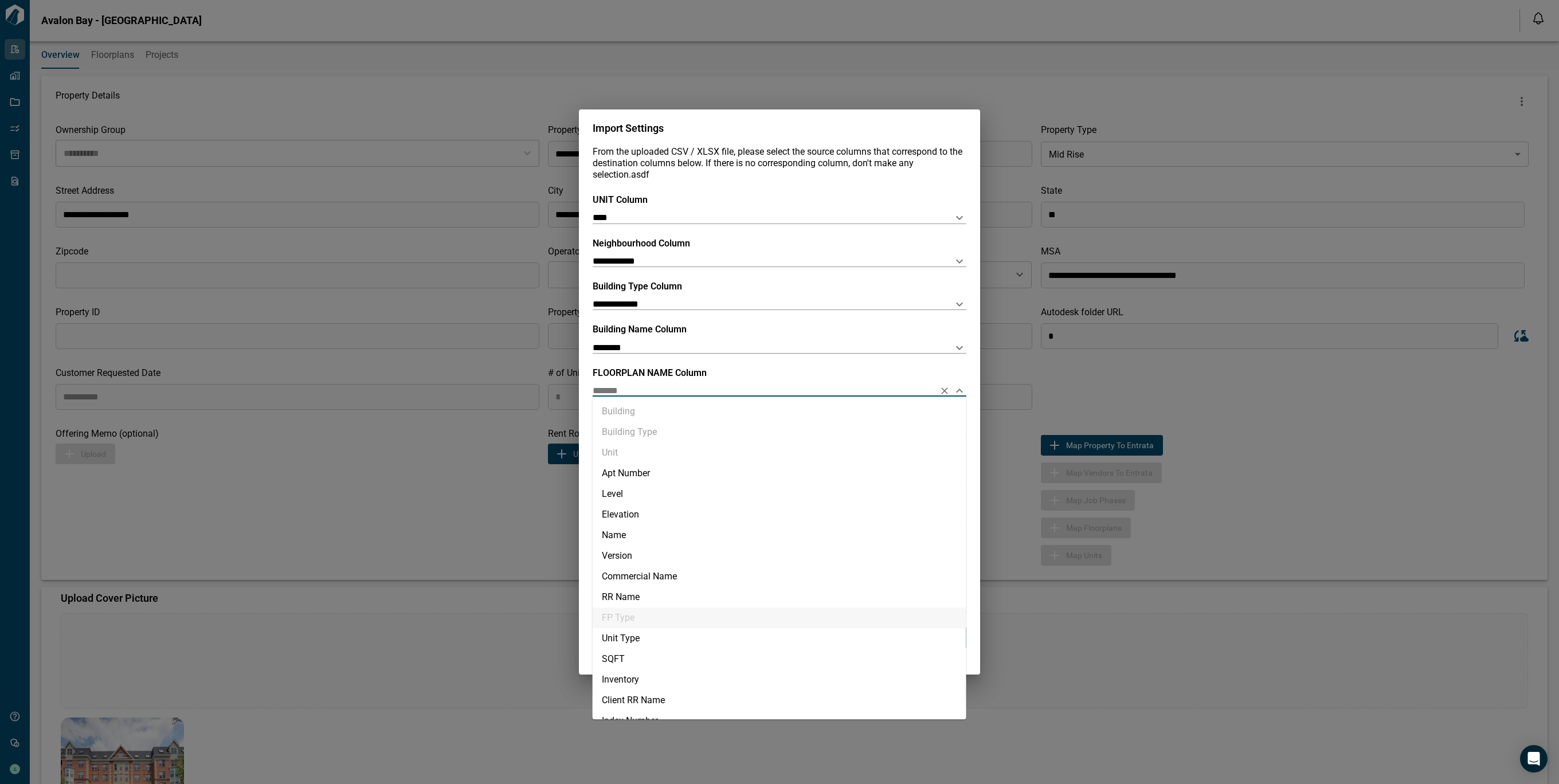
drag, startPoint x: 674, startPoint y: 619, endPoint x: 649, endPoint y: 395, distance: 225.4
click at [649, 395] on input "*******" at bounding box center [761, 390] width 337 height 11
click at [636, 596] on li "RR Name" at bounding box center [779, 597] width 373 height 21
type input "*******"
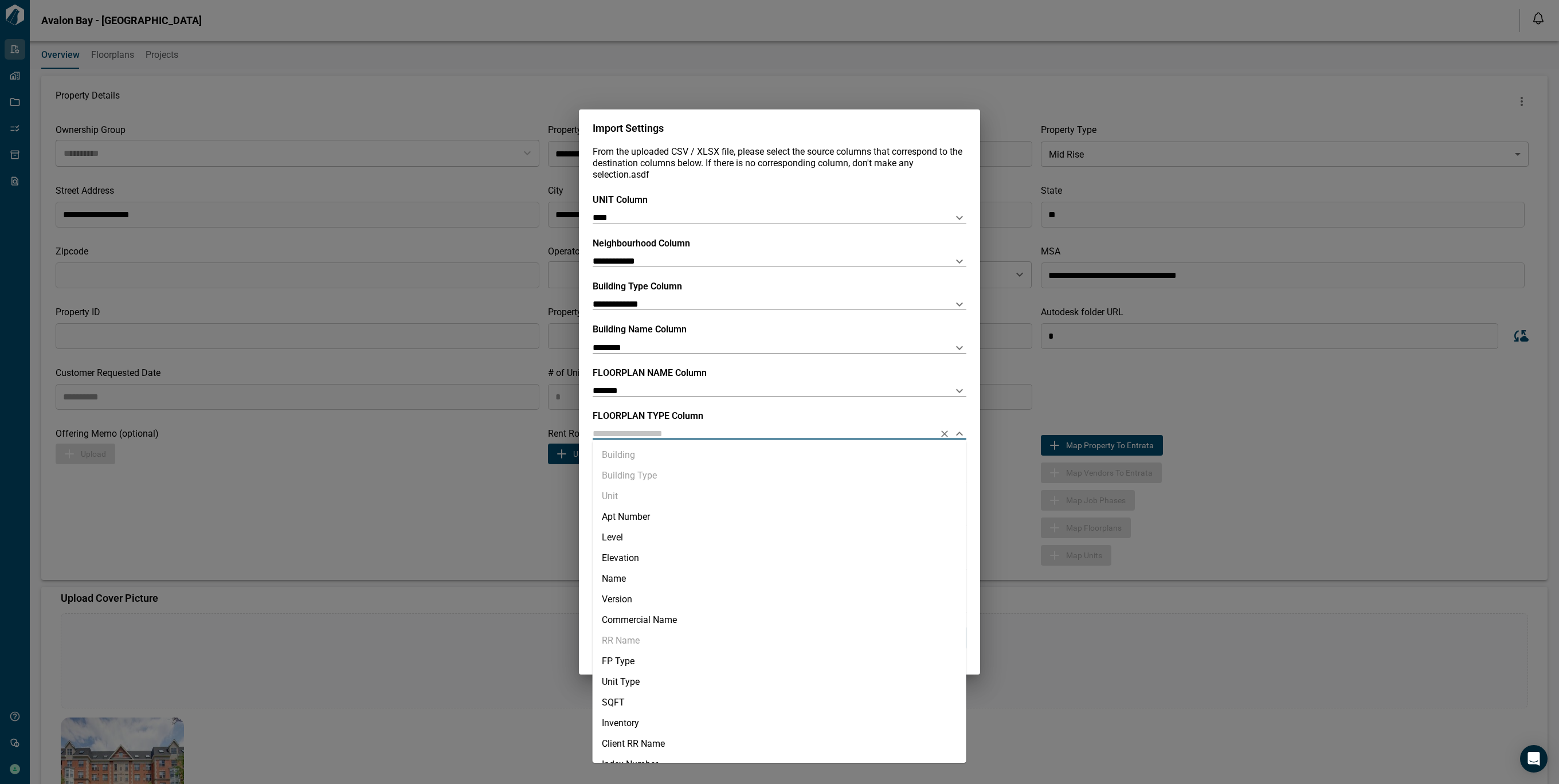
click at [633, 434] on input "text" at bounding box center [761, 433] width 337 height 11
click at [675, 665] on li "FP Type" at bounding box center [779, 661] width 373 height 21
type input "*******"
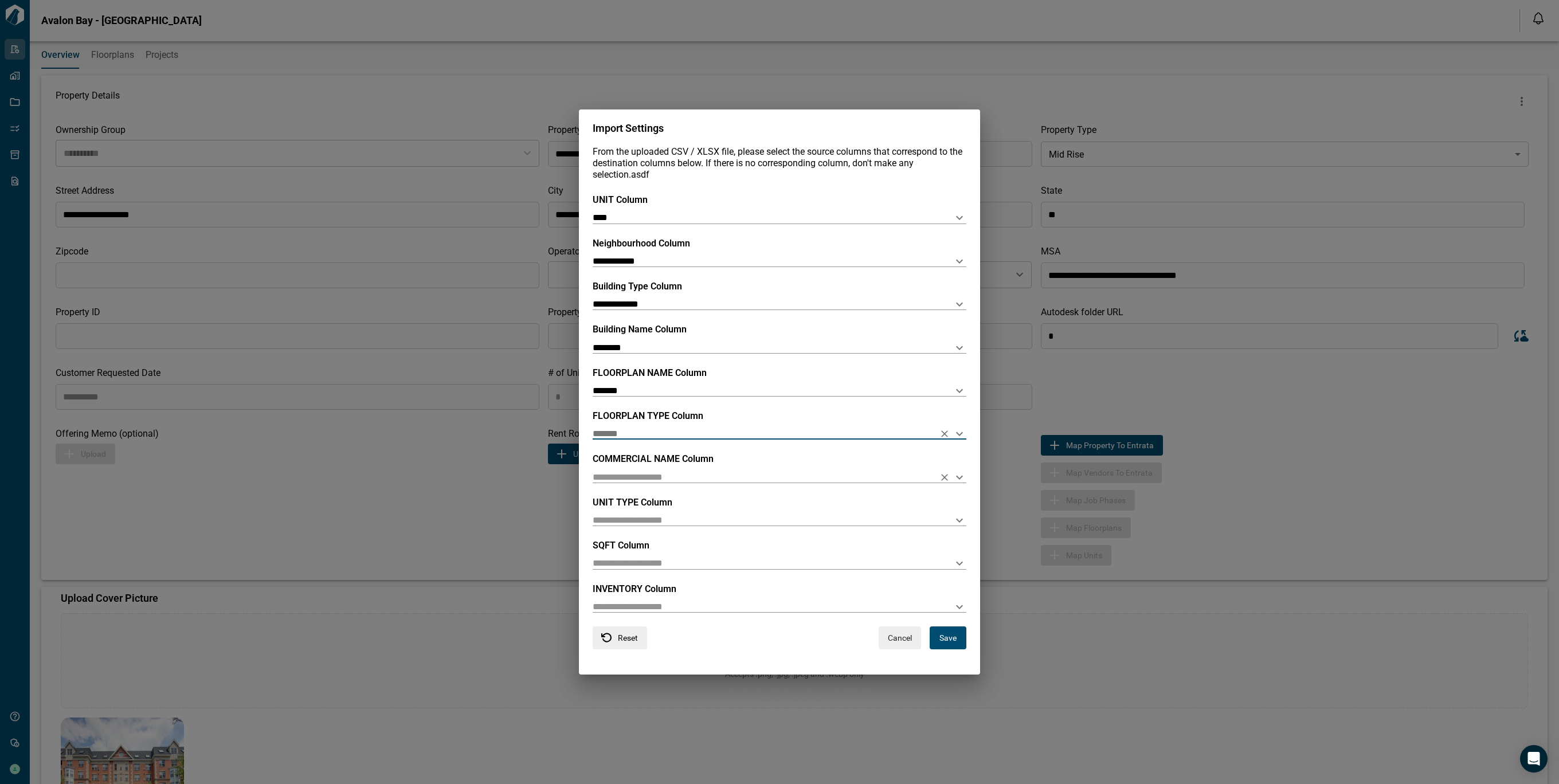
click at [645, 482] on input "text" at bounding box center [761, 477] width 337 height 11
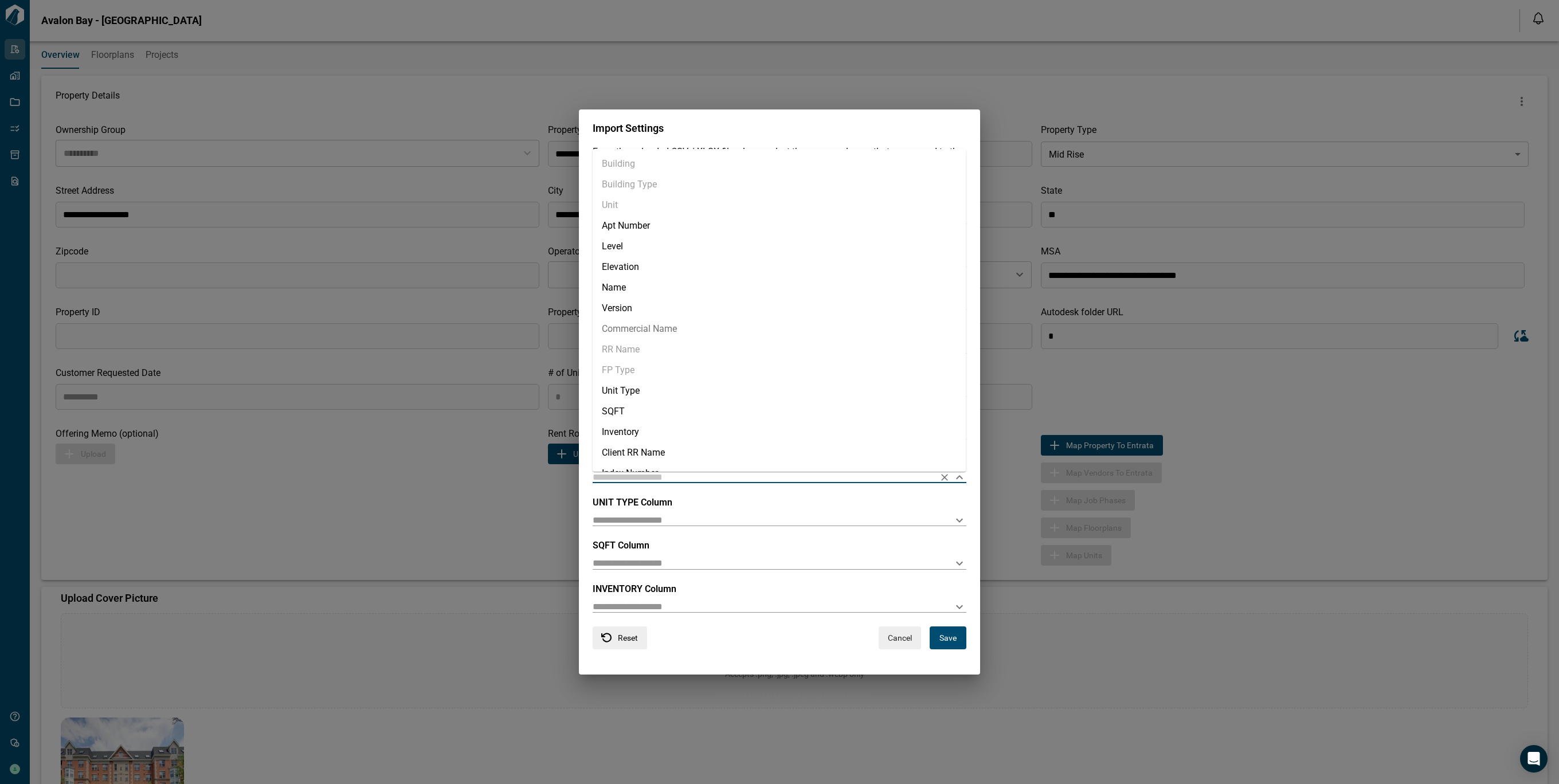
click at [654, 329] on li "Commercial Name" at bounding box center [779, 329] width 373 height 21
type input "**********"
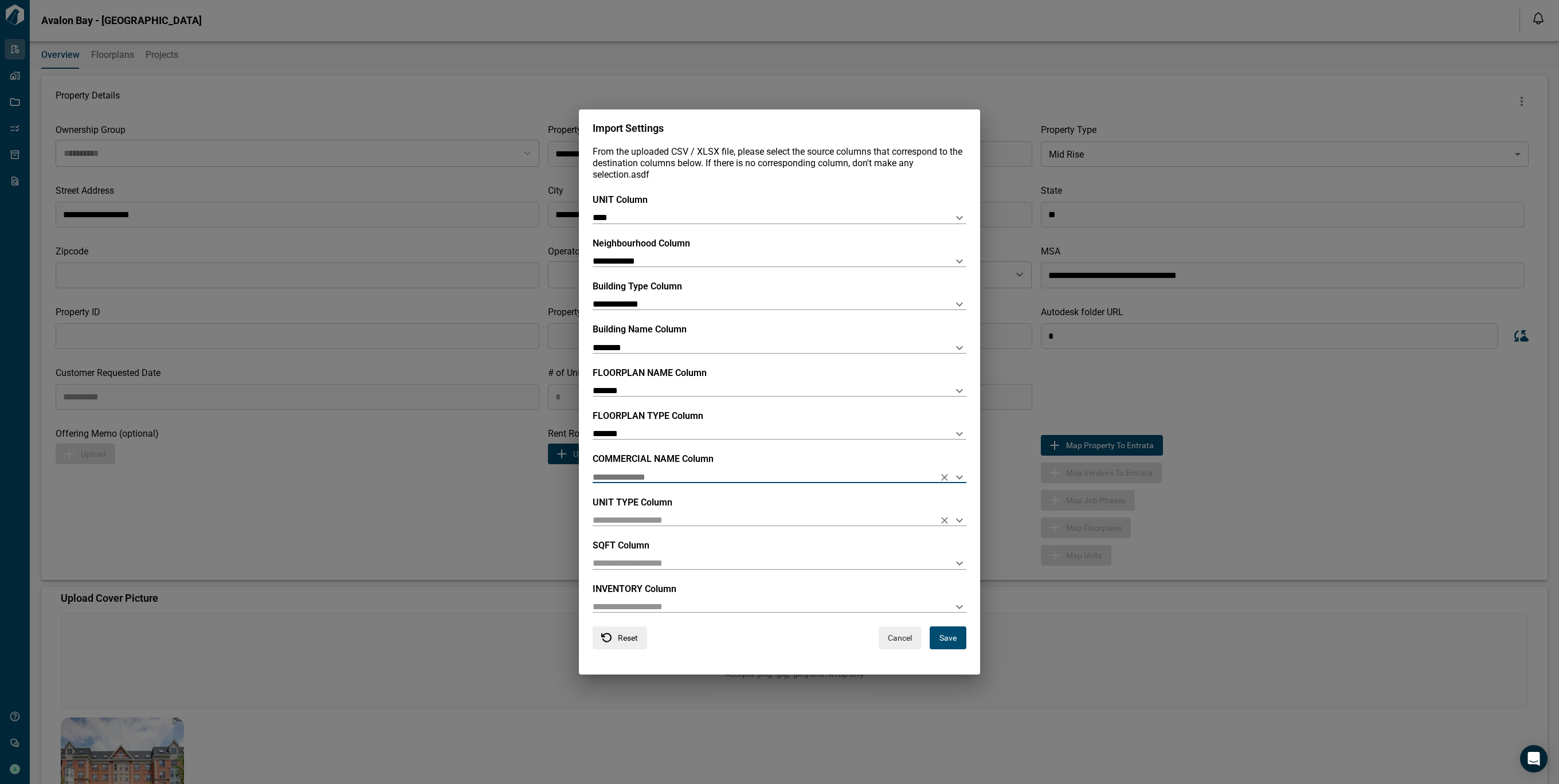
click at [702, 523] on input "text" at bounding box center [761, 520] width 337 height 11
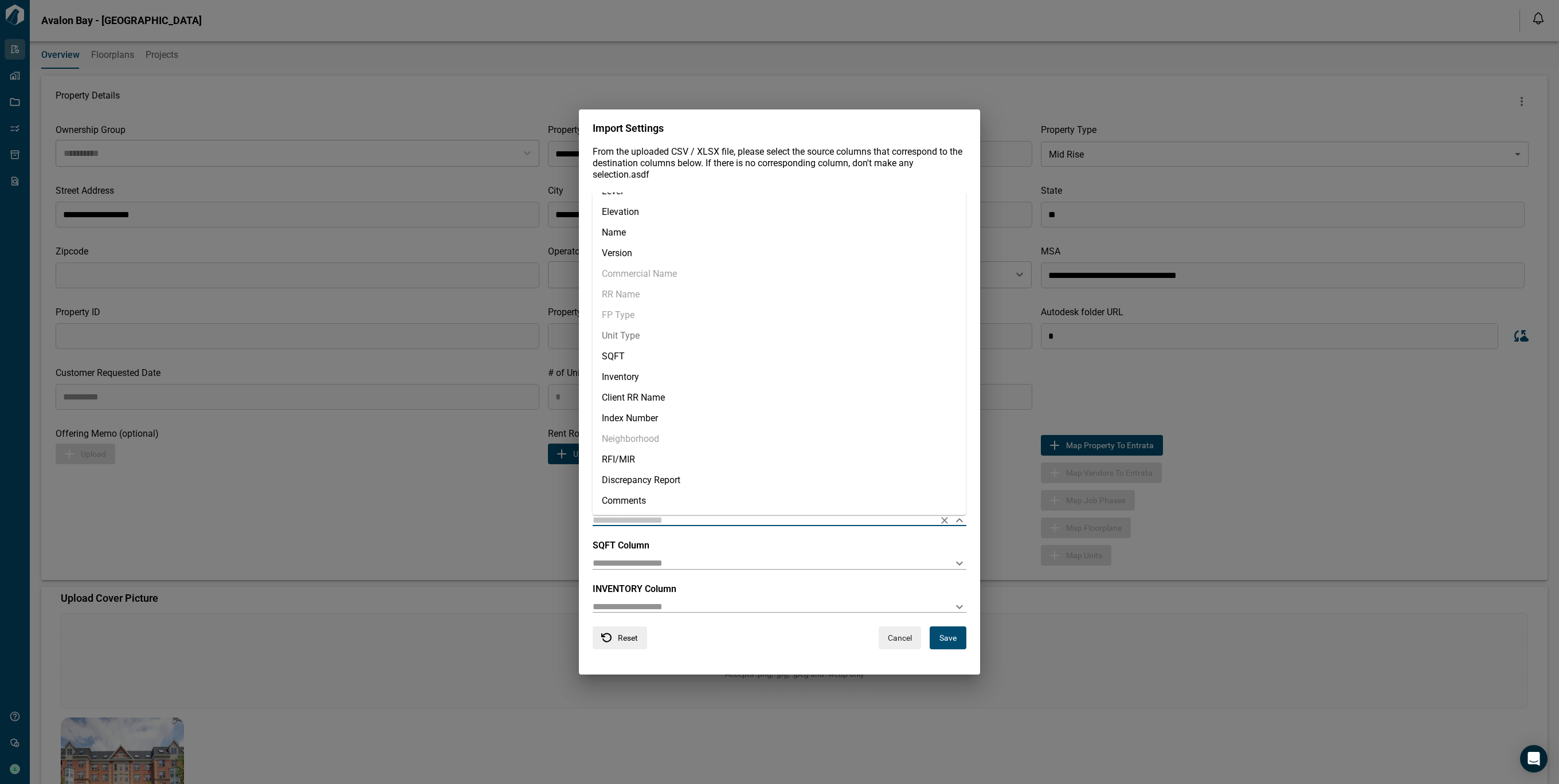
click at [635, 339] on li "Unit Type" at bounding box center [779, 335] width 373 height 21
type input "*********"
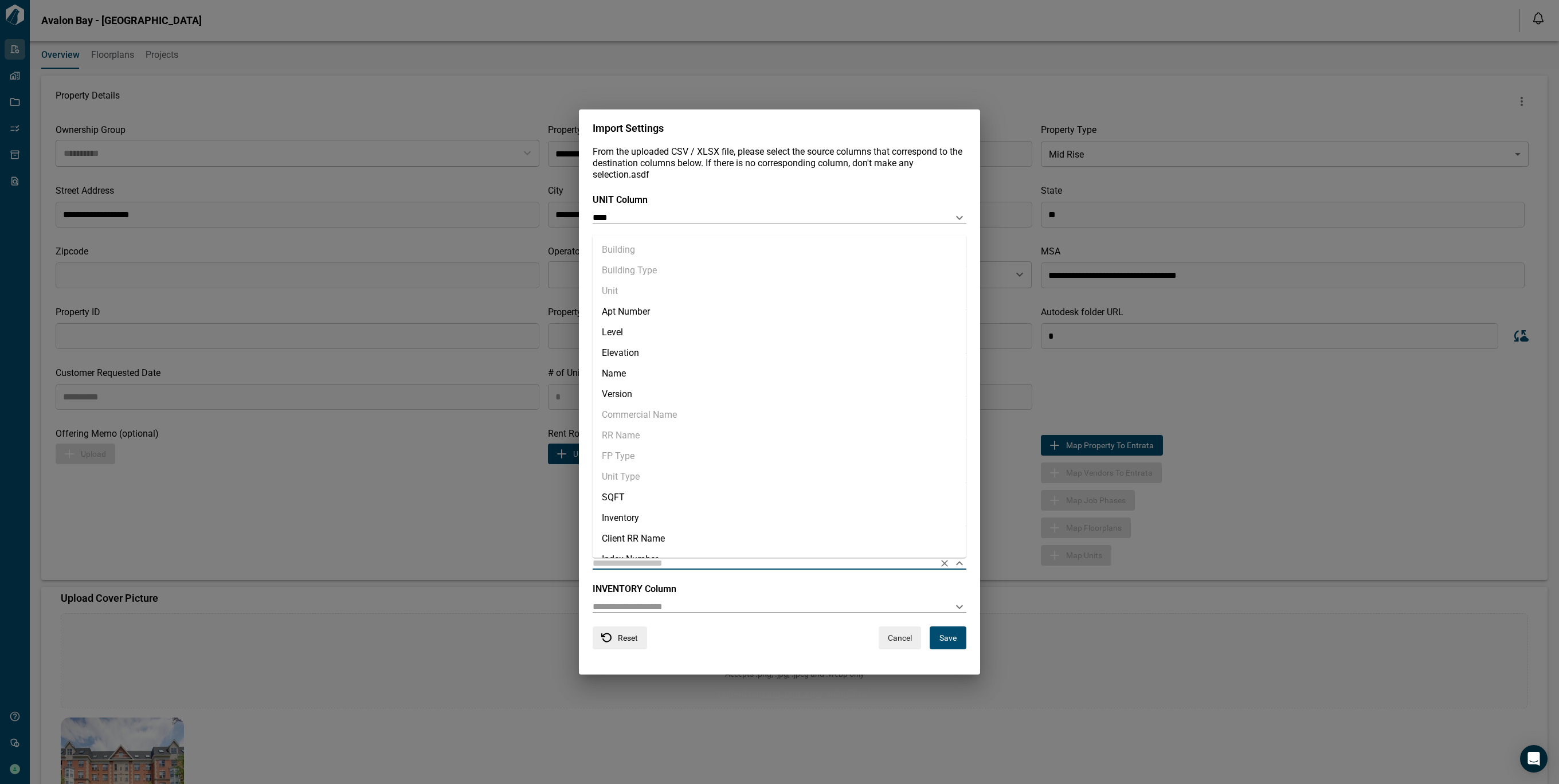
click at [689, 566] on input "text" at bounding box center [761, 563] width 337 height 11
click at [640, 501] on li "SQFT" at bounding box center [779, 497] width 373 height 21
type input "****"
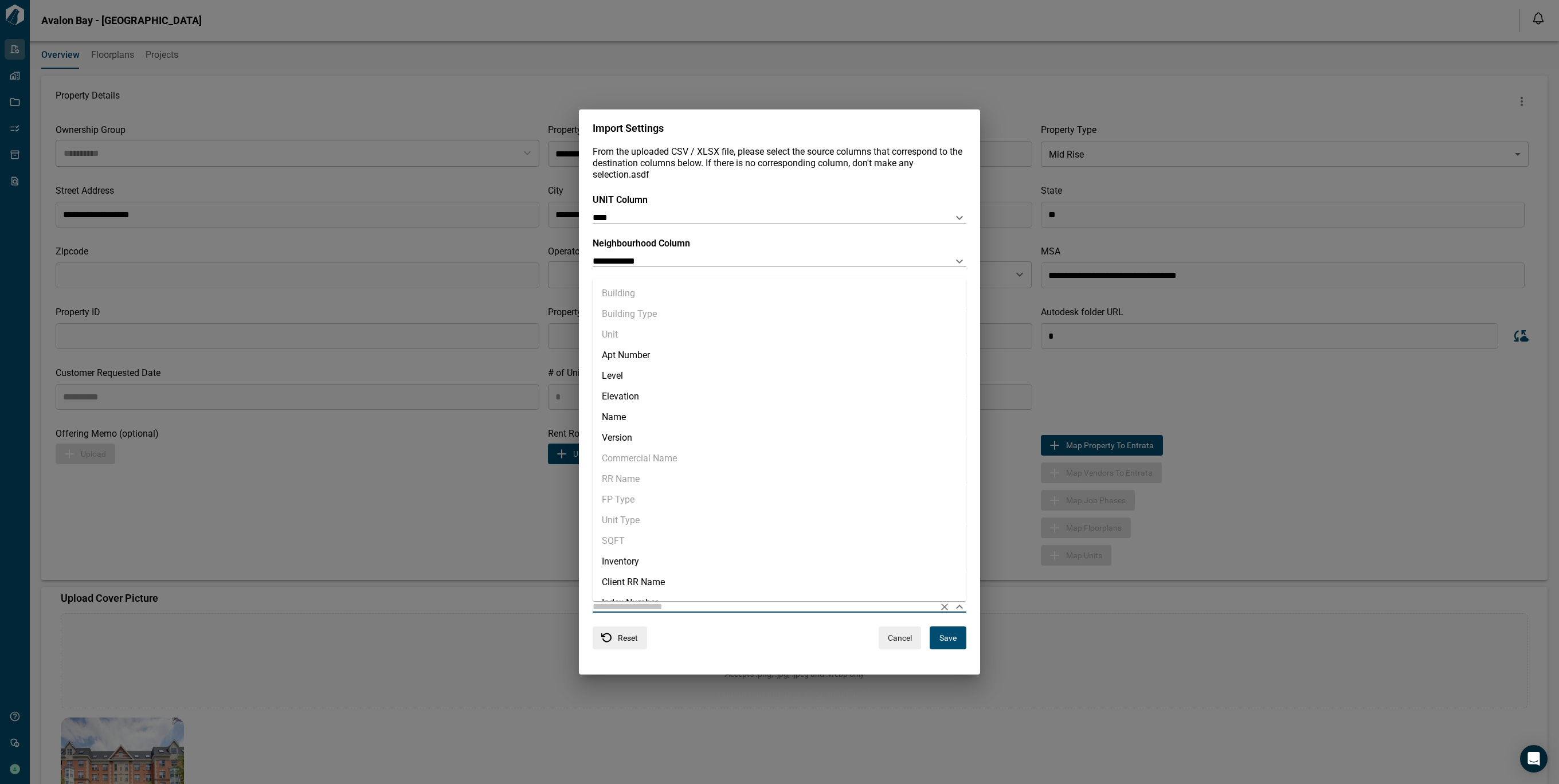
click at [678, 606] on input "text" at bounding box center [761, 606] width 337 height 11
click at [652, 558] on li "Inventory" at bounding box center [779, 561] width 373 height 21
type input "*********"
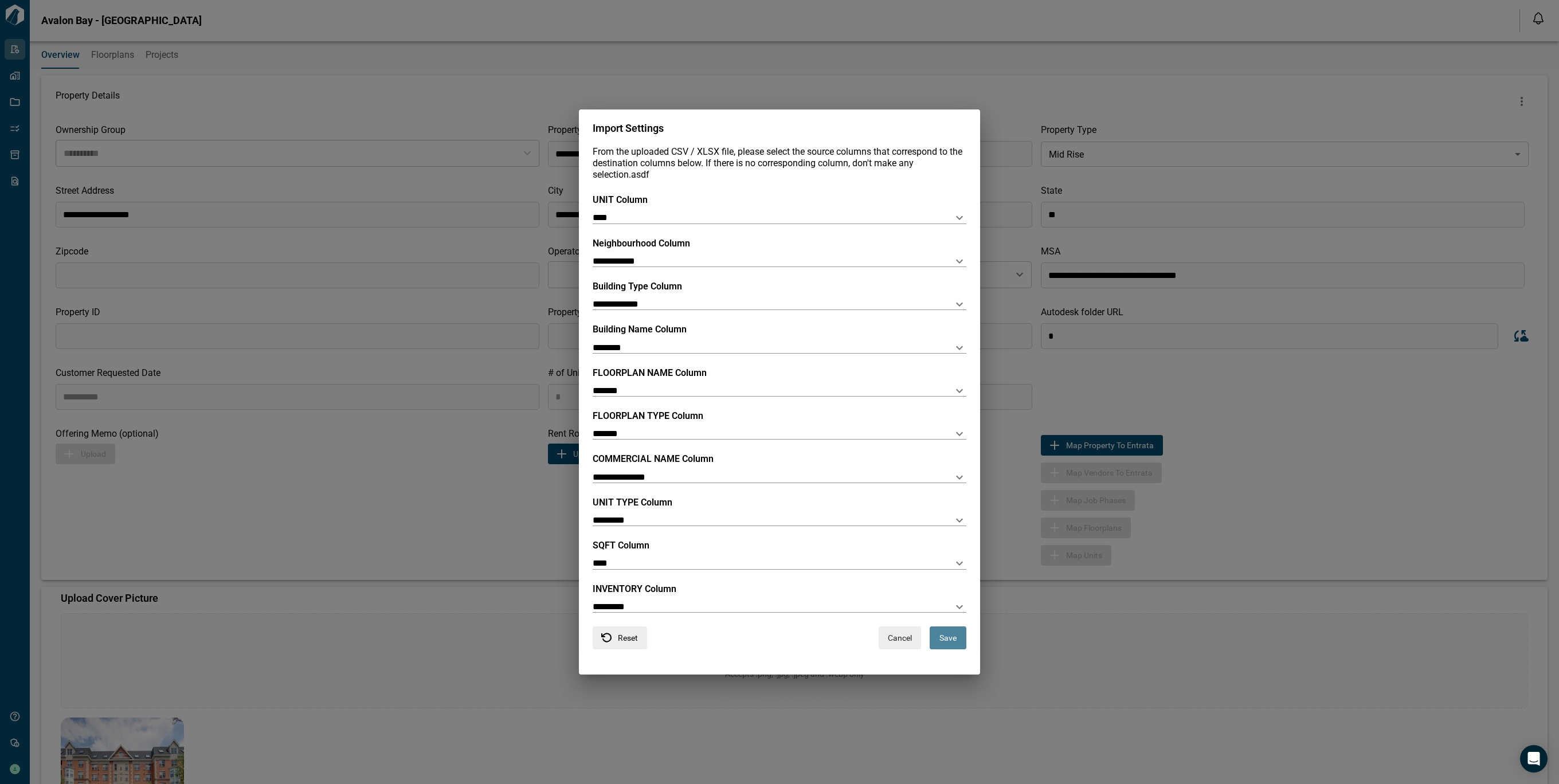
click at [950, 639] on button "Save" at bounding box center [948, 638] width 37 height 23
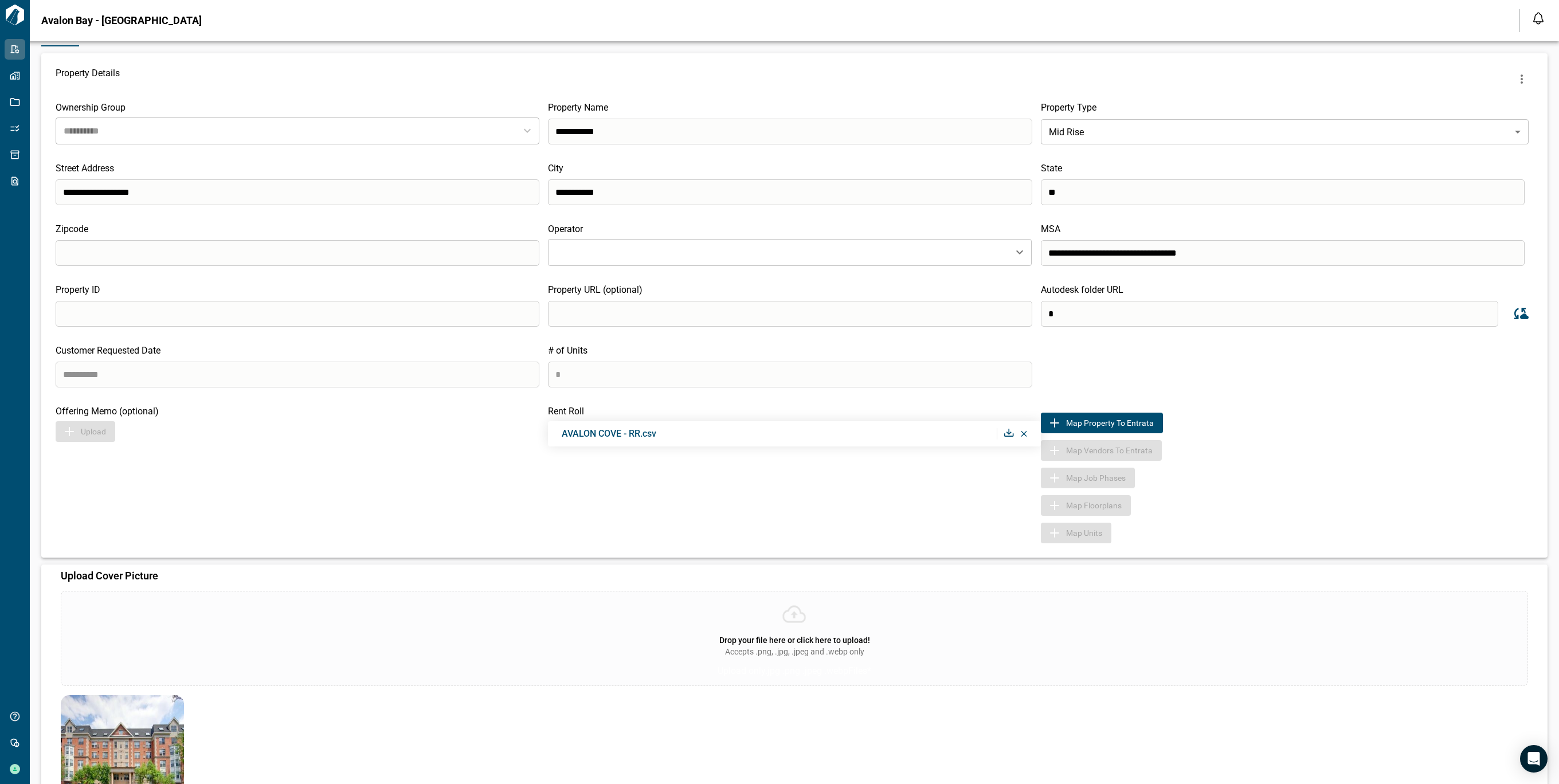
scroll to position [0, 0]
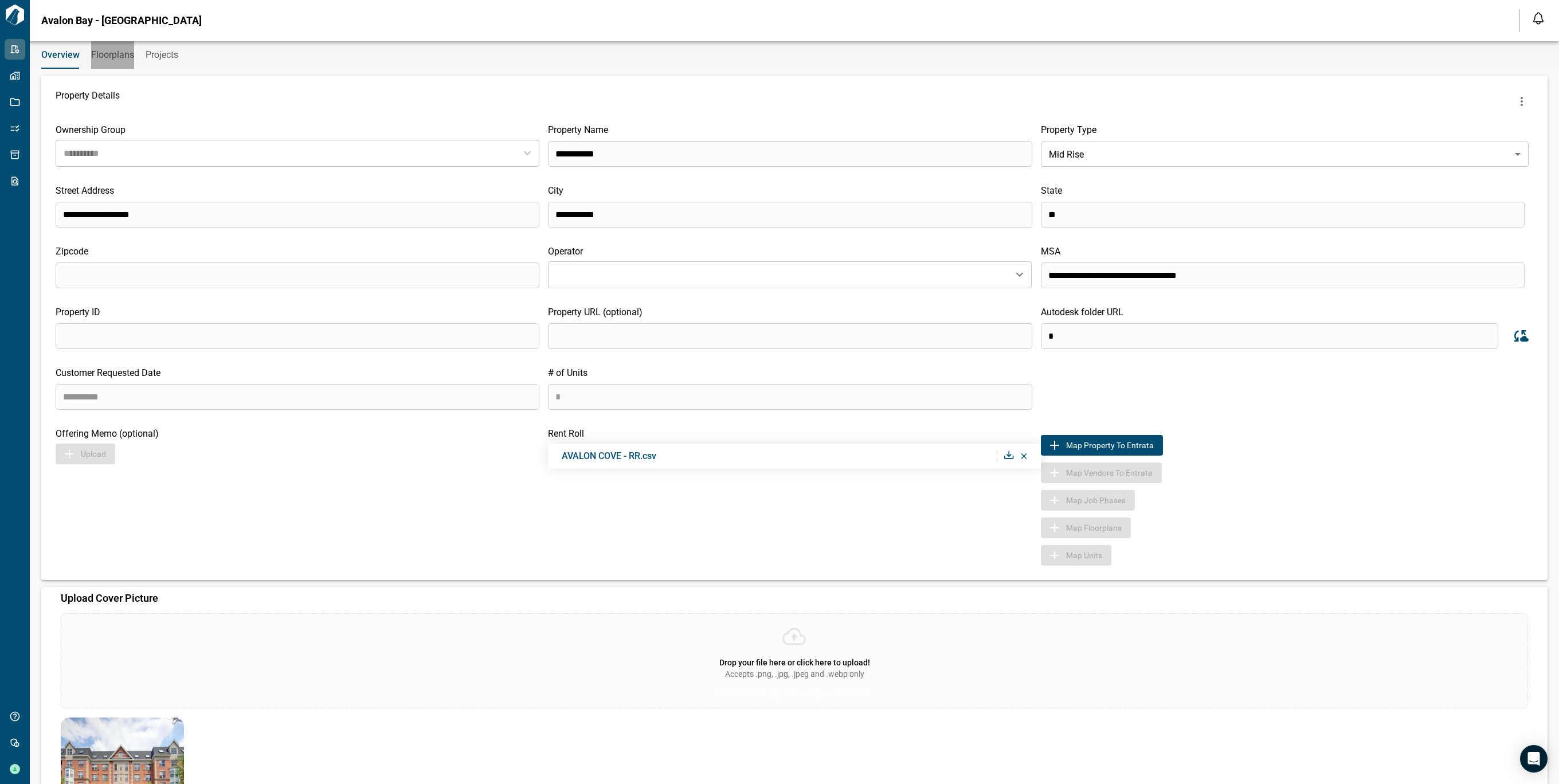
click at [117, 59] on span "Floorplans" at bounding box center [113, 54] width 43 height 11
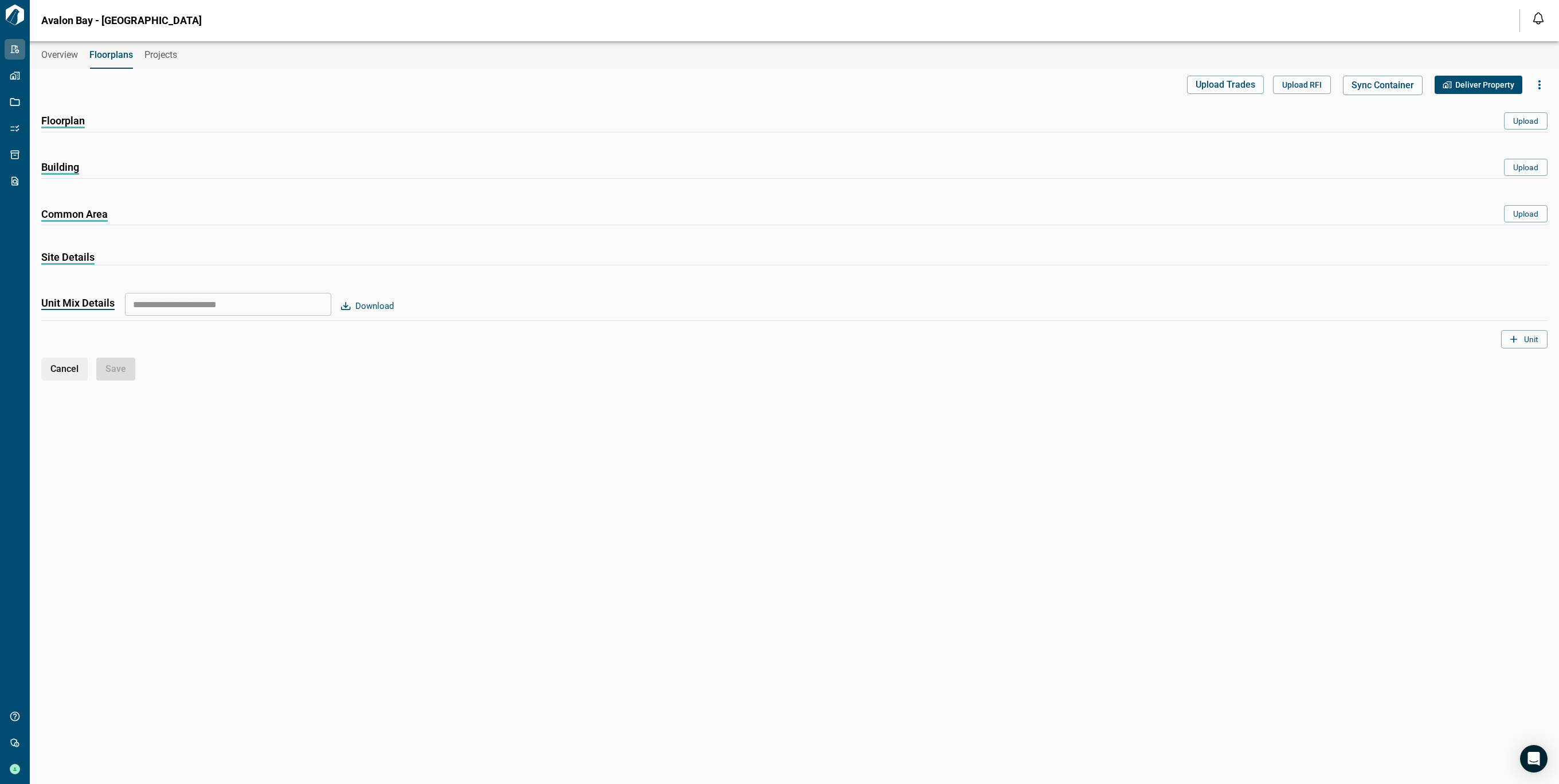
click at [57, 62] on button "Overview" at bounding box center [59, 54] width 37 height 27
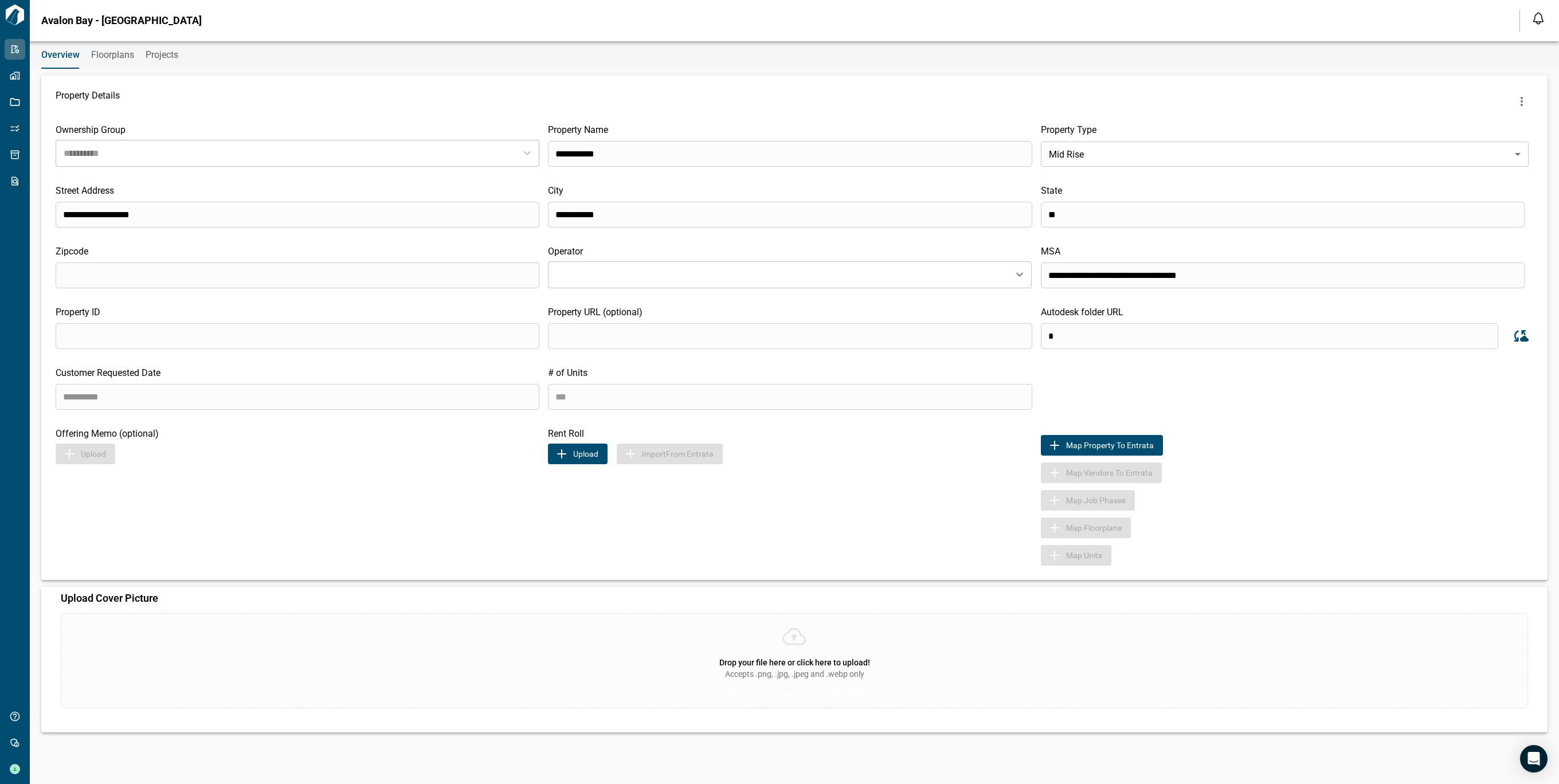
type input "**********"
click at [1118, 330] on input "*" at bounding box center [1270, 336] width 458 height 26
click at [1131, 382] on div "Customer Requested Date # of Units ***" at bounding box center [795, 388] width 1478 height 42
click at [1135, 342] on input "*" at bounding box center [1270, 336] width 458 height 26
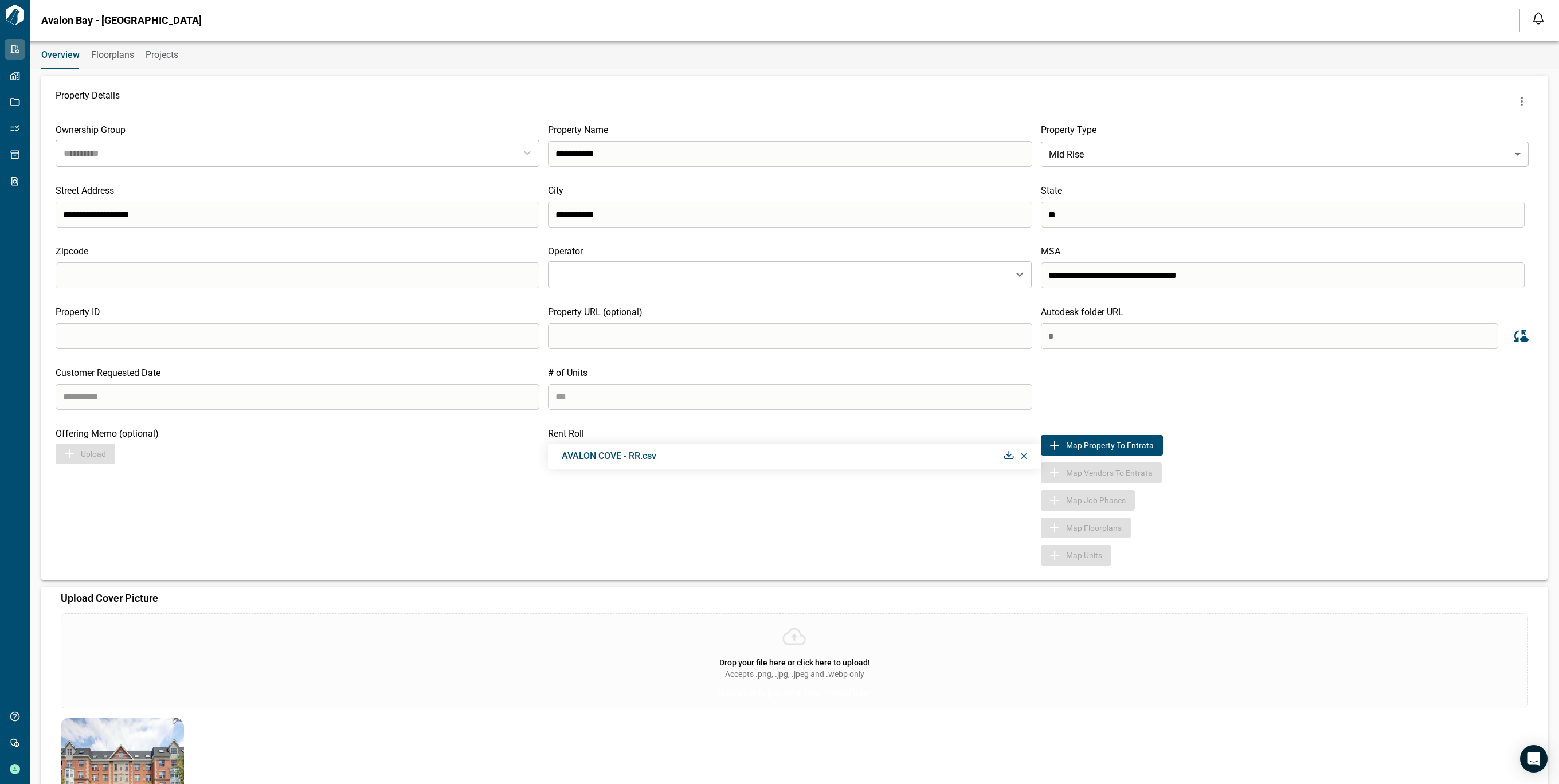
paste input "**********"
type input "**********"
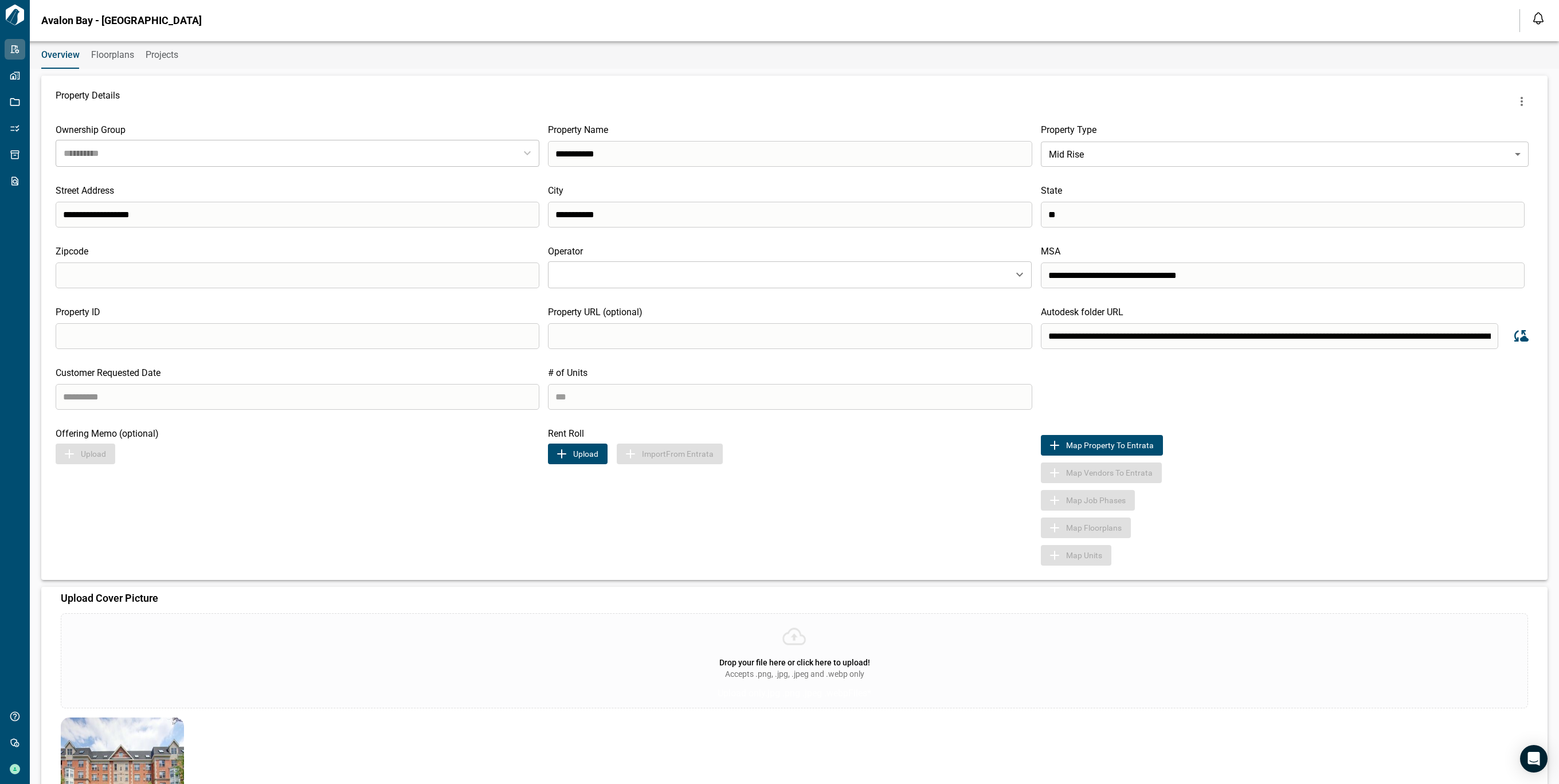
click at [1049, 338] on input "**********" at bounding box center [1270, 336] width 458 height 26
type input "**********"
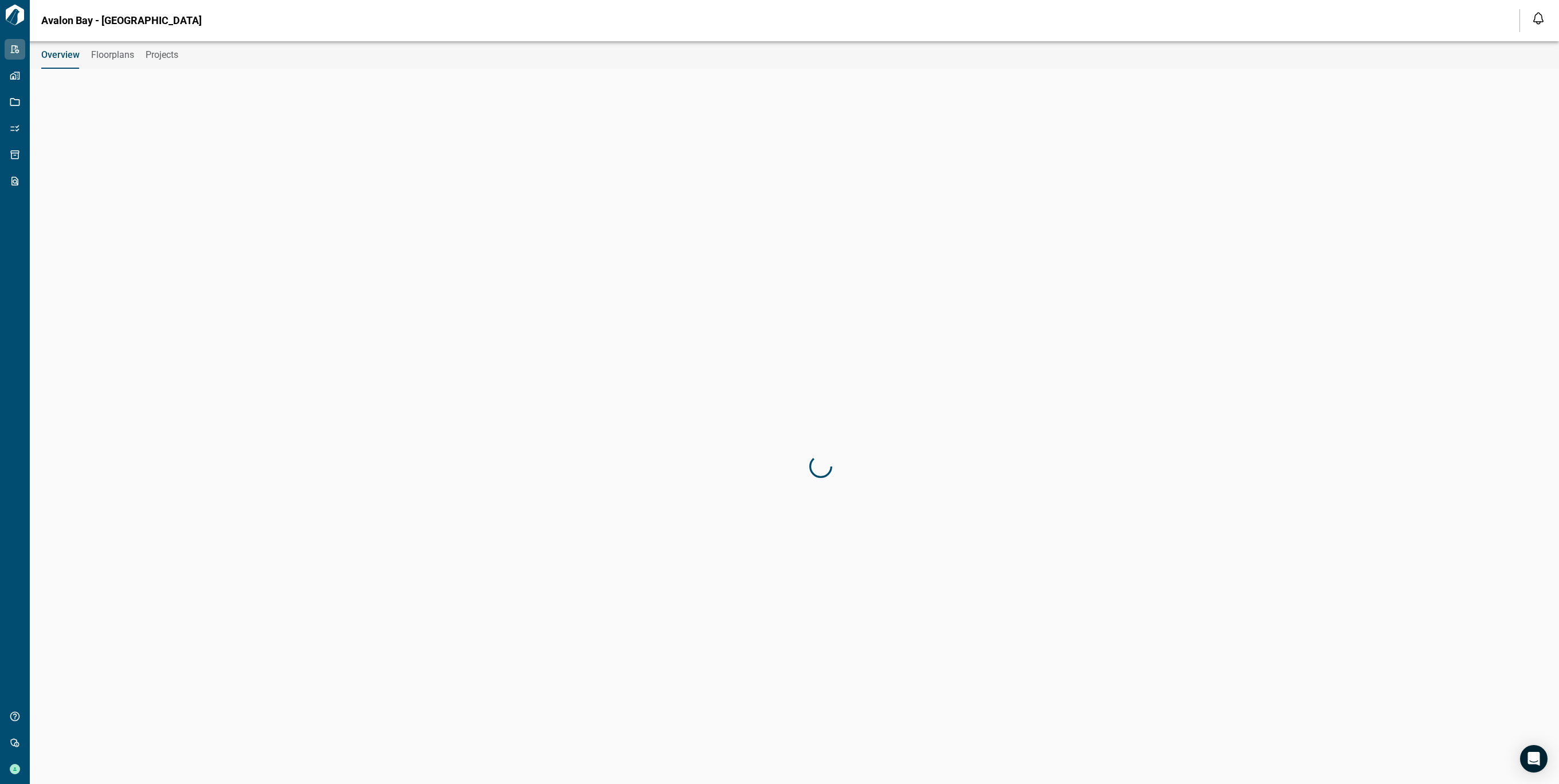
type input "**********"
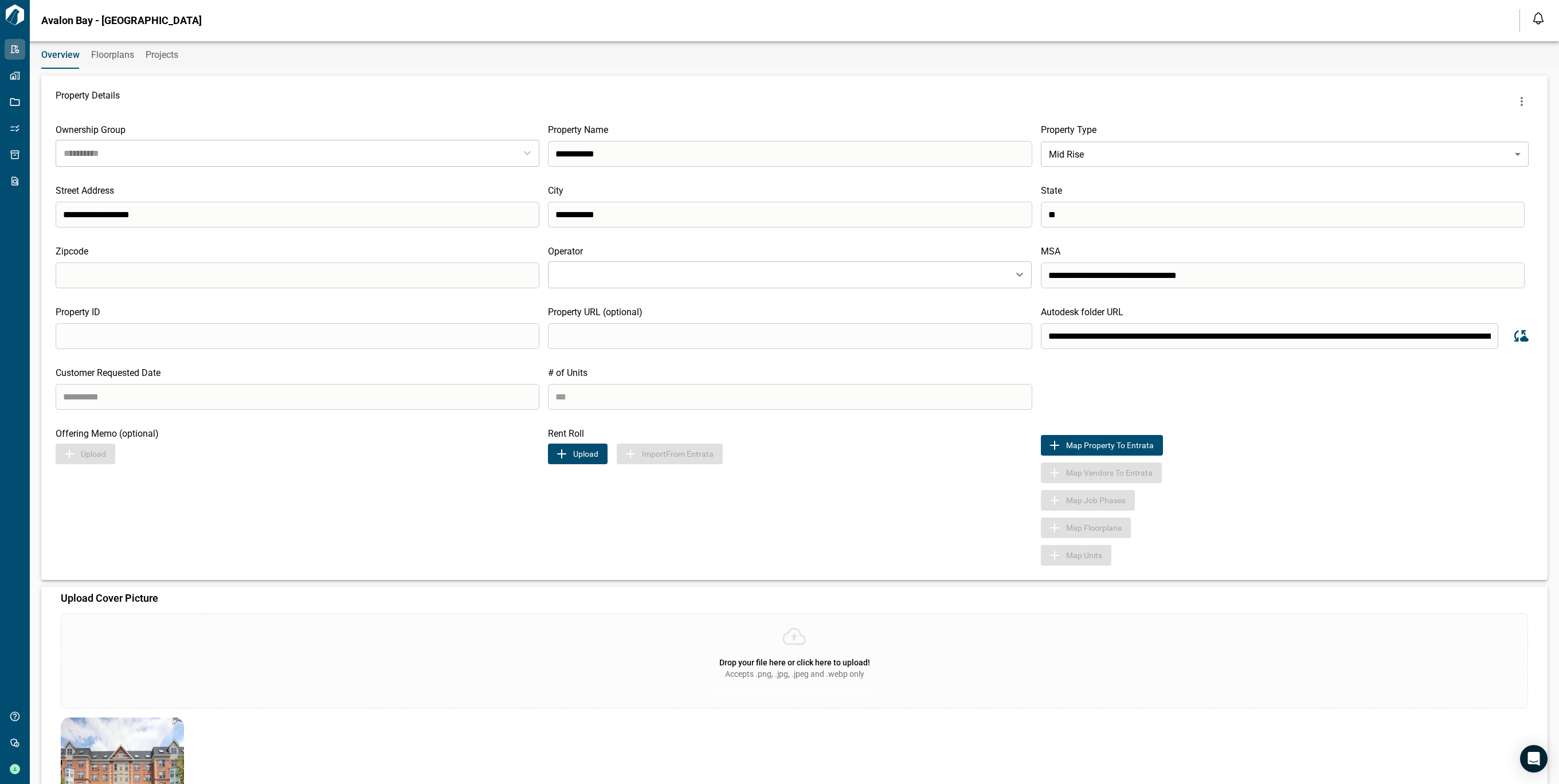
click at [1141, 411] on div "**********" at bounding box center [794, 327] width 1506 height 504
click at [1521, 337] on icon "Sync data from Autodesk" at bounding box center [1521, 336] width 15 height 11
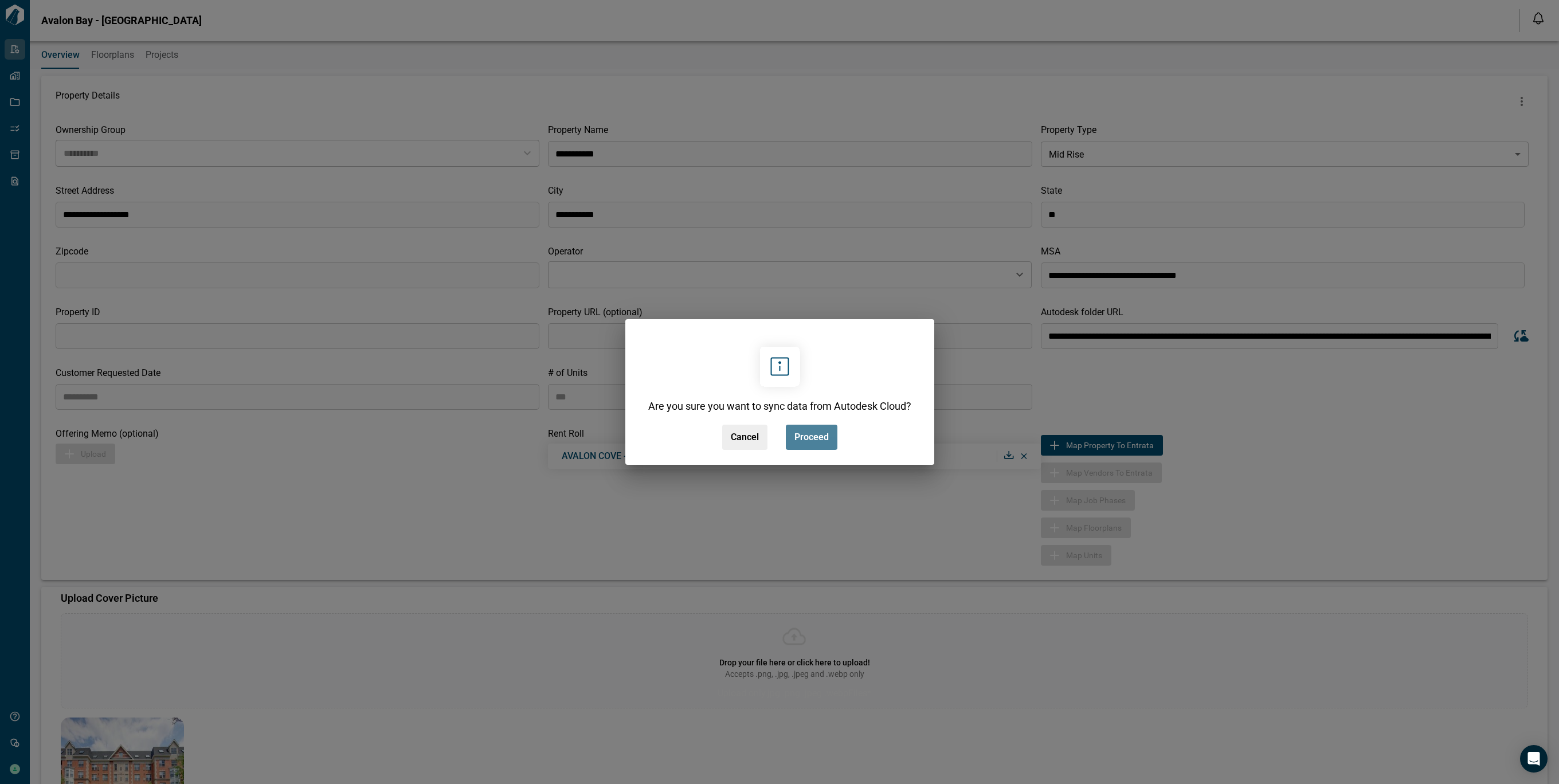
click at [829, 448] on button "Proceed" at bounding box center [811, 437] width 51 height 25
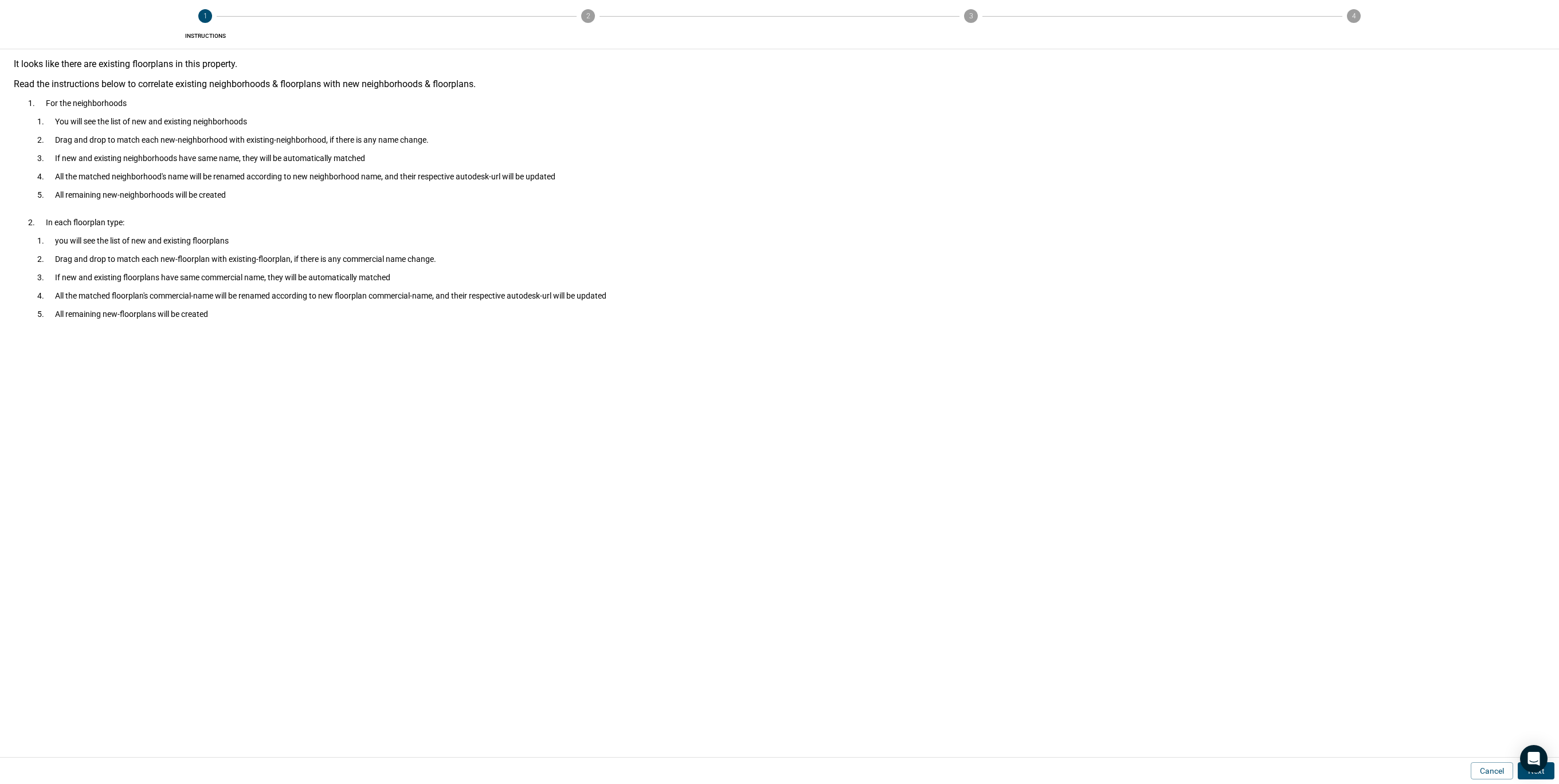
click at [1558, 772] on html "**********" at bounding box center [780, 392] width 1559 height 784
click at [1551, 771] on button "Next" at bounding box center [1536, 771] width 37 height 17
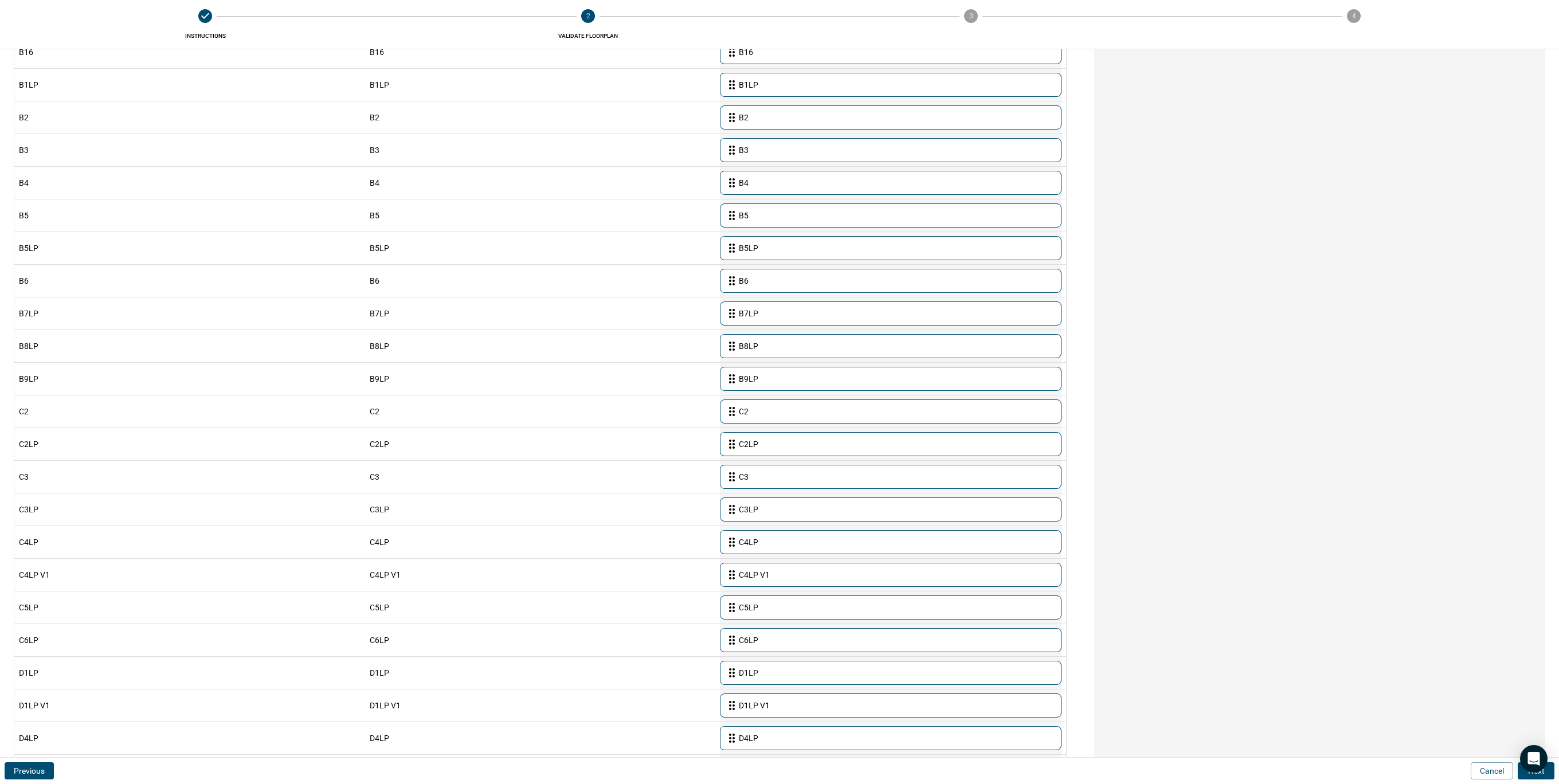
scroll to position [1132, 0]
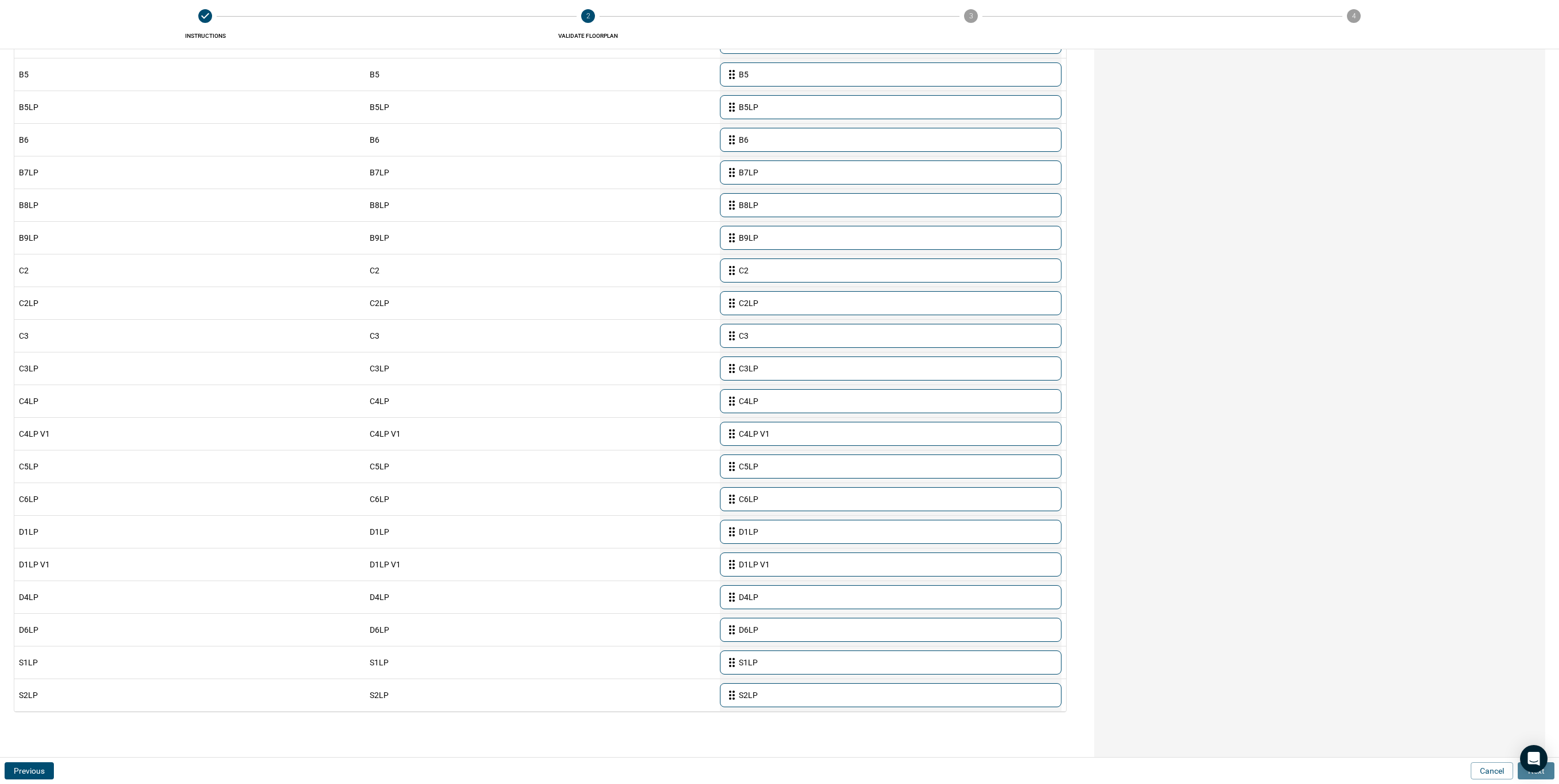
click at [1546, 776] on button "Next" at bounding box center [1536, 771] width 37 height 17
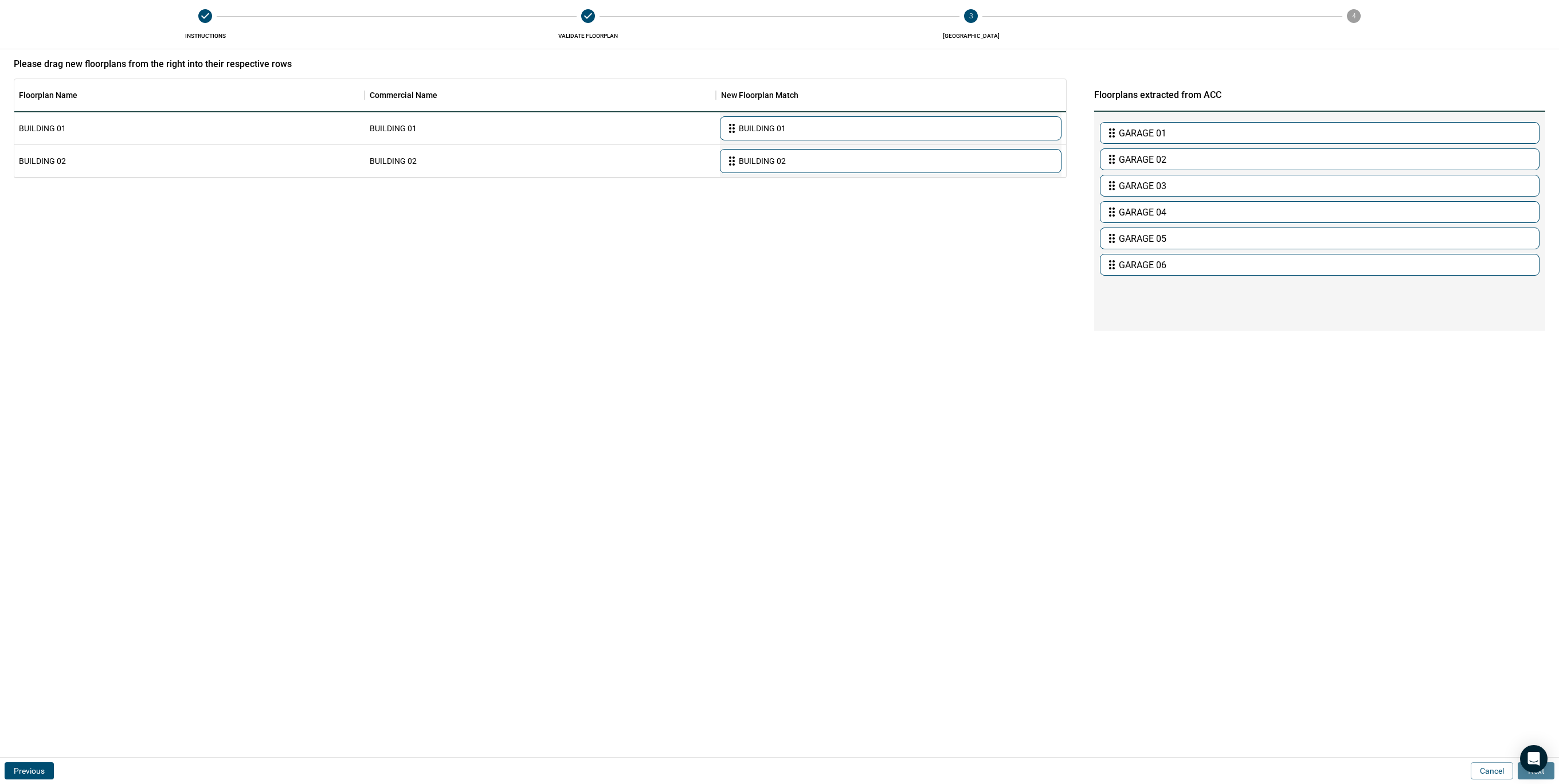
click at [1546, 776] on button "Next" at bounding box center [1536, 771] width 37 height 17
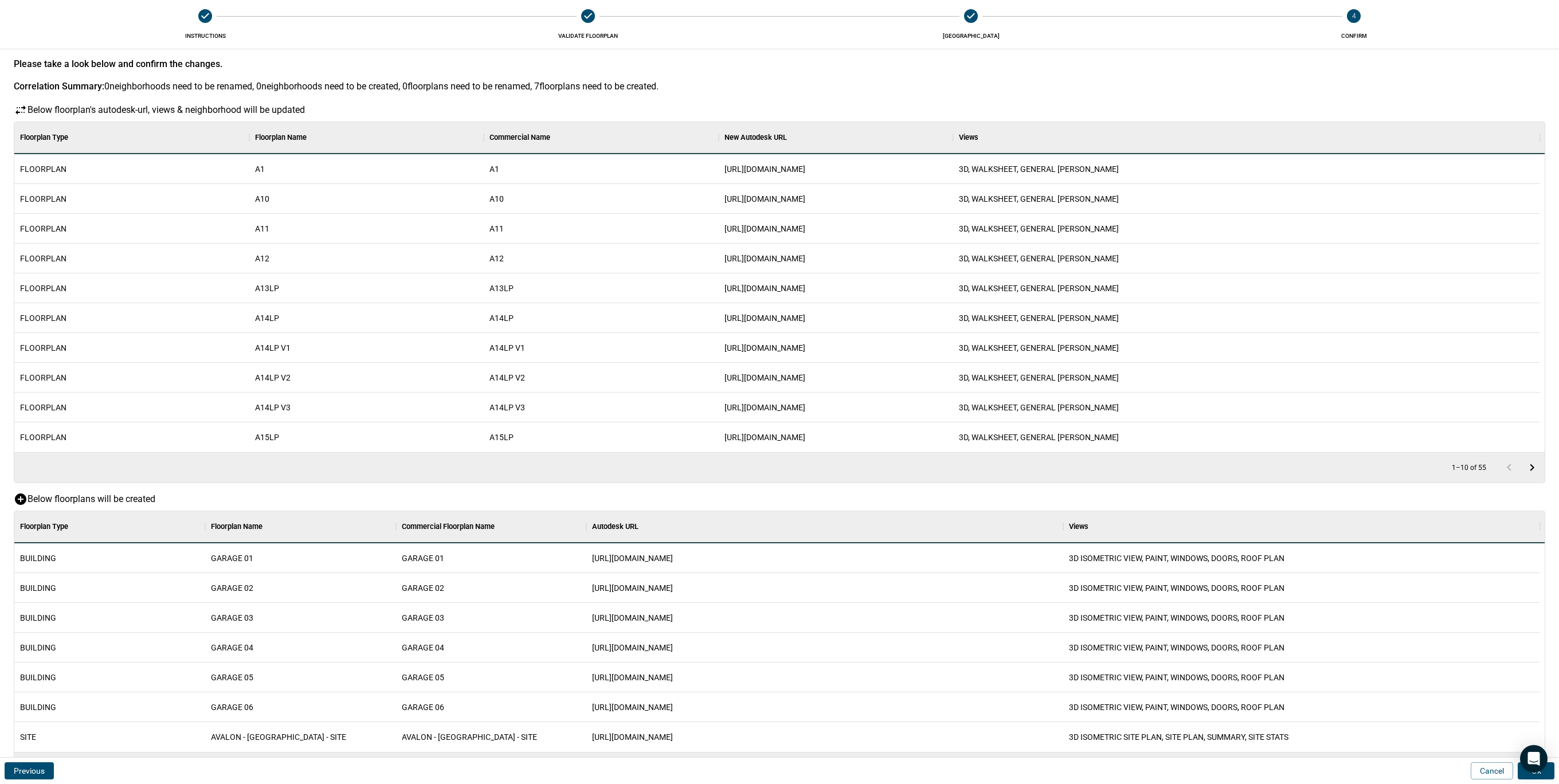
scroll to position [229, 1521]
click at [1546, 776] on button "Ok" at bounding box center [1536, 771] width 37 height 17
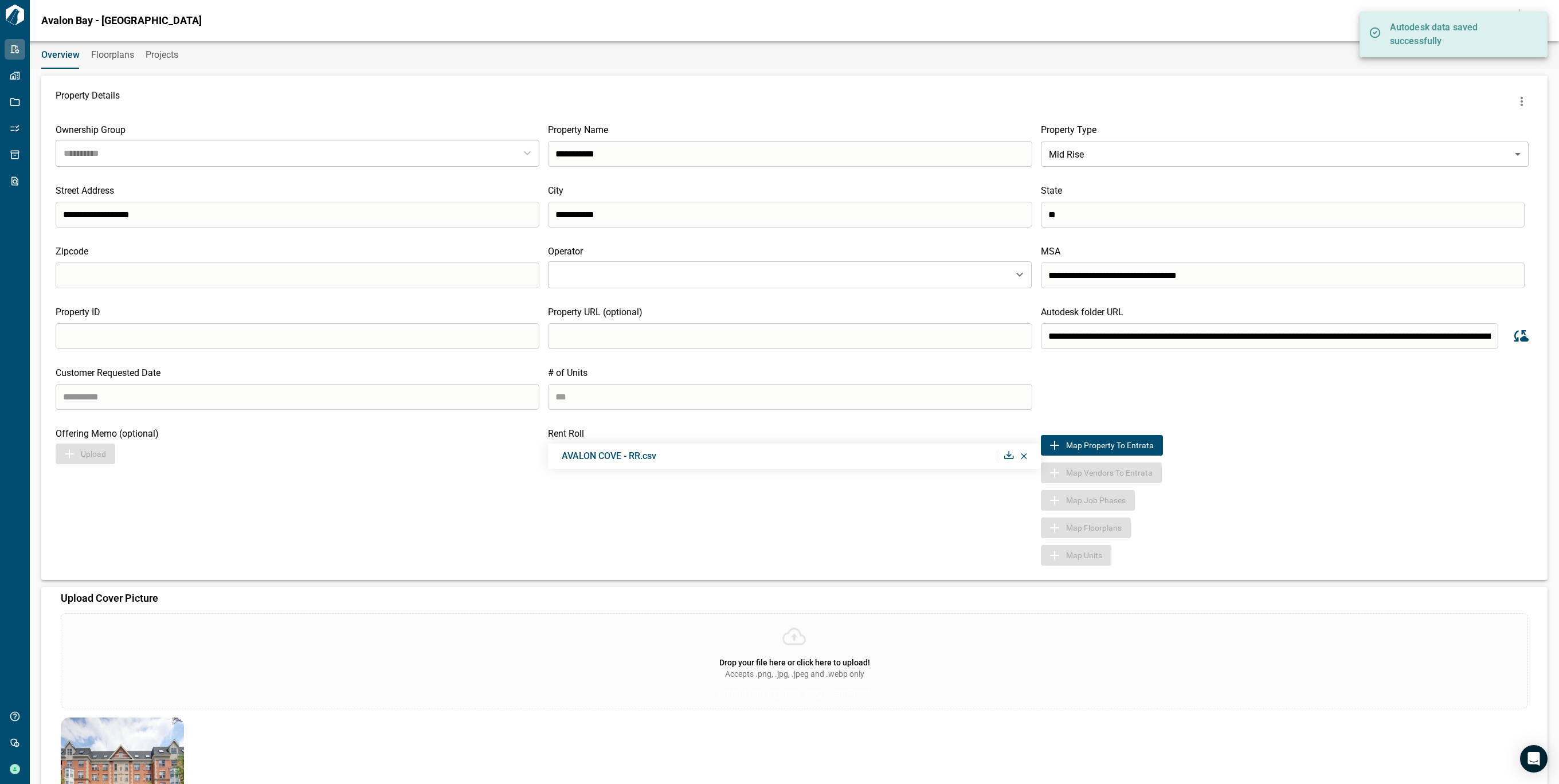
click at [91, 62] on button "Floorplans" at bounding box center [113, 54] width 43 height 27
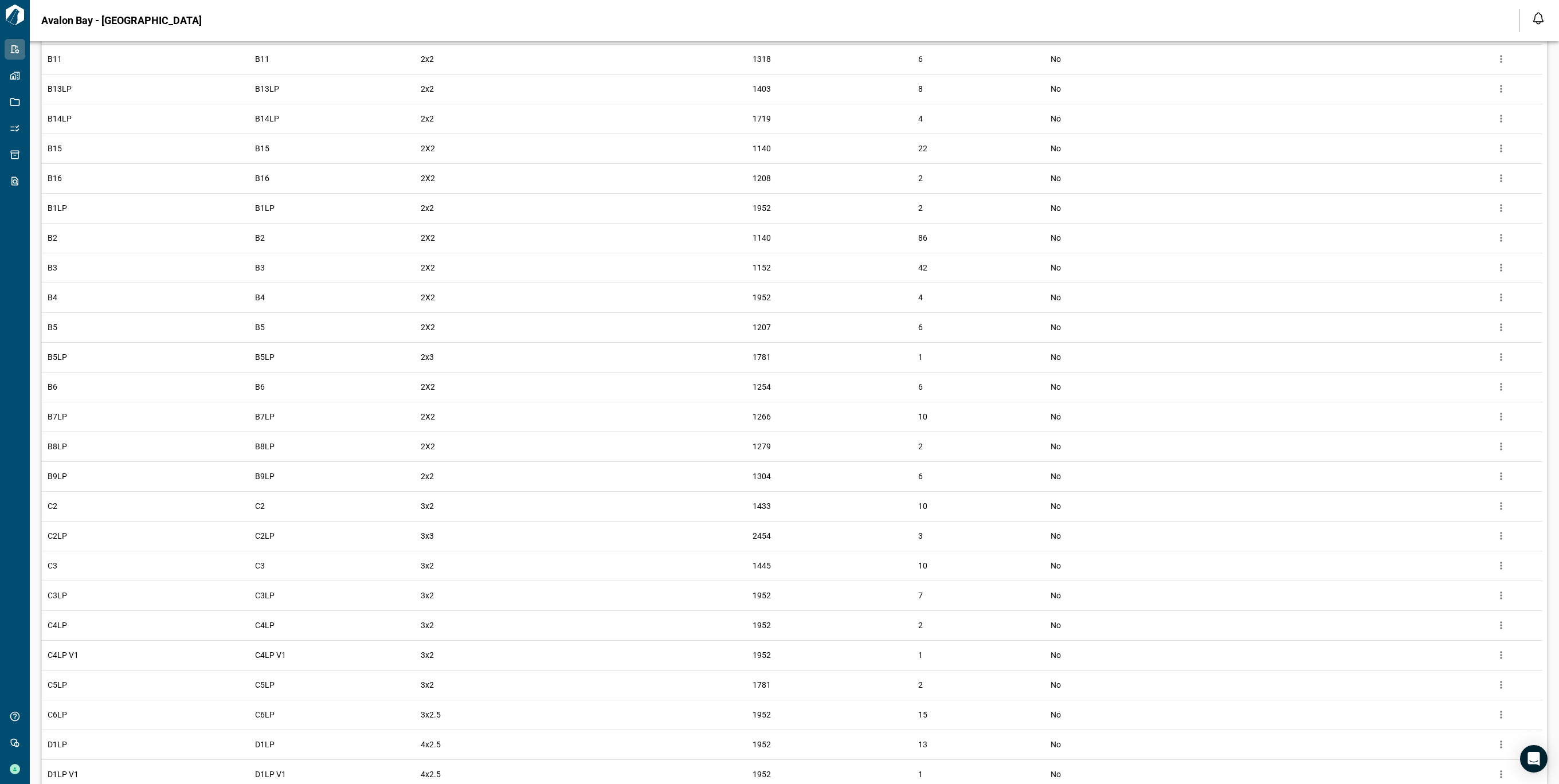
scroll to position [916, 0]
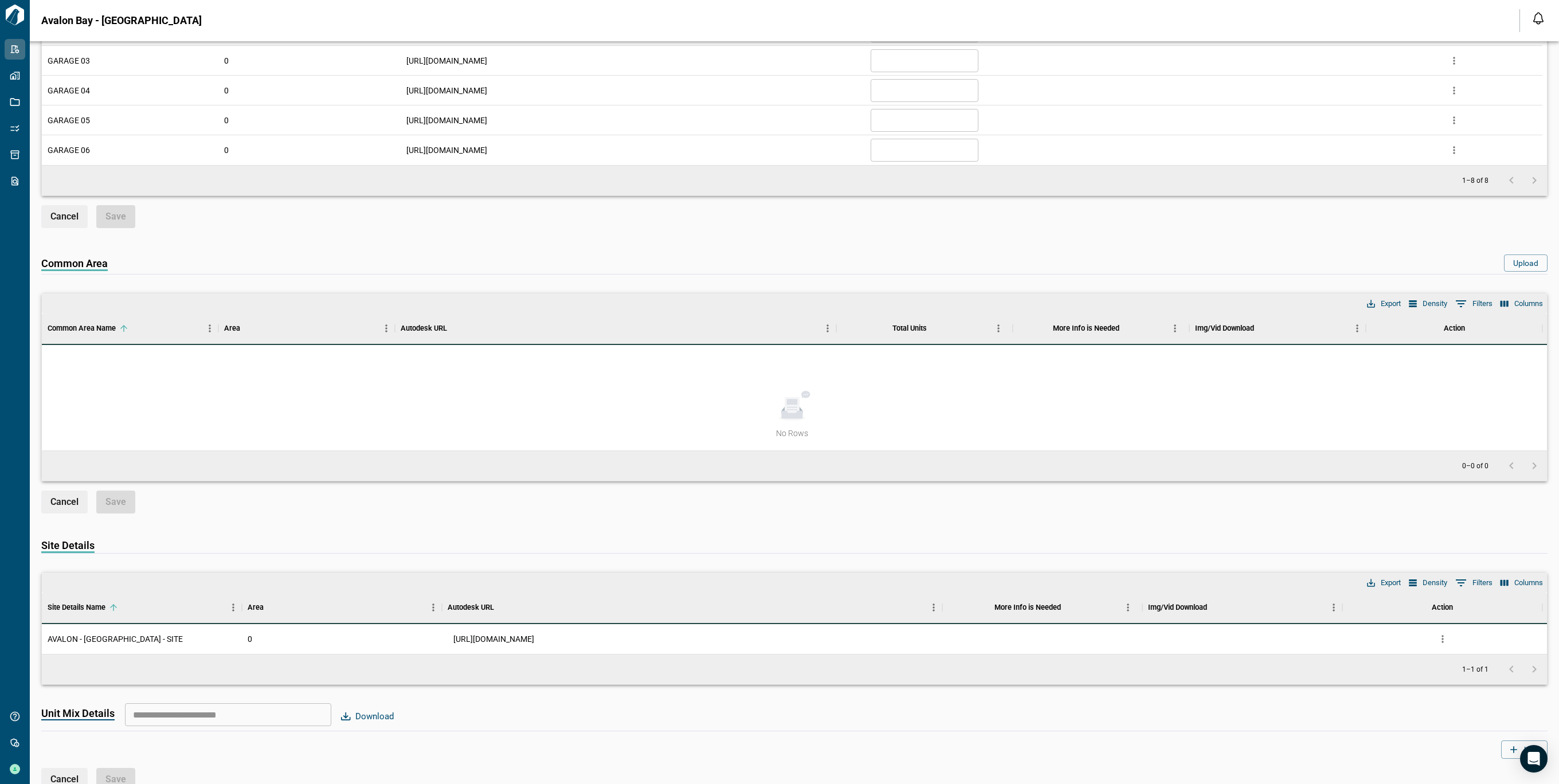
scroll to position [2010, 0]
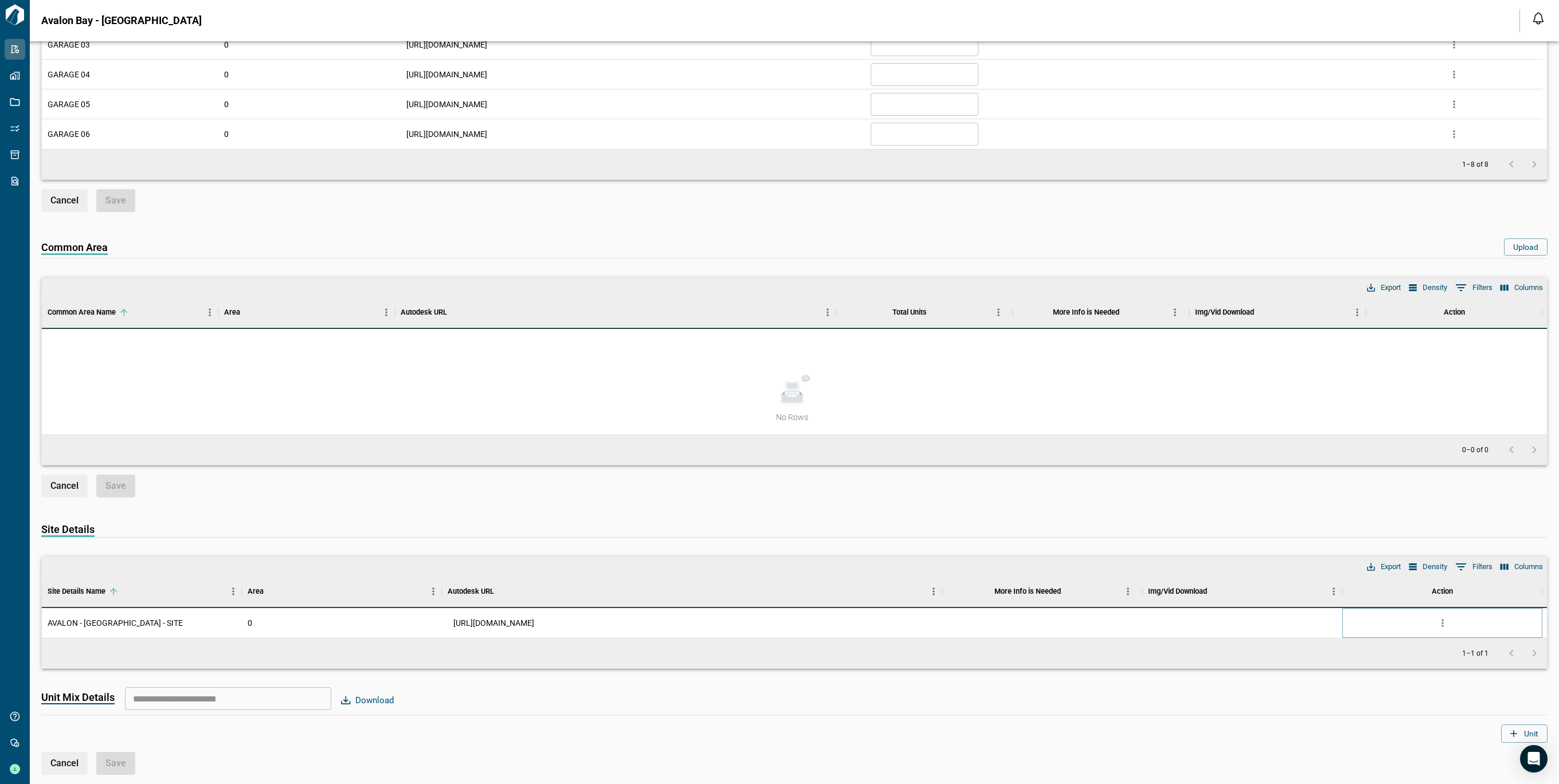
click at [1443, 622] on icon "more" at bounding box center [1442, 622] width 2 height 7
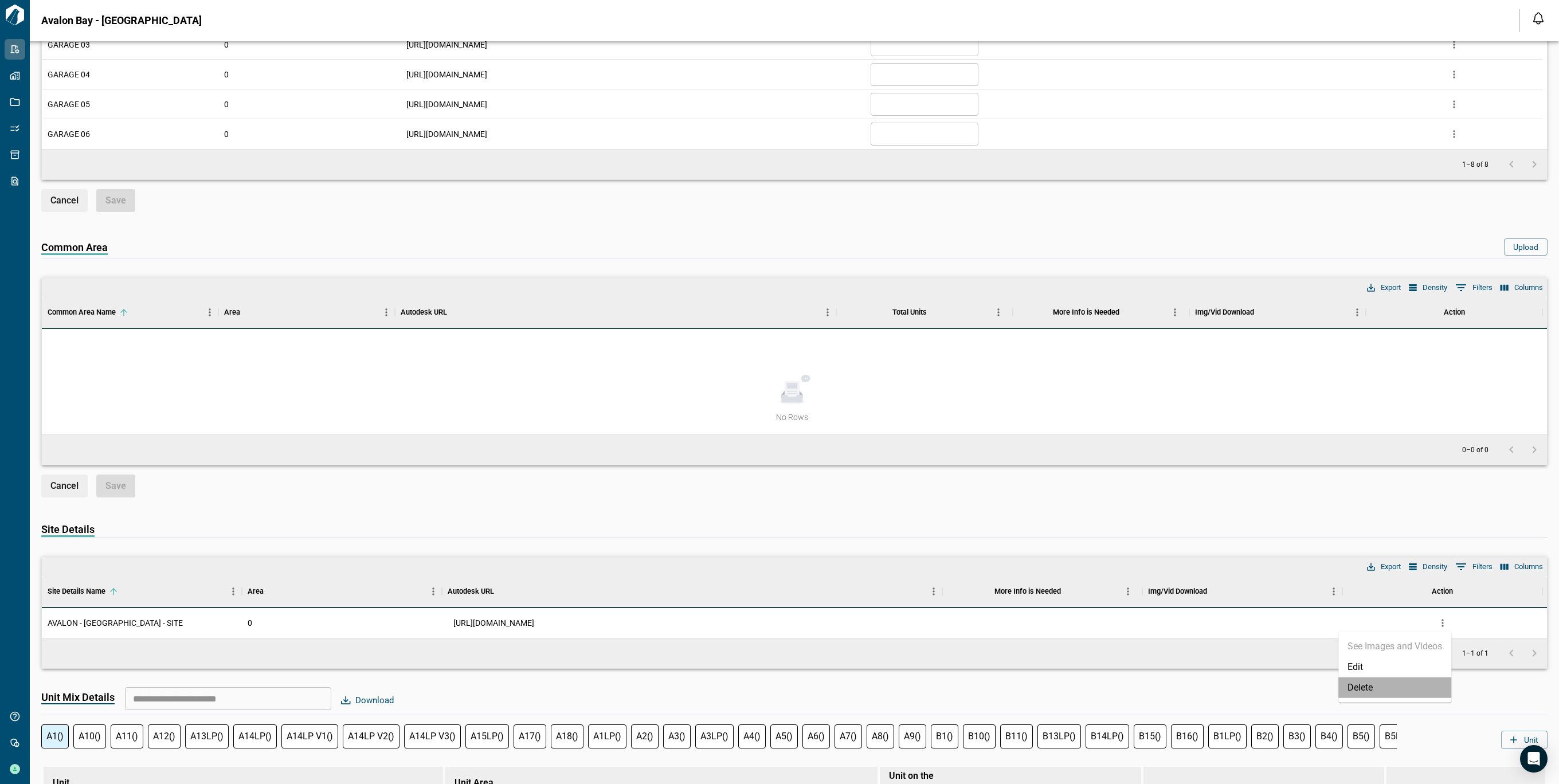
click at [1395, 687] on li "Delete" at bounding box center [1394, 687] width 113 height 21
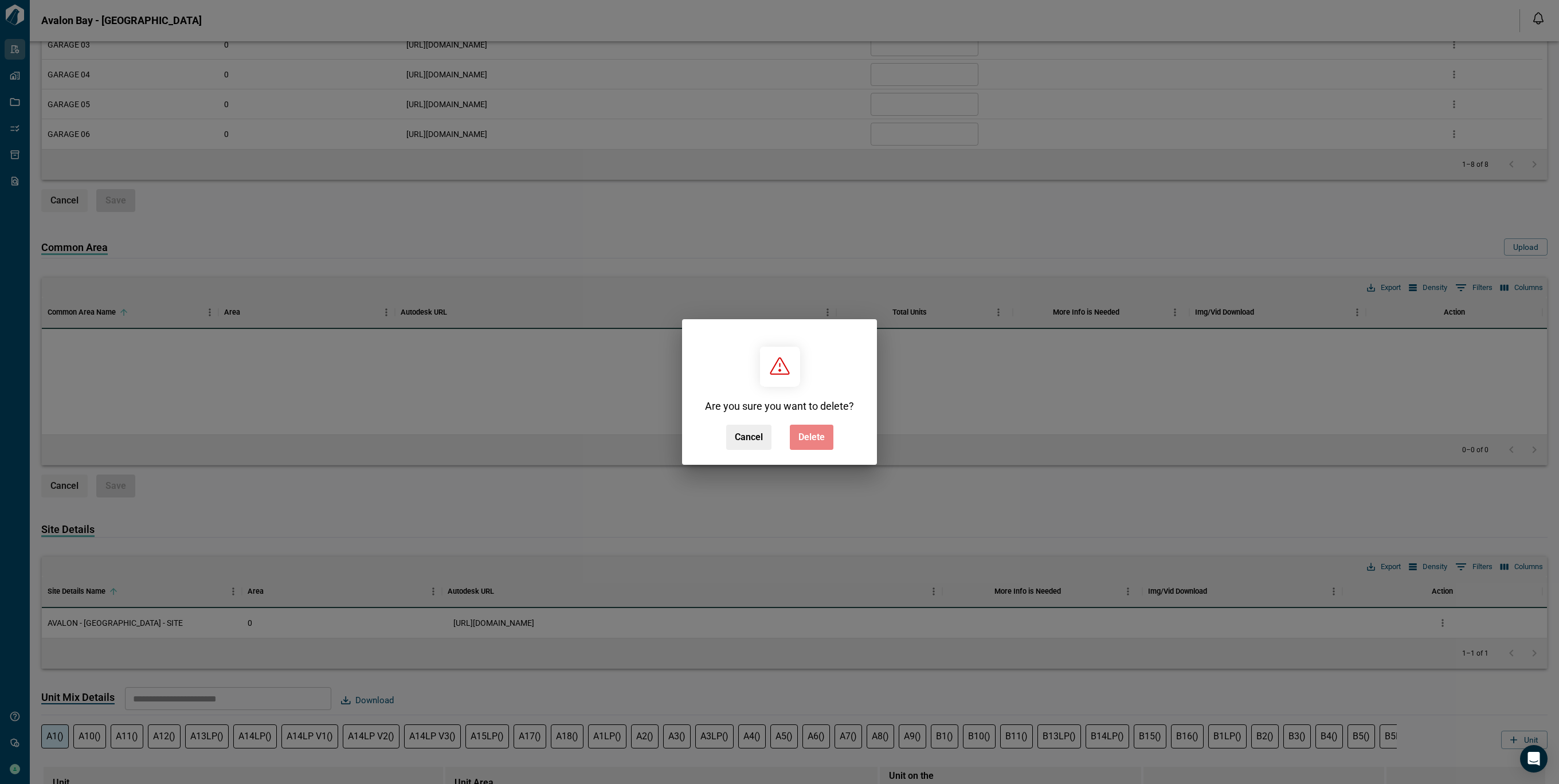
click at [807, 437] on span "Delete" at bounding box center [812, 437] width 27 height 11
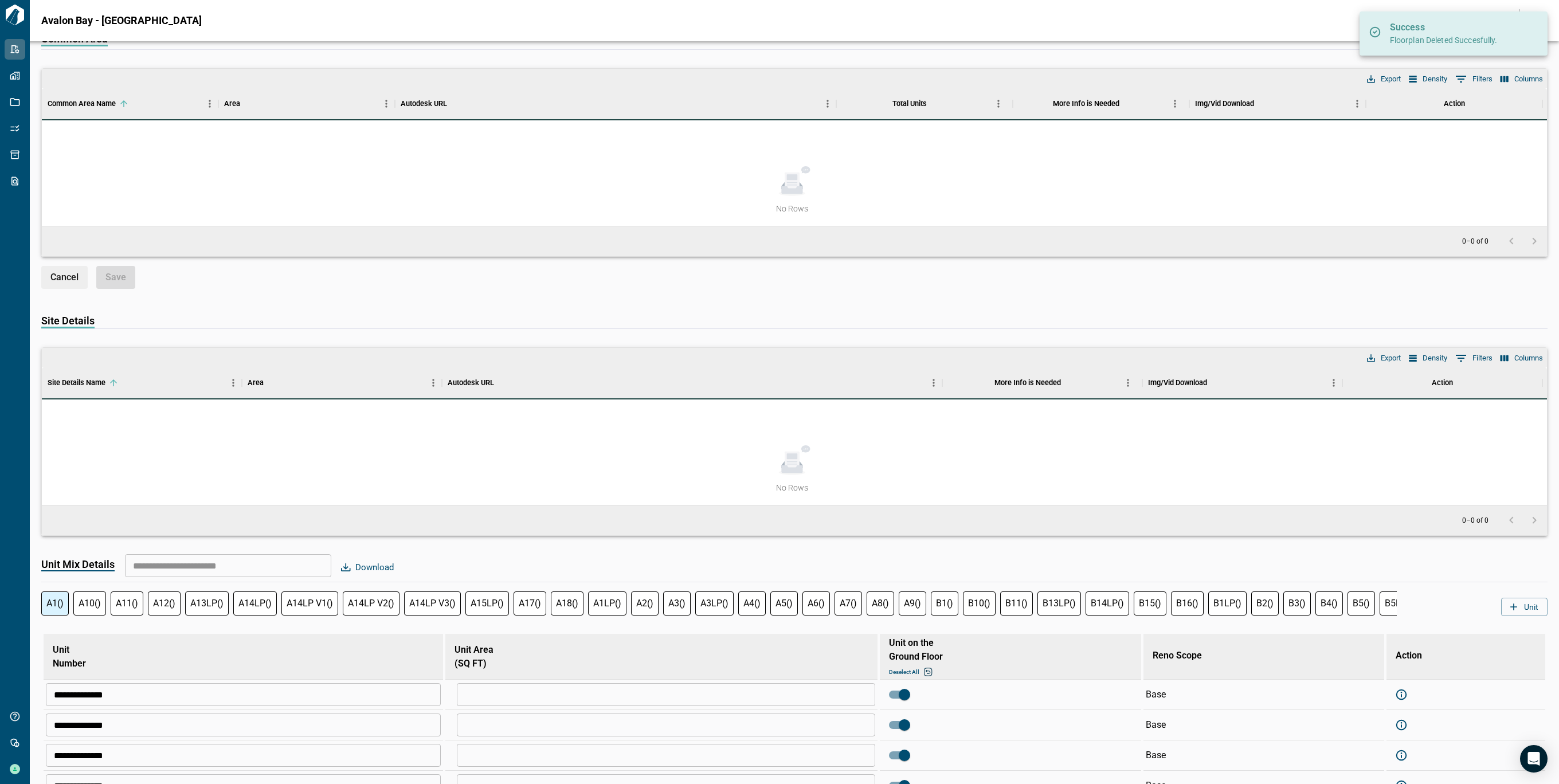
scroll to position [2197, 0]
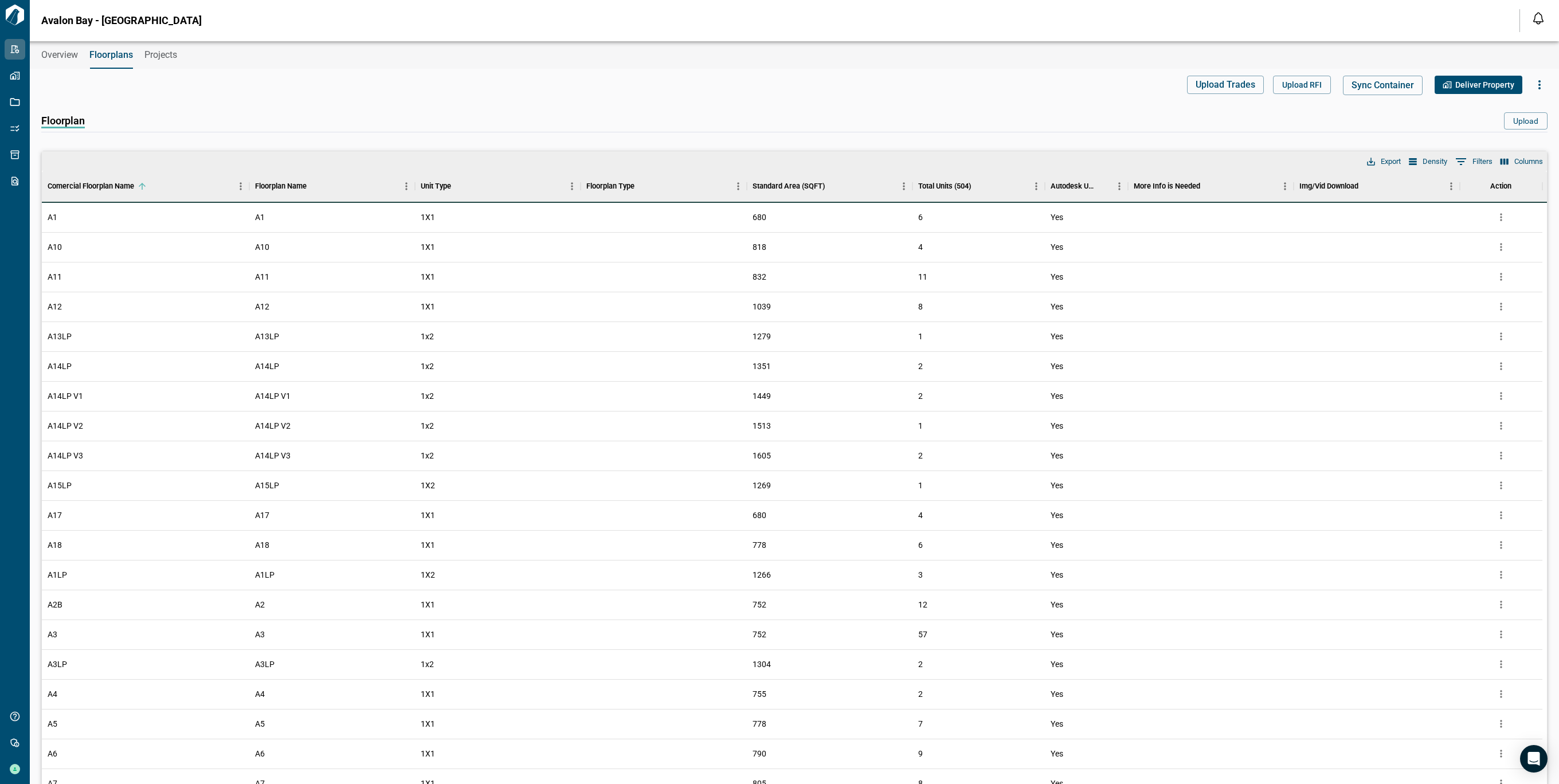
click at [64, 51] on span "Overview" at bounding box center [59, 54] width 37 height 11
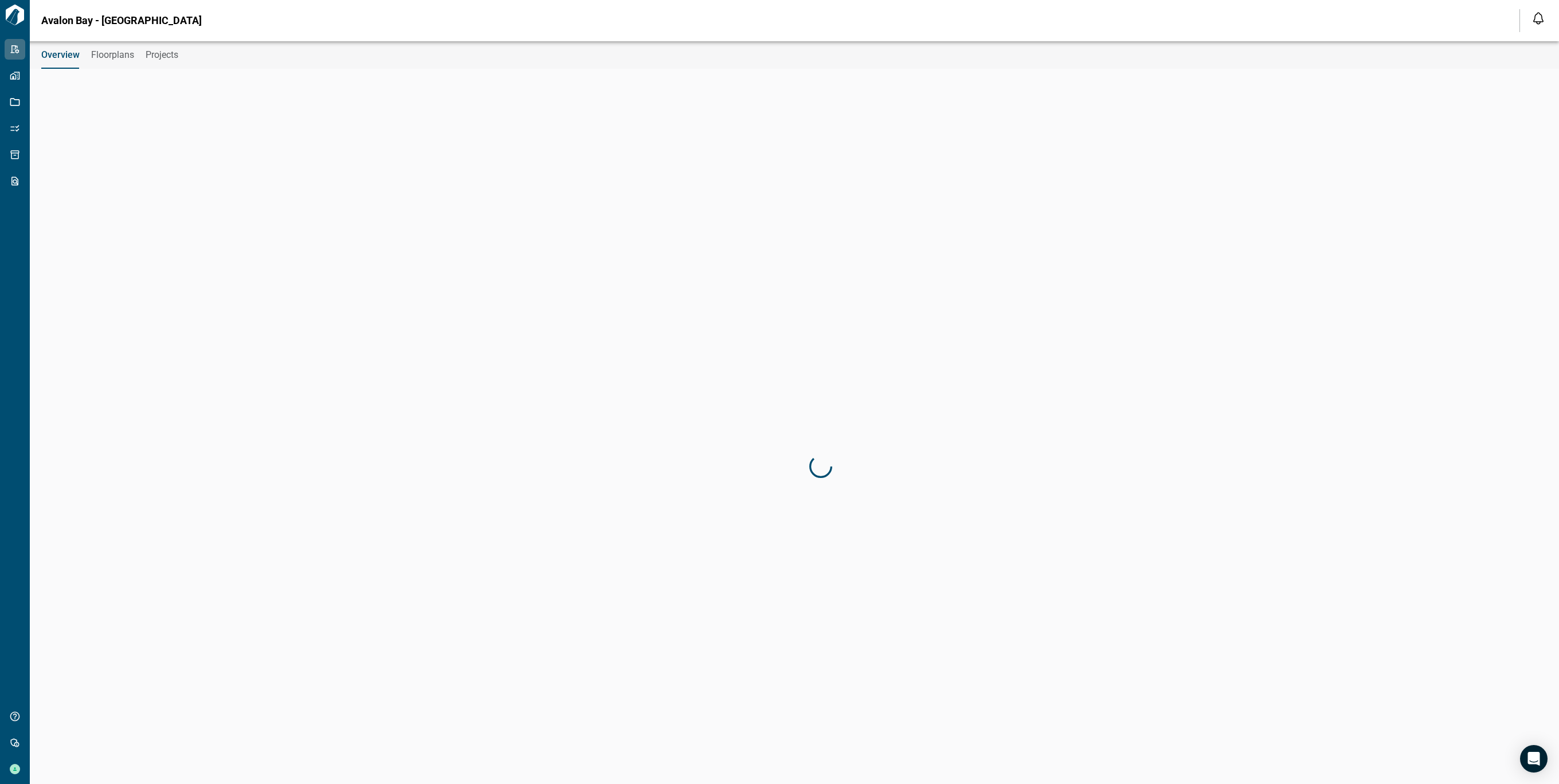
type input "**********"
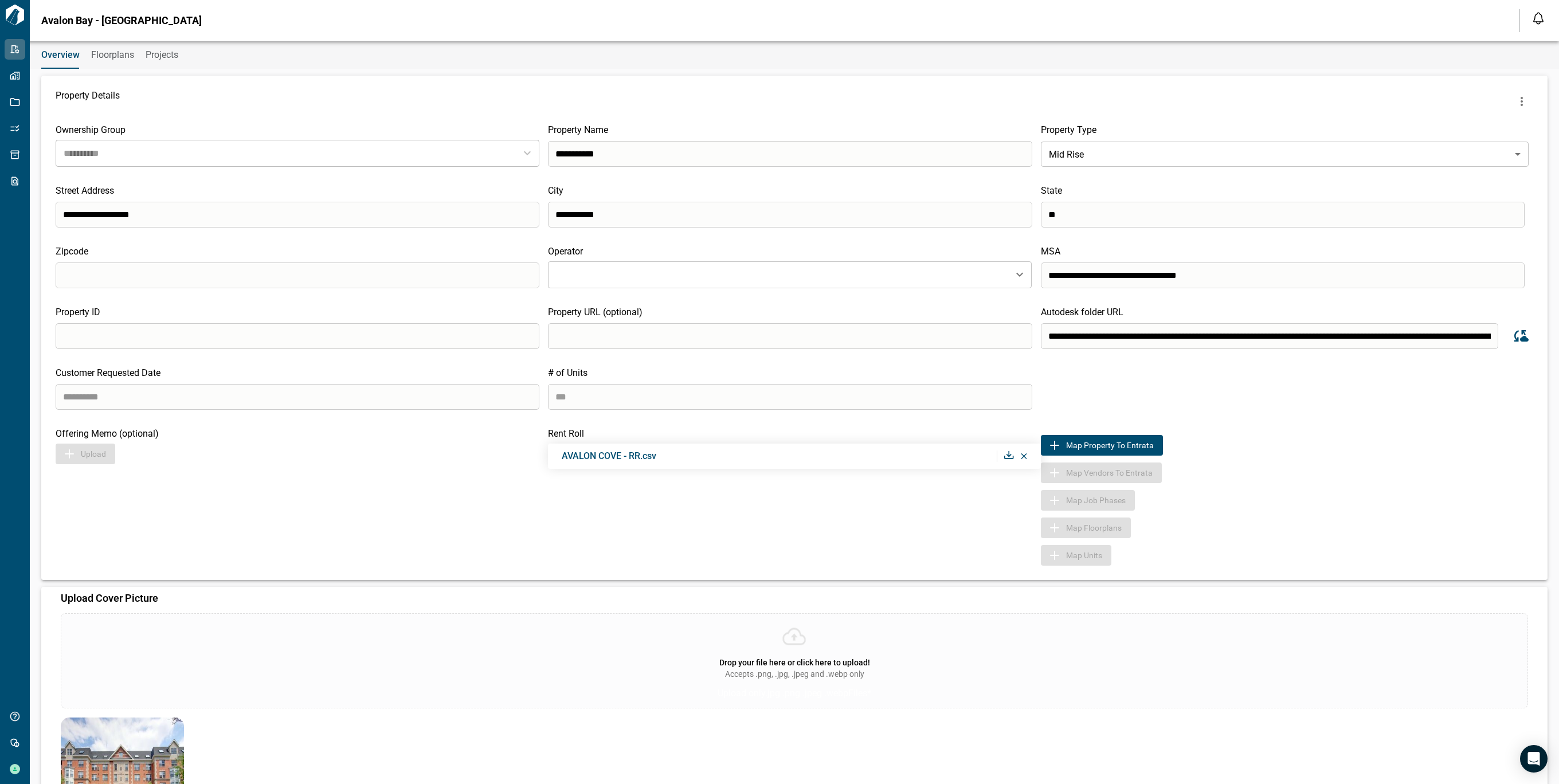
click at [110, 64] on button "Floorplans" at bounding box center [113, 54] width 43 height 27
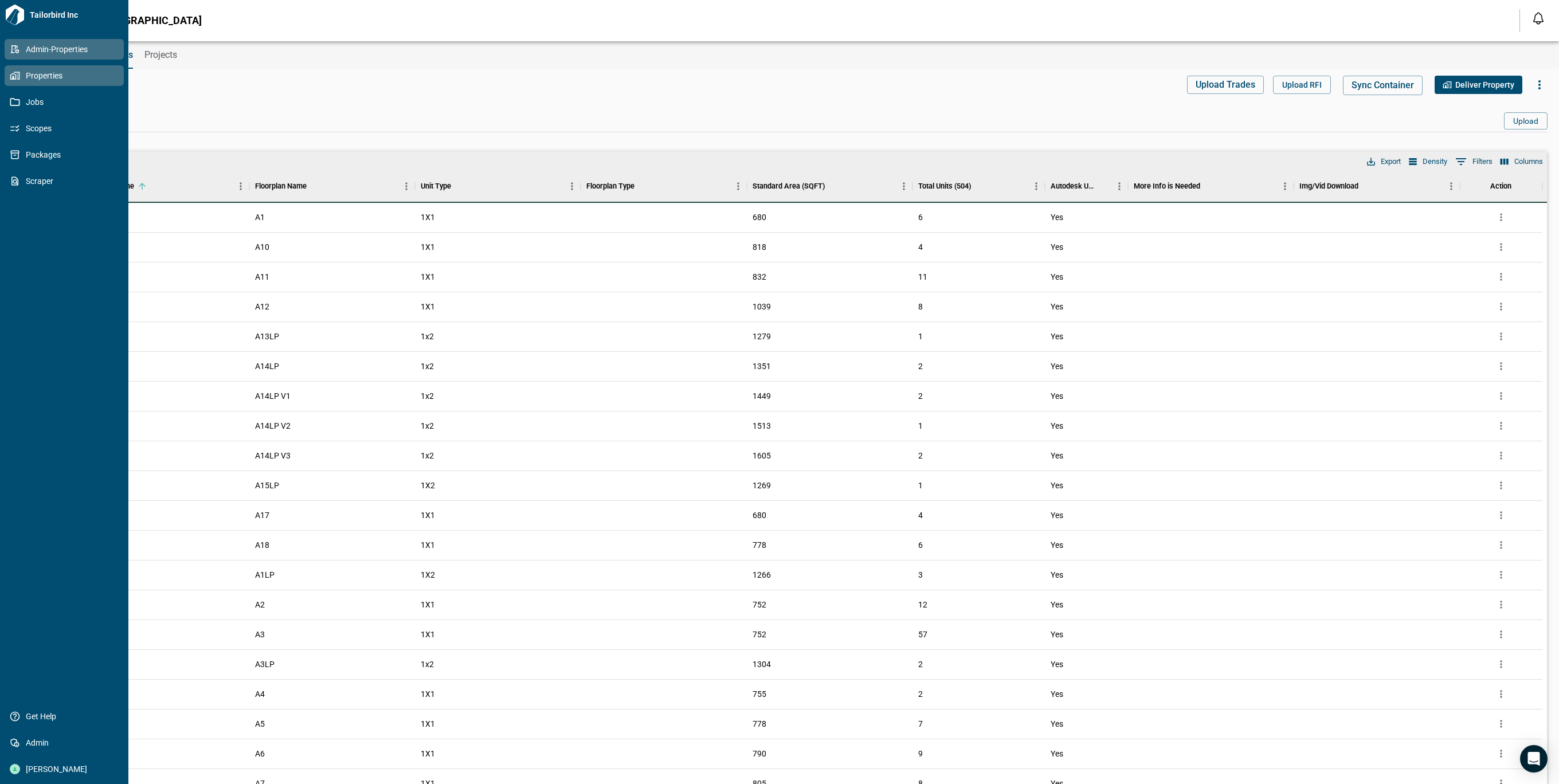
click at [16, 82] on link "Properties" at bounding box center [64, 76] width 119 height 21
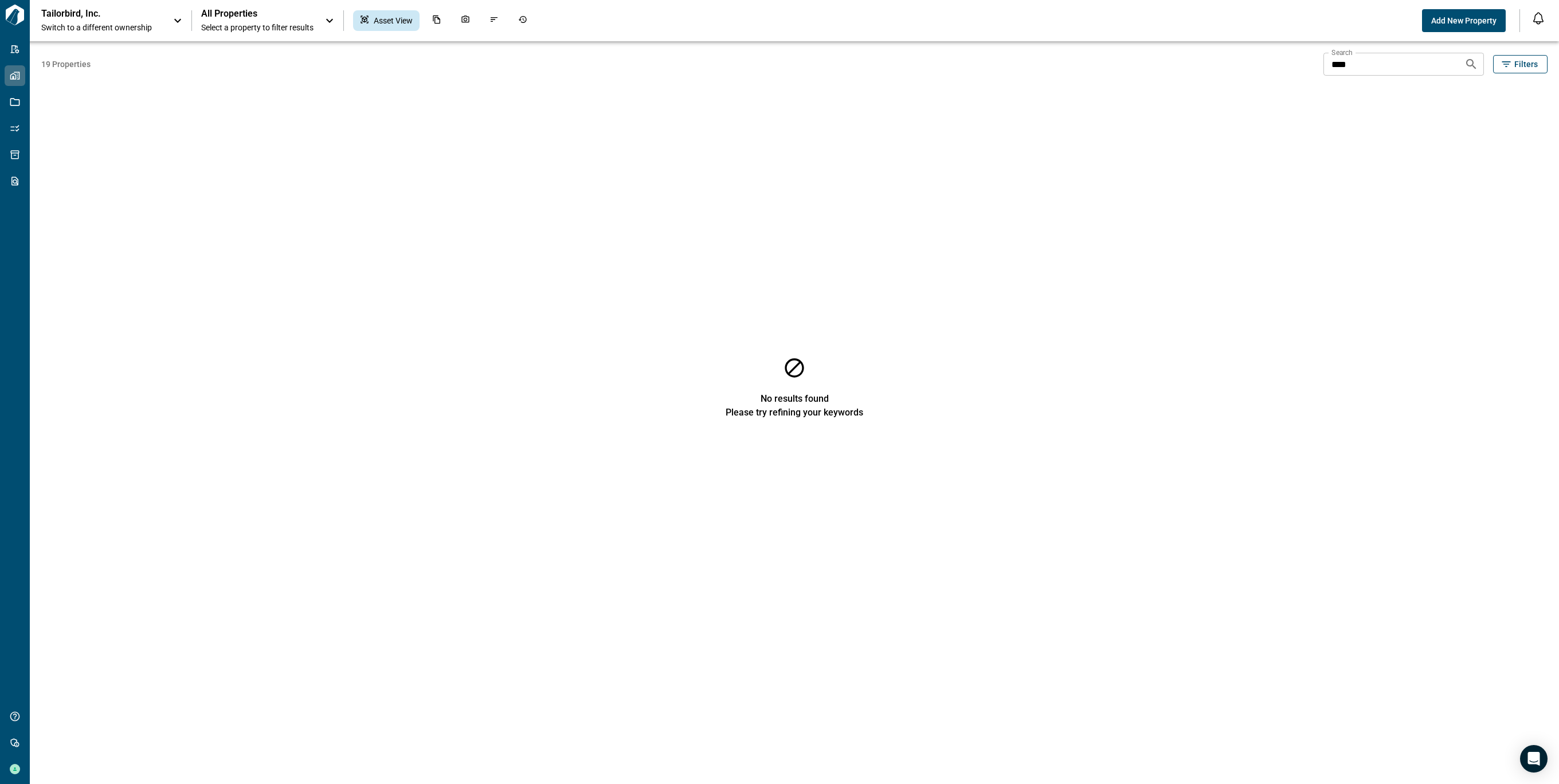
click at [159, 9] on div "Tailorbird, Inc. Switch to a different ownership" at bounding box center [101, 21] width 120 height 25
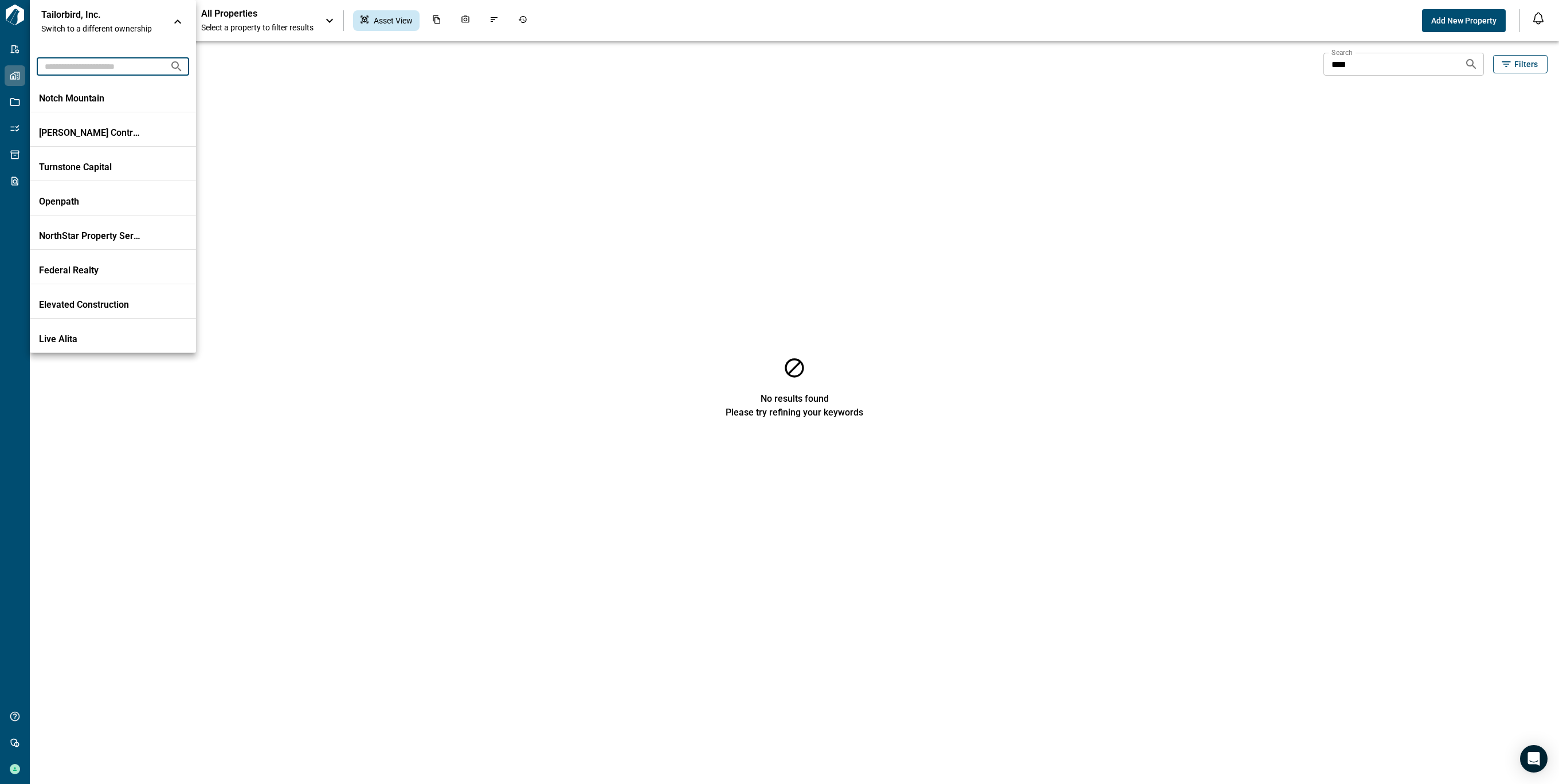
click at [125, 62] on input "text" at bounding box center [99, 66] width 124 height 21
type input "***"
click at [126, 128] on p "Avalon Bay" at bounding box center [90, 132] width 103 height 11
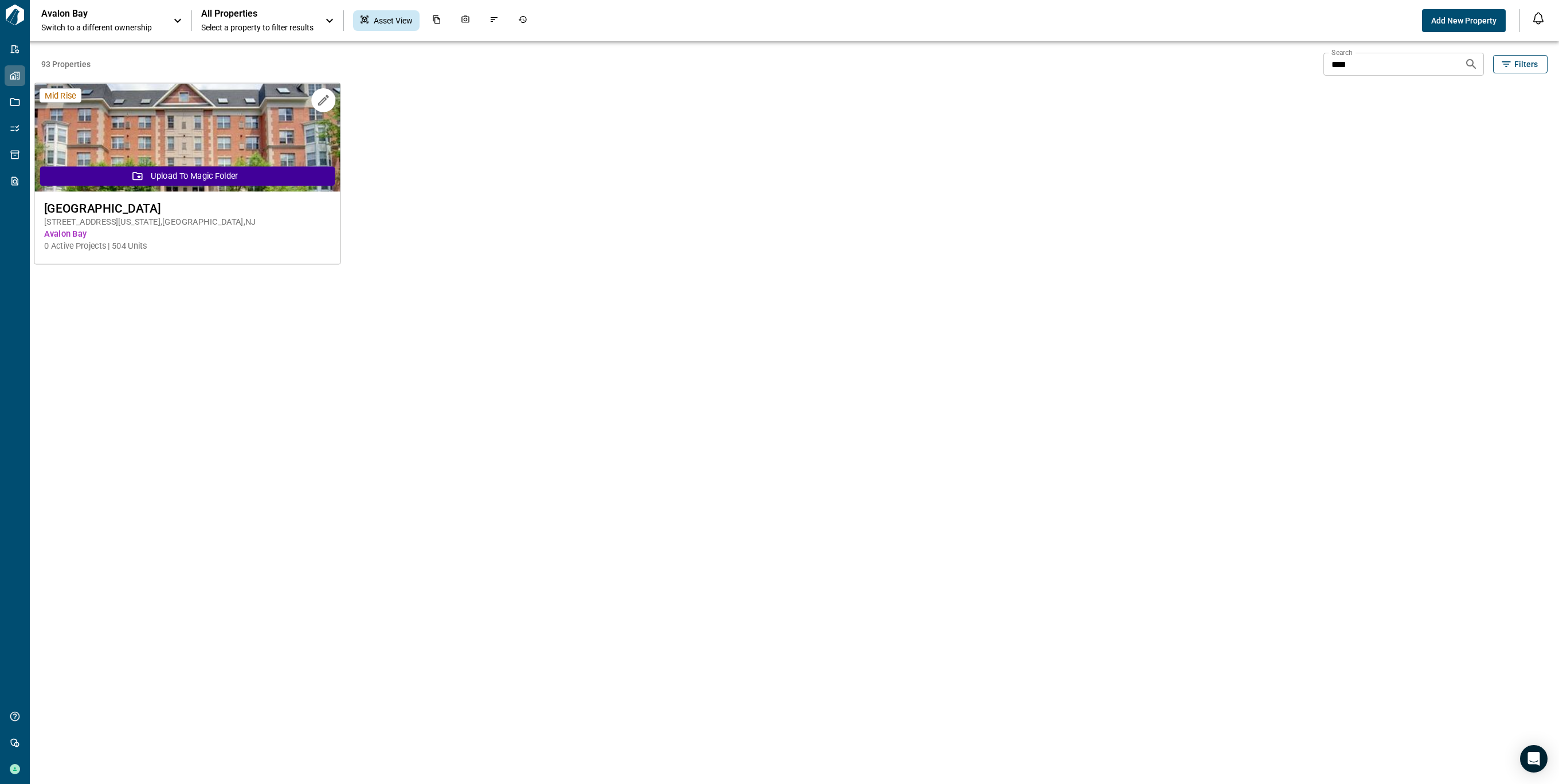
click at [115, 111] on img at bounding box center [187, 137] width 306 height 108
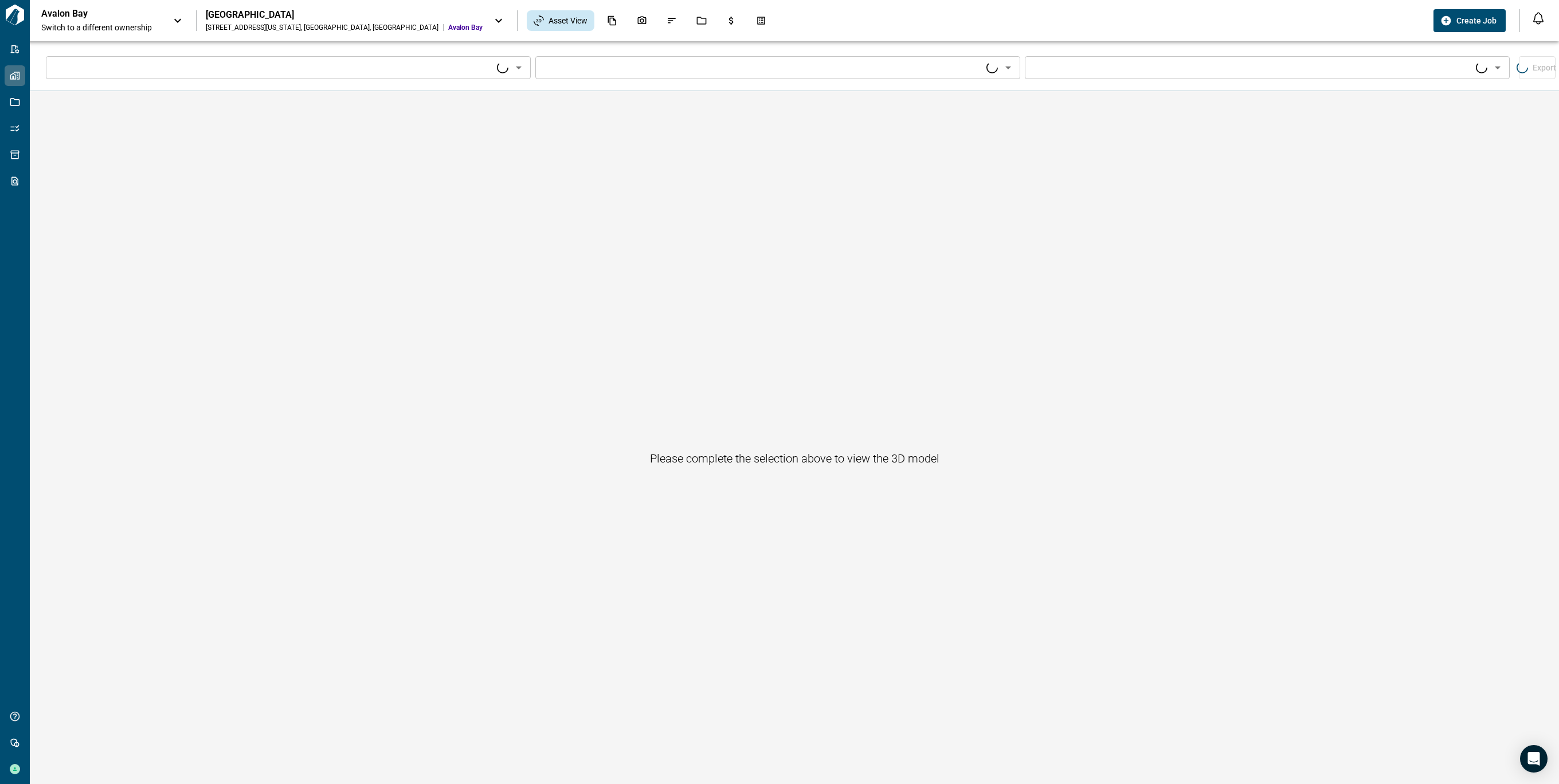
type input "****"
click at [517, 73] on icon "Open" at bounding box center [515, 67] width 14 height 14
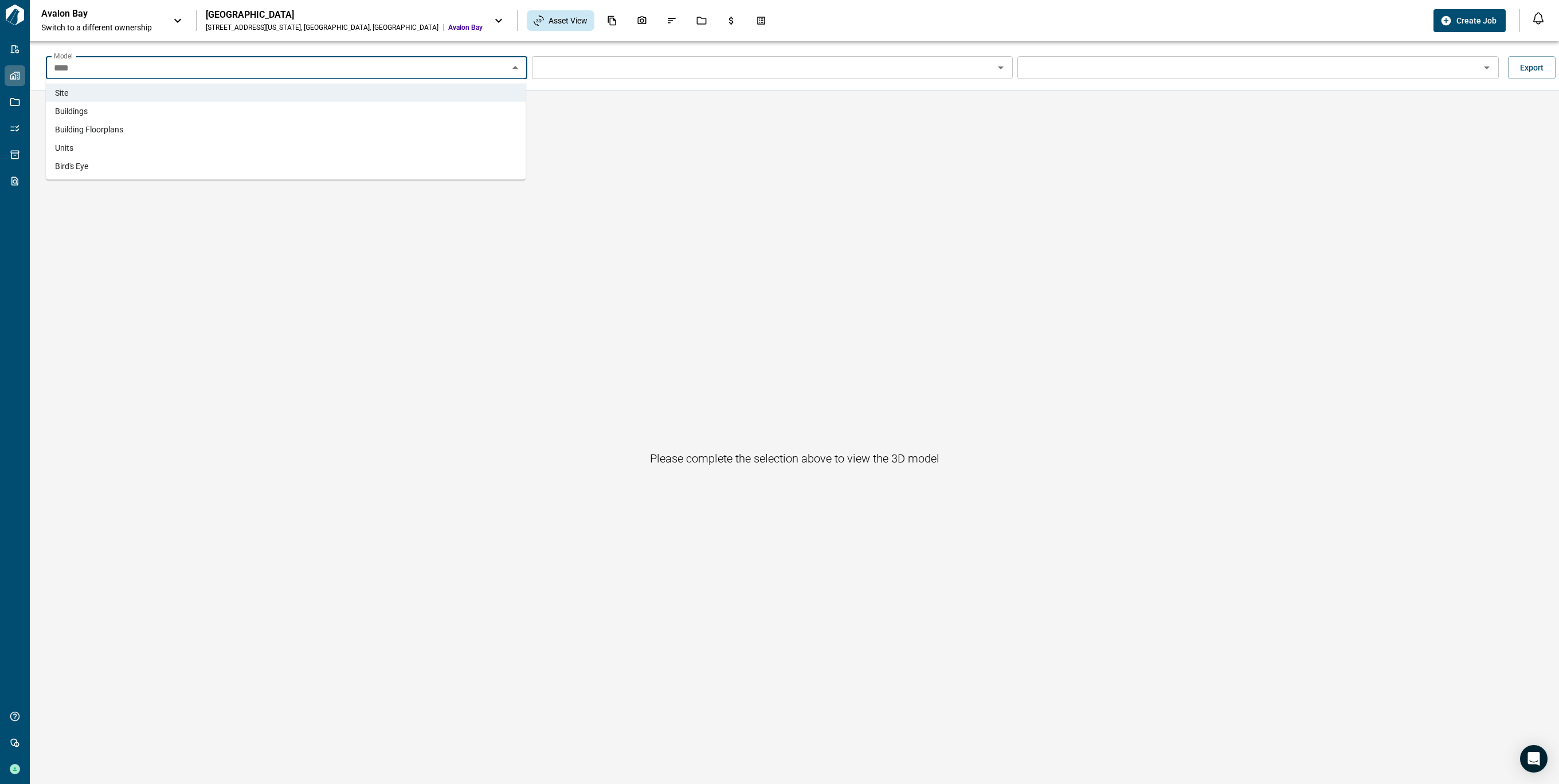
click at [119, 115] on li "Buildings" at bounding box center [286, 111] width 480 height 18
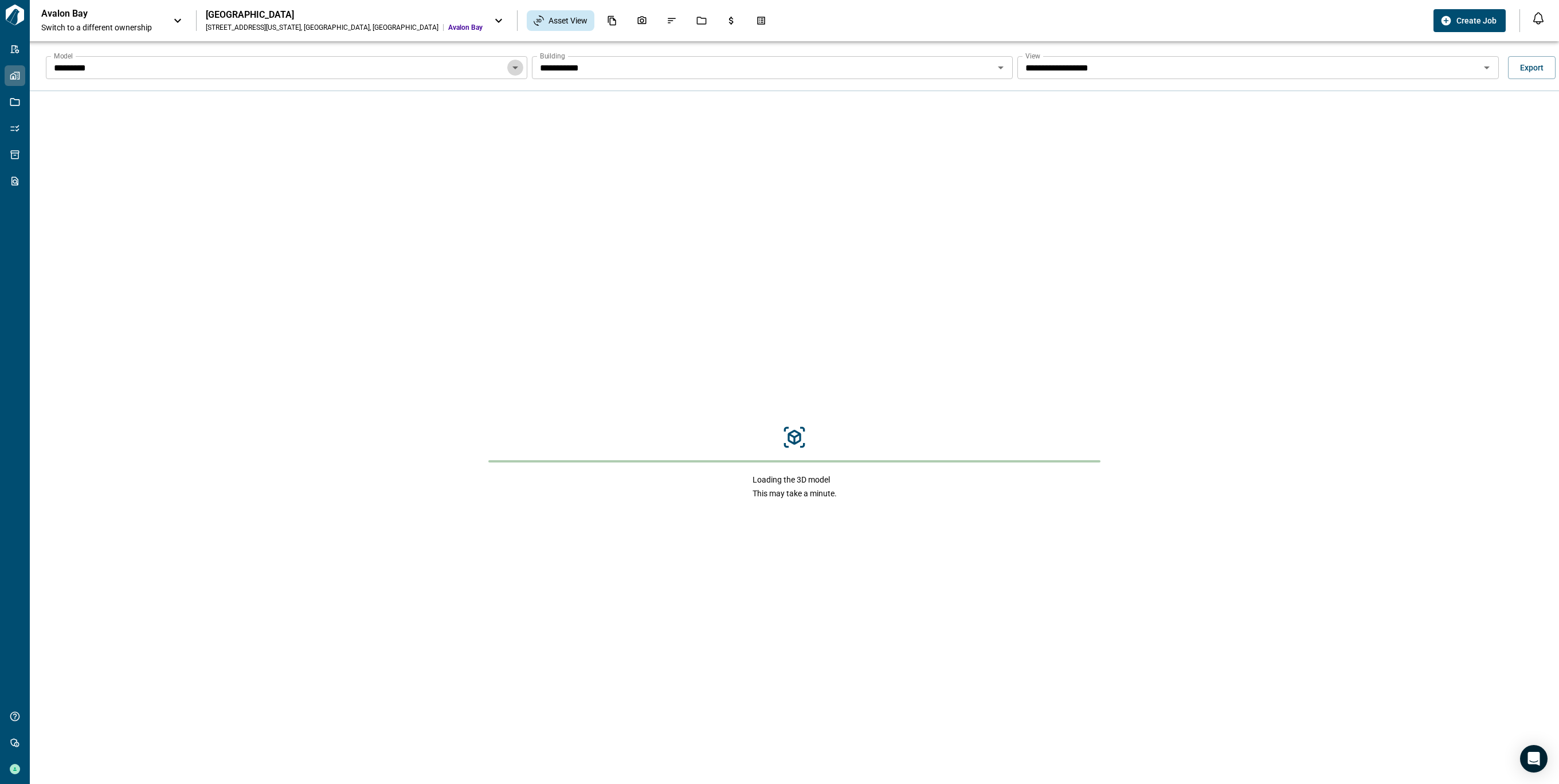
click at [510, 70] on icon "Open" at bounding box center [515, 67] width 14 height 14
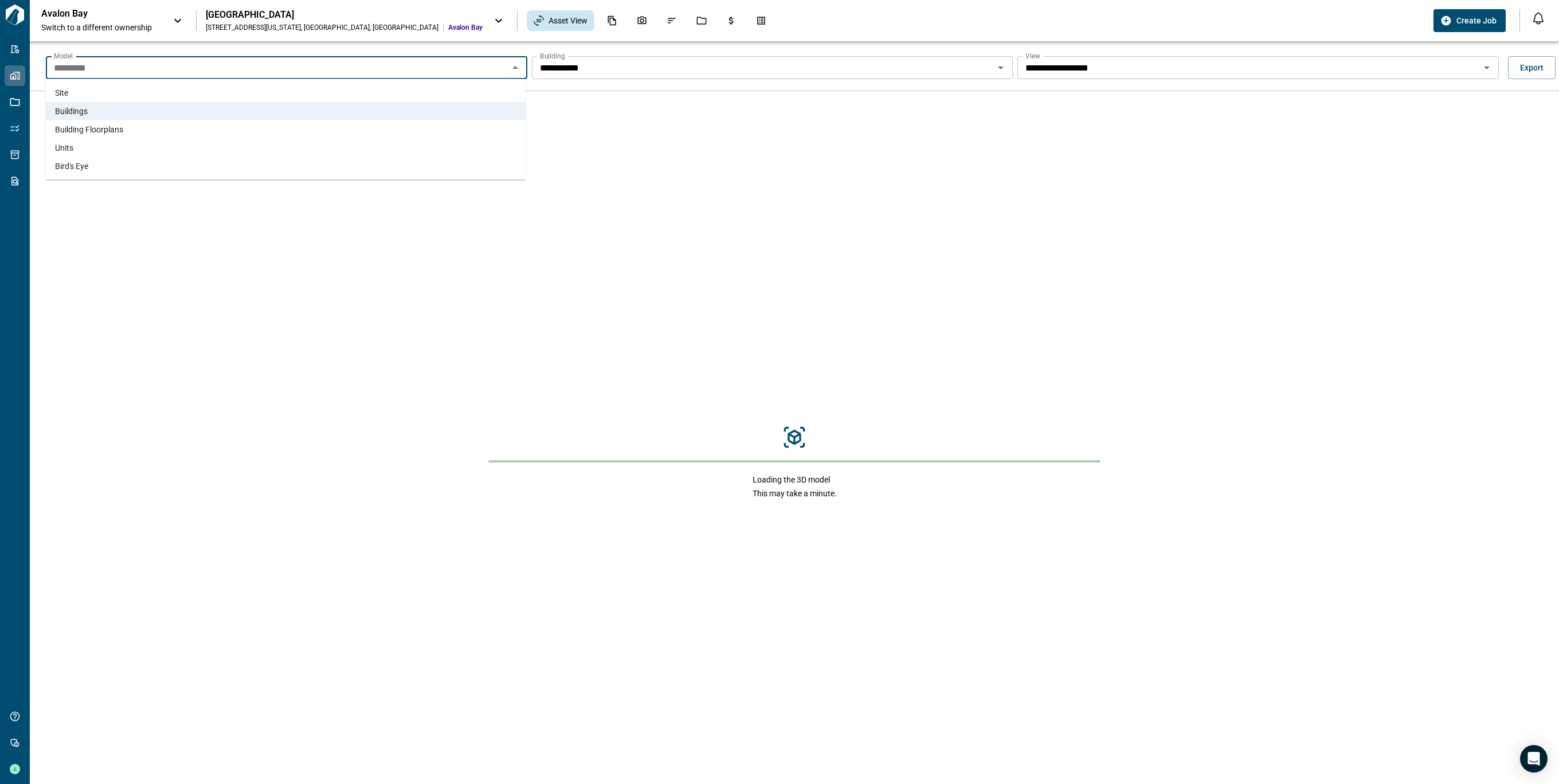
click at [182, 148] on li "Units" at bounding box center [286, 148] width 480 height 18
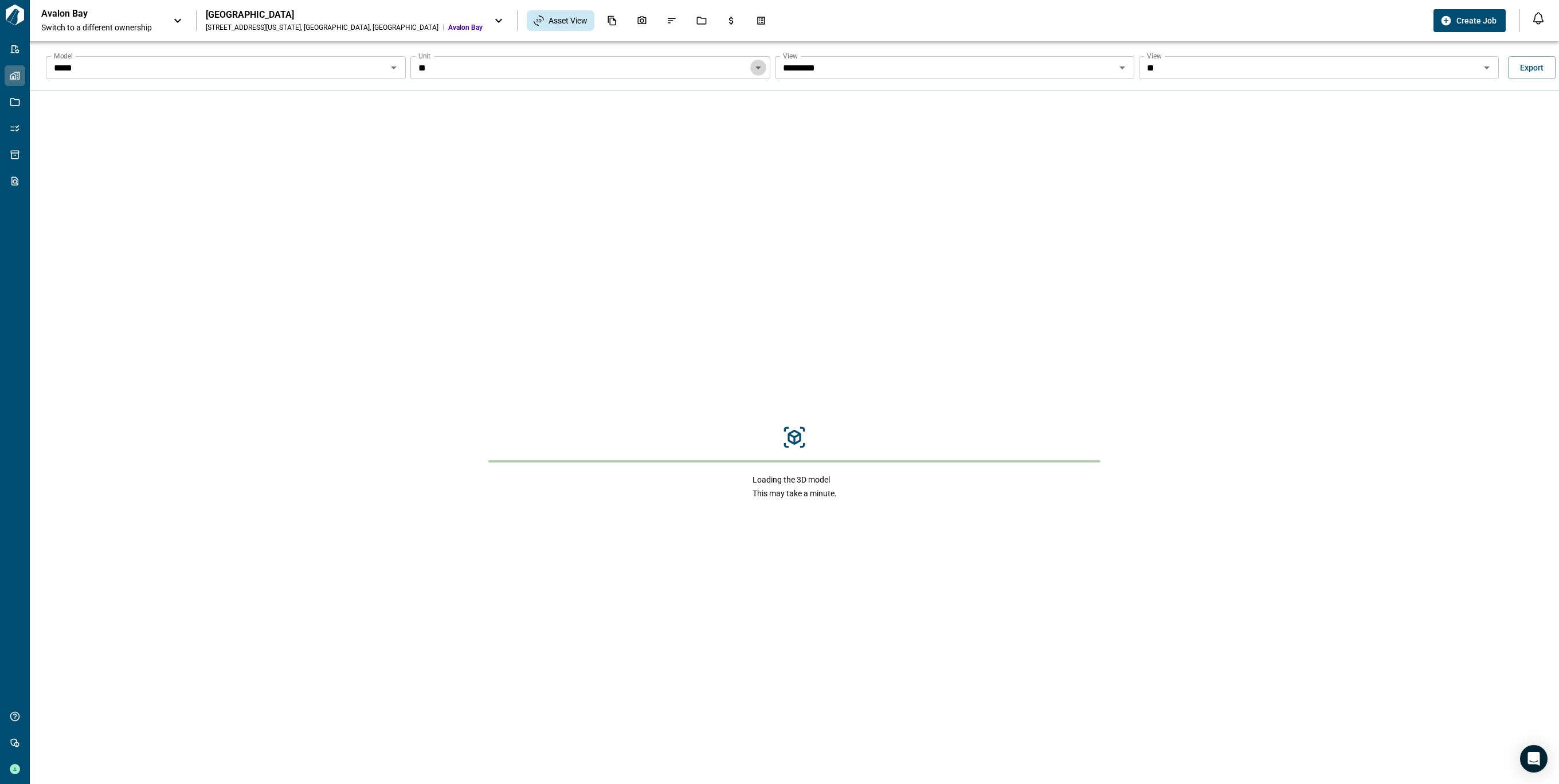
click at [758, 65] on icon "Open" at bounding box center [758, 67] width 14 height 14
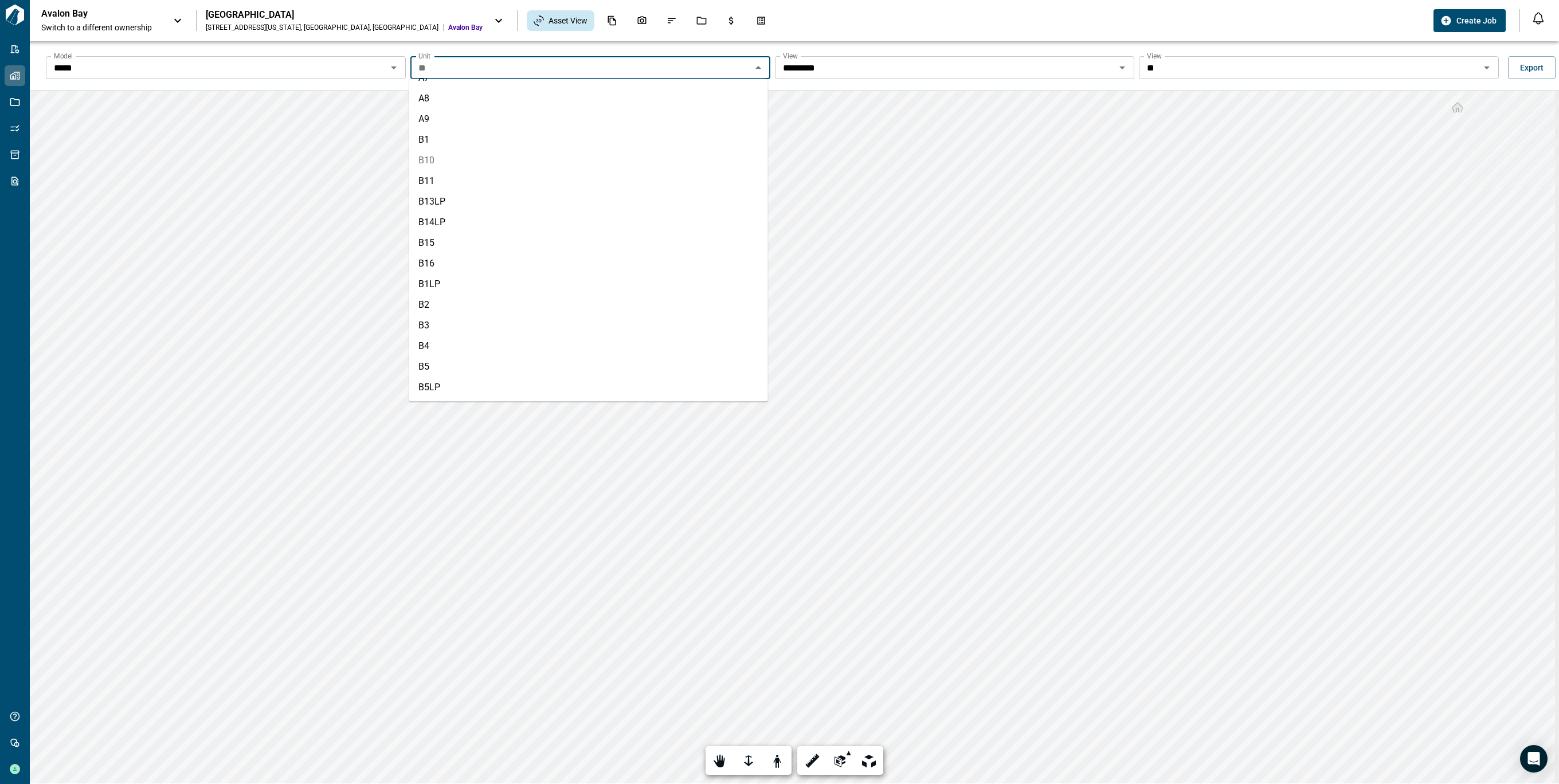
scroll to position [611, 0]
